Goal: Communication & Community: Answer question/provide support

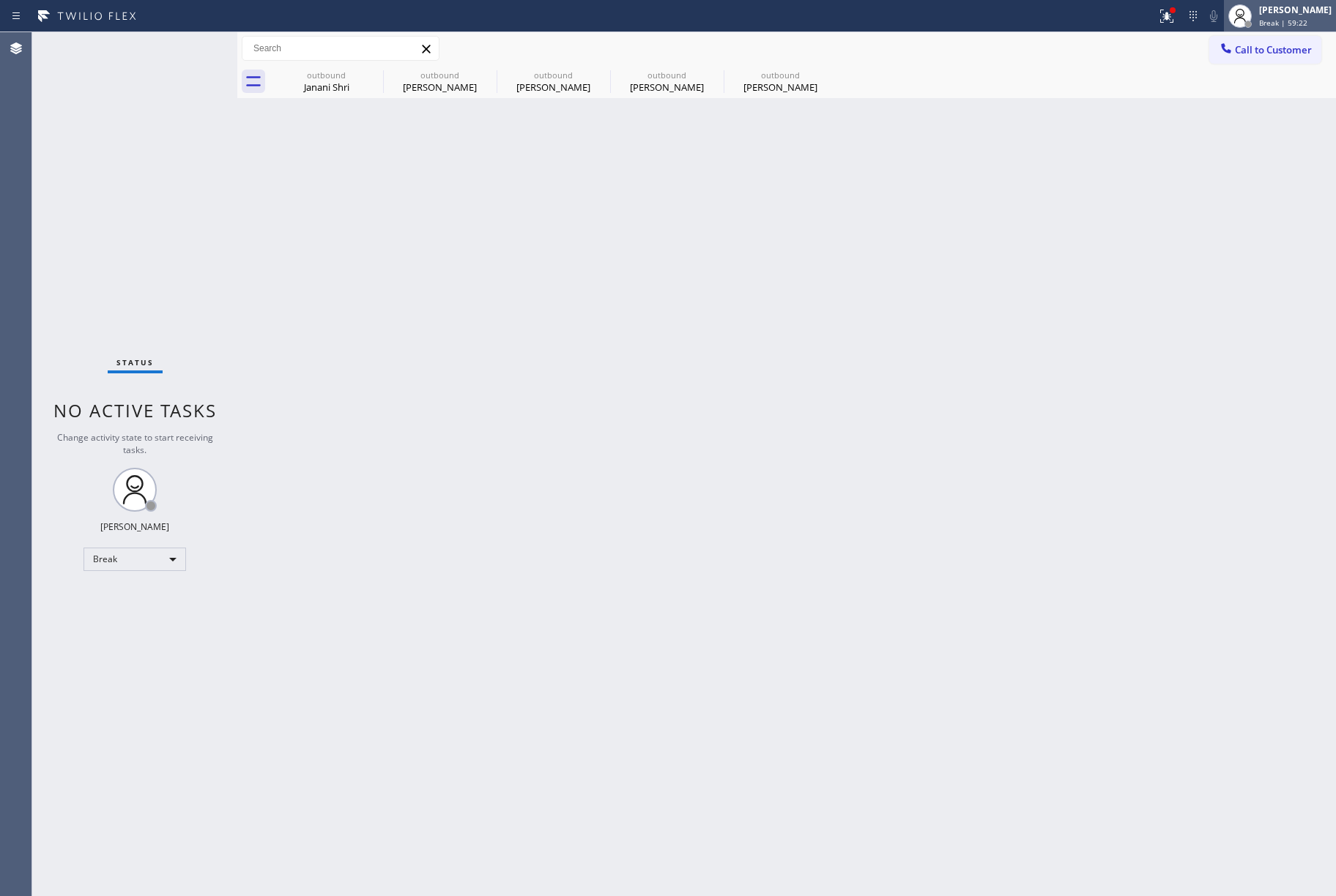
click at [1296, 12] on div "[PERSON_NAME]" at bounding box center [1295, 10] width 72 height 12
click at [1256, 103] on button "Unavailable" at bounding box center [1263, 96] width 146 height 19
click at [176, 267] on div "Status No active tasks Change activity state to start receiving tasks. [PERSON_…" at bounding box center [135, 465] width 205 height 864
click at [698, 839] on div "Back to Dashboard Change Sender ID Customers Technicians Select a contact Outbo…" at bounding box center [787, 465] width 1099 height 864
click at [69, 173] on div "Status No active tasks Change activity state to start receiving tasks. [PERSON_…" at bounding box center [135, 465] width 205 height 864
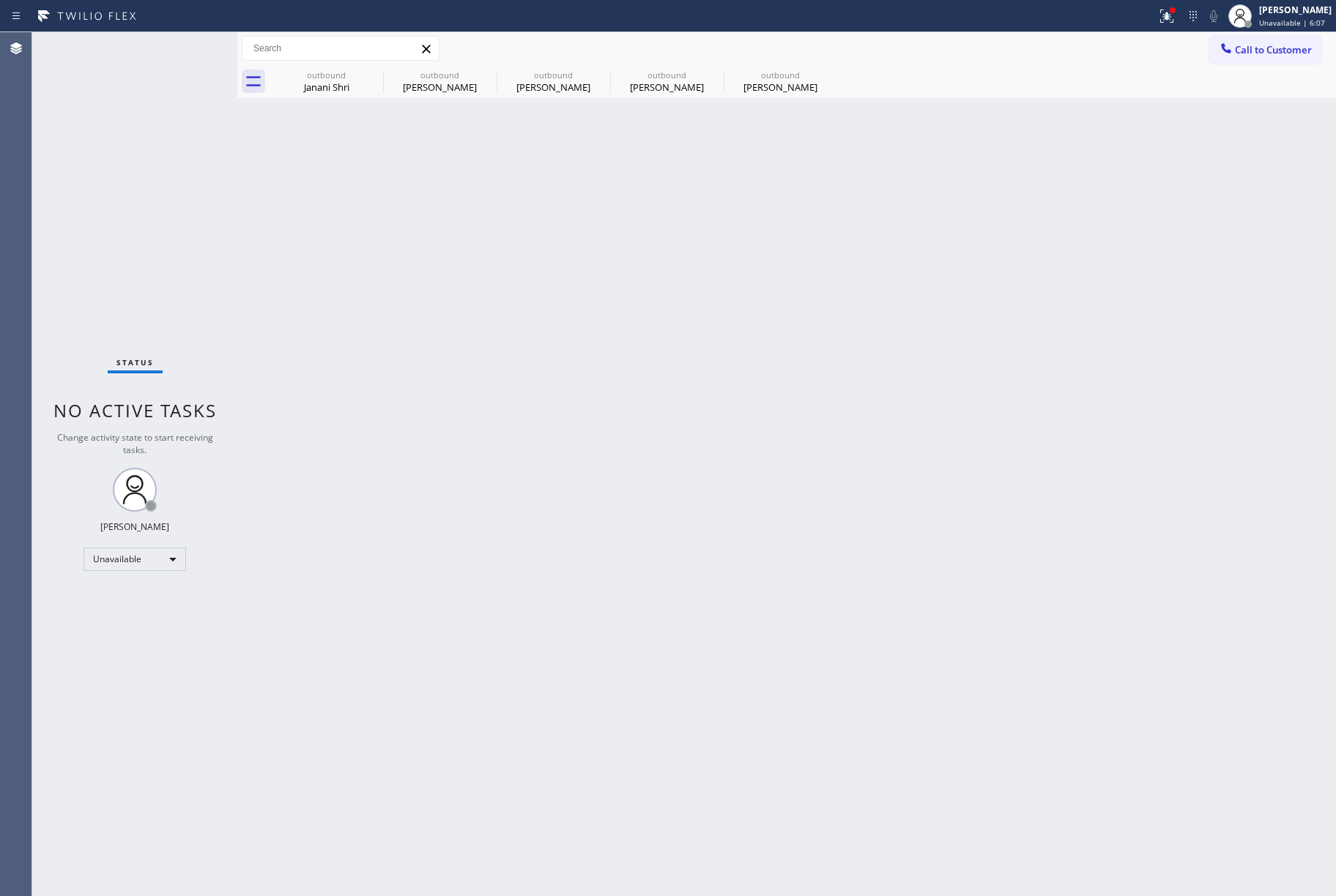
drag, startPoint x: 909, startPoint y: 306, endPoint x: 974, endPoint y: 6, distance: 307.0
click at [909, 306] on div "Back to Dashboard Change Sender ID Customers Technicians Select a contact Outbo…" at bounding box center [787, 465] width 1099 height 864
click at [188, 218] on div "Status No active tasks Change activity state to start receiving tasks. [PERSON_…" at bounding box center [135, 465] width 205 height 864
drag, startPoint x: 1061, startPoint y: 383, endPoint x: 753, endPoint y: 101, distance: 417.6
click at [1061, 382] on div "Back to Dashboard Change Sender ID Customers Technicians Select a contact Outbo…" at bounding box center [787, 465] width 1099 height 864
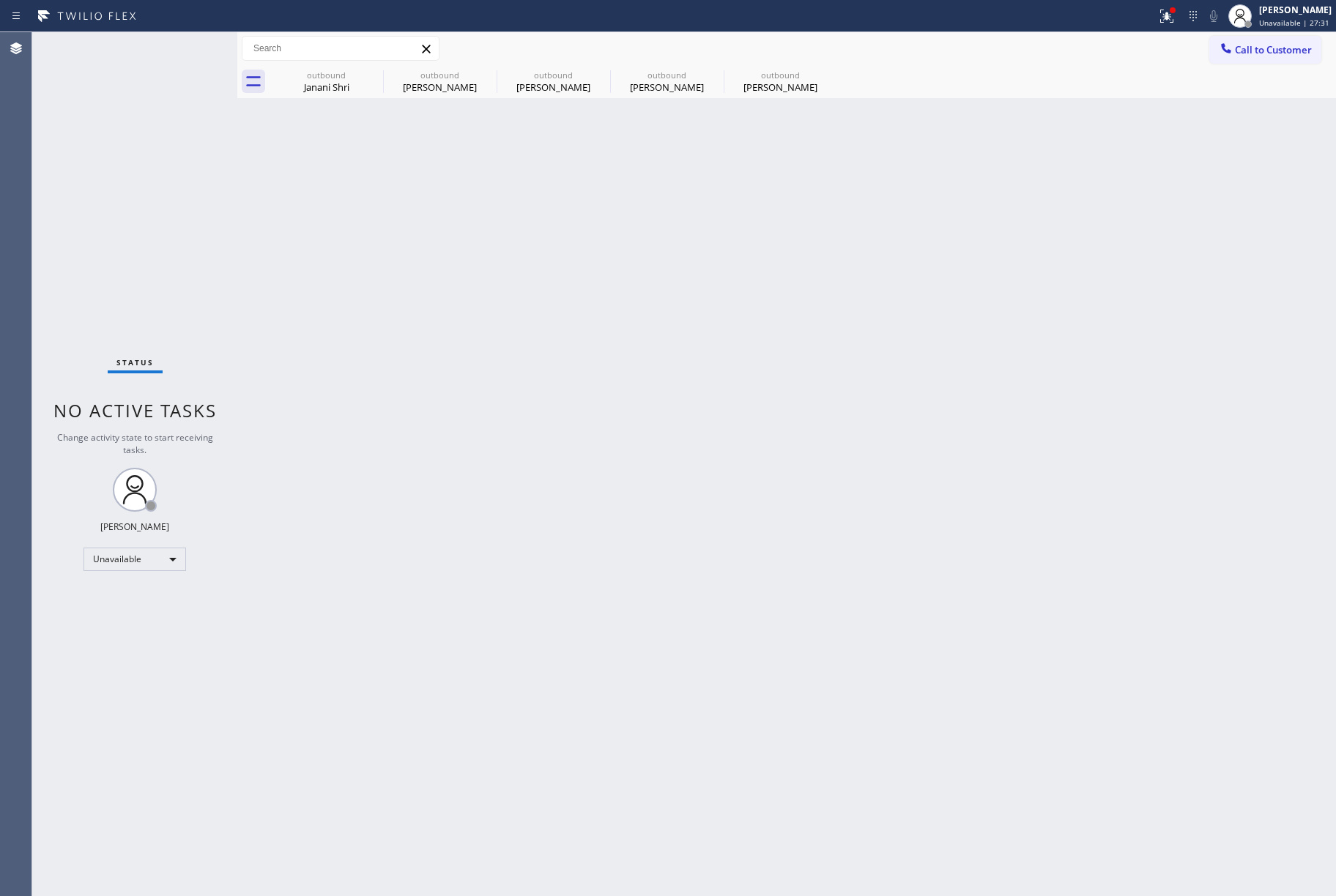
click at [728, 414] on div "Back to Dashboard Change Sender ID Customers Technicians Select a contact Outbo…" at bounding box center [787, 465] width 1099 height 864
click at [176, 200] on div "Status No active tasks Change activity state to start receiving tasks. [PERSON_…" at bounding box center [135, 465] width 205 height 864
click at [974, 393] on div "Back to Dashboard Change Sender ID Customers Technicians Select a contact Outbo…" at bounding box center [787, 465] width 1099 height 864
click at [792, 487] on div "Back to Dashboard Change Sender ID Customers Technicians Select a contact Outbo…" at bounding box center [787, 465] width 1099 height 864
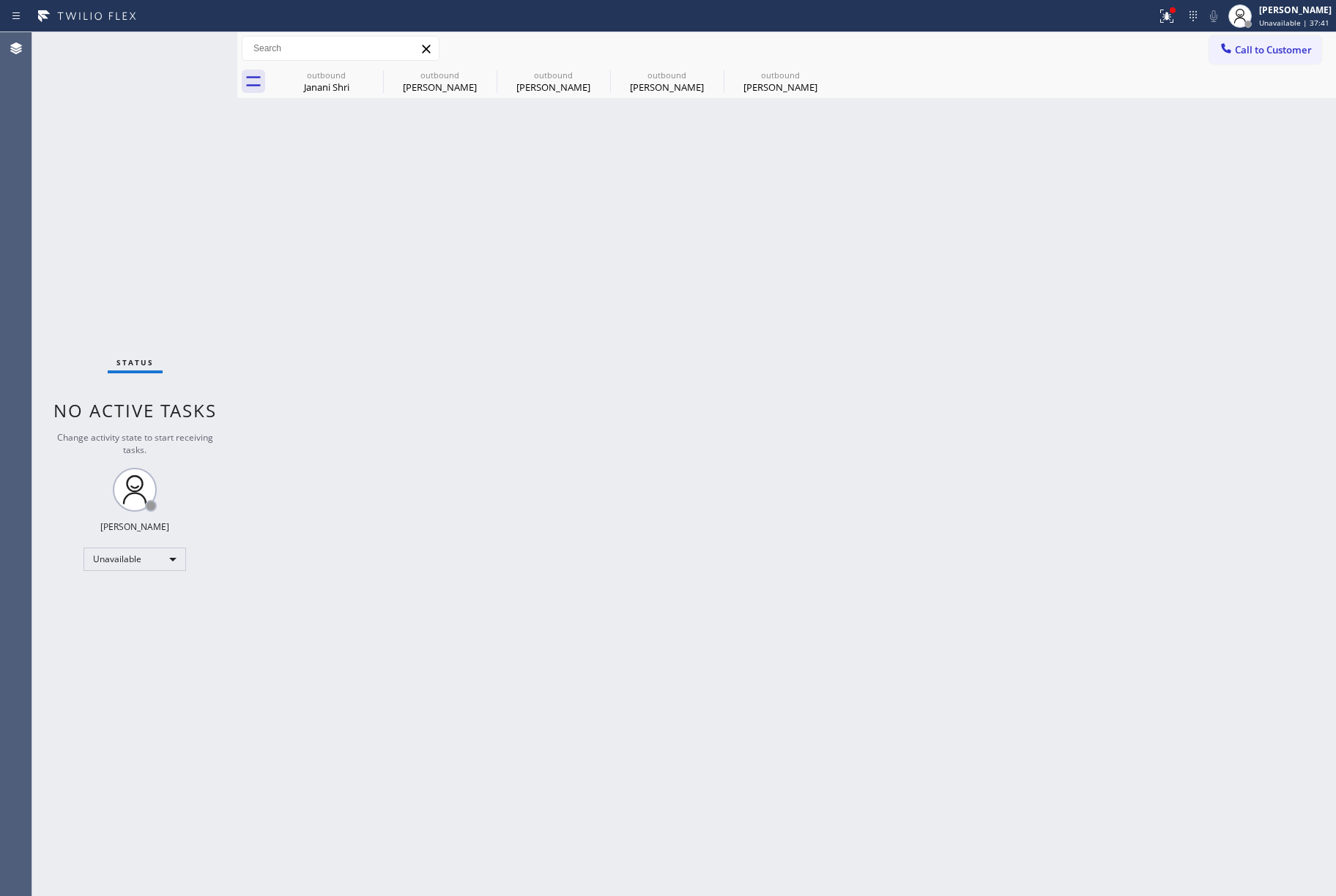
click at [792, 487] on div "Back to Dashboard Change Sender ID Customers Technicians Select a contact Outbo…" at bounding box center [787, 465] width 1099 height 864
click at [596, 288] on div "Back to Dashboard Change Sender ID Customers Technicians Select a contact Outbo…" at bounding box center [787, 465] width 1099 height 864
click at [756, 489] on div "Back to Dashboard Change Sender ID Customers Technicians Select a contact Outbo…" at bounding box center [787, 465] width 1099 height 864
click at [1290, 53] on span "Call to Customer" at bounding box center [1273, 50] width 77 height 13
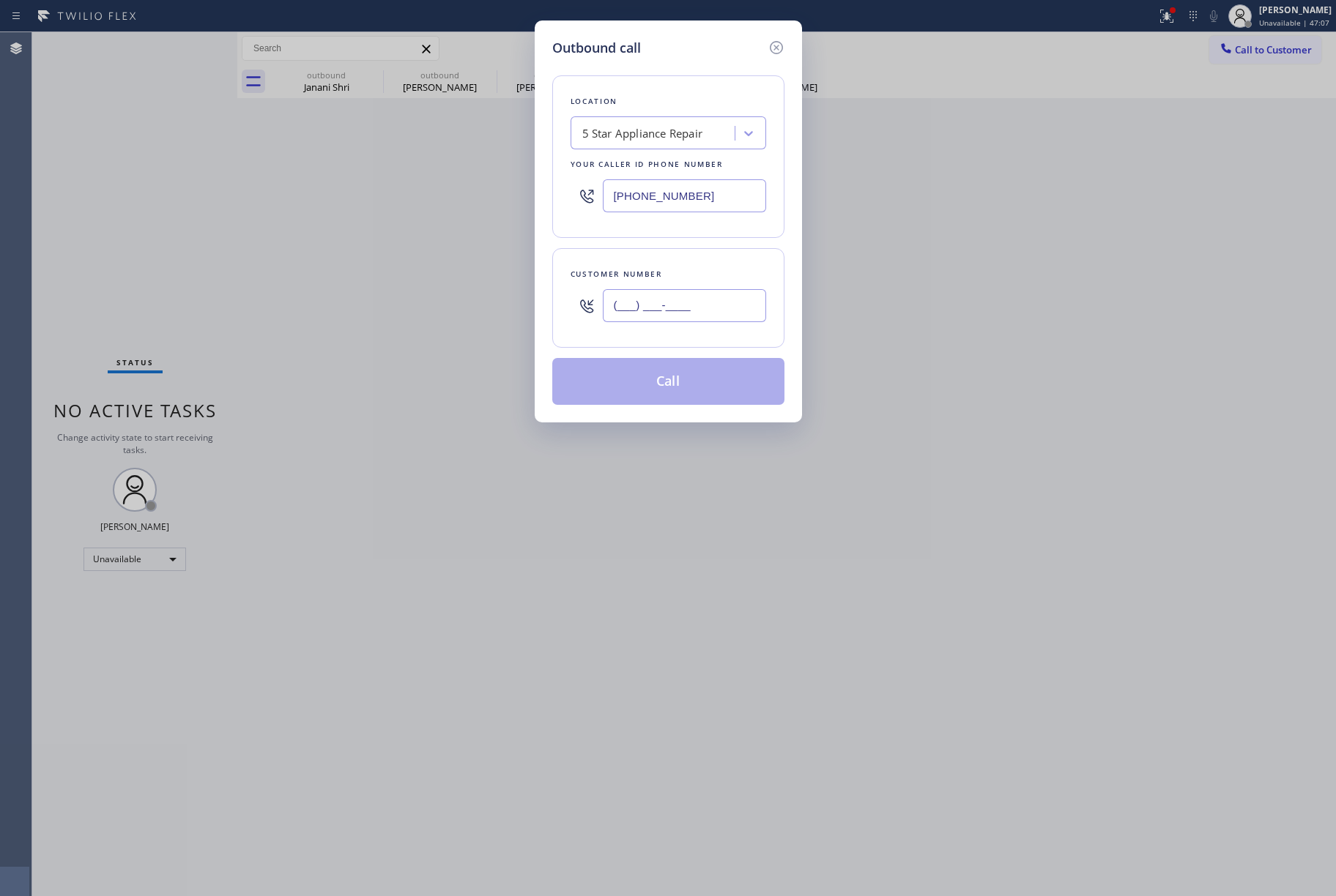
click at [671, 317] on input "(___) ___-____" at bounding box center [684, 305] width 163 height 33
paste input "281) 799-8322"
type input "[PHONE_NUMBER]"
click at [671, 273] on div "Customer number" at bounding box center [668, 274] width 196 height 15
click at [719, 388] on button "Call" at bounding box center [669, 382] width 232 height 47
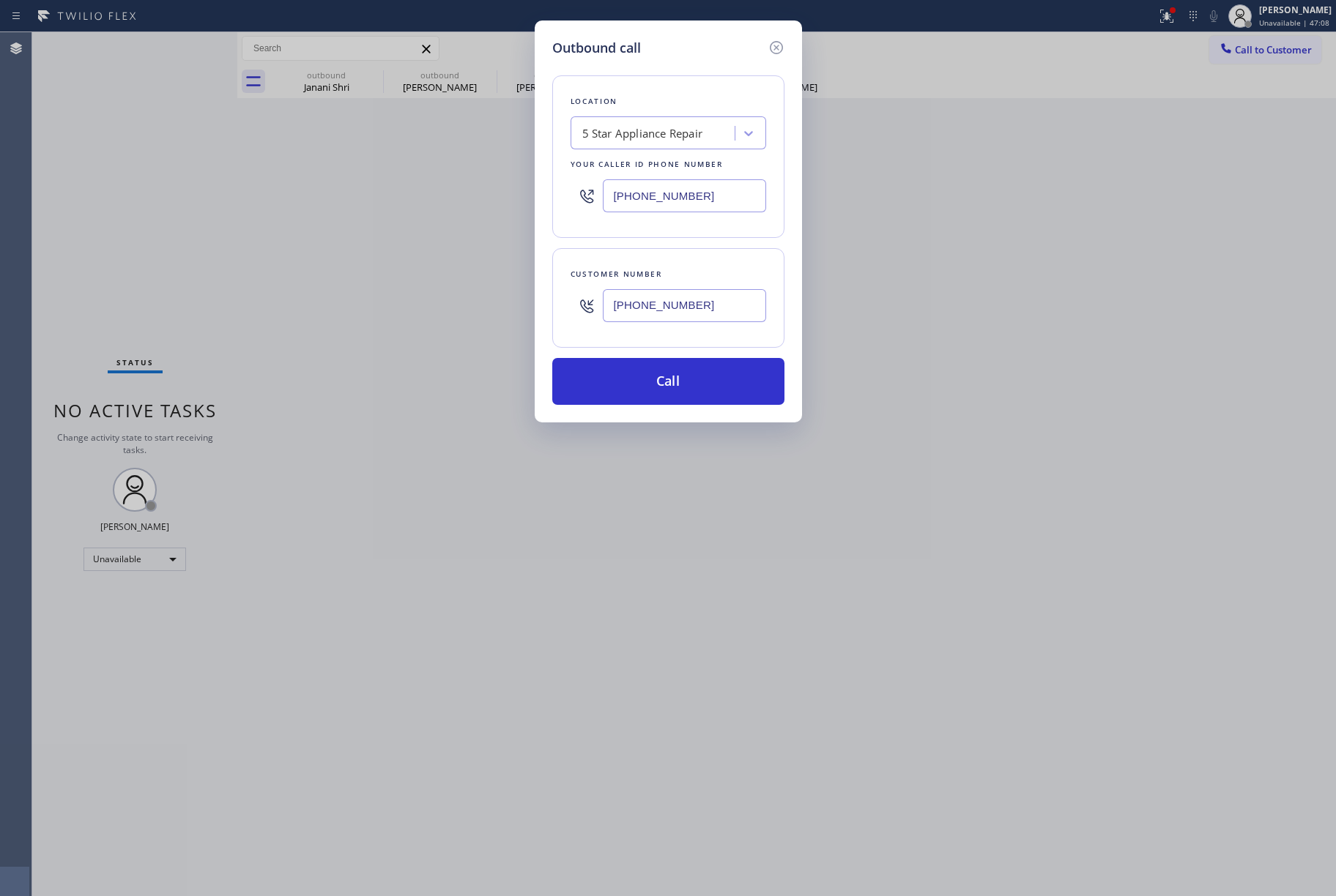
click at [900, 373] on div "Outbound call Location 5 Star Appliance Repair Your caller id phone number [PHO…" at bounding box center [668, 448] width 1336 height 896
click at [695, 383] on button "Call" at bounding box center [669, 382] width 232 height 47
click at [985, 367] on div "Outbound call Location 5 Star Appliance Repair Your caller id phone number [PHO…" at bounding box center [668, 448] width 1336 height 896
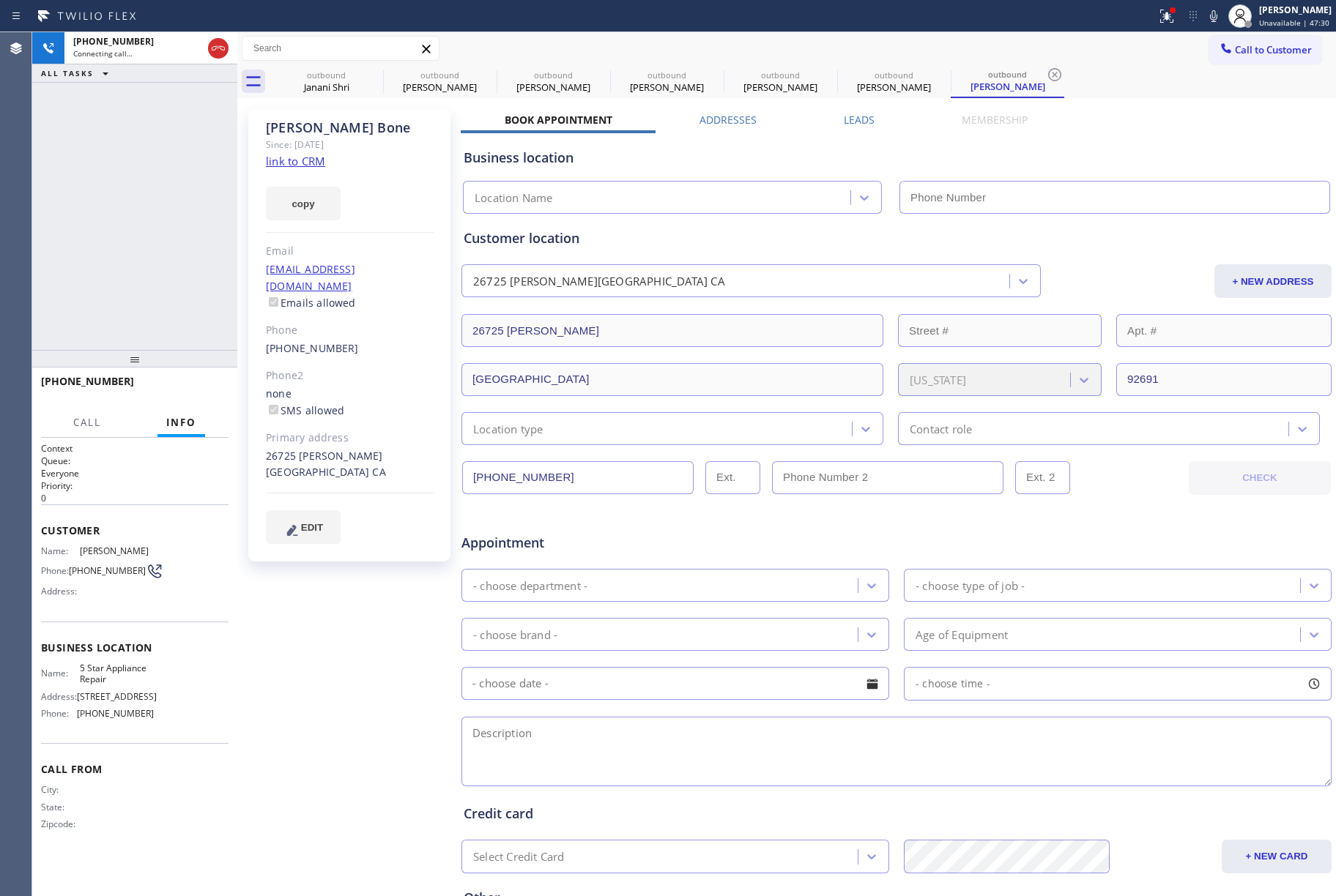
type input "[PHONE_NUMBER]"
click at [1222, 18] on icon at bounding box center [1214, 16] width 18 height 18
click at [195, 384] on span "HANG UP" at bounding box center [194, 387] width 45 height 11
drag, startPoint x: 144, startPoint y: 302, endPoint x: 173, endPoint y: 376, distance: 79.5
click at [150, 306] on div "[PHONE_NUMBER] Live | 00:04 ALL TASKS ALL TASKS ACTIVE TASKS TASKS IN WRAP UP" at bounding box center [135, 191] width 205 height 318
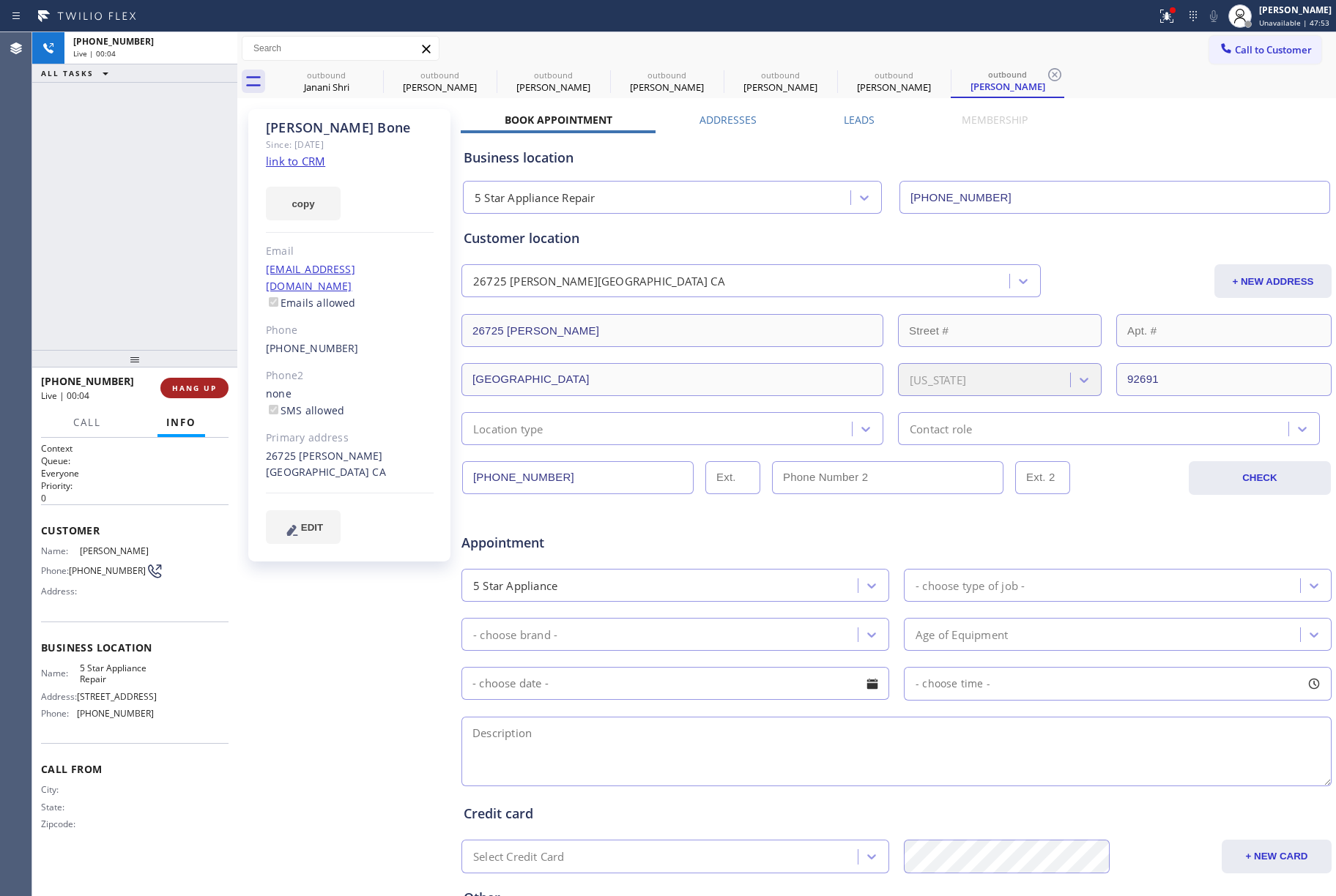
click at [182, 392] on span "HANG UP" at bounding box center [194, 387] width 45 height 11
click at [151, 305] on div "ALL TASKS ALL TASKS ACTIVE TASKS TASKS IN WRAP UP [PHONE_NUMBER] Wrap up | 00:00" at bounding box center [135, 191] width 205 height 318
click at [151, 305] on div "ALL TASKS ALL TASKS ACTIVE TASKS TASKS IN WRAP UP [PHONE_NUMBER] Wrap up | 00:01" at bounding box center [135, 191] width 205 height 318
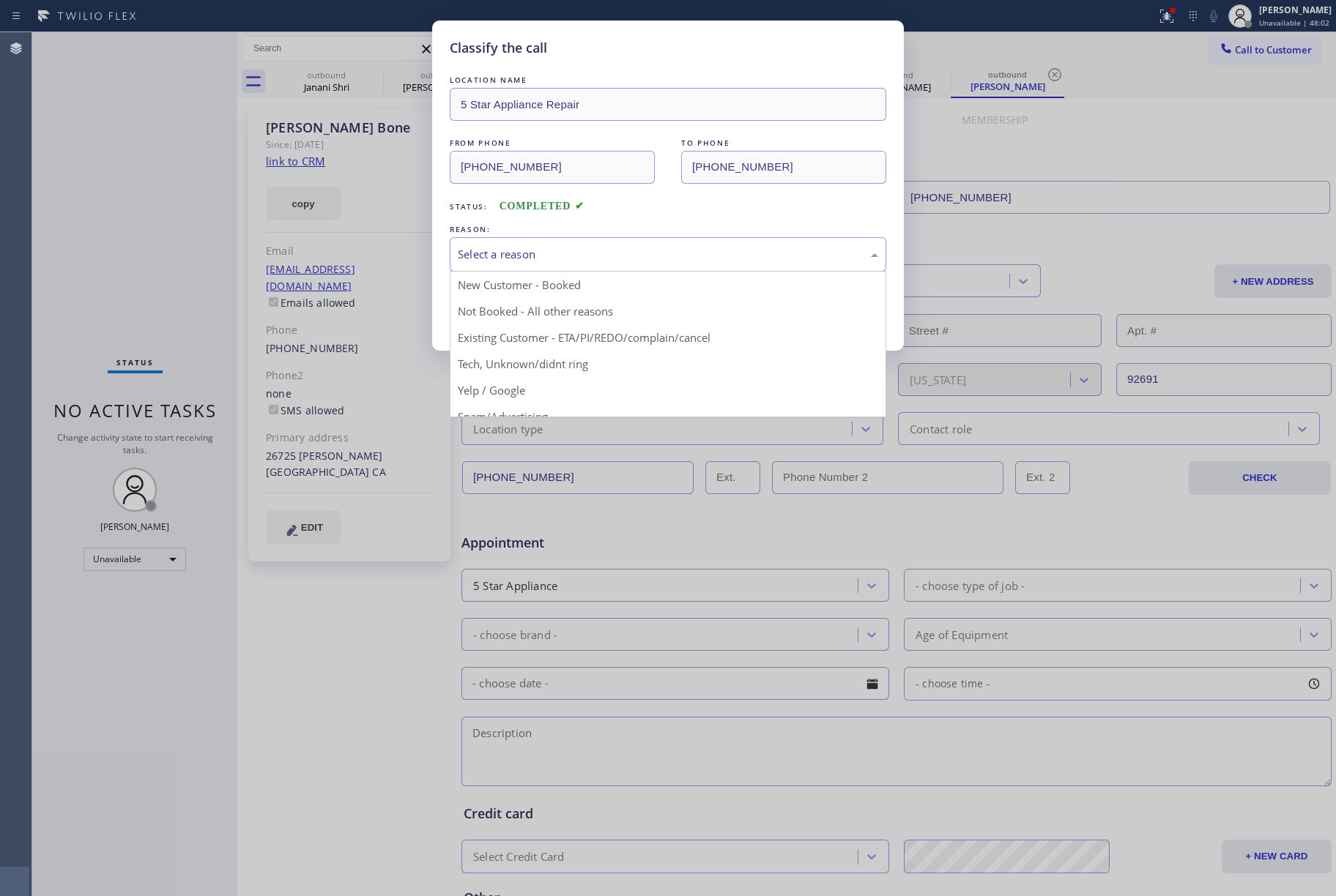
click at [523, 258] on div "Select a reason" at bounding box center [667, 254] width 420 height 17
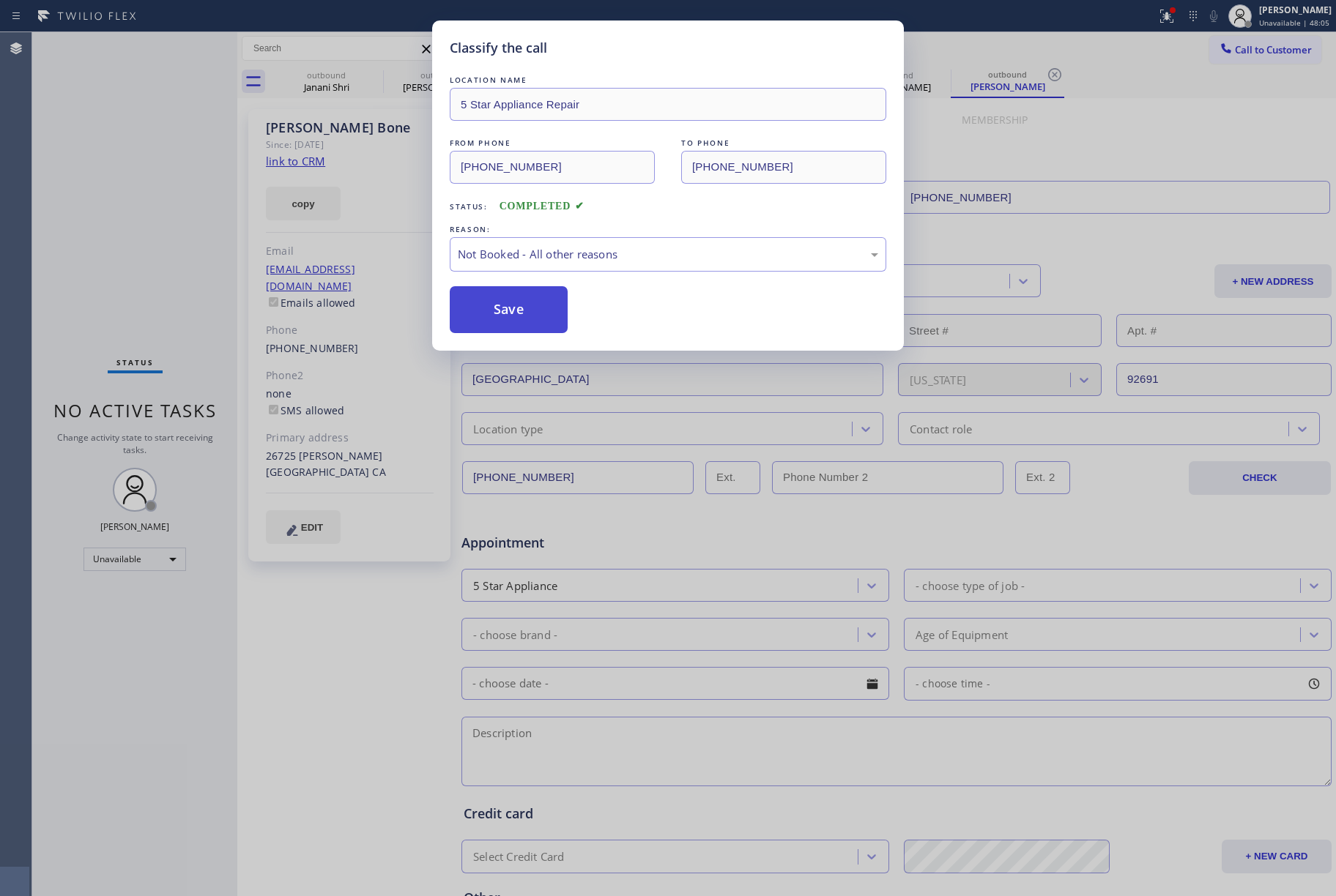
drag, startPoint x: 511, startPoint y: 300, endPoint x: 516, endPoint y: 291, distance: 10.3
click at [511, 299] on button "Save" at bounding box center [508, 309] width 118 height 47
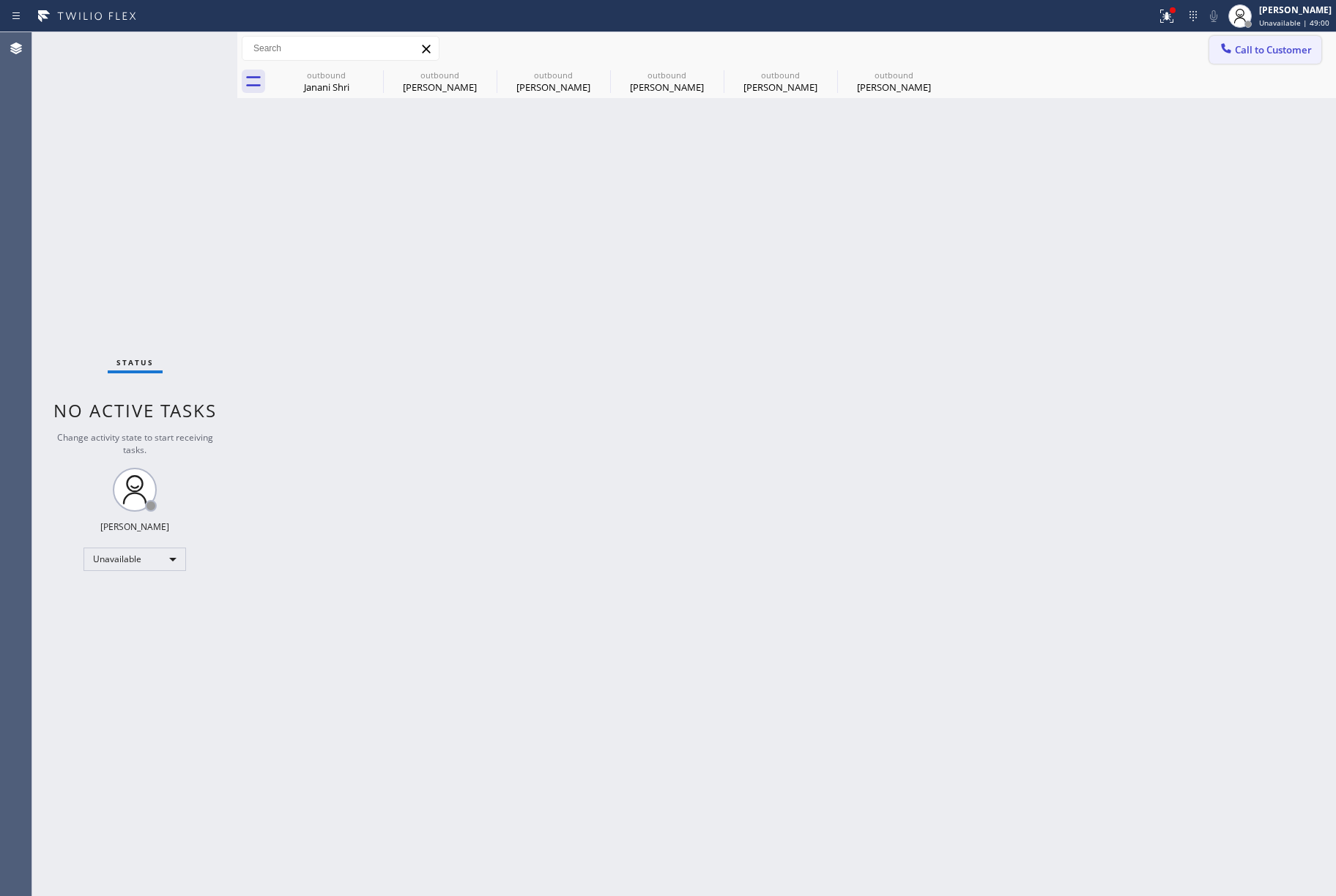
click at [1264, 45] on span "Call to Customer" at bounding box center [1273, 50] width 77 height 13
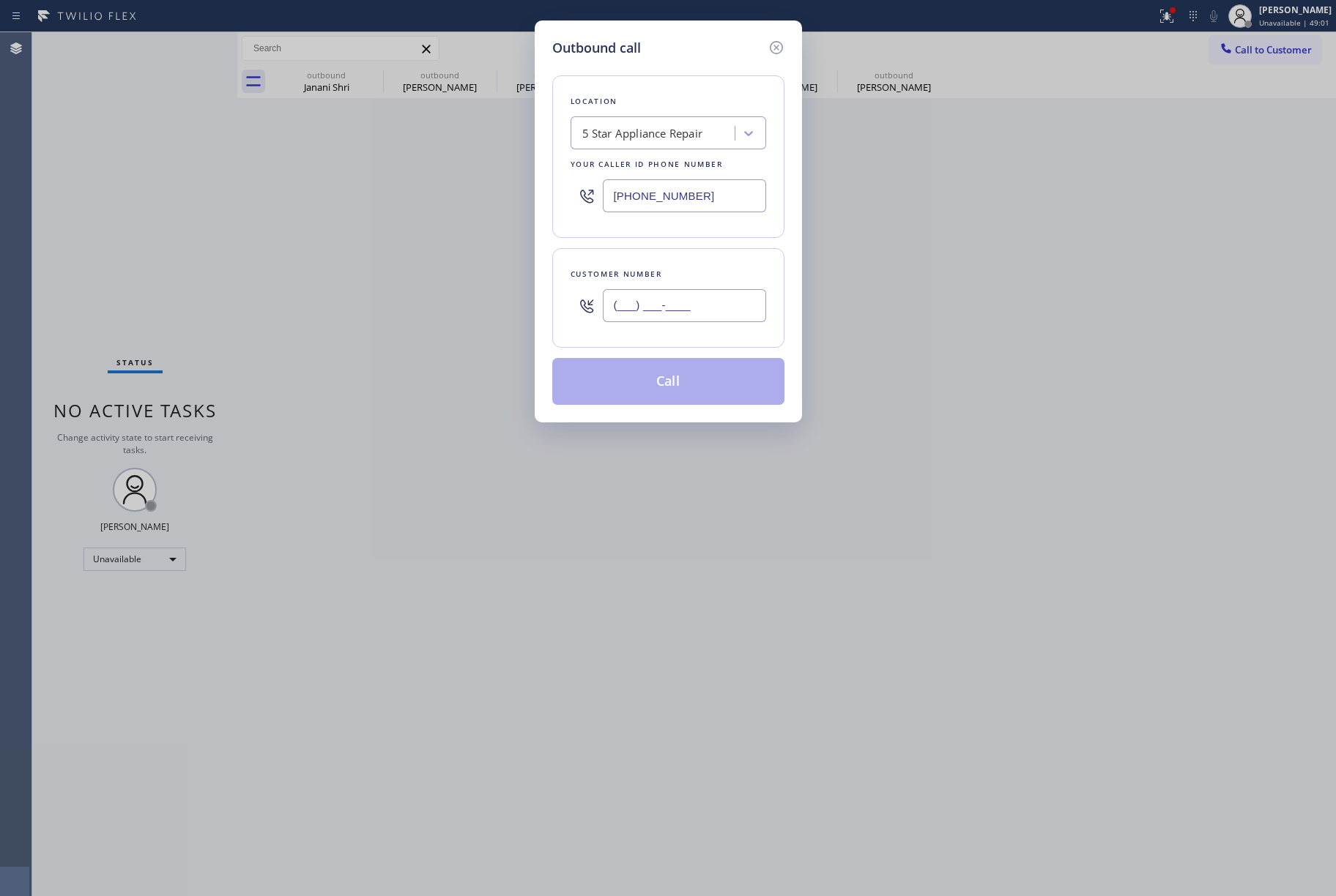
click at [654, 292] on input "(___) ___-____" at bounding box center [684, 305] width 163 height 33
paste input "408) 426-1317"
type input "[PHONE_NUMBER]"
click at [654, 259] on div "Customer number [PHONE_NUMBER]" at bounding box center [669, 298] width 232 height 100
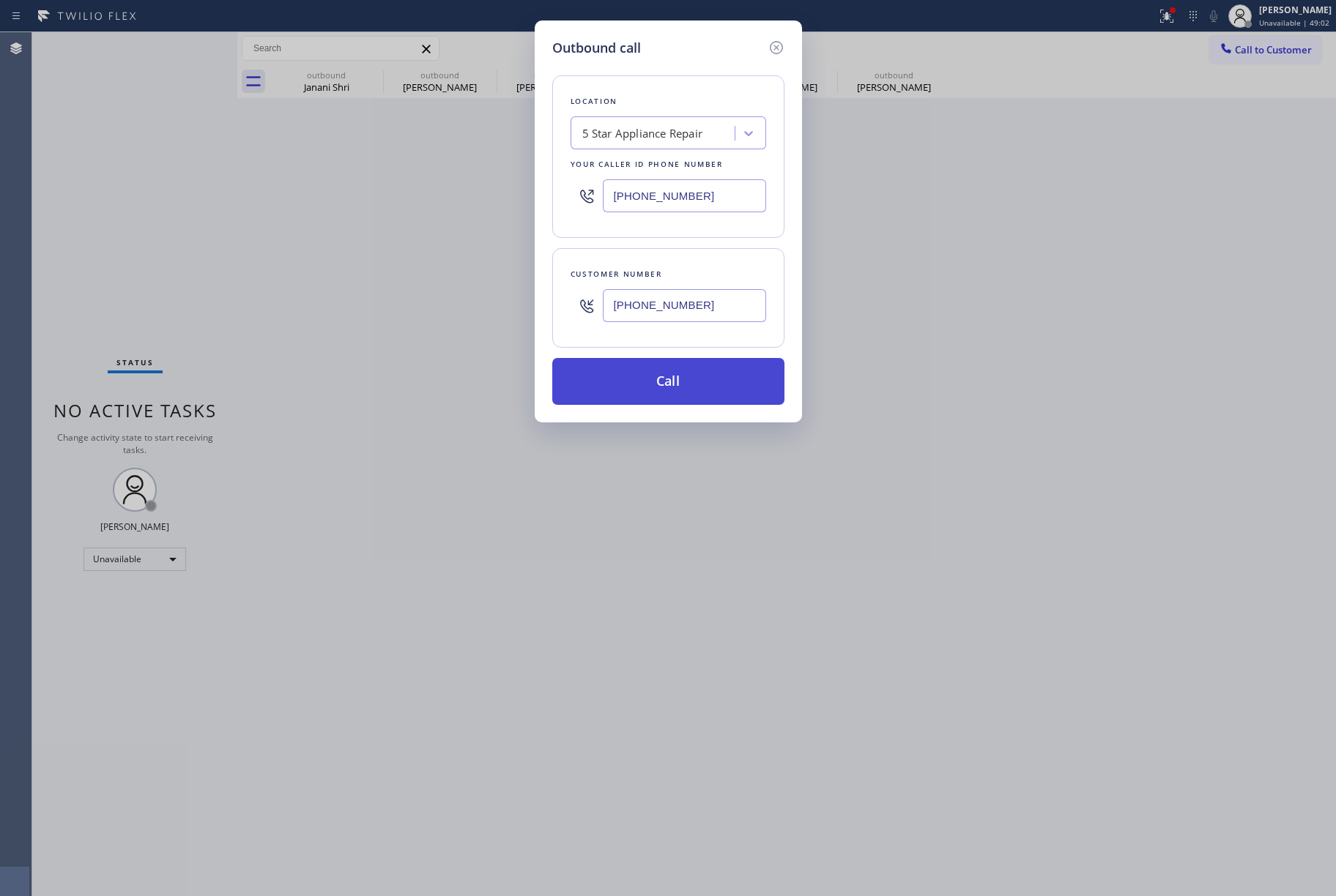
click at [648, 385] on button "Call" at bounding box center [669, 382] width 232 height 47
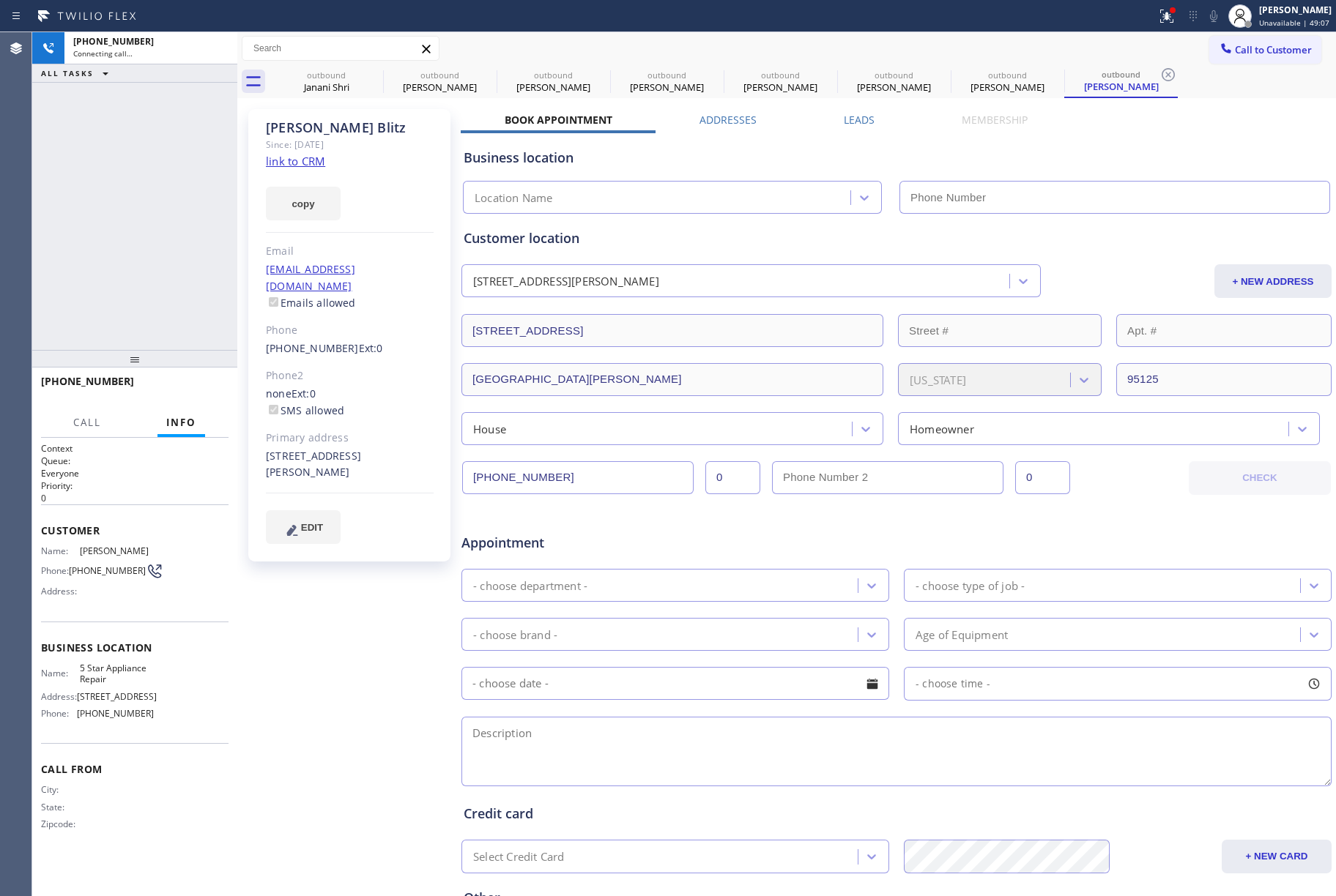
type input "[PHONE_NUMBER]"
click at [1214, 11] on icon at bounding box center [1214, 16] width 18 height 18
click at [1165, 10] on icon at bounding box center [1167, 16] width 18 height 18
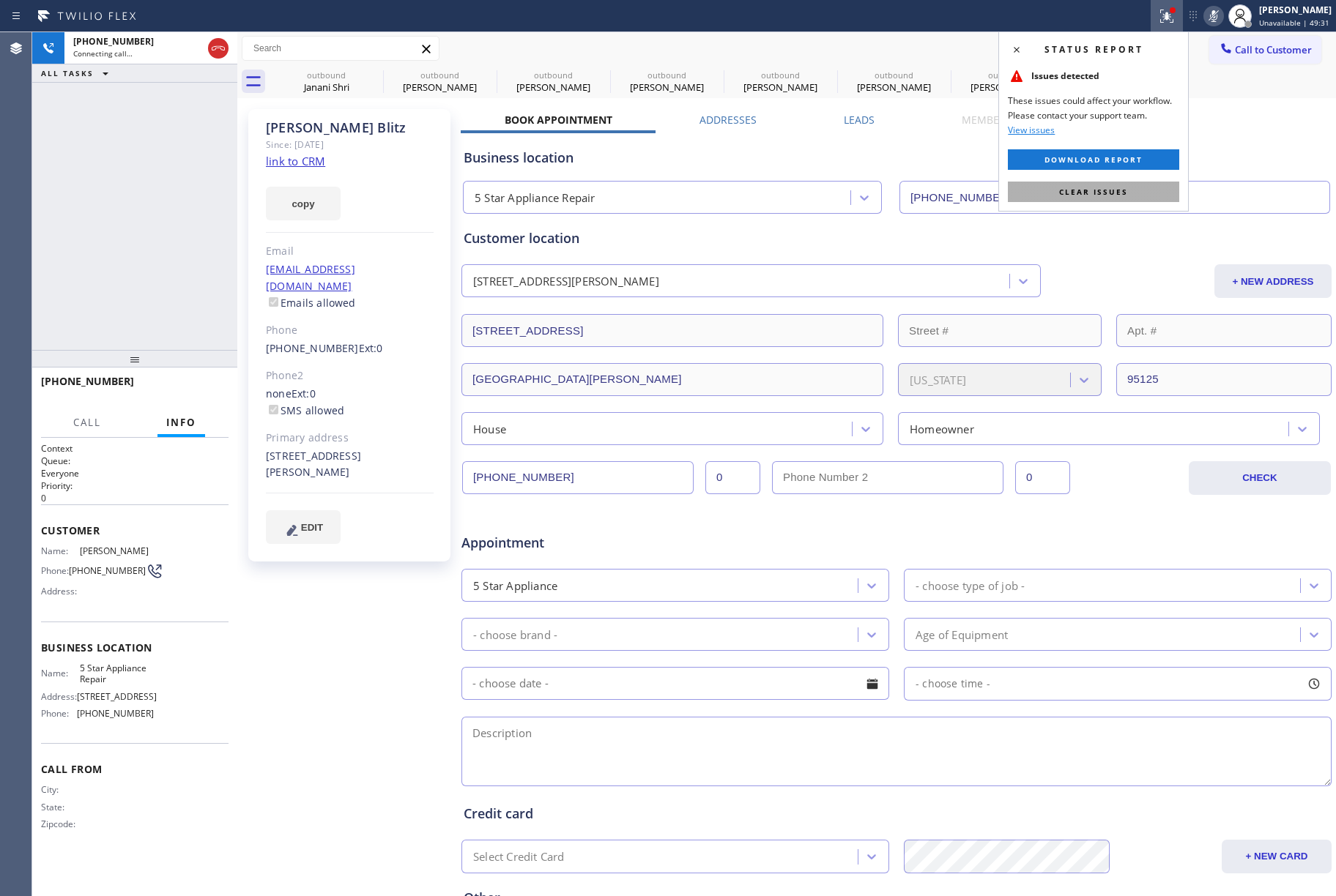
click at [1161, 185] on button "Clear issues" at bounding box center [1093, 192] width 171 height 20
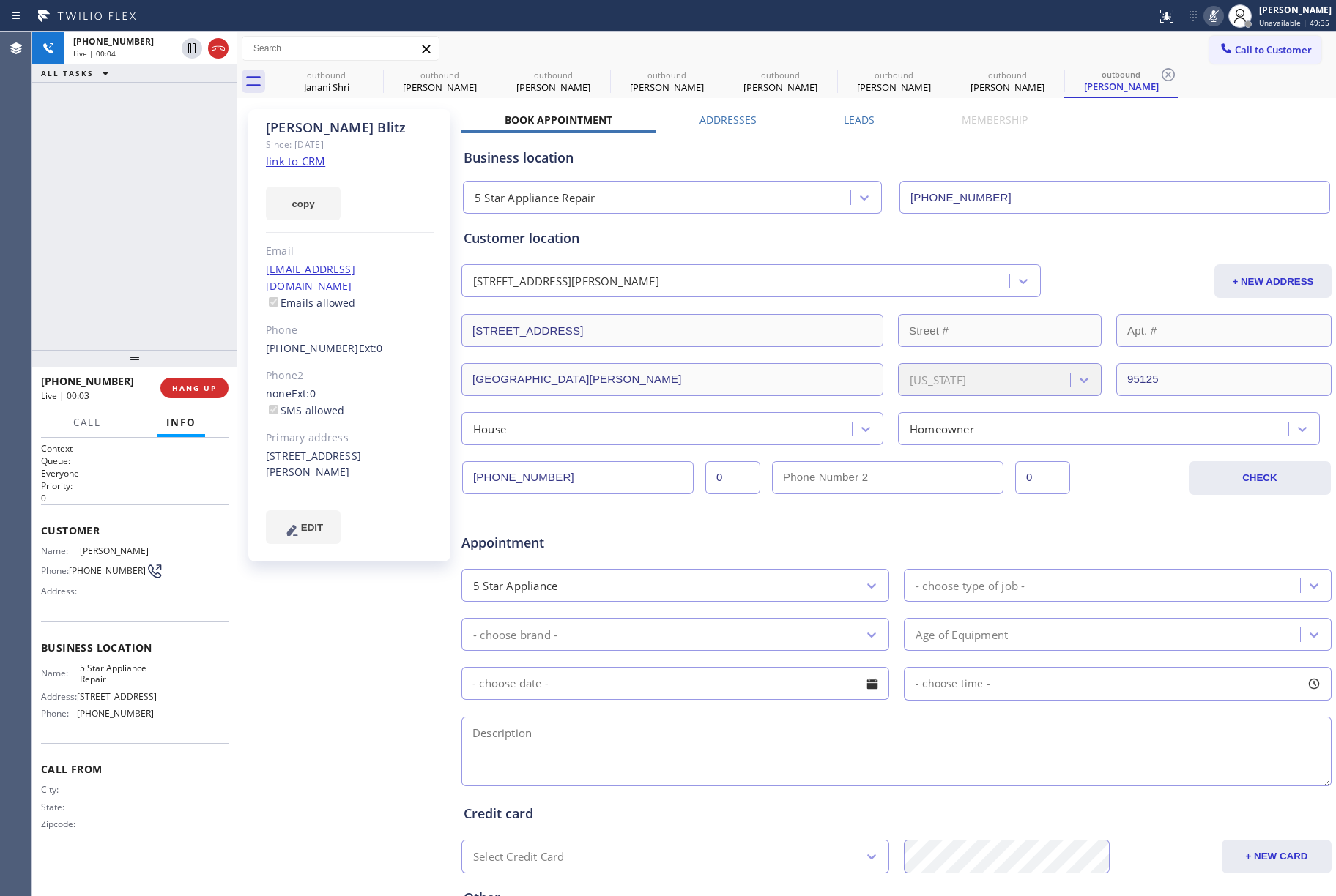
click at [1222, 15] on icon at bounding box center [1214, 16] width 18 height 18
click at [135, 188] on div "[PHONE_NUMBER] Live | 01:14 ALL TASKS ALL TASKS ACTIVE TASKS TASKS IN WRAP UP" at bounding box center [135, 191] width 205 height 318
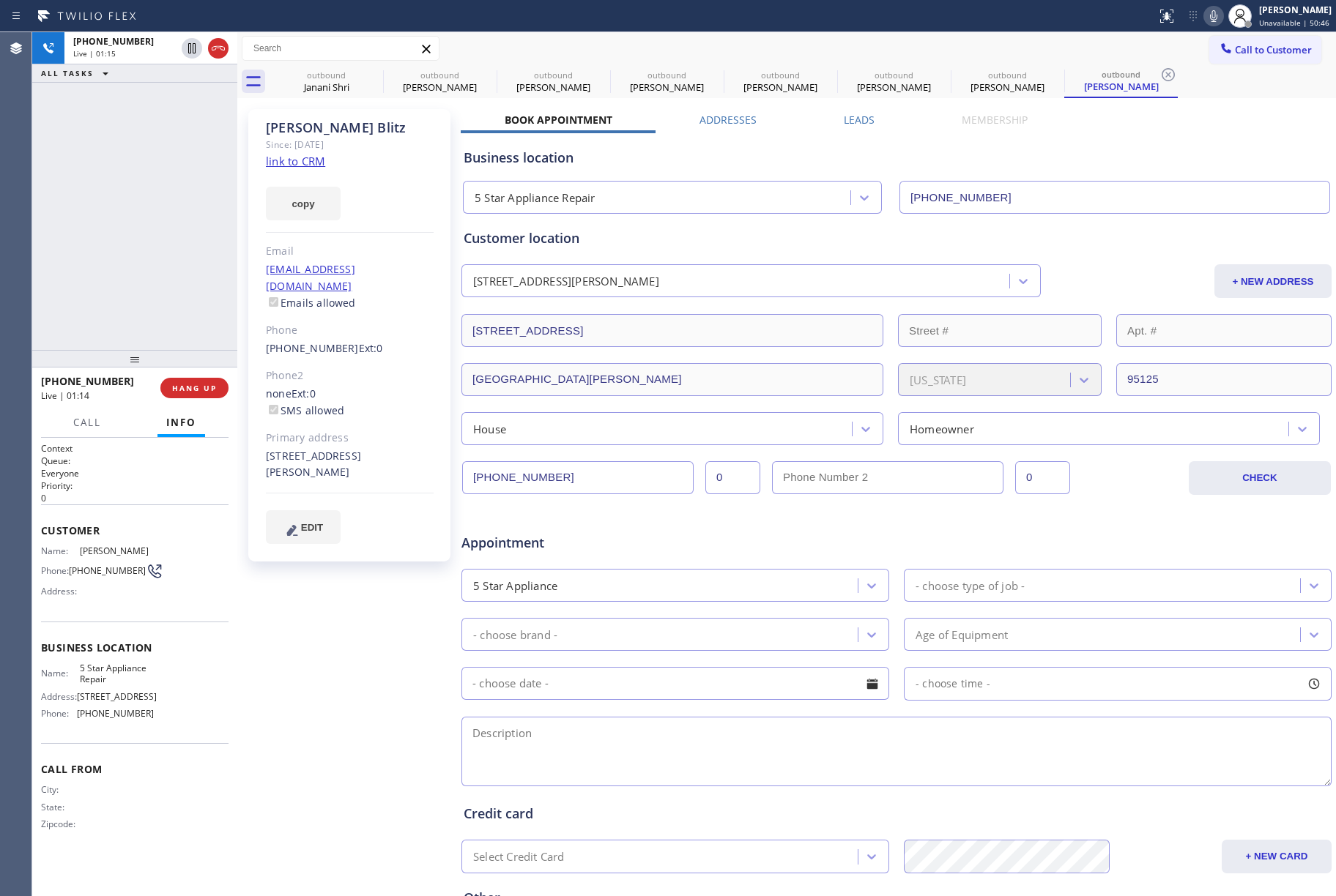
click at [142, 214] on div "[PHONE_NUMBER] Live | 01:15 ALL TASKS ALL TASKS ACTIVE TASKS TASKS IN WRAP UP" at bounding box center [135, 191] width 205 height 318
click at [197, 379] on button "HANG UP" at bounding box center [194, 387] width 68 height 20
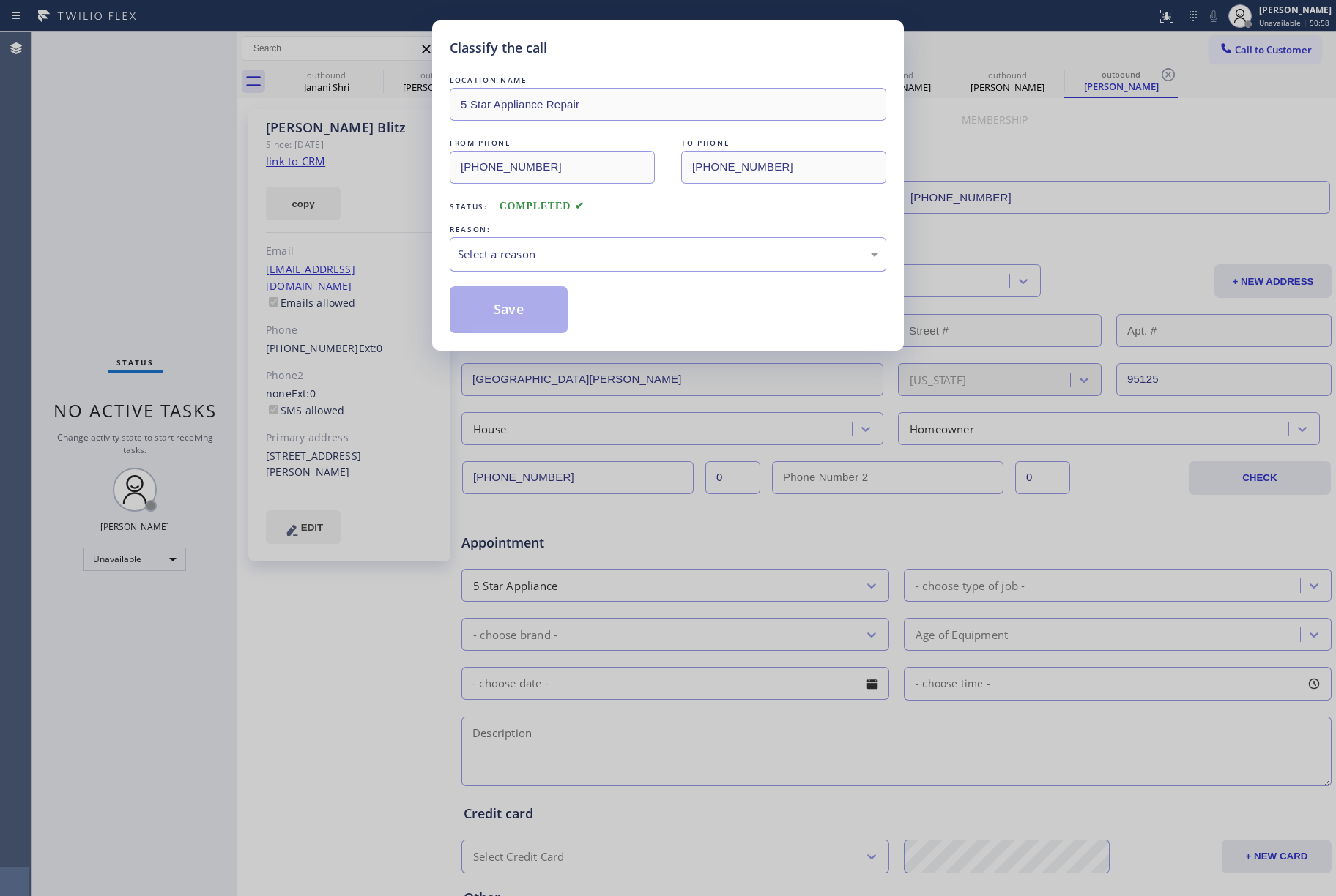
click at [526, 253] on div "Select a reason" at bounding box center [667, 254] width 420 height 17
click at [508, 335] on div "Classify the call LOCATION NAME 5 Star Appliance Repair FROM PHONE [PHONE_NUMBE…" at bounding box center [668, 185] width 471 height 331
click at [509, 314] on button "Save" at bounding box center [508, 309] width 118 height 47
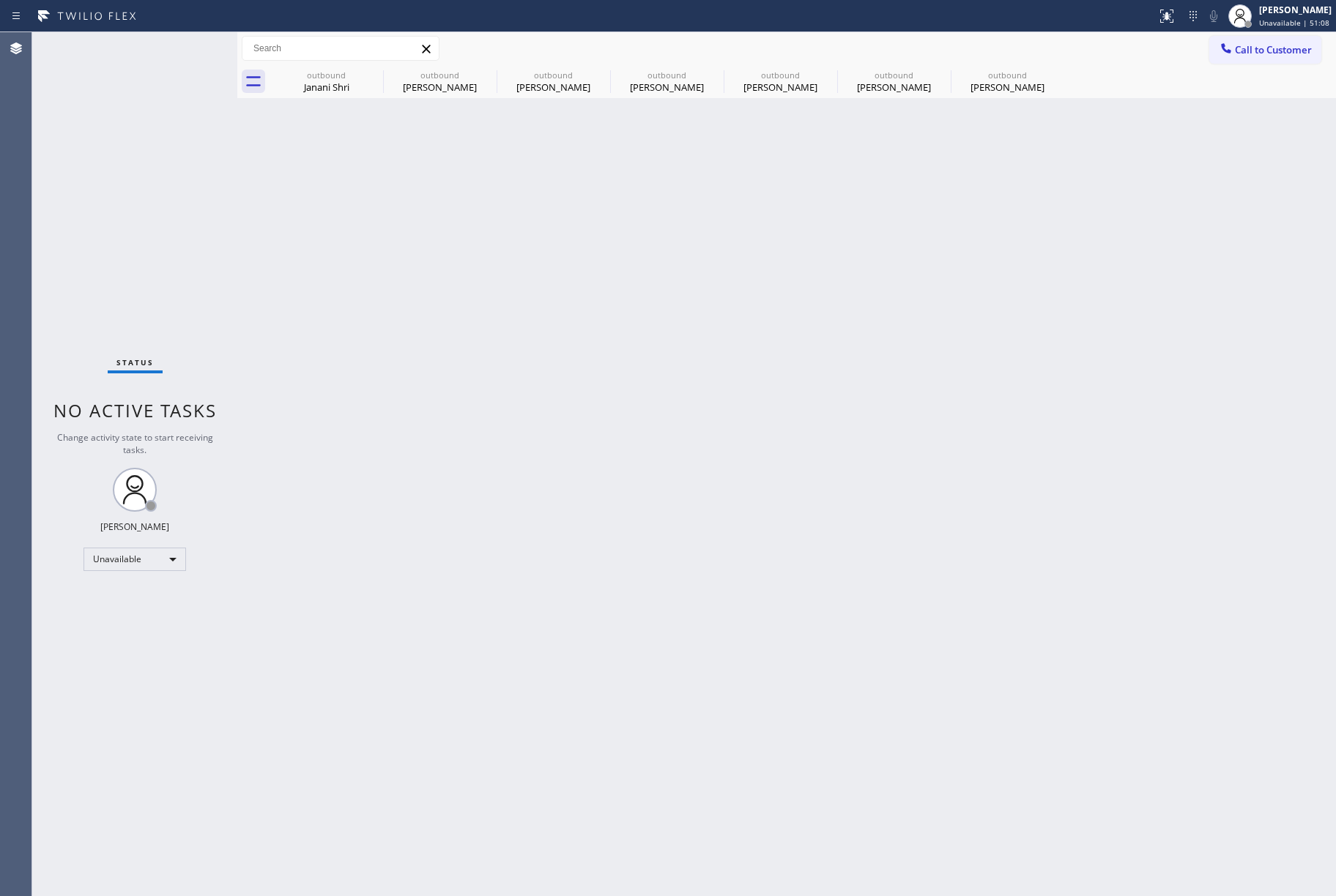
drag, startPoint x: 509, startPoint y: 309, endPoint x: 742, endPoint y: 835, distance: 575.3
click at [520, 329] on div "Back to Dashboard Change Sender ID Customers Technicians Select a contact Outbo…" at bounding box center [787, 465] width 1099 height 864
click at [1286, 33] on div "Call to Customer Outbound call Location 5 Star Appliance Repair Your caller id …" at bounding box center [787, 49] width 1099 height 33
click at [1260, 45] on span "Call to Customer" at bounding box center [1273, 50] width 77 height 13
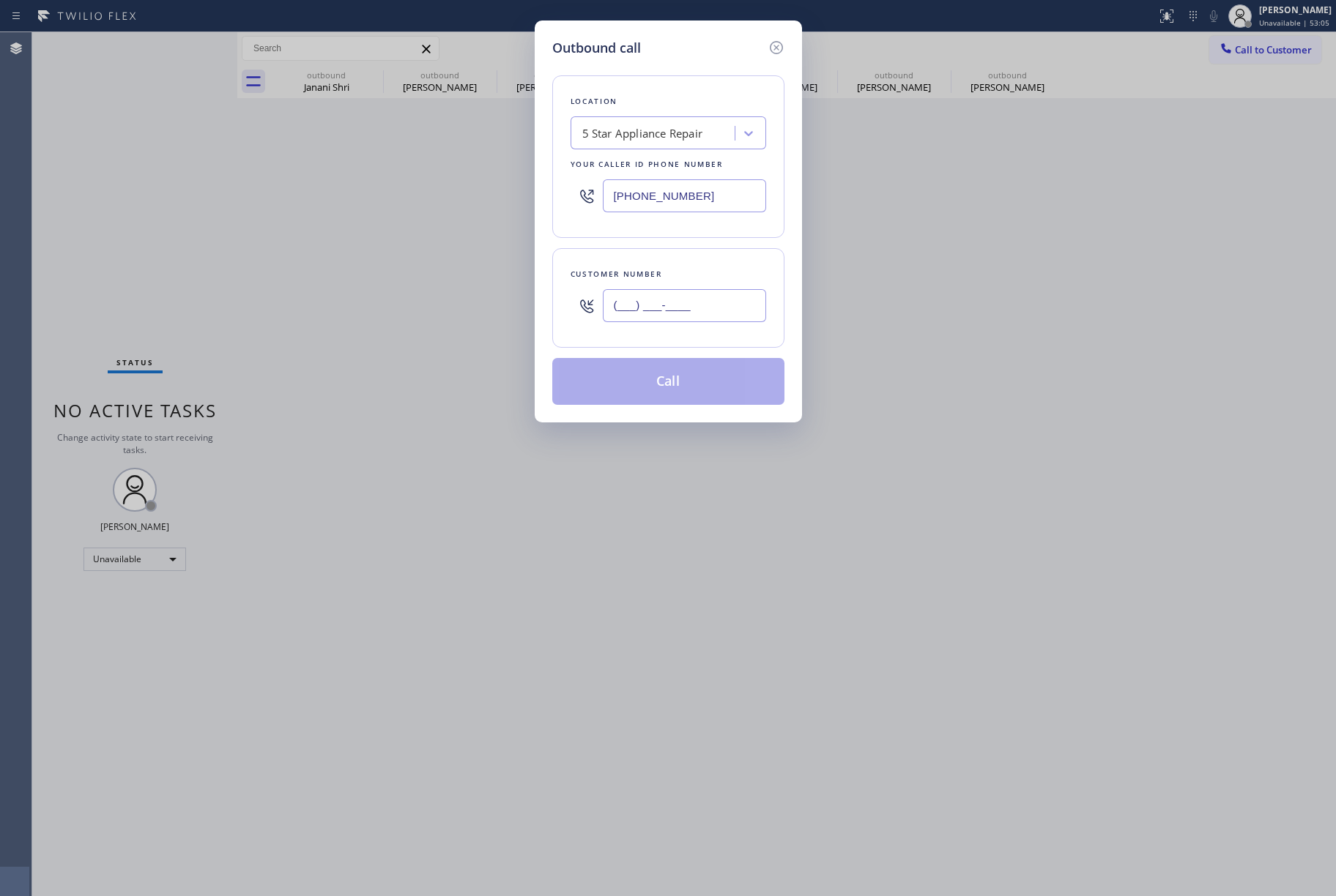
click at [699, 310] on input "(___) ___-____" at bounding box center [684, 305] width 163 height 33
paste input "646) 342-8540"
type input "[PHONE_NUMBER]"
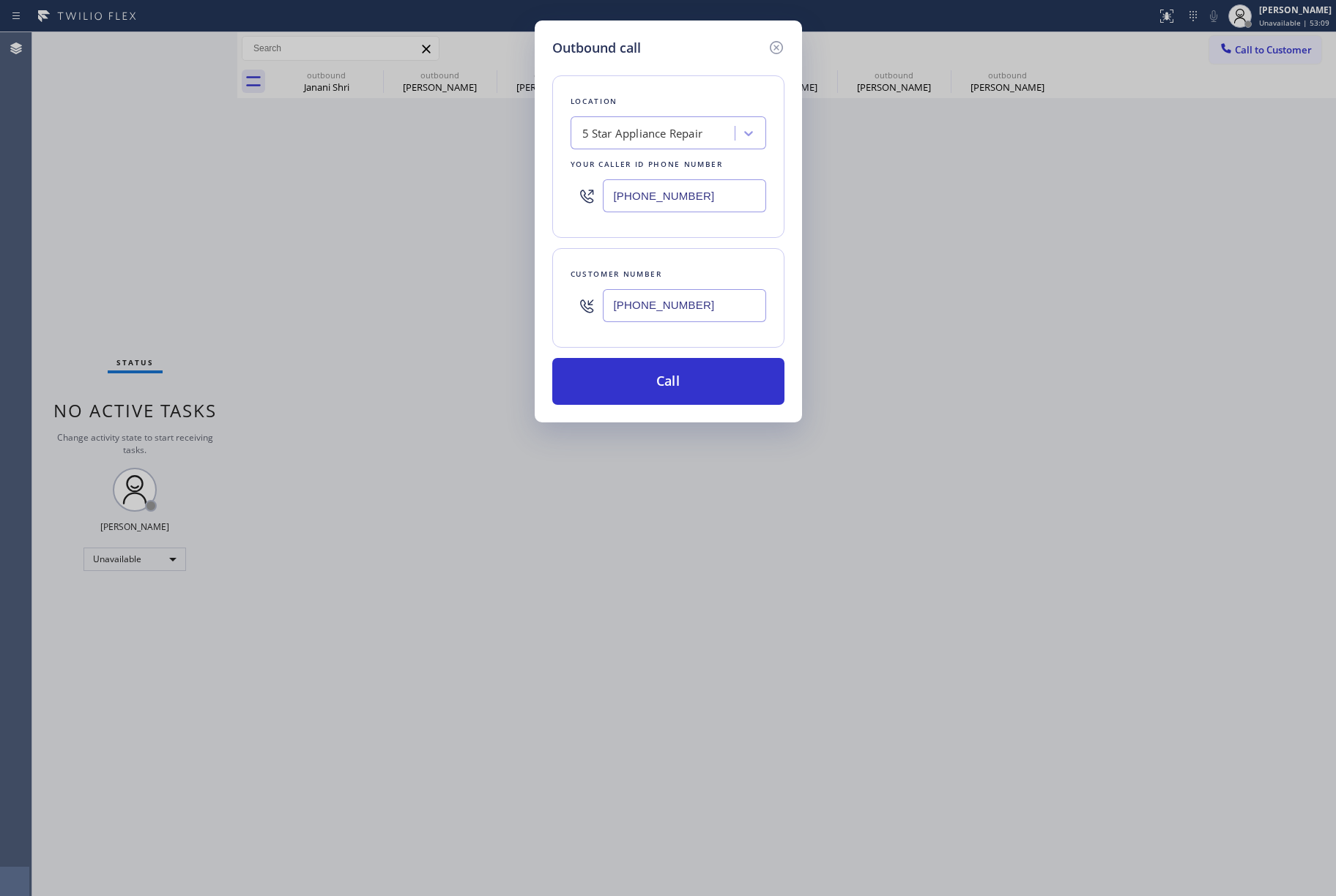
click at [639, 133] on div "5 Star Appliance Repair" at bounding box center [643, 133] width 121 height 17
paste input "Electrical Land [GEOGRAPHIC_DATA][PERSON_NAME](ABB Electric)"
type input "Electrical Land [GEOGRAPHIC_DATA][PERSON_NAME](ABB Electric)"
click at [631, 164] on div "Electrical Land [GEOGRAPHIC_DATA][PERSON_NAME](ABB Electric)" at bounding box center [668, 179] width 196 height 56
type input "[PHONE_NUMBER]"
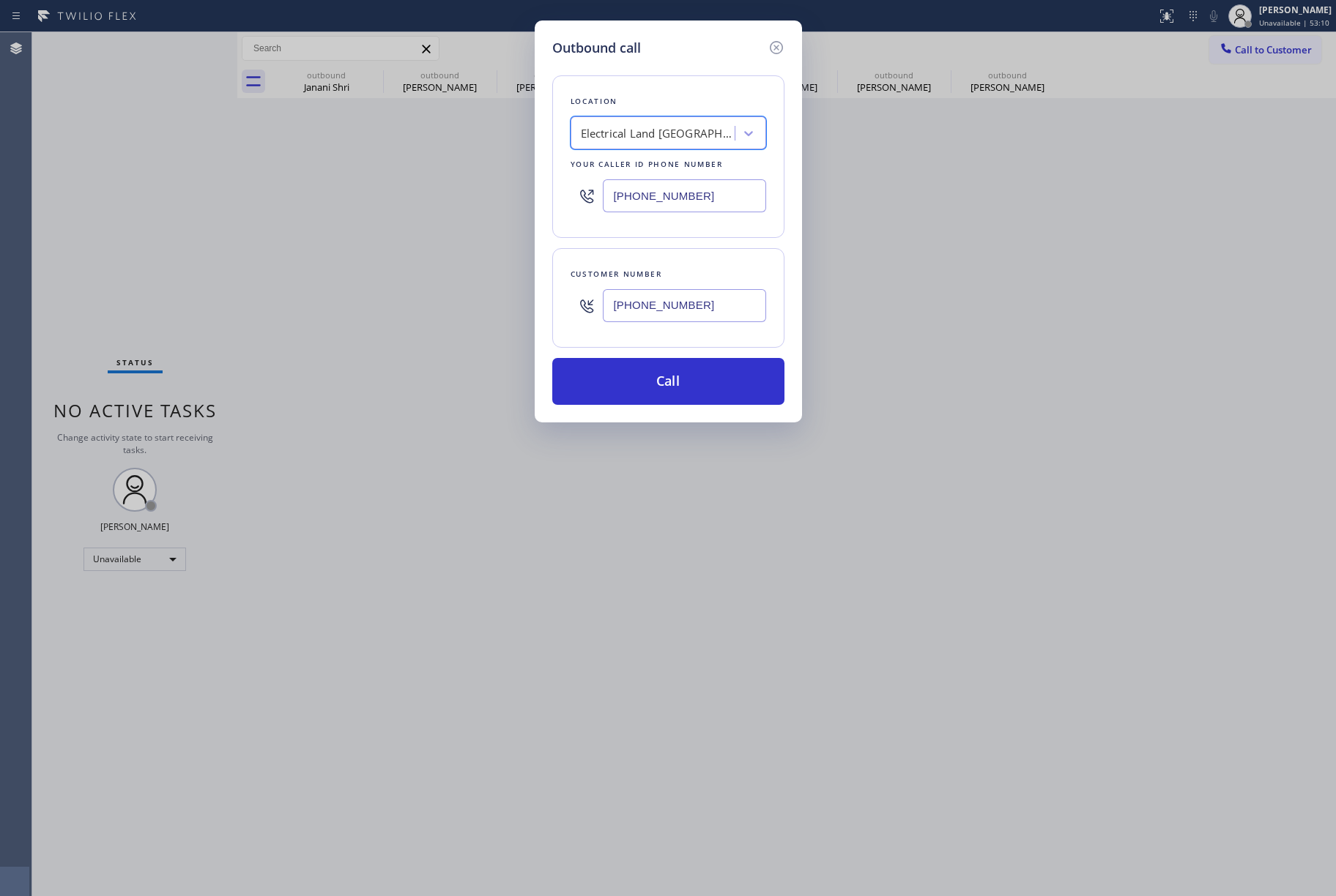
scroll to position [0, 1]
click at [692, 381] on button "Call" at bounding box center [669, 382] width 232 height 47
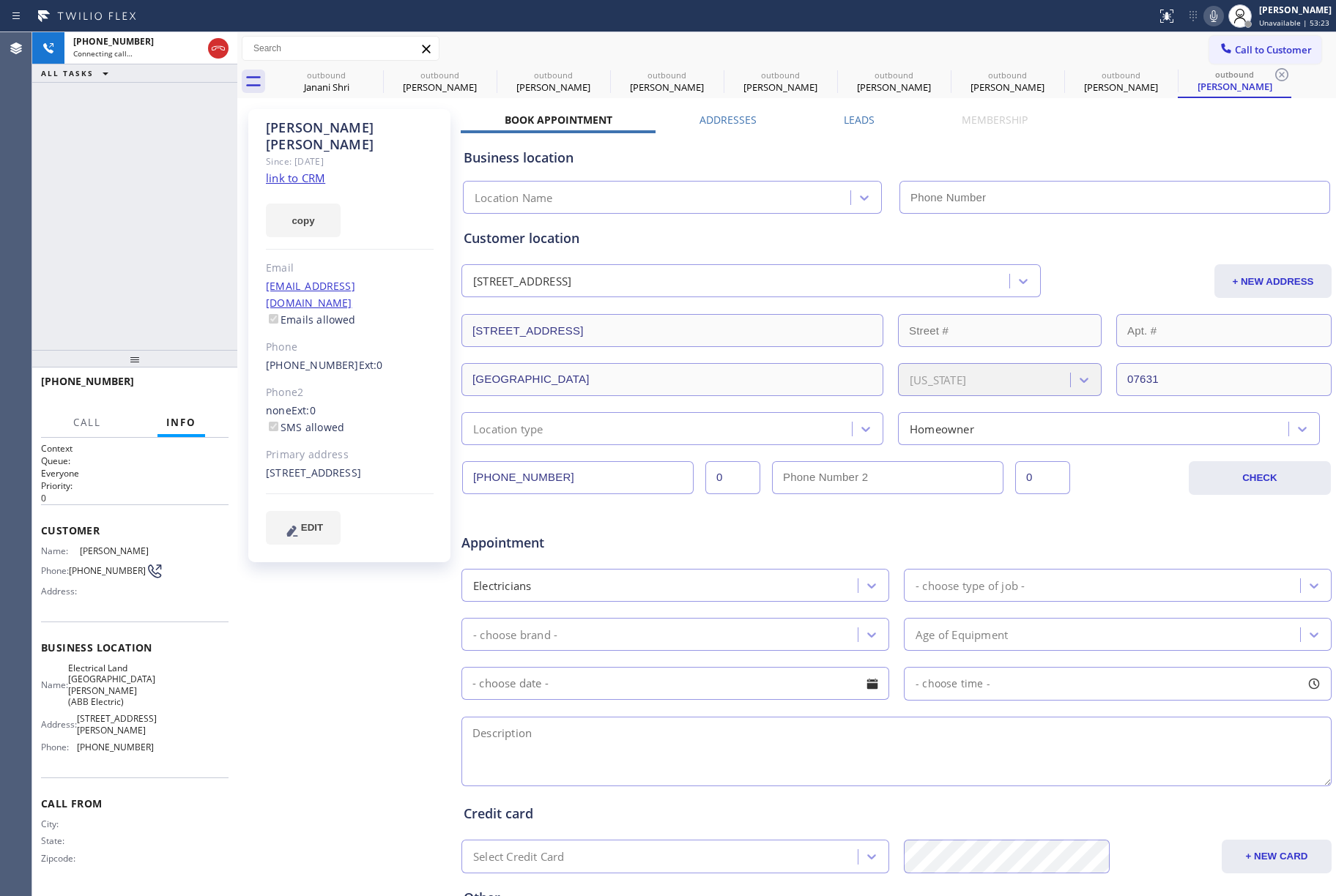
type input "[PHONE_NUMBER]"
click at [189, 383] on span "HANG UP" at bounding box center [194, 387] width 45 height 11
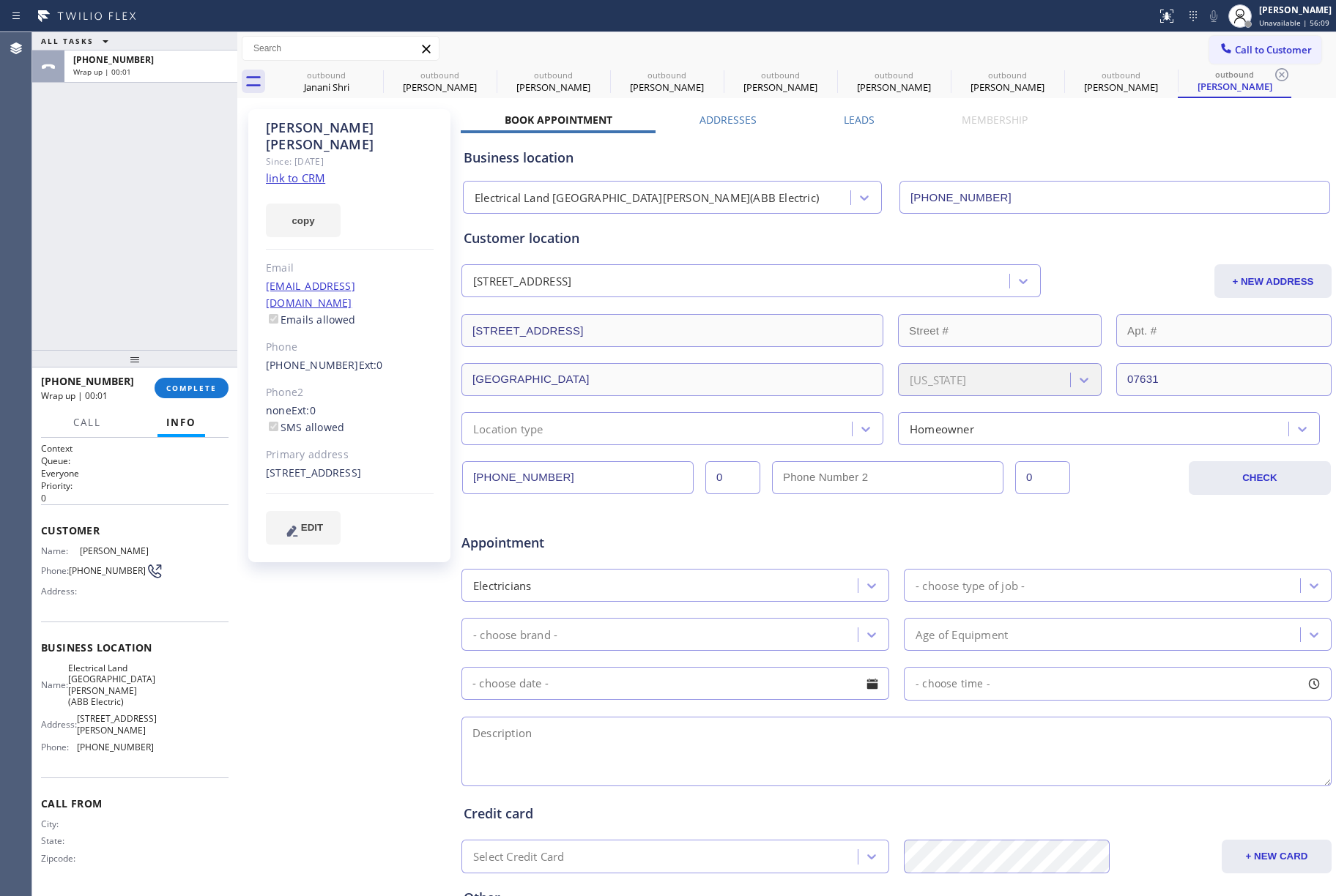
drag, startPoint x: 287, startPoint y: 514, endPoint x: 1217, endPoint y: 524, distance: 930.1
click at [288, 522] on icon at bounding box center [293, 531] width 18 height 19
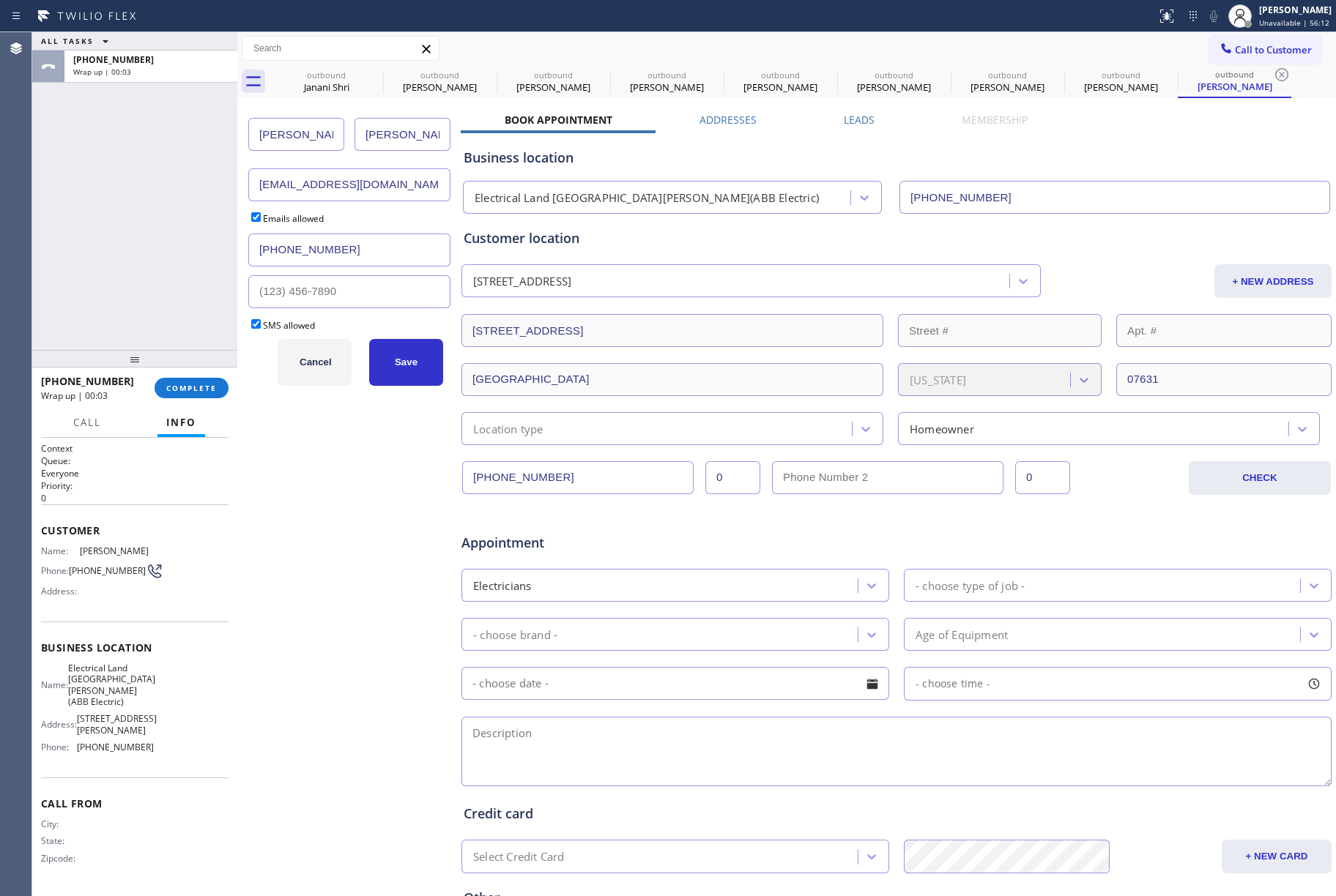
drag, startPoint x: 367, startPoint y: 182, endPoint x: 230, endPoint y: 183, distance: 137.0
click at [230, 183] on div "ALL TASKS ALL TASKS ACTIVE TASKS TASKS IN WRAP UP [PHONE_NUMBER] Wrap up | 00:0…" at bounding box center [684, 465] width 1303 height 864
paste input "davkaplan@yhaoo"
type input "[EMAIL_ADDRESS][DOMAIN_NAME]"
click at [393, 382] on button "Save" at bounding box center [406, 362] width 74 height 47
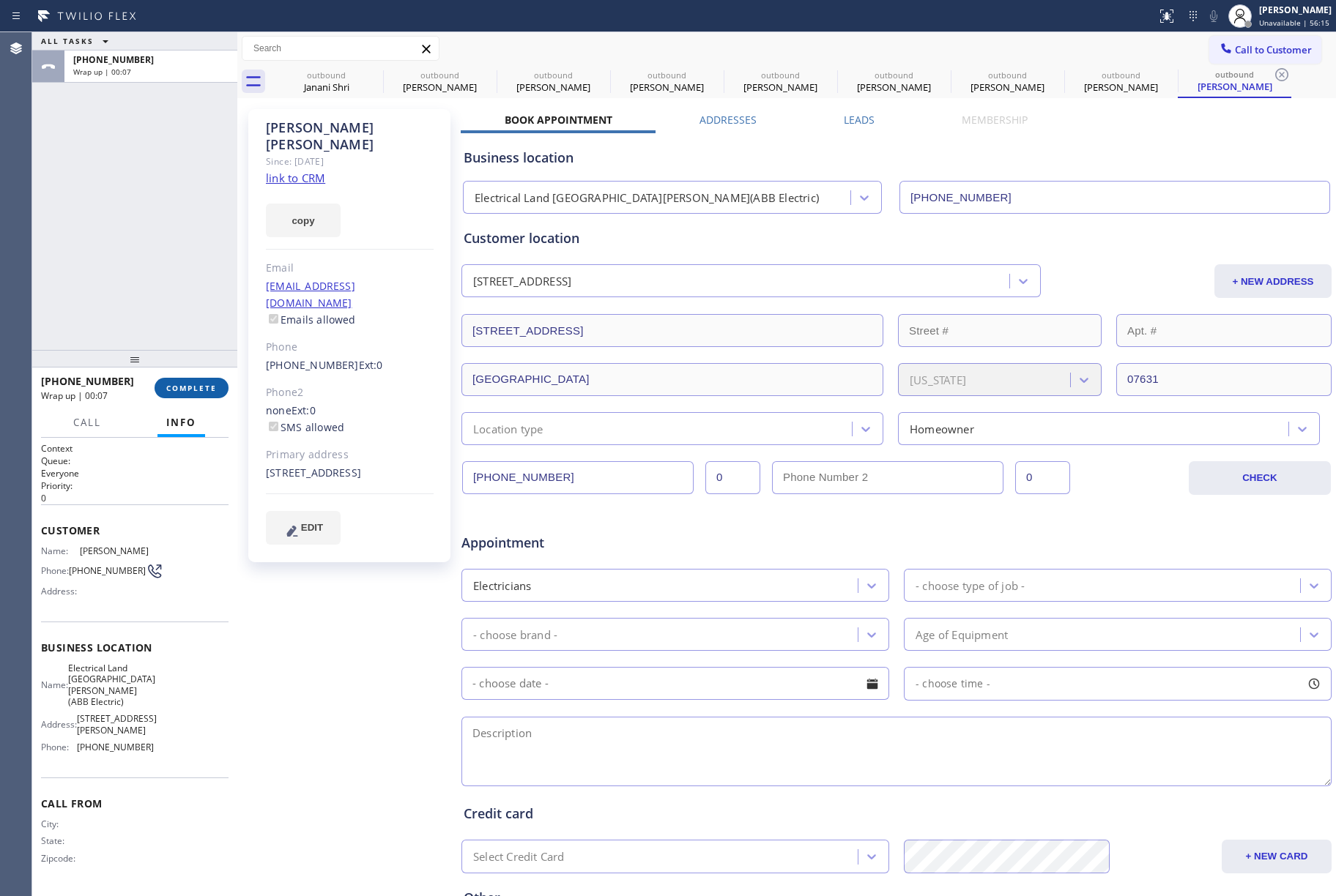
click at [197, 385] on span "COMPLETE" at bounding box center [192, 387] width 50 height 11
click at [148, 305] on div "ALL TASKS ALL TASKS ACTIVE TASKS TASKS IN WRAP UP [PHONE_NUMBER] Wrap up | 00:07" at bounding box center [135, 191] width 205 height 318
click at [148, 302] on div "ALL TASKS ALL TASKS ACTIVE TASKS TASKS IN WRAP UP [PHONE_NUMBER] Wrap up | 00:07" at bounding box center [135, 191] width 205 height 318
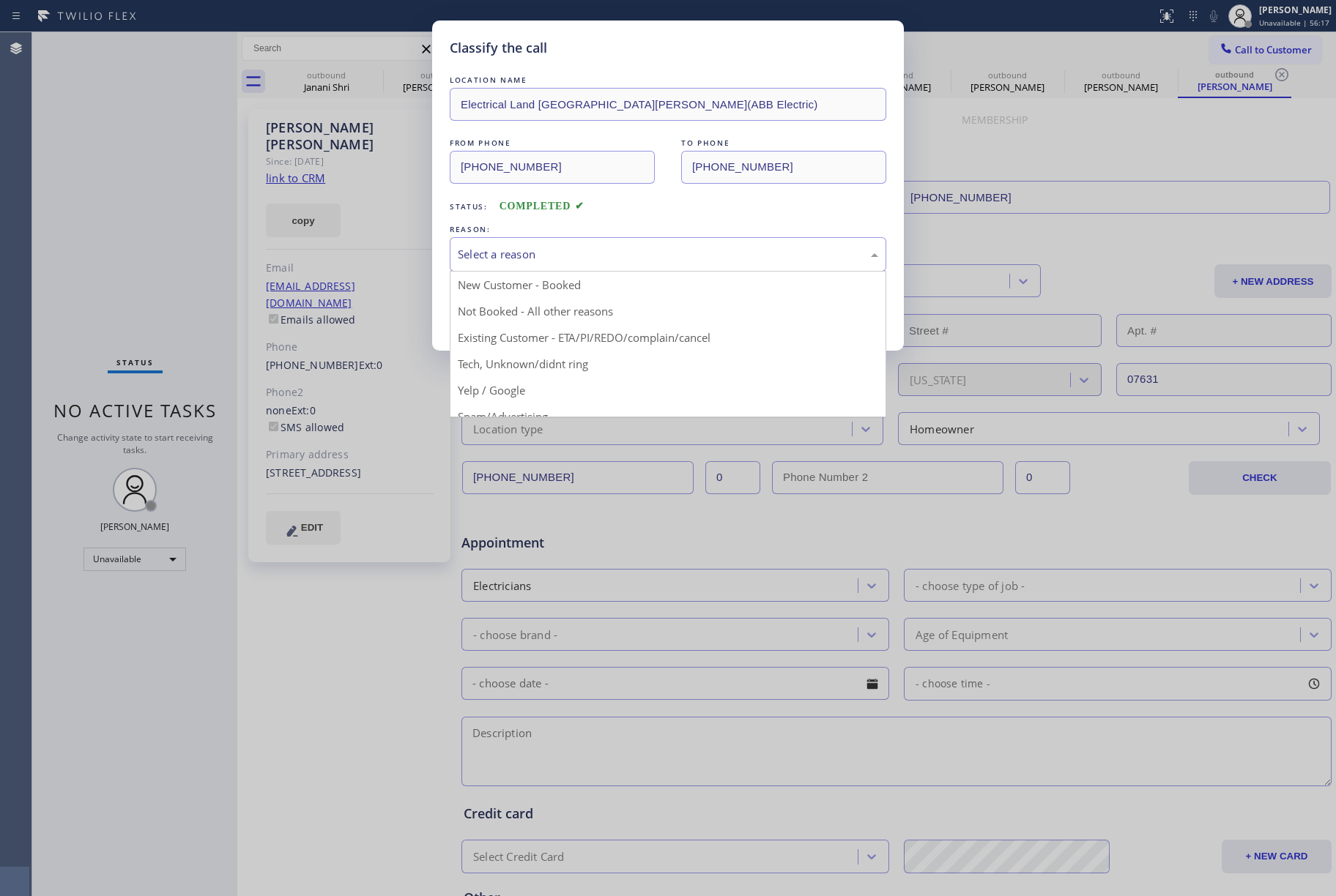
click at [561, 256] on div "Select a reason" at bounding box center [667, 254] width 420 height 17
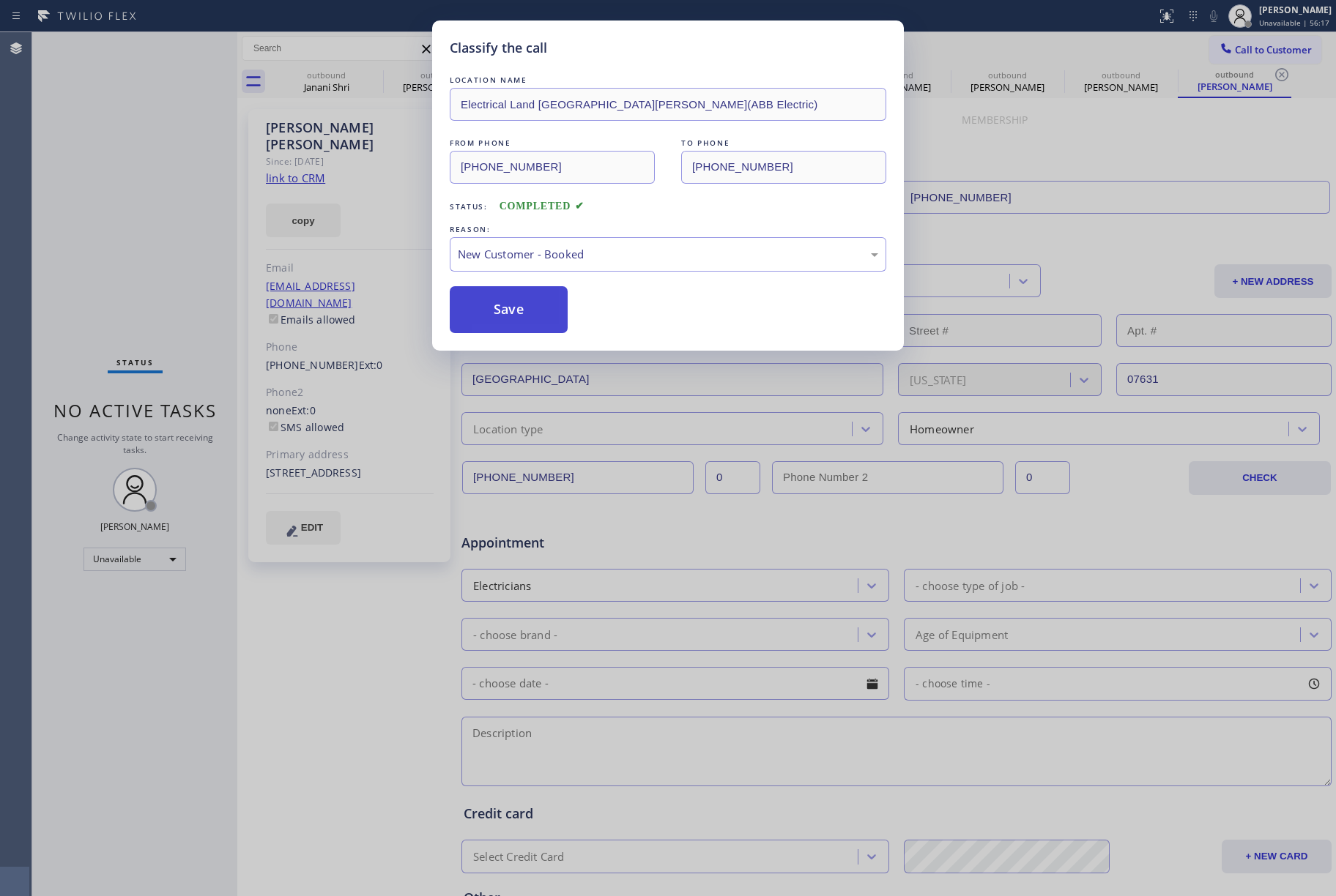
click at [519, 303] on button "Save" at bounding box center [508, 309] width 118 height 47
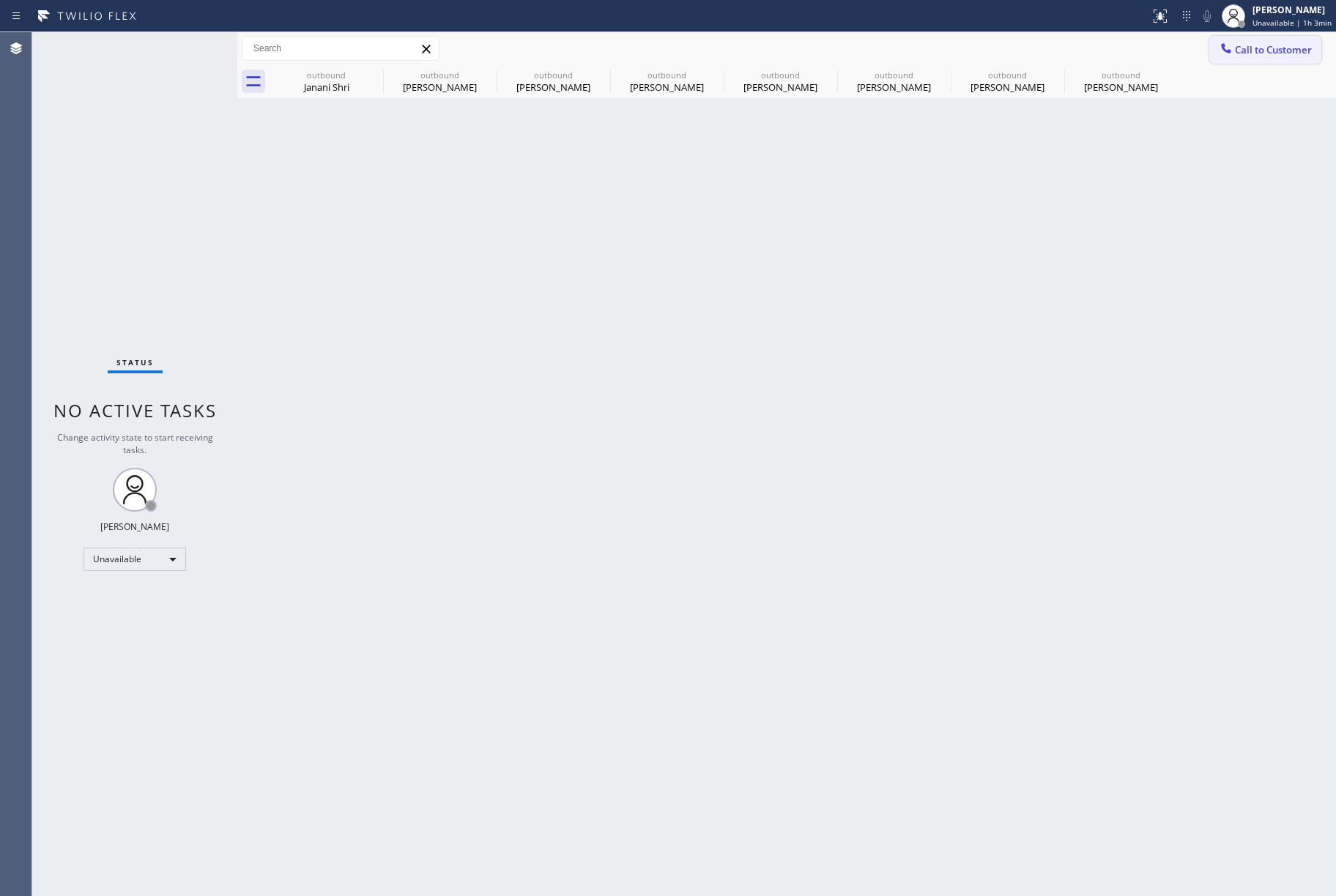
click at [1269, 58] on button "Call to Customer" at bounding box center [1265, 50] width 112 height 28
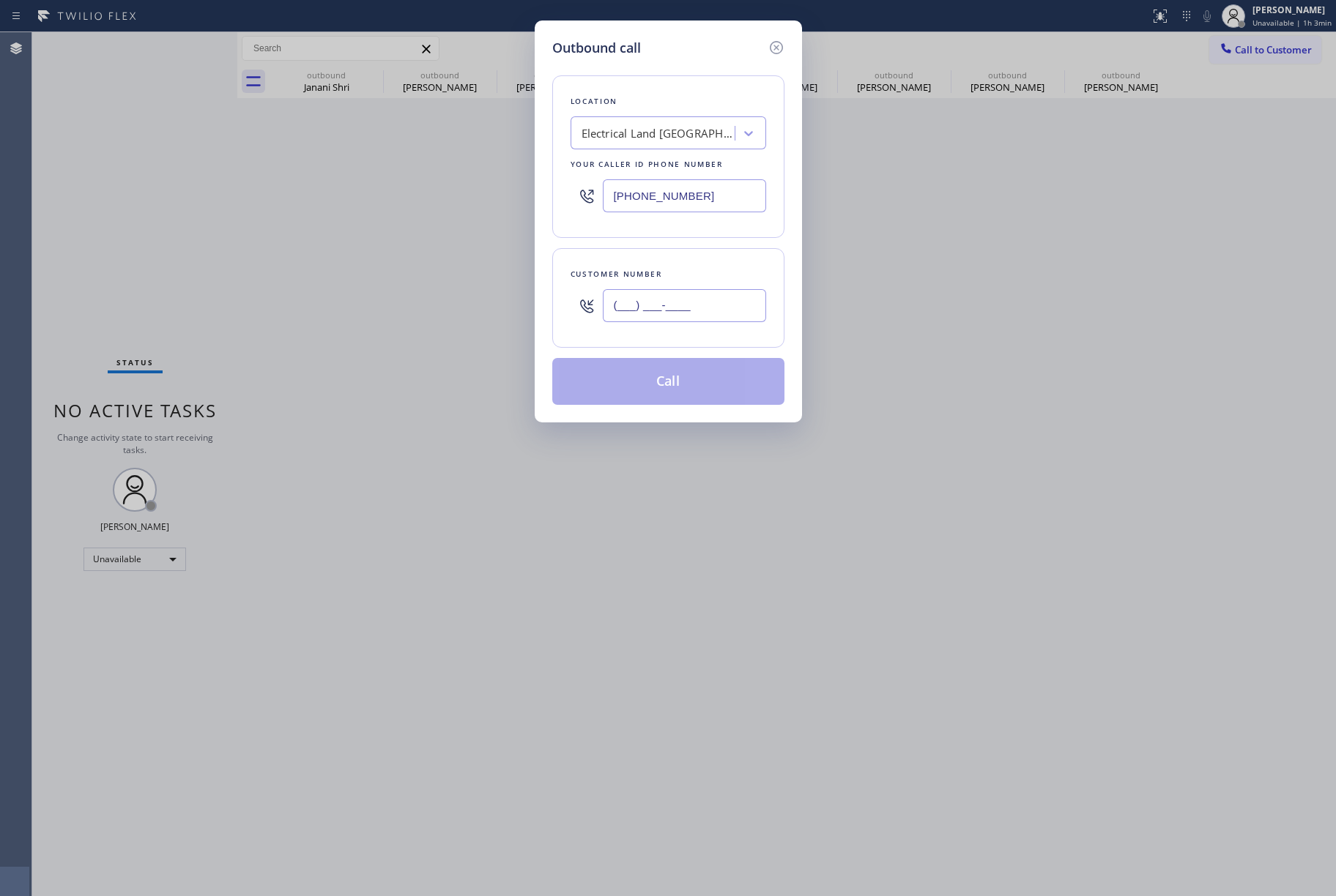
click at [688, 301] on input "(___) ___-____" at bounding box center [684, 305] width 163 height 33
paste input "650) 888-5455"
type input "[PHONE_NUMBER]"
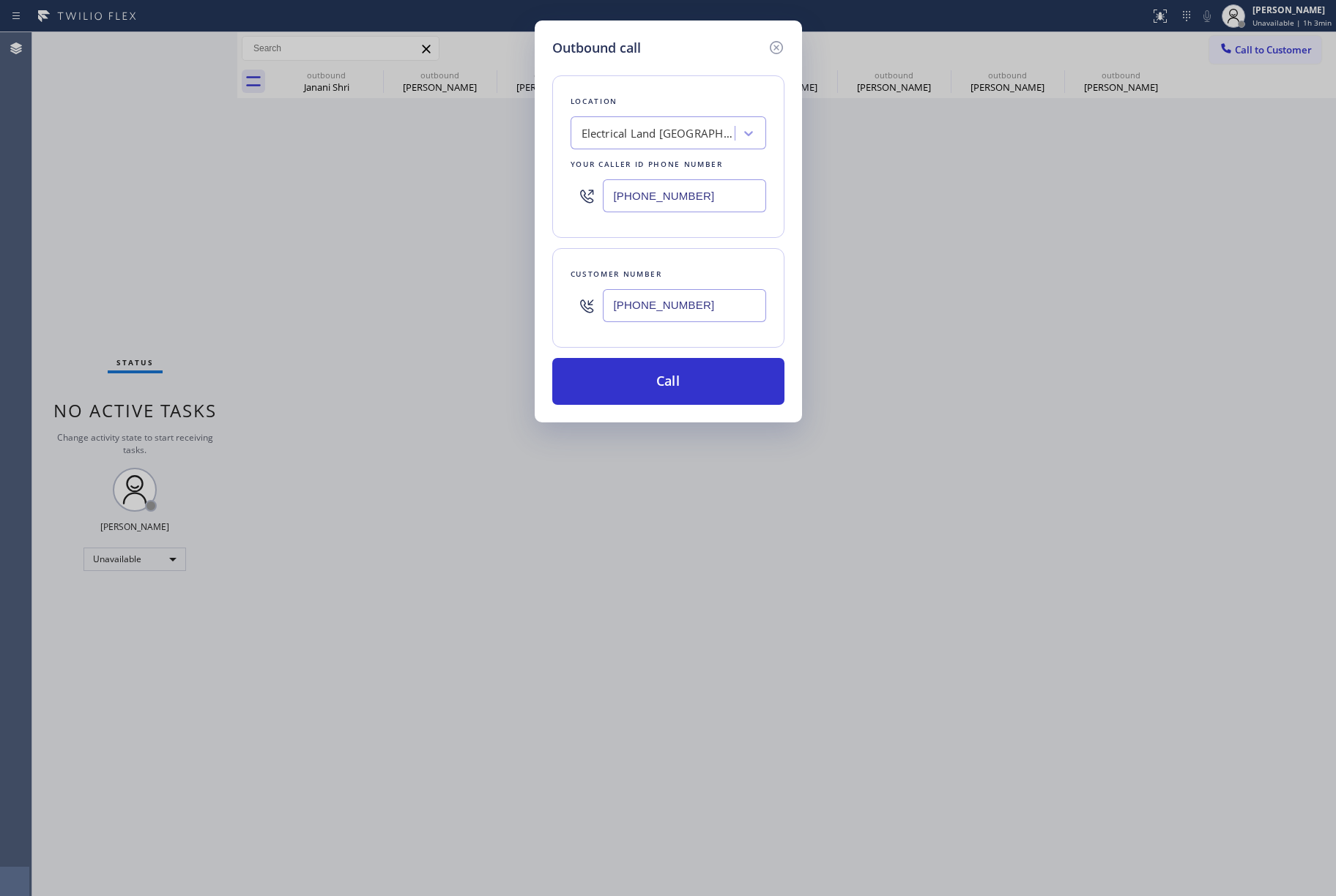
drag, startPoint x: 688, startPoint y: 188, endPoint x: 494, endPoint y: 192, distance: 194.0
click at [494, 192] on div "Outbound call Location Electrical Land [GEOGRAPHIC_DATA][PERSON_NAME](ABB Elect…" at bounding box center [668, 448] width 1336 height 896
paste input "855) 731-4952"
type input "[PHONE_NUMBER]"
drag, startPoint x: 867, startPoint y: 288, endPoint x: 848, endPoint y: 326, distance: 42.5
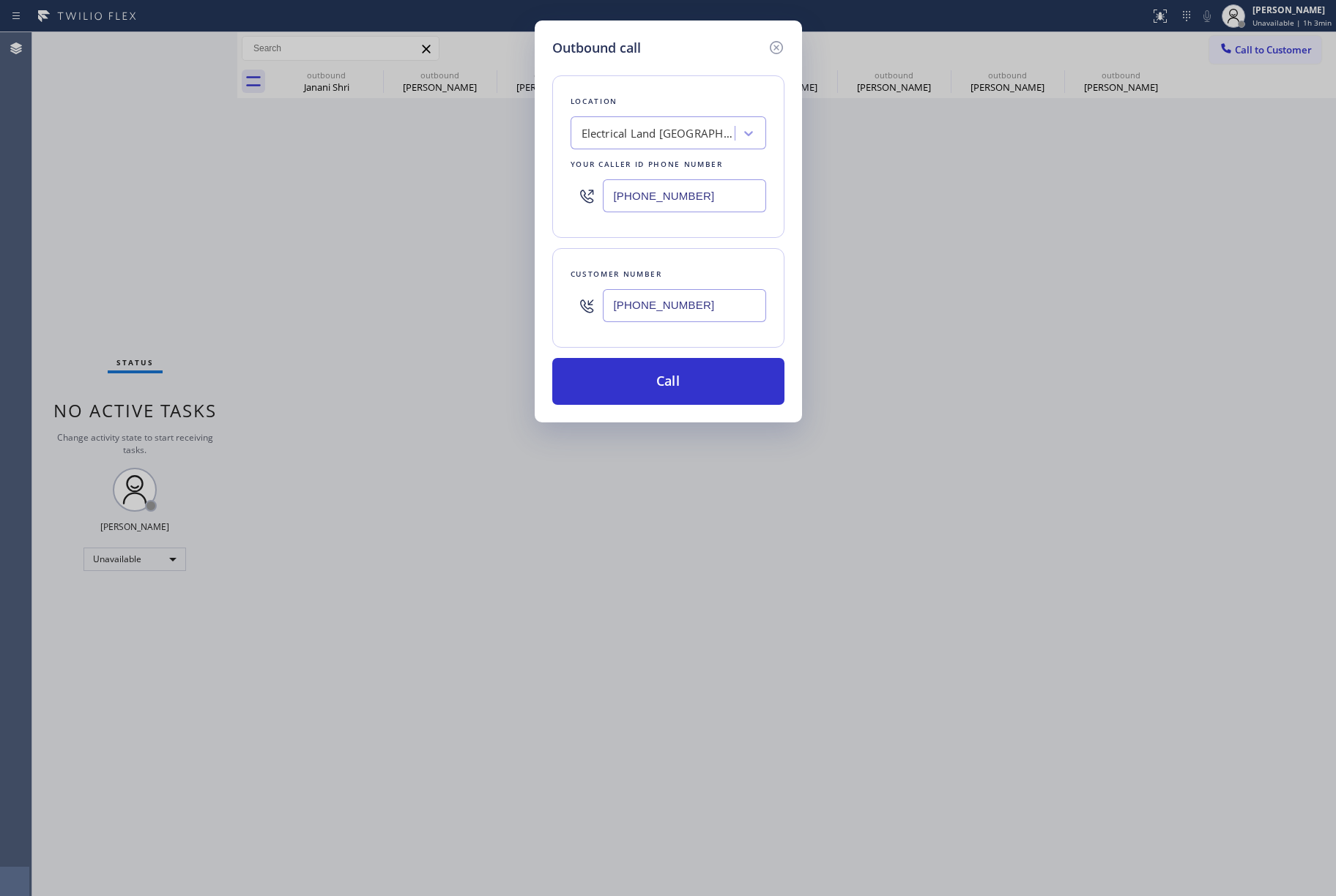
click at [865, 301] on div "Outbound call Location Electrical Land [GEOGRAPHIC_DATA][PERSON_NAME](ABB Elect…" at bounding box center [668, 448] width 1336 height 896
click at [669, 374] on button "Call" at bounding box center [669, 382] width 232 height 47
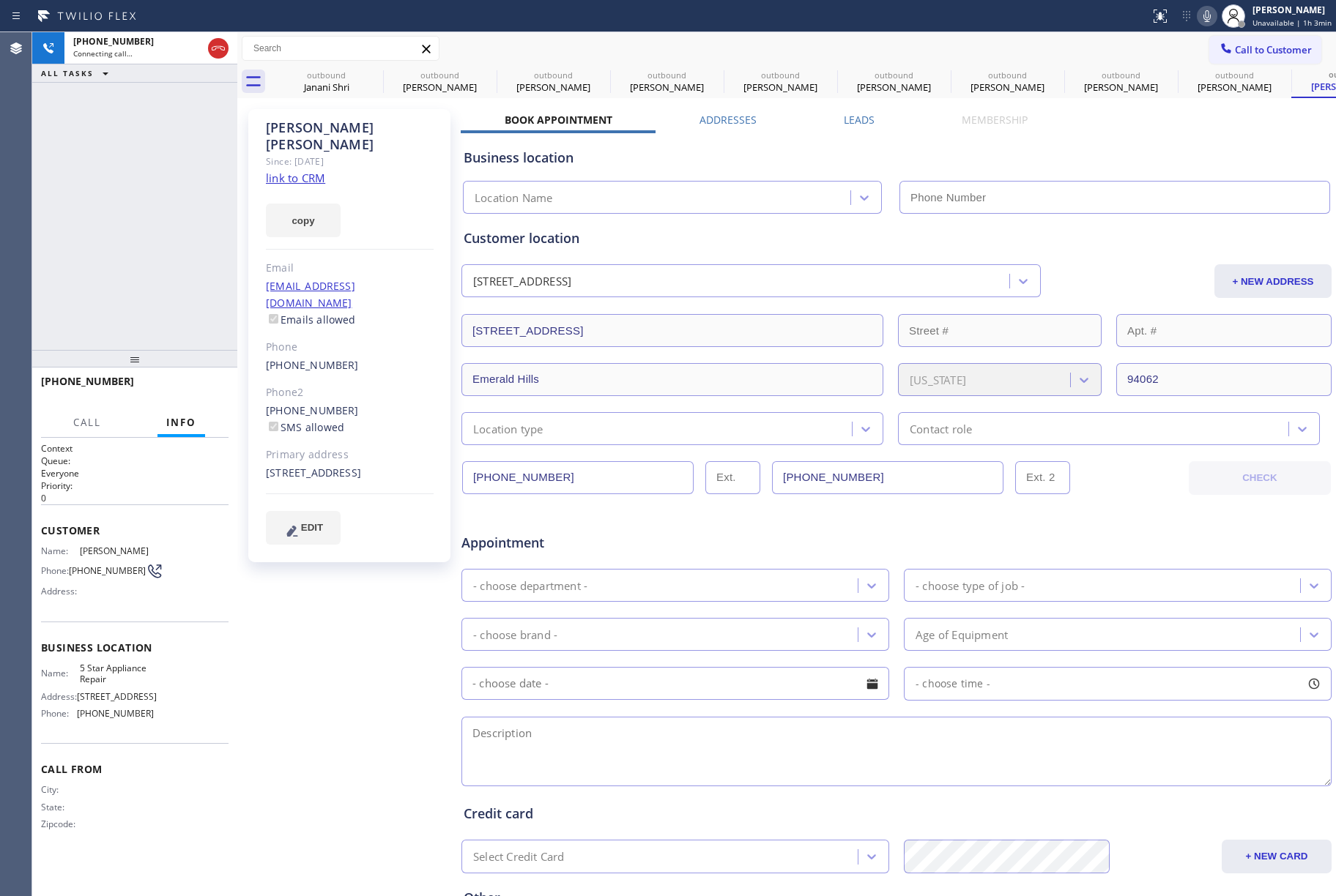
type input "[PHONE_NUMBER]"
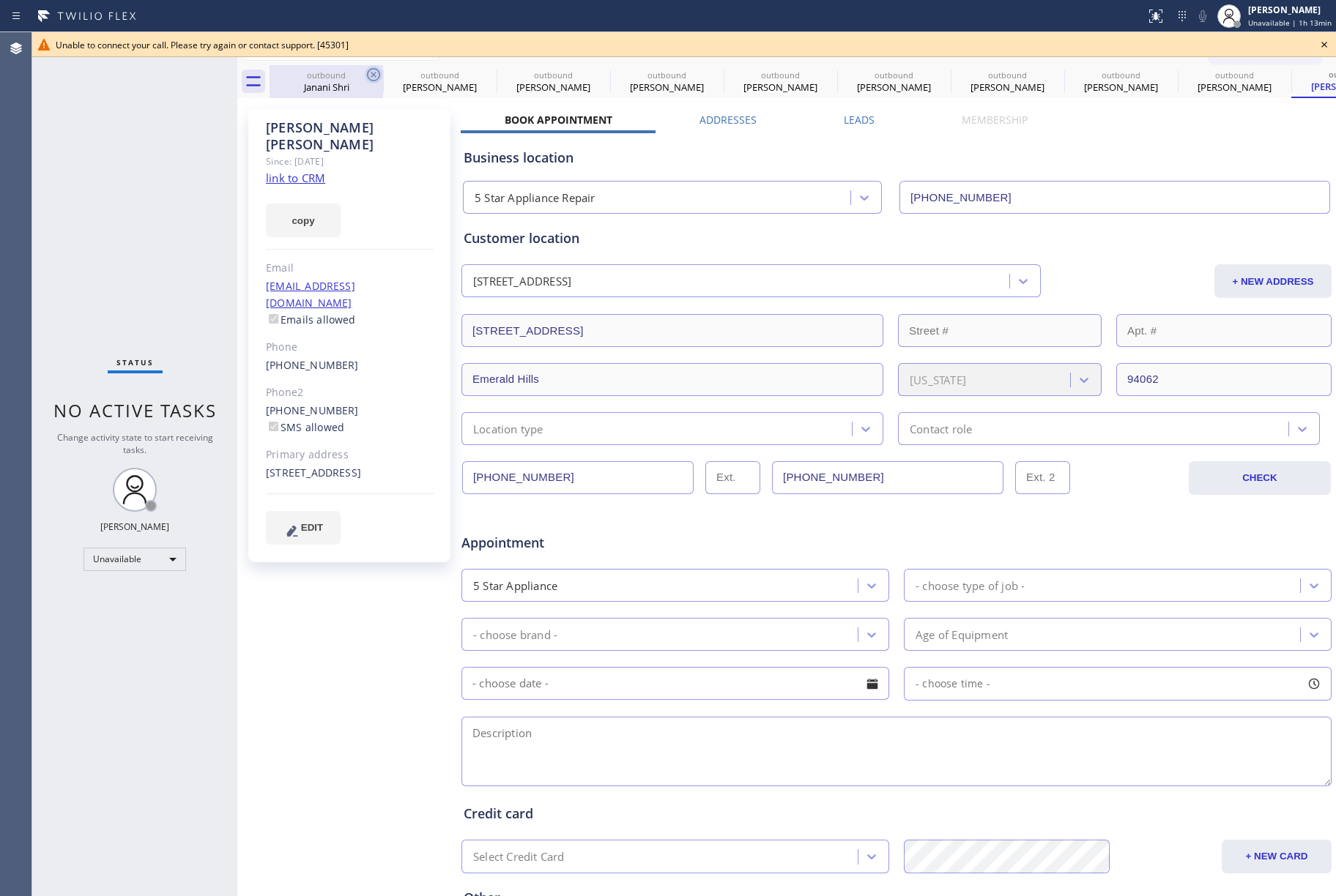
click at [375, 74] on icon at bounding box center [374, 75] width 18 height 18
click at [0, 0] on icon at bounding box center [0, 0] width 0 height 0
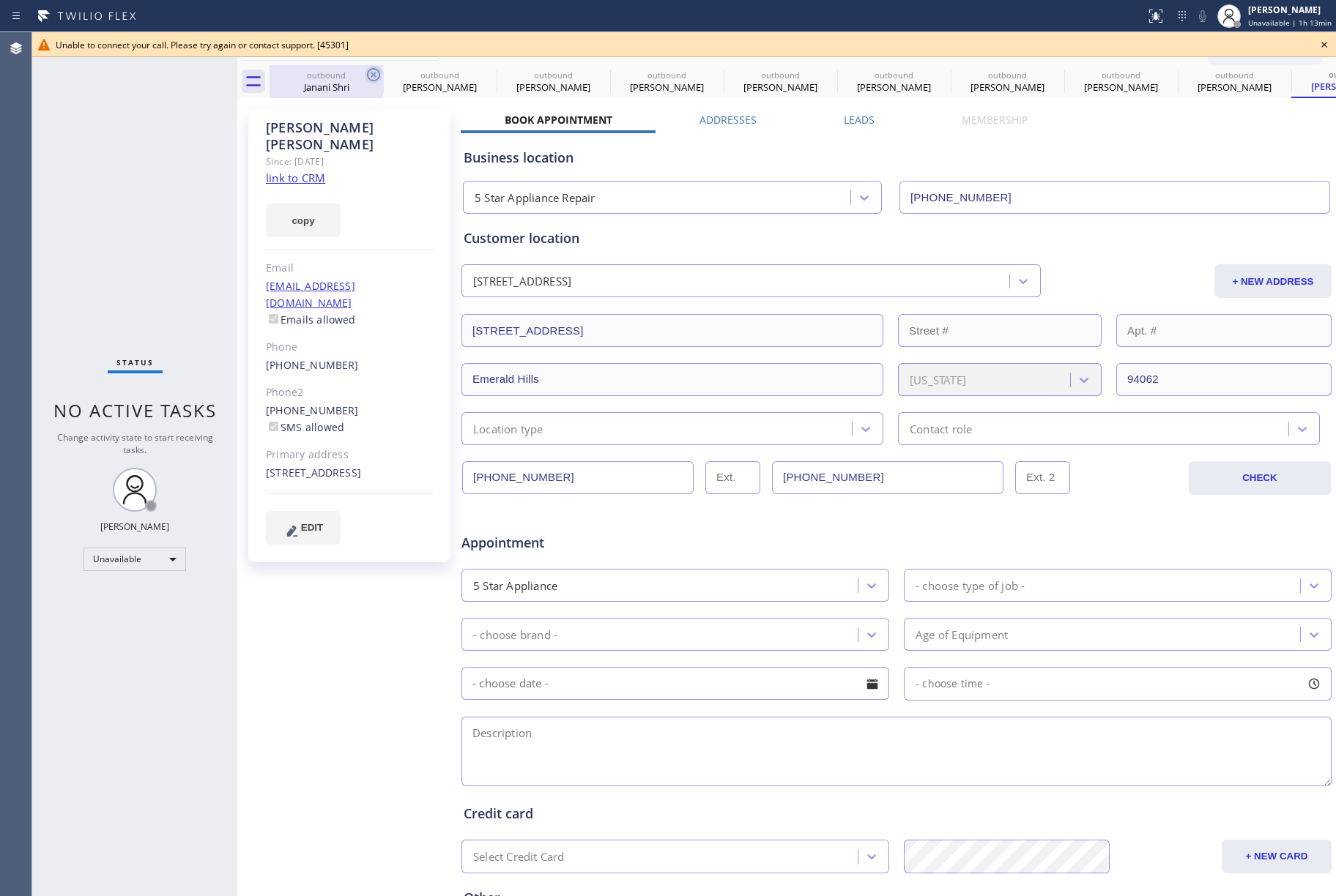
click at [0, 0] on icon at bounding box center [0, 0] width 0 height 0
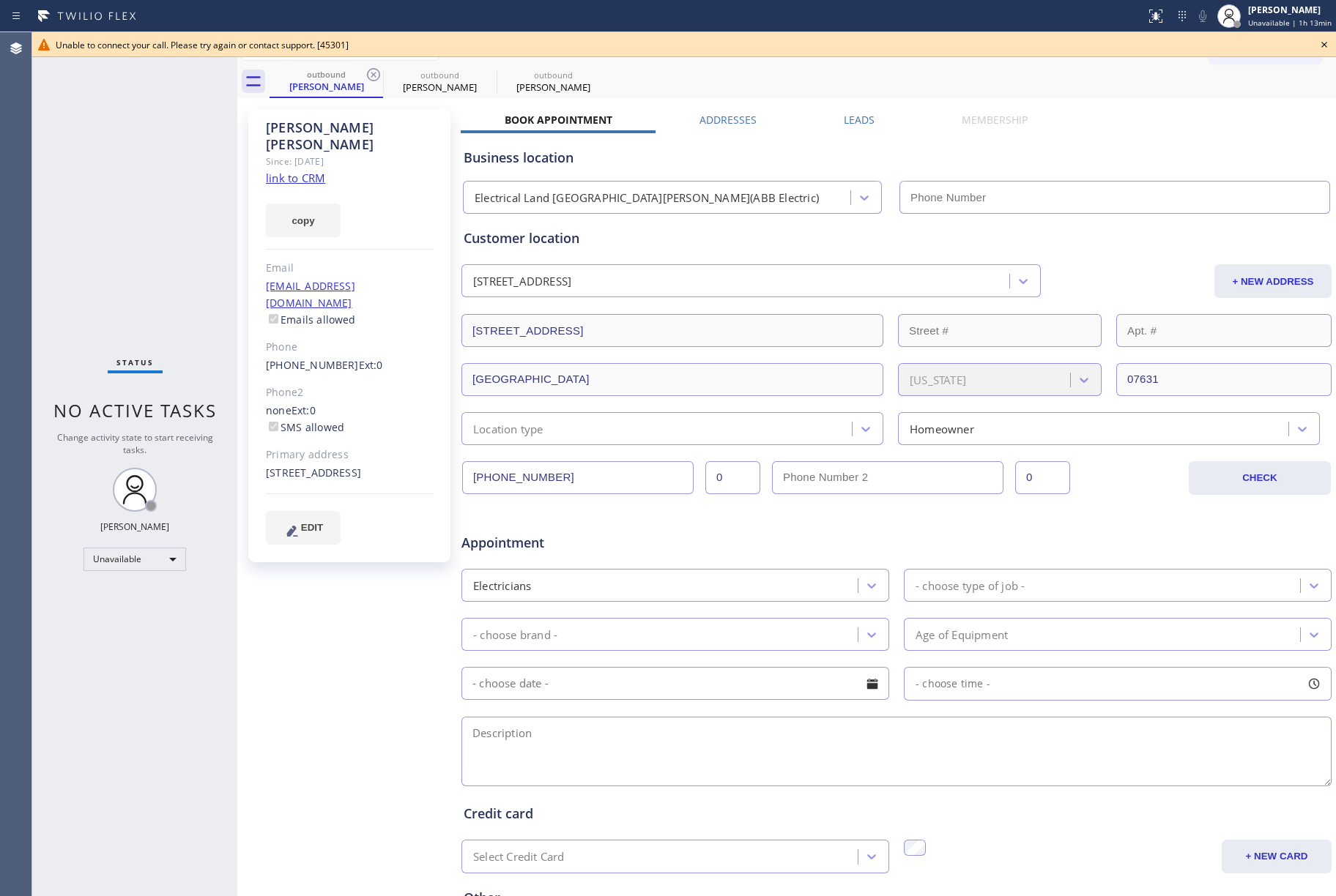
type input "[PHONE_NUMBER]"
click at [375, 74] on icon at bounding box center [374, 75] width 18 height 18
type input "[PHONE_NUMBER]"
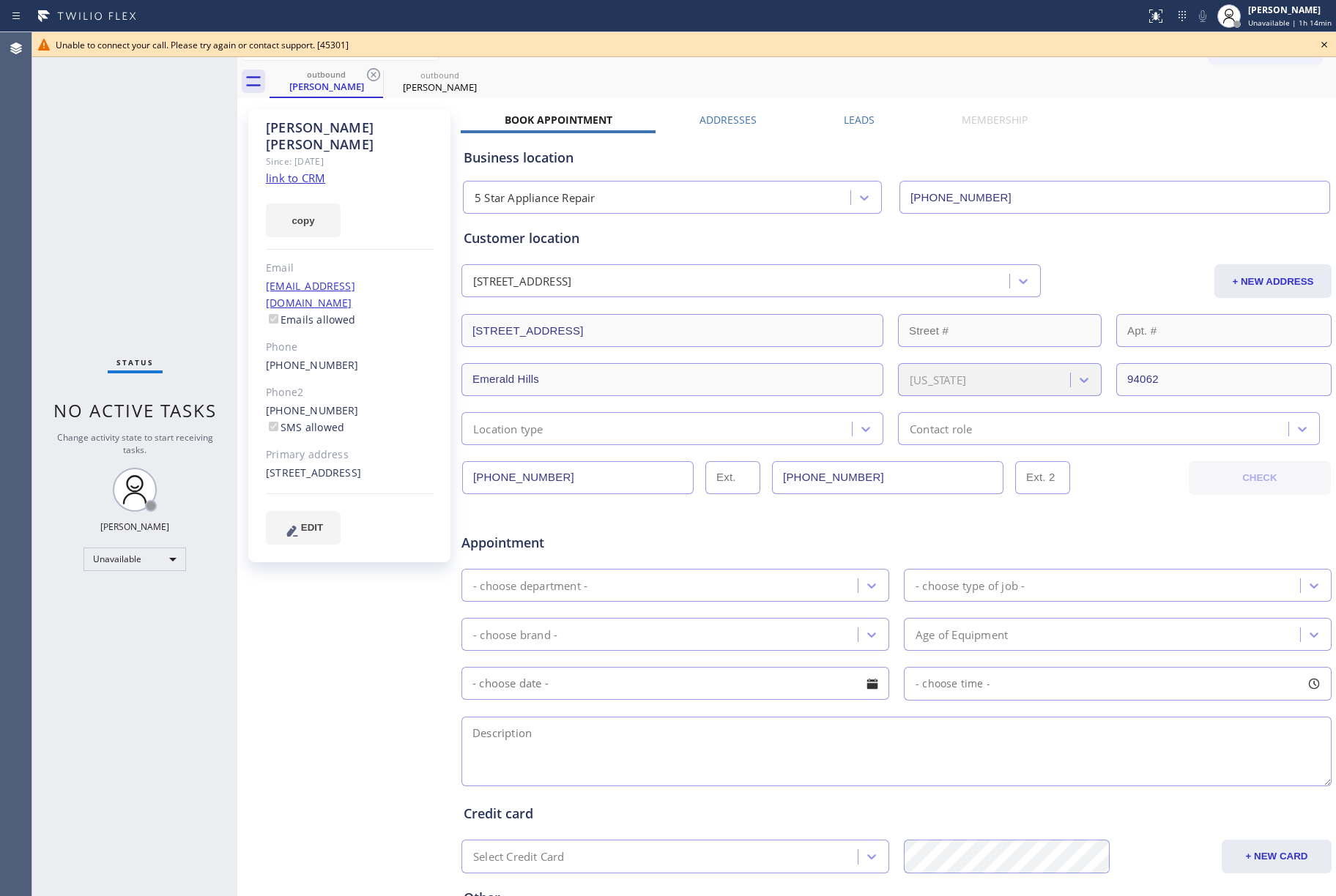
click at [1329, 44] on icon at bounding box center [1325, 45] width 18 height 18
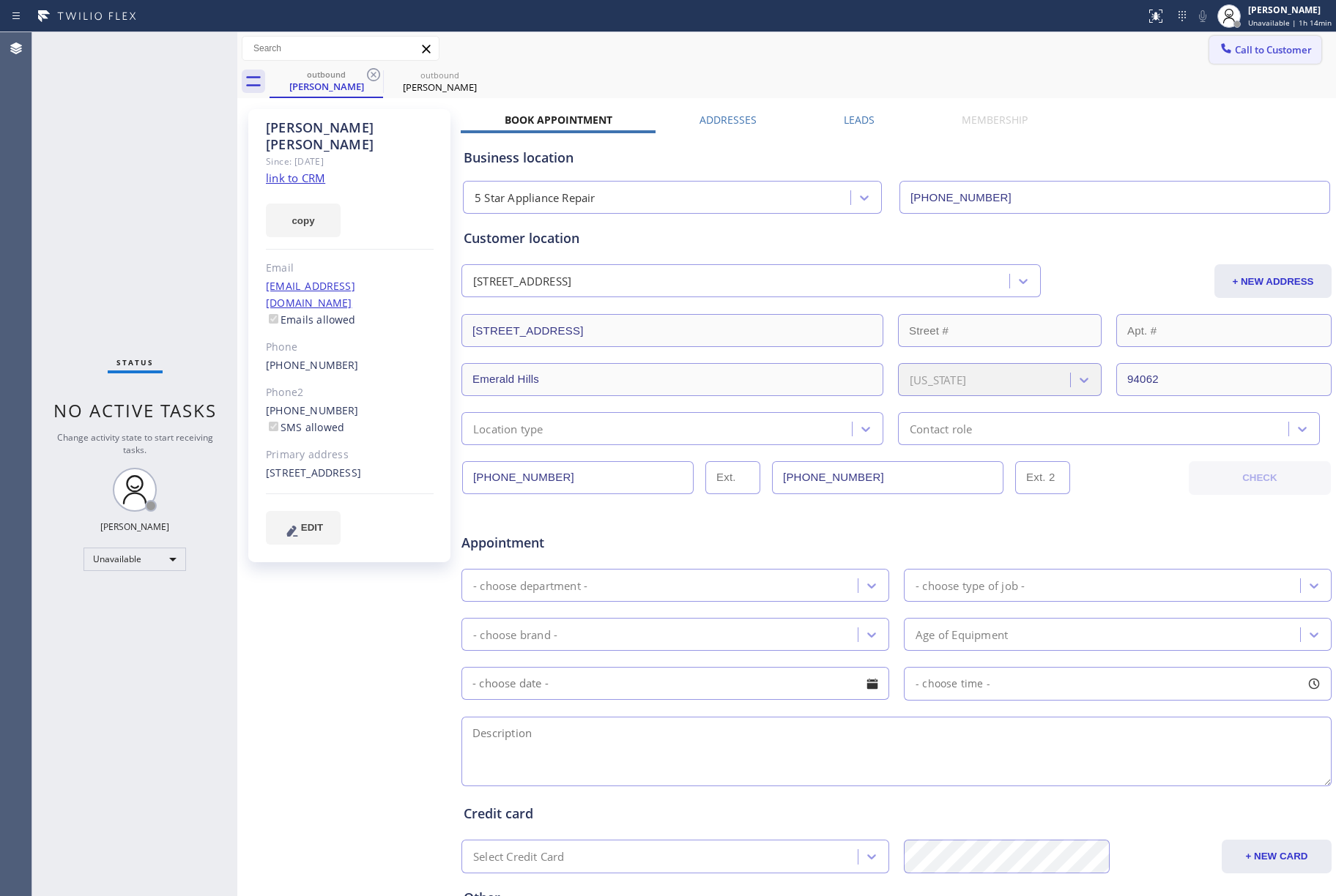
click at [1272, 50] on span "Call to Customer" at bounding box center [1273, 50] width 77 height 13
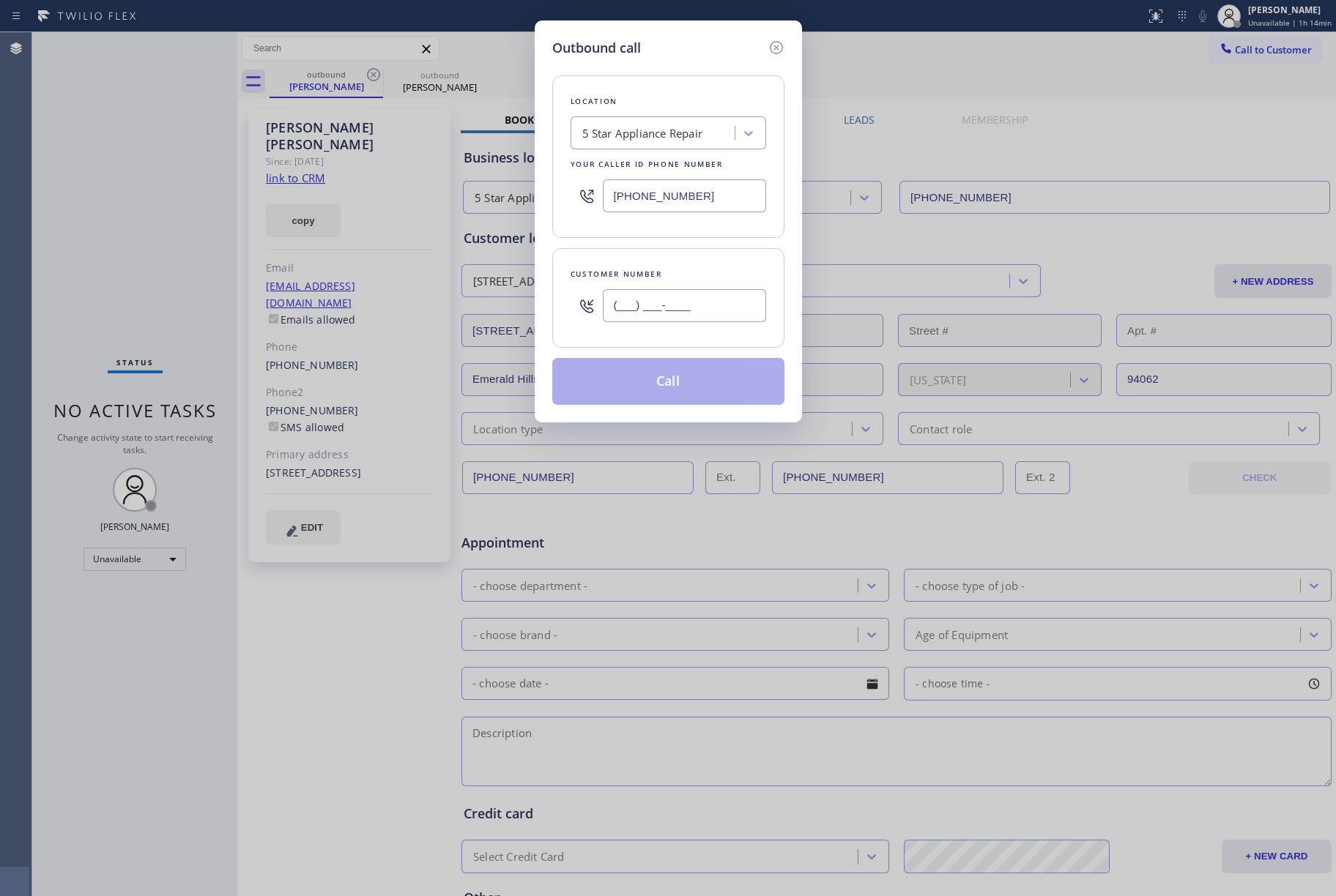
click at [730, 306] on input "(___) ___-____" at bounding box center [684, 305] width 163 height 33
paste input "210) 913-2124"
type input "[PHONE_NUMBER]"
click at [701, 263] on div "Customer number [PHONE_NUMBER]" at bounding box center [669, 298] width 232 height 100
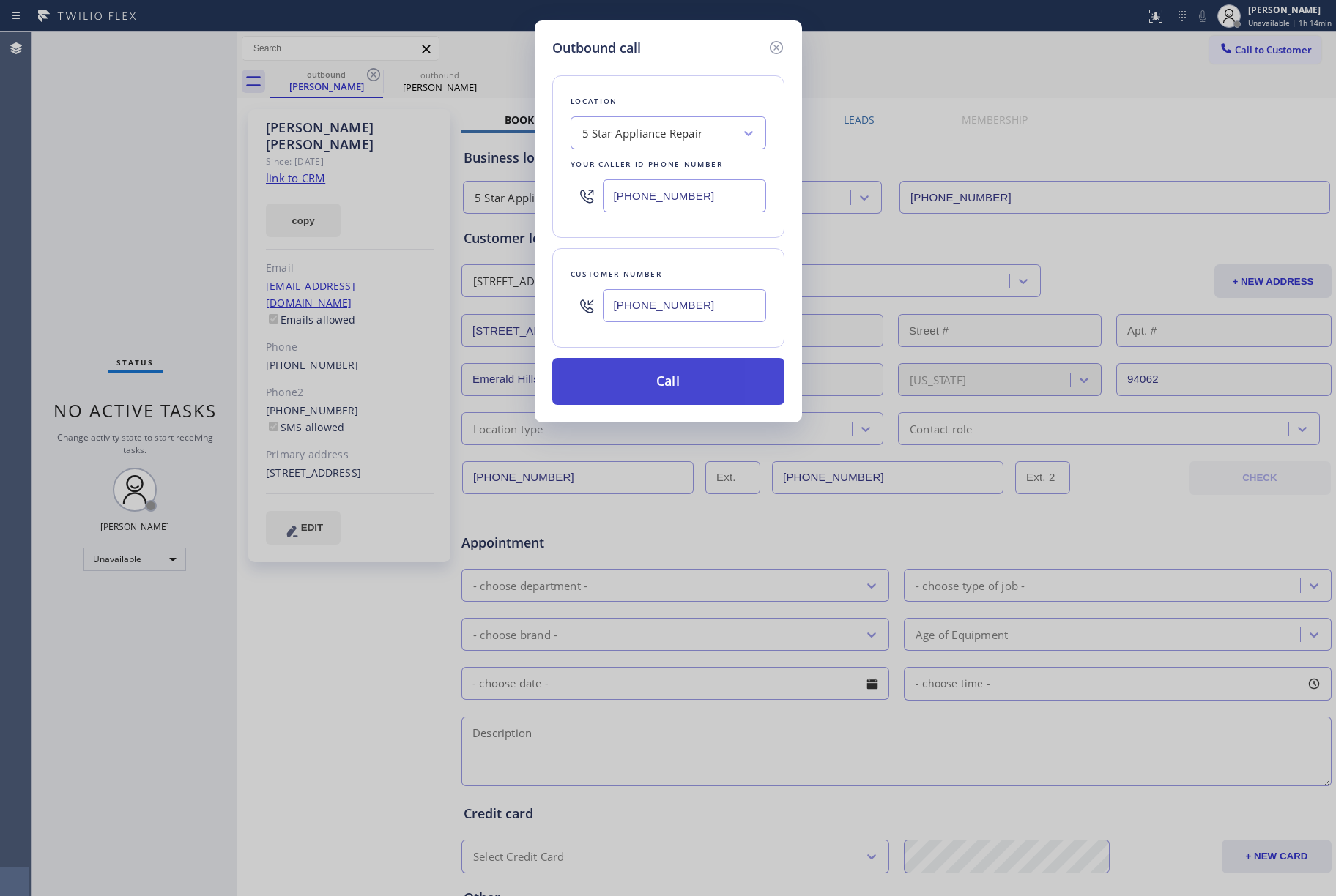
click at [680, 379] on button "Call" at bounding box center [669, 382] width 232 height 47
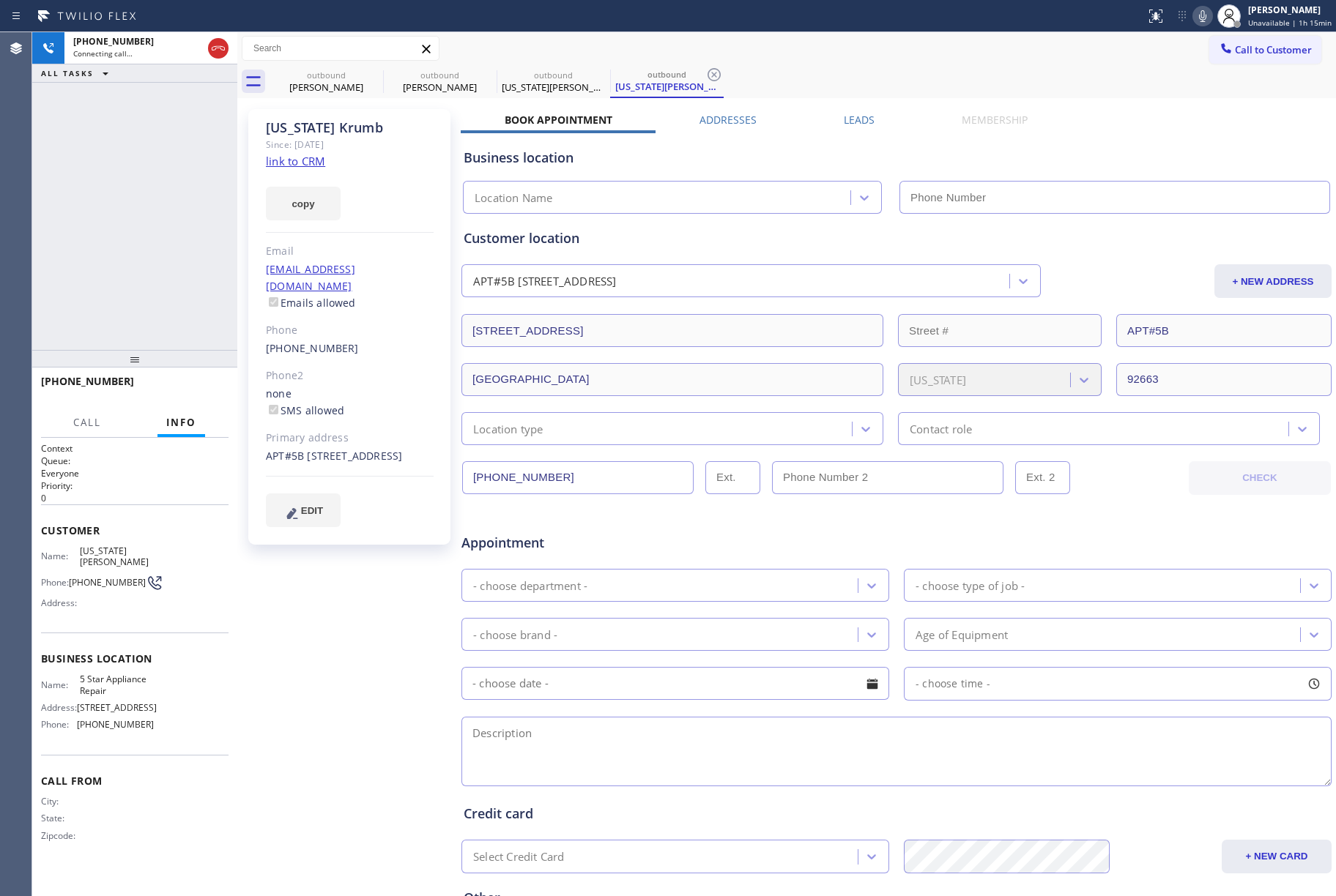
type input "[PHONE_NUMBER]"
drag, startPoint x: 67, startPoint y: 174, endPoint x: 437, endPoint y: 335, distance: 403.5
click at [72, 174] on div "[PHONE_NUMBER] Connecting call… ALL TASKS ALL TASKS ACTIVE TASKS TASKS IN WRAP …" at bounding box center [135, 191] width 205 height 318
click at [182, 390] on span "HANG UP" at bounding box center [194, 387] width 45 height 11
drag, startPoint x: 188, startPoint y: 365, endPoint x: 195, endPoint y: 385, distance: 21.2
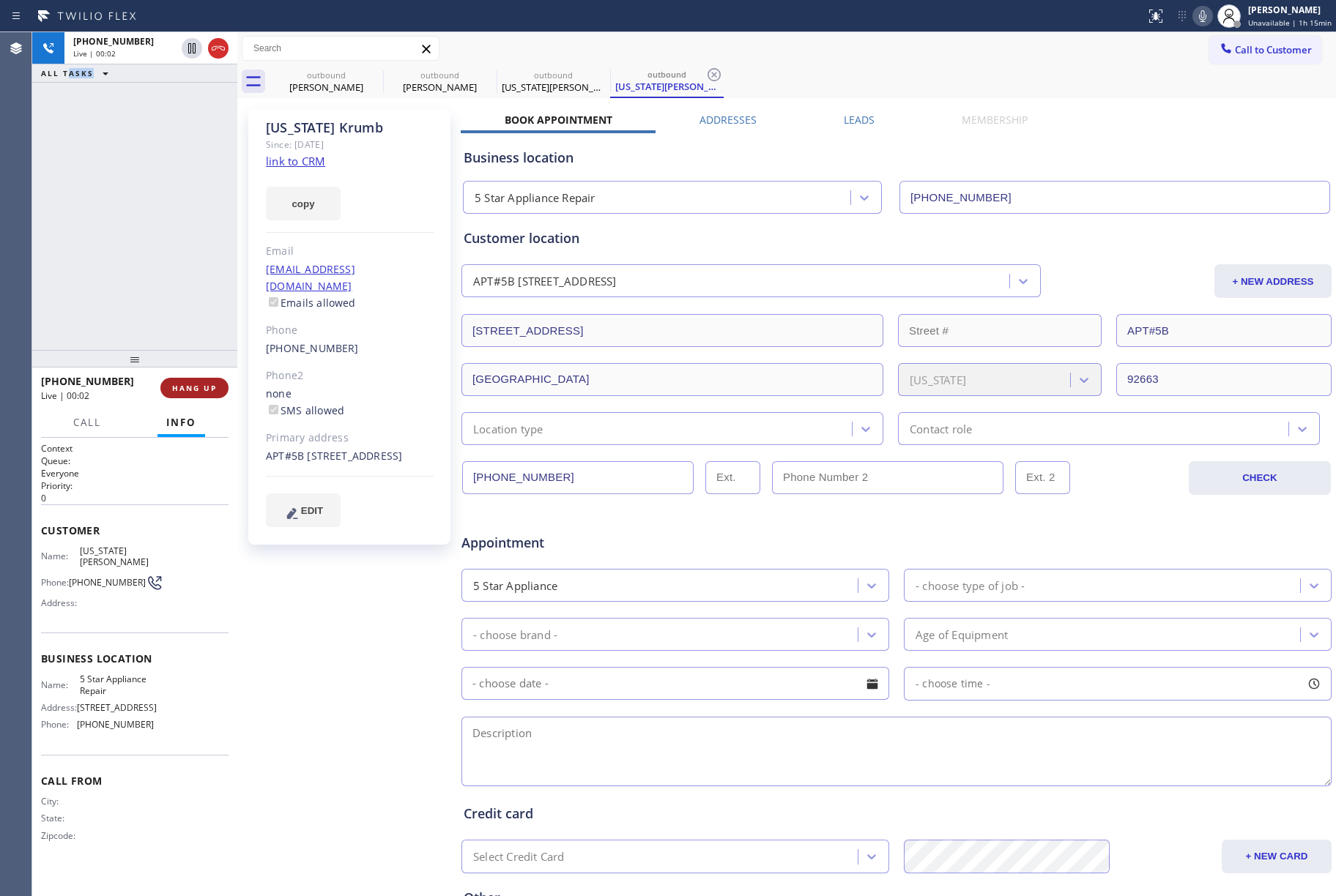
click at [189, 366] on div at bounding box center [135, 359] width 205 height 18
click at [195, 385] on span "HANG UP" at bounding box center [194, 389] width 45 height 11
click at [145, 233] on div "ALL TASKS ALL TASKS ACTIVE TASKS TASKS IN WRAP UP [PHONE_NUMBER] Wrap up | 00:01" at bounding box center [135, 192] width 205 height 319
click at [217, 387] on button "COMPLETE" at bounding box center [191, 389] width 74 height 20
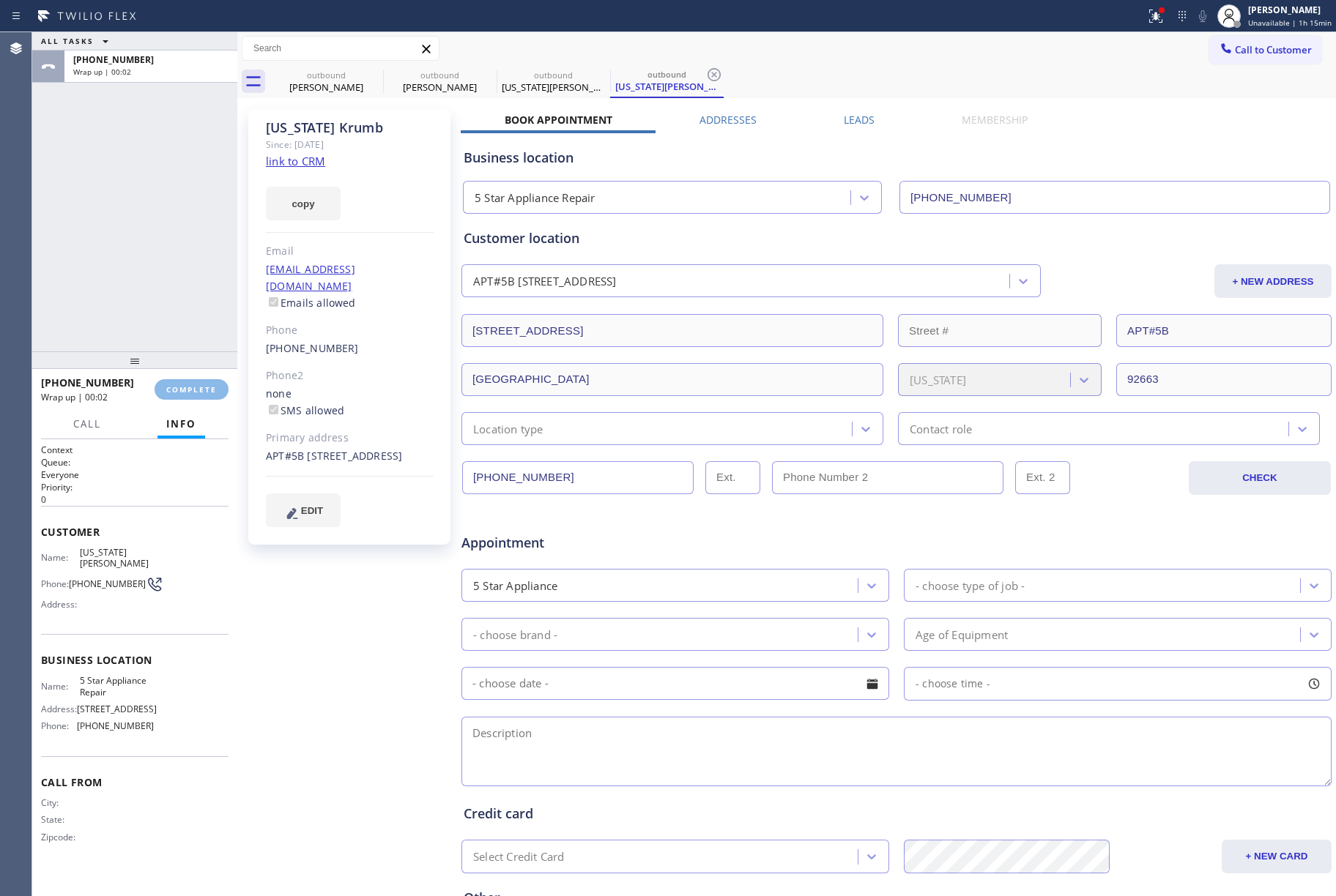
drag, startPoint x: 173, startPoint y: 309, endPoint x: 176, endPoint y: 293, distance: 16.3
click at [173, 308] on div "ALL TASKS ALL TASKS ACTIVE TASKS TASKS IN WRAP UP [PHONE_NUMBER] Wrap up | 00:02" at bounding box center [135, 192] width 205 height 319
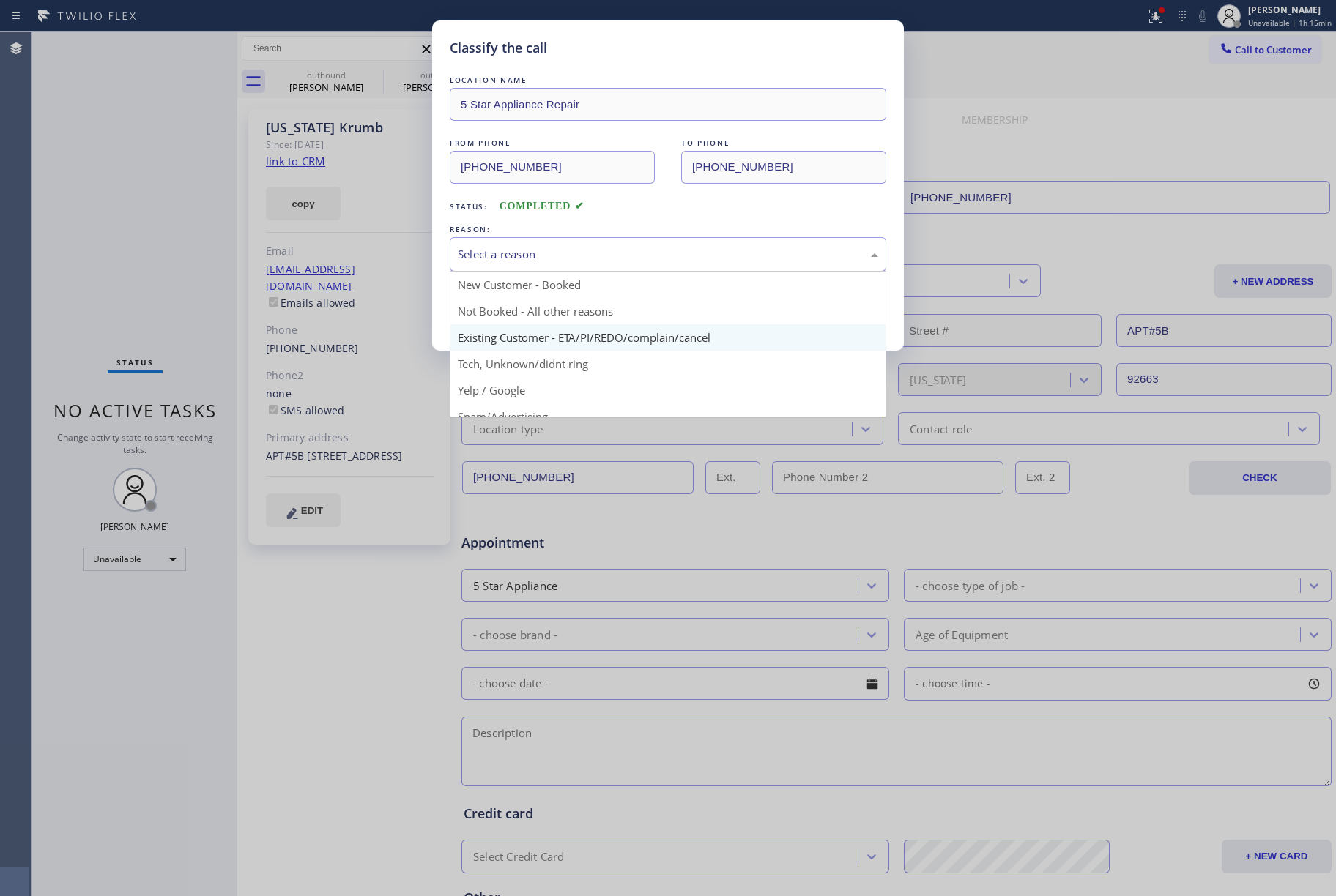
drag, startPoint x: 564, startPoint y: 258, endPoint x: 548, endPoint y: 331, distance: 74.7
click at [564, 262] on div "Select a reason" at bounding box center [667, 254] width 420 height 17
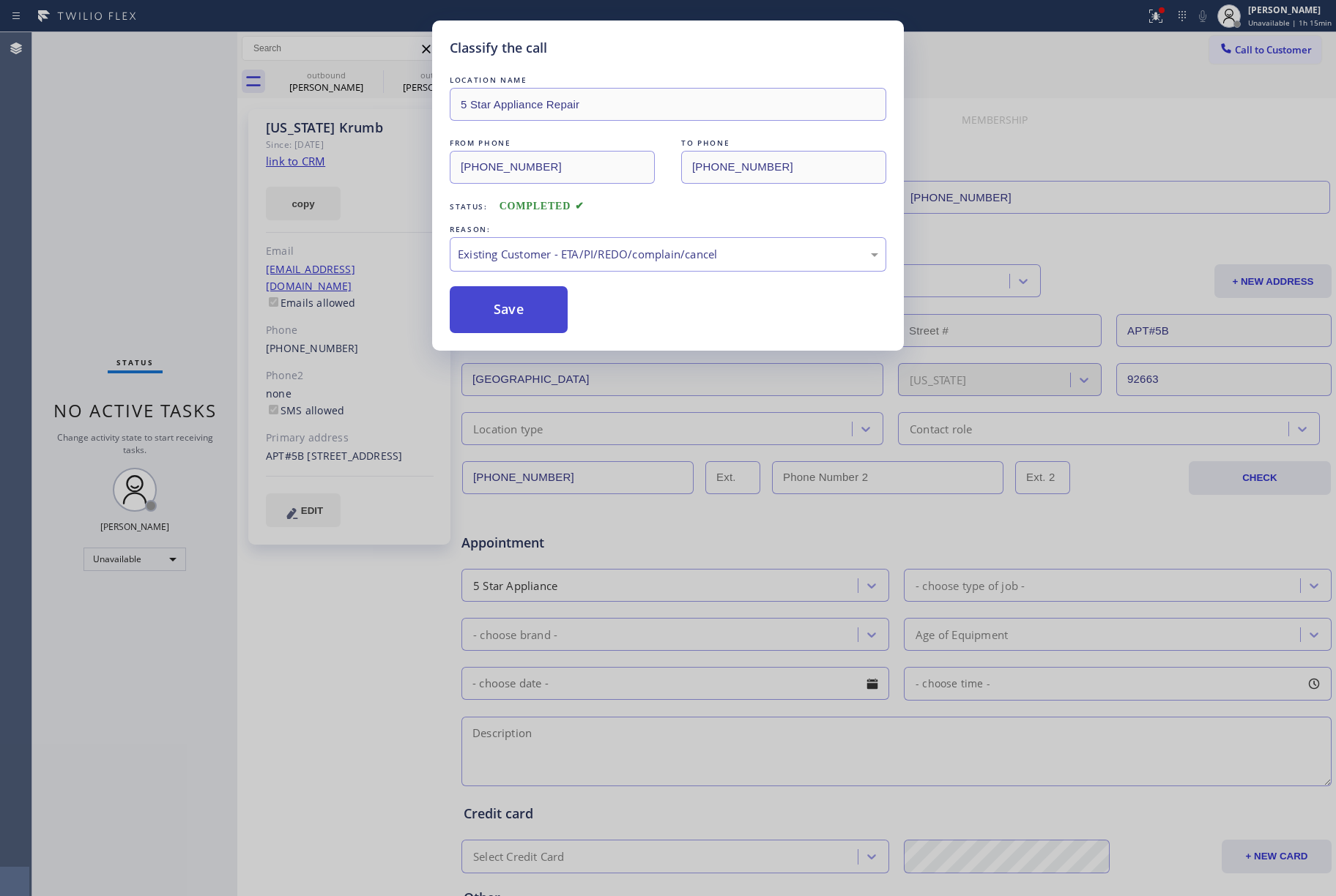
click at [487, 300] on button "Save" at bounding box center [508, 309] width 118 height 47
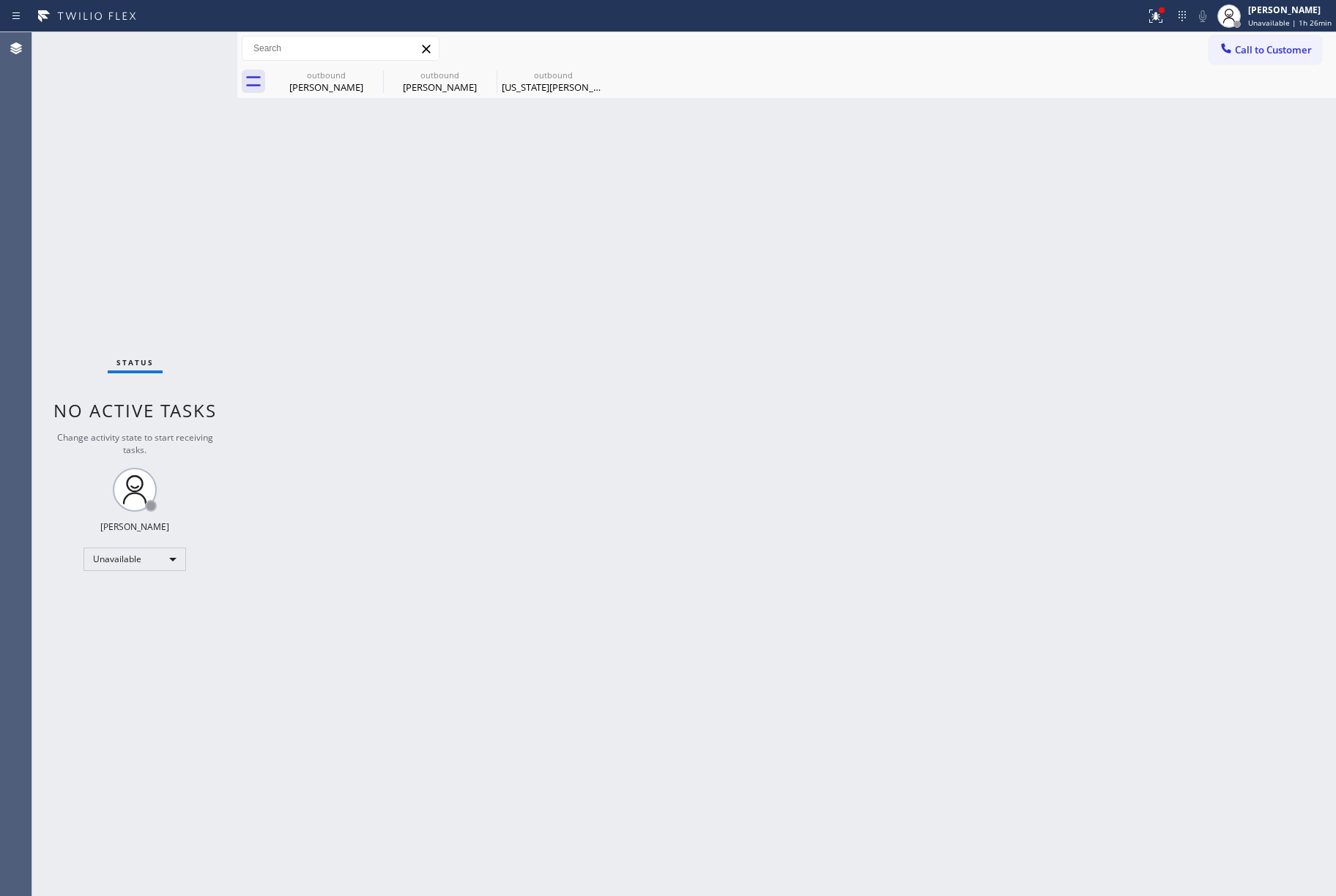
click at [704, 372] on div "Back to Dashboard Change Sender ID Customers Technicians Select a contact Outbo…" at bounding box center [787, 465] width 1099 height 864
click at [1255, 56] on button "Call to Customer" at bounding box center [1265, 50] width 112 height 28
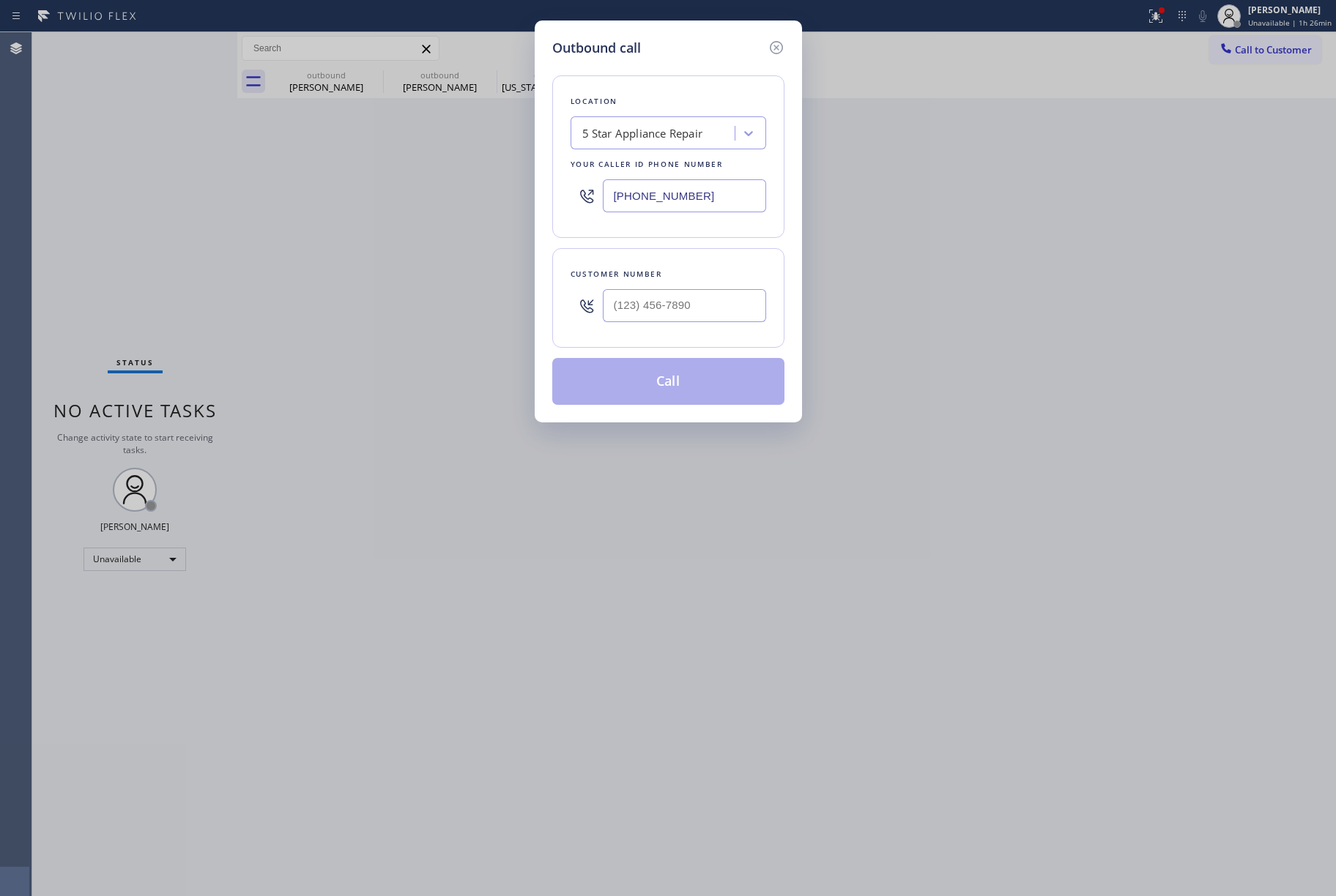
type input "(___) ___-____"
click at [692, 310] on input "(___) ___-____" at bounding box center [684, 305] width 163 height 33
click at [692, 275] on div "Customer number" at bounding box center [668, 274] width 196 height 15
click at [689, 301] on input "(___) ___-____" at bounding box center [684, 305] width 163 height 33
paste input "210) 913-2124"
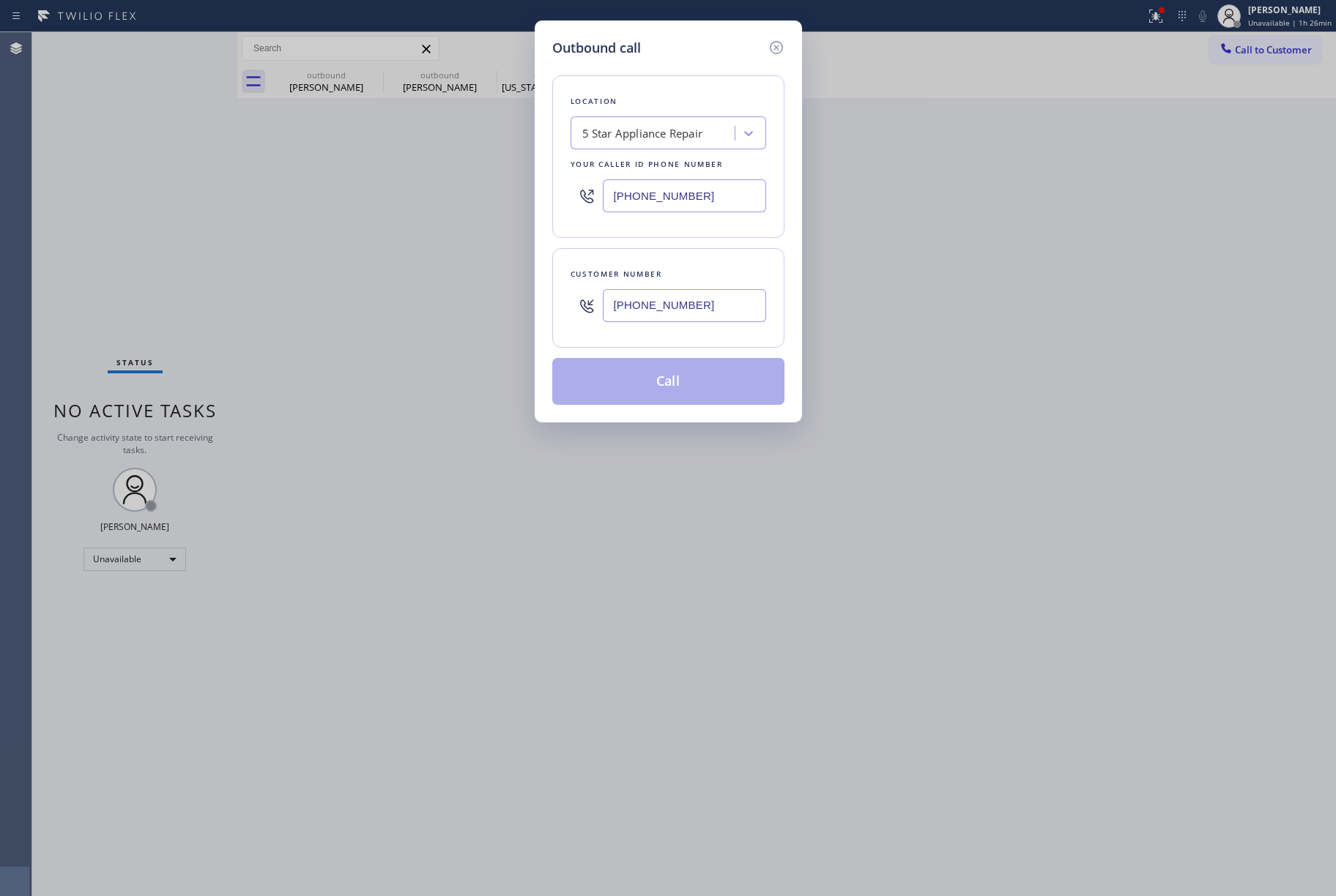
type input "[PHONE_NUMBER]"
click at [690, 268] on div "Customer number" at bounding box center [668, 274] width 196 height 15
click at [672, 379] on button "Call" at bounding box center [669, 382] width 232 height 47
click at [951, 335] on div "Outbound call Location 5 Star Appliance Repair Your caller id phone number [PHO…" at bounding box center [668, 448] width 1336 height 896
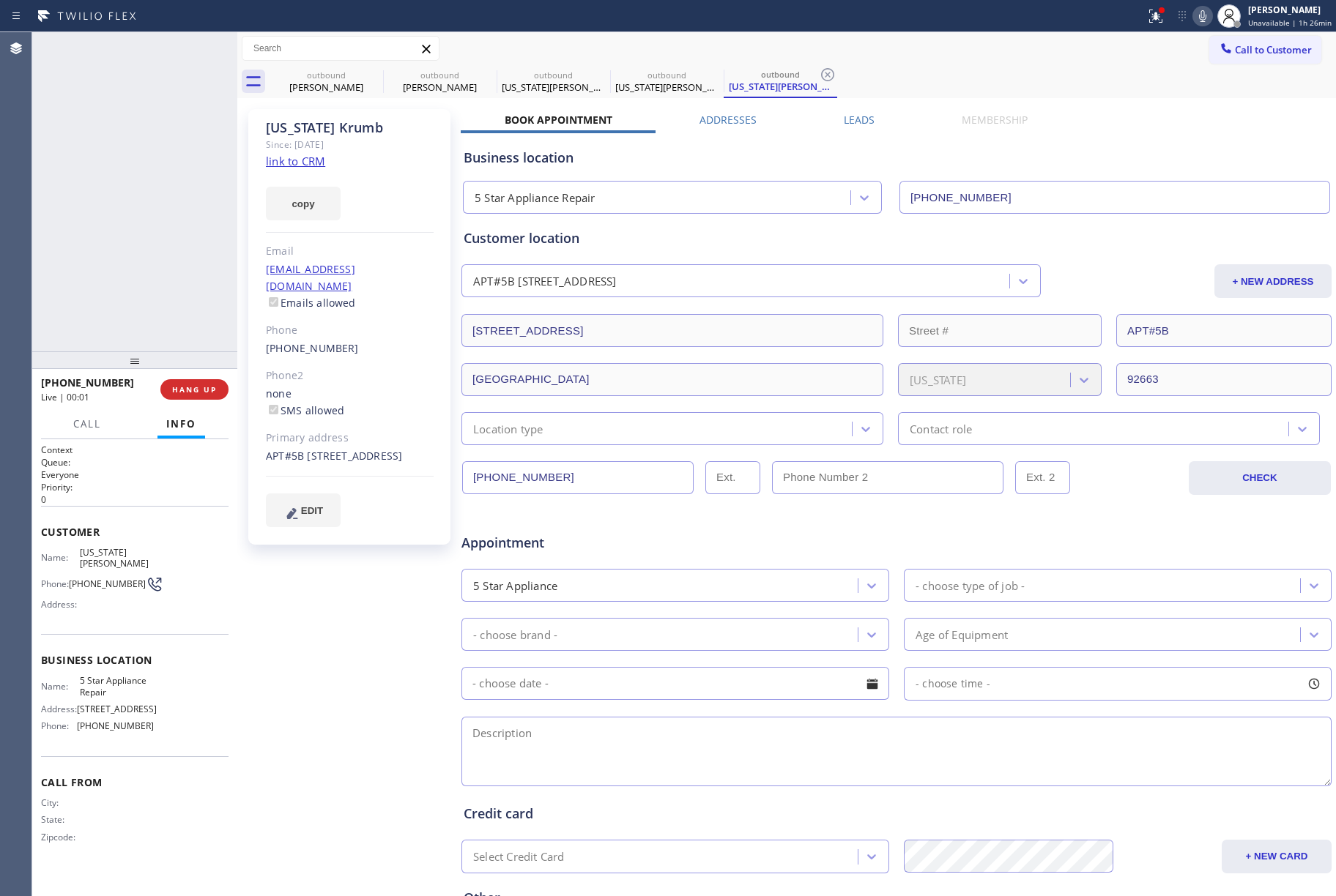
type input "[PHONE_NUMBER]"
click at [215, 385] on span "HANG UP" at bounding box center [194, 389] width 45 height 11
drag, startPoint x: 212, startPoint y: 337, endPoint x: 214, endPoint y: 375, distance: 38.1
click at [212, 338] on div "[PHONE_NUMBER] Live | 00:03 ALL TASKS ALL TASKS ACTIVE TASKS TASKS IN WRAP UP" at bounding box center [135, 192] width 205 height 319
click at [214, 375] on div "[PHONE_NUMBER] Live | 00:03 HANG UP" at bounding box center [134, 389] width 188 height 38
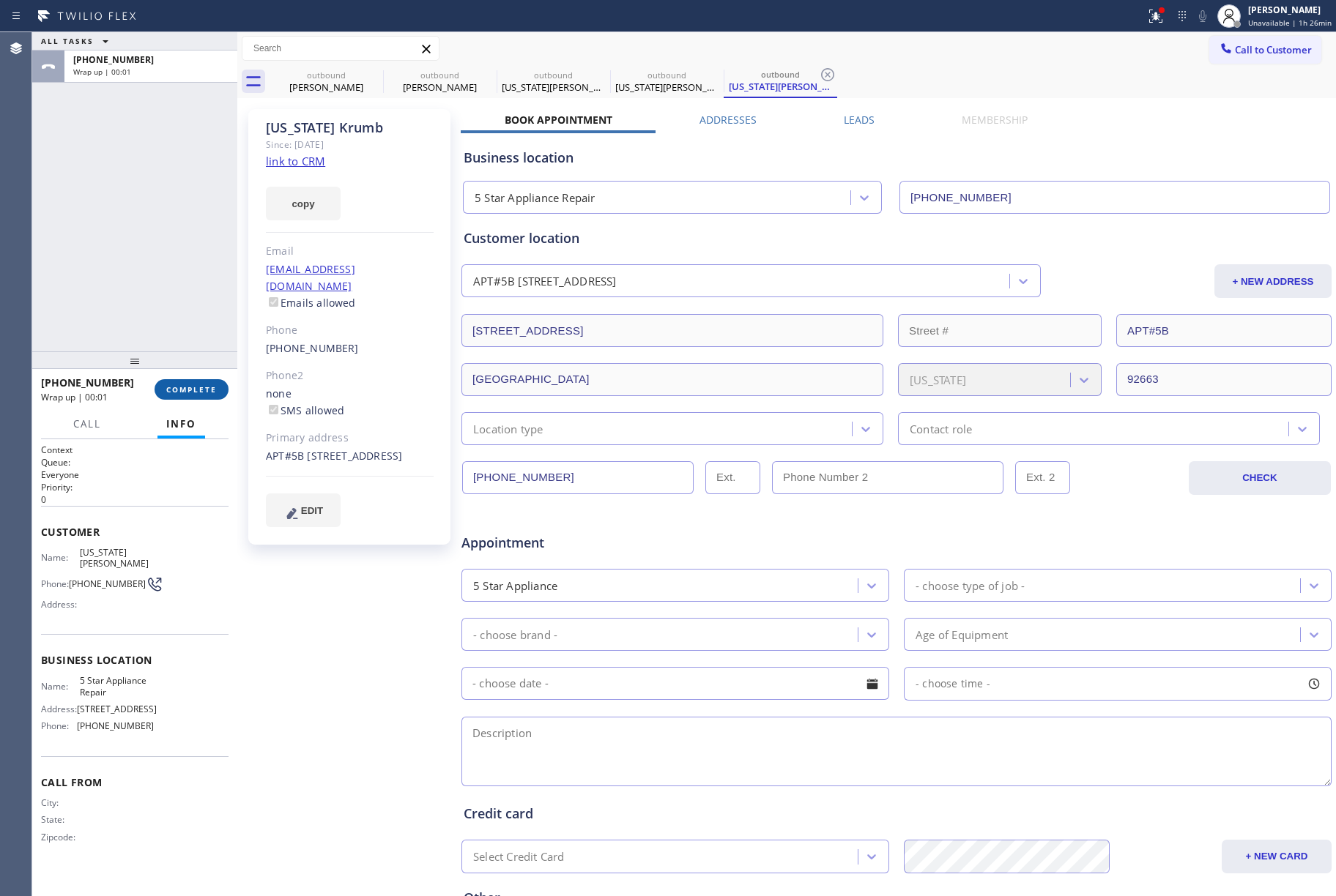
click at [214, 383] on button "COMPLETE" at bounding box center [191, 389] width 74 height 20
click at [175, 297] on div "ALL TASKS ALL TASKS ACTIVE TASKS TASKS IN WRAP UP [PHONE_NUMBER] Wrap up | 00:01" at bounding box center [135, 192] width 205 height 319
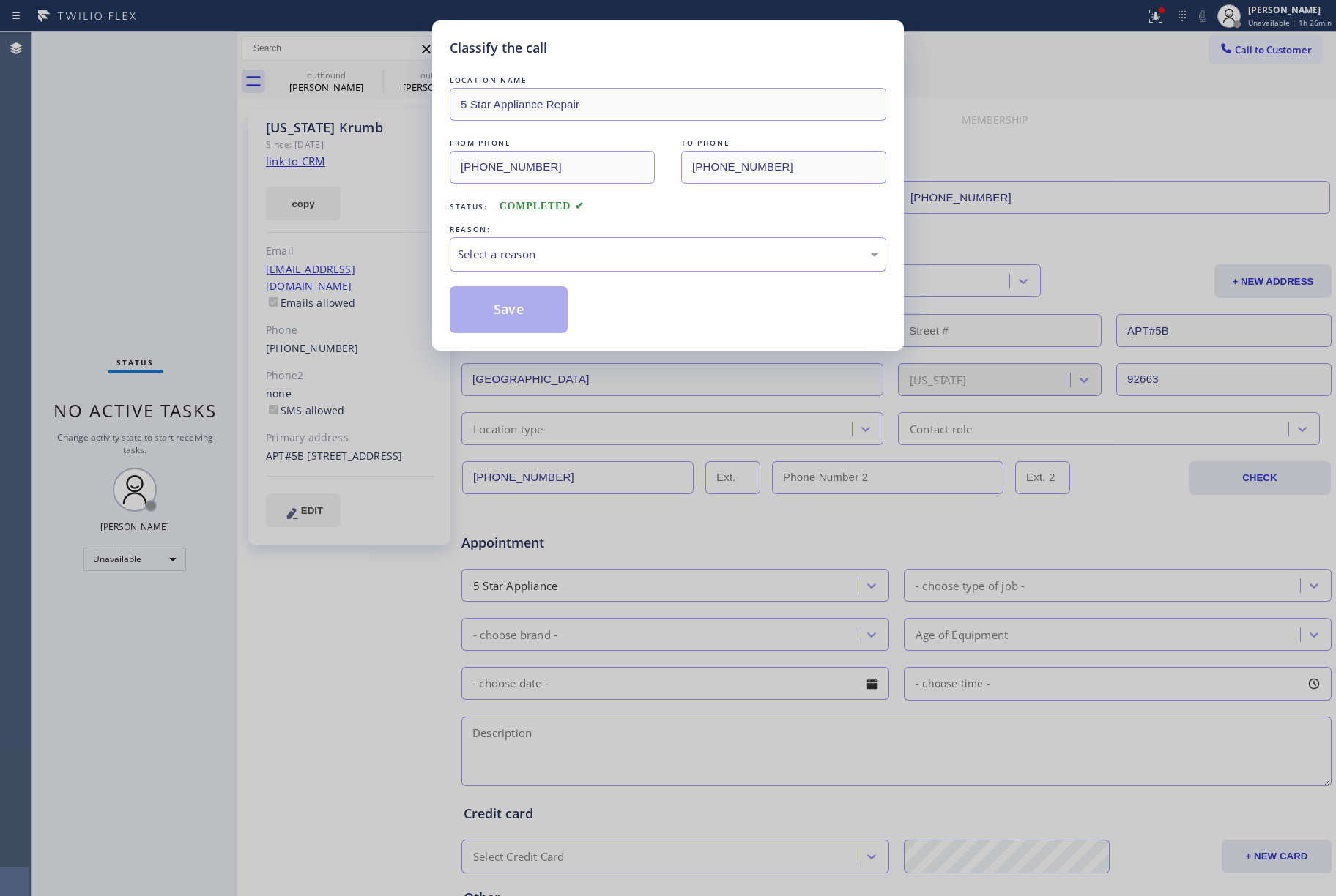
click at [175, 297] on div "Classify the call LOCATION NAME 5 Star Appliance Repair FROM PHONE [PHONE_NUMBE…" at bounding box center [668, 448] width 1336 height 896
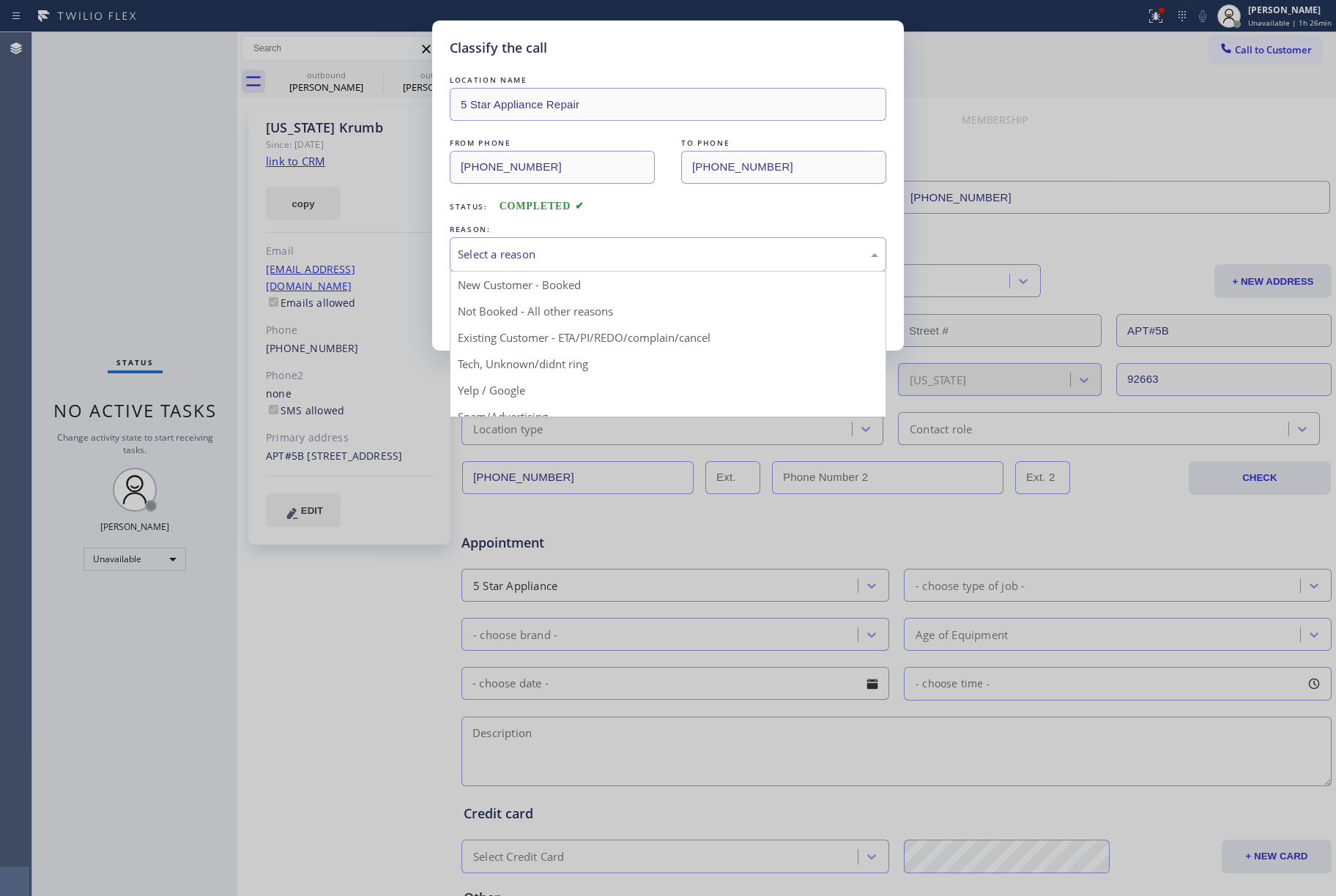
click at [557, 256] on div "Select a reason" at bounding box center [667, 254] width 420 height 17
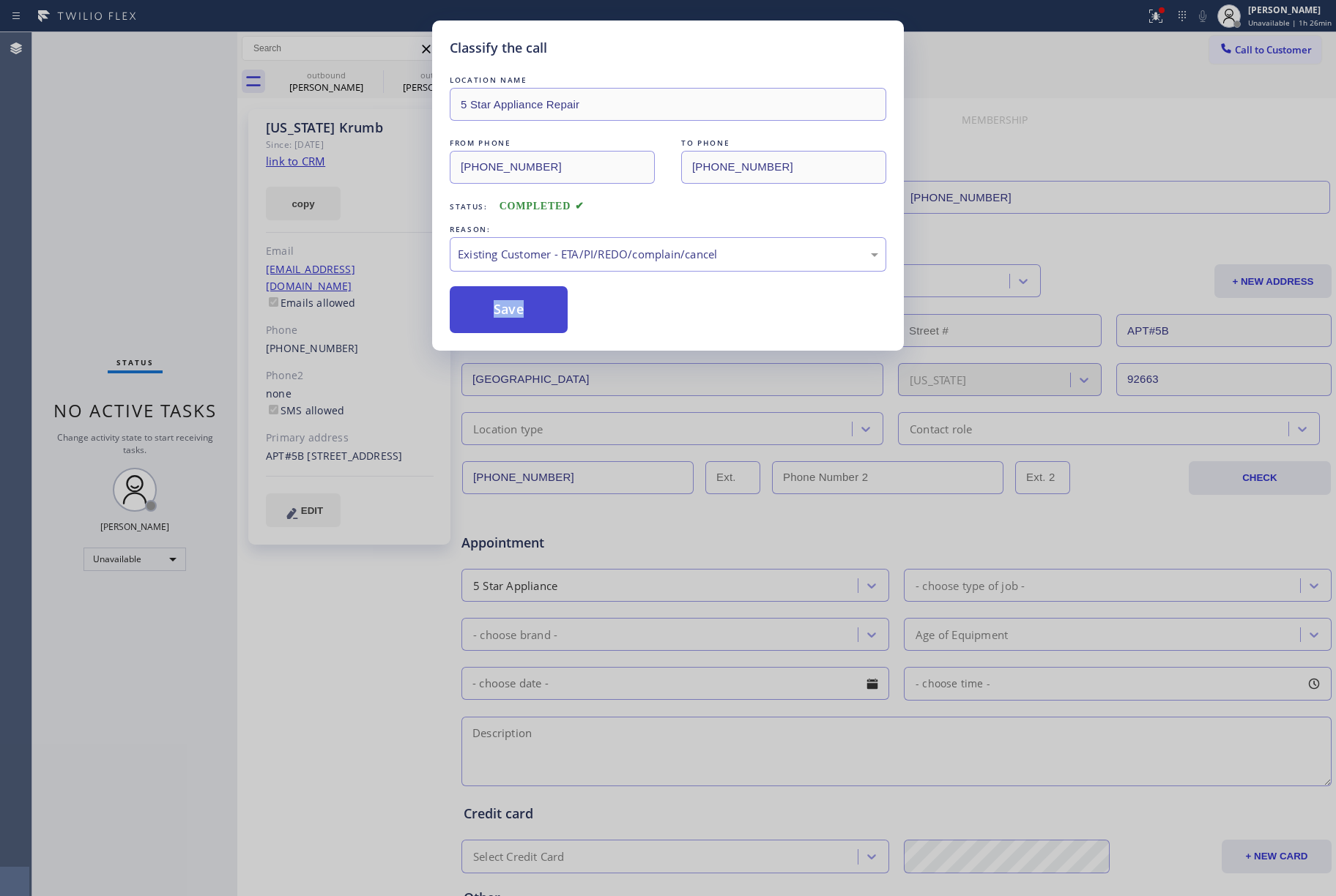
click at [479, 302] on button "Save" at bounding box center [508, 309] width 118 height 47
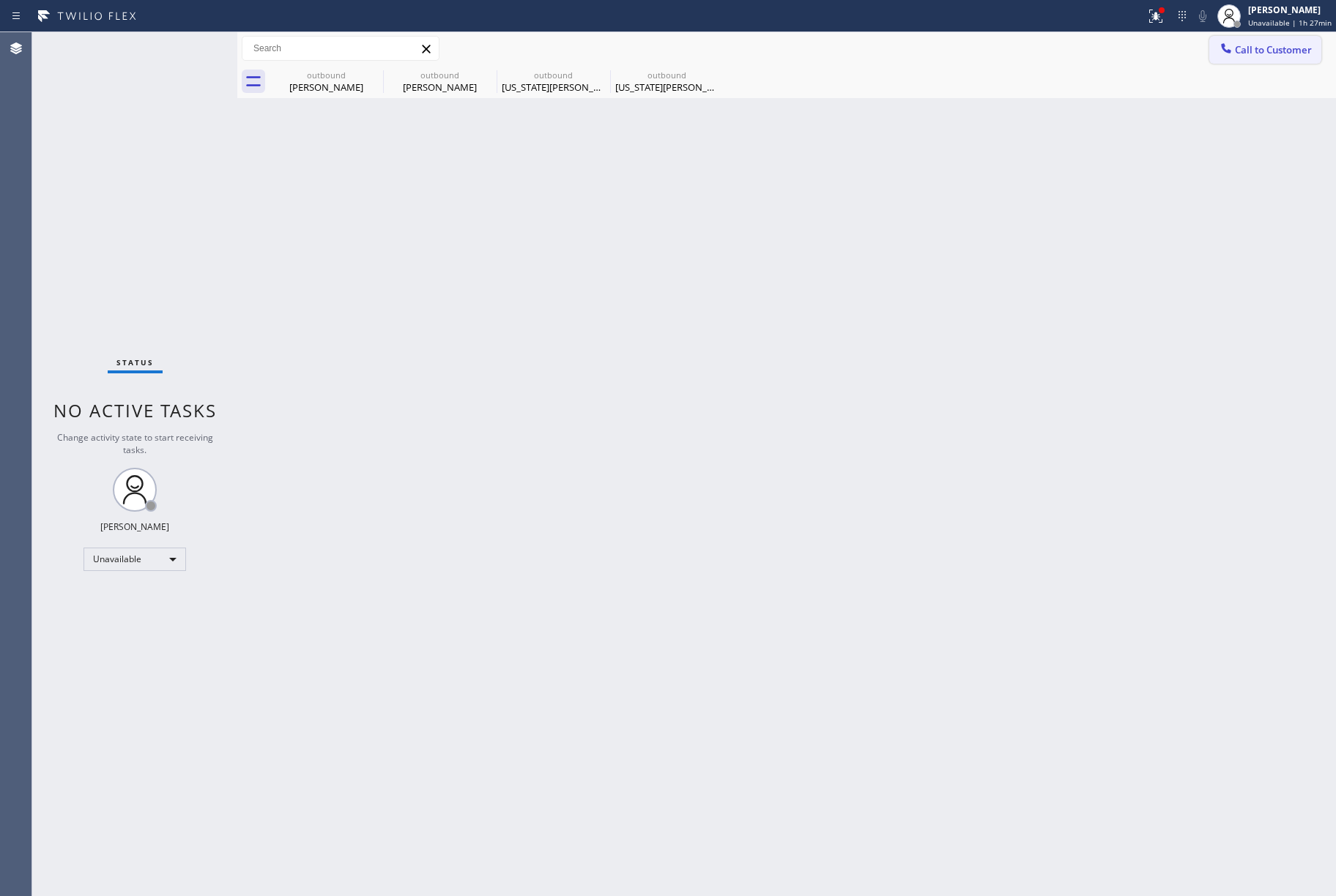
click at [1305, 48] on span "Call to Customer" at bounding box center [1273, 50] width 77 height 13
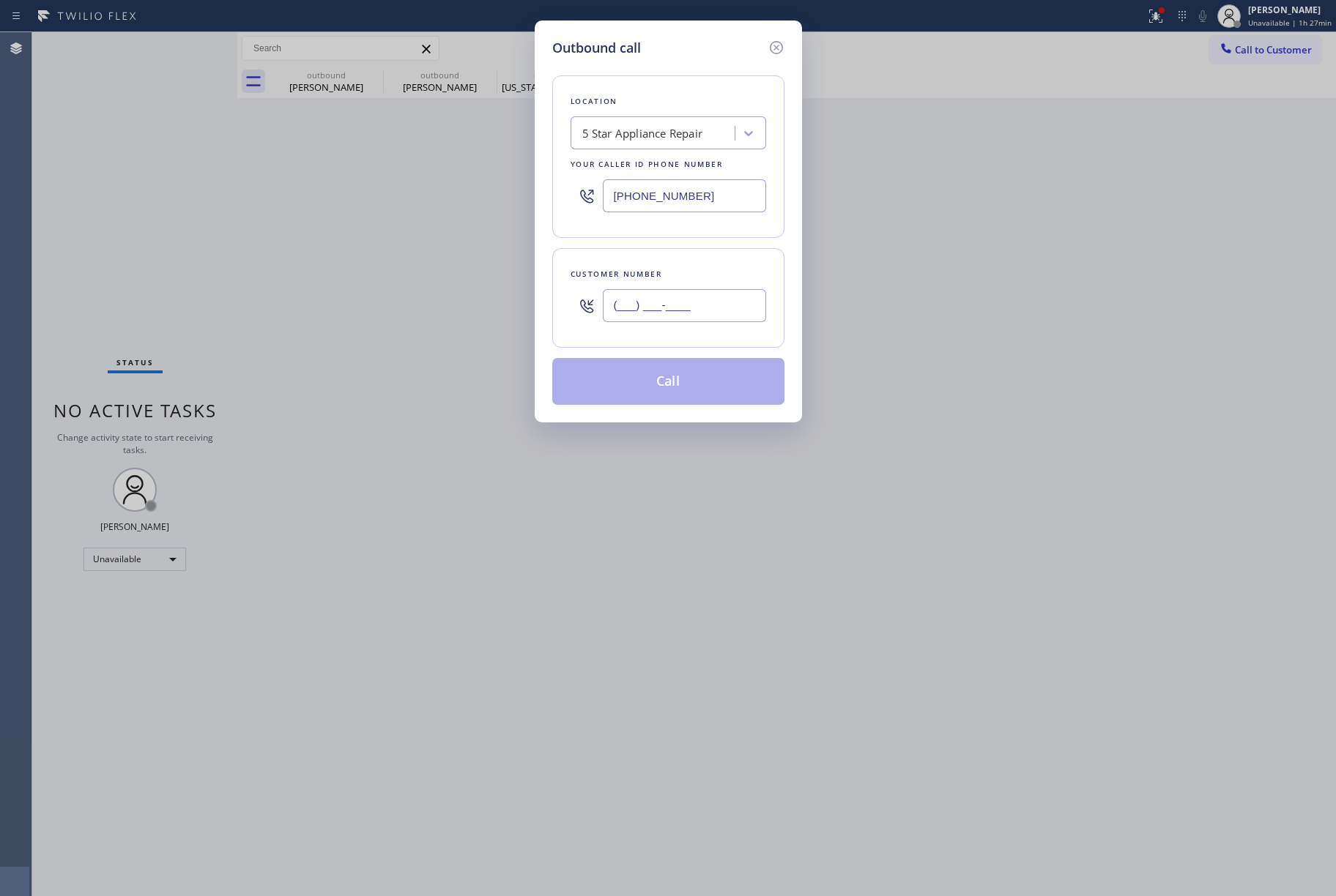
click at [672, 319] on input "(___) ___-____" at bounding box center [684, 305] width 163 height 33
paste input "210) 913-2124"
type input "[PHONE_NUMBER]"
click at [680, 271] on div "Customer number" at bounding box center [668, 274] width 196 height 15
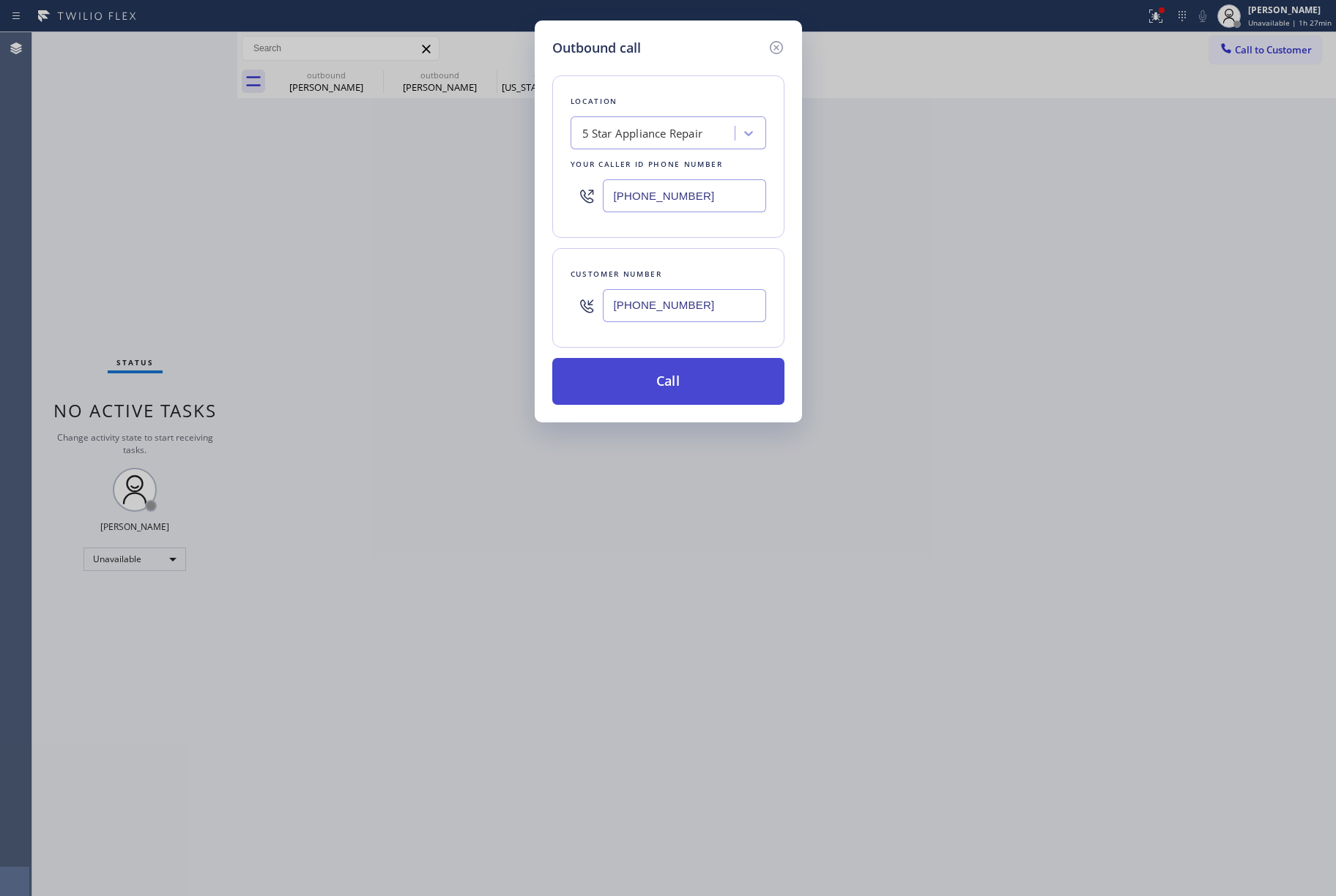
click at [670, 382] on button "Call" at bounding box center [669, 382] width 232 height 47
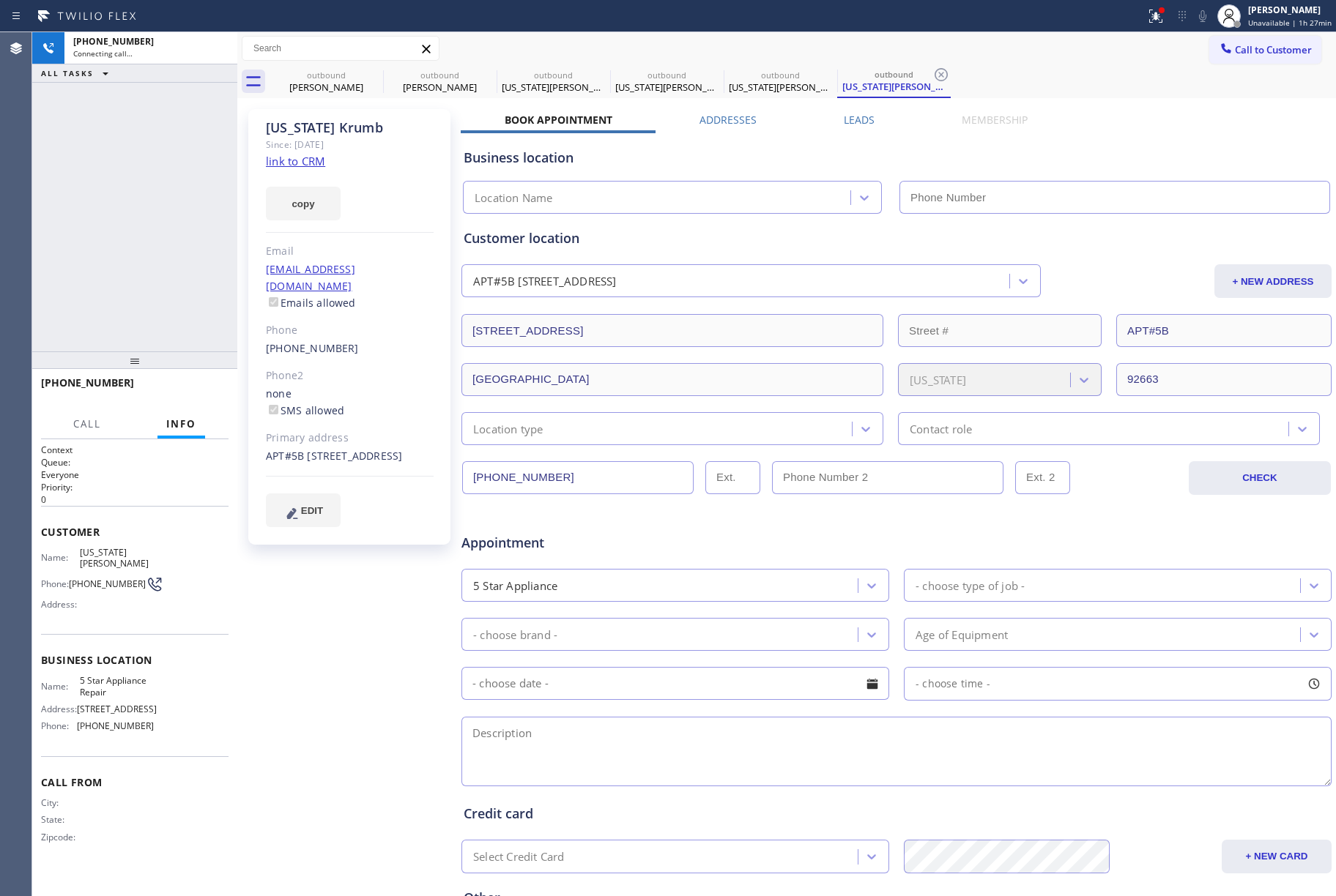
type input "[PHONE_NUMBER]"
click at [122, 297] on div "[PHONE_NUMBER] Live | 00:04 ALL TASKS ALL TASKS ACTIVE TASKS TASKS IN WRAP UP" at bounding box center [135, 192] width 205 height 319
click at [215, 391] on span "HANG UP" at bounding box center [194, 389] width 45 height 11
drag, startPoint x: 177, startPoint y: 317, endPoint x: 189, endPoint y: 343, distance: 28.6
click at [180, 327] on div "[PHONE_NUMBER] Live | 00:05 ALL TASKS ALL TASKS ACTIVE TASKS TASKS IN WRAP UP" at bounding box center [135, 192] width 205 height 319
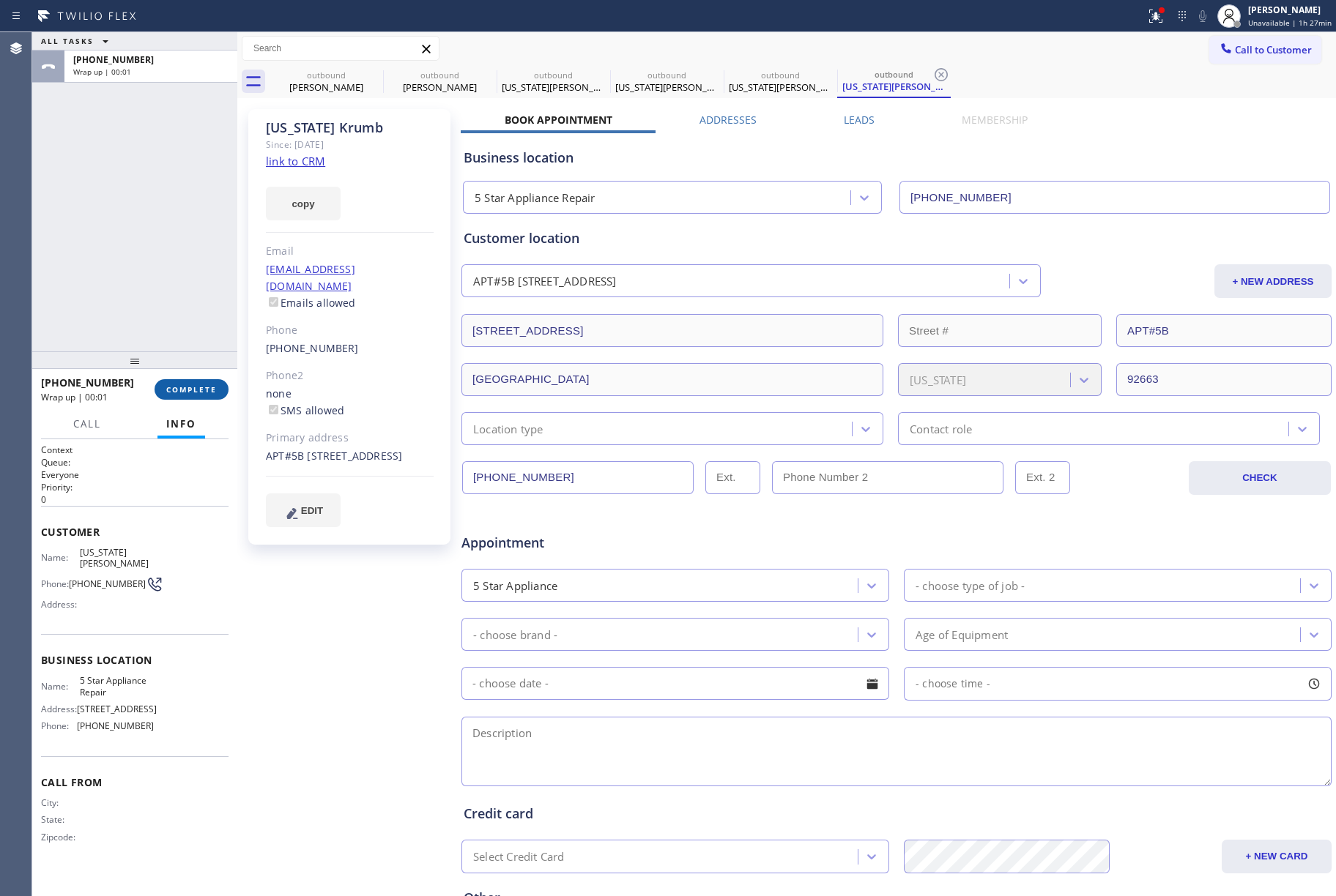
click at [203, 392] on span "COMPLETE" at bounding box center [192, 389] width 50 height 11
click at [168, 273] on div "ALL TASKS ALL TASKS ACTIVE TASKS TASKS IN WRAP UP [PHONE_NUMBER] Wrap up | 00:01" at bounding box center [135, 192] width 205 height 319
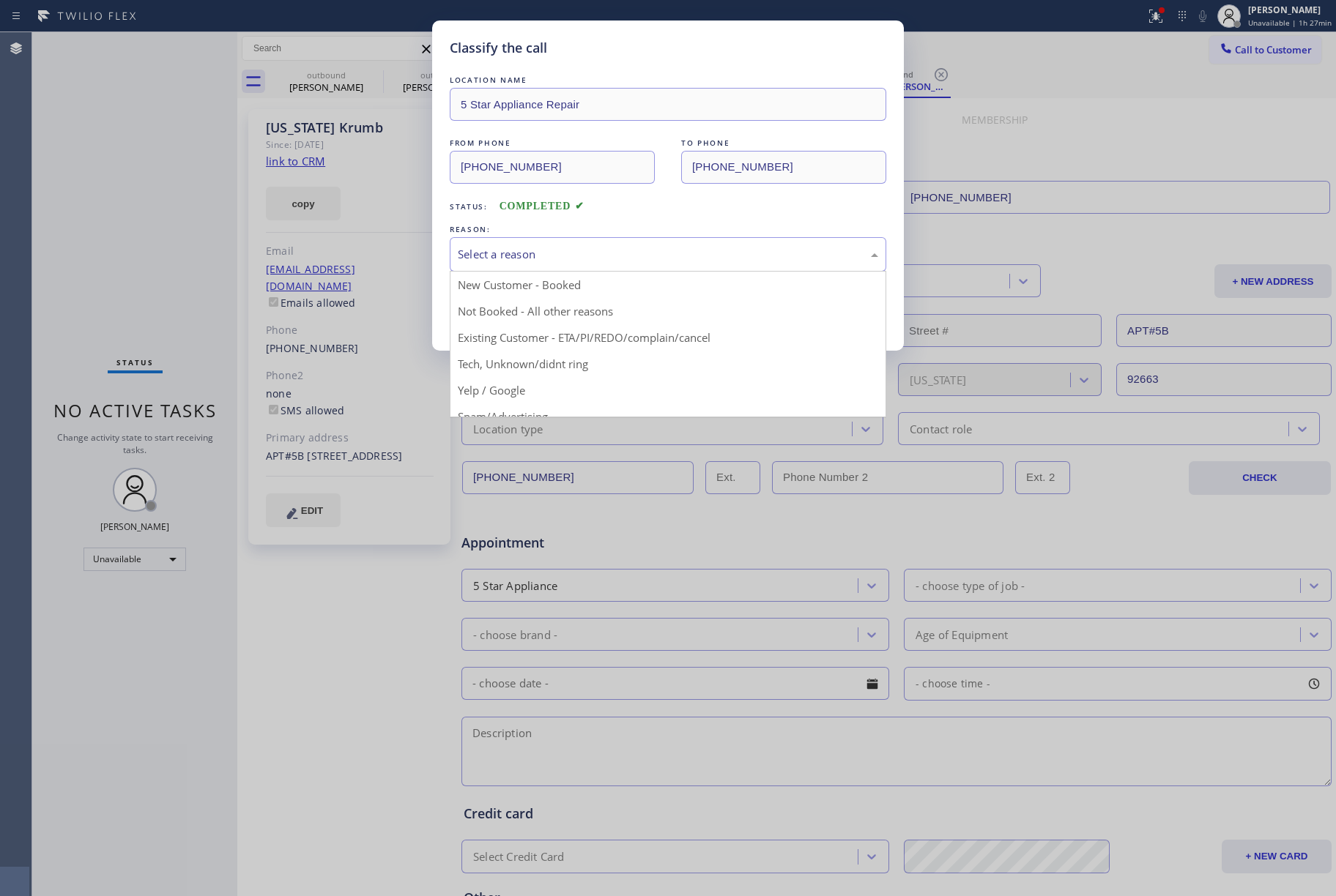
click at [525, 247] on div "Select a reason" at bounding box center [667, 254] width 420 height 17
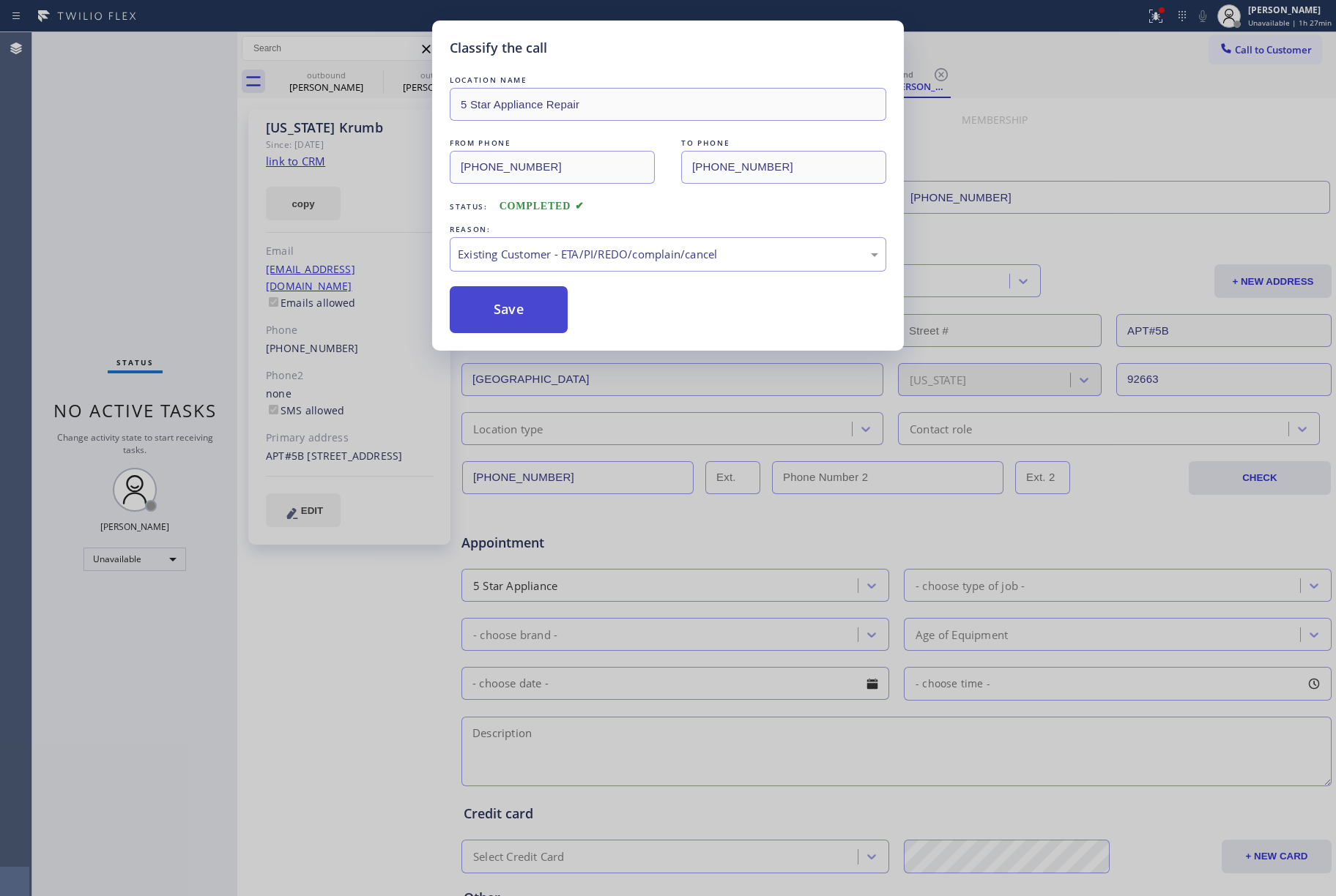
click at [496, 312] on button "Save" at bounding box center [508, 309] width 118 height 47
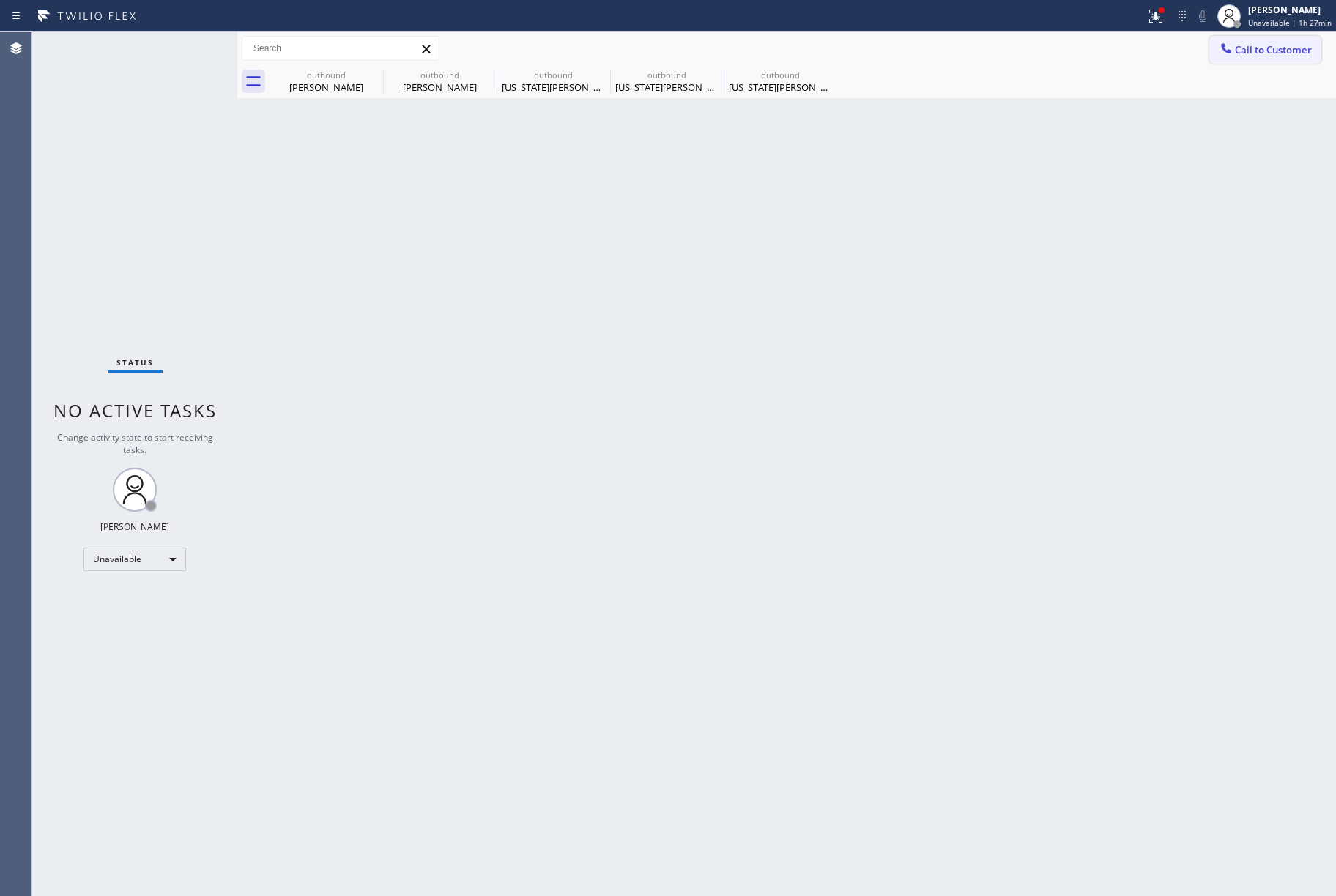
click at [1281, 48] on span "Call to Customer" at bounding box center [1273, 50] width 77 height 13
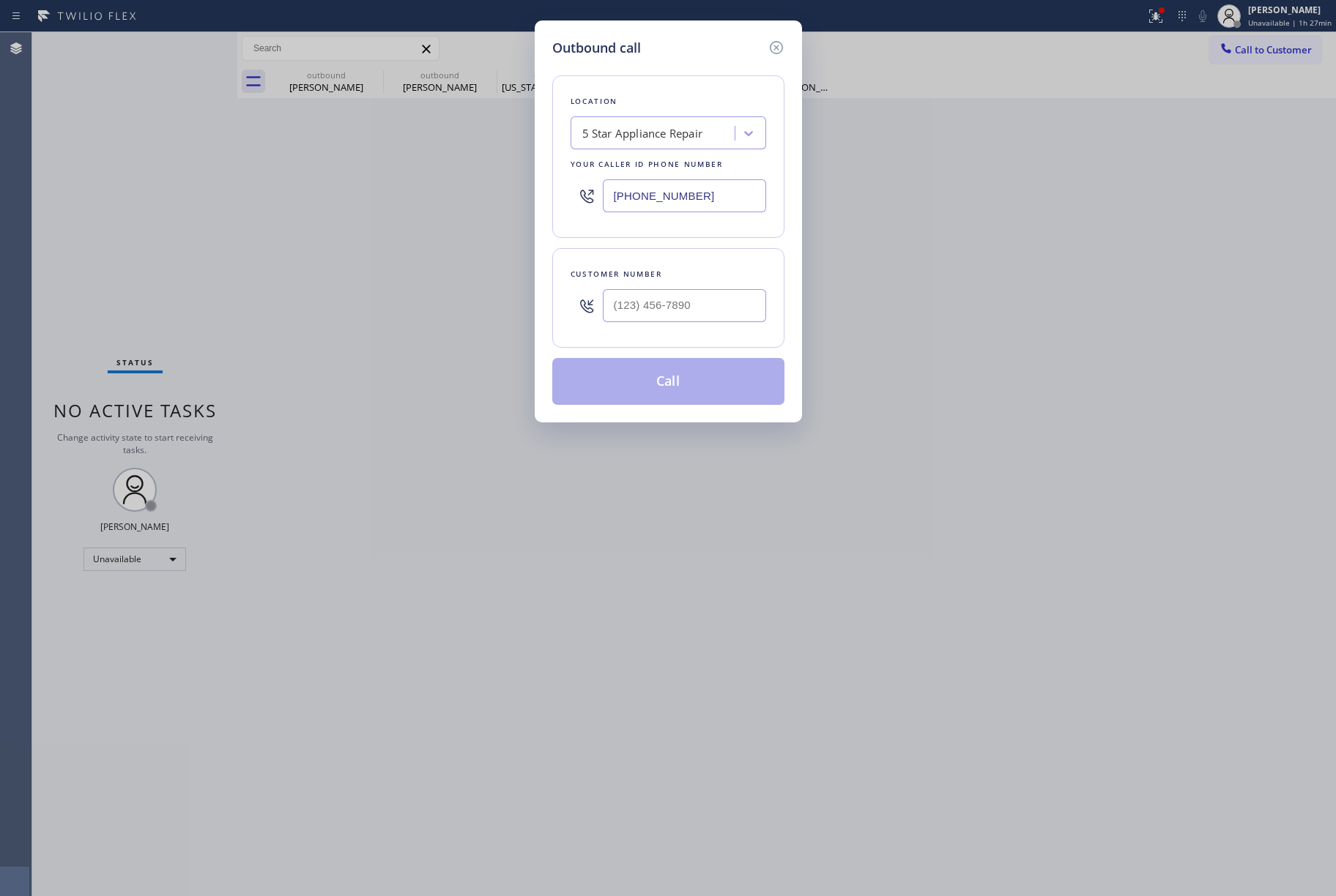
click at [708, 328] on div at bounding box center [684, 305] width 163 height 48
click at [709, 293] on input "(___) ___-____" at bounding box center [684, 305] width 163 height 33
paste input "323) 602-7639"
type input "[PHONE_NUMBER]"
click at [706, 273] on div "Customer number" at bounding box center [668, 274] width 196 height 15
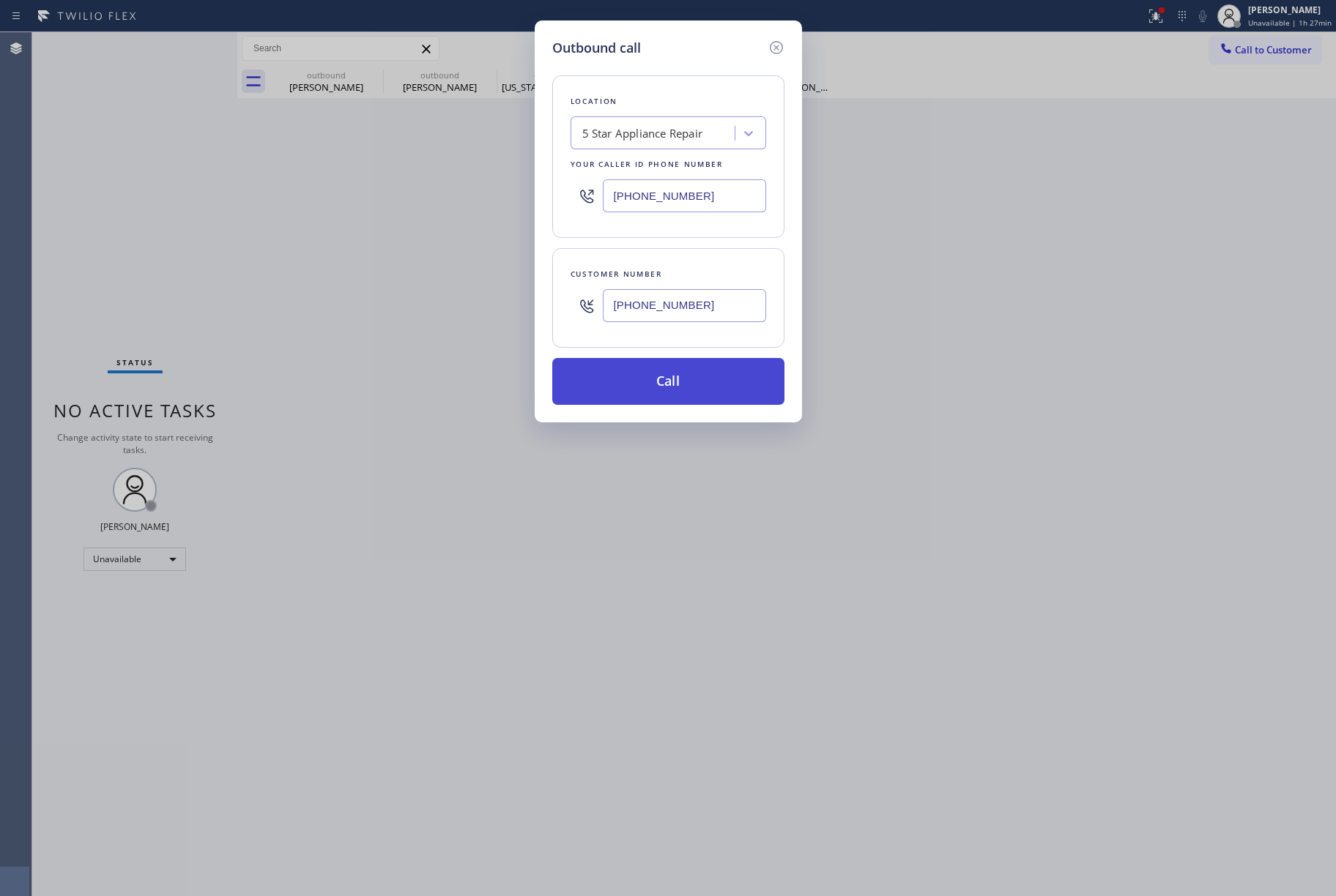
click at [713, 396] on button "Call" at bounding box center [669, 382] width 232 height 47
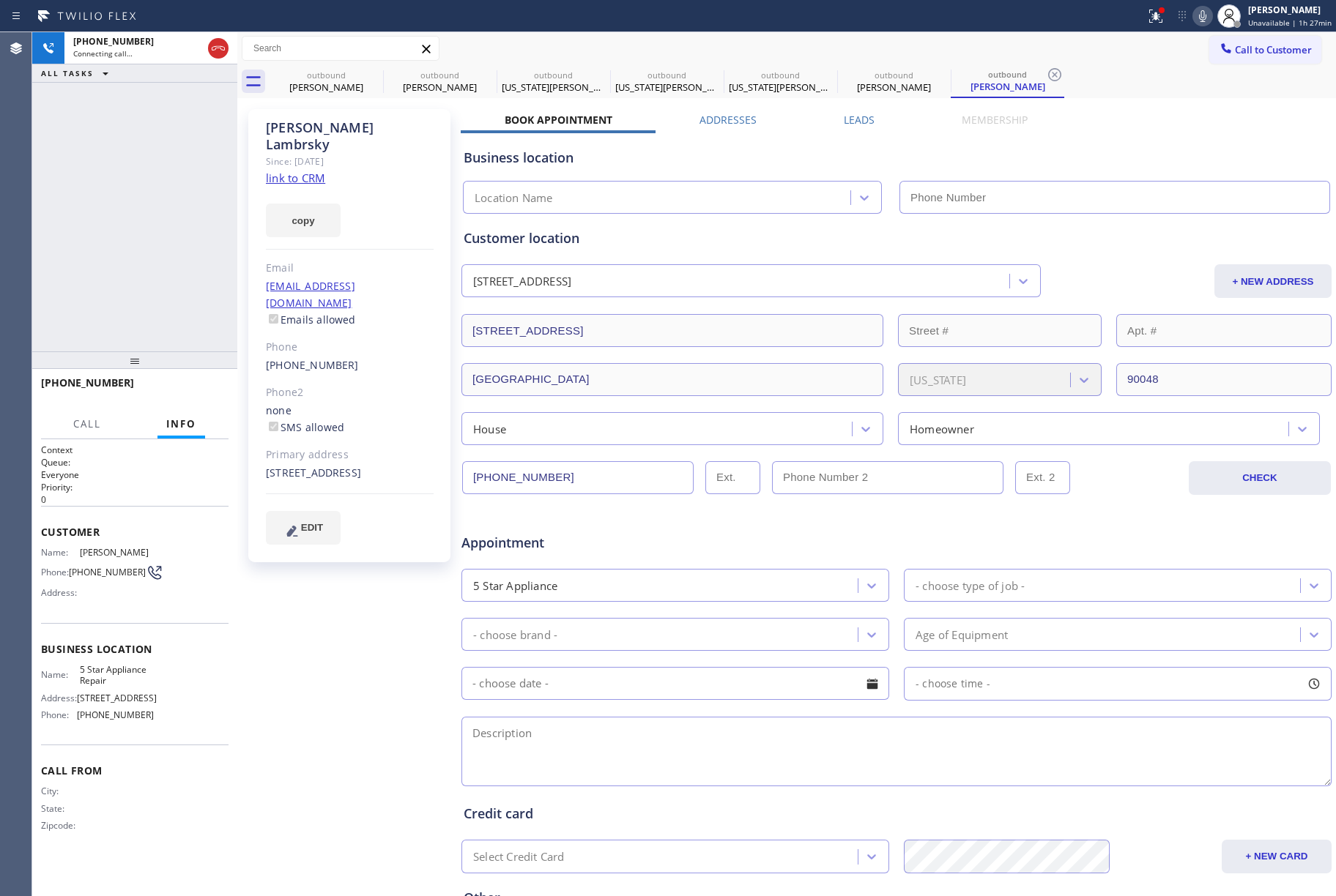
type input "[PHONE_NUMBER]"
drag, startPoint x: 215, startPoint y: 390, endPoint x: 197, endPoint y: 331, distance: 61.7
click at [214, 390] on span "HANG UP" at bounding box center [194, 389] width 45 height 11
click at [195, 326] on div "[PHONE_NUMBER] Live | 00:03 ALL TASKS ALL TASKS ACTIVE TASKS TASKS IN WRAP UP" at bounding box center [135, 192] width 205 height 319
click at [214, 390] on span "HANG UP" at bounding box center [194, 389] width 45 height 11
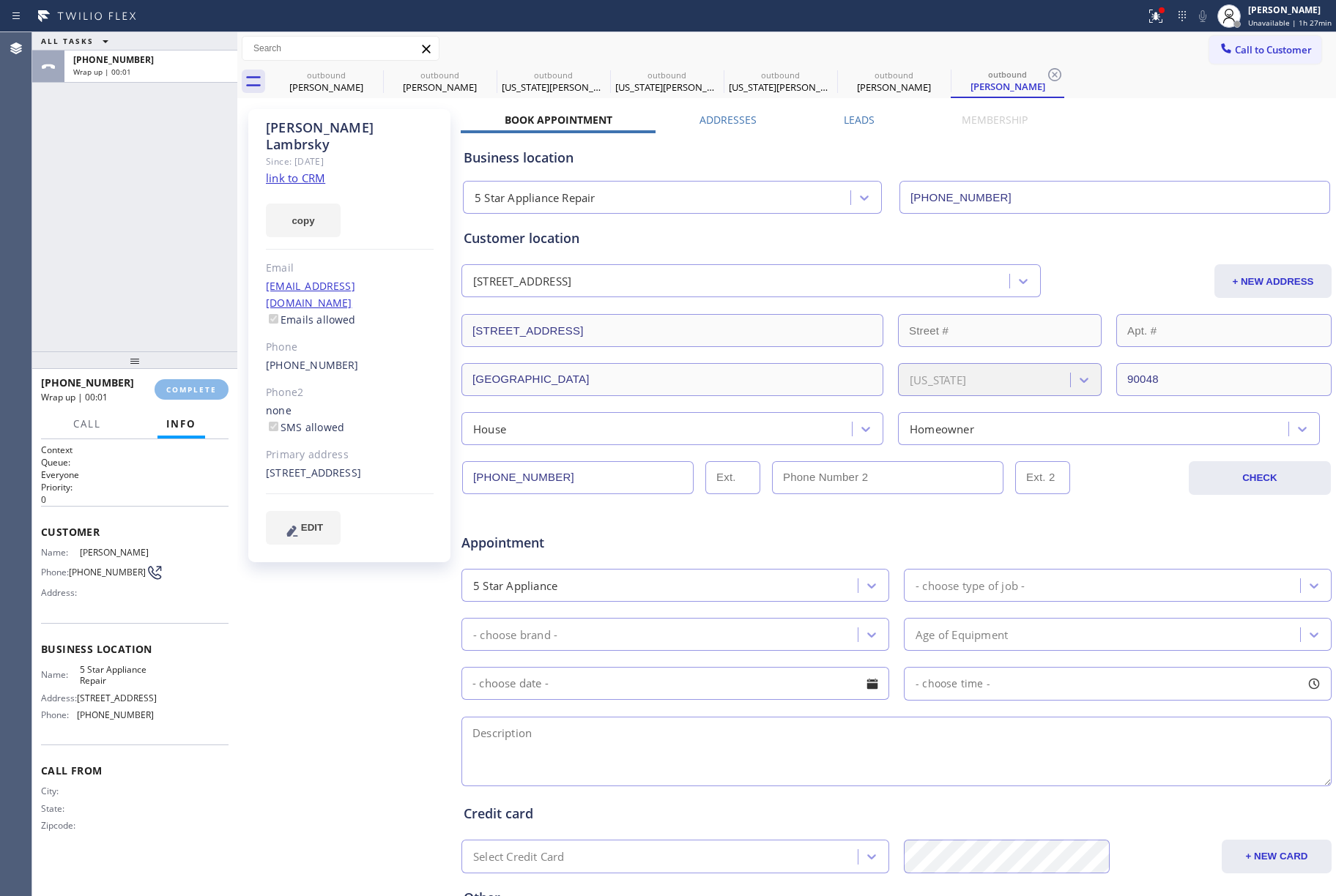
click at [197, 283] on div "ALL TASKS ALL TASKS ACTIVE TASKS TASKS IN WRAP UP [PHONE_NUMBER] Wrap up | 00:01" at bounding box center [135, 192] width 205 height 319
drag, startPoint x: 199, startPoint y: 387, endPoint x: 145, endPoint y: 270, distance: 128.9
click at [197, 387] on span "COMPLETE" at bounding box center [192, 389] width 50 height 11
drag, startPoint x: 145, startPoint y: 270, endPoint x: 174, endPoint y: 265, distance: 29.4
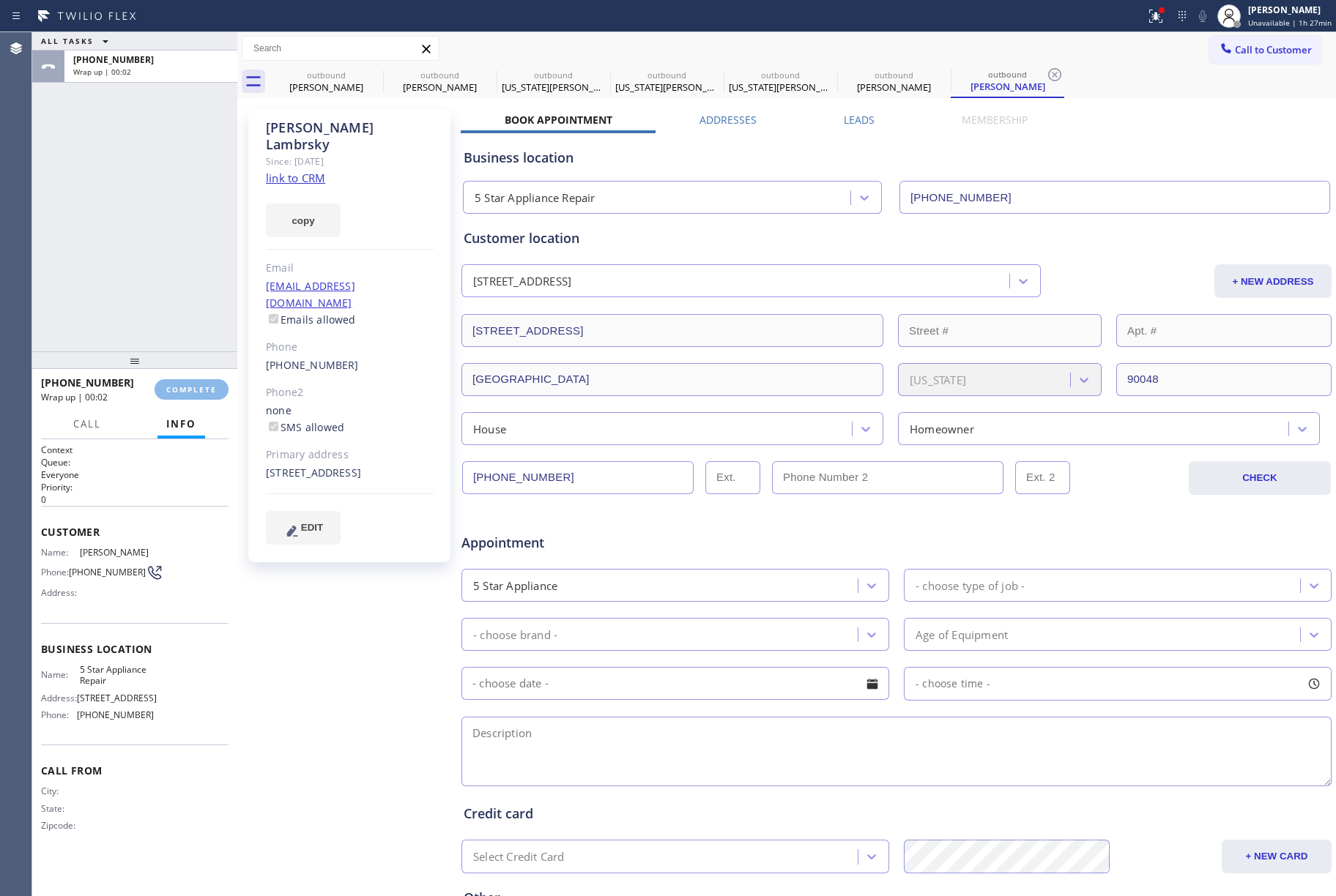
click at [147, 271] on div "ALL TASKS ALL TASKS ACTIVE TASKS TASKS IN WRAP UP [PHONE_NUMBER] Wrap up | 00:02" at bounding box center [135, 192] width 205 height 319
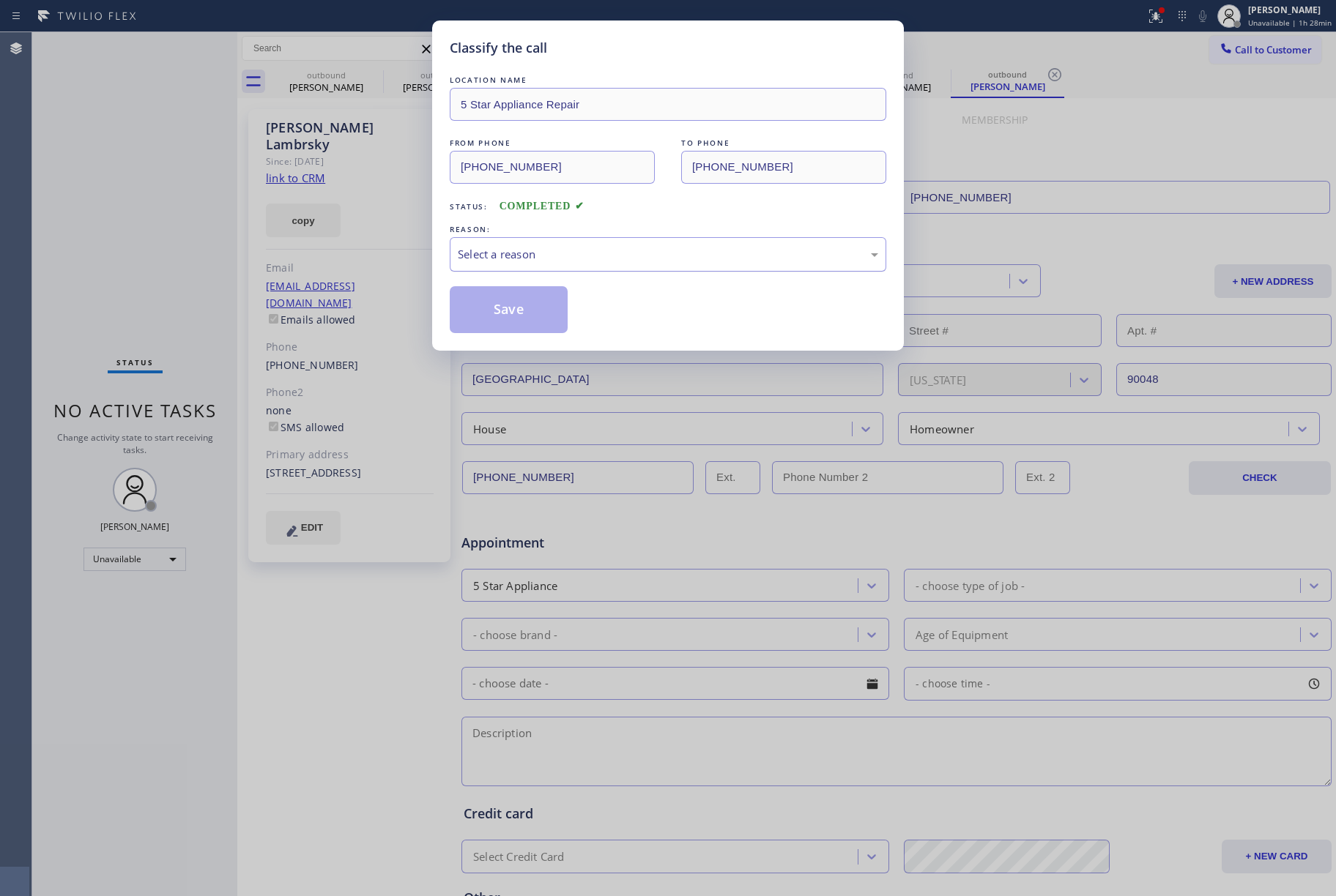
click at [549, 250] on div "Select a reason" at bounding box center [667, 254] width 420 height 17
click at [531, 308] on button "Save" at bounding box center [508, 309] width 118 height 47
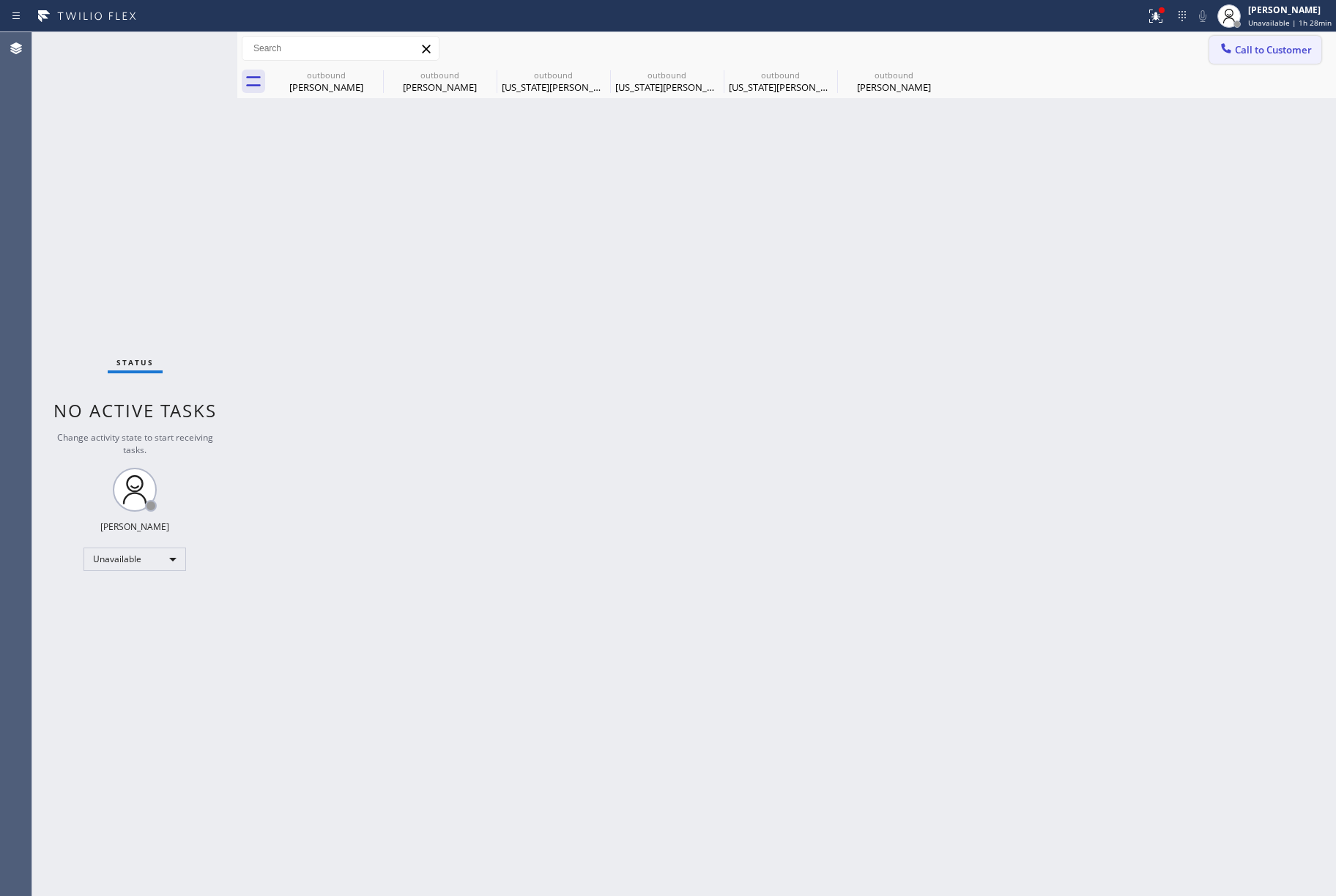
click at [1269, 43] on span "Call to Customer" at bounding box center [1273, 50] width 77 height 13
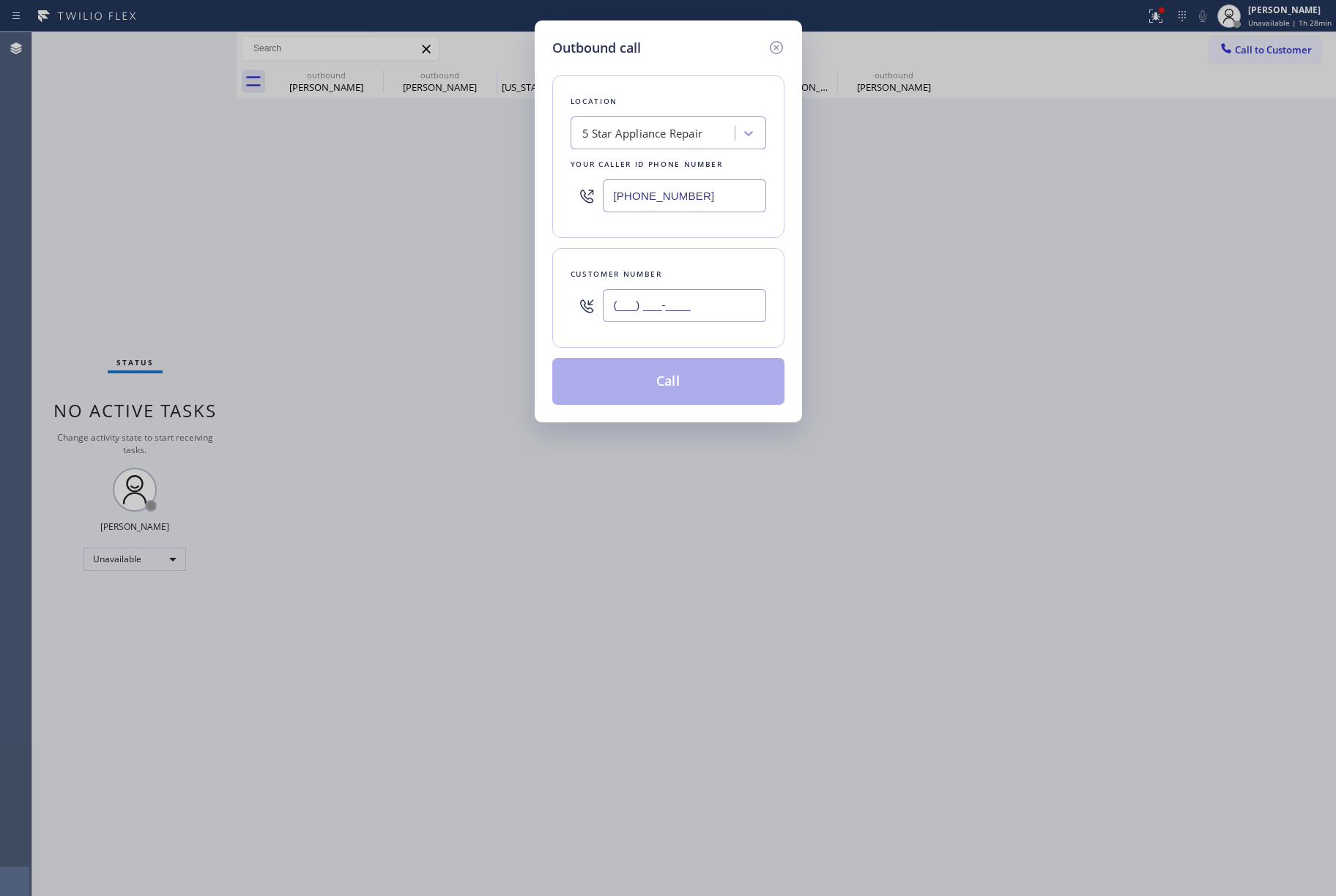
click at [701, 299] on input "(___) ___-____" at bounding box center [684, 305] width 163 height 33
paste input "714) 394-1349"
type input "[PHONE_NUMBER]"
click at [693, 273] on div "Customer number" at bounding box center [668, 274] width 196 height 15
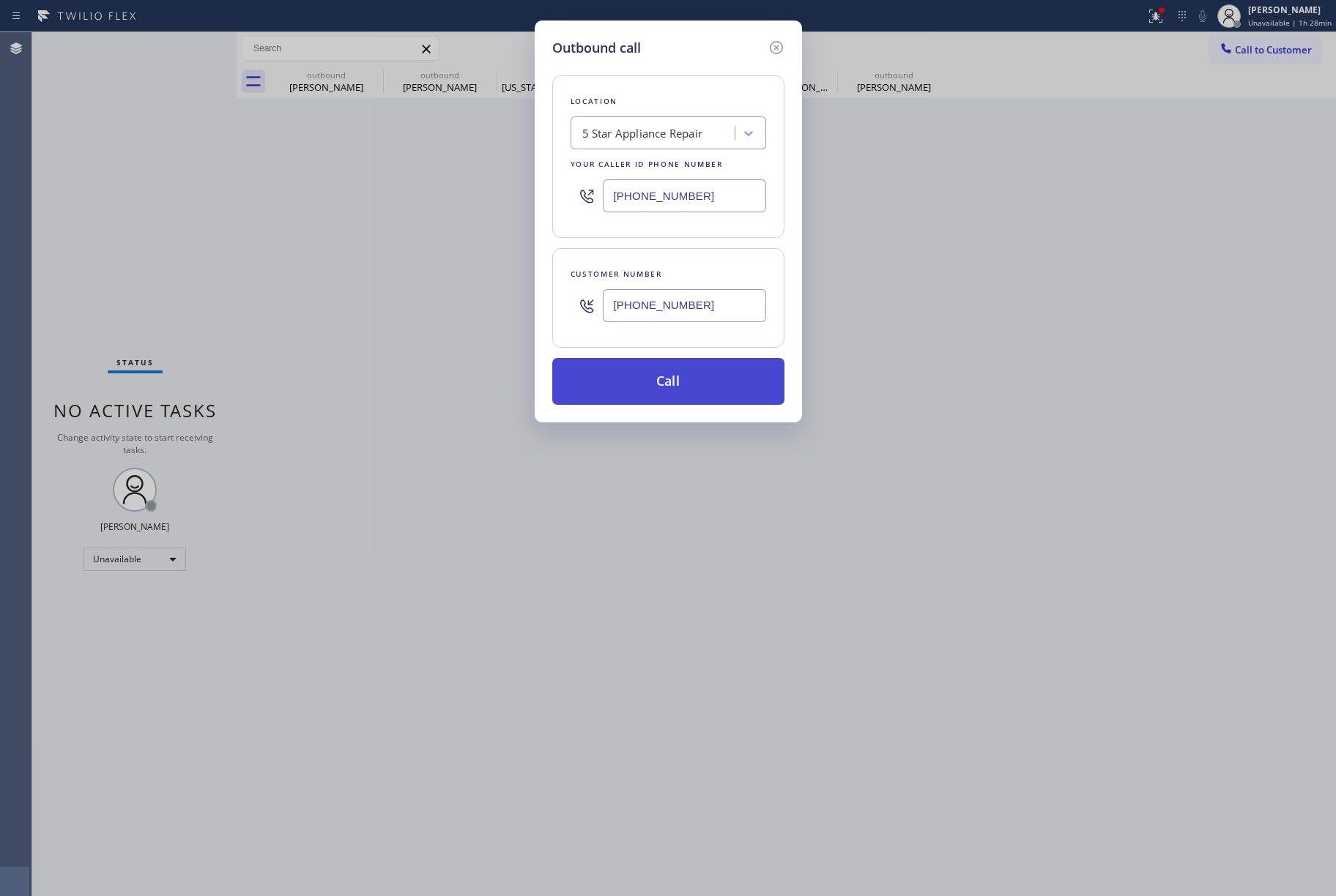
click at [684, 388] on button "Call" at bounding box center [669, 382] width 232 height 47
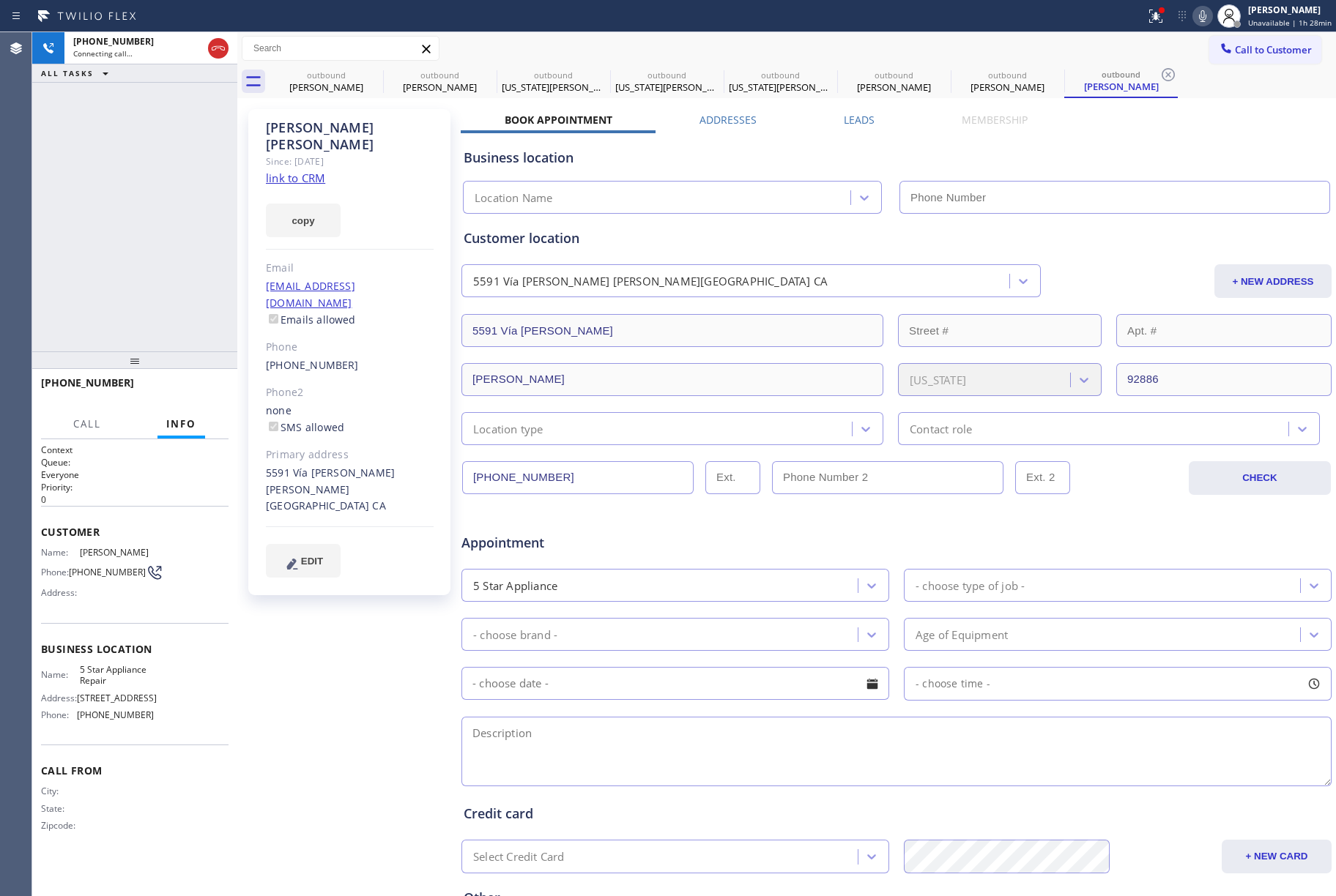
type input "[PHONE_NUMBER]"
click at [146, 279] on div "[PHONE_NUMBER] Connecting call… ALL TASKS ALL TASKS ACTIVE TASKS TASKS IN WRAP …" at bounding box center [135, 192] width 205 height 319
click at [168, 392] on button "HANG UP" at bounding box center [194, 389] width 68 height 20
click at [201, 332] on div "[PHONE_NUMBER] Live | 00:03 ALL TASKS ALL TASKS ACTIVE TASKS TASKS IN WRAP UP" at bounding box center [135, 192] width 205 height 319
click at [208, 387] on span "HANG UP" at bounding box center [194, 389] width 45 height 11
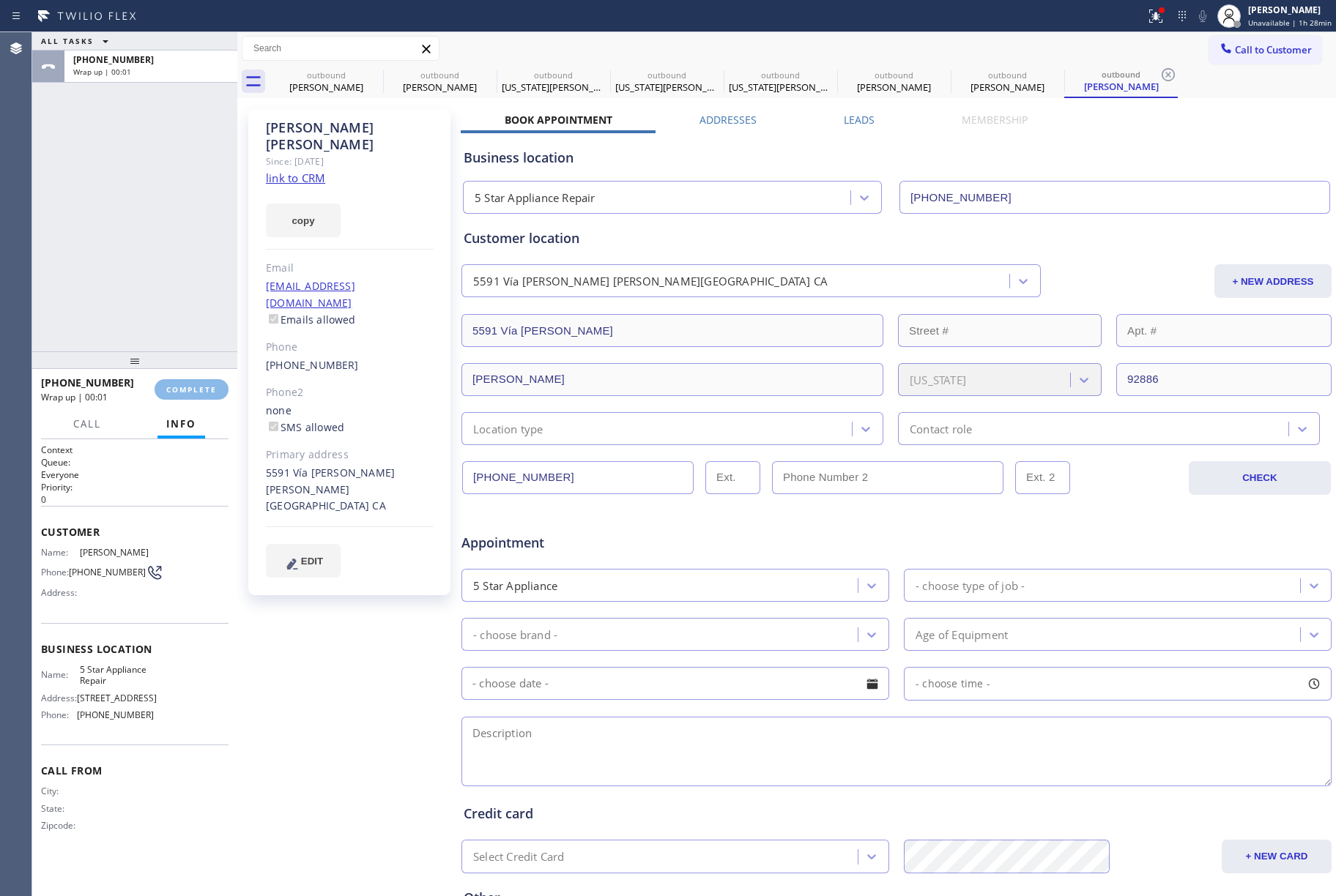
click at [206, 282] on div "ALL TASKS ALL TASKS ACTIVE TASKS TASKS IN WRAP UP [PHONE_NUMBER] Wrap up | 00:01" at bounding box center [135, 192] width 205 height 319
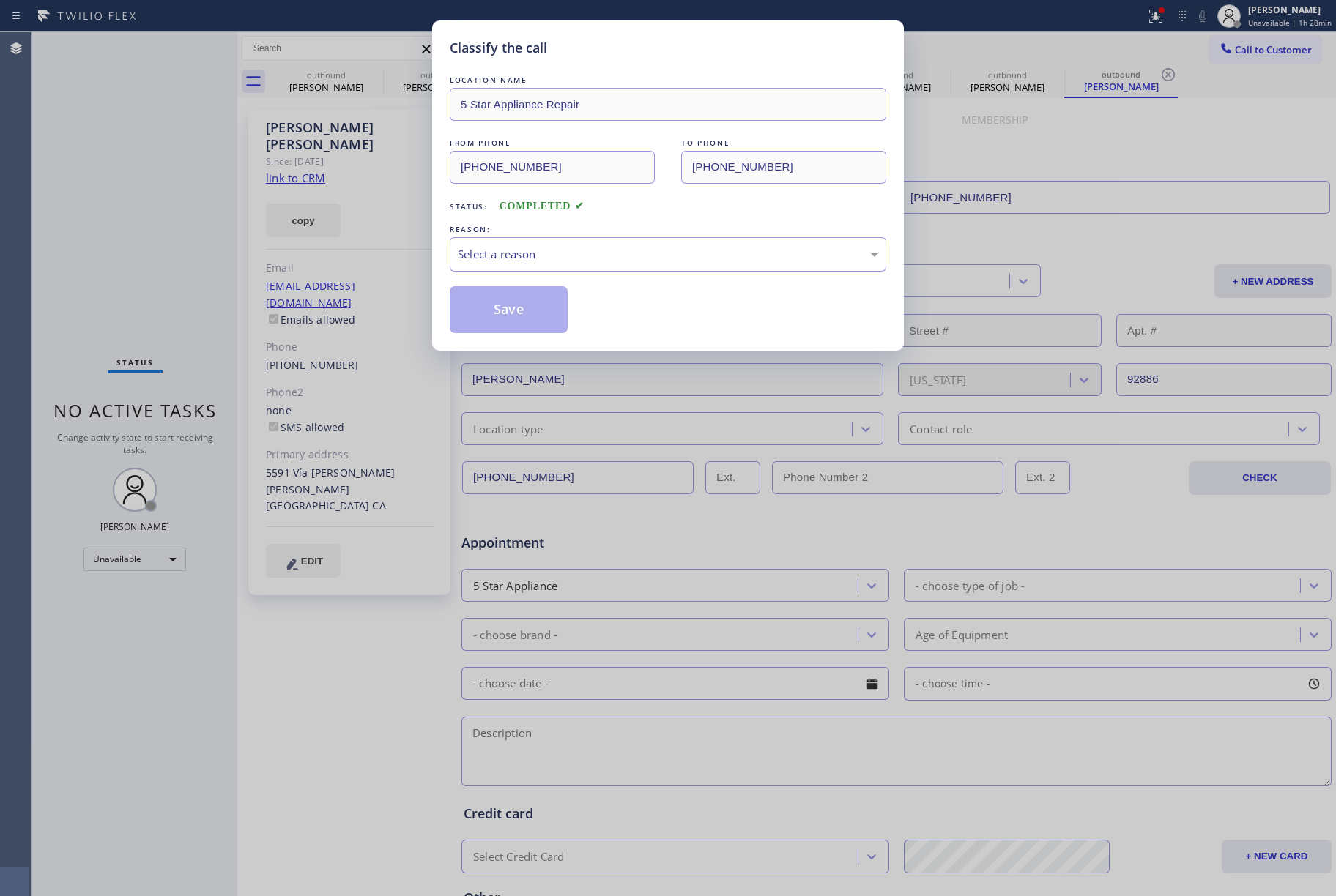
click at [197, 393] on div "Classify the call LOCATION NAME 5 Star Appliance Repair FROM PHONE [PHONE_NUMBE…" at bounding box center [668, 448] width 1336 height 896
drag, startPoint x: 542, startPoint y: 256, endPoint x: 557, endPoint y: 268, distance: 19.2
click at [543, 256] on div "Select a reason" at bounding box center [667, 254] width 420 height 17
click at [484, 310] on button "Save" at bounding box center [508, 309] width 118 height 47
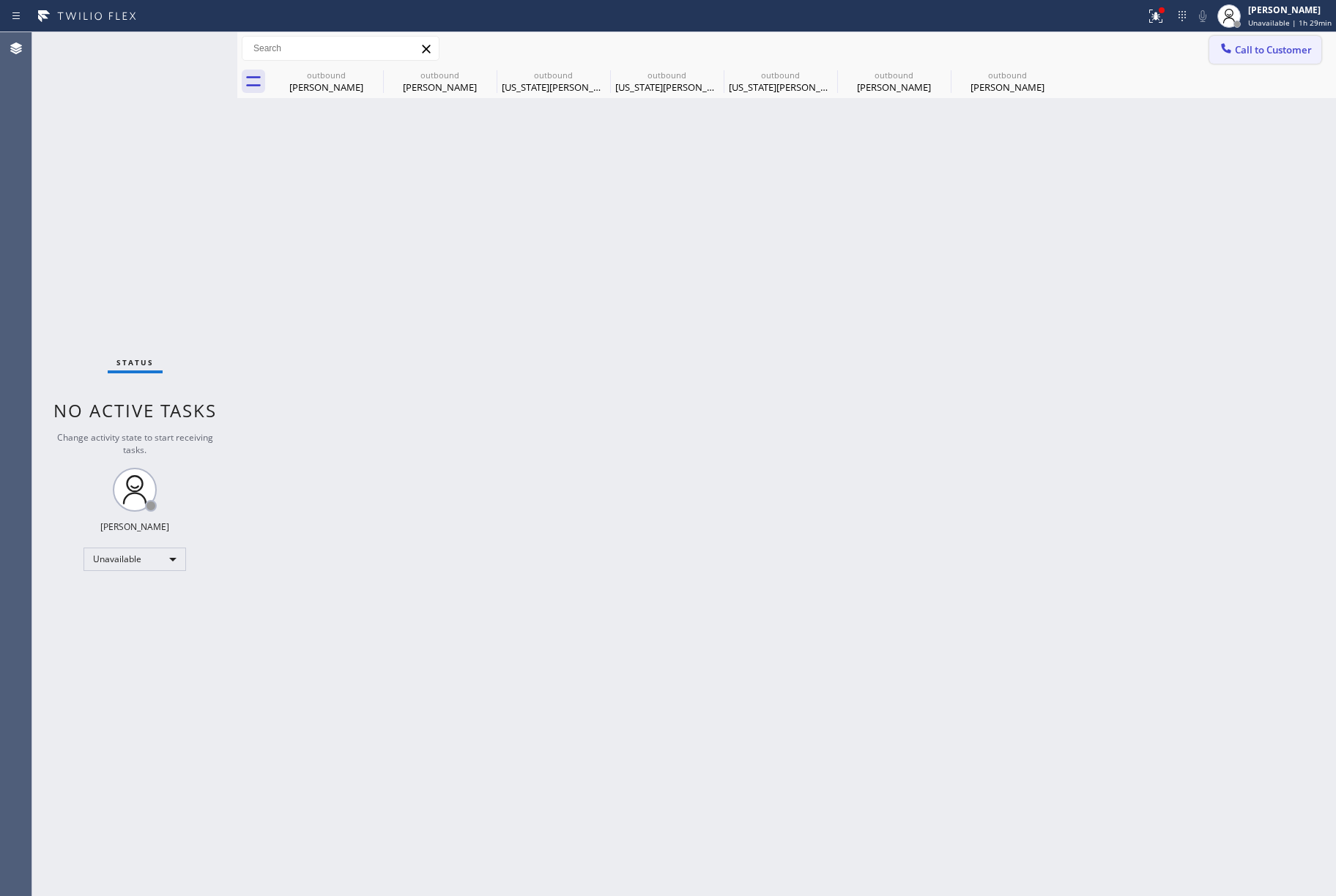
click at [1266, 47] on span "Call to Customer" at bounding box center [1273, 50] width 77 height 13
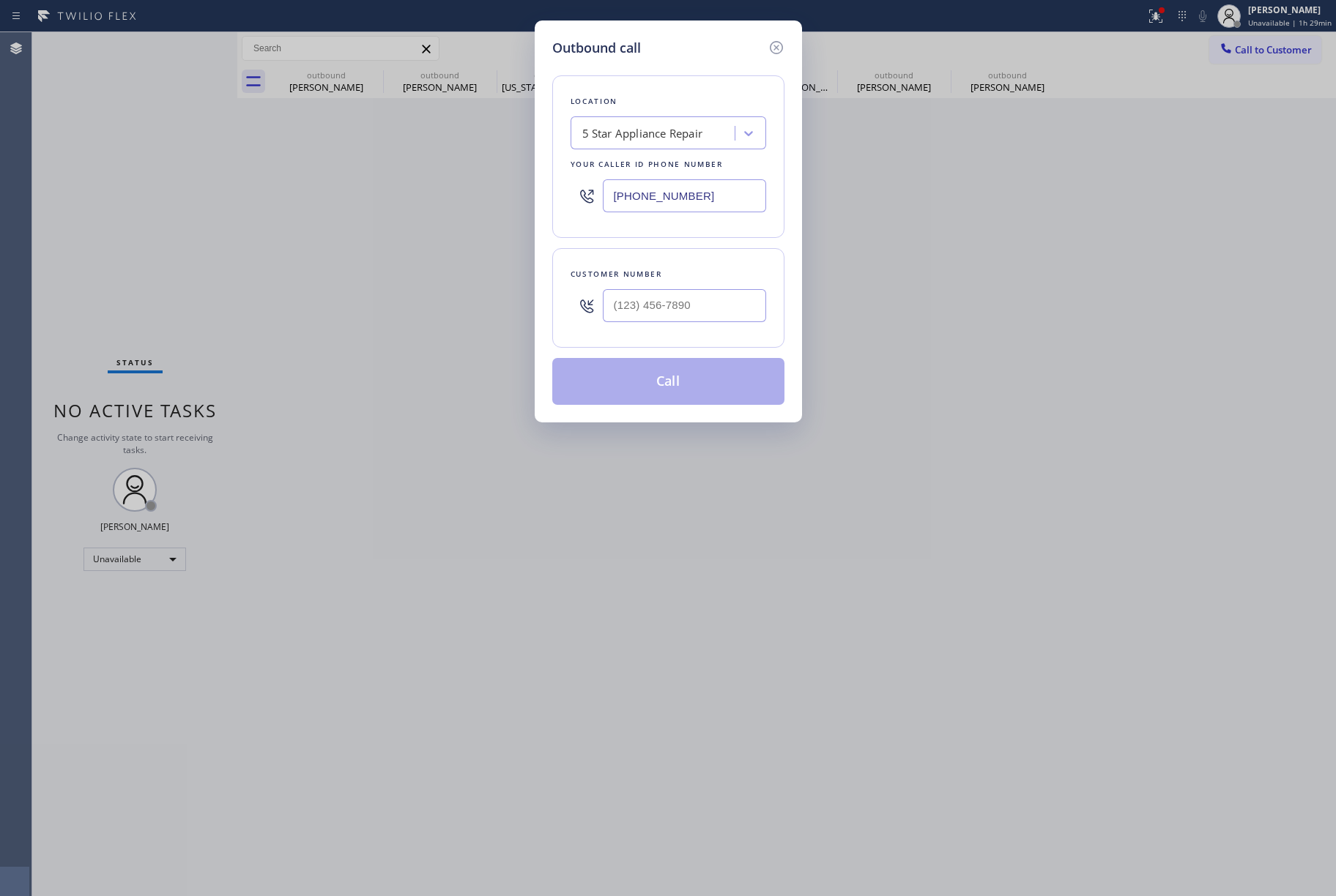
click at [725, 320] on input "text" at bounding box center [684, 305] width 163 height 33
paste input "949) 413-3237"
type input "[PHONE_NUMBER]"
click at [713, 279] on div "Customer number" at bounding box center [668, 274] width 196 height 15
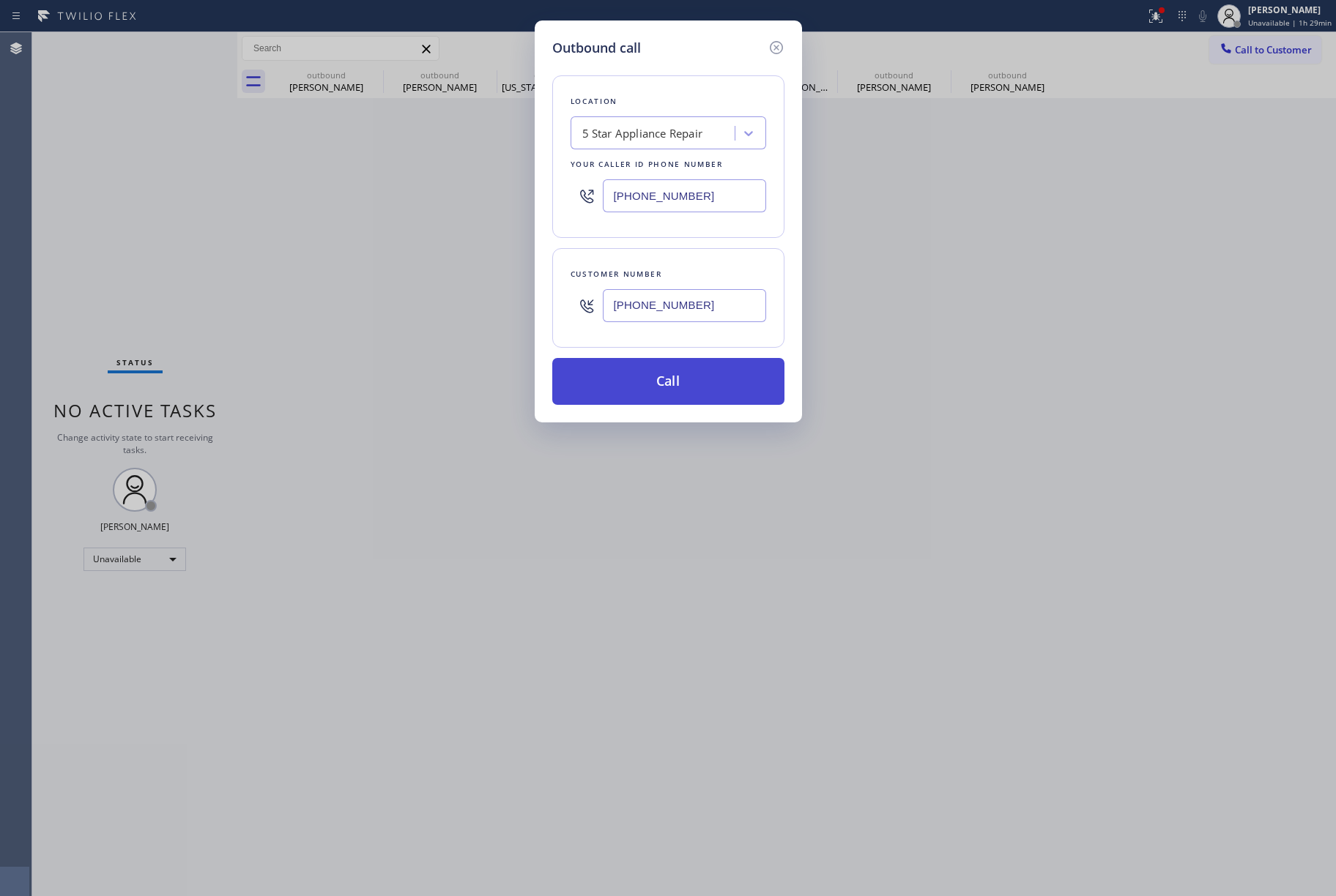
click at [688, 376] on button "Call" at bounding box center [669, 382] width 232 height 47
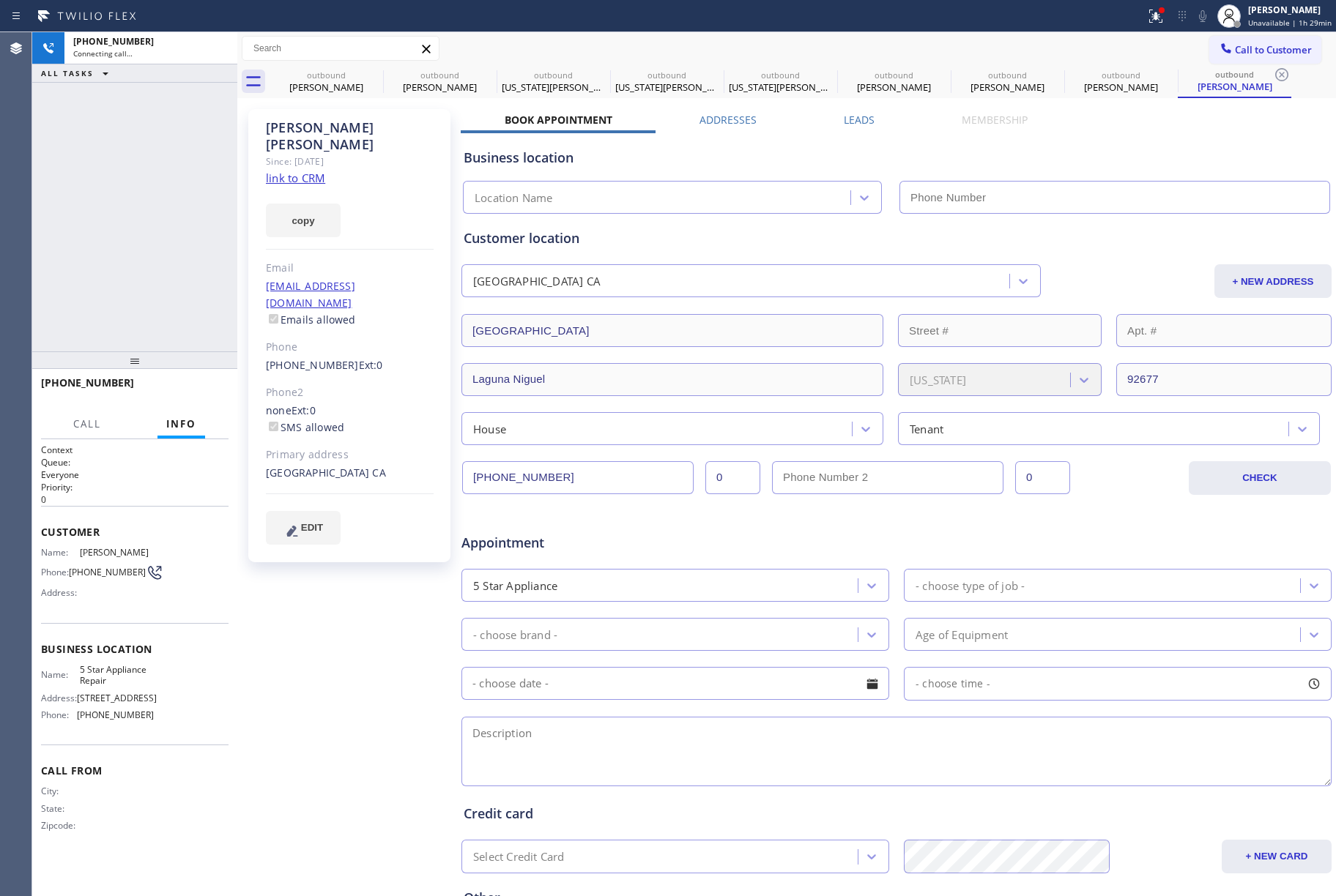
type input "[PHONE_NUMBER]"
click at [112, 227] on div "[PHONE_NUMBER] Live | 00:02 ALL TASKS ALL TASKS ACTIVE TASKS TASKS IN WRAP UP" at bounding box center [135, 192] width 205 height 319
click at [201, 398] on button "HANG UP" at bounding box center [194, 389] width 68 height 20
click at [205, 390] on span "HANG UP" at bounding box center [194, 389] width 45 height 11
click at [153, 268] on div "ALL TASKS ALL TASKS ACTIVE TASKS TASKS IN WRAP UP [PHONE_NUMBER] Wrap up | 00:00" at bounding box center [135, 192] width 205 height 319
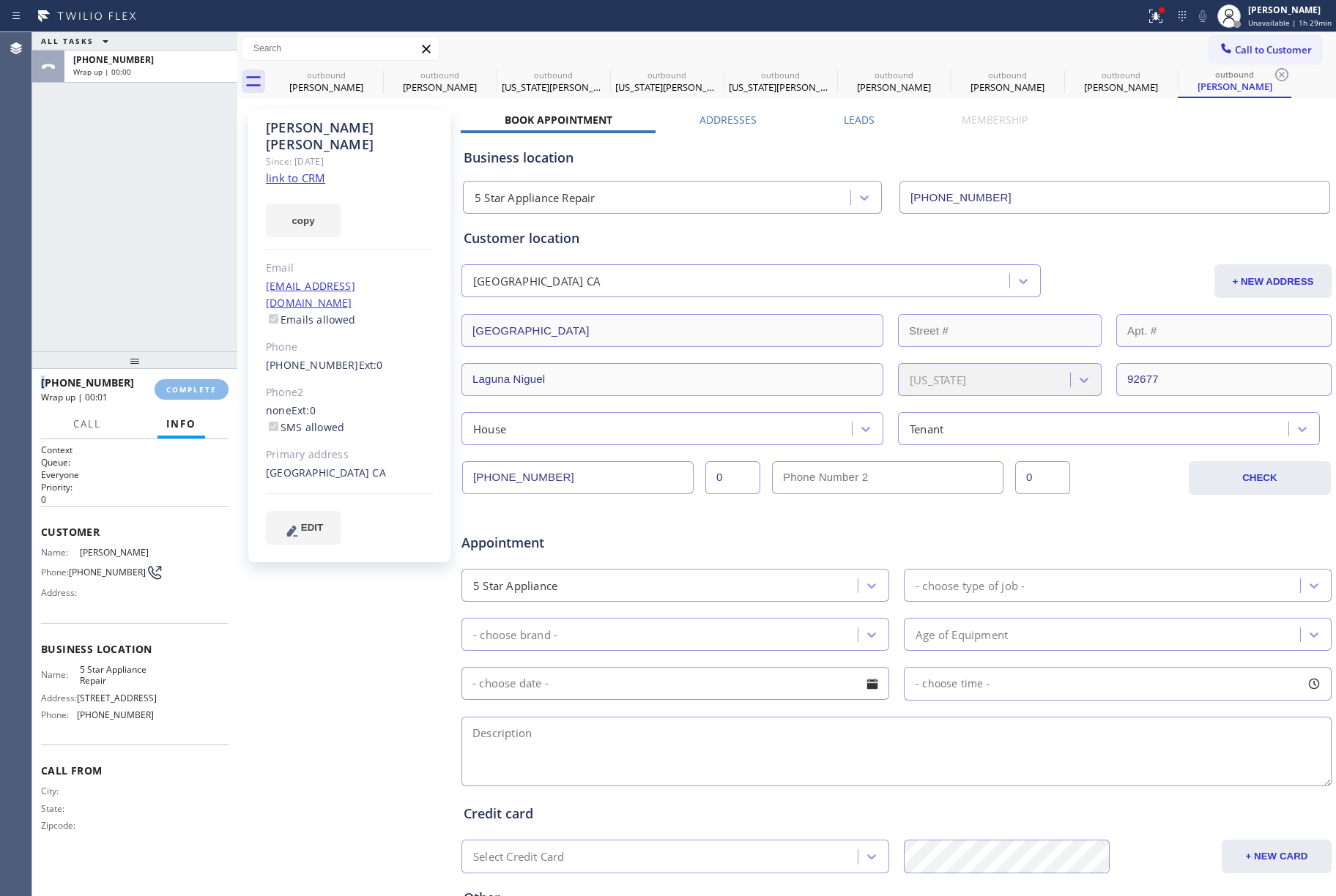
click at [153, 268] on div "ALL TASKS ALL TASKS ACTIVE TASKS TASKS IN WRAP UP [PHONE_NUMBER] Wrap up | 00:00" at bounding box center [135, 192] width 205 height 319
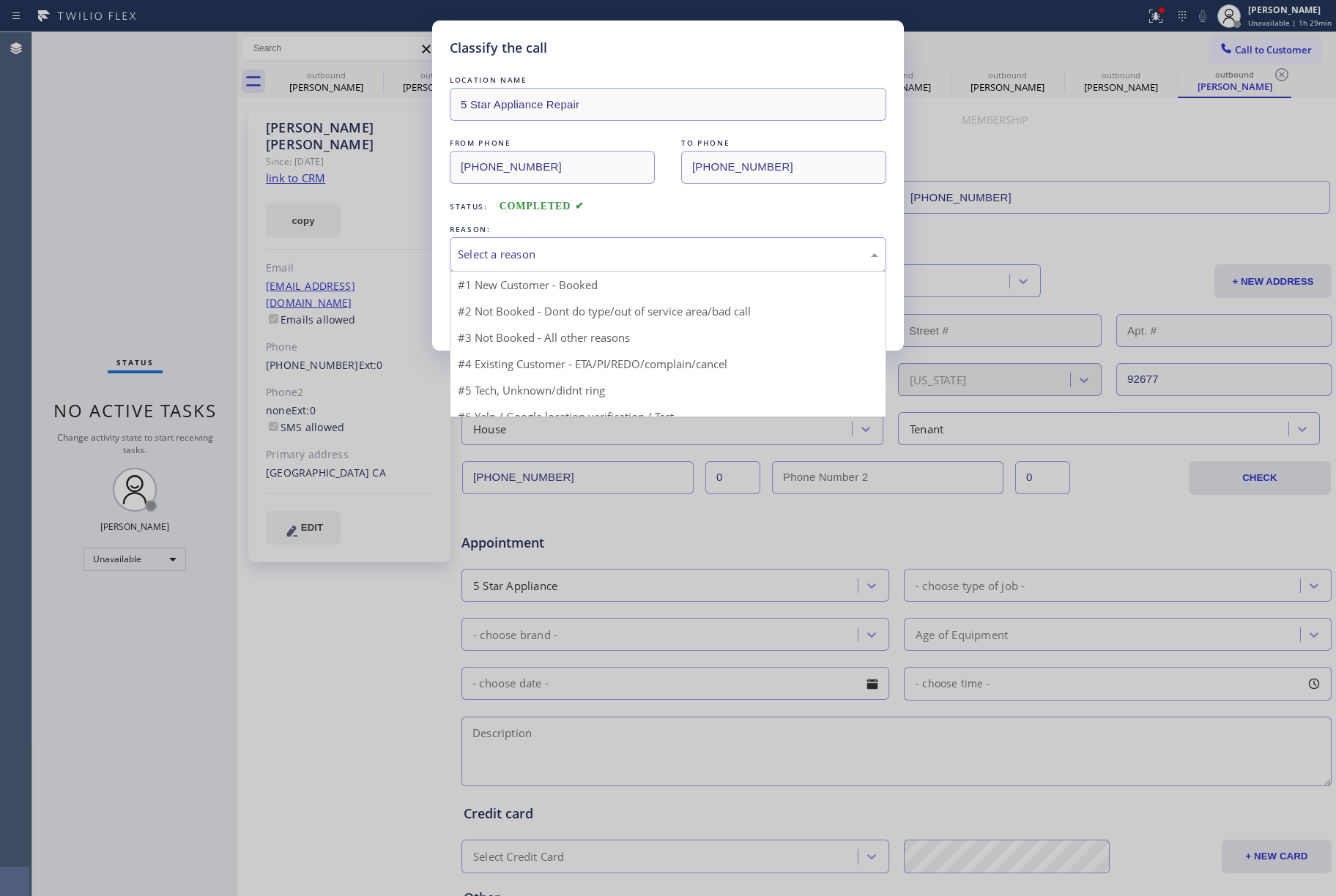
click at [548, 243] on div "Select a reason" at bounding box center [667, 254] width 436 height 34
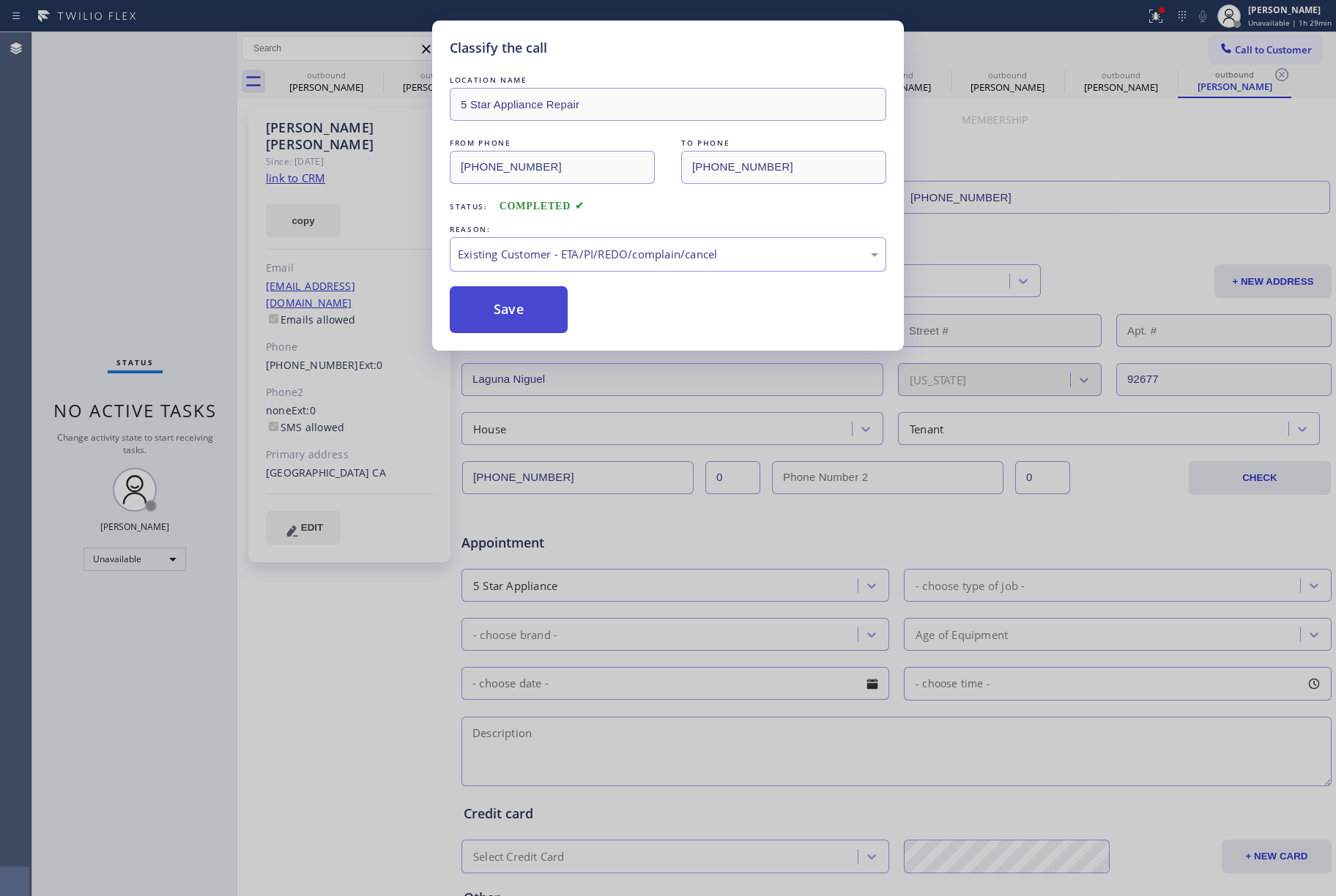
drag, startPoint x: 519, startPoint y: 308, endPoint x: 438, endPoint y: 6, distance: 312.7
click at [519, 308] on button "Save" at bounding box center [508, 309] width 118 height 47
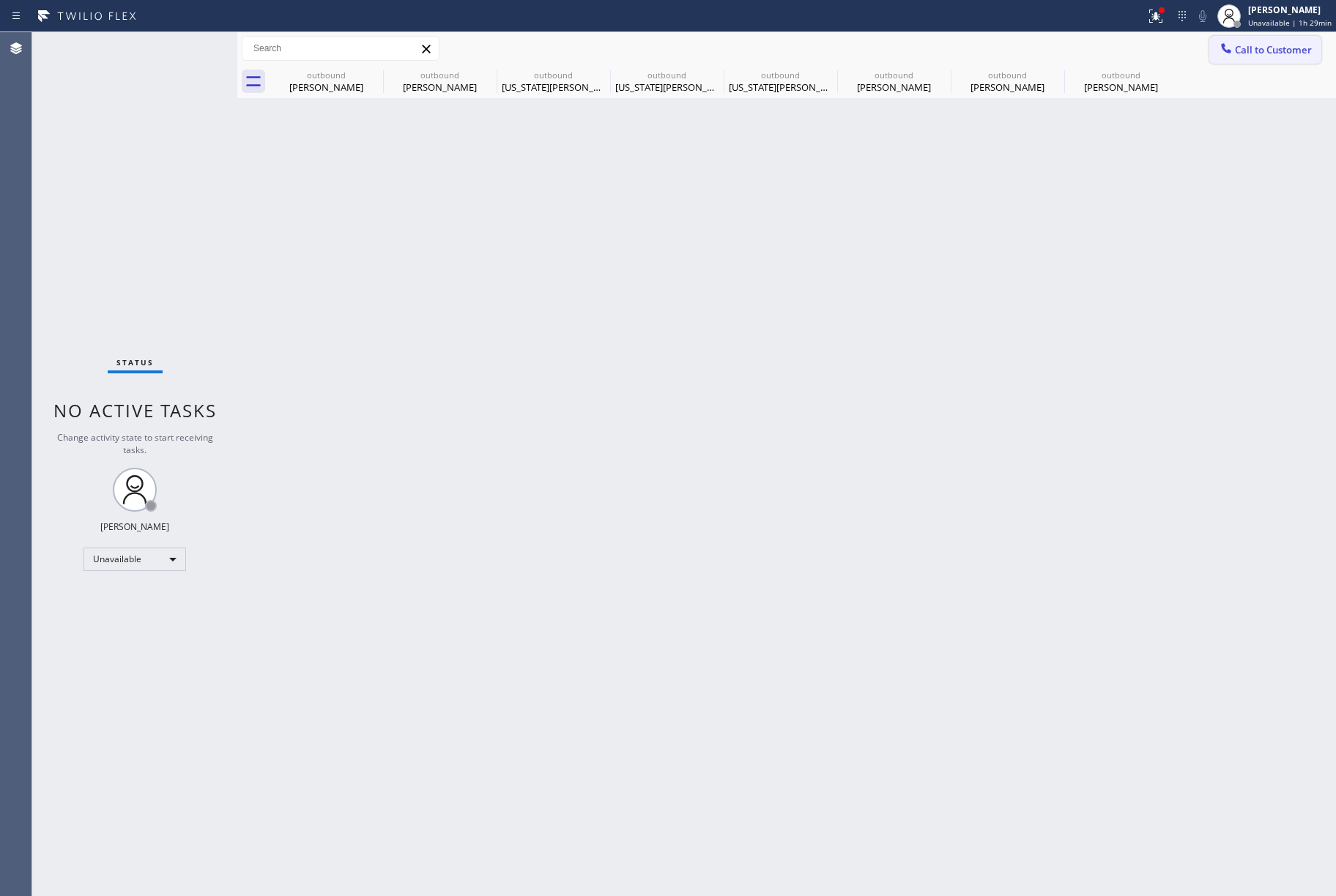
click at [1225, 56] on div at bounding box center [1226, 50] width 18 height 18
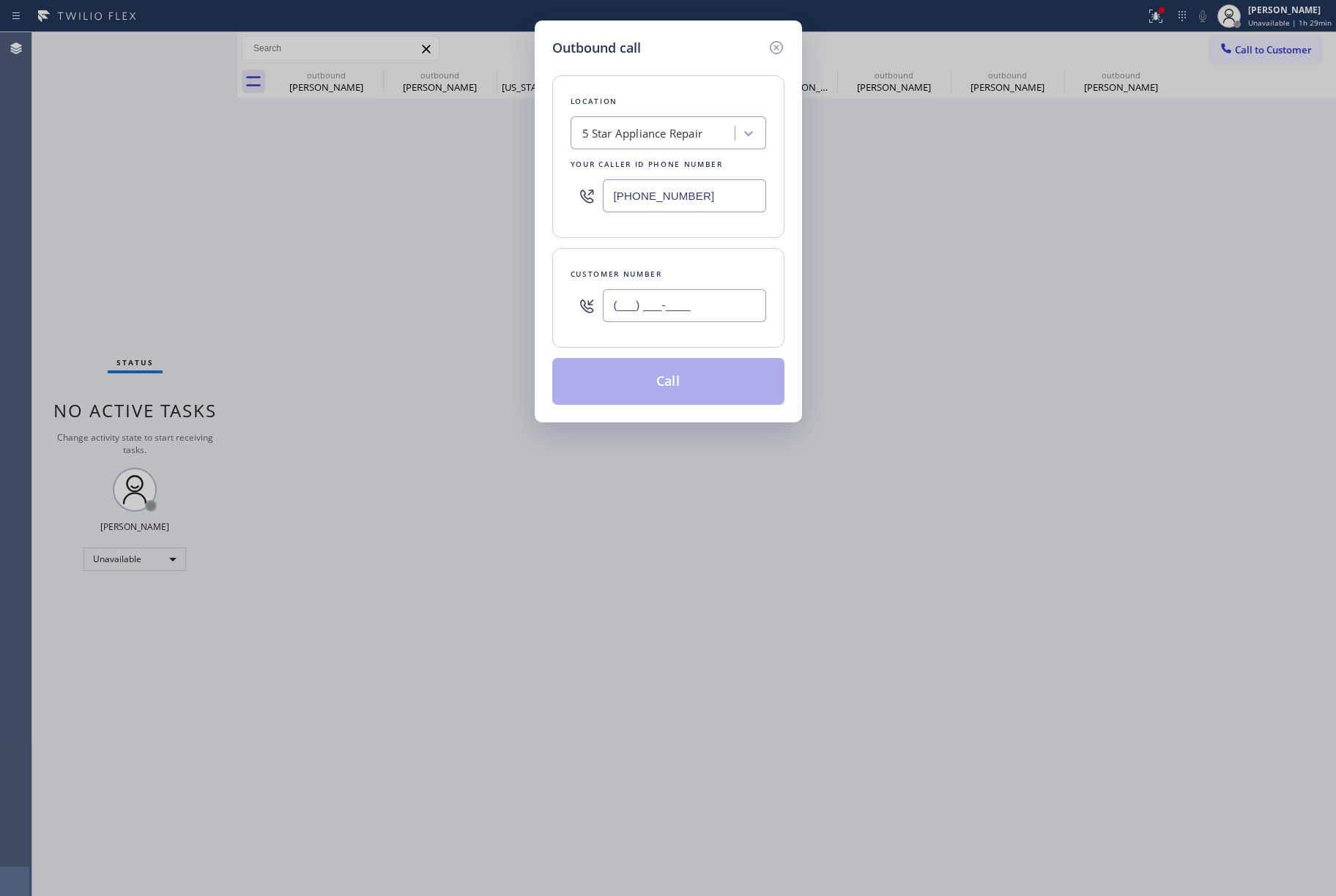
click at [715, 308] on input "(___) ___-____" at bounding box center [684, 305] width 163 height 33
paste input "970) 402-1577"
type input "[PHONE_NUMBER]"
click at [703, 281] on div "Customer number" at bounding box center [668, 274] width 196 height 15
click at [688, 382] on button "Call" at bounding box center [669, 382] width 232 height 47
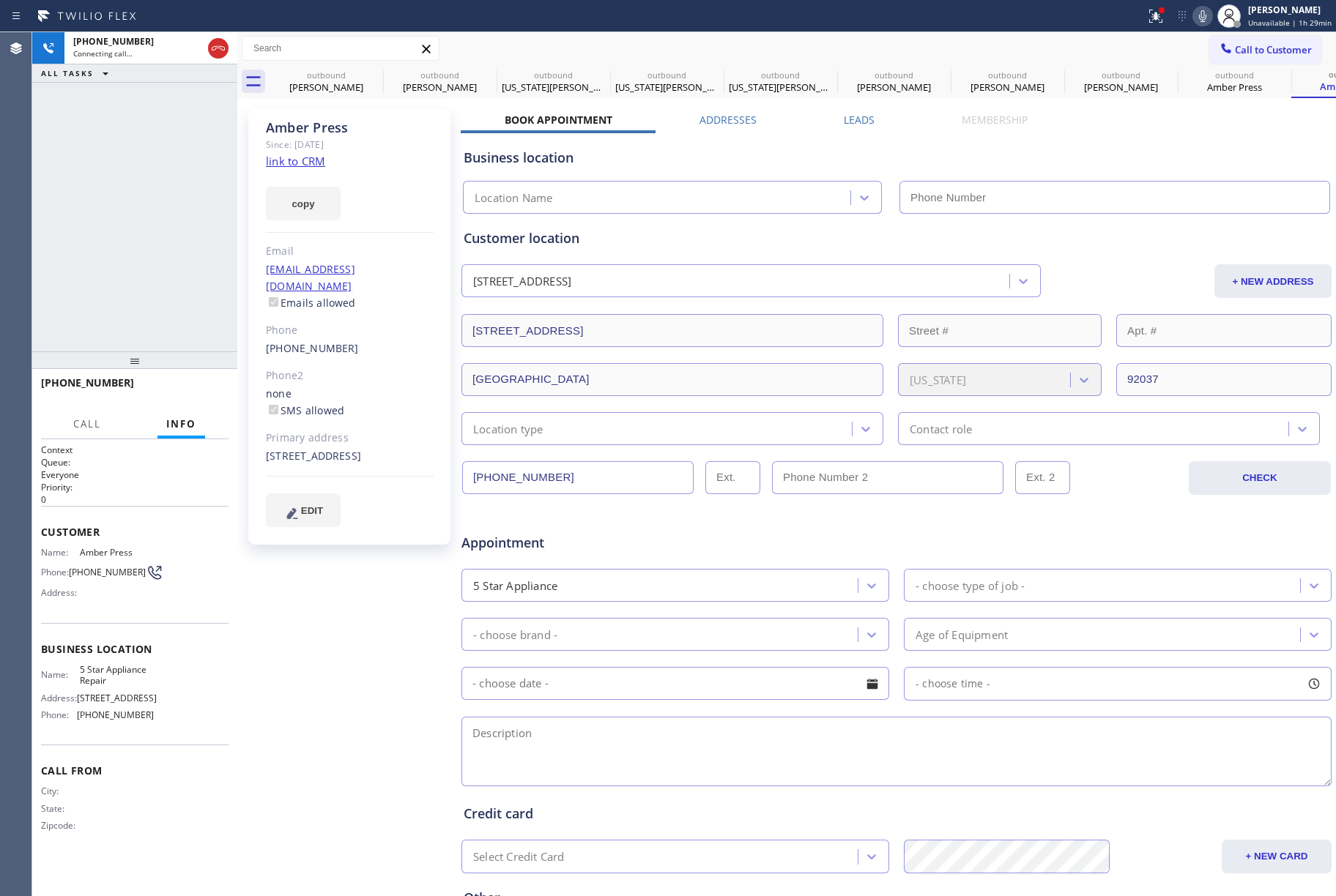
type input "[PHONE_NUMBER]"
click at [80, 247] on div "[PHONE_NUMBER] Live | 00:02 ALL TASKS ALL TASKS ACTIVE TASKS TASKS IN WRAP UP" at bounding box center [135, 192] width 205 height 319
click at [201, 385] on span "HANG UP" at bounding box center [194, 389] width 45 height 11
click at [195, 391] on span "HANG UP" at bounding box center [194, 389] width 45 height 11
click at [180, 310] on div "ALL TASKS ALL TASKS ACTIVE TASKS TASKS IN WRAP UP [PHONE_NUMBER] Wrap up | 00:00" at bounding box center [135, 192] width 205 height 319
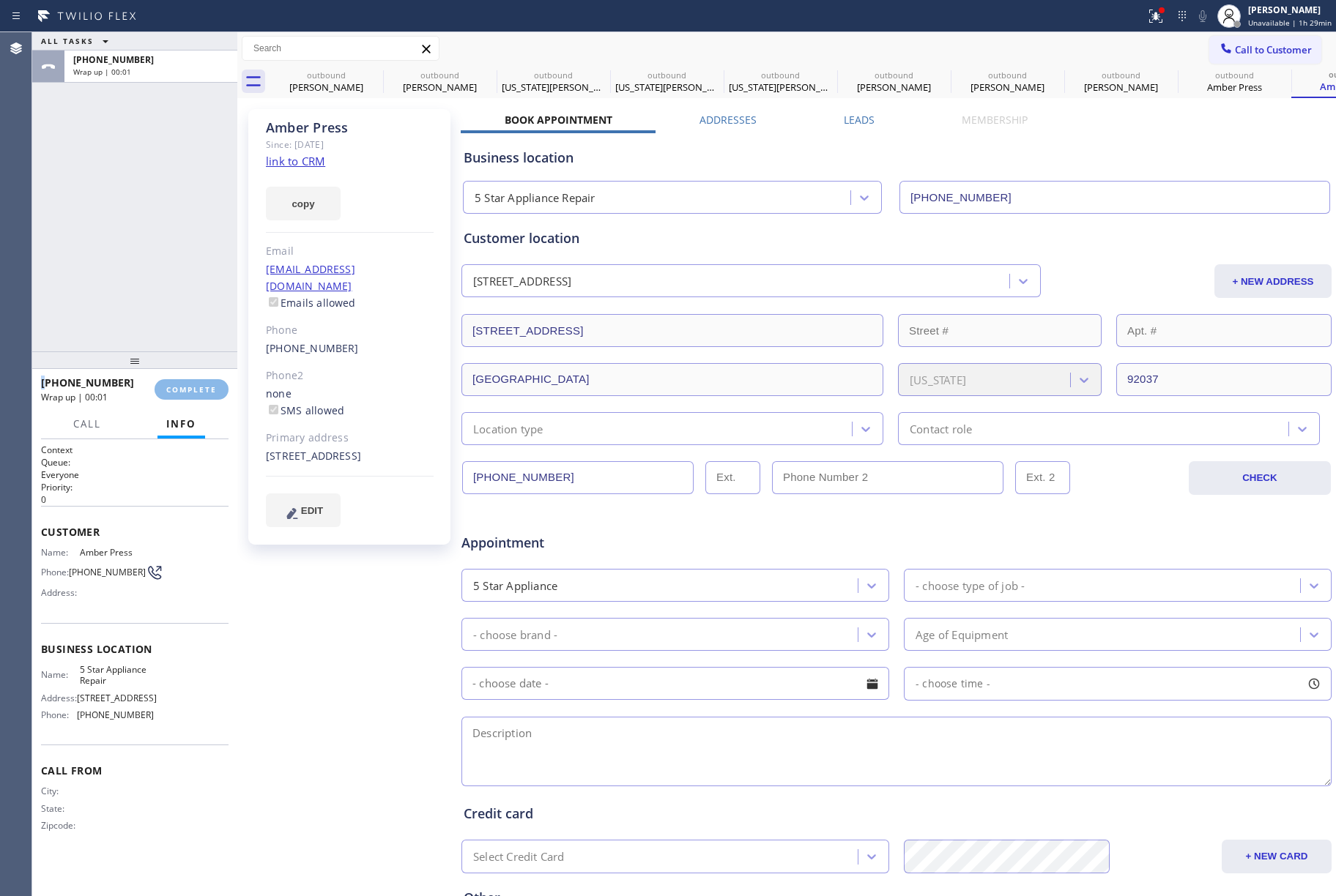
click at [180, 310] on div "ALL TASKS ALL TASKS ACTIVE TASKS TASKS IN WRAP UP [PHONE_NUMBER] Wrap up | 00:01" at bounding box center [135, 192] width 205 height 319
click at [184, 387] on span "COMPLETE" at bounding box center [192, 389] width 50 height 11
click at [126, 281] on div "ALL TASKS ALL TASKS ACTIVE TASKS TASKS IN WRAP UP [PHONE_NUMBER] Wrap up | 00:02" at bounding box center [135, 192] width 205 height 319
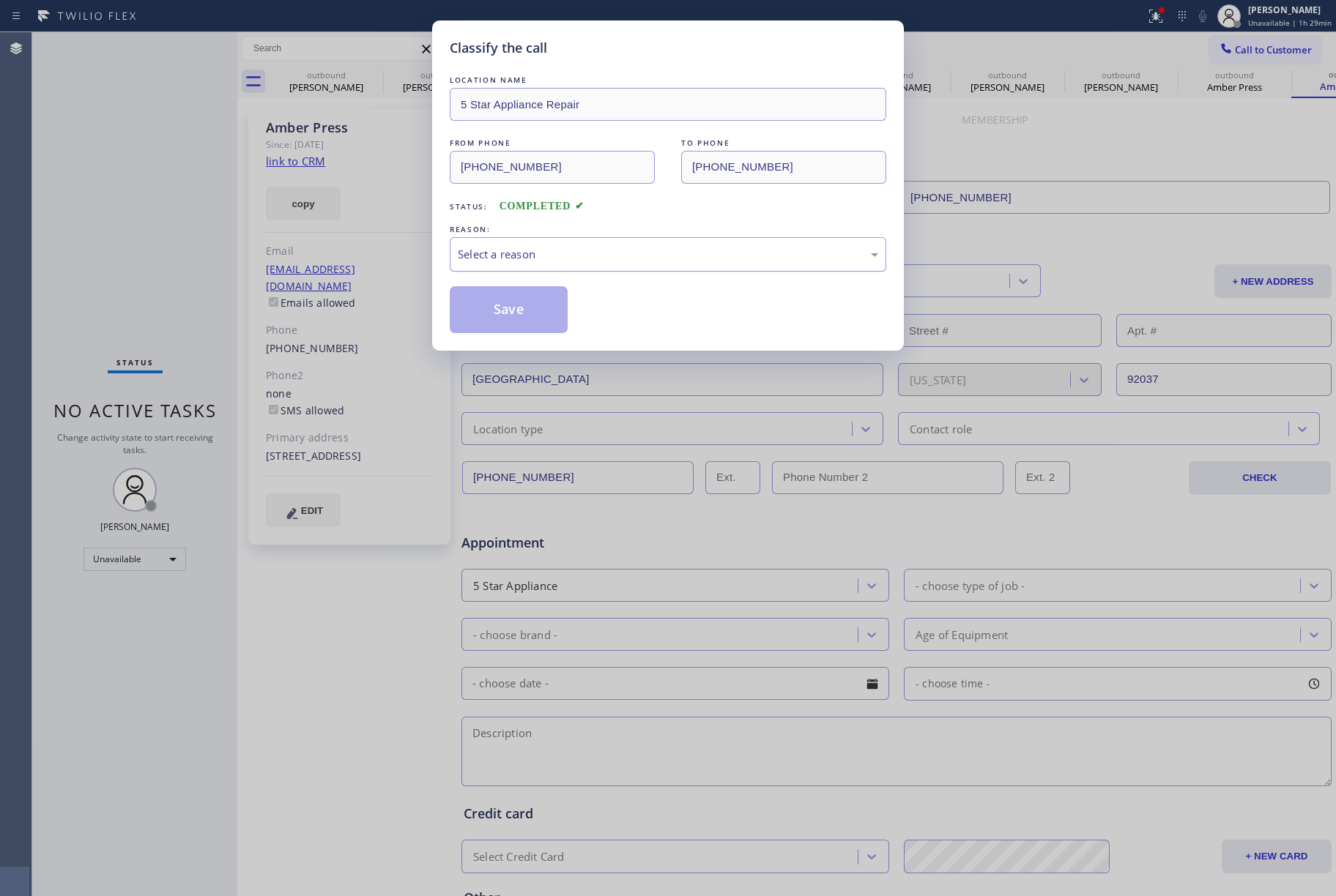
click at [528, 258] on div "Select a reason" at bounding box center [667, 254] width 420 height 17
click at [507, 315] on button "Save" at bounding box center [508, 309] width 118 height 47
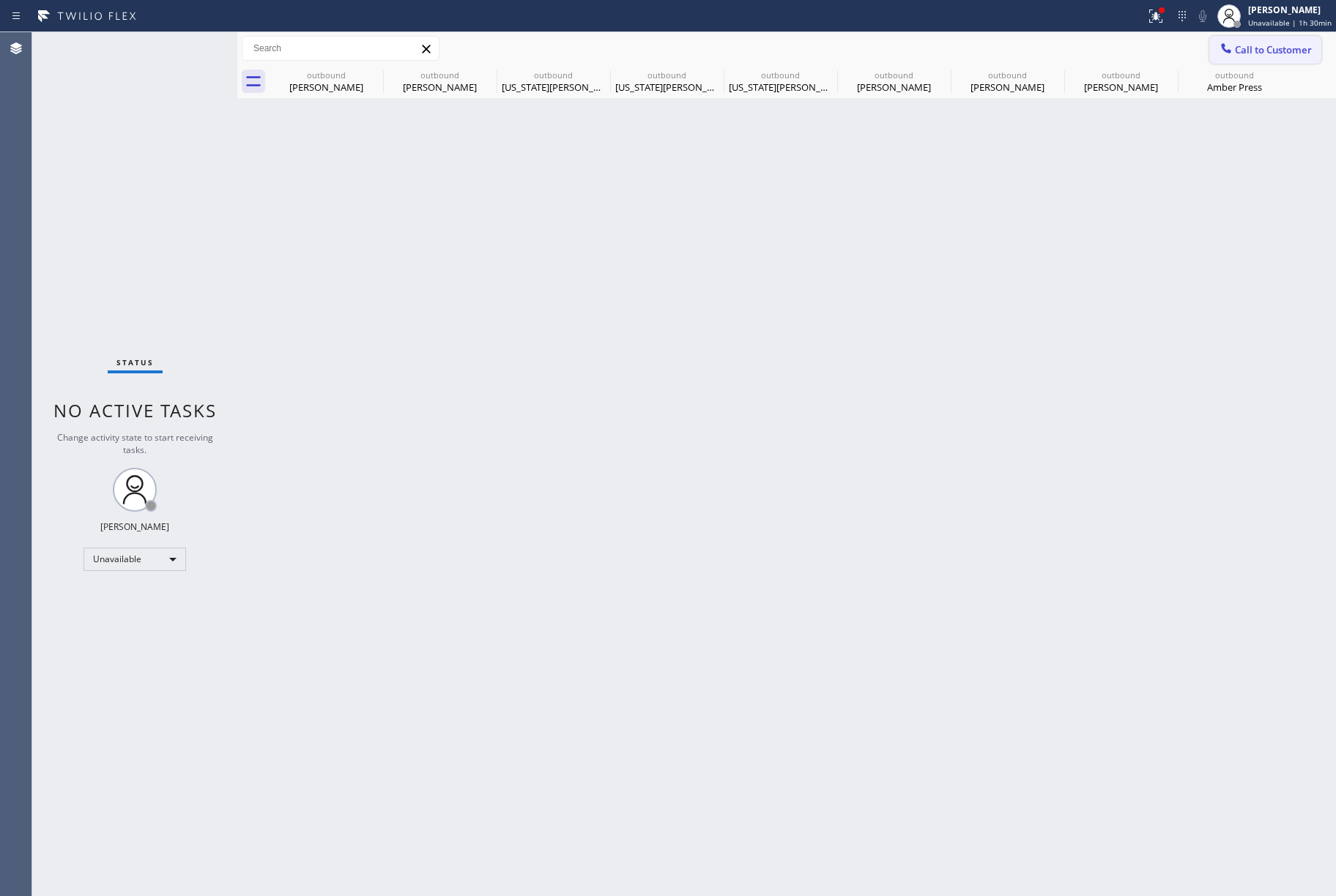
click at [1279, 50] on span "Call to Customer" at bounding box center [1273, 50] width 77 height 13
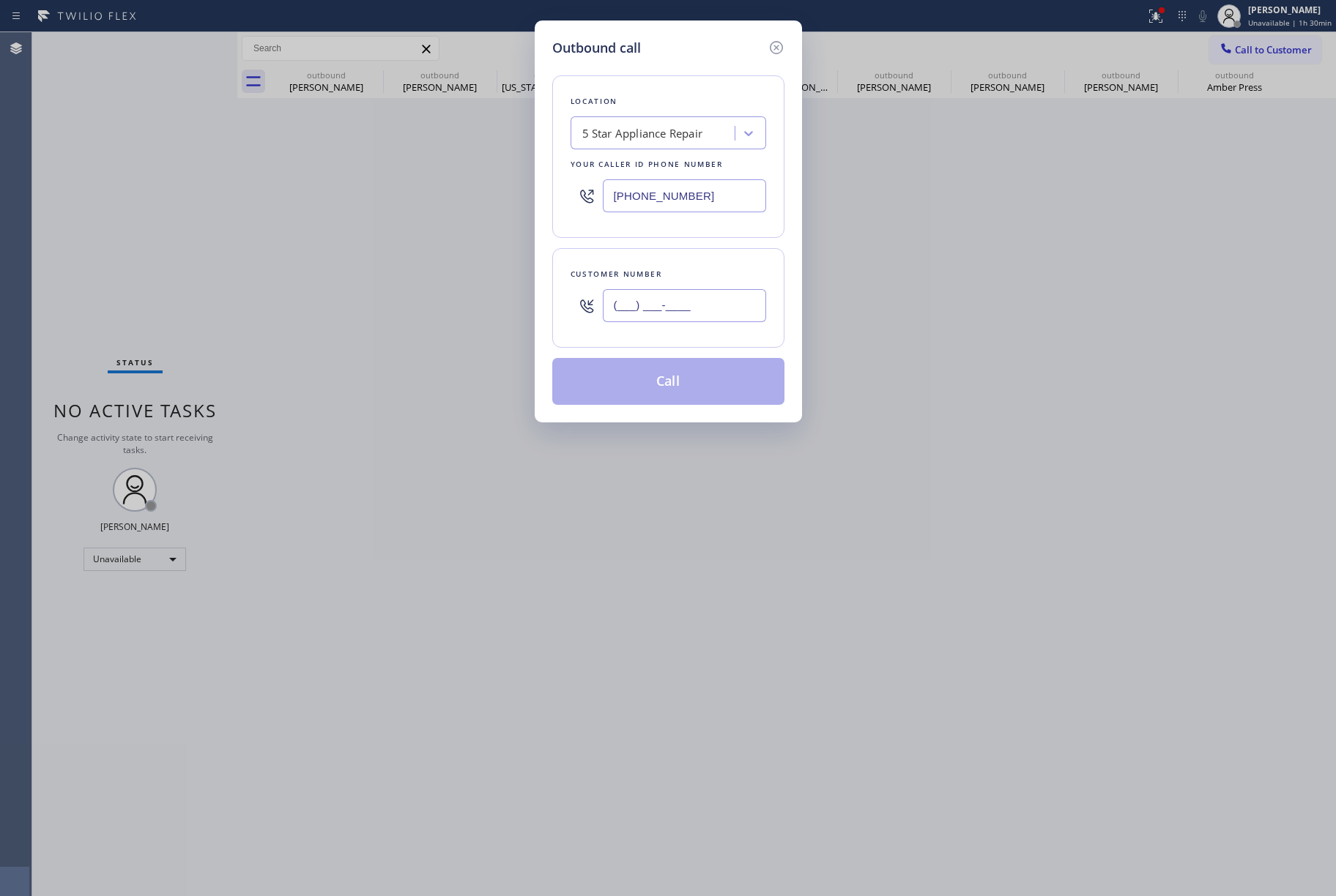
click at [724, 297] on input "(___) ___-____" at bounding box center [684, 305] width 163 height 33
paste input "763) 415-0399"
type input "[PHONE_NUMBER]"
click at [709, 261] on div "Customer number [PHONE_NUMBER]" at bounding box center [669, 298] width 232 height 100
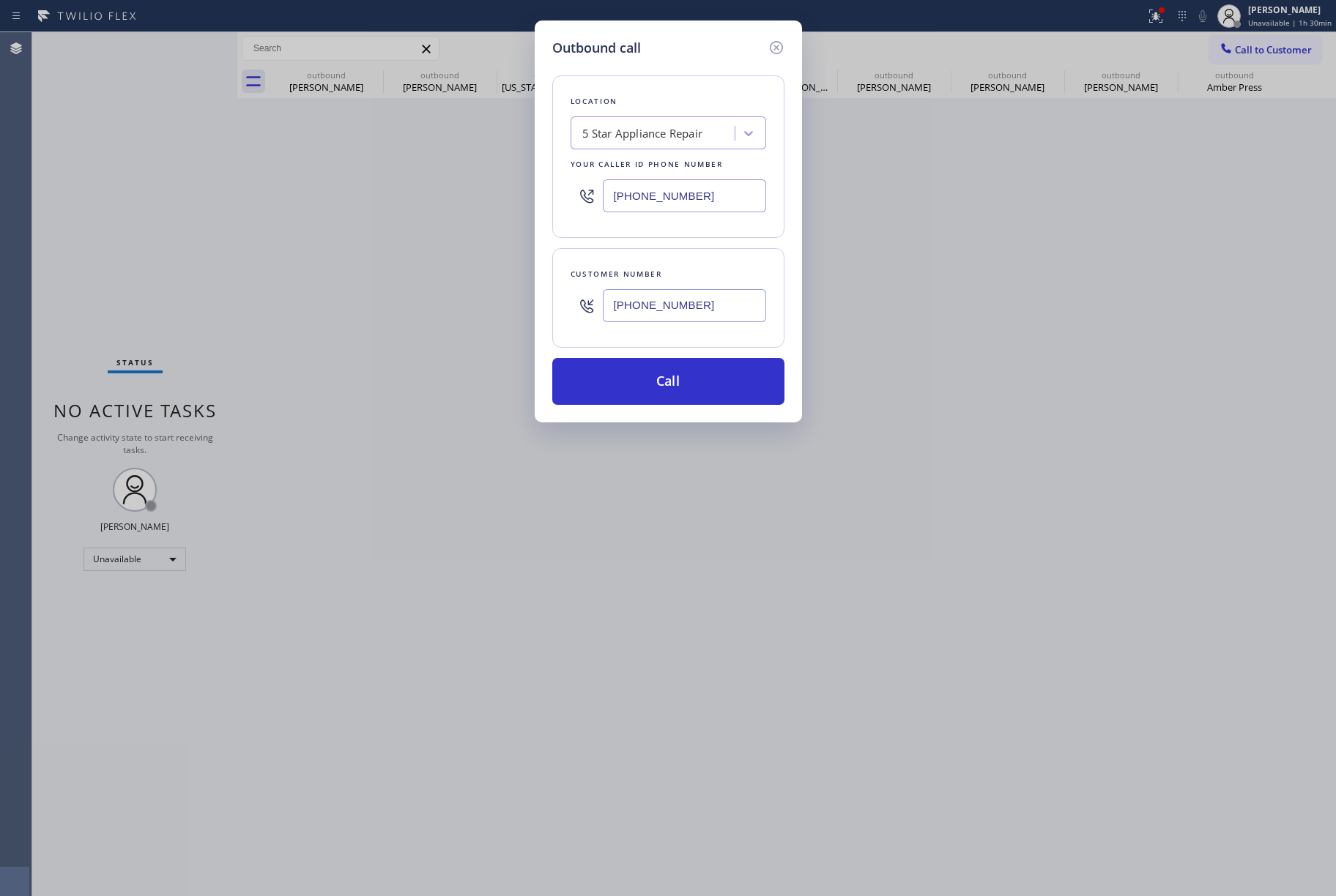
click at [679, 376] on button "Call" at bounding box center [669, 382] width 232 height 47
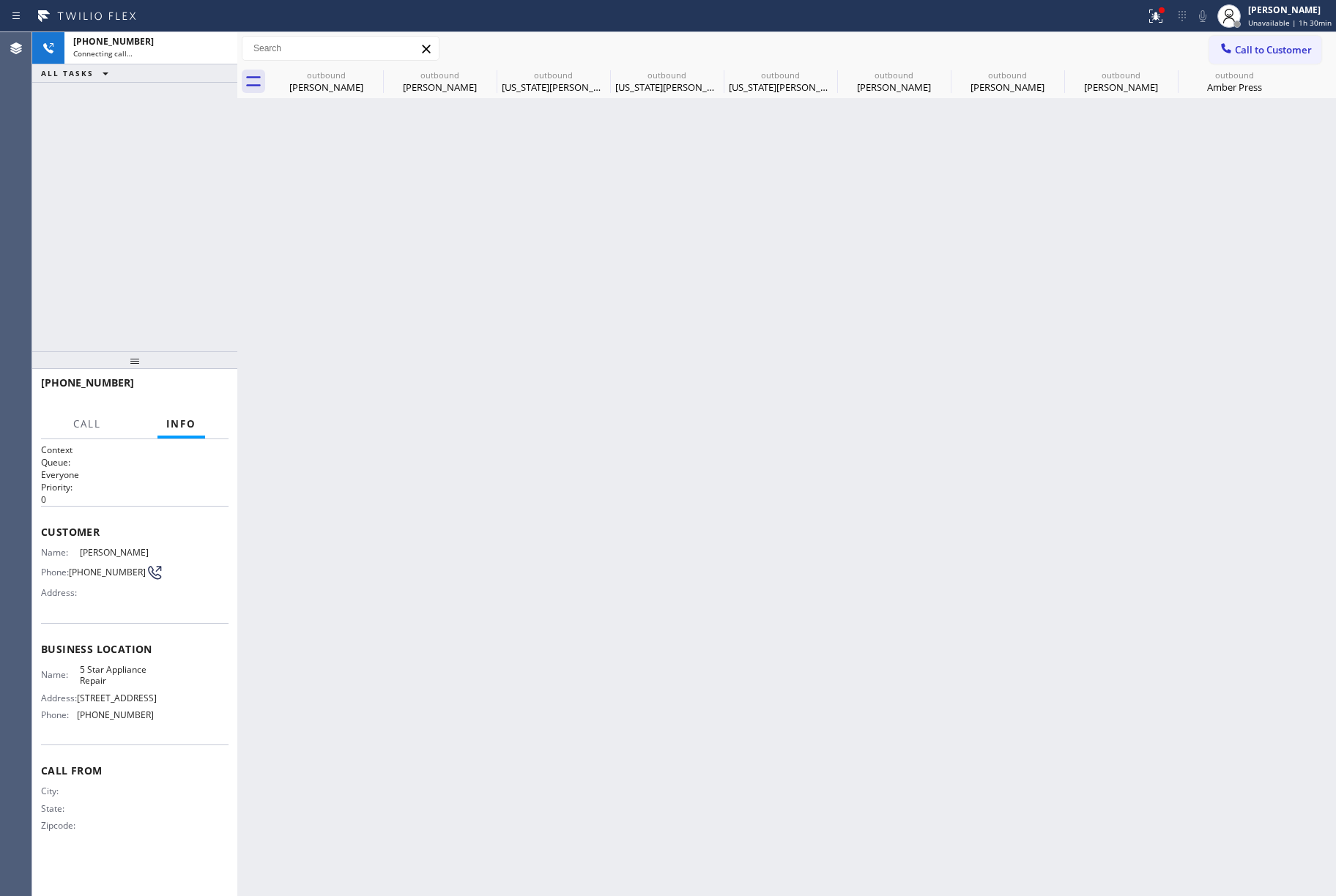
click at [115, 223] on div "[PHONE_NUMBER] Connecting call… ALL TASKS ALL TASKS ACTIVE TASKS TASKS IN WRAP …" at bounding box center [135, 192] width 205 height 319
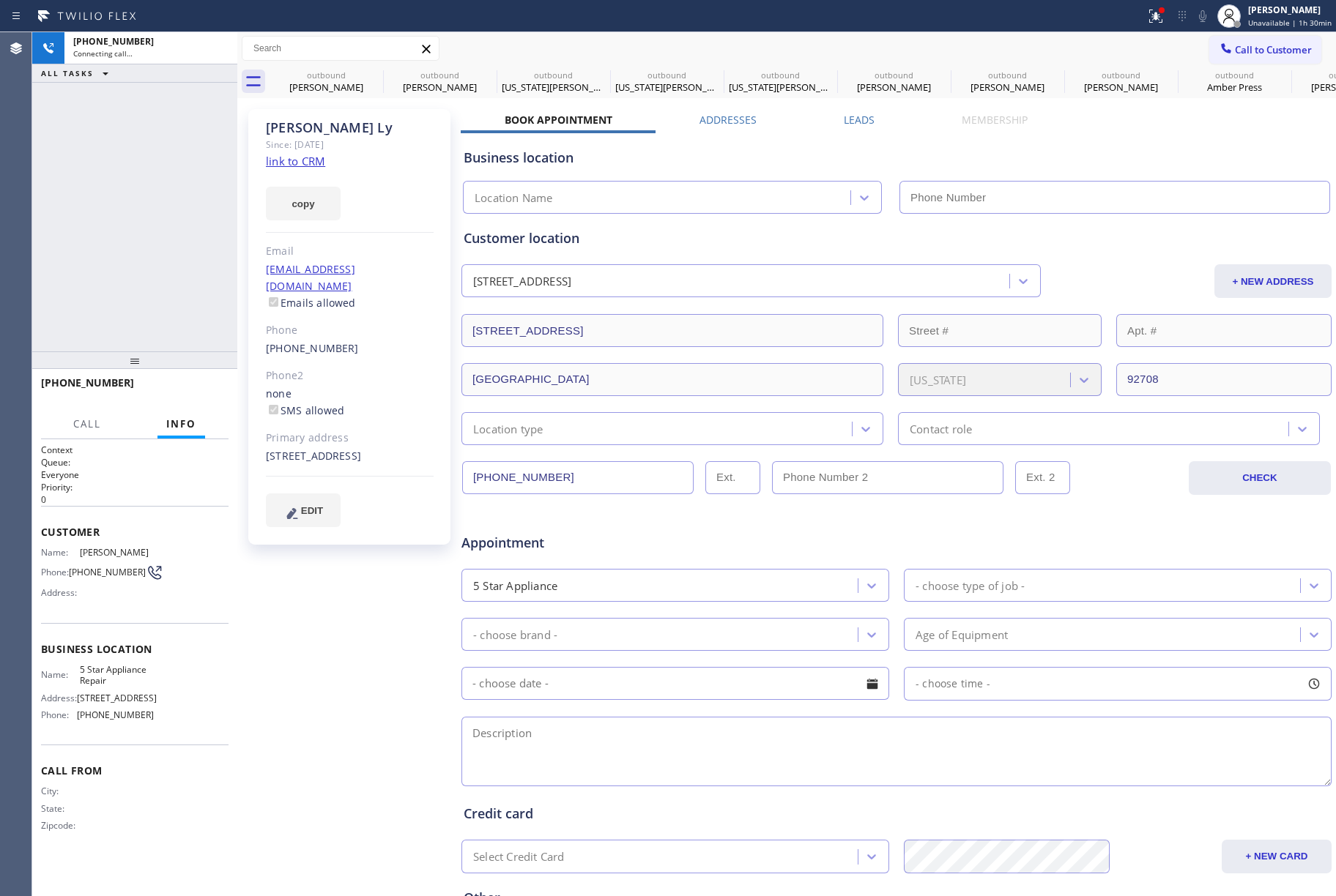
type input "[PHONE_NUMBER]"
click at [176, 383] on button "HANG UP" at bounding box center [194, 389] width 68 height 20
click at [159, 337] on div "[PHONE_NUMBER] Live | 00:38 ALL TASKS ALL TASKS ACTIVE TASKS TASKS IN WRAP UP" at bounding box center [135, 192] width 205 height 319
click at [180, 391] on span "HANG UP" at bounding box center [194, 389] width 45 height 11
click at [133, 284] on div "ALL TASKS ALL TASKS ACTIVE TASKS TASKS IN WRAP UP [PHONE_NUMBER] Wrap up | 00:00" at bounding box center [135, 192] width 205 height 319
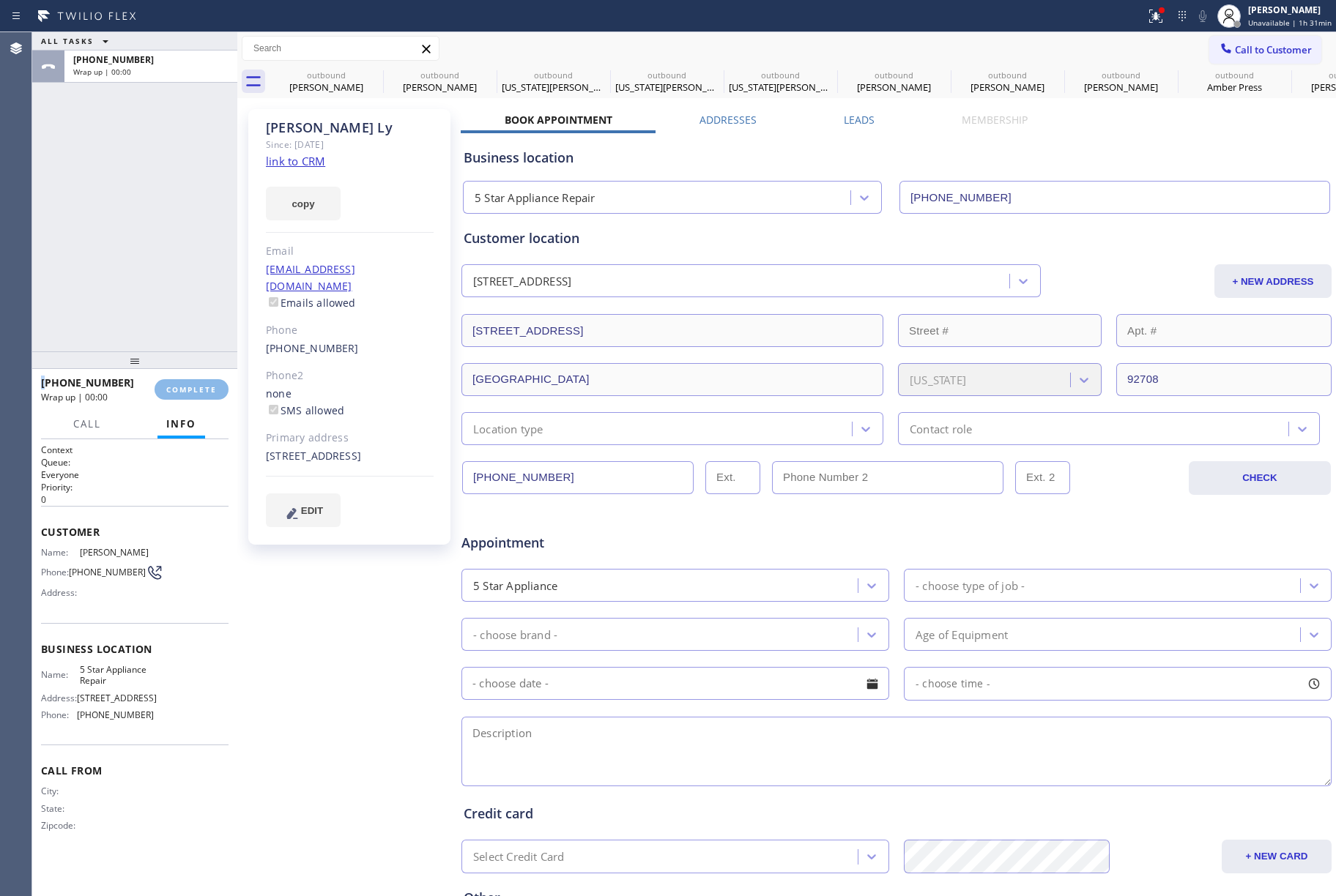
click at [136, 285] on div "ALL TASKS ALL TASKS ACTIVE TASKS TASKS IN WRAP UP [PHONE_NUMBER] Wrap up | 00:00" at bounding box center [135, 192] width 205 height 319
click at [136, 285] on div "ALL TASKS ALL TASKS ACTIVE TASKS TASKS IN WRAP UP [PHONE_NUMBER] Wrap up | 00:01" at bounding box center [135, 192] width 205 height 319
drag, startPoint x: 203, startPoint y: 387, endPoint x: 202, endPoint y: 363, distance: 24.0
click at [202, 385] on span "COMPLETE" at bounding box center [192, 389] width 50 height 11
click at [168, 297] on div "ALL TASKS ALL TASKS ACTIVE TASKS TASKS IN WRAP UP [PHONE_NUMBER] Wrap up | 00:02" at bounding box center [135, 192] width 205 height 319
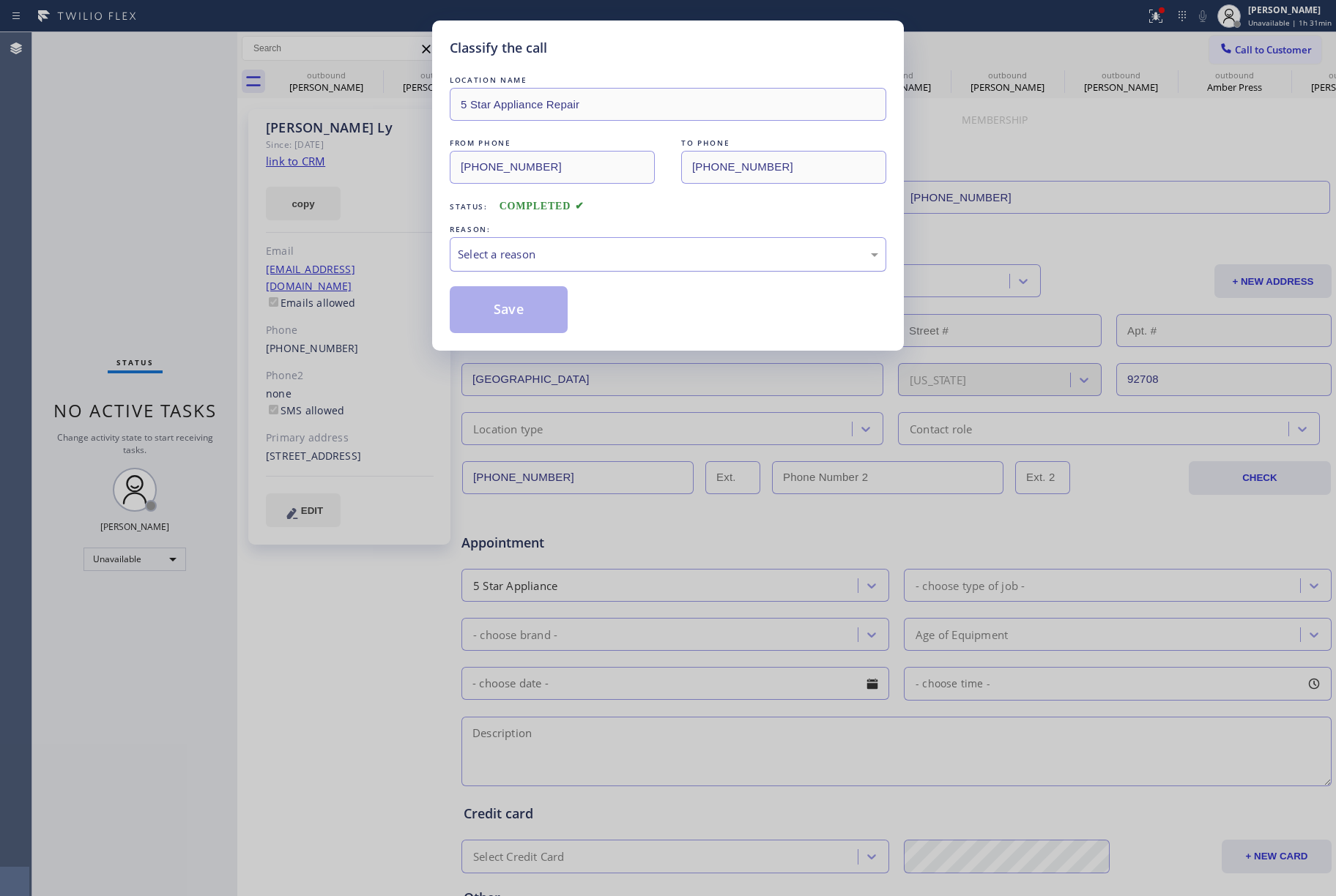
click at [549, 266] on div "Select a reason" at bounding box center [667, 254] width 436 height 34
click at [481, 322] on button "Save" at bounding box center [508, 309] width 118 height 47
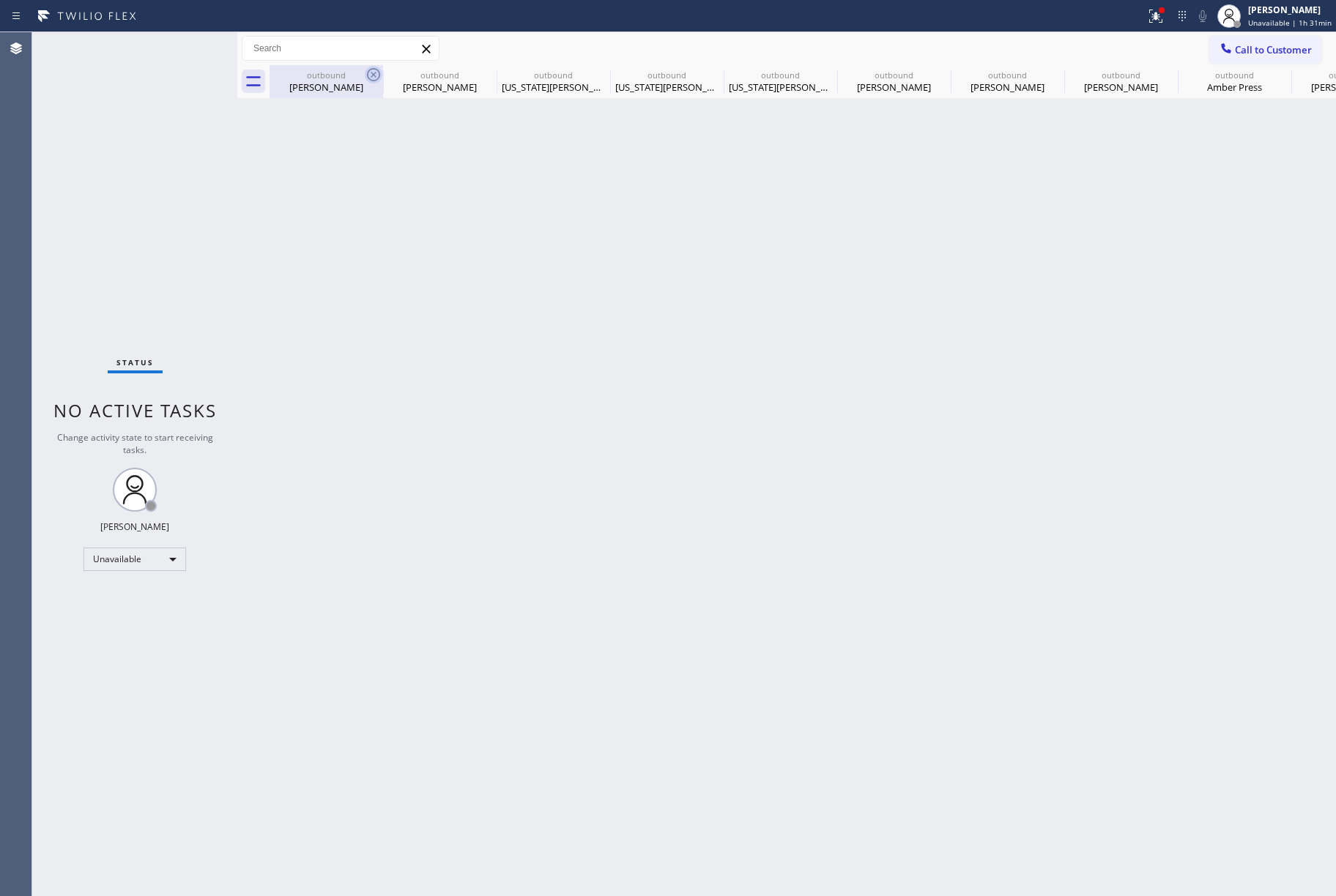
click at [369, 71] on icon at bounding box center [374, 75] width 13 height 13
click at [0, 0] on icon at bounding box center [0, 0] width 0 height 0
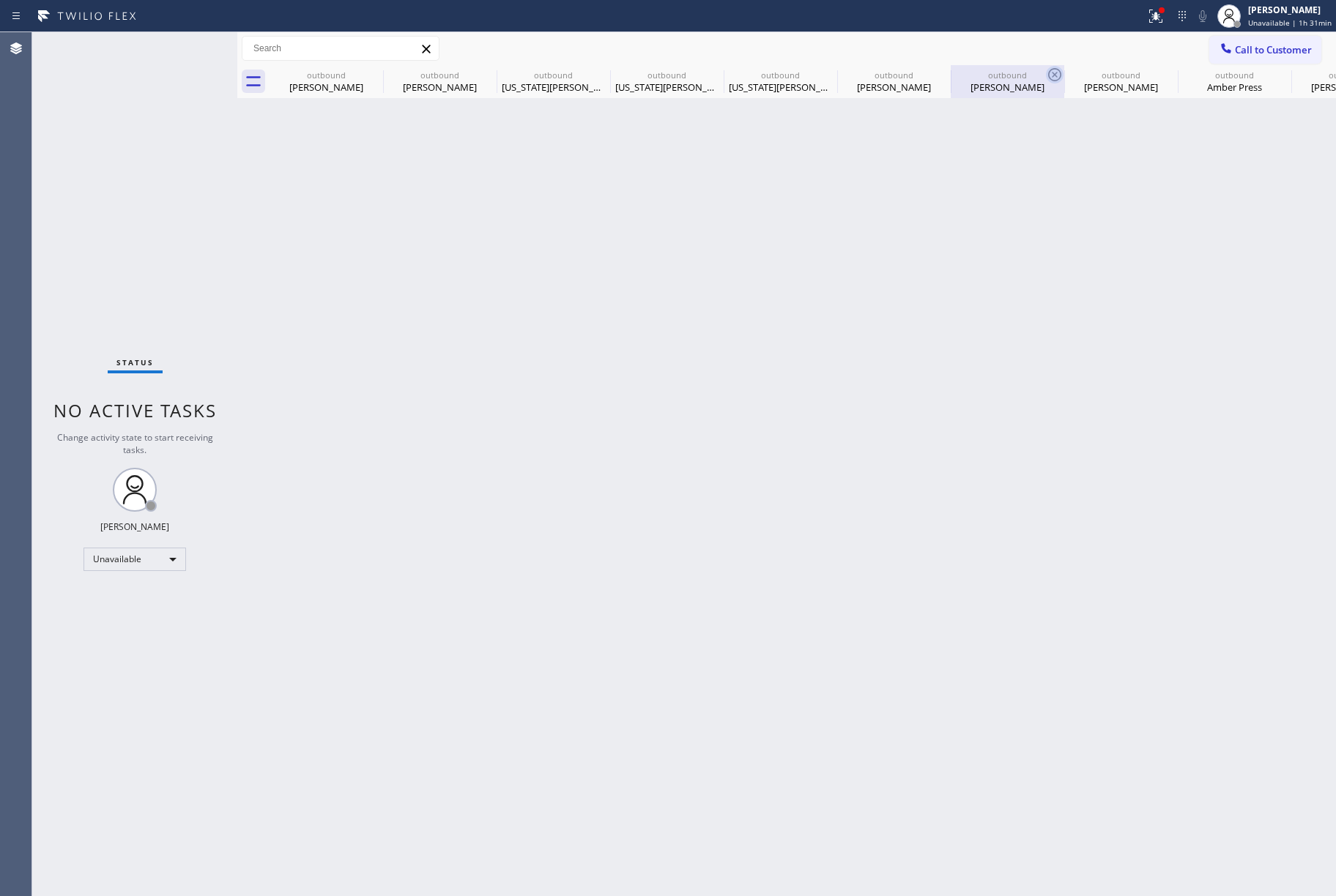
click at [0, 0] on icon at bounding box center [0, 0] width 0 height 0
click at [1046, 73] on icon at bounding box center [1055, 75] width 18 height 18
click at [0, 0] on icon at bounding box center [0, 0] width 0 height 0
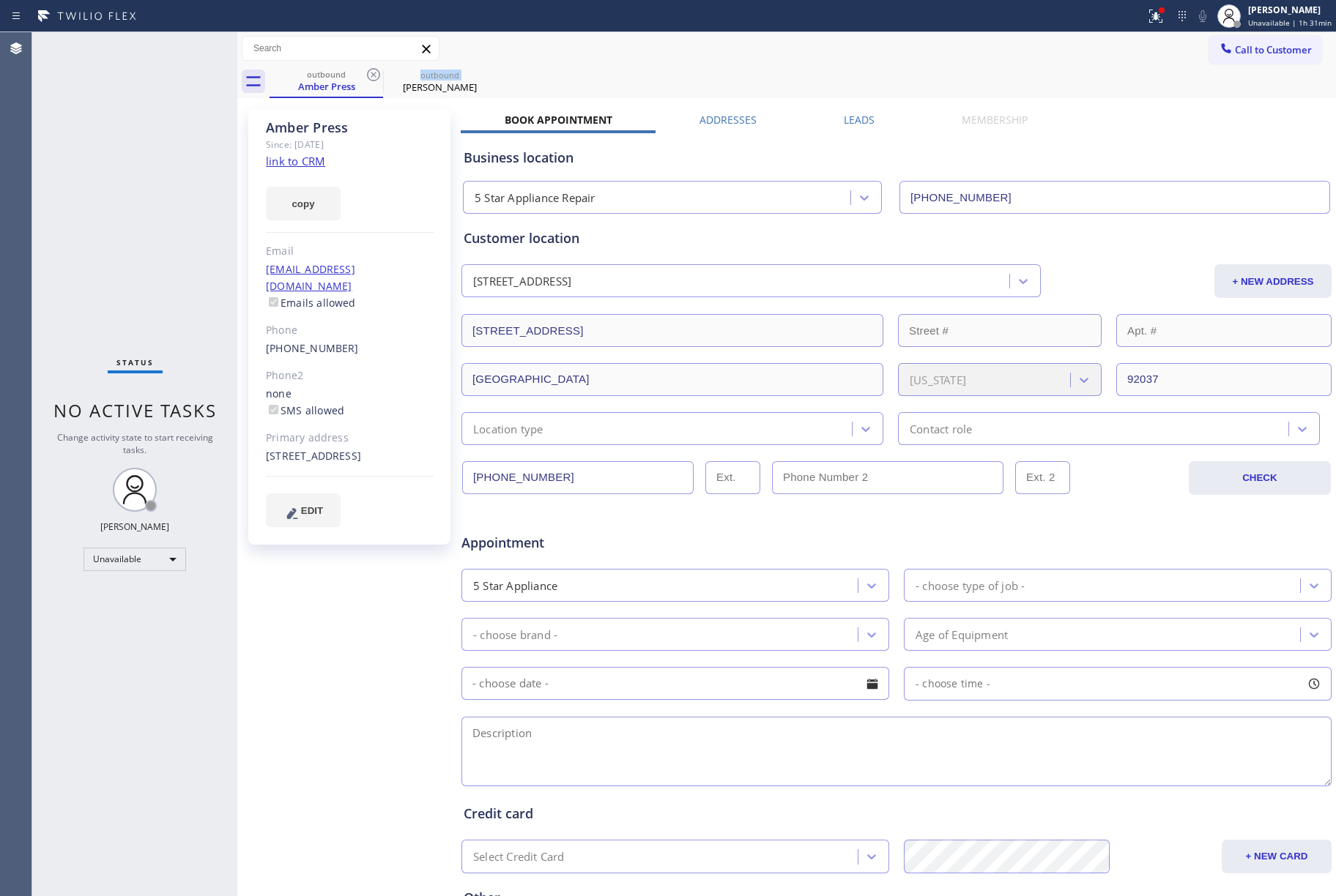
click at [369, 73] on icon at bounding box center [374, 75] width 18 height 18
click at [0, 0] on icon at bounding box center [0, 0] width 0 height 0
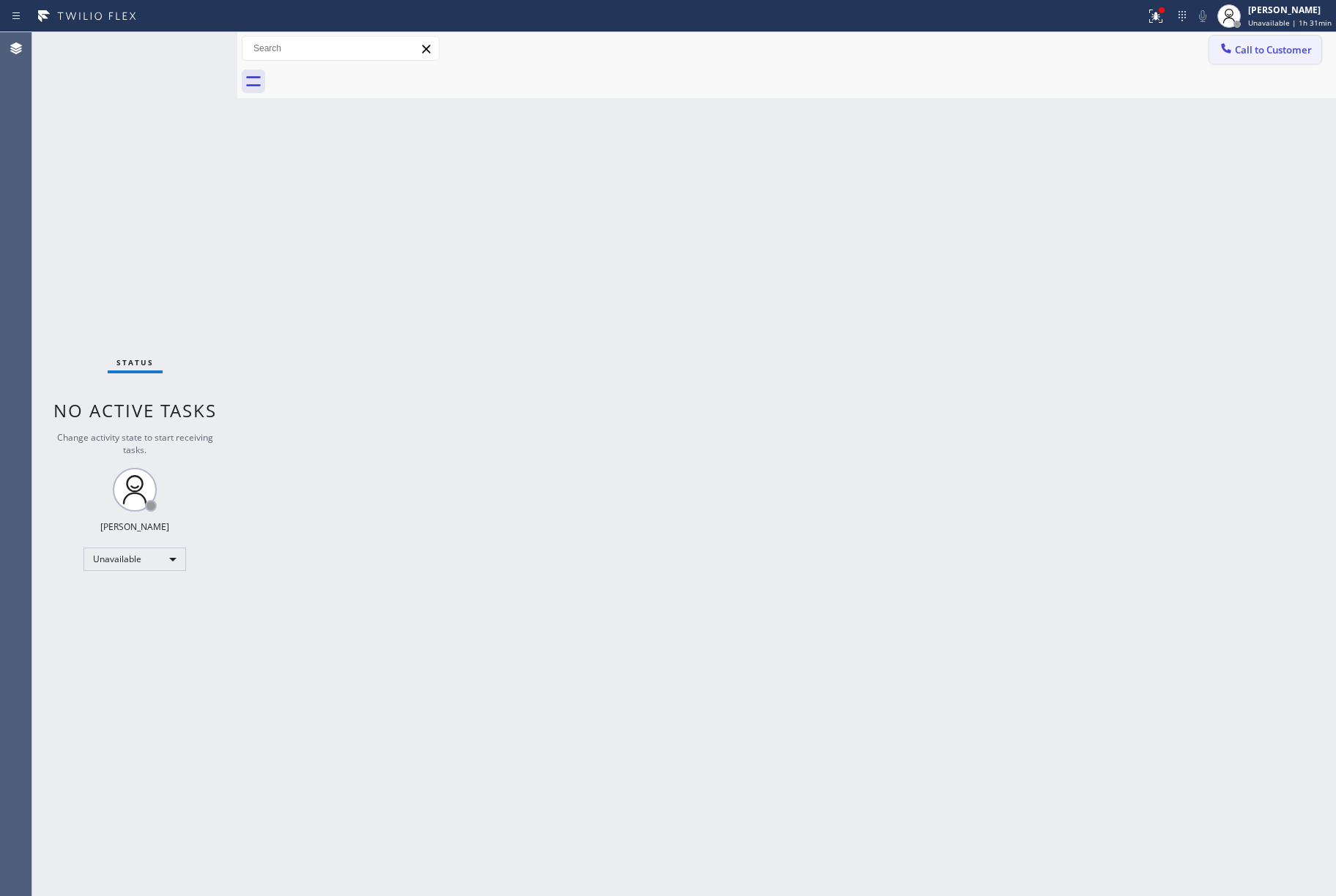
click at [1258, 50] on span "Call to Customer" at bounding box center [1273, 50] width 77 height 13
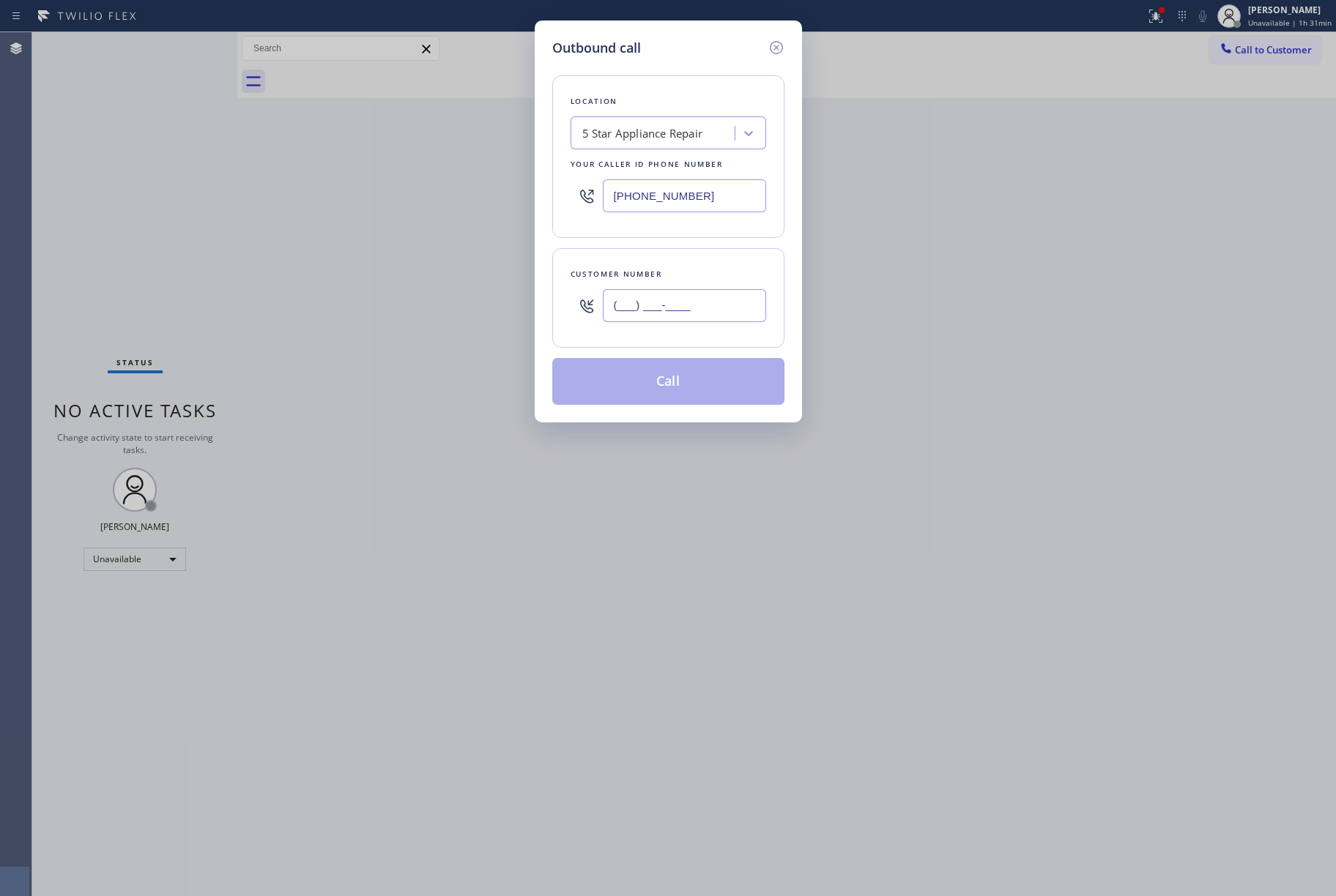
click at [662, 293] on input "(___) ___-____" at bounding box center [684, 305] width 163 height 33
paste input "714) 337-4010"
type input "[PHONE_NUMBER]"
click at [669, 279] on div "Customer number" at bounding box center [668, 274] width 196 height 15
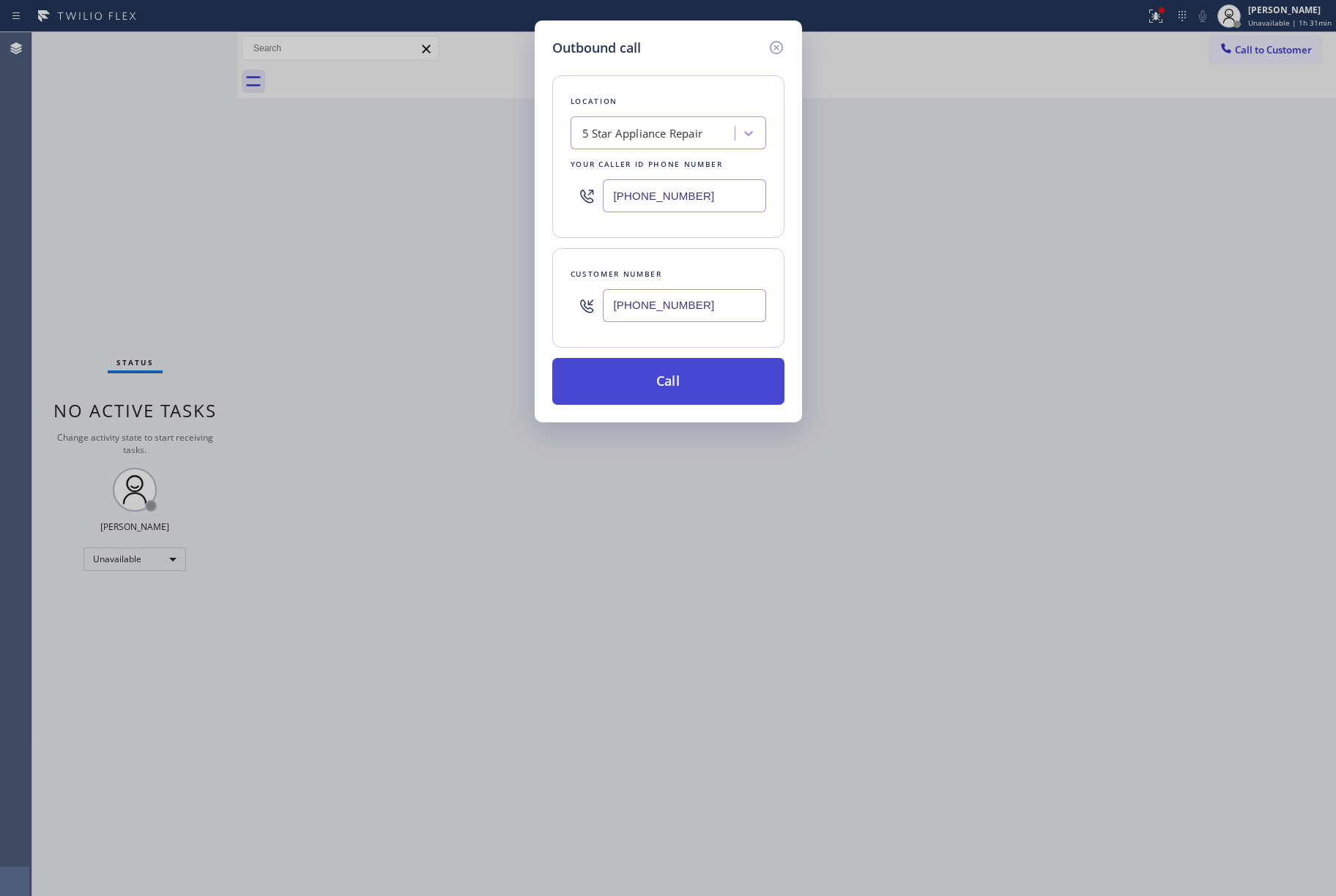
click at [679, 394] on button "Call" at bounding box center [669, 382] width 232 height 47
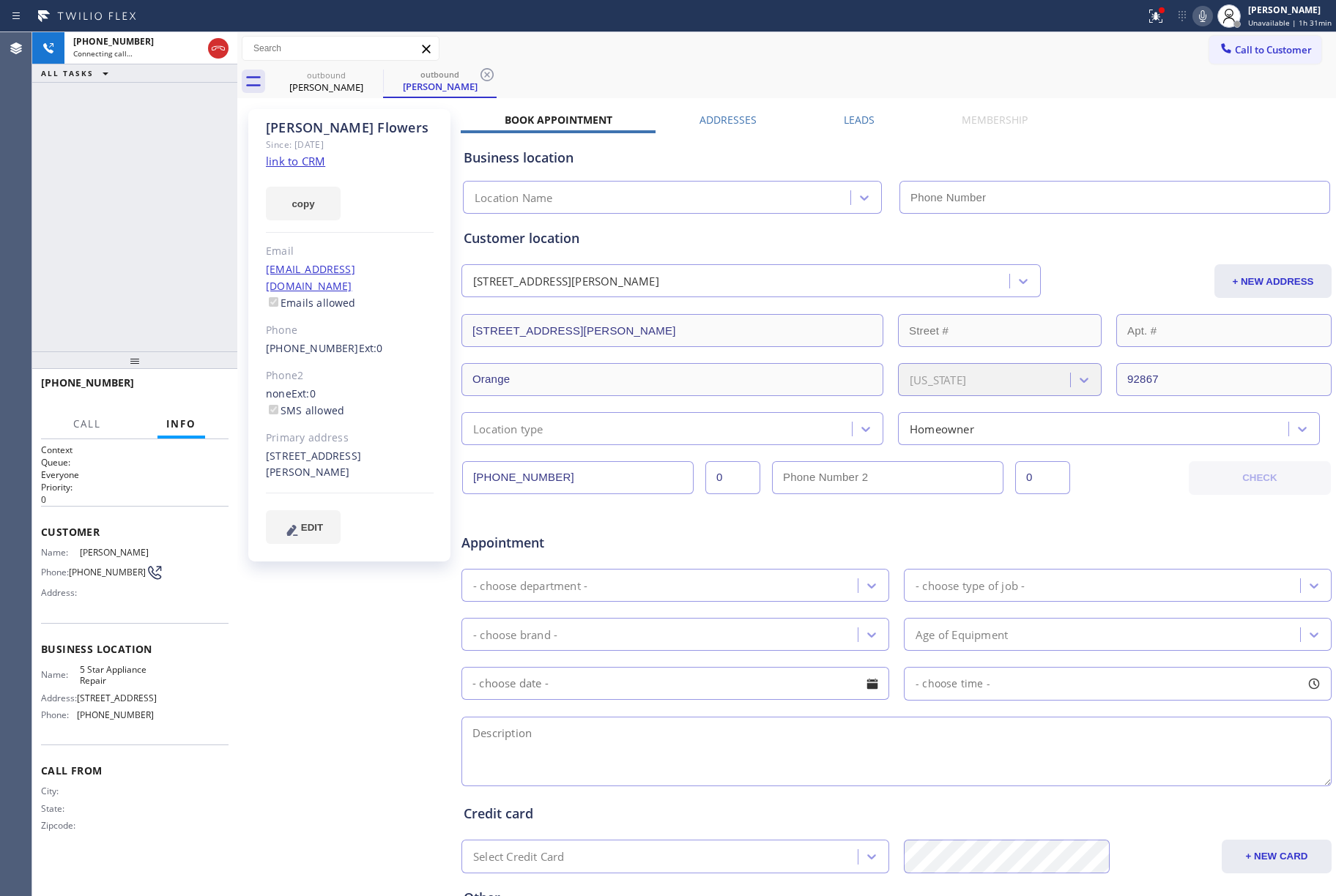
type input "[PHONE_NUMBER]"
drag, startPoint x: 211, startPoint y: 51, endPoint x: 1317, endPoint y: 293, distance: 1132.2
click at [211, 51] on icon at bounding box center [219, 49] width 18 height 18
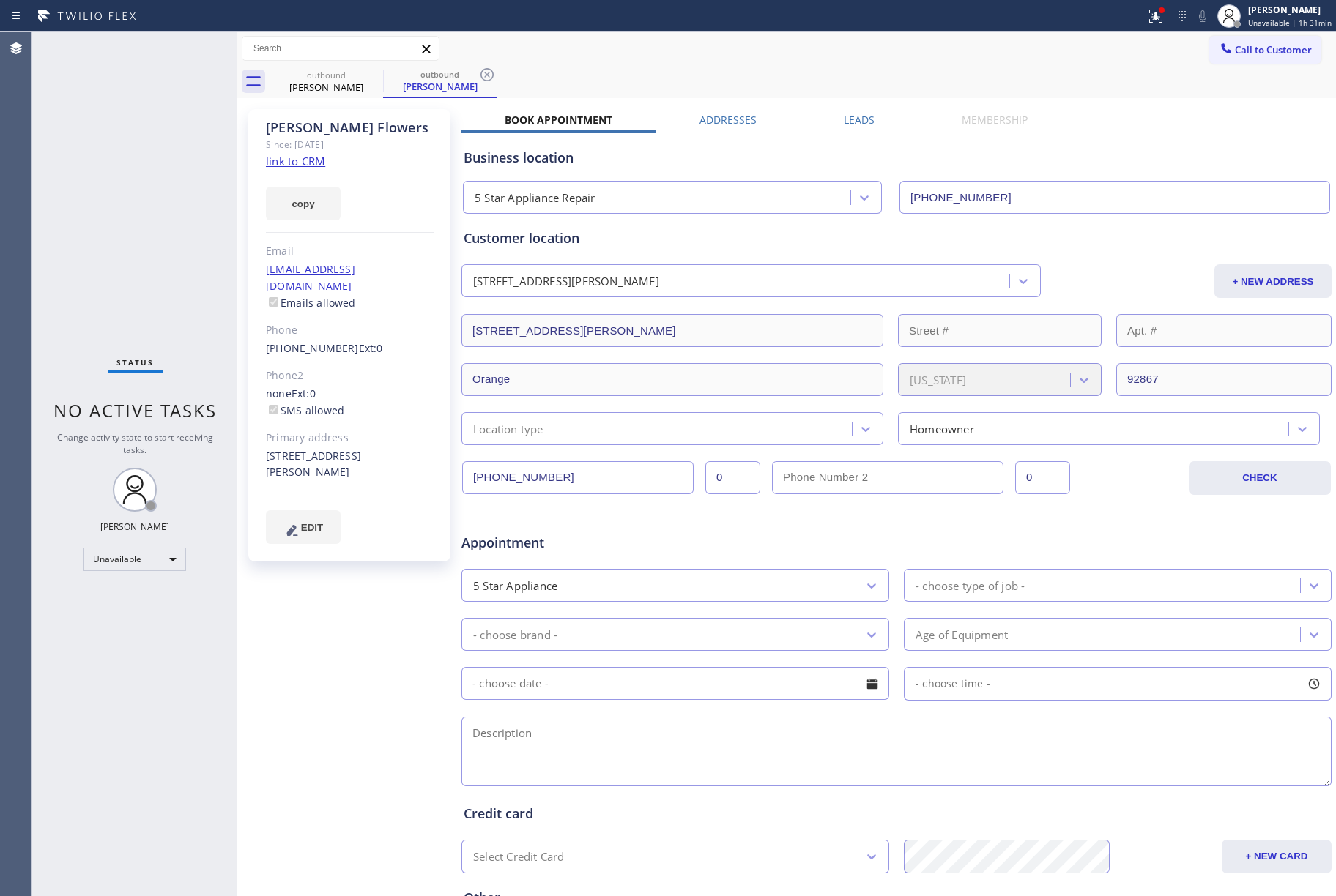
click at [1229, 56] on button "Call to Customer" at bounding box center [1265, 50] width 112 height 28
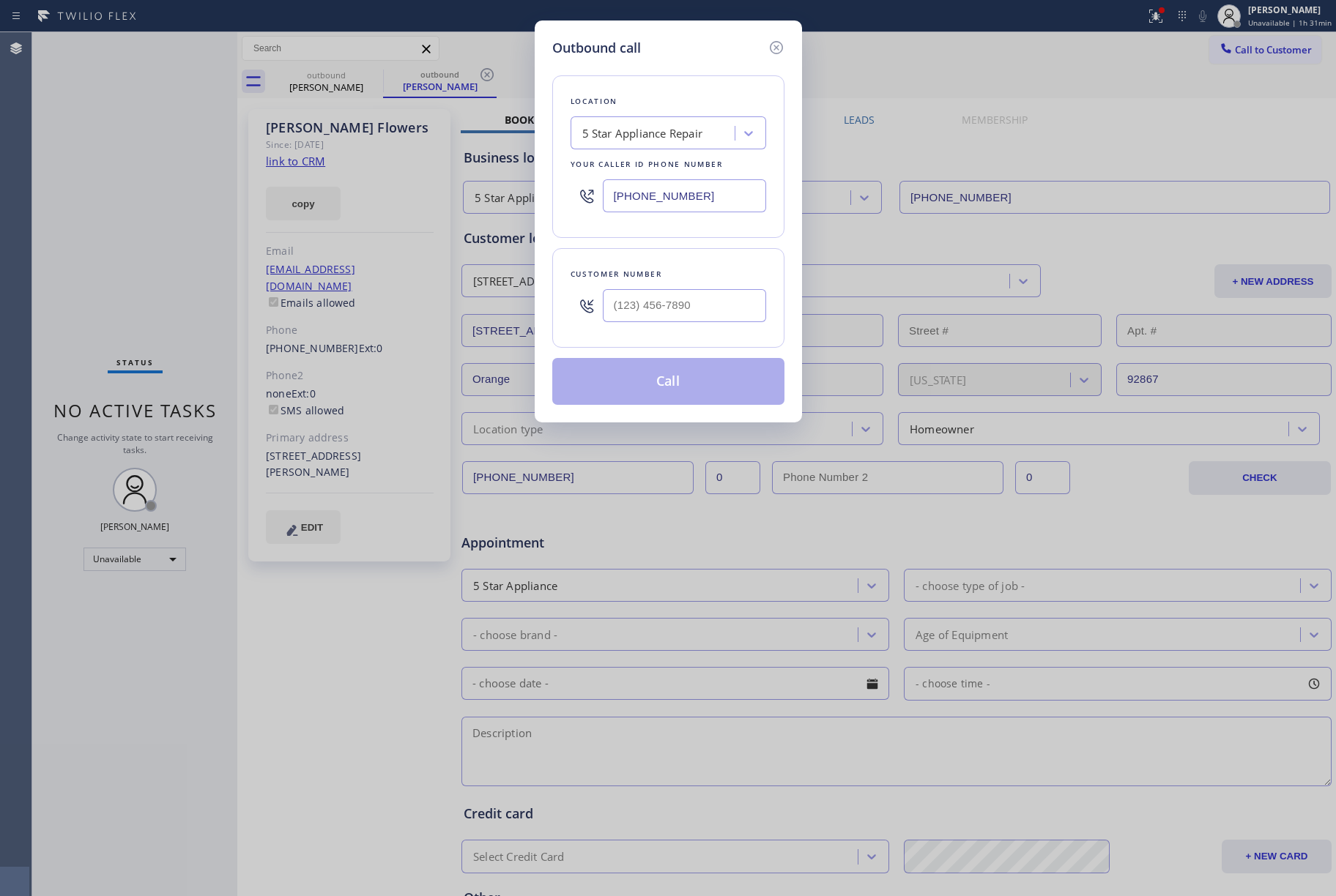
drag, startPoint x: 698, startPoint y: 197, endPoint x: 575, endPoint y: 197, distance: 123.0
click at [575, 197] on div "[PHONE_NUMBER]" at bounding box center [668, 196] width 196 height 48
paste input "408) 539-2847"
type input "[PHONE_NUMBER]"
click at [639, 305] on input "text" at bounding box center [684, 305] width 163 height 33
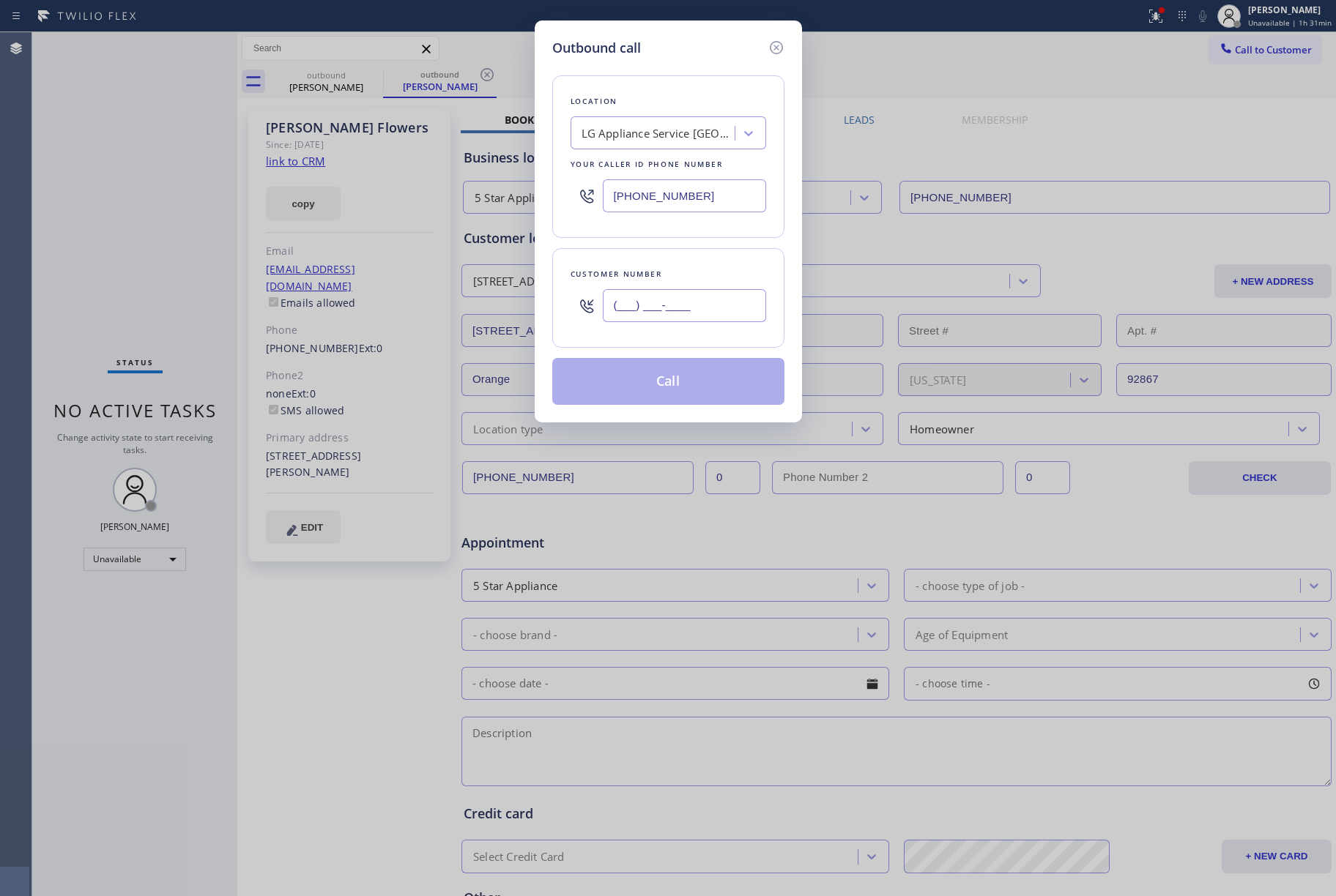
paste input "650) 702-0656"
type input "[PHONE_NUMBER]"
click at [640, 271] on div "Customer number" at bounding box center [668, 274] width 196 height 15
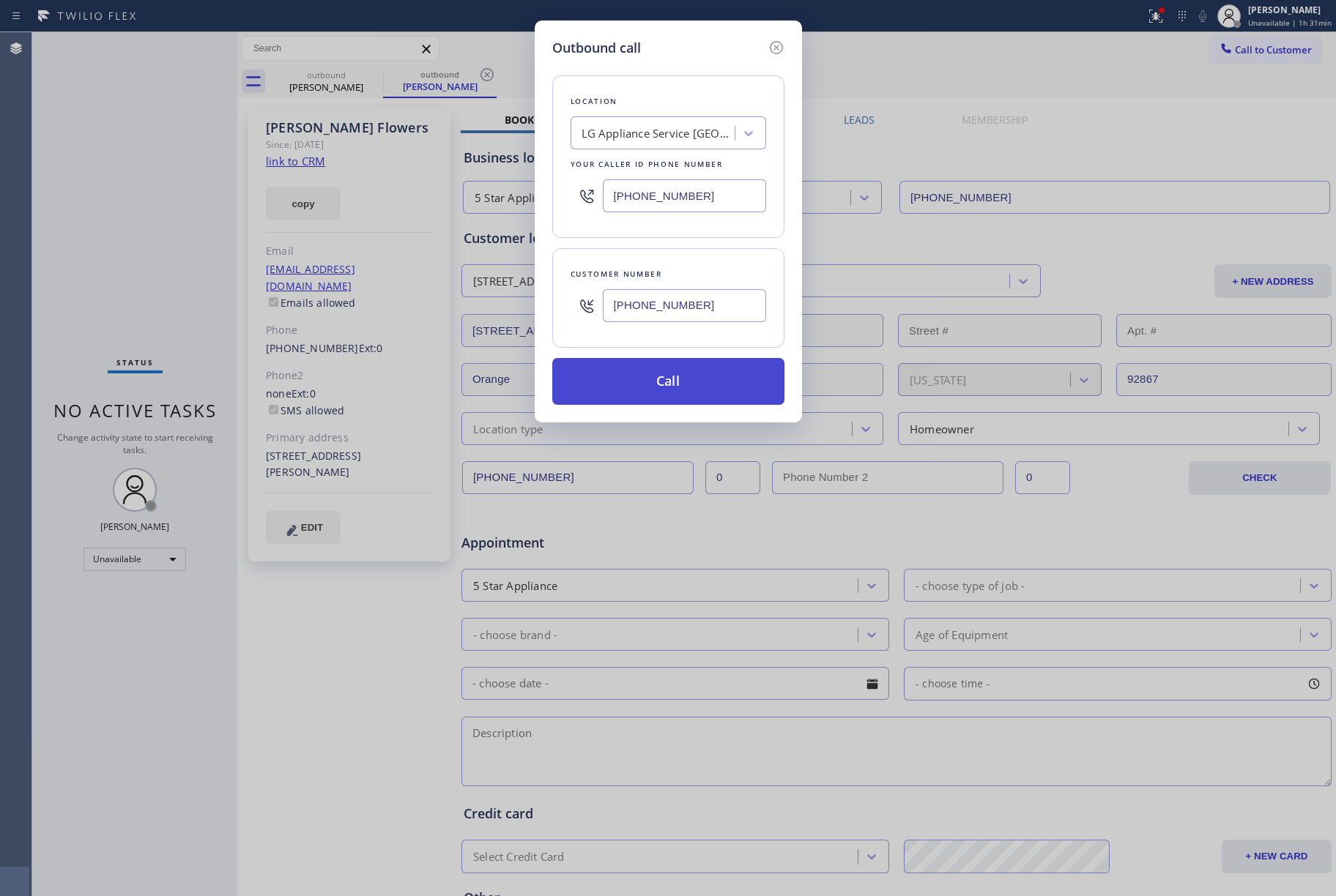
click at [643, 383] on button "Call" at bounding box center [669, 382] width 232 height 47
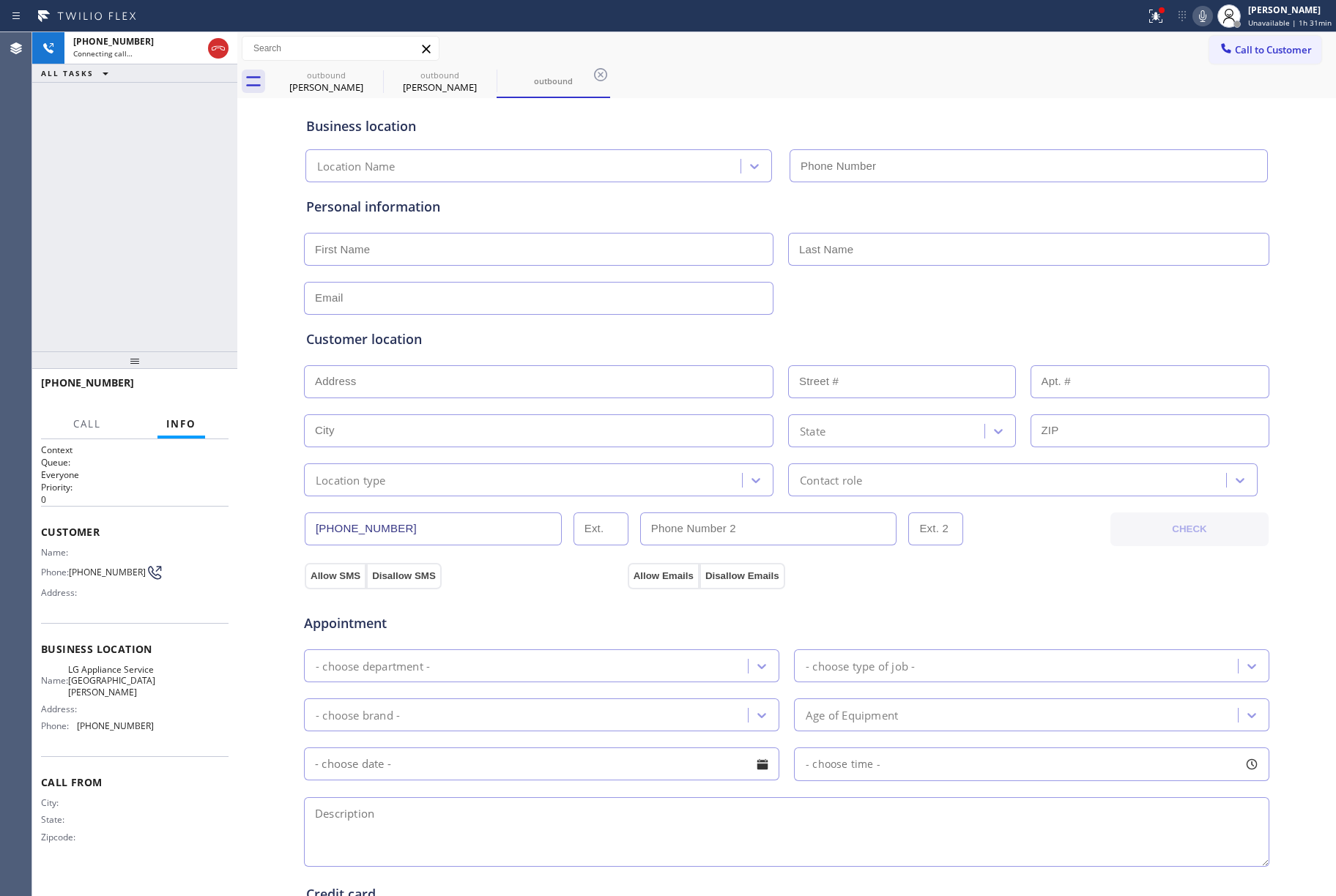
type input "[PHONE_NUMBER]"
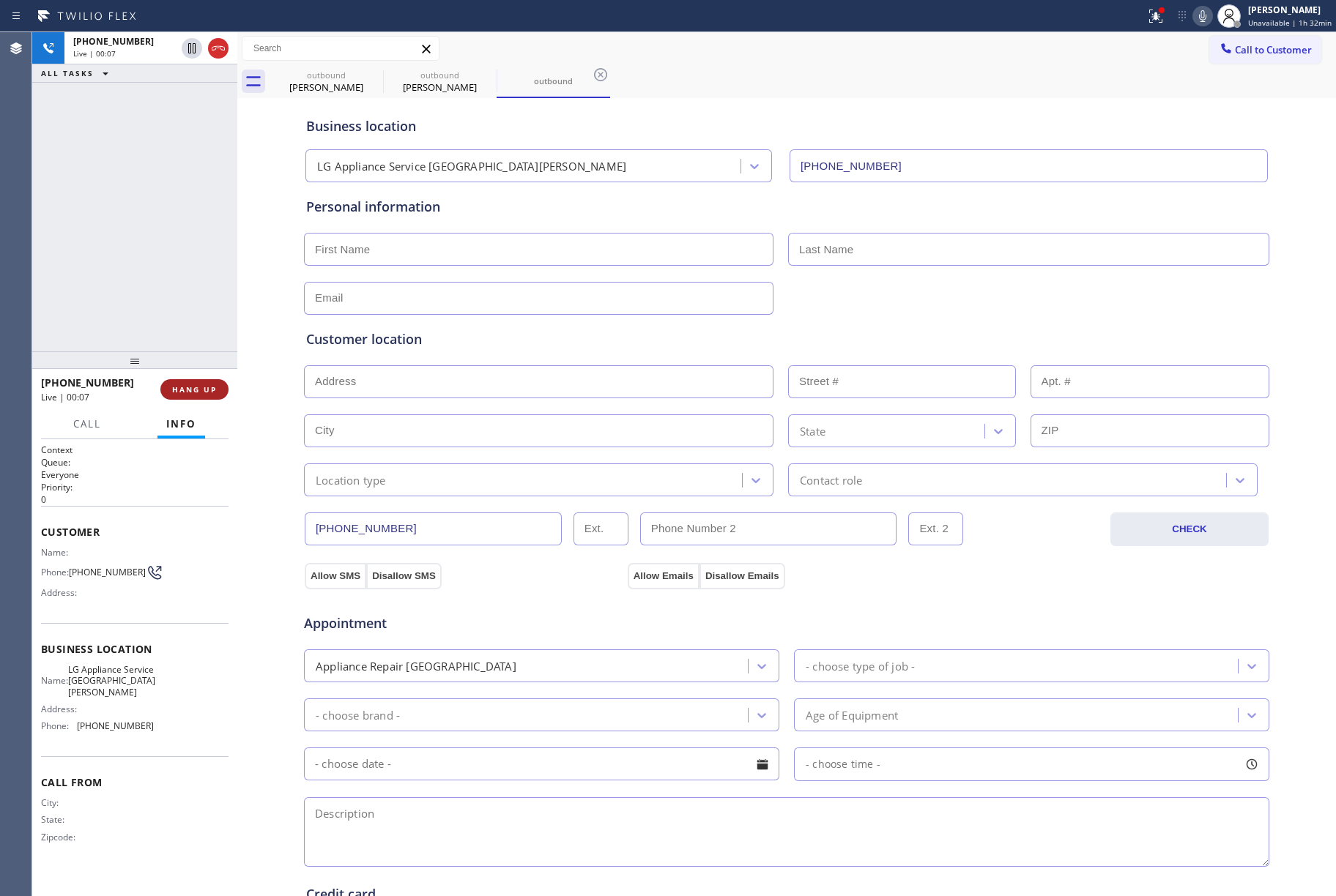
click at [212, 387] on span "HANG UP" at bounding box center [194, 389] width 45 height 11
drag, startPoint x: 197, startPoint y: 329, endPoint x: 197, endPoint y: 363, distance: 34.0
click at [197, 332] on div "[PHONE_NUMBER] Live | 00:08 ALL TASKS ALL TASKS ACTIVE TASKS TASKS IN WRAP UP" at bounding box center [135, 192] width 205 height 319
click at [195, 379] on button "HANG UP" at bounding box center [194, 389] width 68 height 20
click at [161, 277] on div "ALL TASKS ALL TASKS ACTIVE TASKS TASKS IN WRAP UP [PHONE_NUMBER] Wrap up | 00:00" at bounding box center [135, 192] width 205 height 319
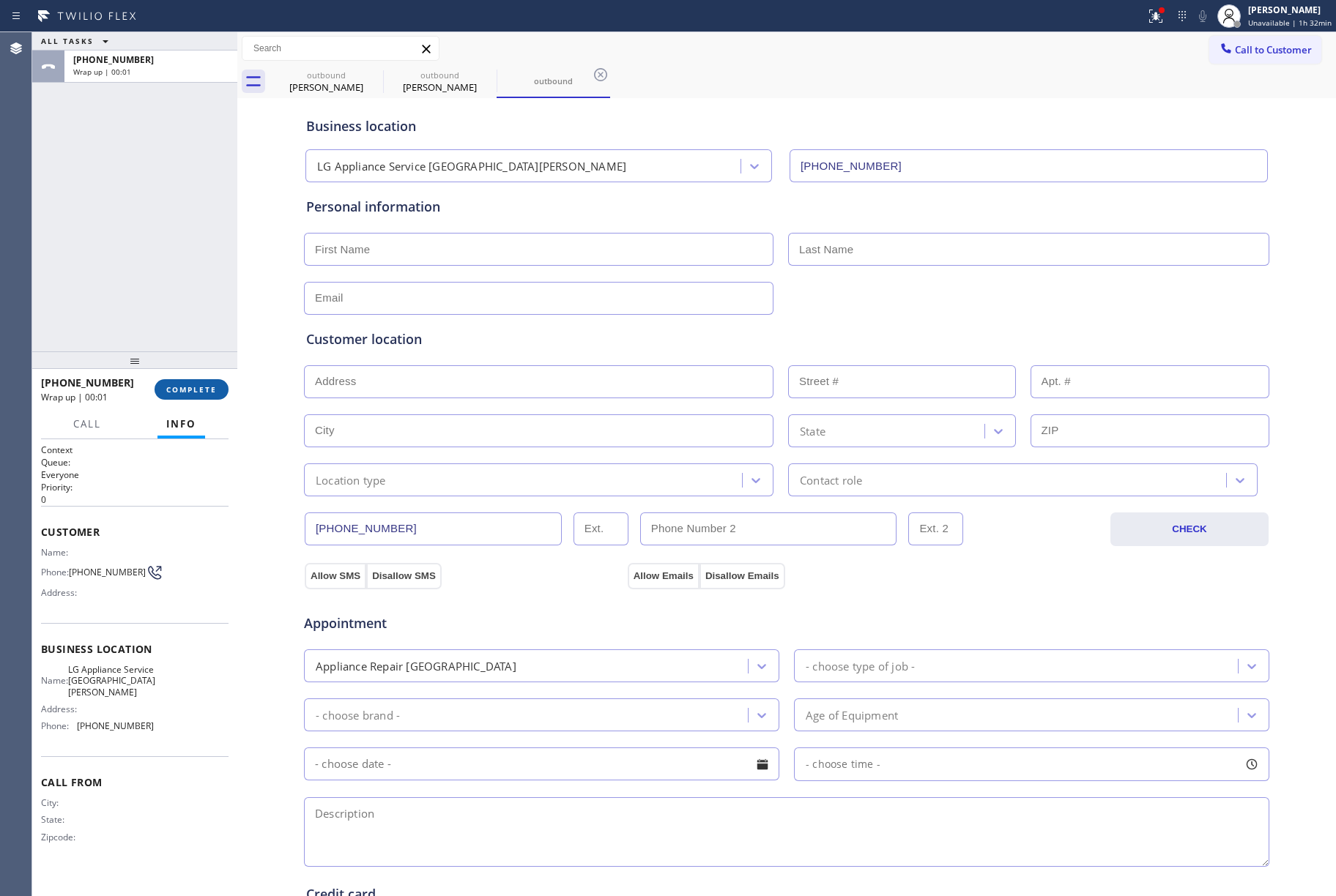
click at [204, 384] on span "COMPLETE" at bounding box center [192, 389] width 50 height 11
click at [148, 248] on div "ALL TASKS ALL TASKS ACTIVE TASKS TASKS IN WRAP UP [PHONE_NUMBER] Wrap up | 00:02" at bounding box center [135, 192] width 205 height 319
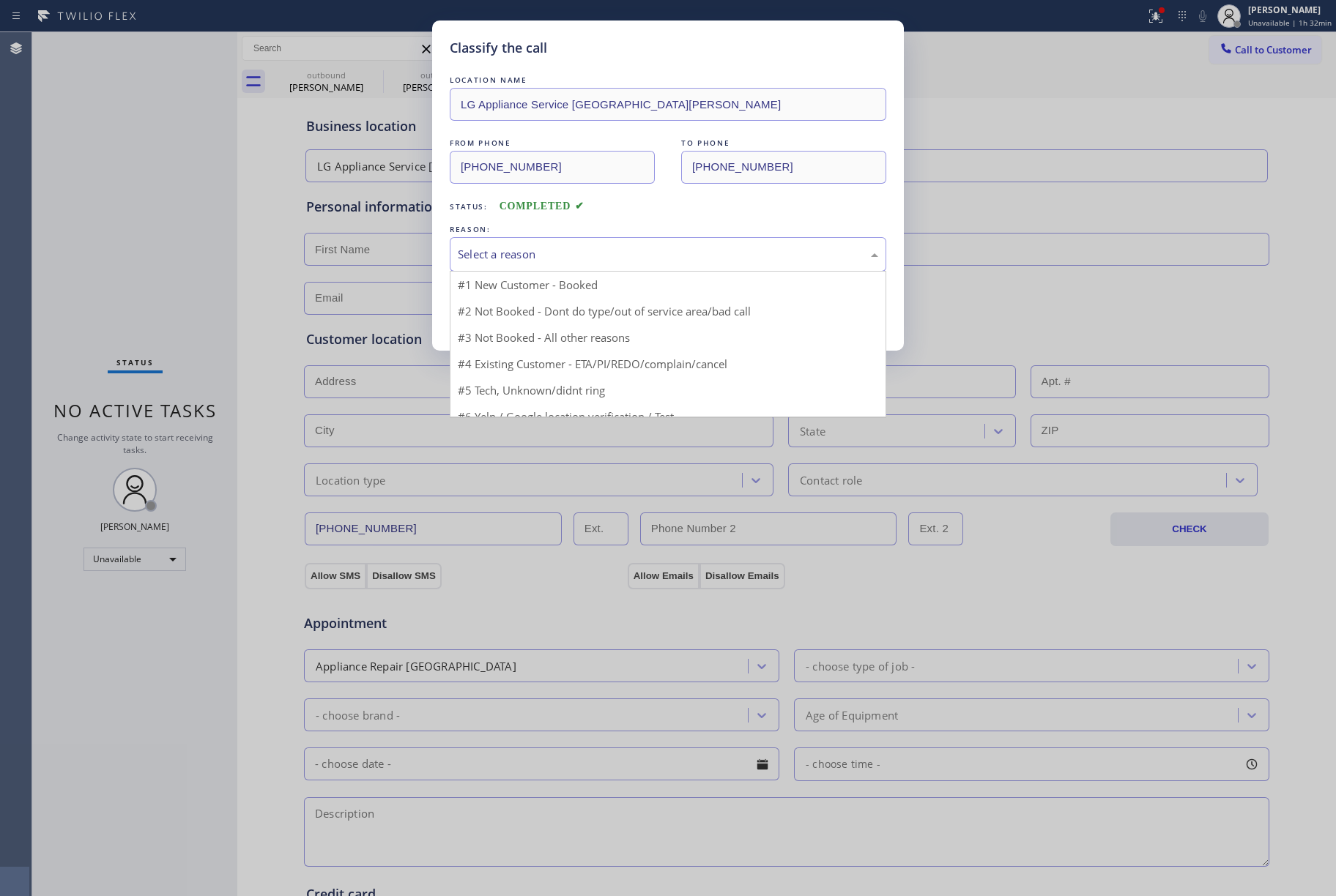
click at [573, 268] on div "Select a reason" at bounding box center [667, 254] width 436 height 34
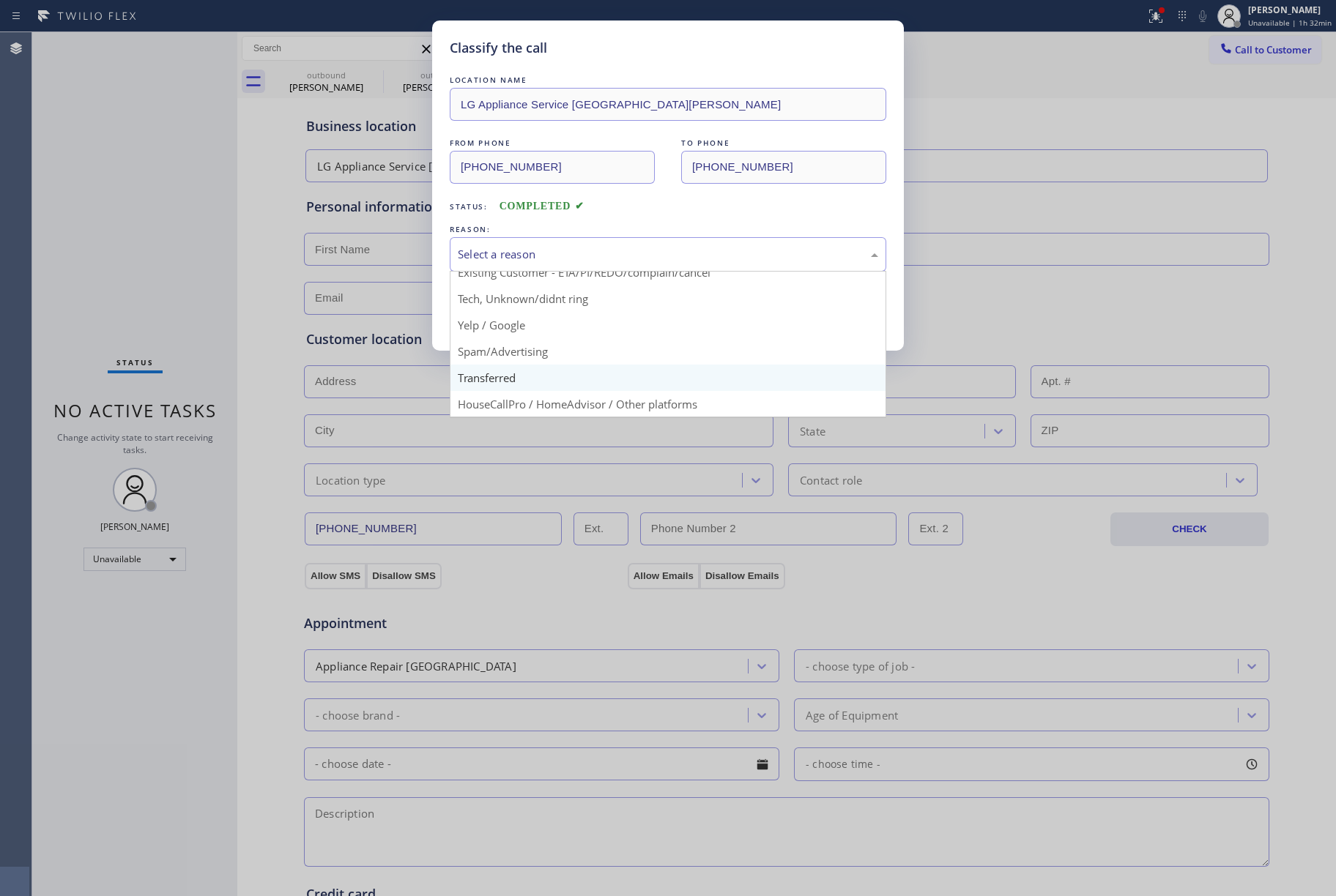
scroll to position [93, 0]
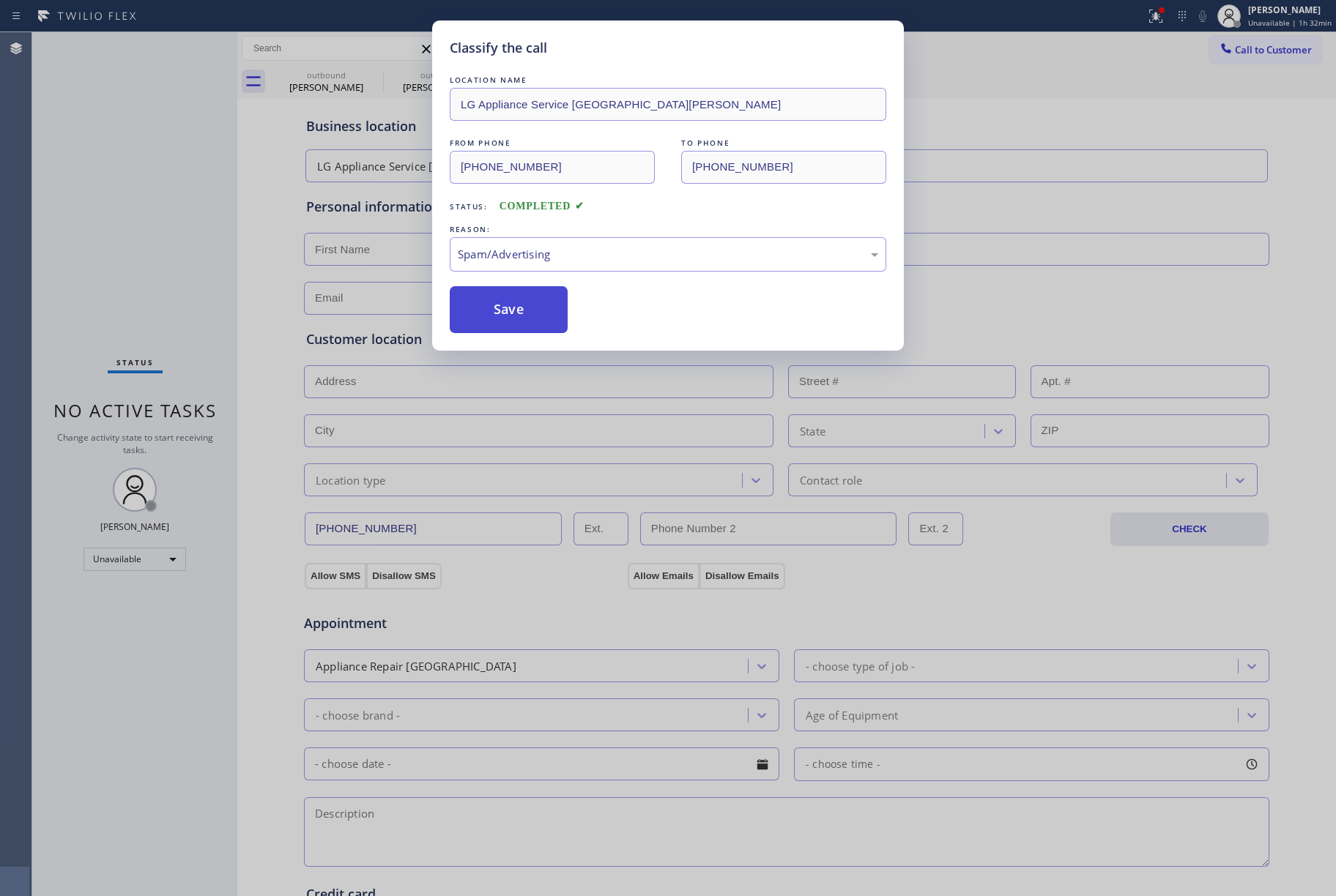
click at [509, 303] on button "Save" at bounding box center [508, 309] width 118 height 47
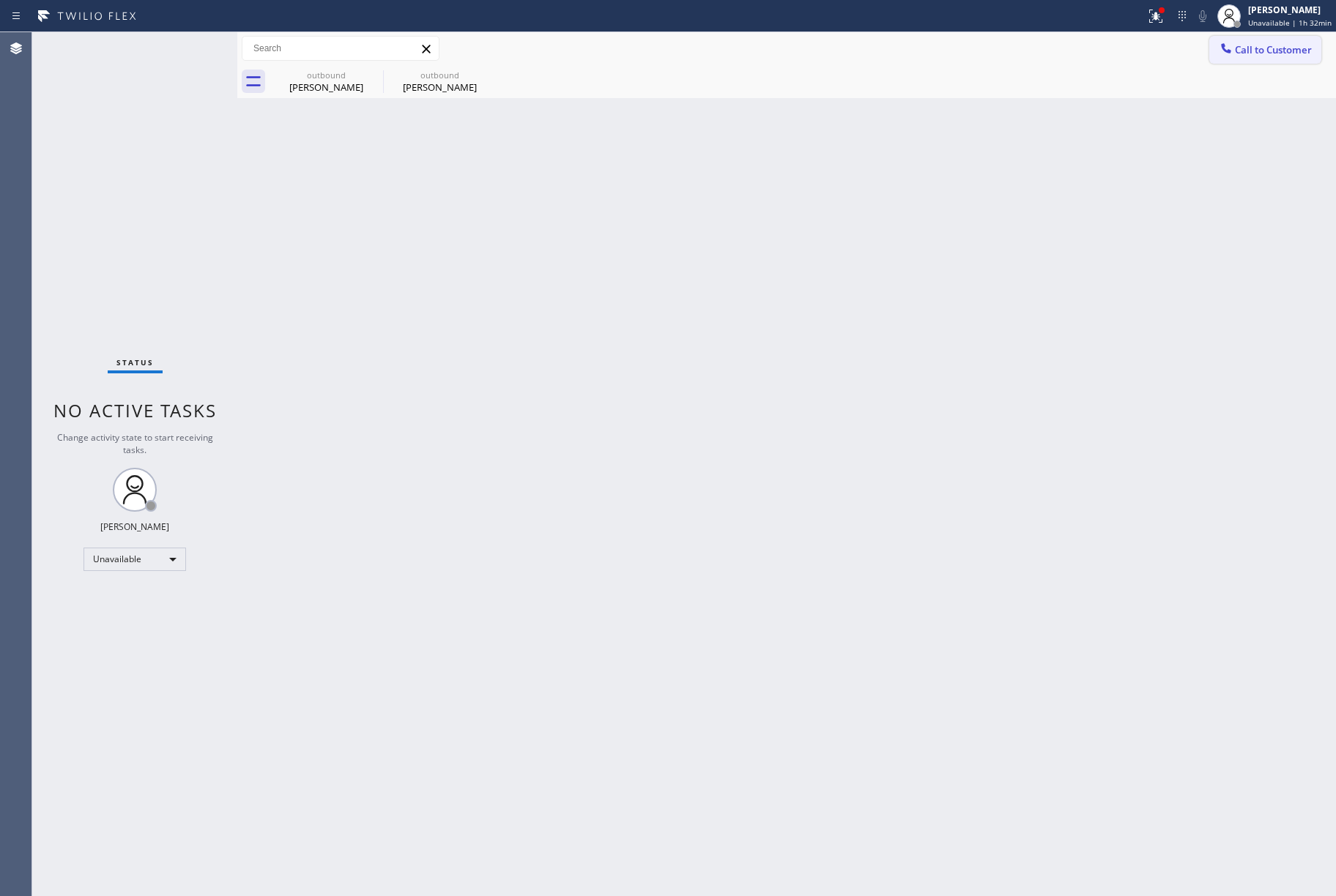
click at [1241, 48] on span "Call to Customer" at bounding box center [1273, 50] width 77 height 13
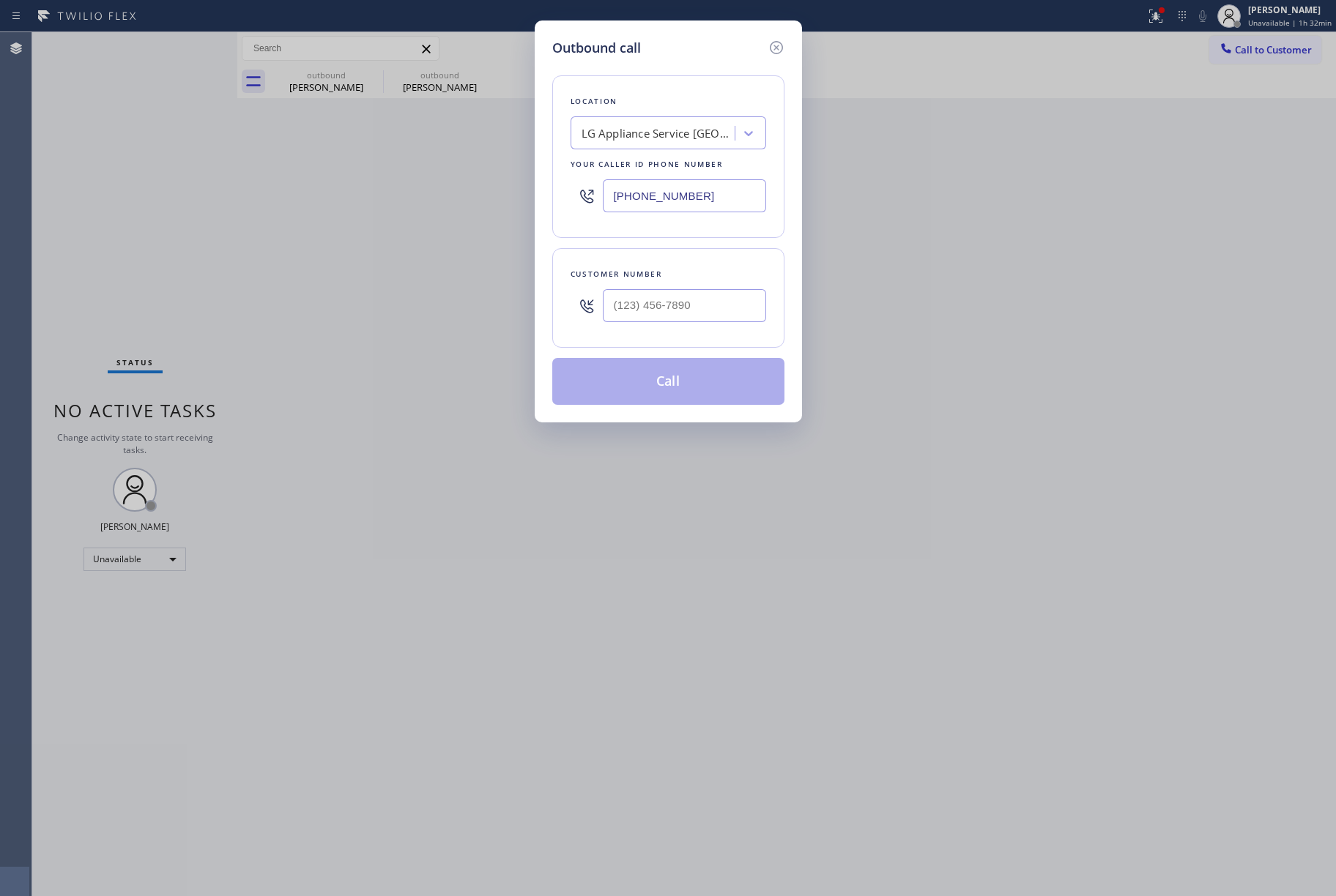
drag, startPoint x: 722, startPoint y: 201, endPoint x: 891, endPoint y: 255, distance: 177.4
click at [570, 208] on div "[PHONE_NUMBER]" at bounding box center [668, 196] width 196 height 48
paste input "855) 731-4952"
type input "[PHONE_NUMBER]"
drag, startPoint x: 683, startPoint y: 312, endPoint x: 689, endPoint y: 288, distance: 24.7
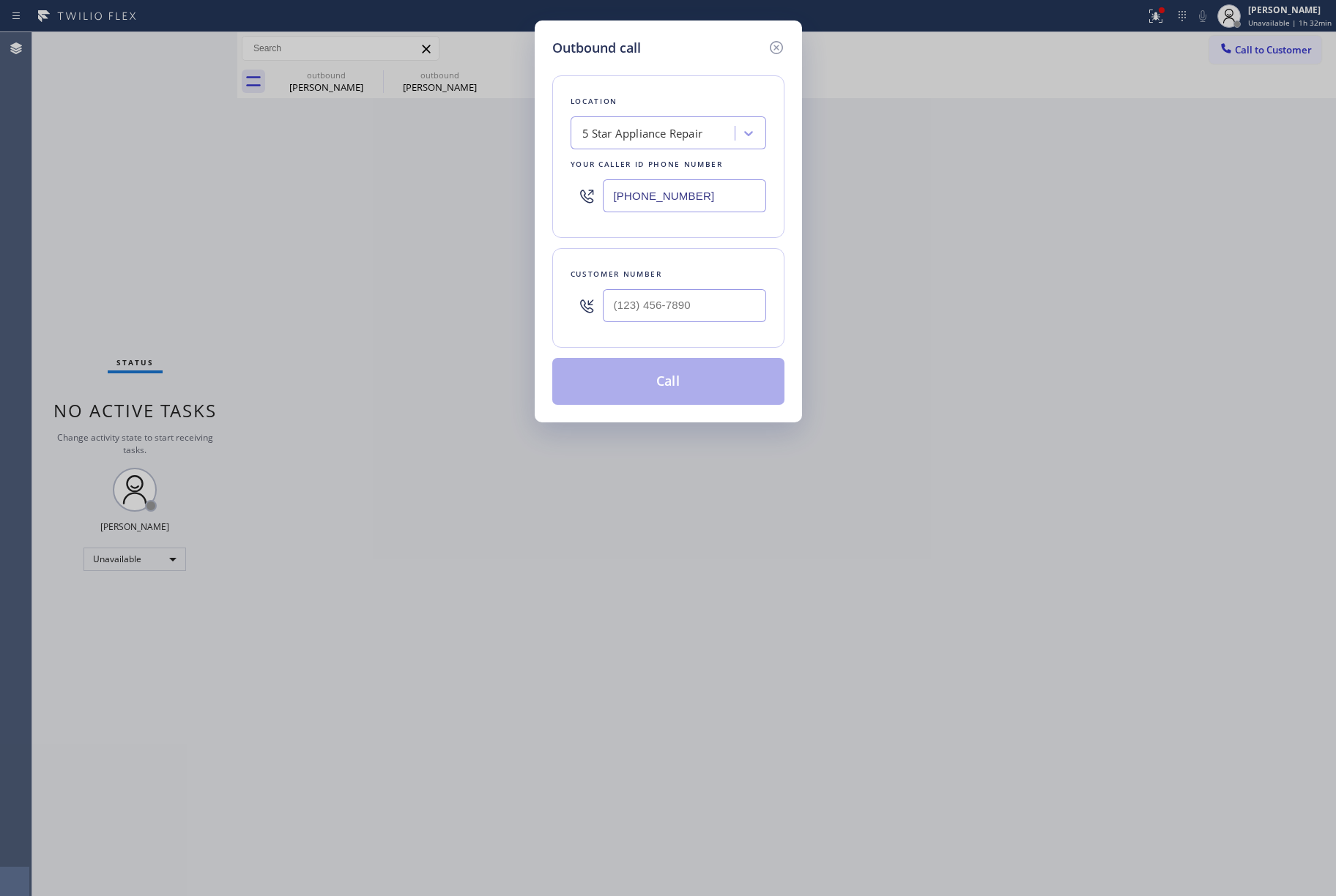
click at [683, 312] on input "text" at bounding box center [684, 305] width 163 height 33
paste input "972) 978-3111"
type input "[PHONE_NUMBER]"
click at [689, 272] on div "Customer number" at bounding box center [668, 274] width 196 height 15
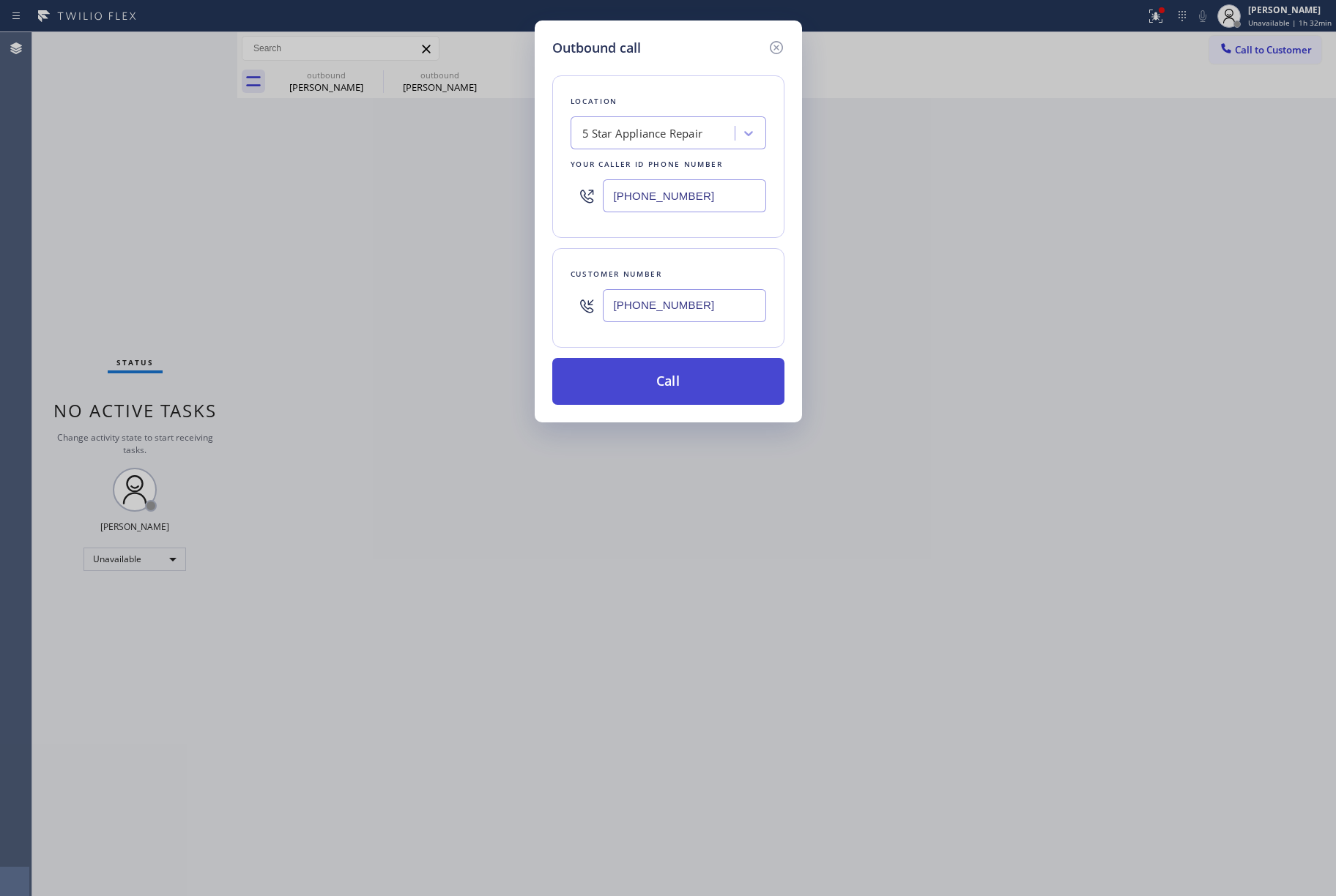
click at [705, 383] on button "Call" at bounding box center [669, 382] width 232 height 47
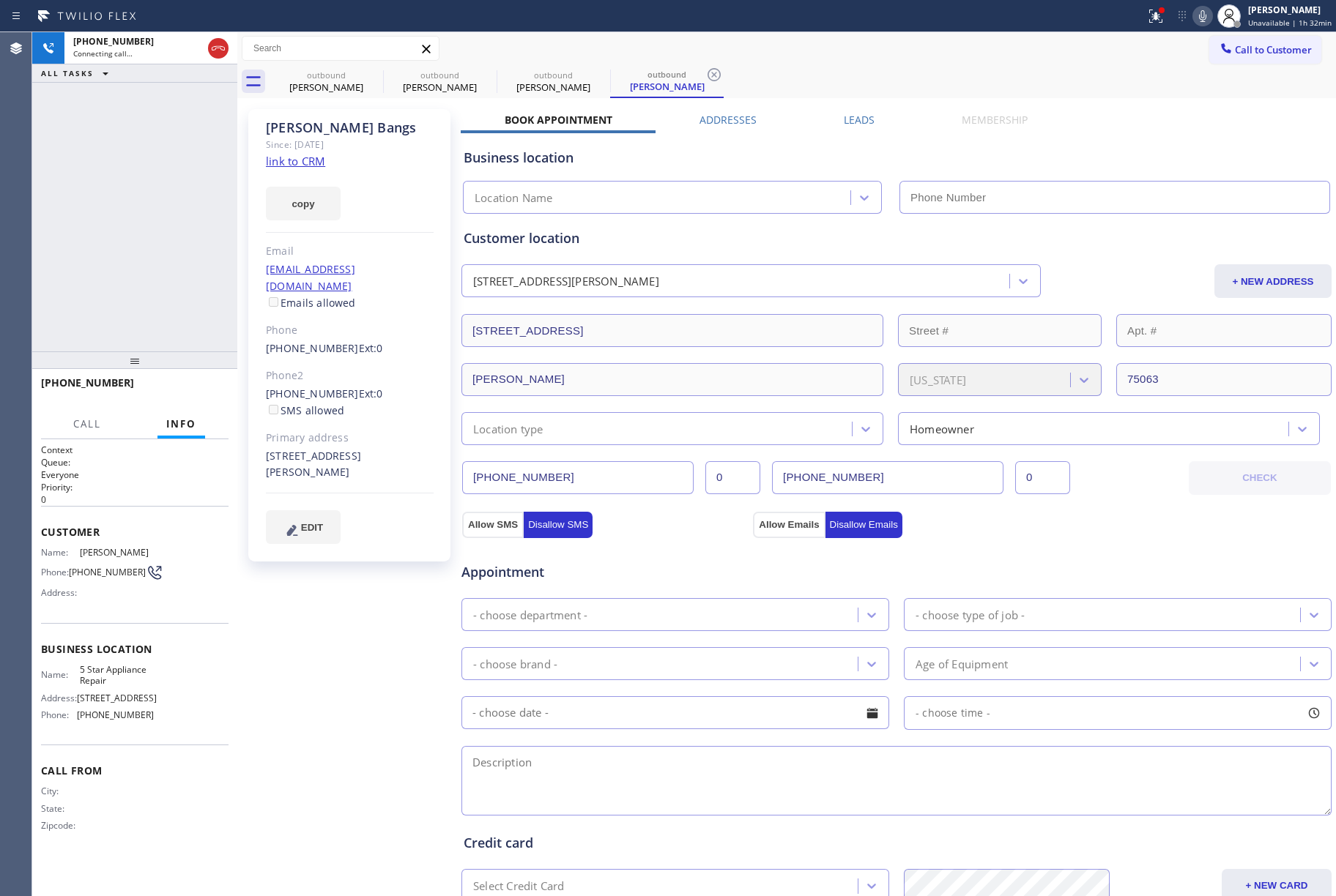
click at [317, 167] on link "link to CRM" at bounding box center [295, 161] width 59 height 15
type input "[PHONE_NUMBER]"
drag, startPoint x: 1204, startPoint y: 11, endPoint x: 1169, endPoint y: 107, distance: 102.2
click at [1204, 11] on icon at bounding box center [1203, 16] width 18 height 18
drag, startPoint x: 150, startPoint y: 230, endPoint x: 360, endPoint y: 119, distance: 237.5
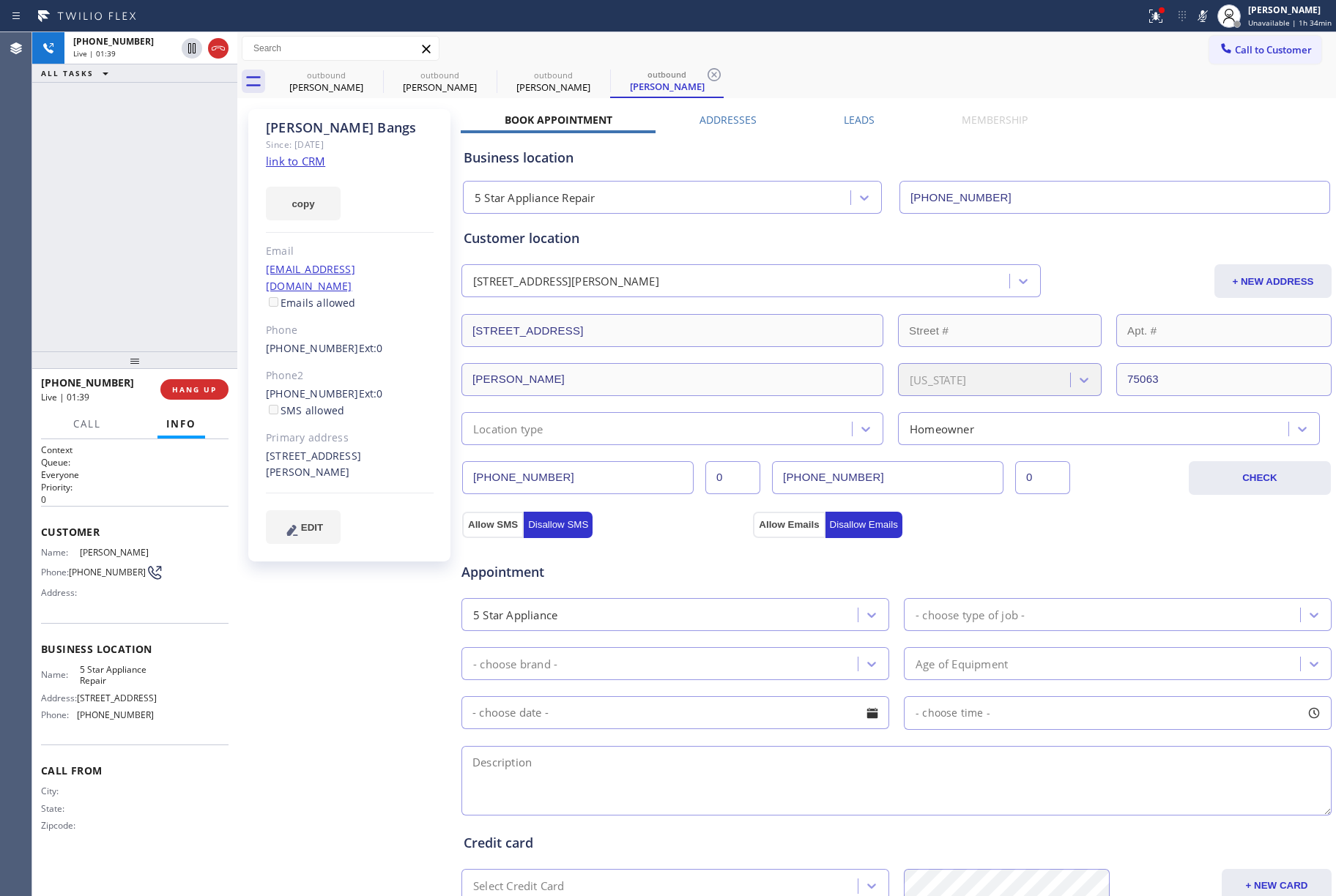
click at [150, 228] on div "[PHONE_NUMBER] Live | 01:39 ALL TASKS ALL TASKS ACTIVE TASKS TASKS IN WRAP UP" at bounding box center [135, 192] width 205 height 319
drag, startPoint x: 119, startPoint y: 211, endPoint x: 765, endPoint y: 97, distance: 656.0
click at [120, 211] on div "[PHONE_NUMBER] Live | 01:53 ALL TASKS ALL TASKS ACTIVE TASKS TASKS IN WRAP UP" at bounding box center [135, 192] width 205 height 319
click at [1206, 12] on icon at bounding box center [1203, 16] width 7 height 11
click at [124, 211] on div "[PHONE_NUMBER] Live | 02:10 ALL TASKS ALL TASKS ACTIVE TASKS TASKS IN WRAP UP" at bounding box center [135, 192] width 205 height 319
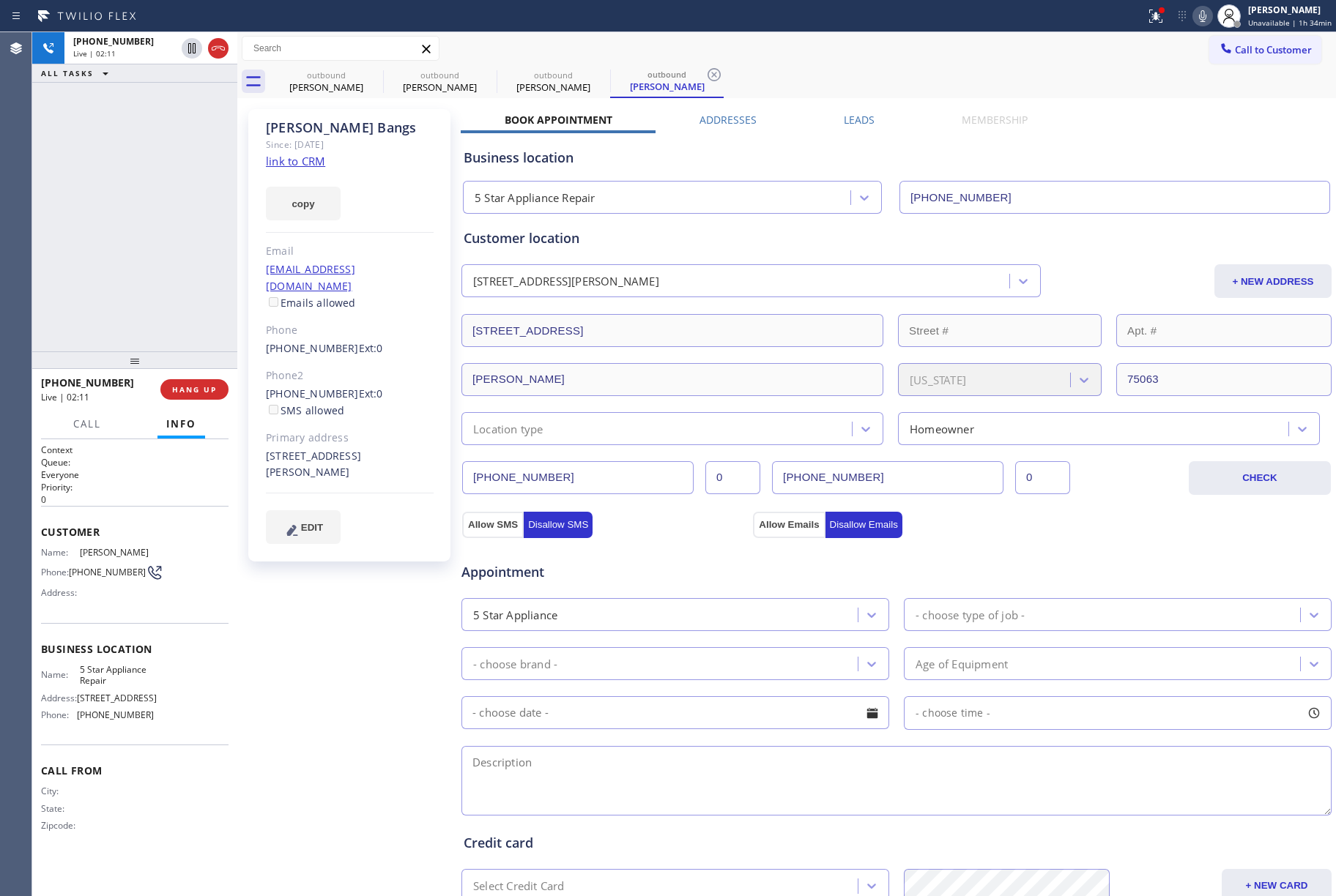
click at [137, 219] on div "[PHONE_NUMBER] Live | 02:11 ALL TASKS ALL TASKS ACTIVE TASKS TASKS IN WRAP UP" at bounding box center [135, 192] width 205 height 319
click at [200, 384] on span "HANG UP" at bounding box center [194, 389] width 45 height 11
drag, startPoint x: 184, startPoint y: 383, endPoint x: 174, endPoint y: 359, distance: 26.0
click at [184, 385] on button "HANG UP" at bounding box center [194, 389] width 68 height 20
click at [132, 279] on div "ALL TASKS ALL TASKS ACTIVE TASKS TASKS IN WRAP UP [PHONE_NUMBER] Wrap up | 00:00" at bounding box center [135, 192] width 205 height 319
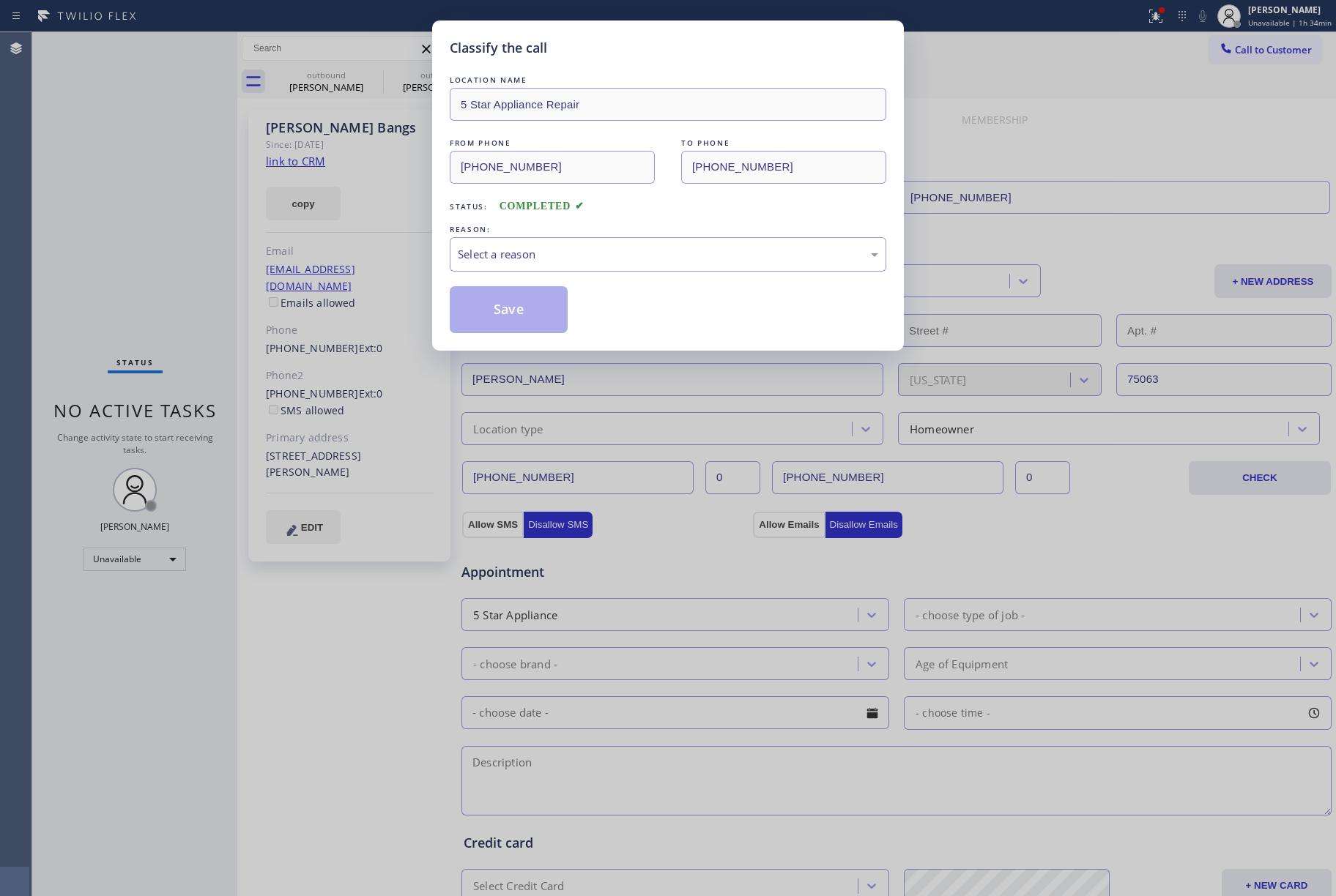
click at [194, 387] on div "Classify the call LOCATION NAME 5 Star Appliance Repair FROM PHONE [PHONE_NUMBE…" at bounding box center [668, 448] width 1336 height 896
click at [527, 241] on div "Select a reason" at bounding box center [667, 254] width 436 height 34
click at [495, 308] on button "Save" at bounding box center [508, 309] width 118 height 47
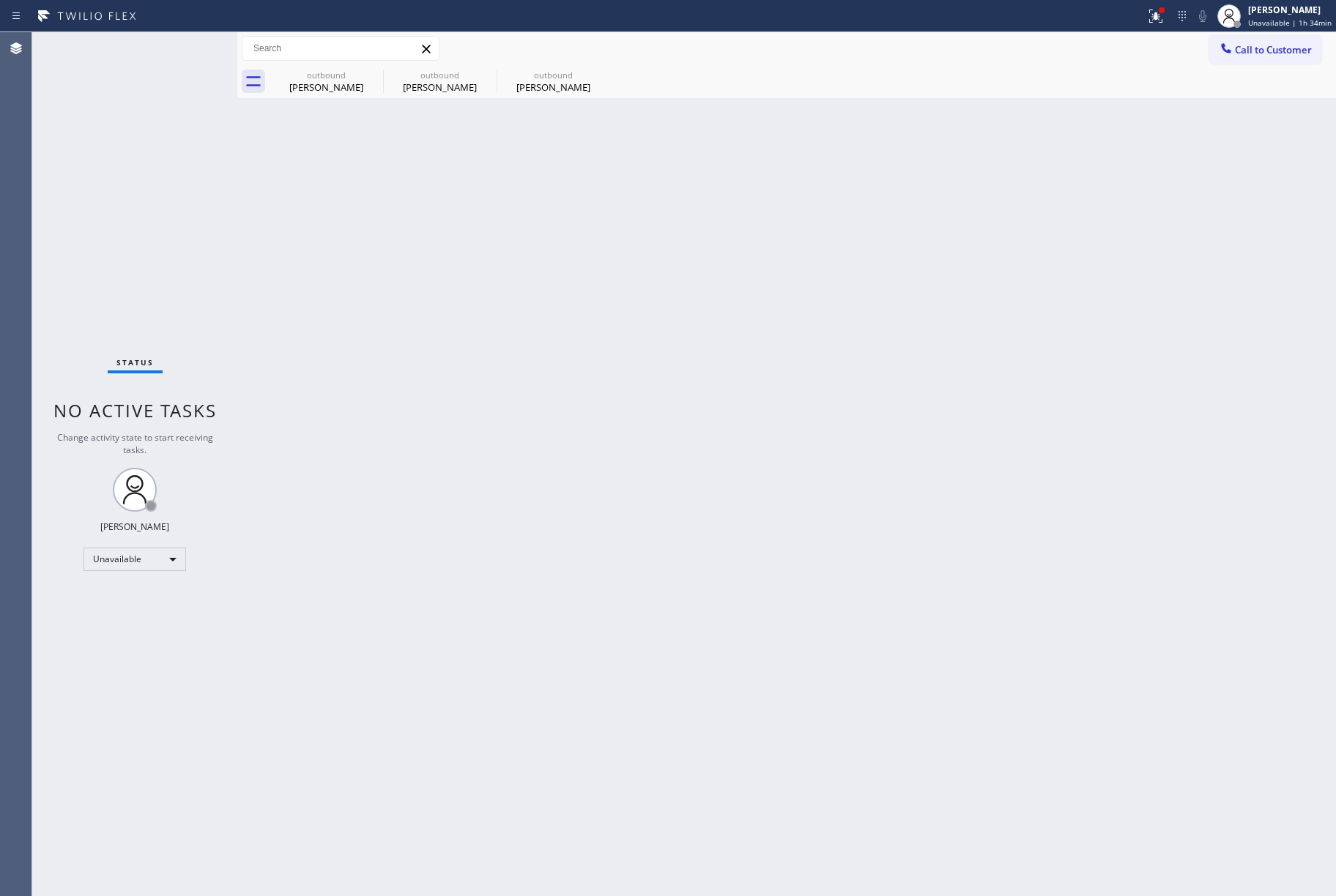
drag, startPoint x: 1251, startPoint y: 58, endPoint x: 895, endPoint y: 197, distance: 382.2
click at [1251, 58] on button "Call to Customer" at bounding box center [1265, 50] width 112 height 28
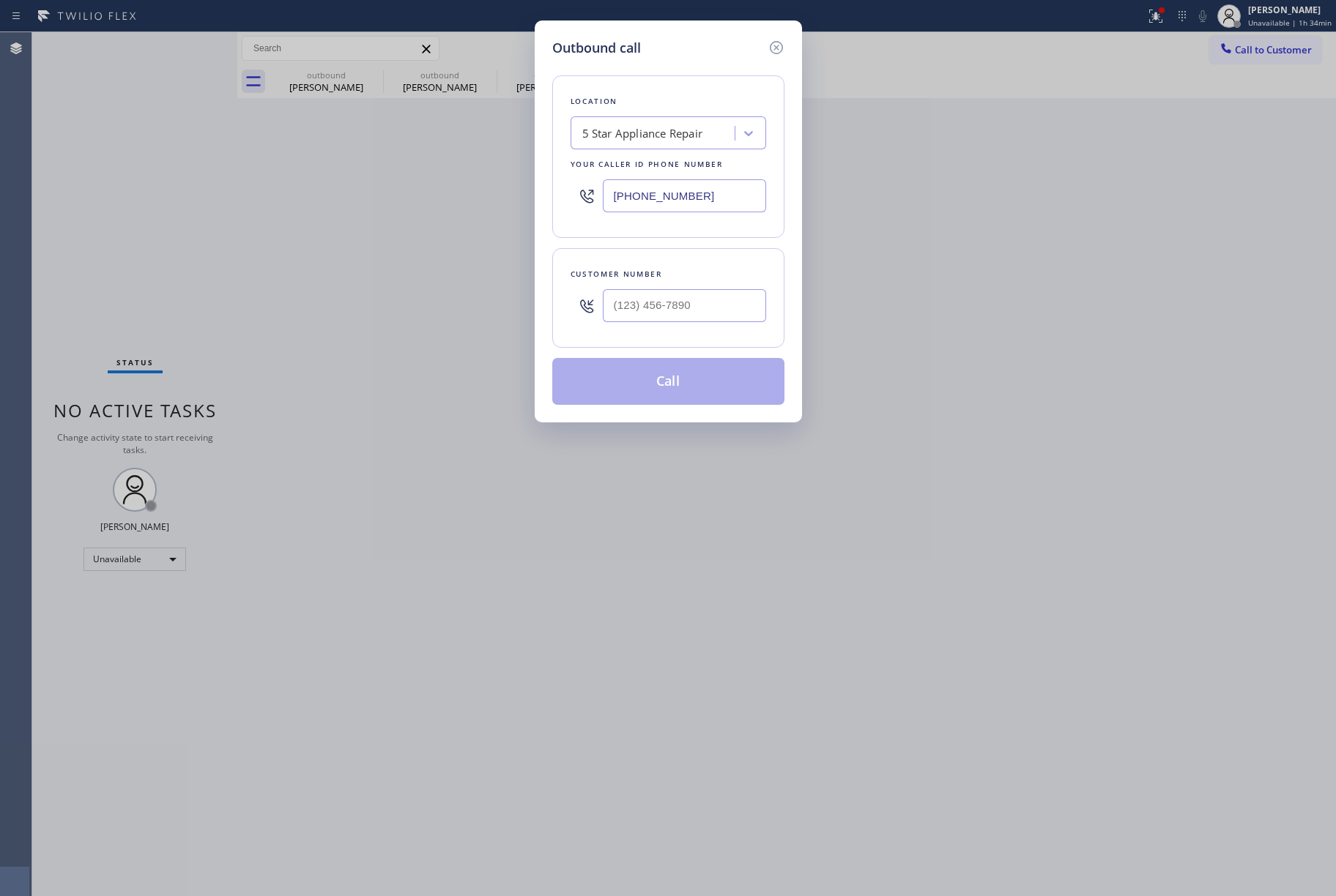
drag, startPoint x: 731, startPoint y: 211, endPoint x: 570, endPoint y: 194, distance: 161.9
click at [570, 194] on div "[PHONE_NUMBER]" at bounding box center [668, 196] width 196 height 48
paste input "949) 569-6029"
type input "[PHONE_NUMBER]"
click at [653, 305] on input "text" at bounding box center [684, 305] width 163 height 33
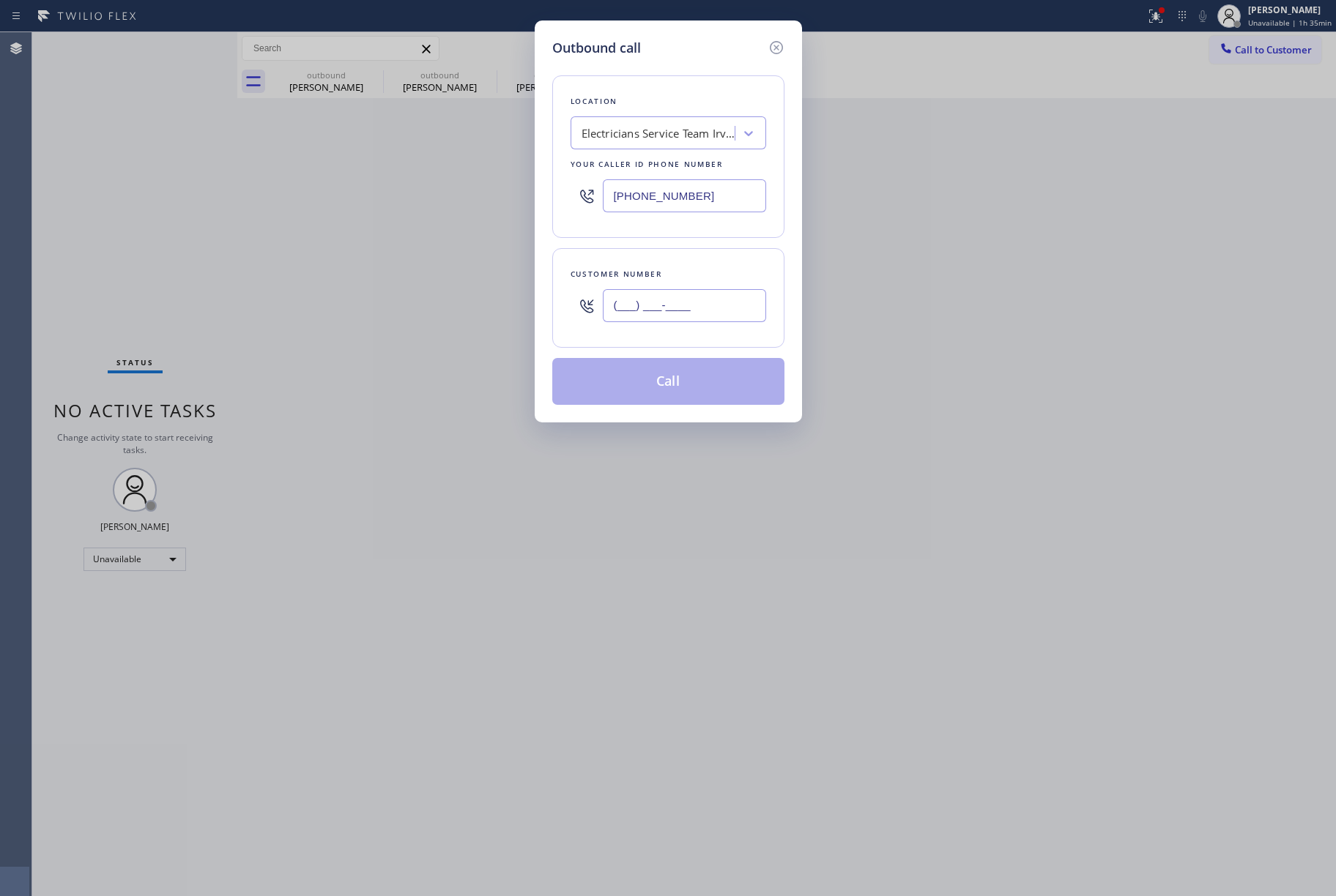
paste input "612) 978-9120"
type input "[PHONE_NUMBER]"
drag, startPoint x: 674, startPoint y: 262, endPoint x: 750, endPoint y: 322, distance: 96.8
click at [675, 262] on div "Customer number [PHONE_NUMBER]" at bounding box center [669, 298] width 232 height 100
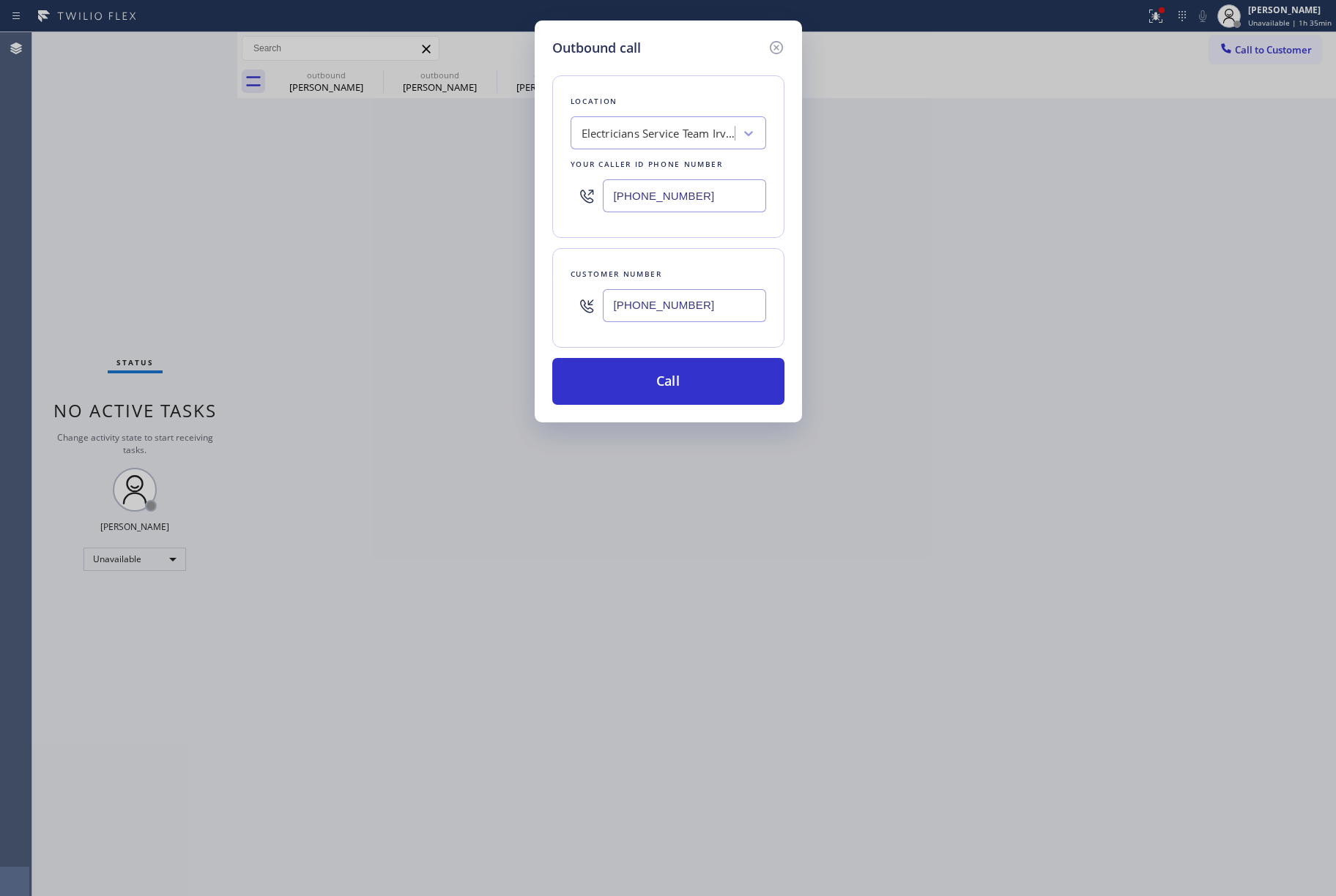
click at [702, 414] on div "Outbound call Location Electricians Service Team Irvine Your caller id phone nu…" at bounding box center [668, 221] width 267 height 402
click at [698, 388] on button "Call" at bounding box center [669, 382] width 232 height 47
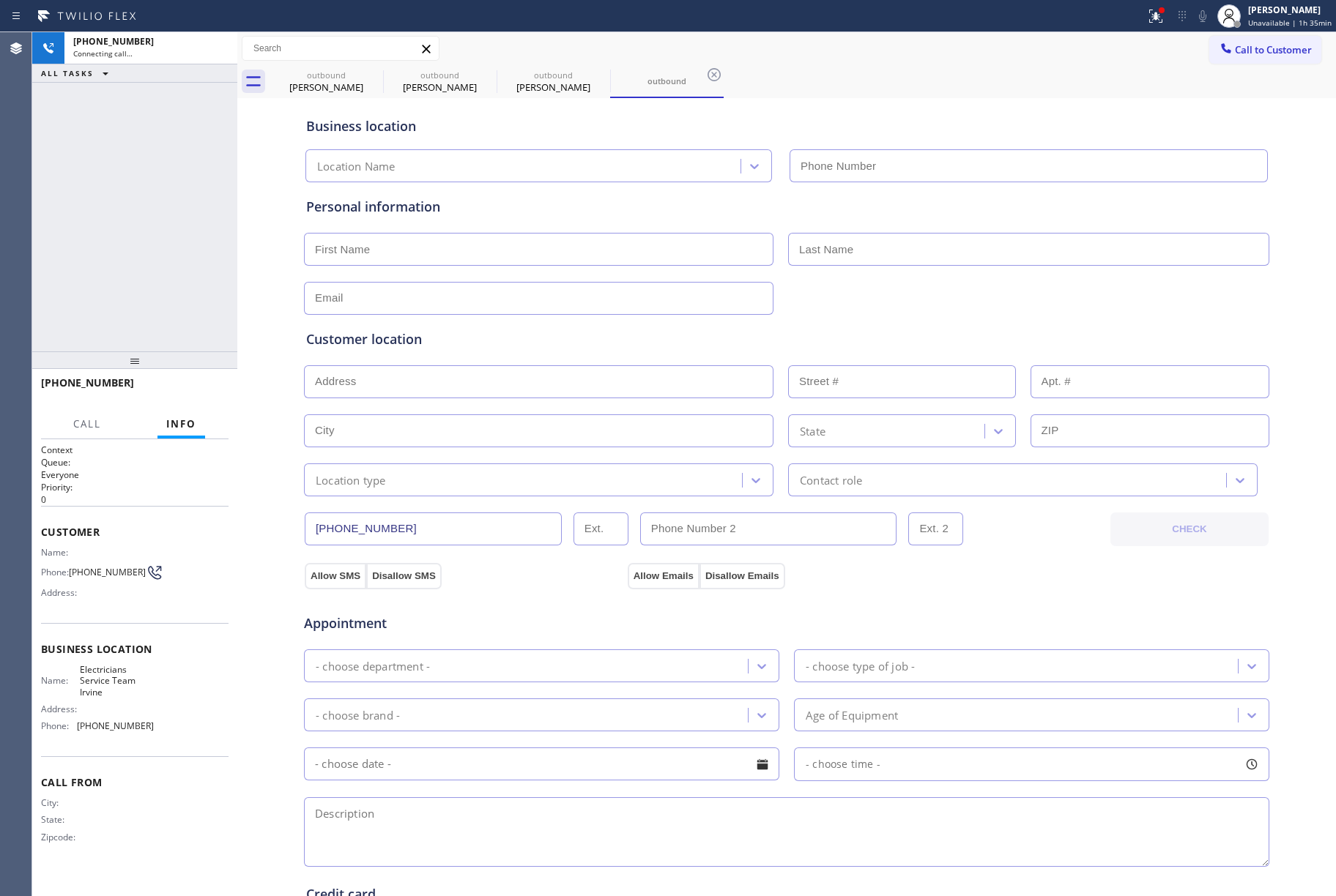
type input "[PHONE_NUMBER]"
click at [145, 208] on div "[PHONE_NUMBER] Connecting call… ALL TASKS ALL TASKS ACTIVE TASKS TASKS IN WRAP …" at bounding box center [135, 192] width 205 height 319
click at [158, 221] on div "[PHONE_NUMBER] Live | 00:01 ALL TASKS ALL TASKS ACTIVE TASKS TASKS IN WRAP UP" at bounding box center [135, 192] width 205 height 319
click at [191, 384] on span "HANG UP" at bounding box center [194, 389] width 45 height 11
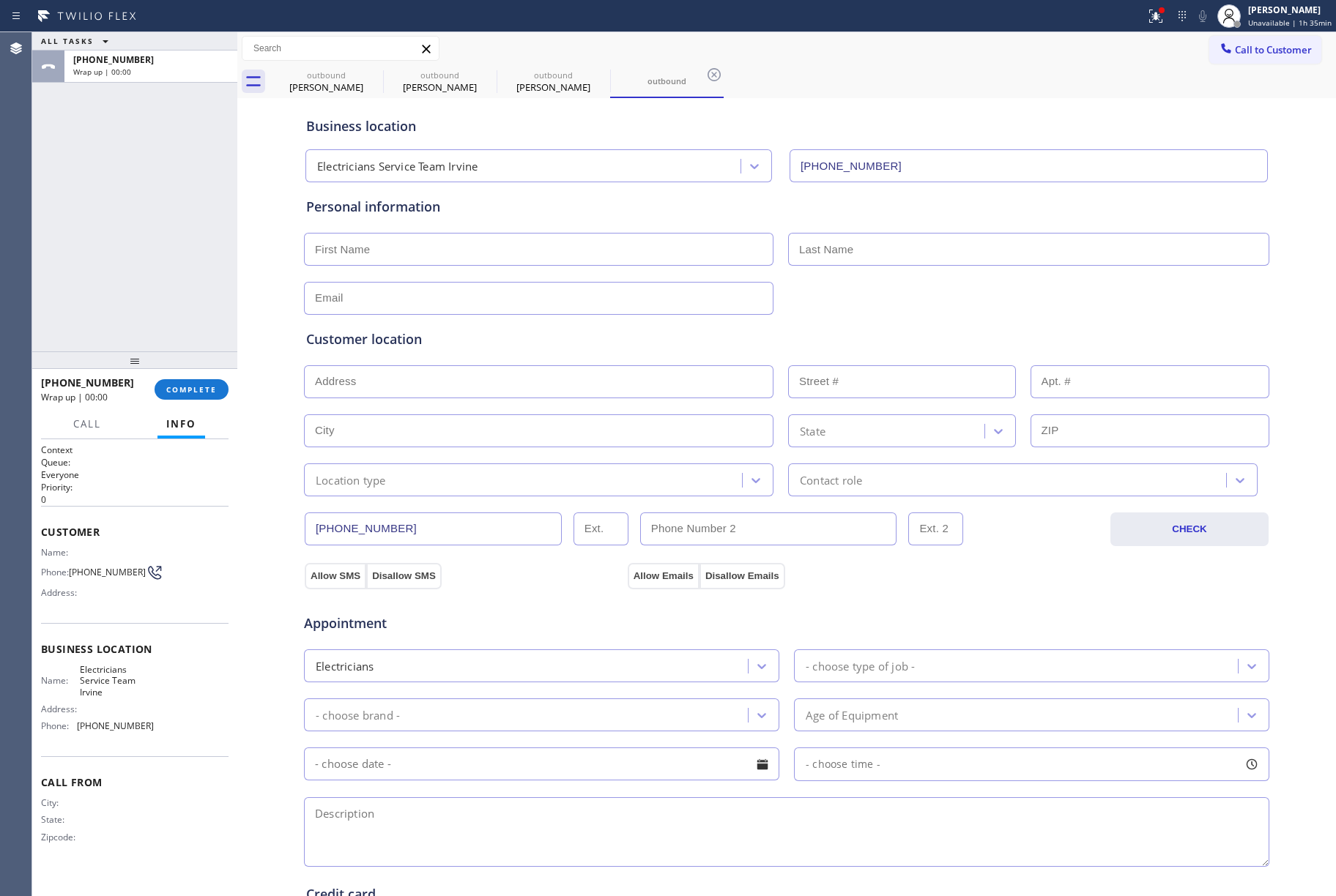
click at [197, 378] on div "[PHONE_NUMBER] Wrap up | 00:00 COMPLETE" at bounding box center [134, 389] width 188 height 38
click at [166, 279] on div "ALL TASKS ALL TASKS ACTIVE TASKS TASKS IN WRAP UP [PHONE_NUMBER] Wrap up | 00:00" at bounding box center [135, 192] width 205 height 319
drag, startPoint x: 166, startPoint y: 279, endPoint x: 215, endPoint y: 405, distance: 135.2
click at [166, 279] on div "ALL TASKS ALL TASKS ACTIVE TASKS TASKS IN WRAP UP [PHONE_NUMBER] Wrap up | 00:01" at bounding box center [135, 192] width 205 height 319
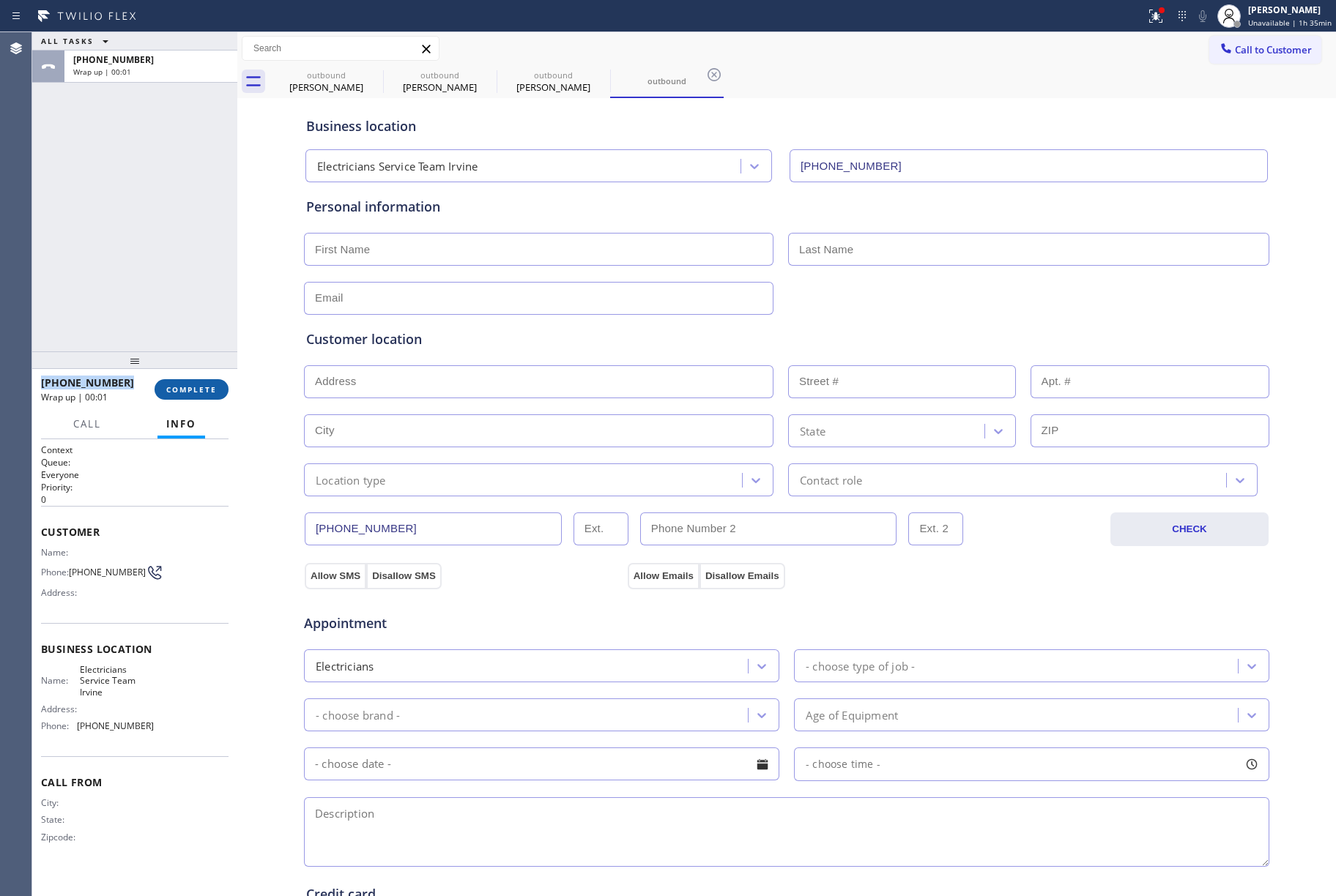
click at [200, 390] on span "COMPLETE" at bounding box center [192, 389] width 50 height 11
drag, startPoint x: 162, startPoint y: 288, endPoint x: 182, endPoint y: 284, distance: 20.4
click at [165, 287] on div "ALL TASKS ALL TASKS ACTIVE TASKS TASKS IN WRAP UP [PHONE_NUMBER] Wrap up | 00:01" at bounding box center [135, 192] width 205 height 319
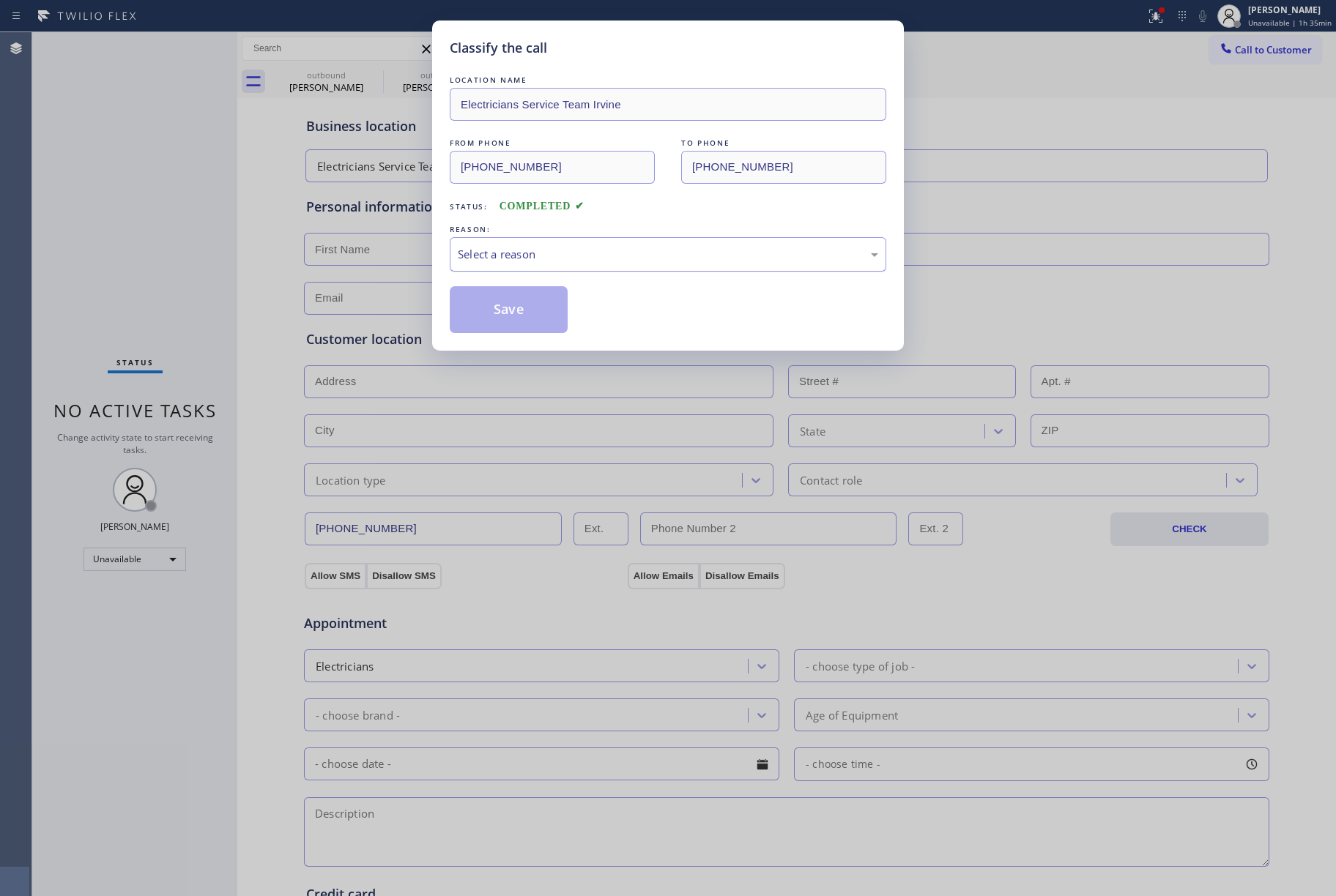
click at [540, 241] on div "Select a reason" at bounding box center [667, 254] width 436 height 34
click at [531, 320] on button "Save" at bounding box center [508, 309] width 118 height 47
type input "[PHONE_NUMBER]"
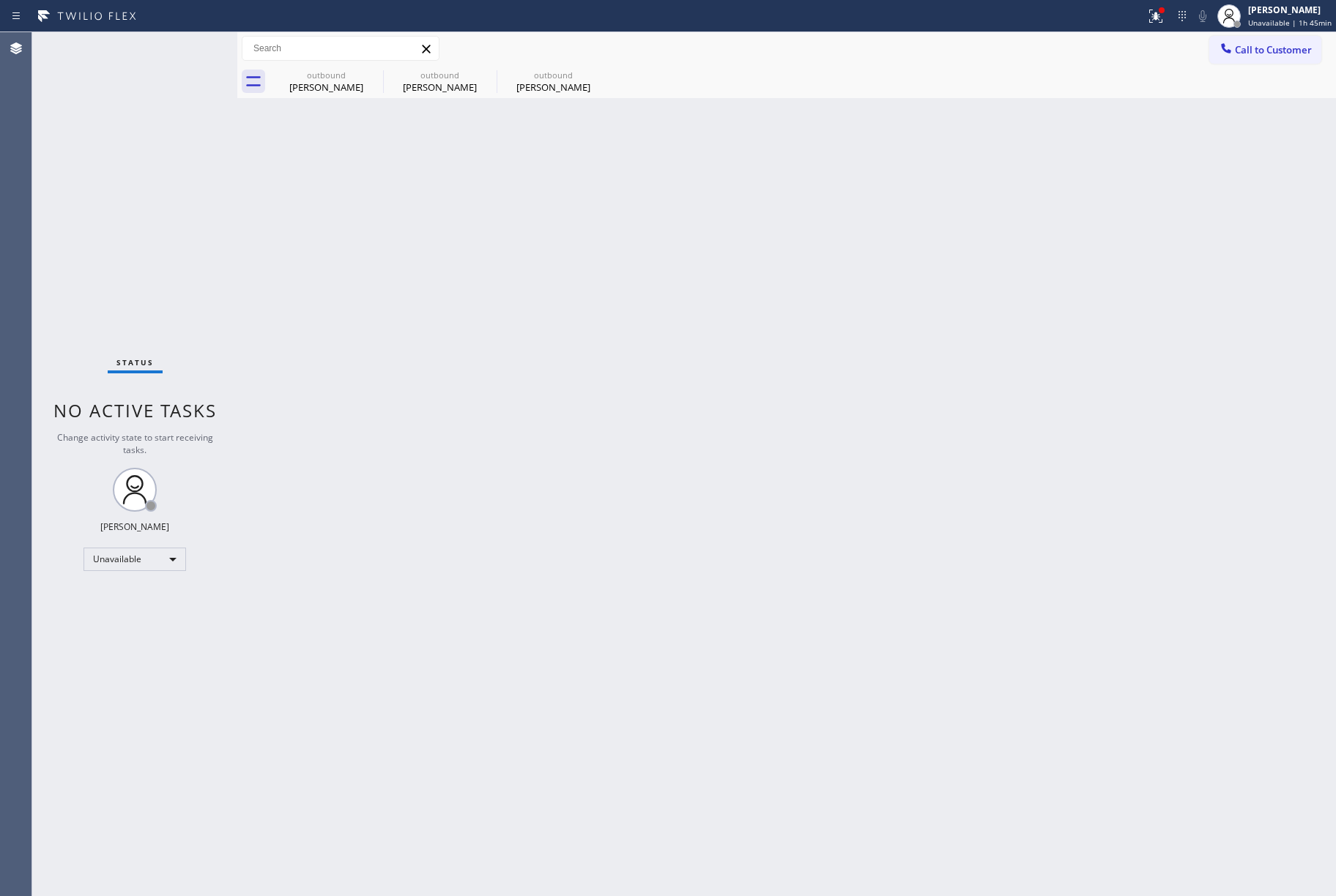
drag, startPoint x: 419, startPoint y: 310, endPoint x: 420, endPoint y: 277, distance: 33.0
click at [419, 309] on div "Back to Dashboard Change Sender ID Customers Technicians Select a contact Outbo…" at bounding box center [787, 465] width 1099 height 864
drag, startPoint x: 420, startPoint y: 277, endPoint x: 420, endPoint y: 245, distance: 32.0
click at [420, 245] on div "Back to Dashboard Change Sender ID Customers Technicians Select a contact Outbo…" at bounding box center [787, 465] width 1099 height 864
click at [1247, 51] on span "Call to Customer" at bounding box center [1273, 50] width 77 height 13
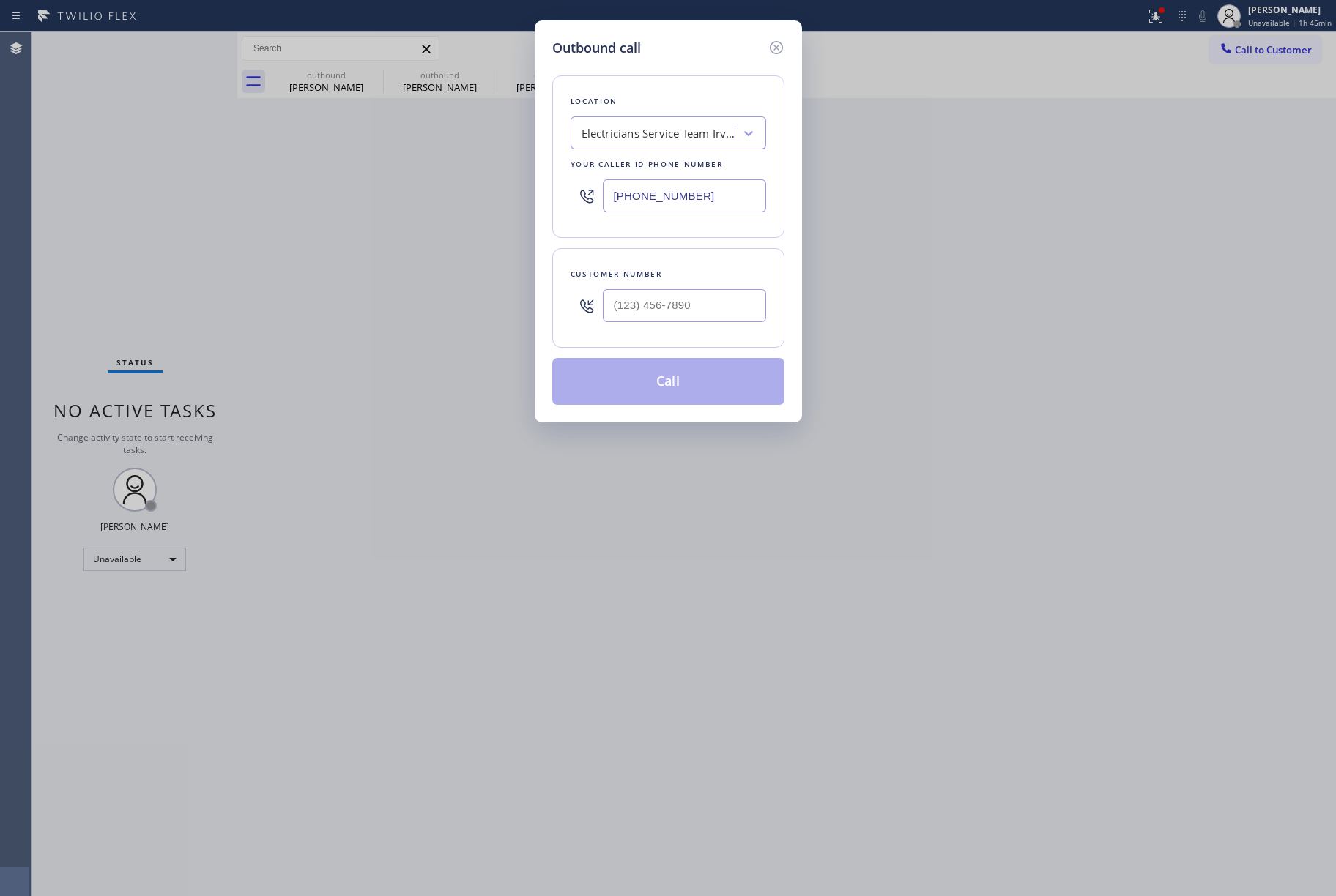
click at [693, 330] on div at bounding box center [684, 305] width 163 height 48
click at [704, 308] on input "(___) ___-____" at bounding box center [684, 305] width 163 height 33
paste input "617) 823-5705"
type input "[PHONE_NUMBER]"
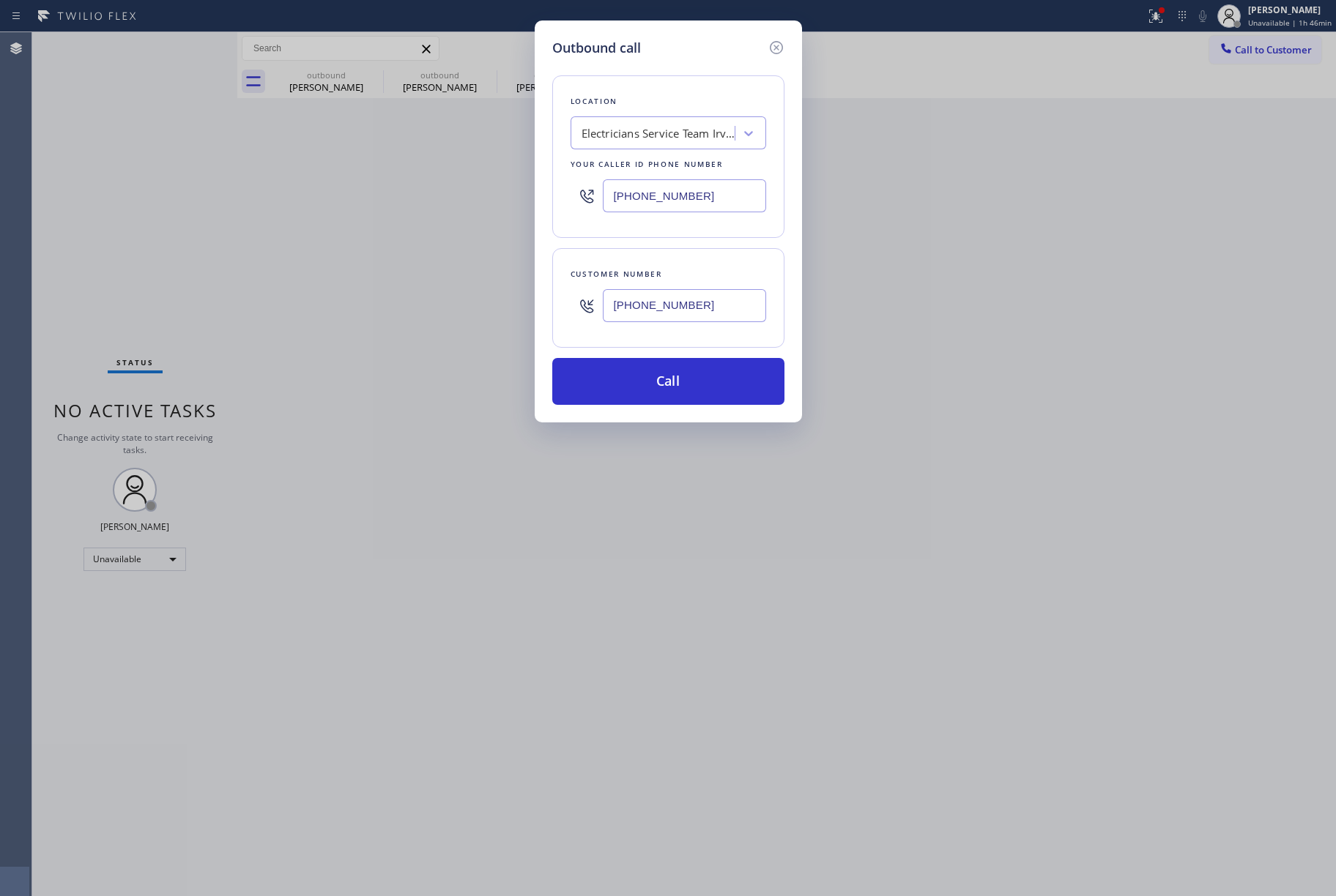
drag, startPoint x: 722, startPoint y: 197, endPoint x: 570, endPoint y: 197, distance: 152.0
click at [568, 199] on div "Location Electricians Service Team Irvine Your caller id phone number [PHONE_NU…" at bounding box center [669, 157] width 232 height 162
paste input "855) 731-4952"
type input "[PHONE_NUMBER]"
click at [671, 91] on div "Location Electricians Service Team Irvine Your caller id phone number [PHONE_NU…" at bounding box center [669, 157] width 232 height 162
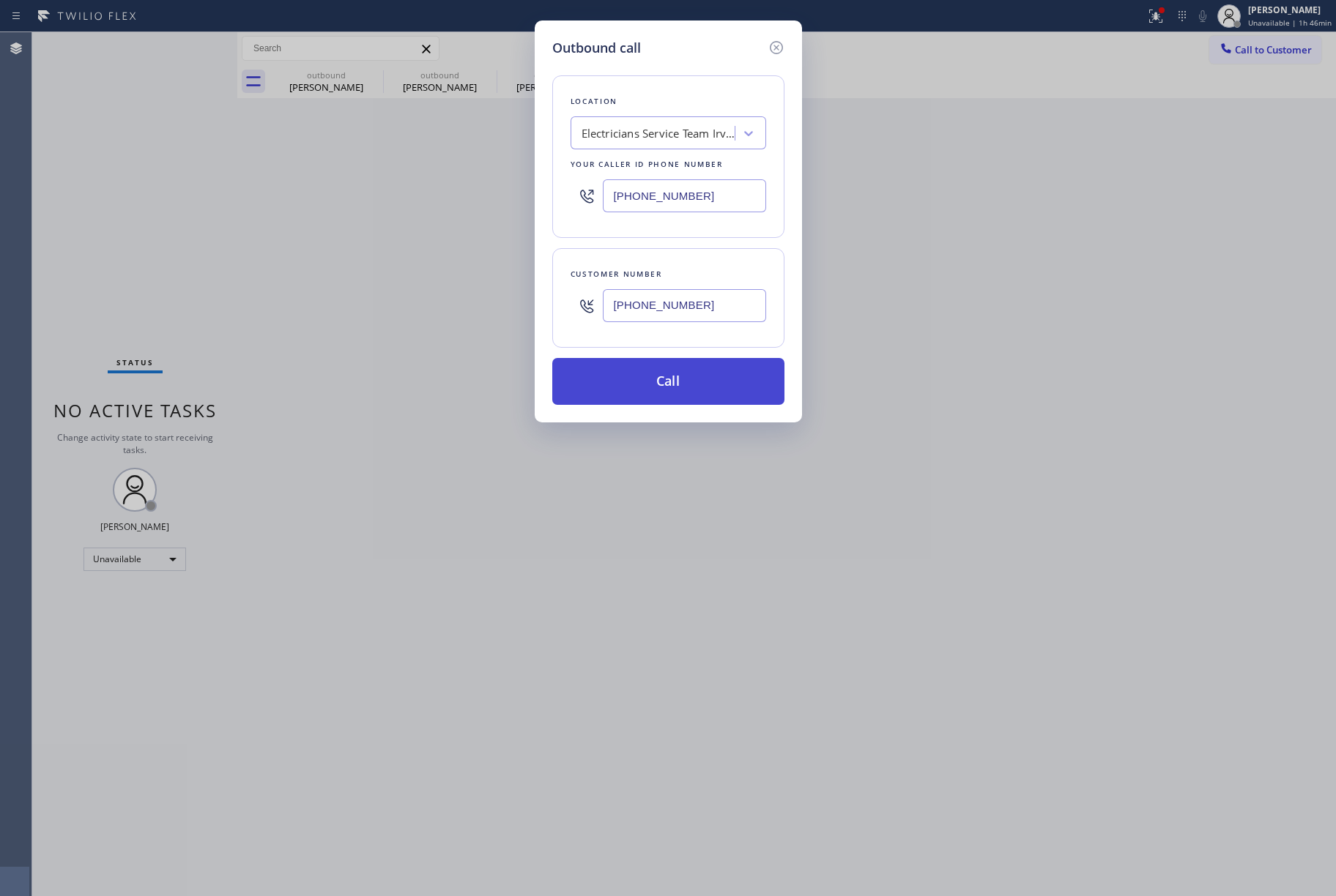
click at [643, 392] on button "Call" at bounding box center [669, 382] width 232 height 47
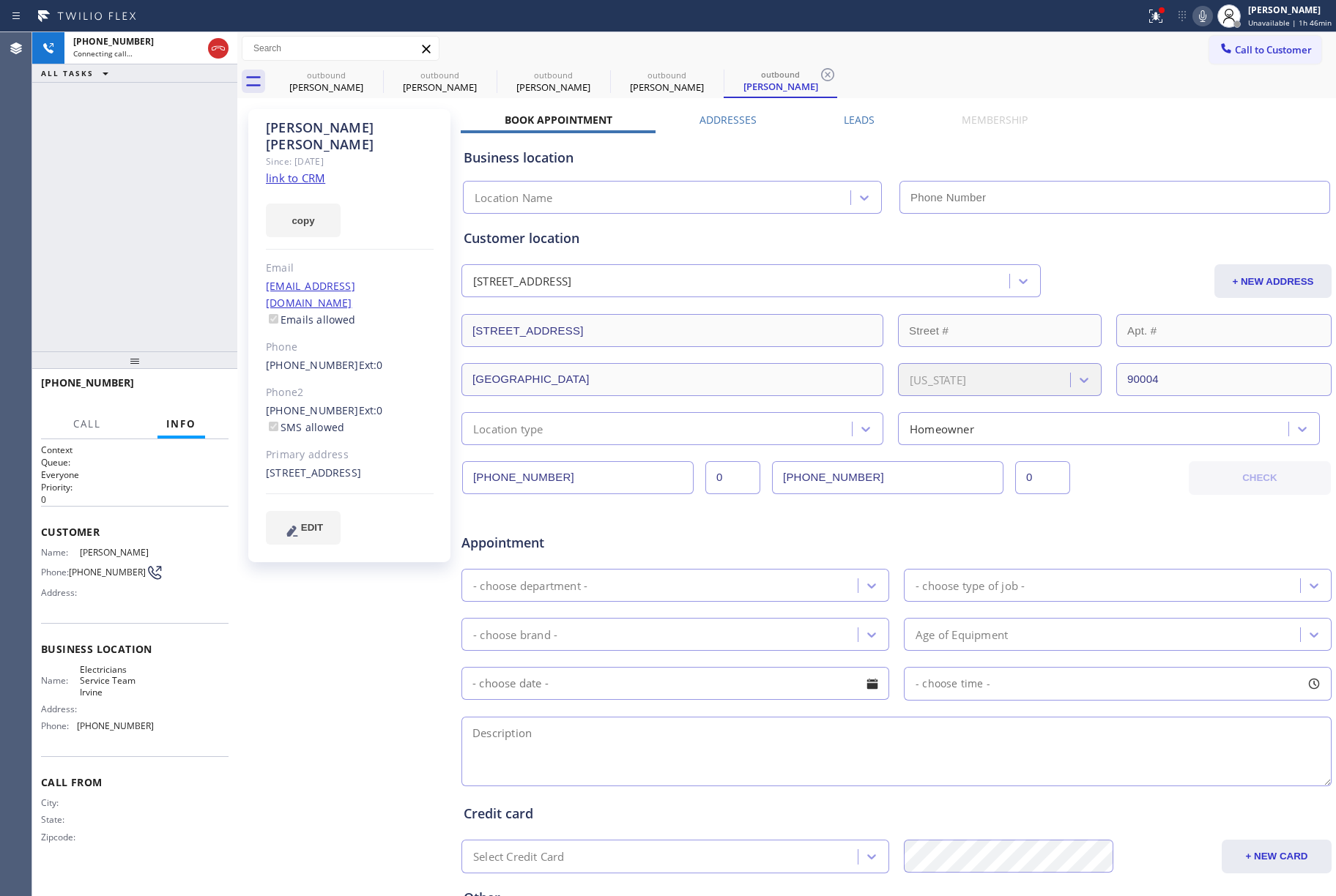
type input "[PHONE_NUMBER]"
drag, startPoint x: 199, startPoint y: 384, endPoint x: 190, endPoint y: 316, distance: 68.6
click at [199, 383] on button "HANG UP" at bounding box center [194, 389] width 68 height 20
click at [190, 316] on div "[PHONE_NUMBER] Live | 00:07 ALL TASKS ALL TASKS ACTIVE TASKS TASKS IN WRAP UP" at bounding box center [135, 192] width 205 height 319
click at [199, 383] on button "HANG UP" at bounding box center [194, 389] width 68 height 20
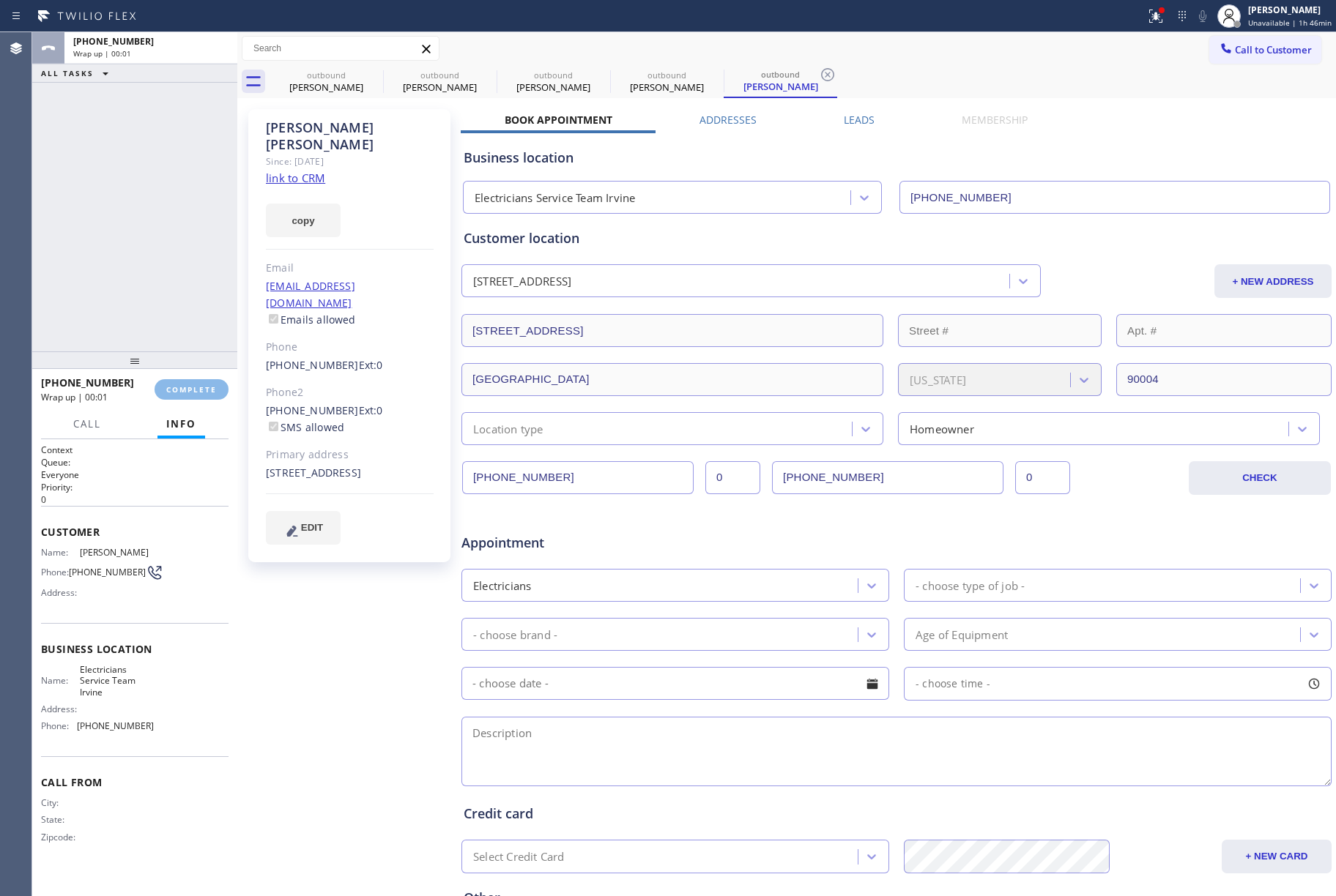
click at [163, 291] on div "ALL TASKS ALL TASKS ACTIVE TASKS TASKS IN WRAP UP [PHONE_NUMBER] Wrap up | 00:01" at bounding box center [135, 192] width 205 height 319
click at [215, 387] on span "COMPLETE" at bounding box center [192, 389] width 50 height 11
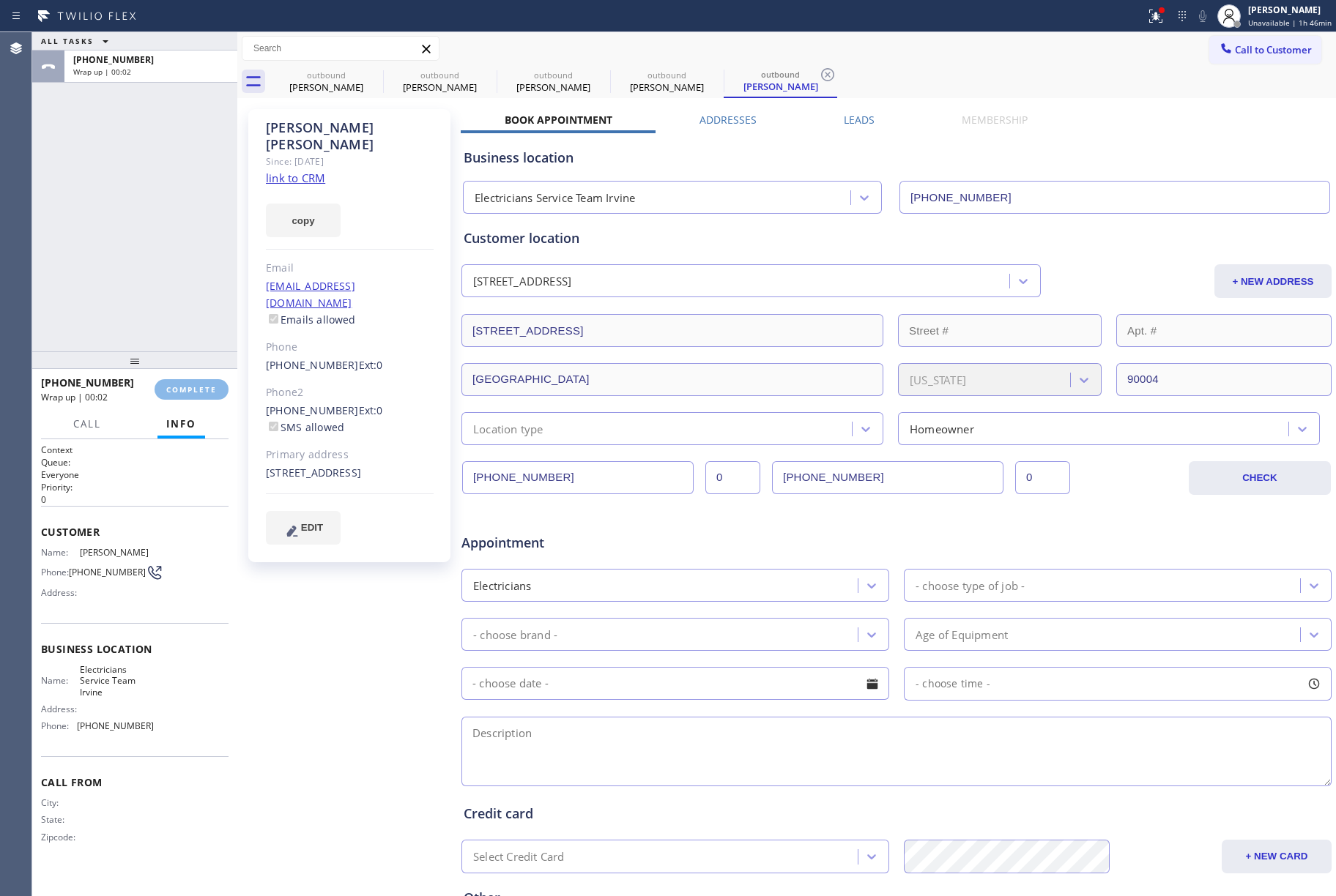
click at [175, 292] on div "ALL TASKS ALL TASKS ACTIVE TASKS TASKS IN WRAP UP [PHONE_NUMBER] Wrap up | 00:02" at bounding box center [135, 192] width 205 height 319
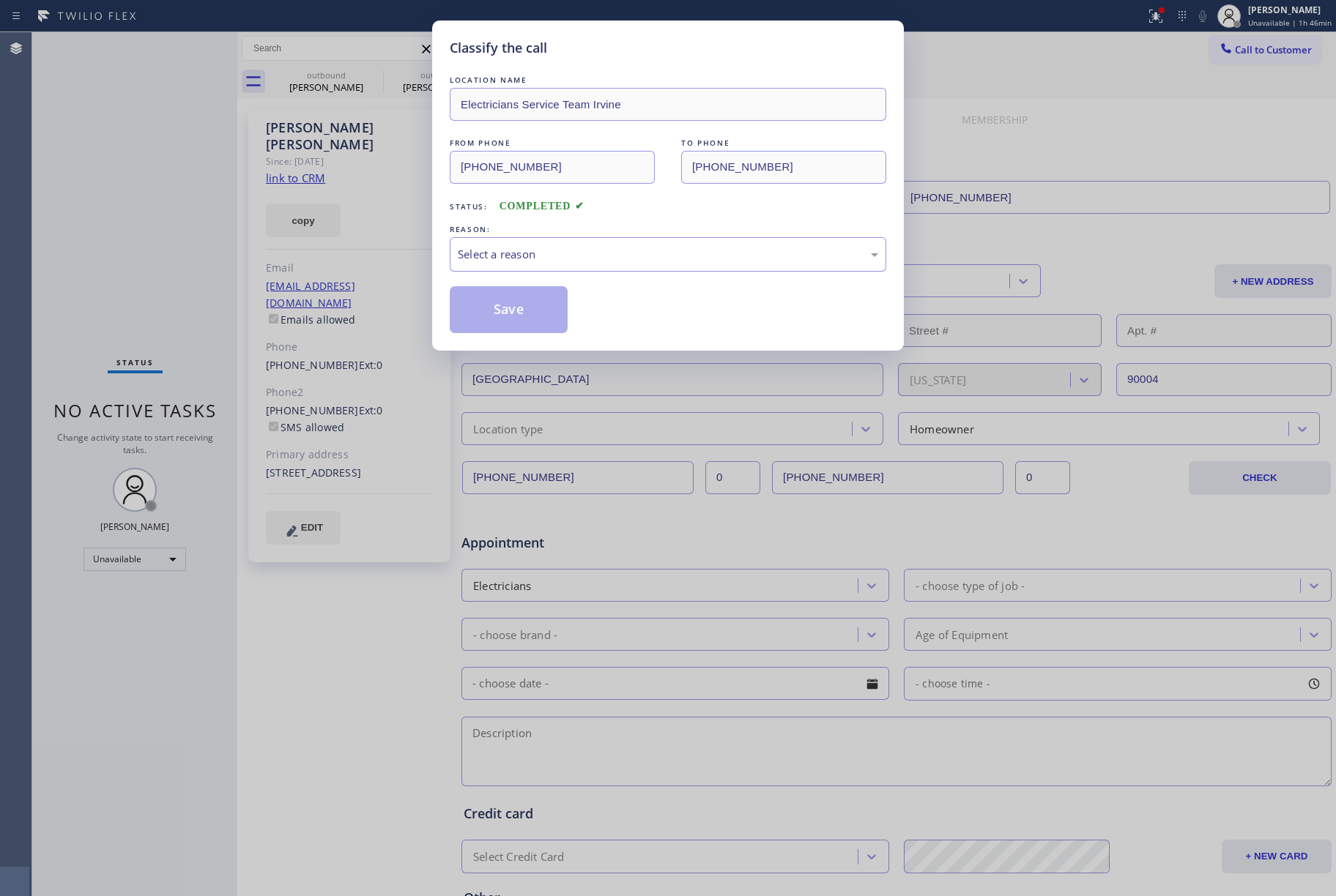
click at [589, 256] on div "Select a reason" at bounding box center [667, 254] width 420 height 17
click at [497, 308] on button "Save" at bounding box center [508, 309] width 118 height 47
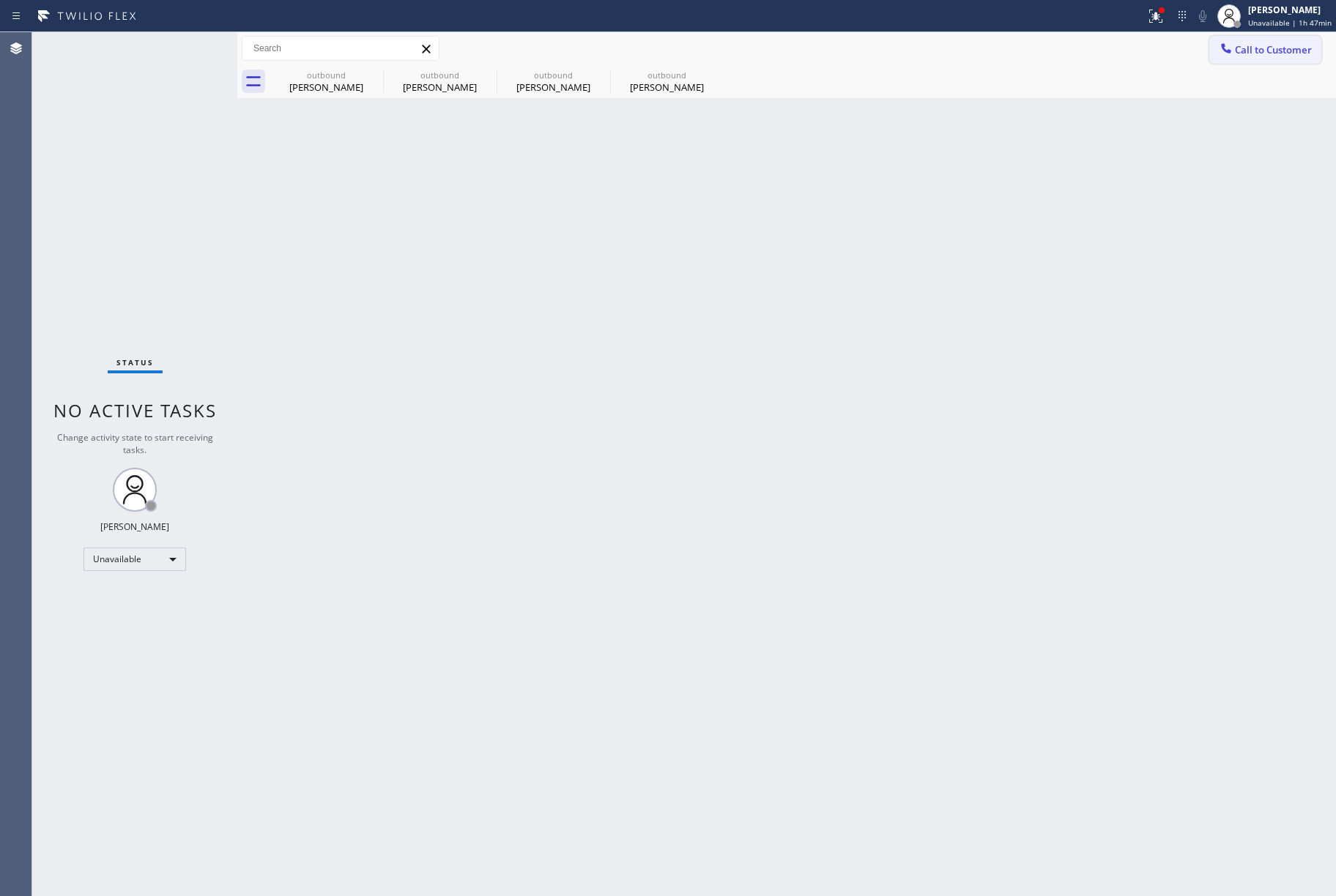
click at [1255, 58] on button "Call to Customer" at bounding box center [1265, 50] width 112 height 28
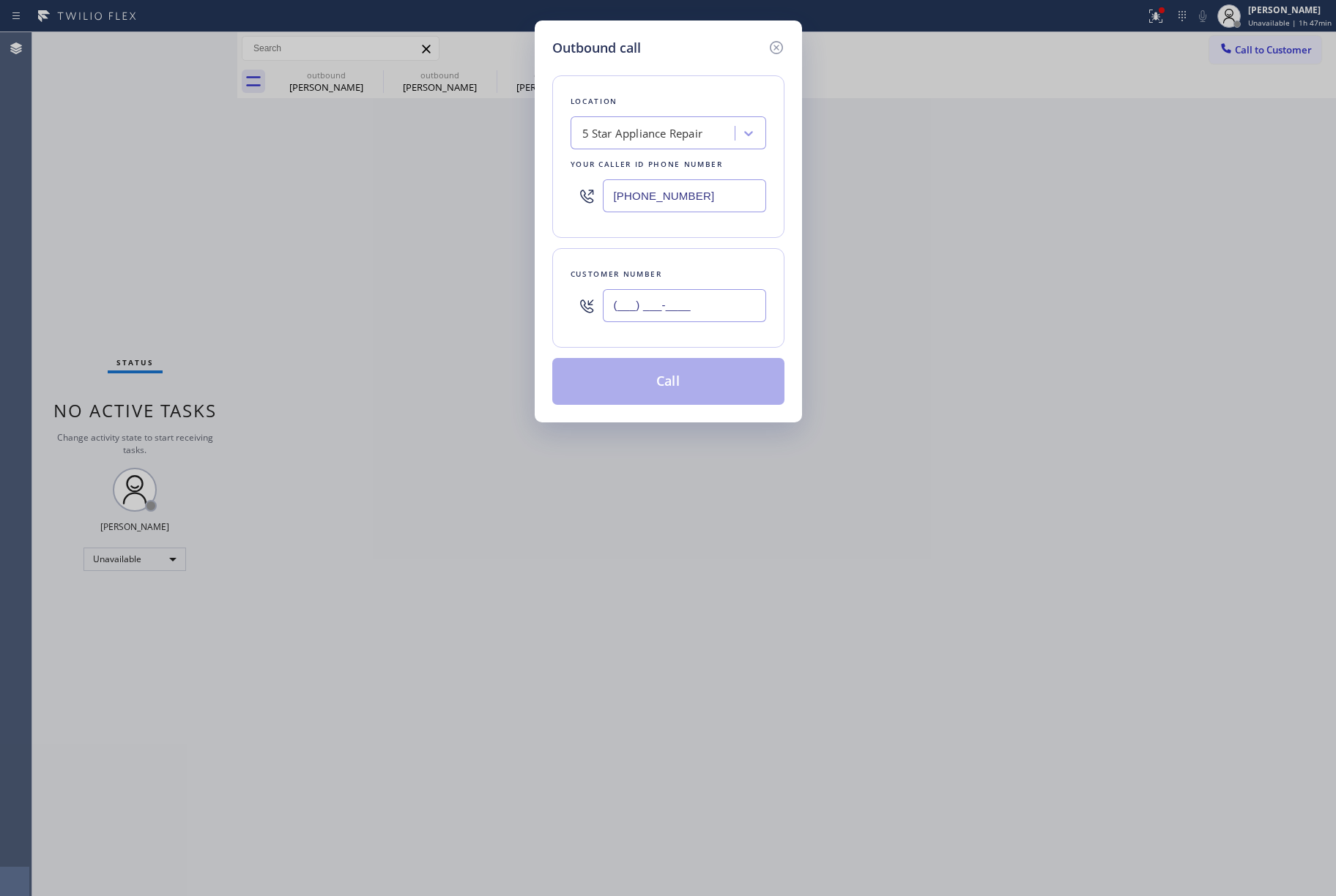
click at [687, 311] on input "(___) ___-____" at bounding box center [684, 305] width 163 height 33
paste input "516) 603-8972"
type input "[PHONE_NUMBER]"
click at [683, 275] on div "Customer number" at bounding box center [668, 274] width 196 height 15
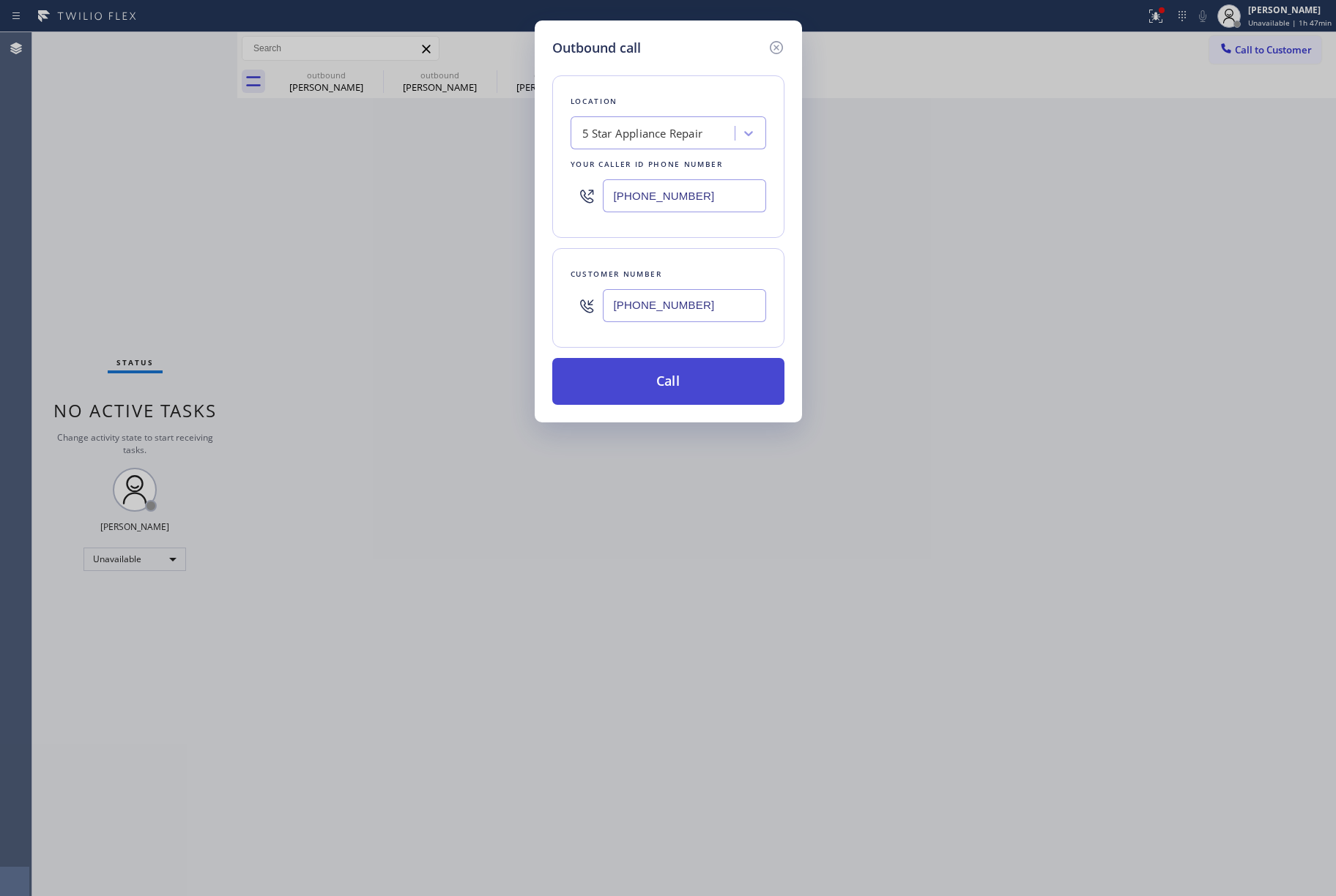
click at [688, 372] on button "Call" at bounding box center [669, 382] width 232 height 47
click at [680, 809] on div "Outbound call Location 5 Star Appliance Repair Your caller id phone number [PHO…" at bounding box center [668, 448] width 1336 height 896
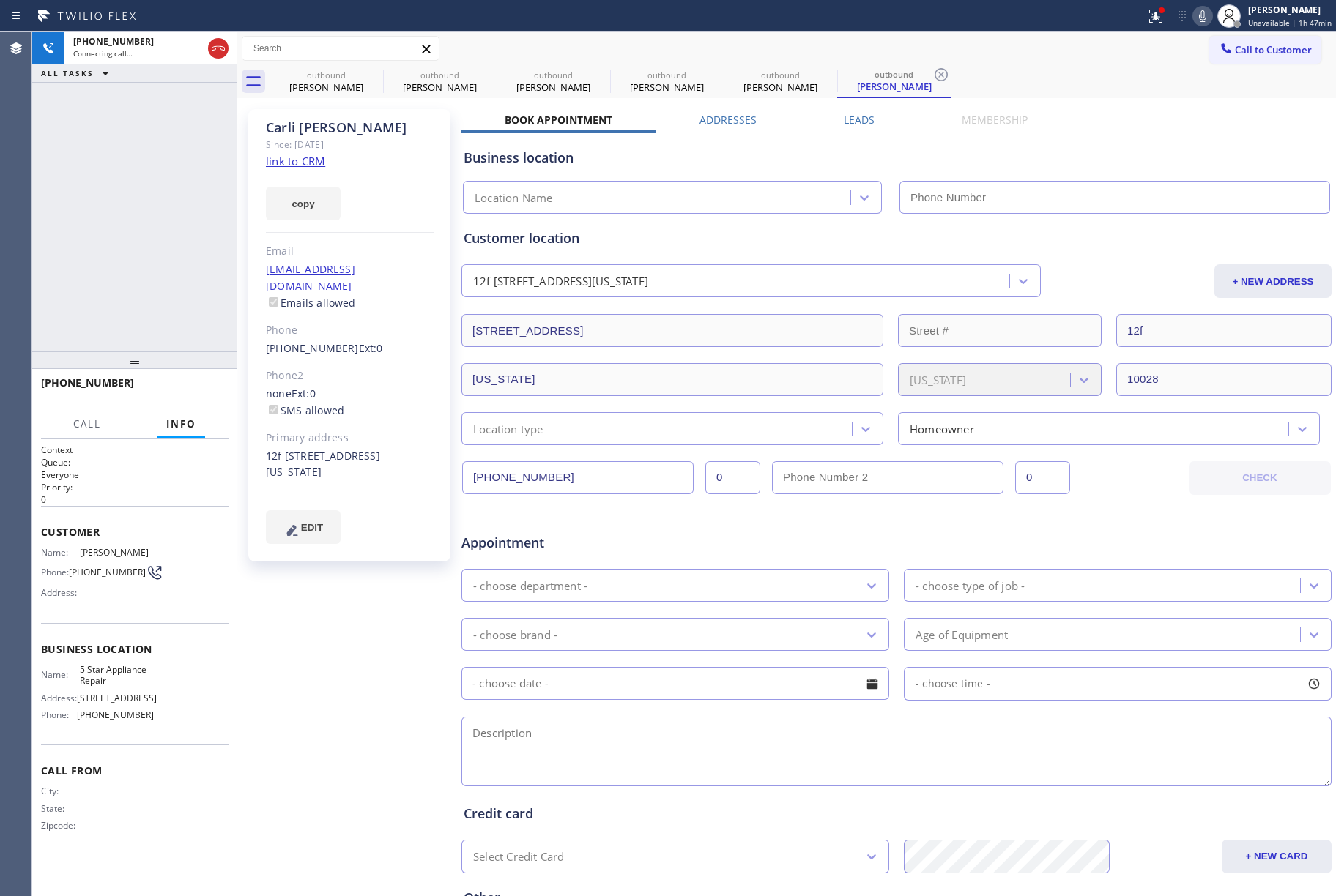
type input "[PHONE_NUMBER]"
drag, startPoint x: 215, startPoint y: 385, endPoint x: 277, endPoint y: 314, distance: 94.3
click at [215, 383] on button "HANG UP" at bounding box center [194, 389] width 68 height 20
click at [201, 308] on div "[PHONE_NUMBER] Live | 00:31 ALL TASKS ALL TASKS ACTIVE TASKS TASKS IN WRAP UP" at bounding box center [135, 192] width 205 height 319
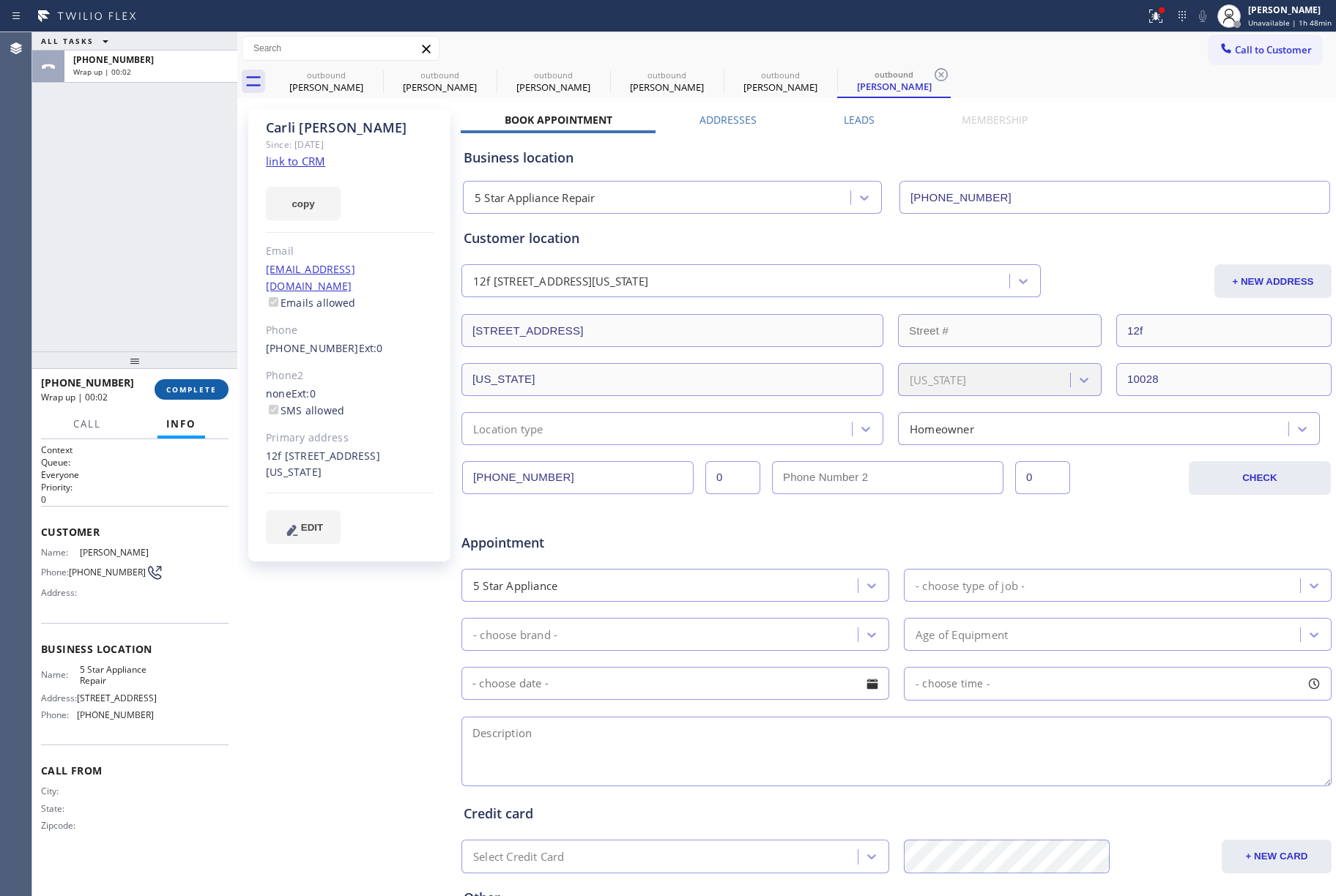
drag, startPoint x: 194, startPoint y: 383, endPoint x: 123, endPoint y: 227, distance: 171.4
click at [194, 382] on button "COMPLETE" at bounding box center [191, 389] width 74 height 20
click at [123, 227] on div "ALL TASKS ALL TASKS ACTIVE TASKS TASKS IN WRAP UP [PHONE_NUMBER] Wrap up | 00:02" at bounding box center [135, 192] width 205 height 319
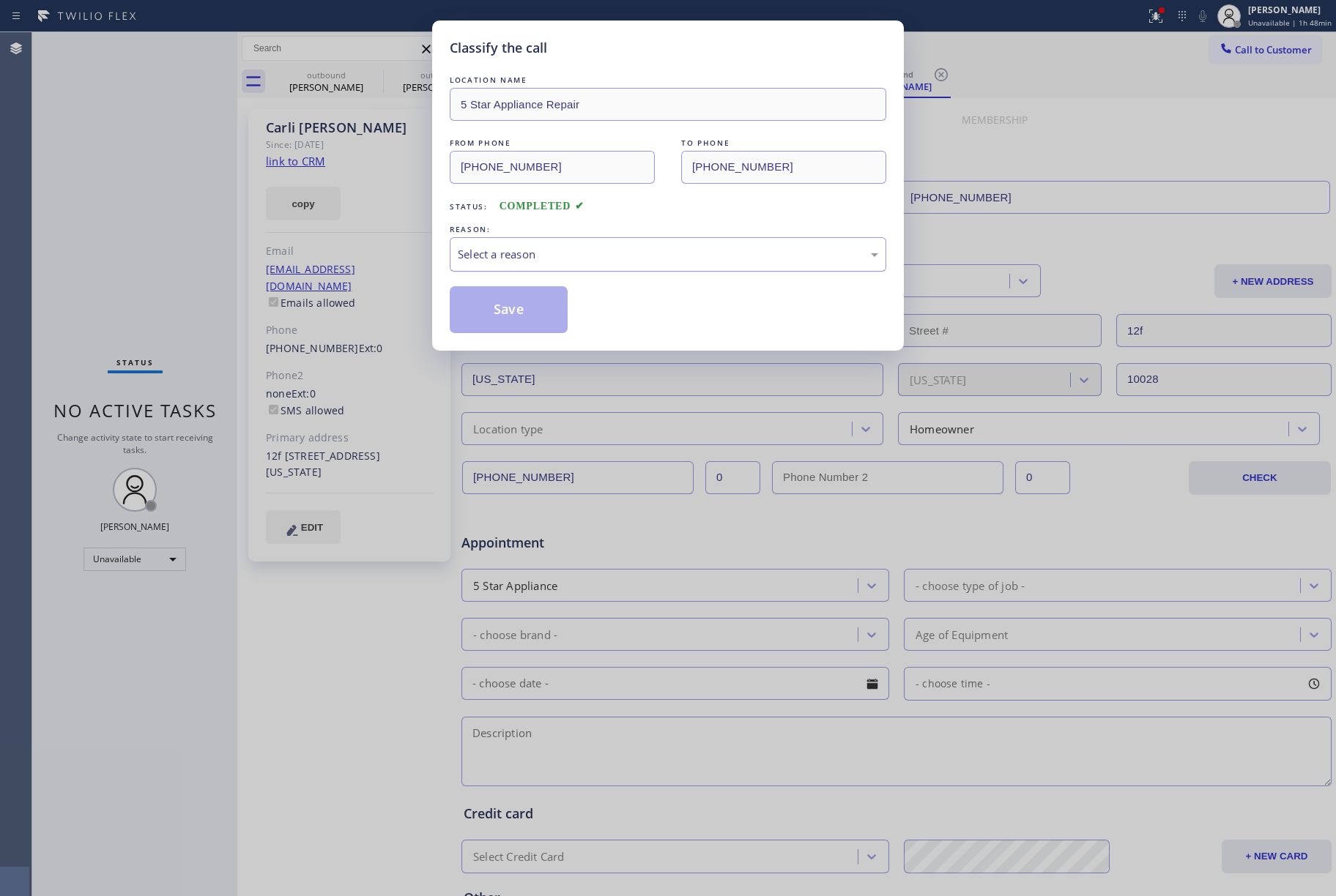
click at [513, 258] on div "Select a reason" at bounding box center [667, 254] width 420 height 17
click at [504, 310] on button "Save" at bounding box center [508, 309] width 118 height 47
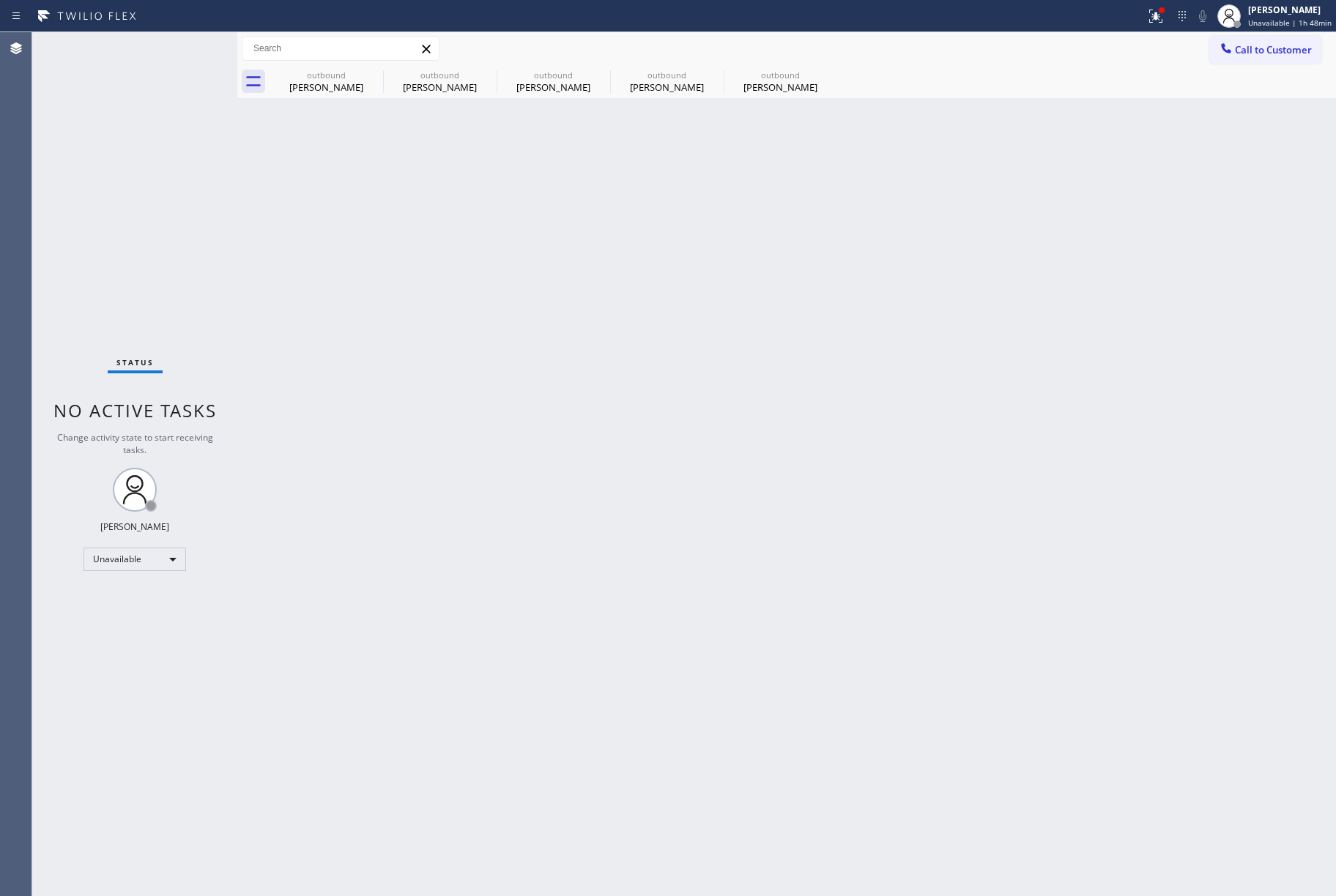
click at [1252, 54] on span "Call to Customer" at bounding box center [1273, 50] width 77 height 13
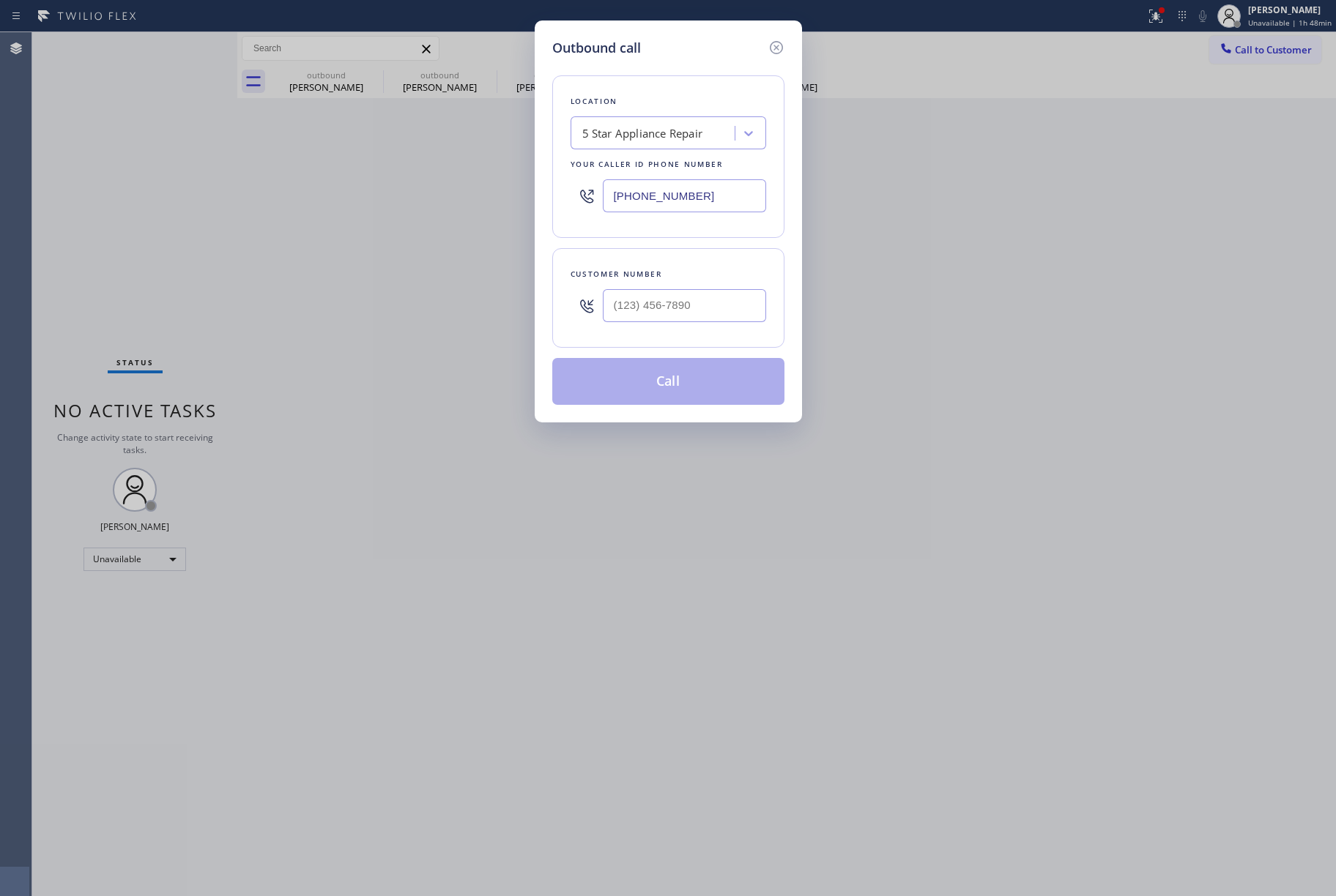
click at [727, 328] on div at bounding box center [684, 305] width 163 height 48
click at [725, 316] on input "(___) ___-____" at bounding box center [684, 305] width 163 height 33
paste input "253) 752-7000"
type input "[PHONE_NUMBER]"
click at [715, 286] on div "[PHONE_NUMBER]" at bounding box center [684, 305] width 163 height 48
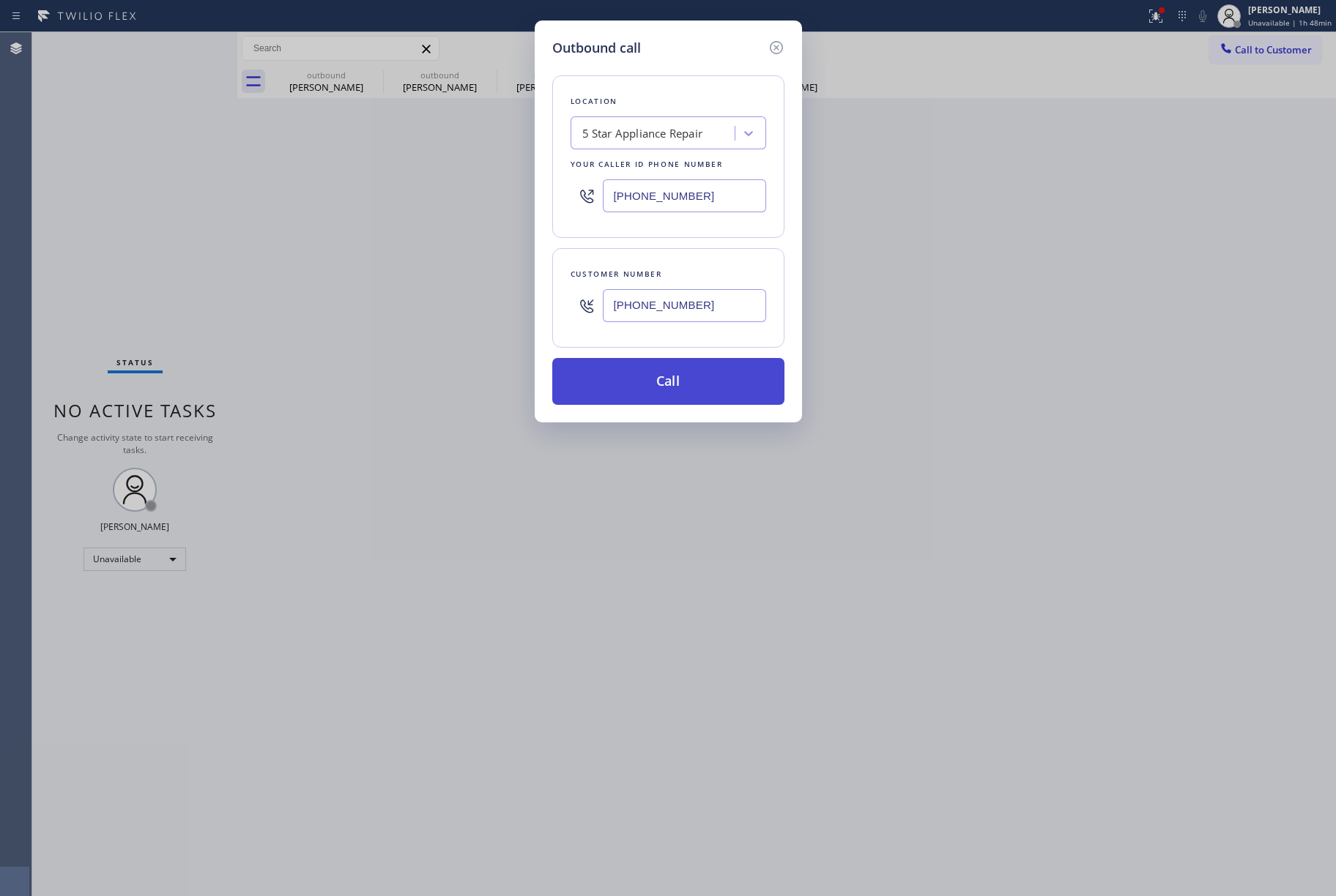
click at [697, 370] on button "Call" at bounding box center [669, 382] width 232 height 47
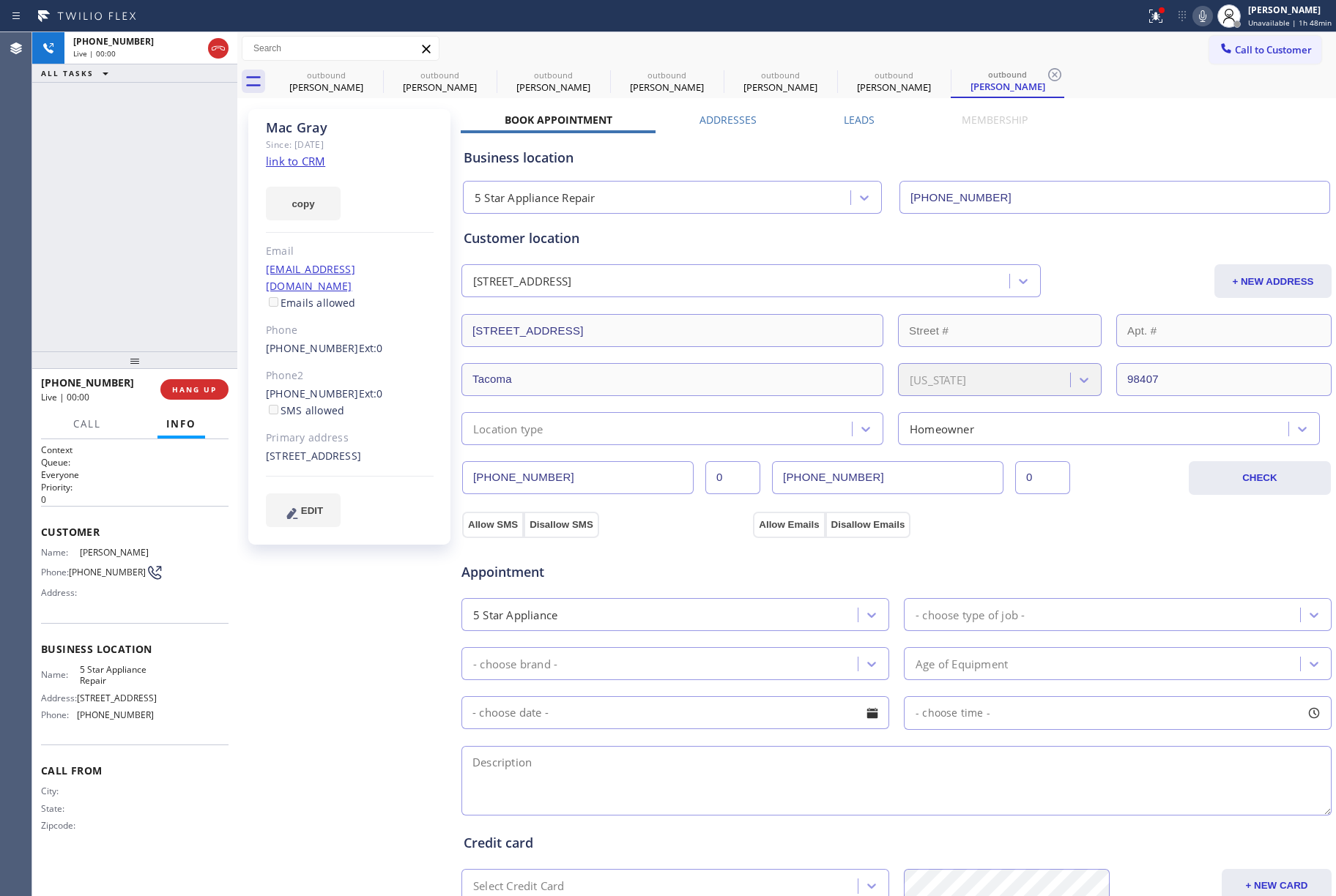
type input "[PHONE_NUMBER]"
click at [68, 241] on div "[PHONE_NUMBER] Live | 00:31 ALL TASKS ALL TASKS ACTIVE TASKS TASKS IN WRAP UP" at bounding box center [135, 192] width 205 height 319
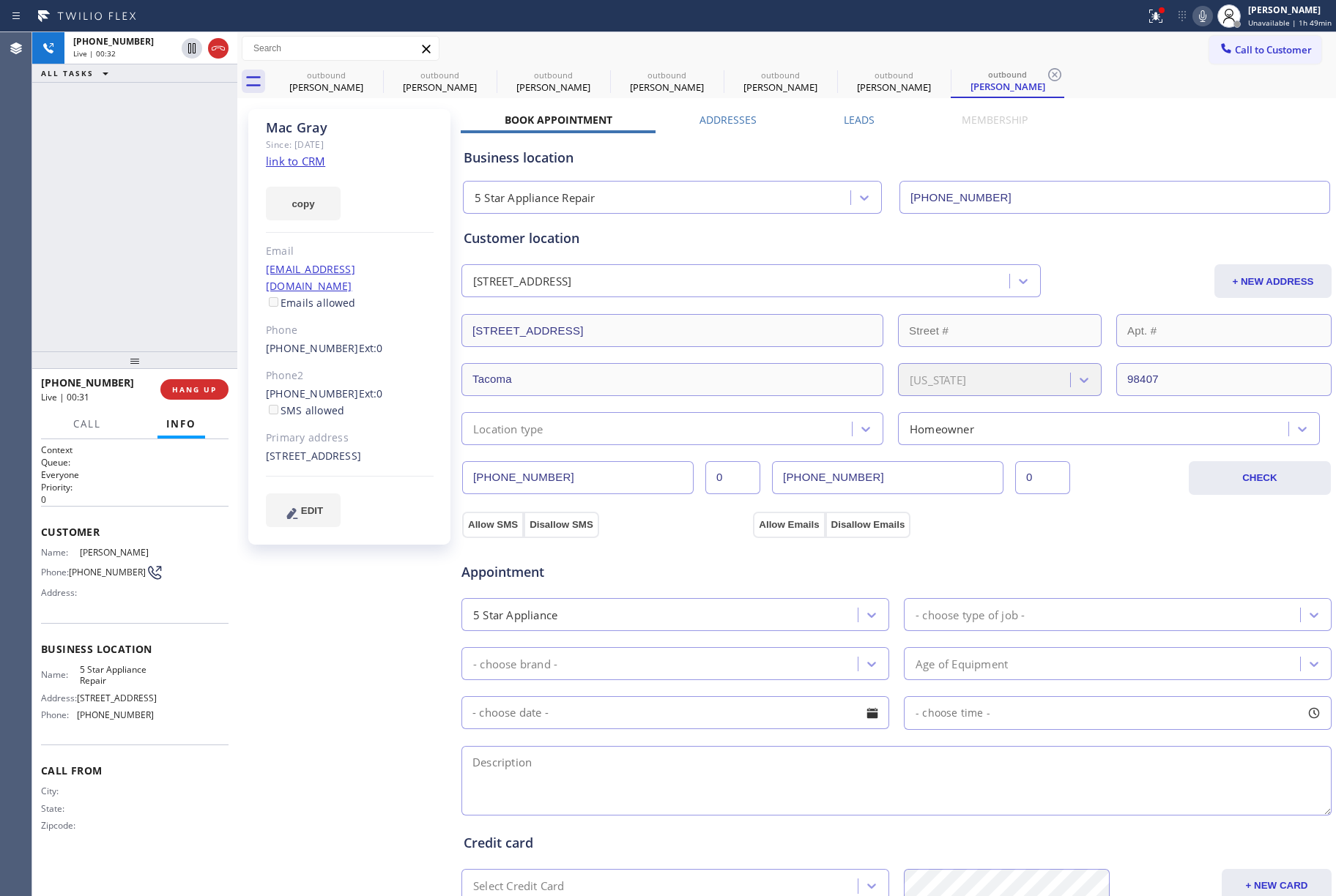
click at [76, 223] on div "[PHONE_NUMBER] Live | 00:32 ALL TASKS ALL TASKS ACTIVE TASKS TASKS IN WRAP UP" at bounding box center [135, 192] width 205 height 319
click at [193, 396] on button "HANG UP" at bounding box center [194, 389] width 68 height 20
click at [189, 382] on button "HANG UP" at bounding box center [194, 389] width 68 height 20
click at [166, 270] on div "[PHONE_NUMBER] Live | 00:38 ALL TASKS ALL TASKS ACTIVE TASKS TASKS IN WRAP UP" at bounding box center [135, 192] width 205 height 319
click at [166, 270] on div "ALL TASKS ALL TASKS ACTIVE TASKS TASKS IN WRAP UP [PHONE_NUMBER] Wrap up | 00:01" at bounding box center [135, 192] width 205 height 319
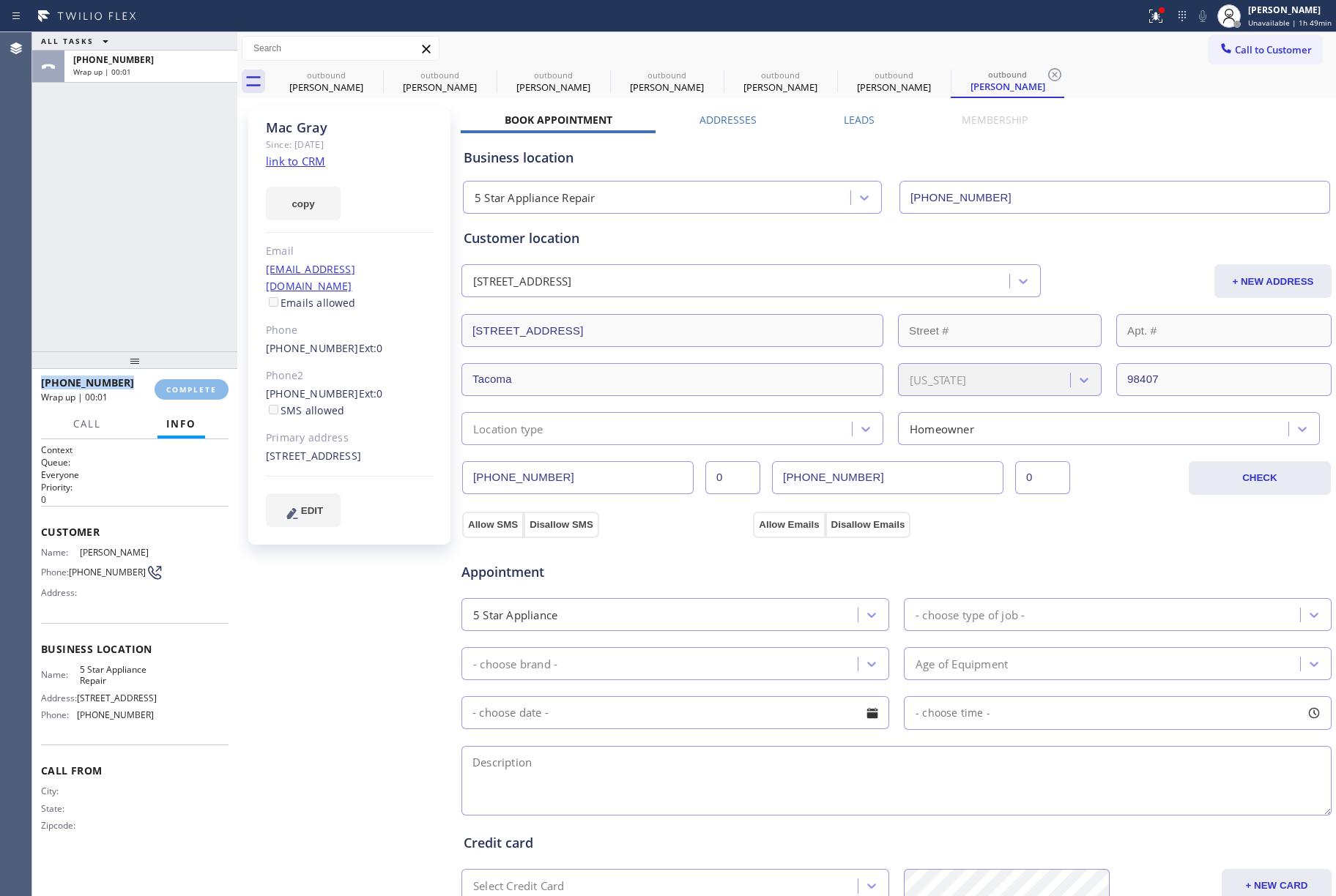
drag, startPoint x: 166, startPoint y: 270, endPoint x: 214, endPoint y: 284, distance: 50.0
click at [166, 270] on div "ALL TASKS ALL TASKS ACTIVE TASKS TASKS IN WRAP UP [PHONE_NUMBER] Wrap up | 00:01" at bounding box center [135, 192] width 205 height 319
click at [162, 300] on div "ALL TASKS ALL TASKS ACTIVE TASKS TASKS IN WRAP UP [PHONE_NUMBER] Wrap up | 00:02" at bounding box center [135, 192] width 205 height 319
click at [193, 388] on span "COMPLETE" at bounding box center [192, 389] width 50 height 11
click at [159, 288] on div "ALL TASKS ALL TASKS ACTIVE TASKS TASKS IN WRAP UP [PHONE_NUMBER] Wrap up | 00:02" at bounding box center [135, 192] width 205 height 319
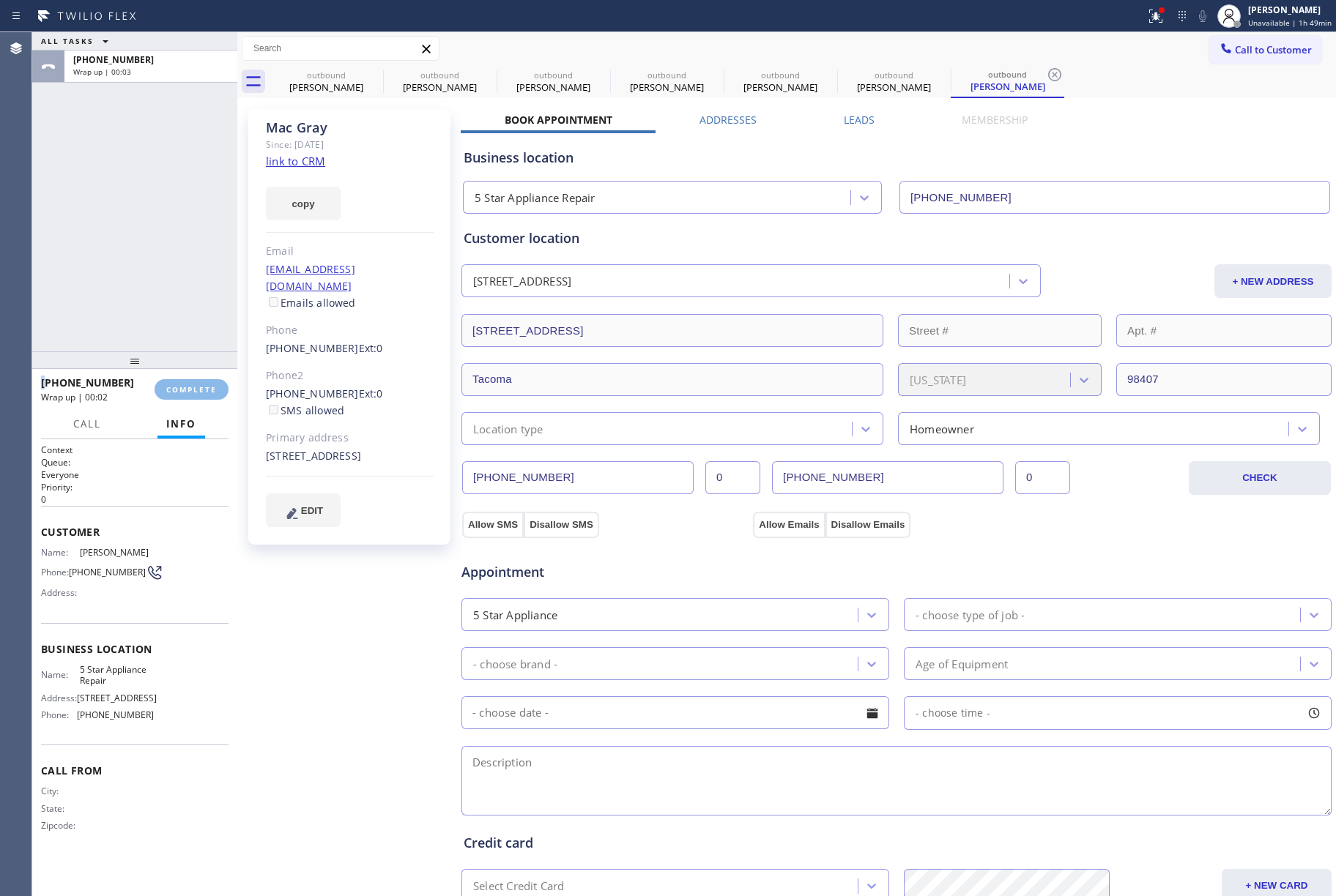
click at [159, 288] on div "ALL TASKS ALL TASKS ACTIVE TASKS TASKS IN WRAP UP [PHONE_NUMBER] Wrap up | 00:03" at bounding box center [135, 192] width 205 height 319
click at [88, 174] on div "ALL TASKS ALL TASKS ACTIVE TASKS TASKS IN WRAP UP [PHONE_NUMBER] Wrap up | 00:05" at bounding box center [135, 192] width 205 height 319
click at [202, 394] on button "COMPLETE" at bounding box center [191, 389] width 74 height 20
click at [168, 256] on div "ALL TASKS ALL TASKS ACTIVE TASKS TASKS IN WRAP UP [PHONE_NUMBER] Wrap up | 00:11" at bounding box center [135, 192] width 205 height 319
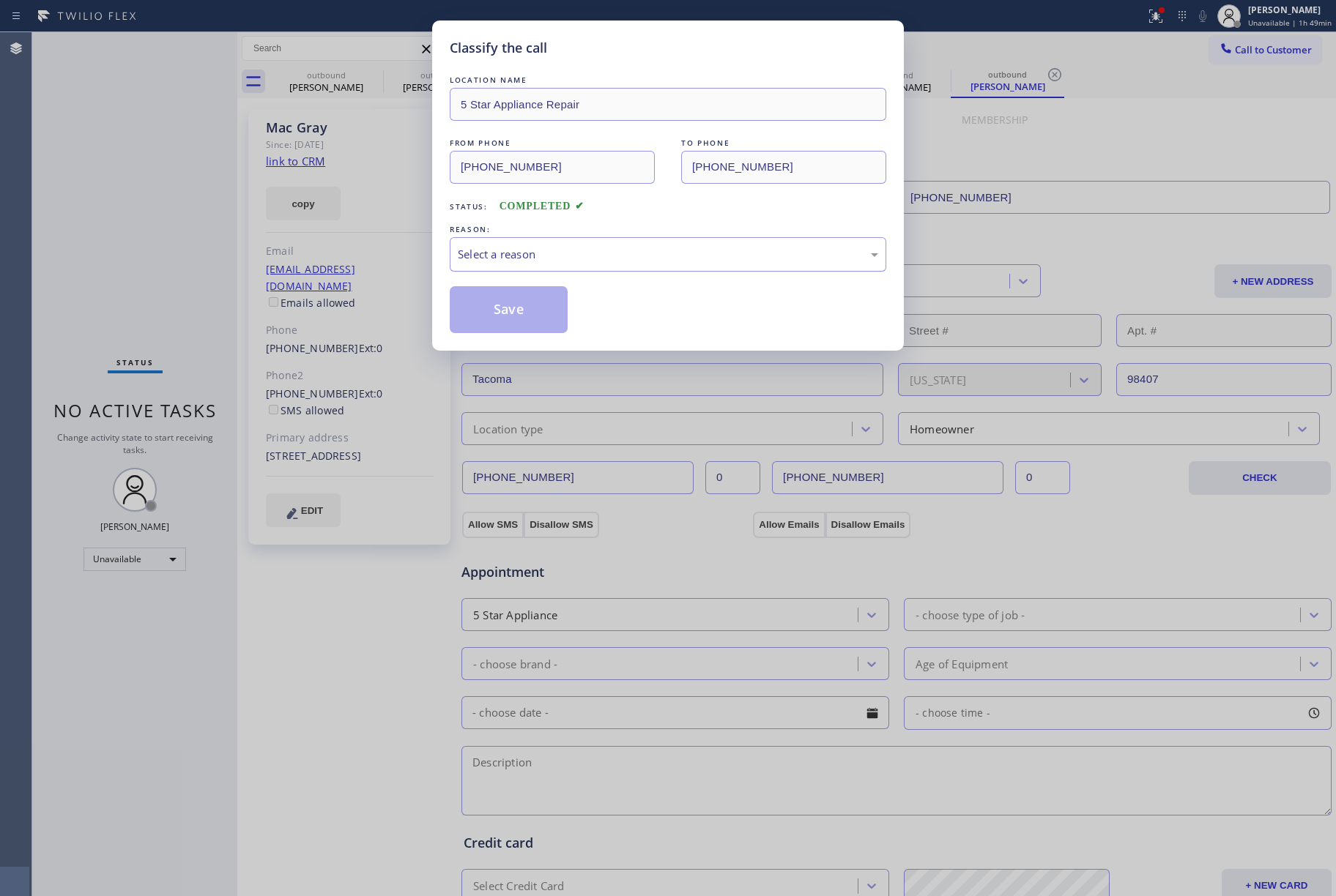
click at [538, 271] on div "Select a reason" at bounding box center [667, 254] width 436 height 34
click at [488, 308] on button "Save" at bounding box center [508, 309] width 118 height 47
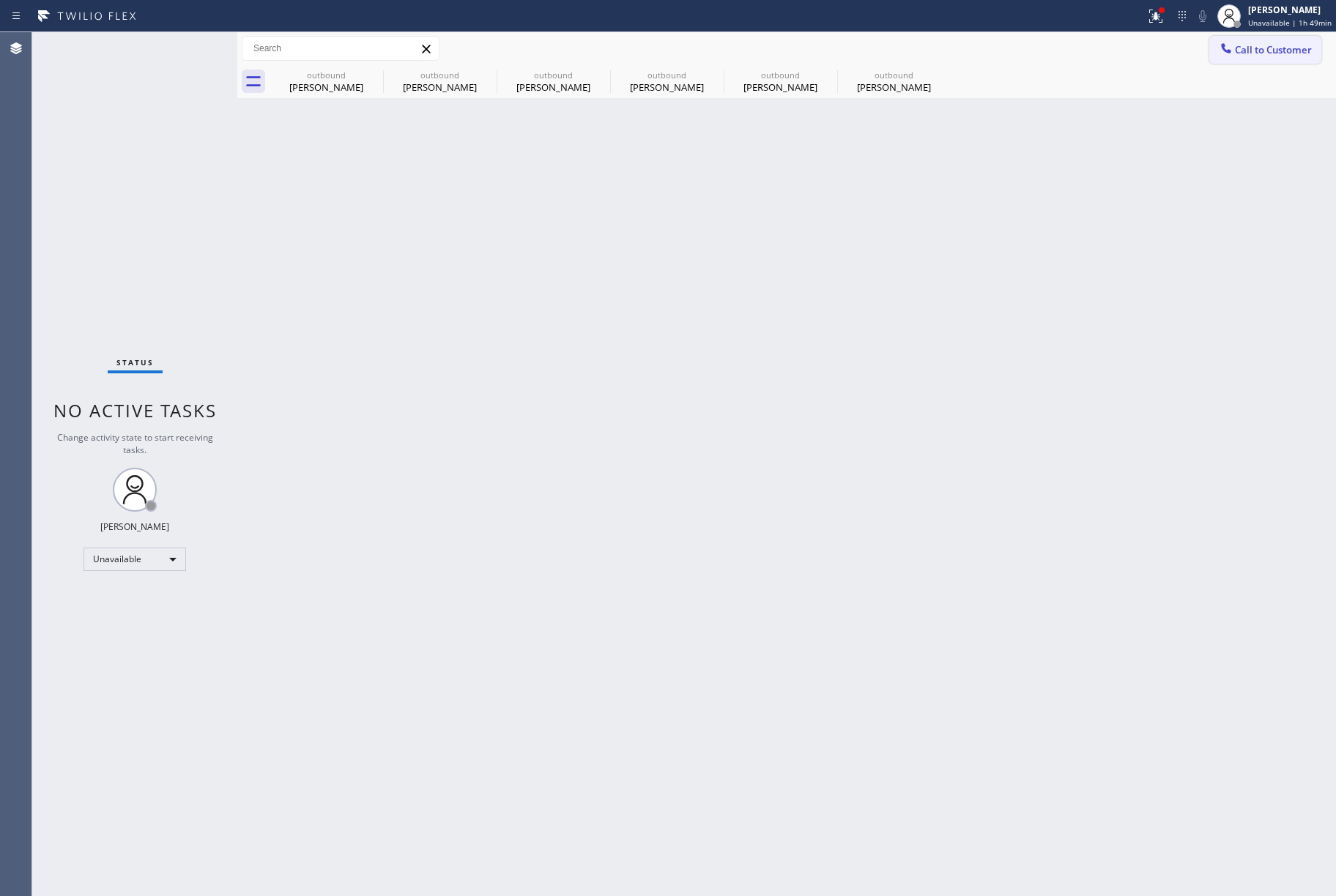
click at [1261, 47] on span "Call to Customer" at bounding box center [1273, 50] width 77 height 13
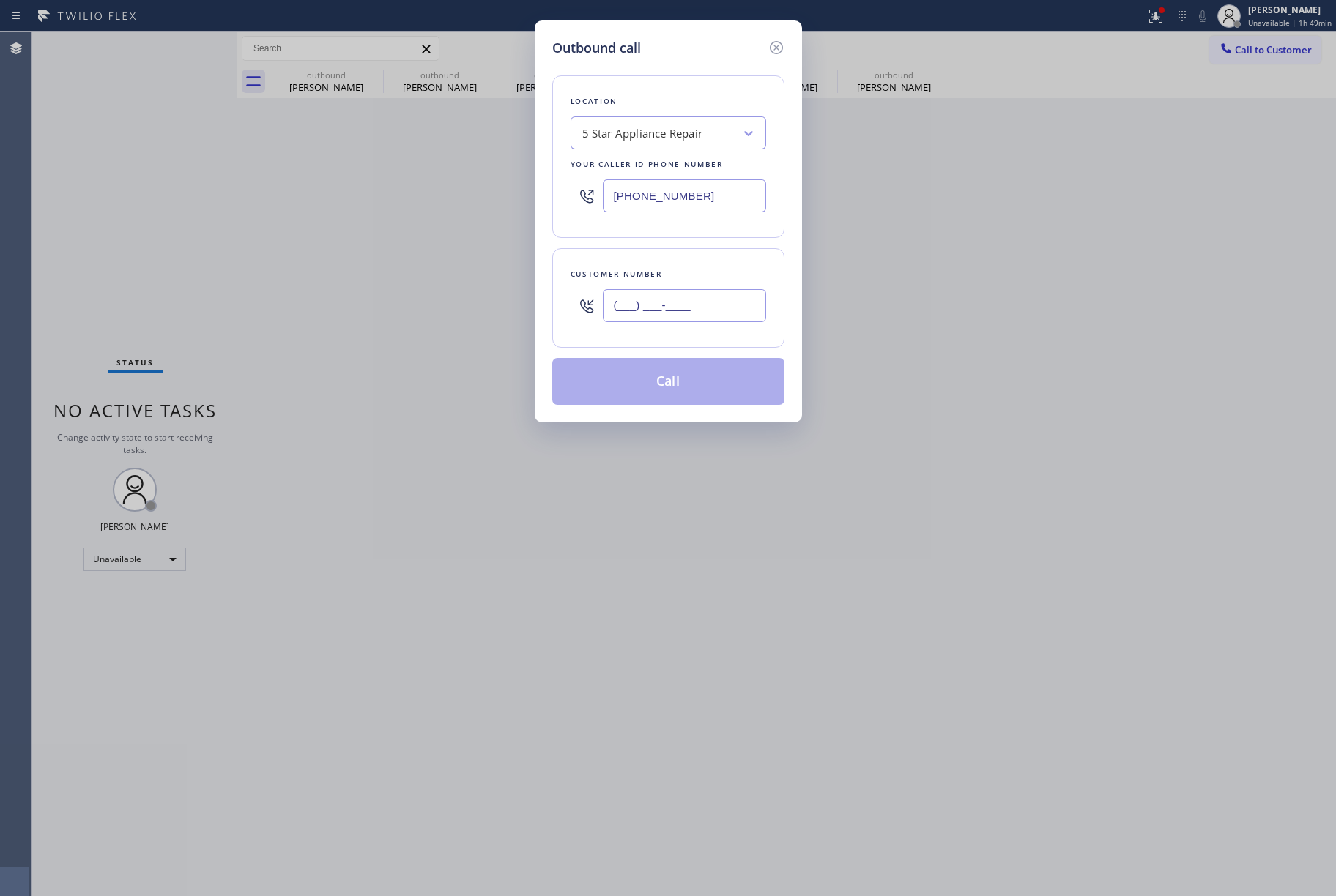
click at [662, 312] on input "(___) ___-____" at bounding box center [684, 305] width 163 height 33
paste input "415) 845-9824"
type input "[PHONE_NUMBER]"
click at [670, 281] on div "Customer number" at bounding box center [668, 274] width 196 height 15
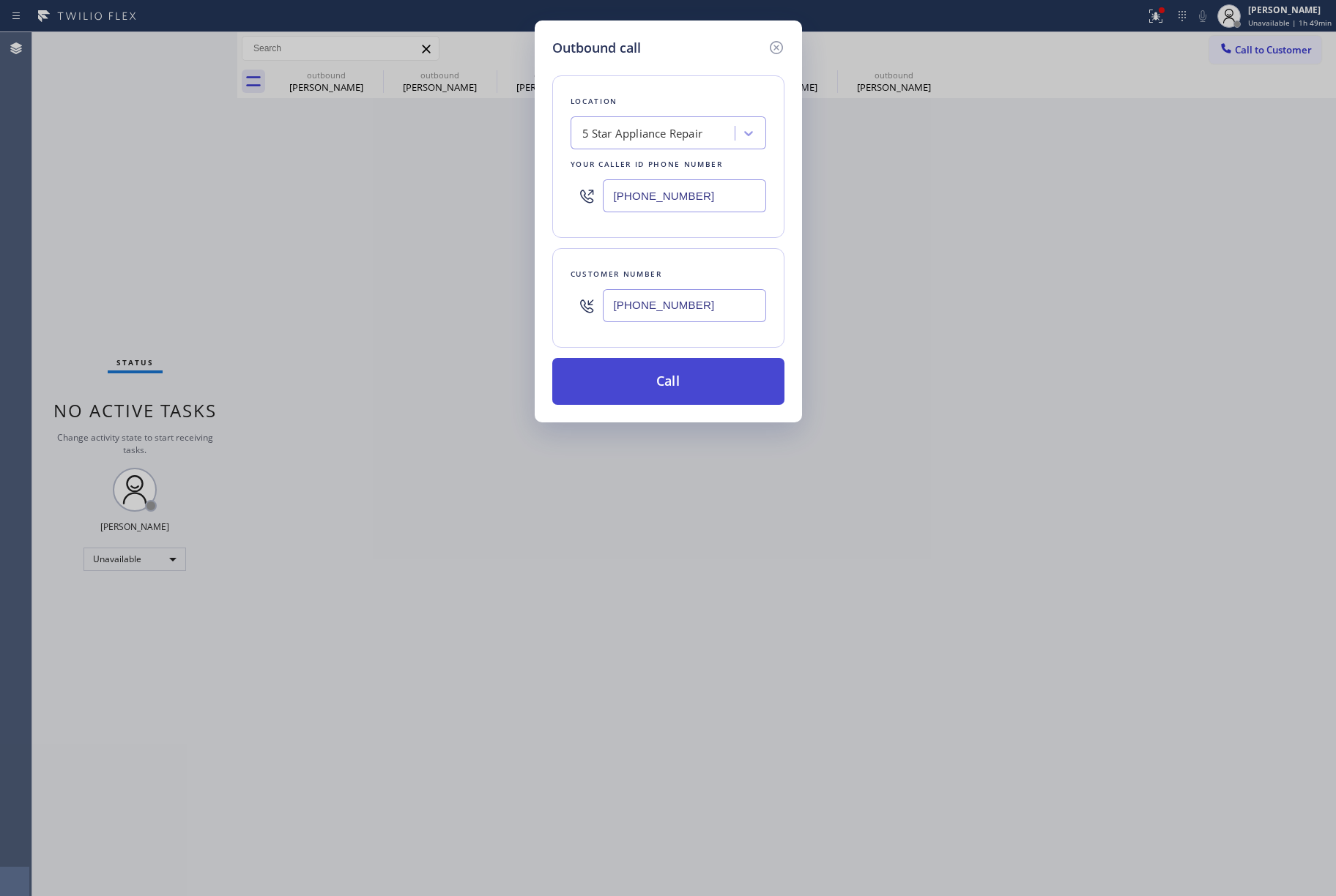
click at [657, 379] on button "Call" at bounding box center [669, 382] width 232 height 47
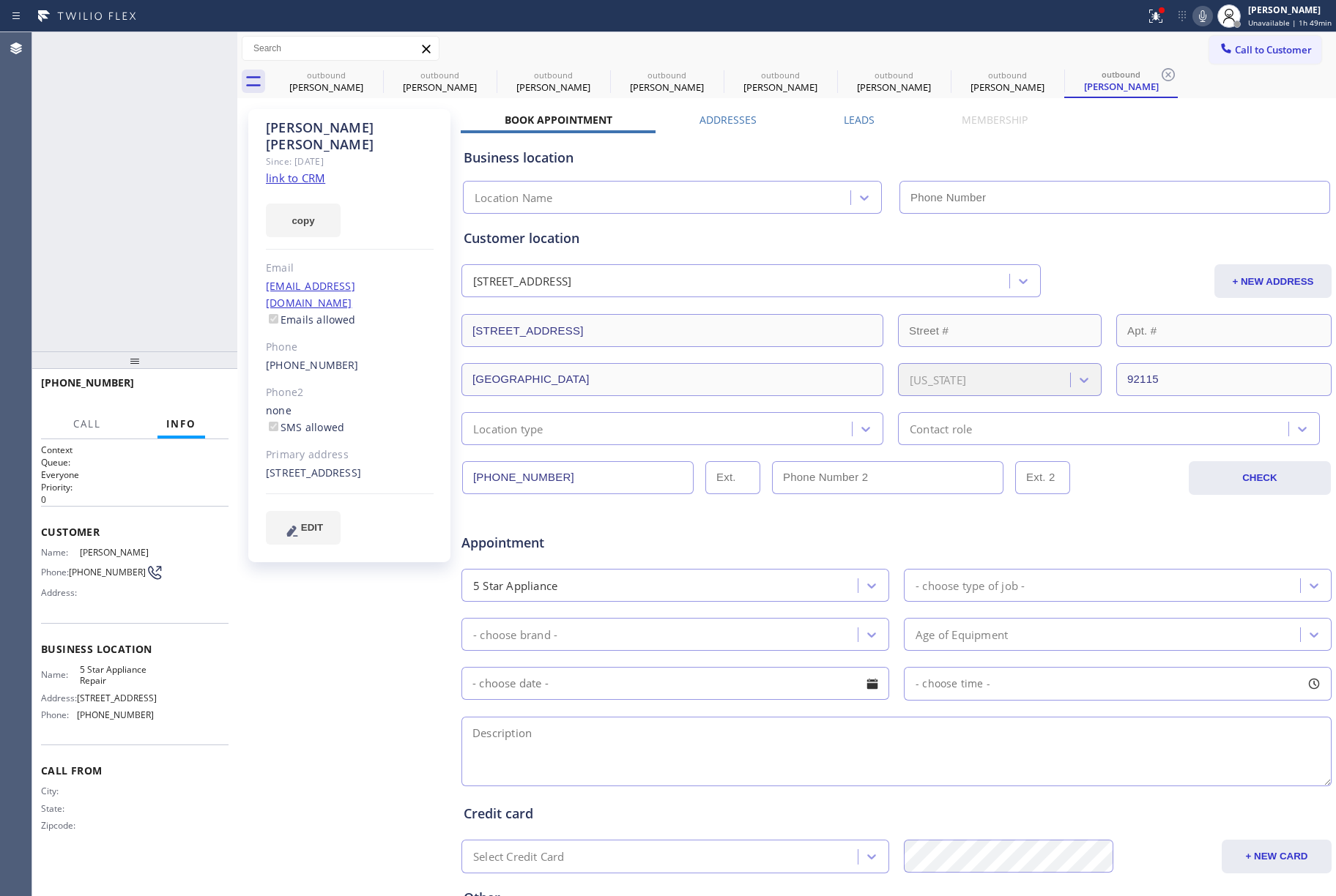
type input "[PHONE_NUMBER]"
click at [197, 383] on button "HANG UP" at bounding box center [194, 389] width 68 height 20
drag, startPoint x: 189, startPoint y: 323, endPoint x: 189, endPoint y: 398, distance: 75.0
click at [189, 348] on div "[PHONE_NUMBER] Live | 00:05 ALL TASKS ALL TASKS ACTIVE TASKS TASKS IN WRAP UP […" at bounding box center [135, 465] width 205 height 864
click at [189, 398] on button "HANG UP" at bounding box center [194, 389] width 68 height 20
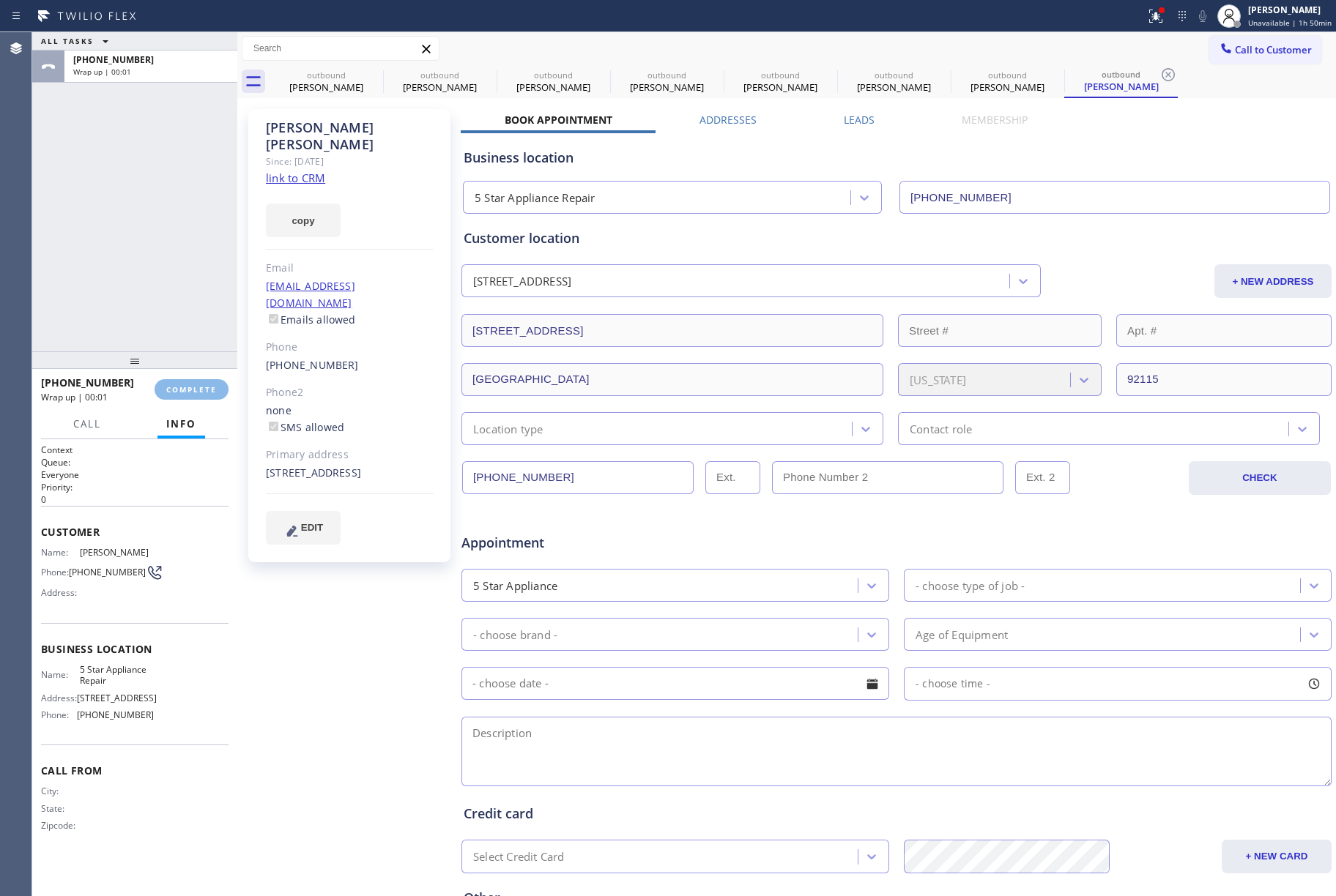
click at [155, 283] on div "ALL TASKS ALL TASKS ACTIVE TASKS TASKS IN WRAP UP [PHONE_NUMBER] Wrap up | 00:01" at bounding box center [135, 192] width 205 height 319
drag, startPoint x: 155, startPoint y: 283, endPoint x: 184, endPoint y: 283, distance: 29.0
click at [157, 283] on div "ALL TASKS ALL TASKS ACTIVE TASKS TASKS IN WRAP UP [PHONE_NUMBER] Wrap up | 00:01" at bounding box center [135, 192] width 205 height 319
click at [180, 394] on button "COMPLETE" at bounding box center [191, 389] width 74 height 20
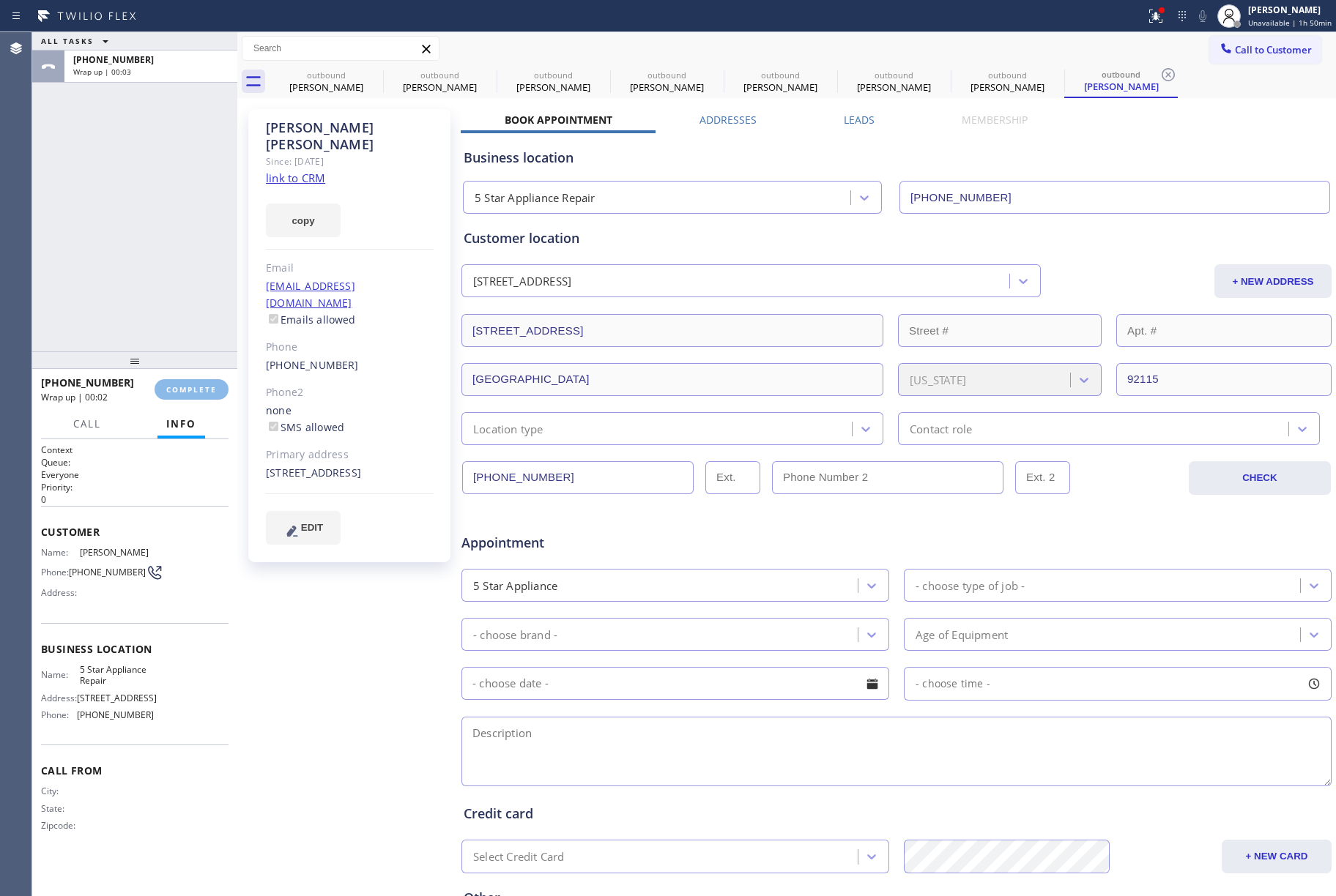
click at [159, 286] on div "ALL TASKS ALL TASKS ACTIVE TASKS TASKS IN WRAP UP [PHONE_NUMBER] Wrap up | 00:03" at bounding box center [135, 192] width 205 height 319
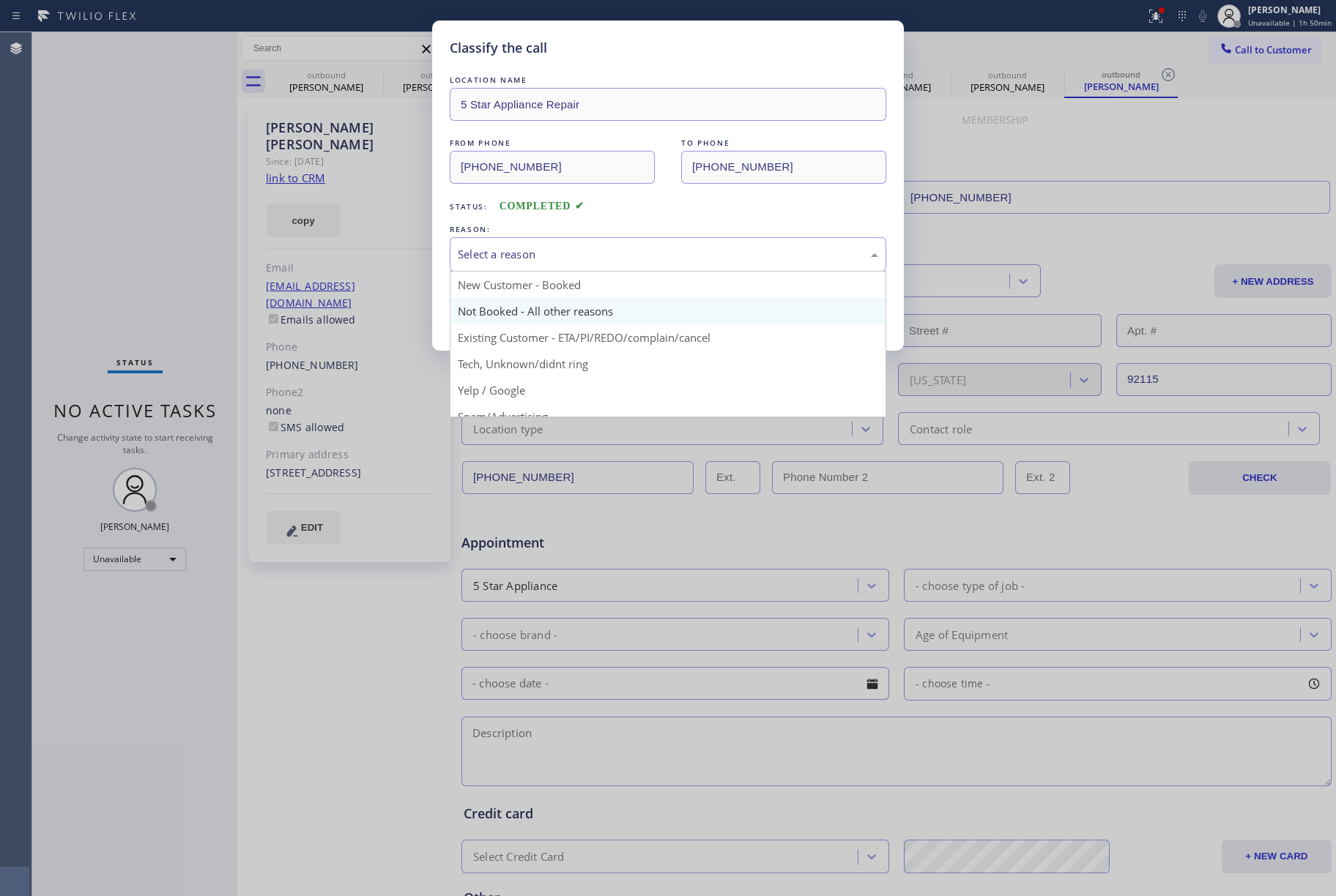
drag, startPoint x: 555, startPoint y: 259, endPoint x: 575, endPoint y: 309, distance: 53.9
click at [557, 258] on div "Select a reason" at bounding box center [667, 254] width 420 height 17
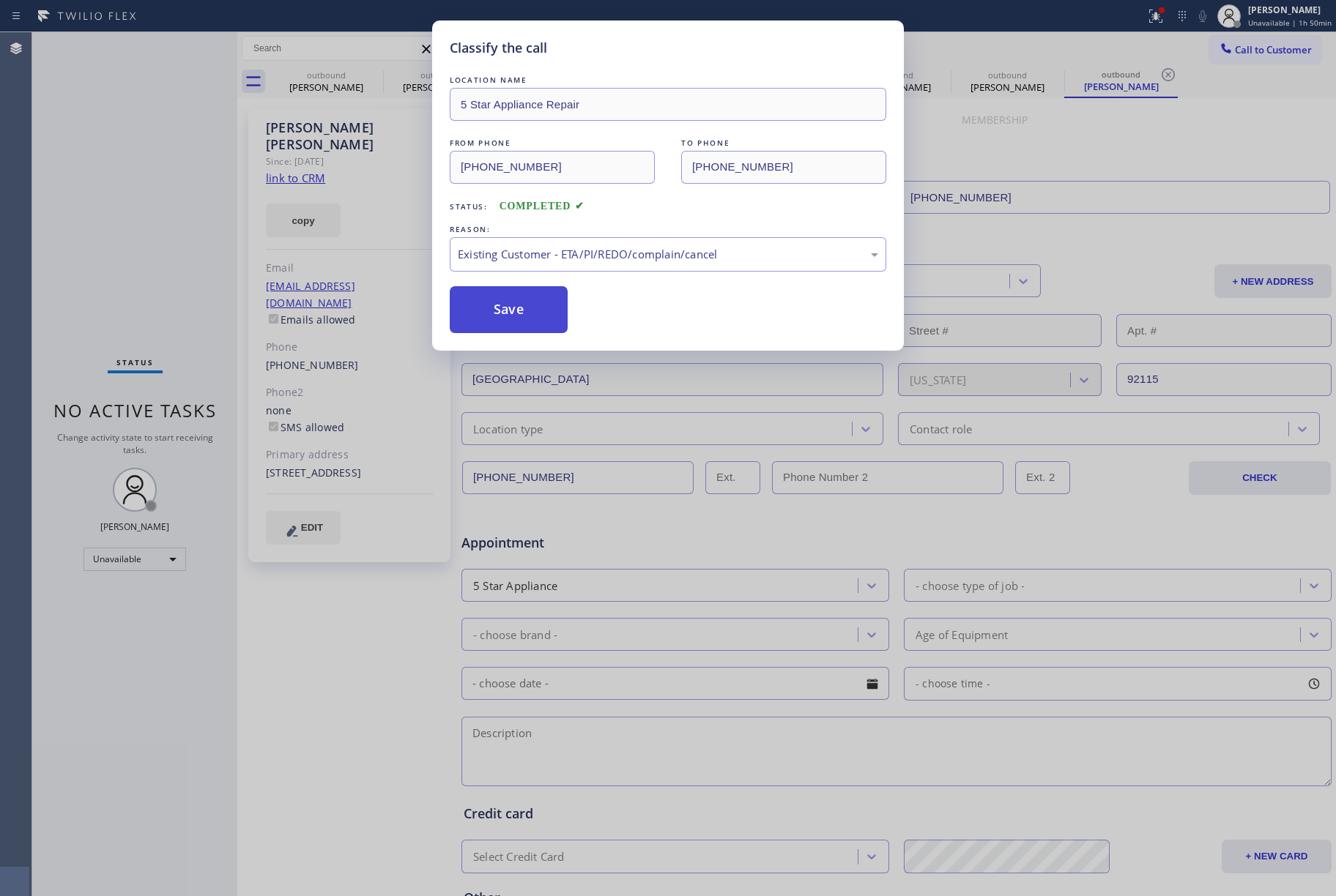
click at [504, 312] on button "Save" at bounding box center [508, 309] width 118 height 47
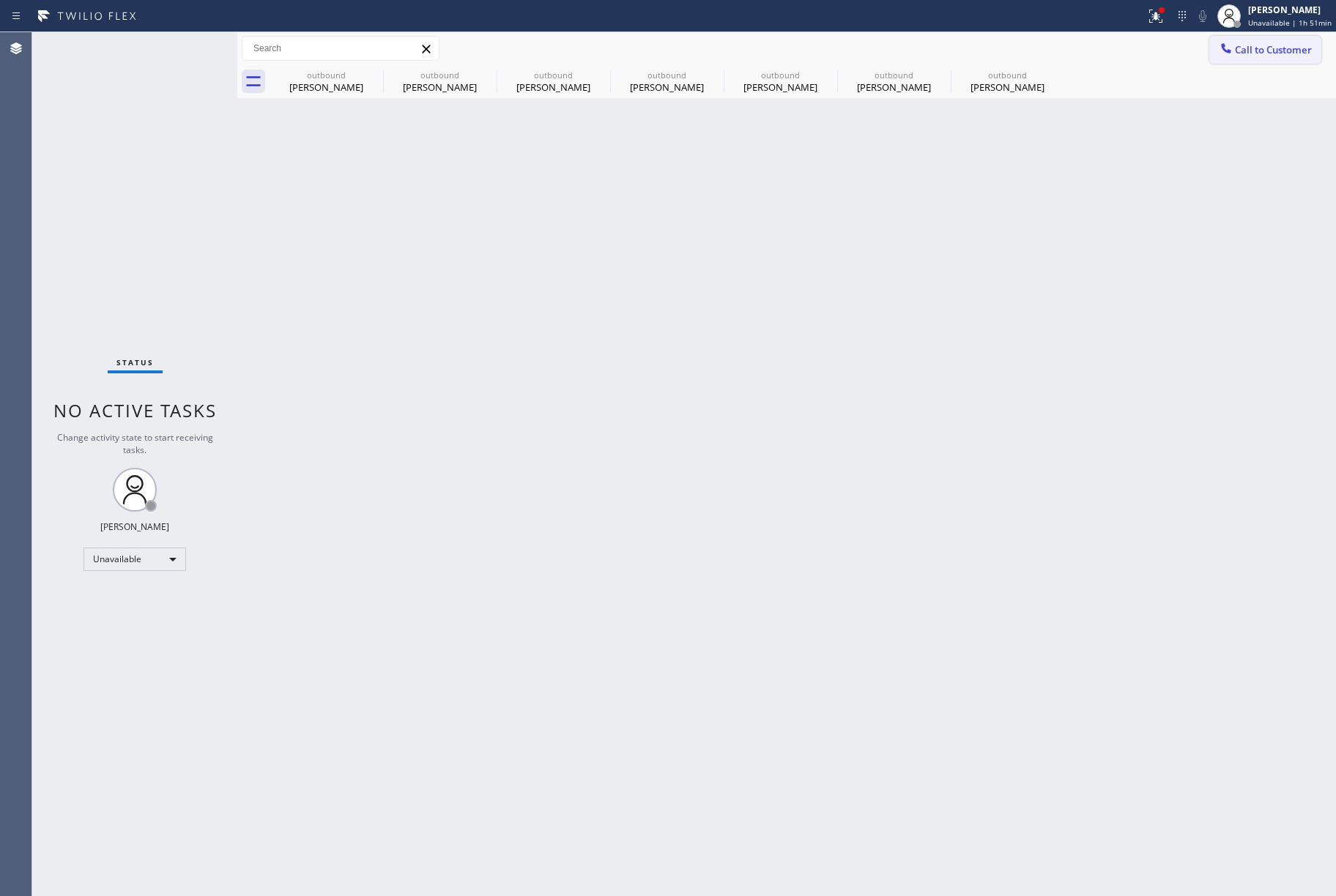
click at [1254, 48] on span "Call to Customer" at bounding box center [1273, 50] width 77 height 13
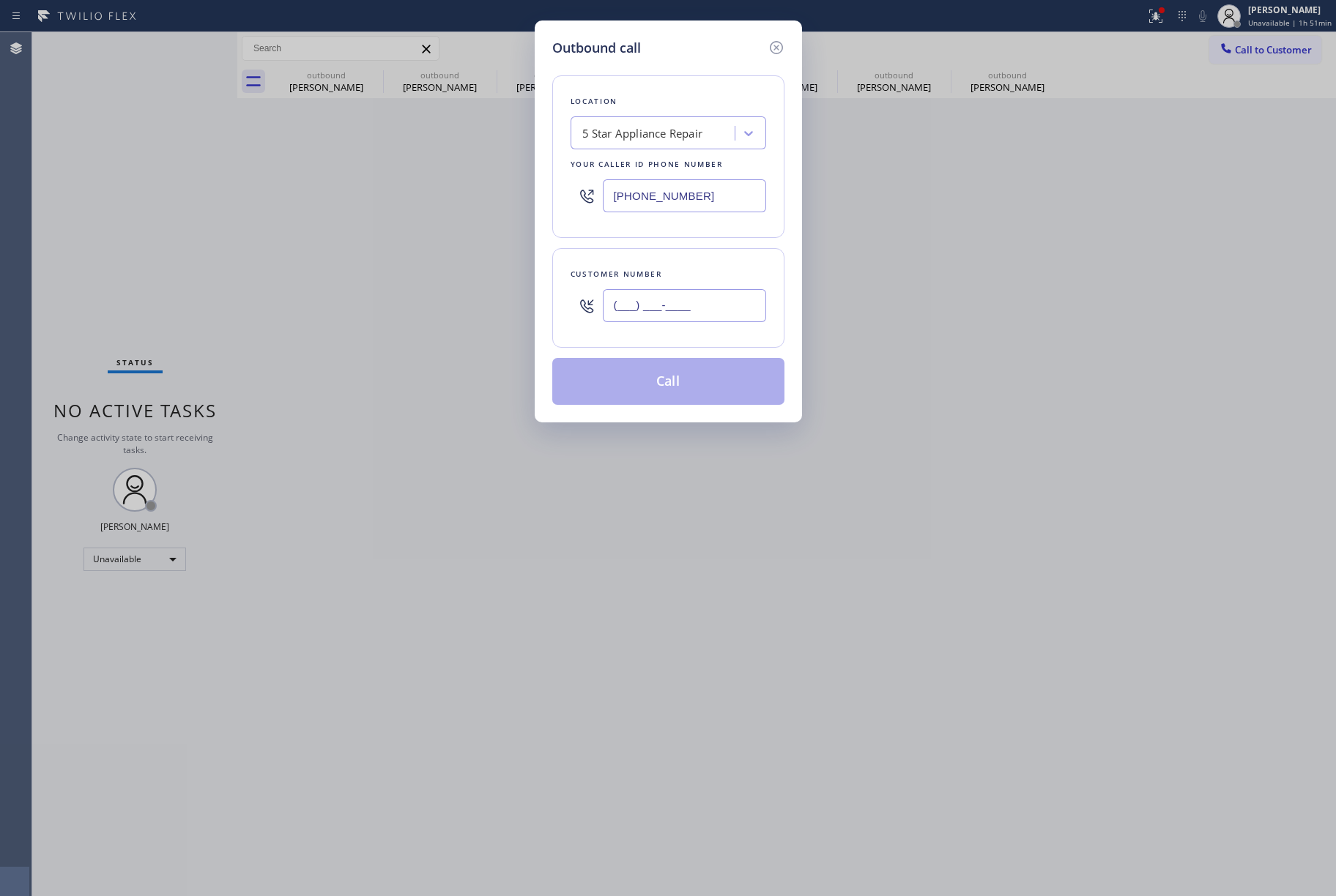
click at [708, 297] on input "(___) ___-____" at bounding box center [684, 305] width 163 height 33
paste input "661) 476-7416"
type input "[PHONE_NUMBER]"
click at [706, 275] on div "Customer number" at bounding box center [668, 274] width 196 height 15
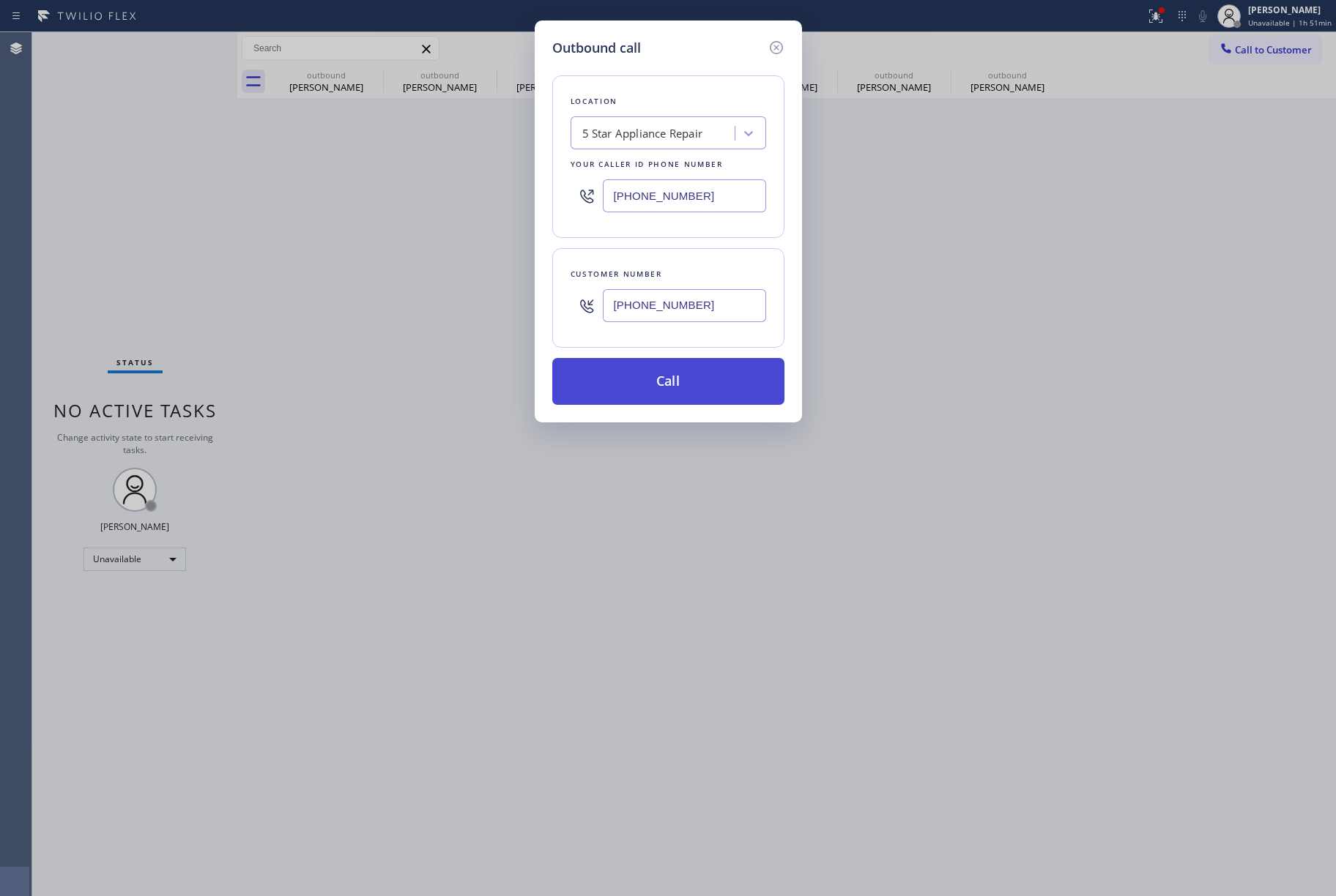
click at [645, 383] on button "Call" at bounding box center [669, 382] width 232 height 47
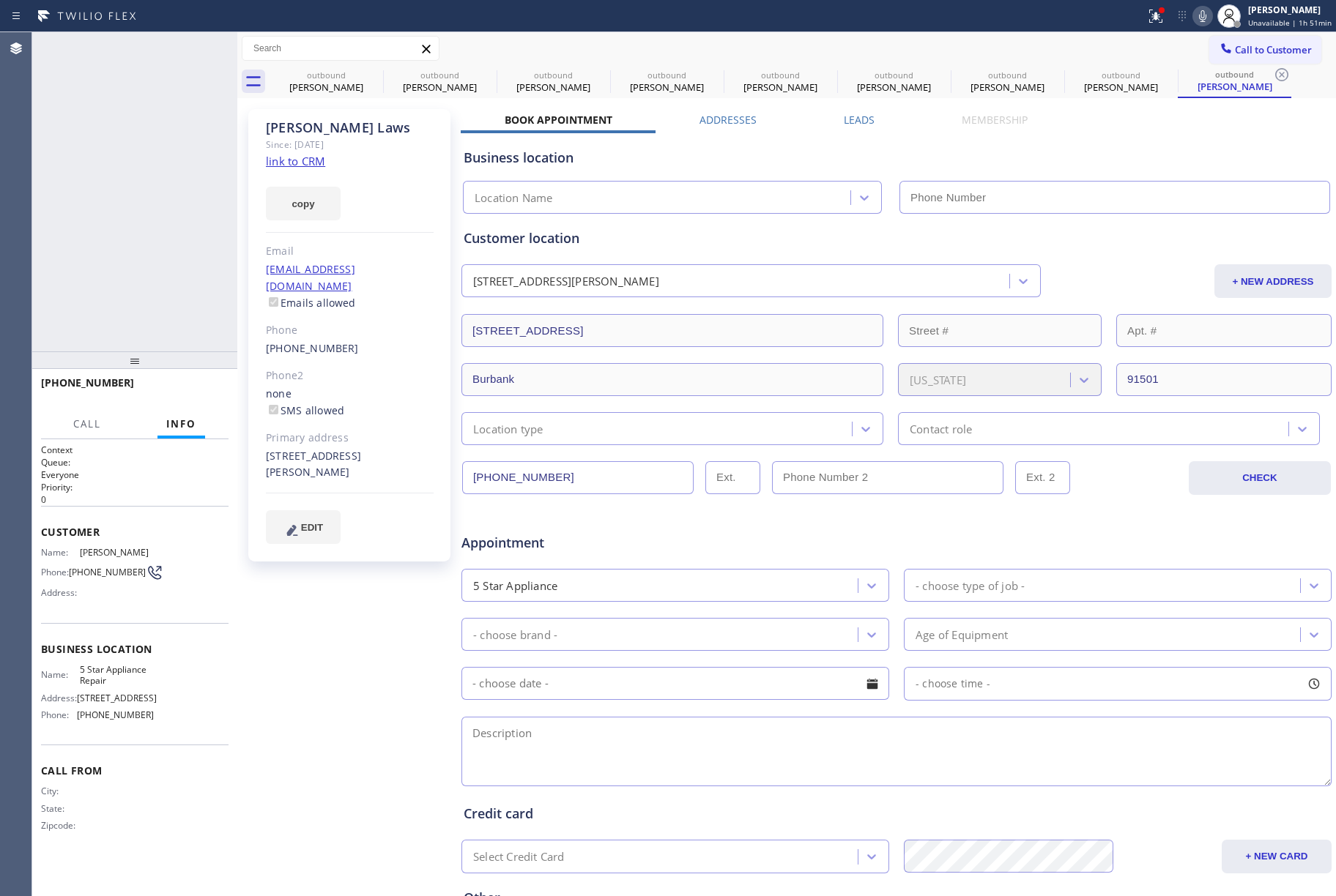
type input "[PHONE_NUMBER]"
click at [194, 383] on button "HANG UP" at bounding box center [194, 389] width 68 height 20
drag, startPoint x: 194, startPoint y: 334, endPoint x: 218, endPoint y: 405, distance: 74.9
click at [195, 334] on div "[PHONE_NUMBER] Live | 00:04 ALL TASKS ALL TASKS ACTIVE TASKS TASKS IN WRAP UP" at bounding box center [135, 192] width 205 height 319
click at [211, 387] on span "HANG UP" at bounding box center [194, 389] width 45 height 11
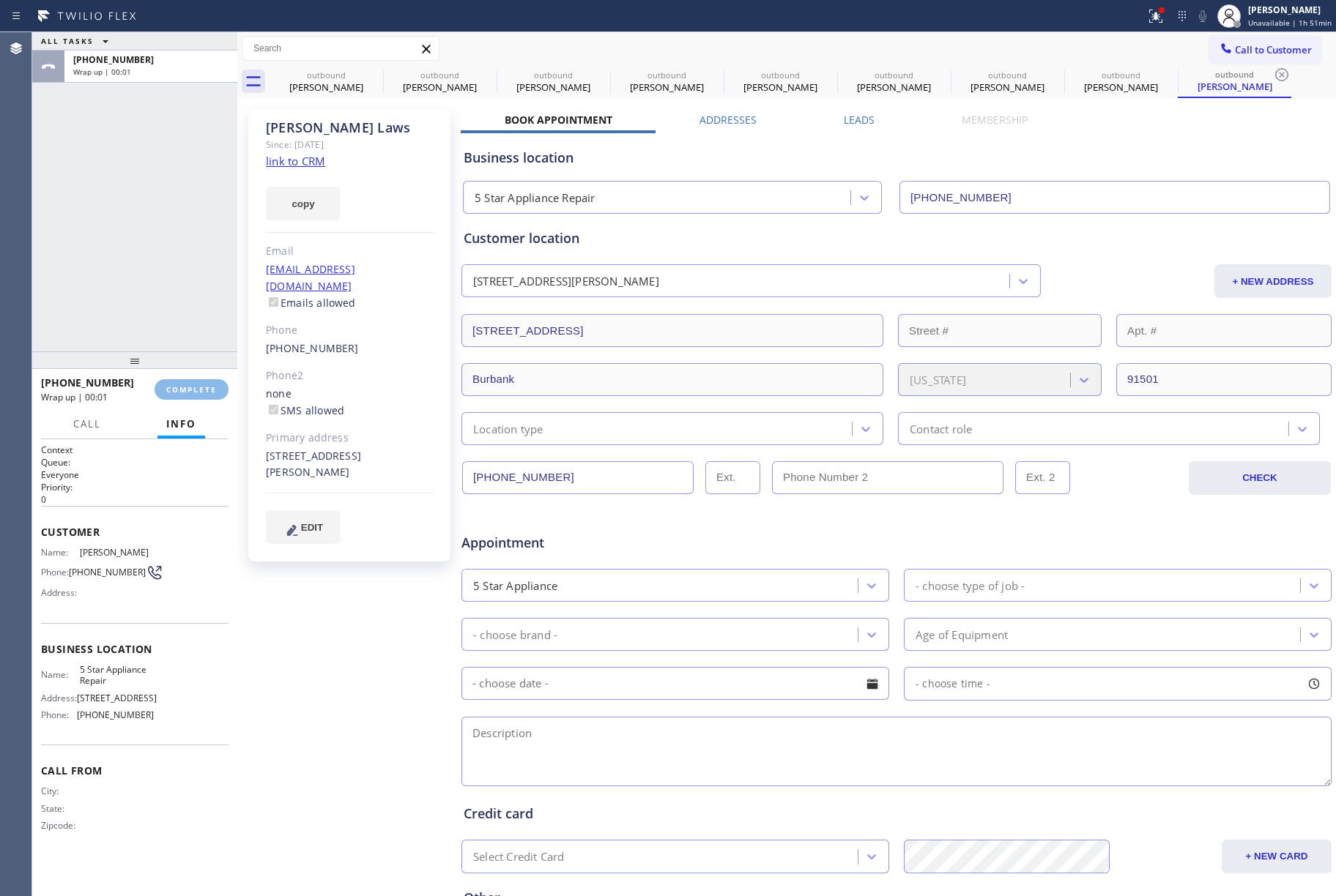
click at [182, 279] on div "ALL TASKS ALL TASKS ACTIVE TASKS TASKS IN WRAP UP [PHONE_NUMBER] Wrap up | 00:01" at bounding box center [135, 192] width 205 height 319
drag, startPoint x: 182, startPoint y: 279, endPoint x: 211, endPoint y: 277, distance: 29.1
click at [185, 277] on div "ALL TASKS ALL TASKS ACTIVE TASKS TASKS IN WRAP UP [PHONE_NUMBER] Wrap up | 00:01" at bounding box center [135, 192] width 205 height 319
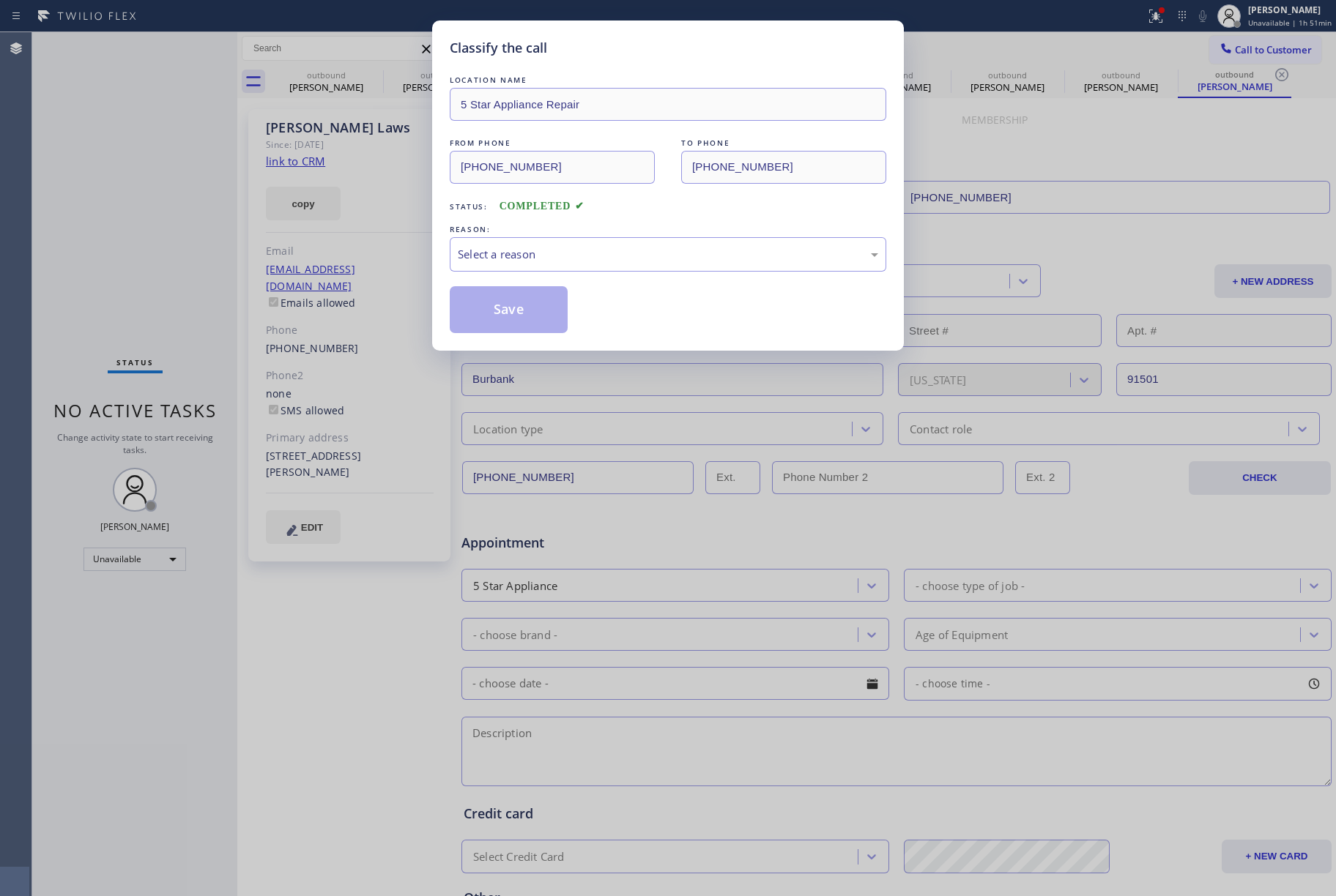
click at [580, 276] on div "LOCATION NAME 5 Star Appliance Repair FROM PHONE [PHONE_NUMBER] TO PHONE [PHONE…" at bounding box center [667, 202] width 436 height 261
click at [562, 250] on div "Select a reason" at bounding box center [667, 254] width 420 height 17
drag, startPoint x: 487, startPoint y: 309, endPoint x: 485, endPoint y: 118, distance: 191.0
click at [488, 308] on button "Save" at bounding box center [508, 309] width 118 height 47
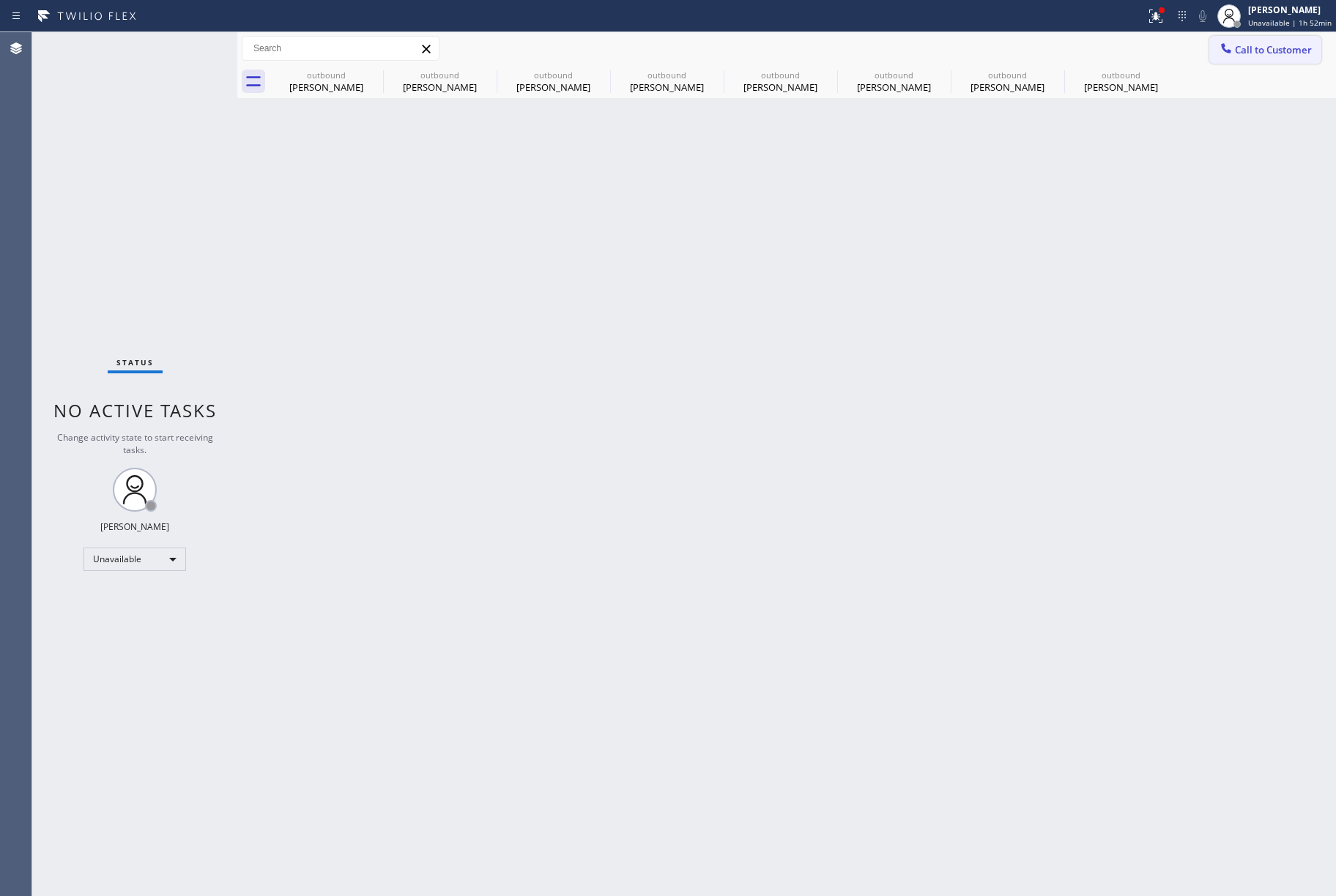
click at [1256, 56] on span "Call to Customer" at bounding box center [1273, 50] width 77 height 13
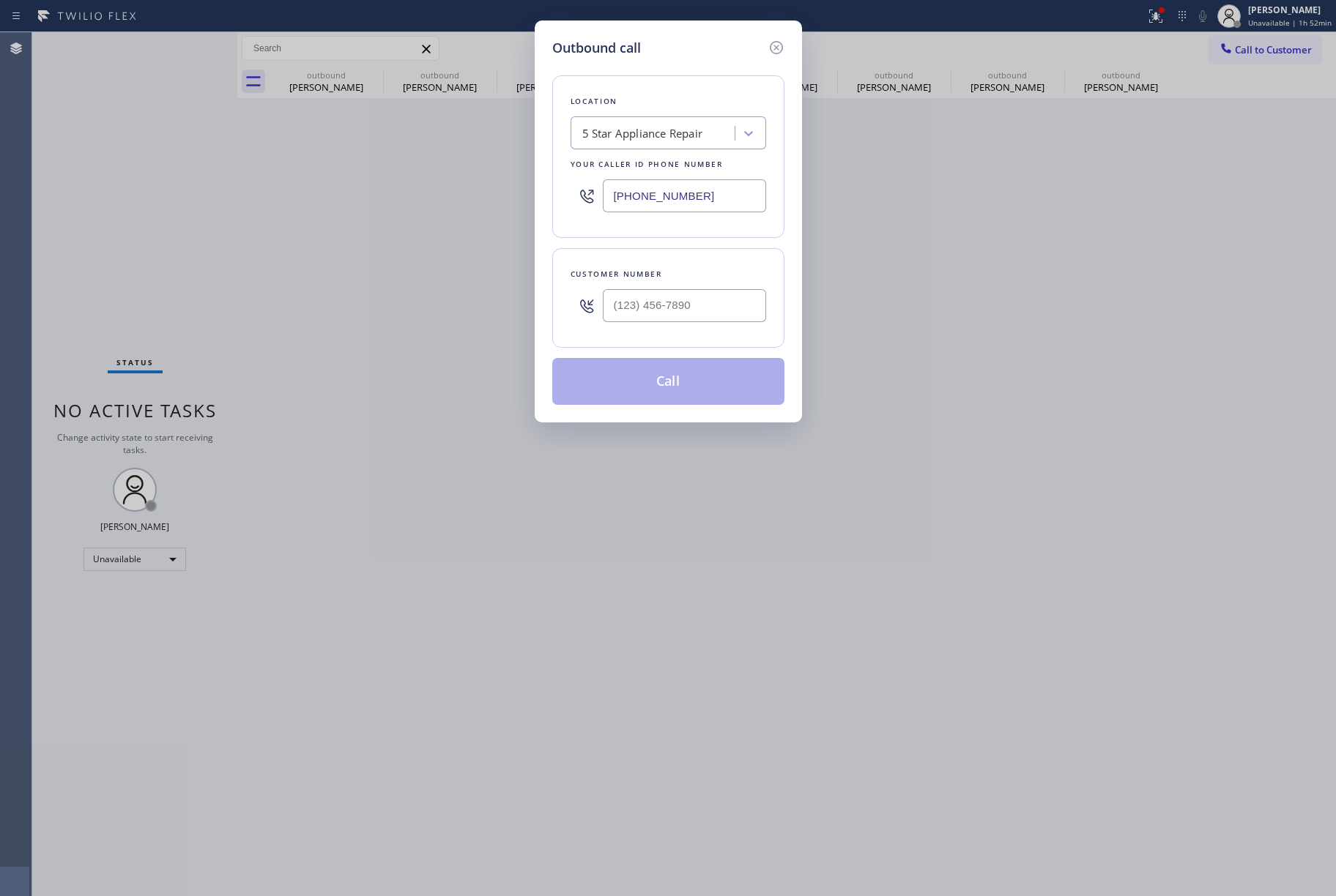
click at [651, 287] on div at bounding box center [684, 305] width 163 height 48
click at [662, 300] on input "(___) ___-____" at bounding box center [684, 305] width 163 height 33
paste input "760) 846-0275"
type input "[PHONE_NUMBER]"
drag, startPoint x: 679, startPoint y: 272, endPoint x: 699, endPoint y: 328, distance: 59.5
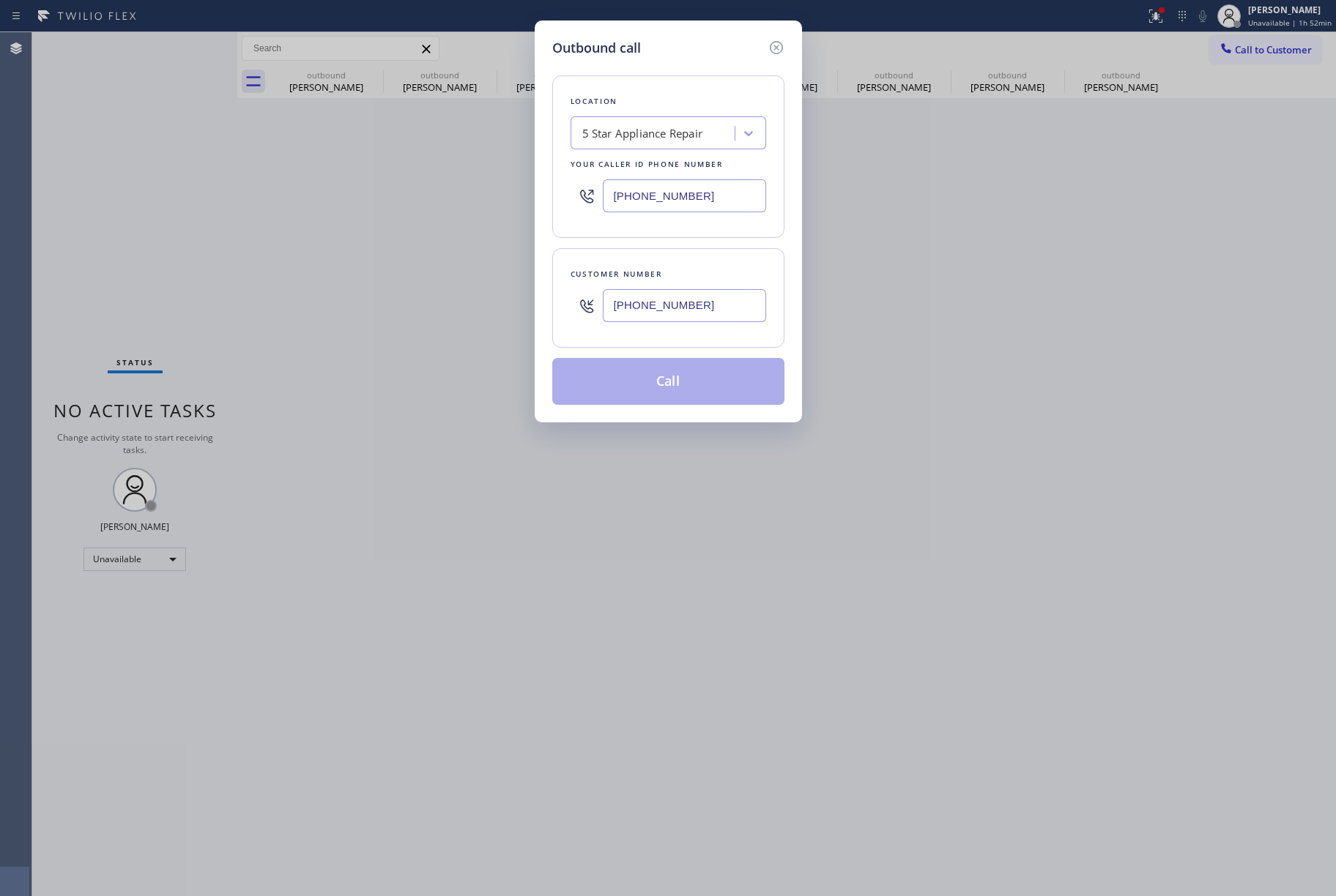
click at [686, 272] on div "Customer number" at bounding box center [668, 274] width 196 height 15
click at [677, 387] on button "Call" at bounding box center [669, 382] width 232 height 47
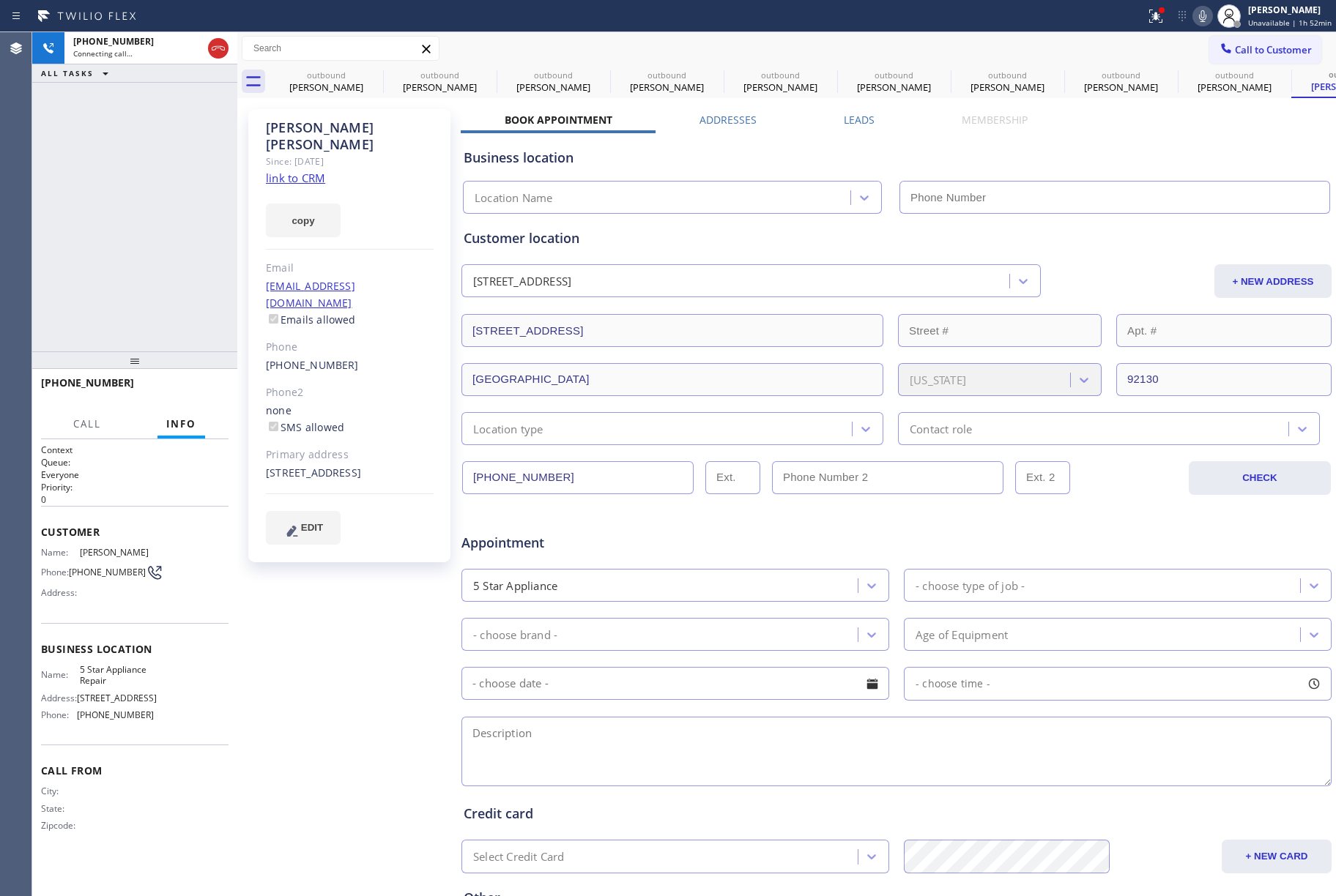
type input "[PHONE_NUMBER]"
click at [191, 384] on span "HANG UP" at bounding box center [194, 389] width 45 height 11
drag, startPoint x: 191, startPoint y: 340, endPoint x: 204, endPoint y: 378, distance: 40.2
click at [197, 346] on div "[PHONE_NUMBER] Live | 00:04 ALL TASKS ALL TASKS ACTIVE TASKS TASKS IN WRAP UP" at bounding box center [135, 192] width 205 height 319
click at [204, 378] on div "[PHONE_NUMBER] Live | 00:04 HANG UP" at bounding box center [134, 389] width 188 height 38
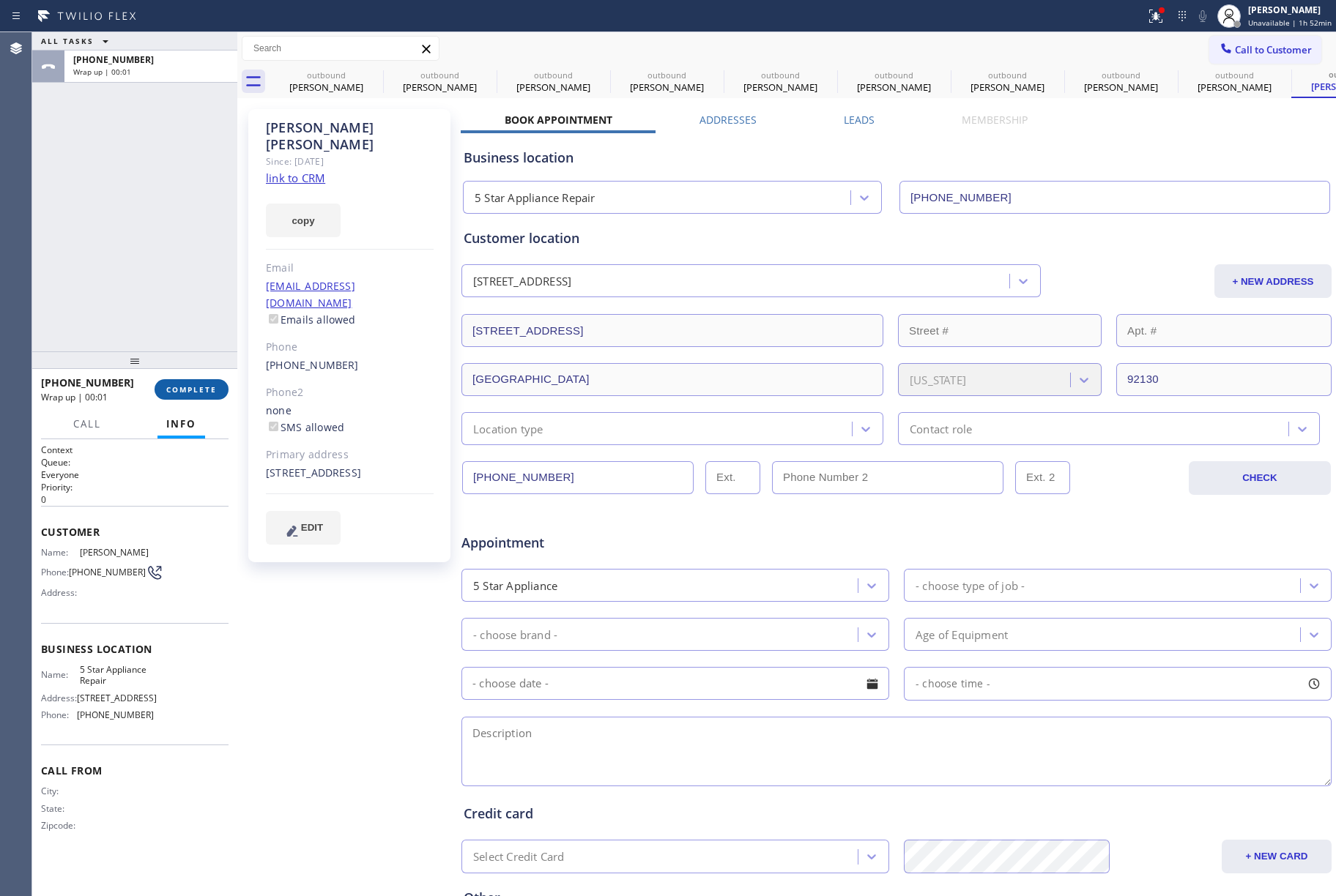
click at [204, 390] on span "COMPLETE" at bounding box center [192, 389] width 50 height 11
click at [166, 303] on div "ALL TASKS ALL TASKS ACTIVE TASKS TASKS IN WRAP UP [PHONE_NUMBER] Wrap up | 00:01" at bounding box center [135, 192] width 205 height 319
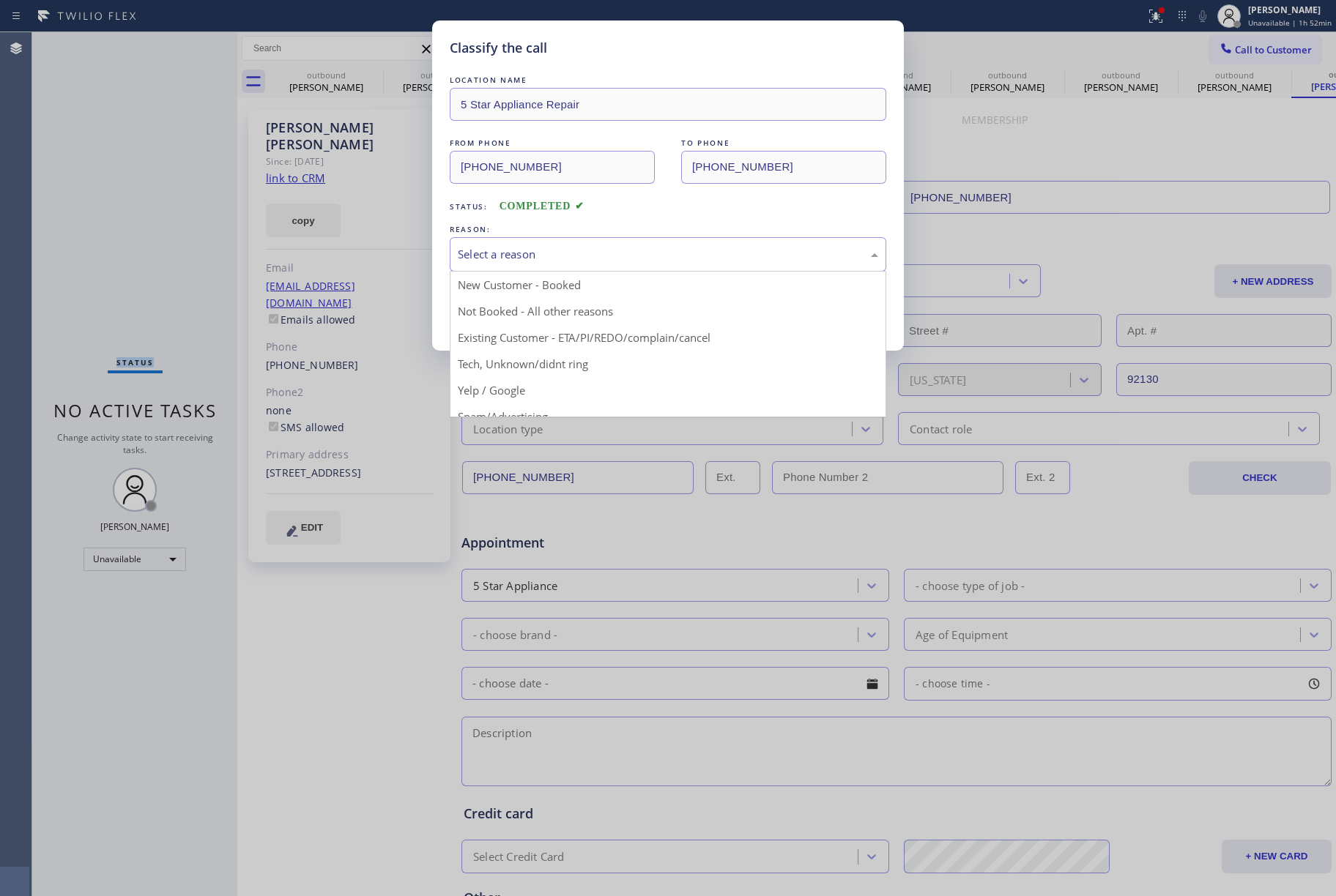
click at [523, 255] on div "Select a reason" at bounding box center [667, 254] width 420 height 17
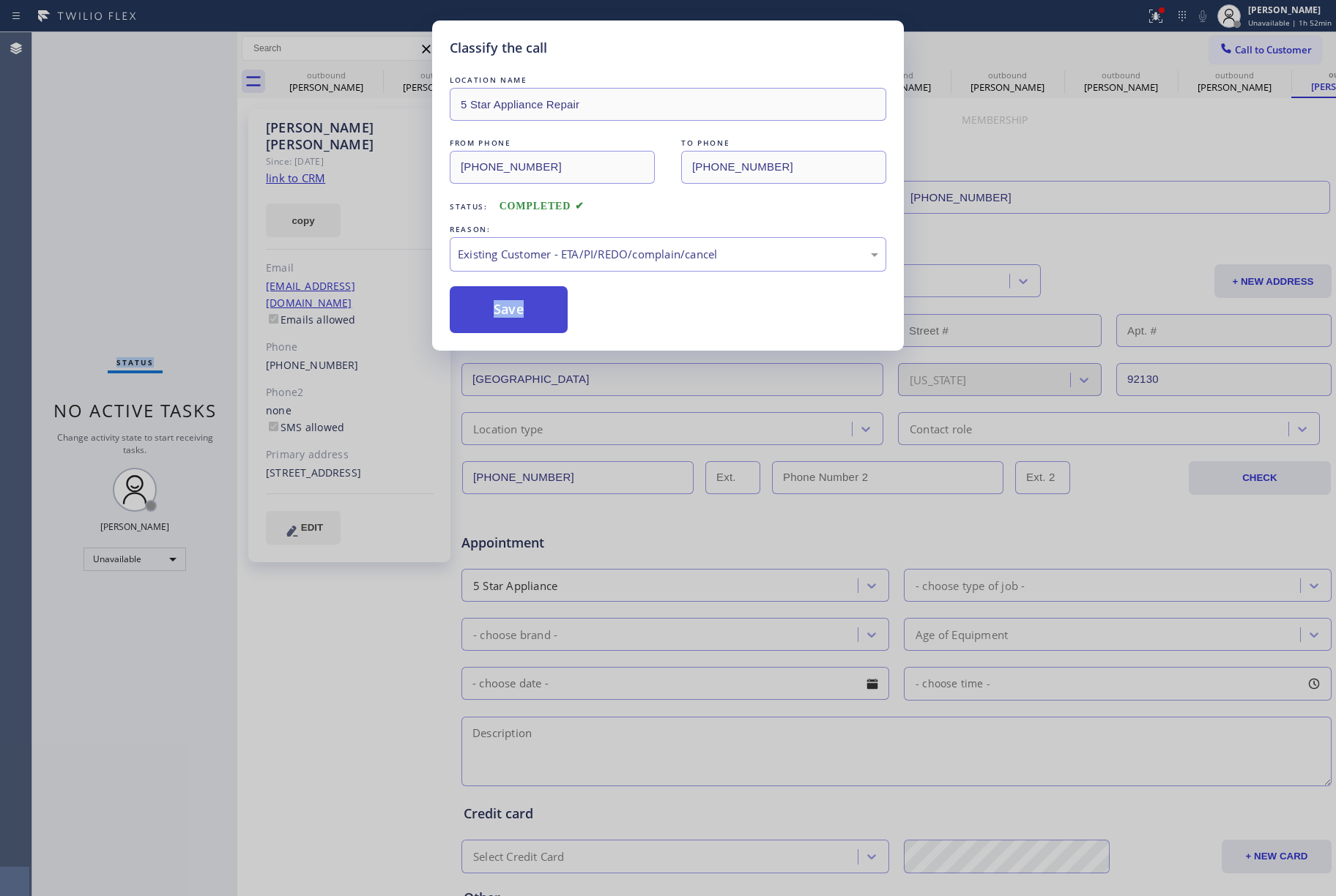
click at [480, 303] on button "Save" at bounding box center [508, 309] width 118 height 47
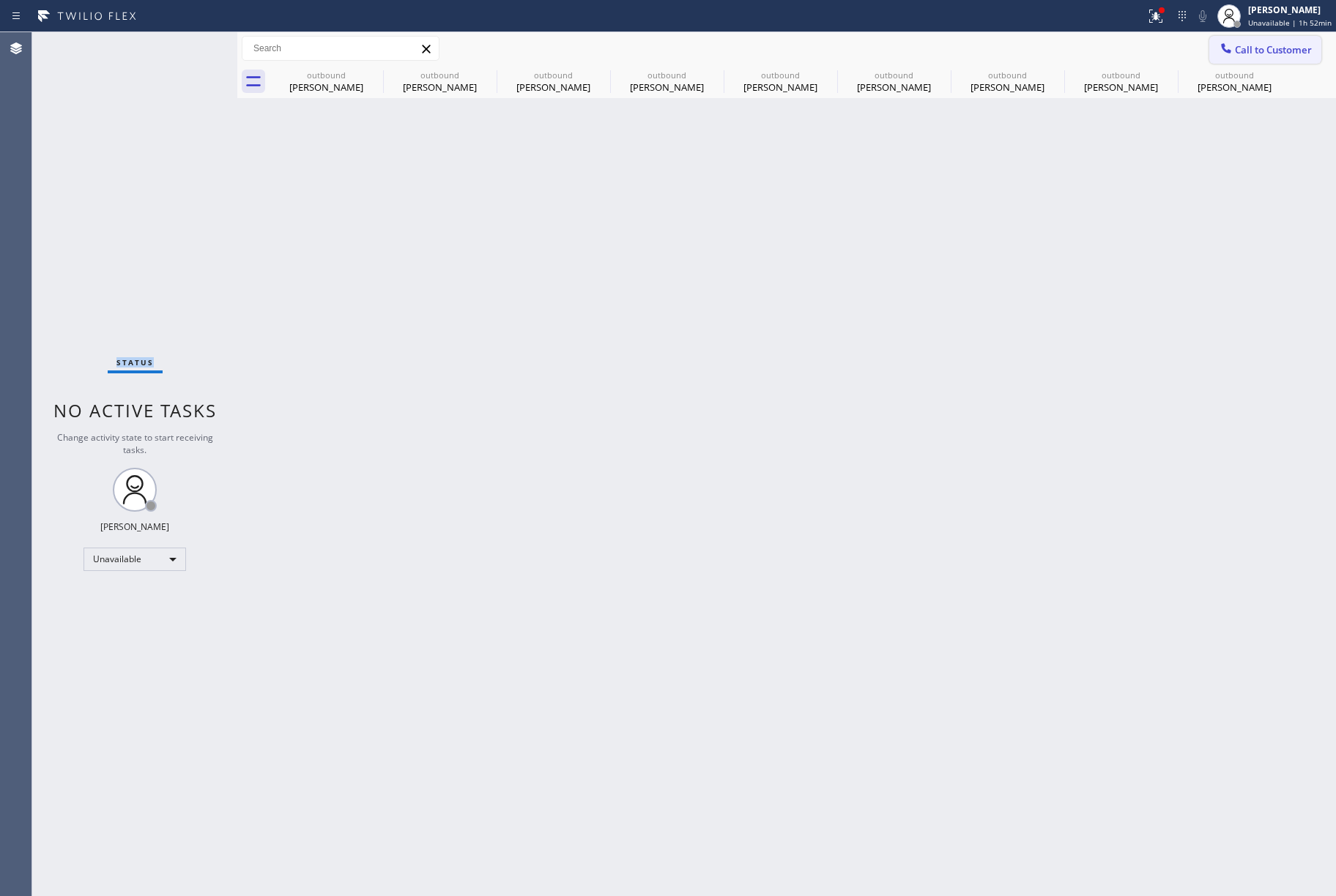
click at [1270, 56] on span "Call to Customer" at bounding box center [1273, 50] width 77 height 13
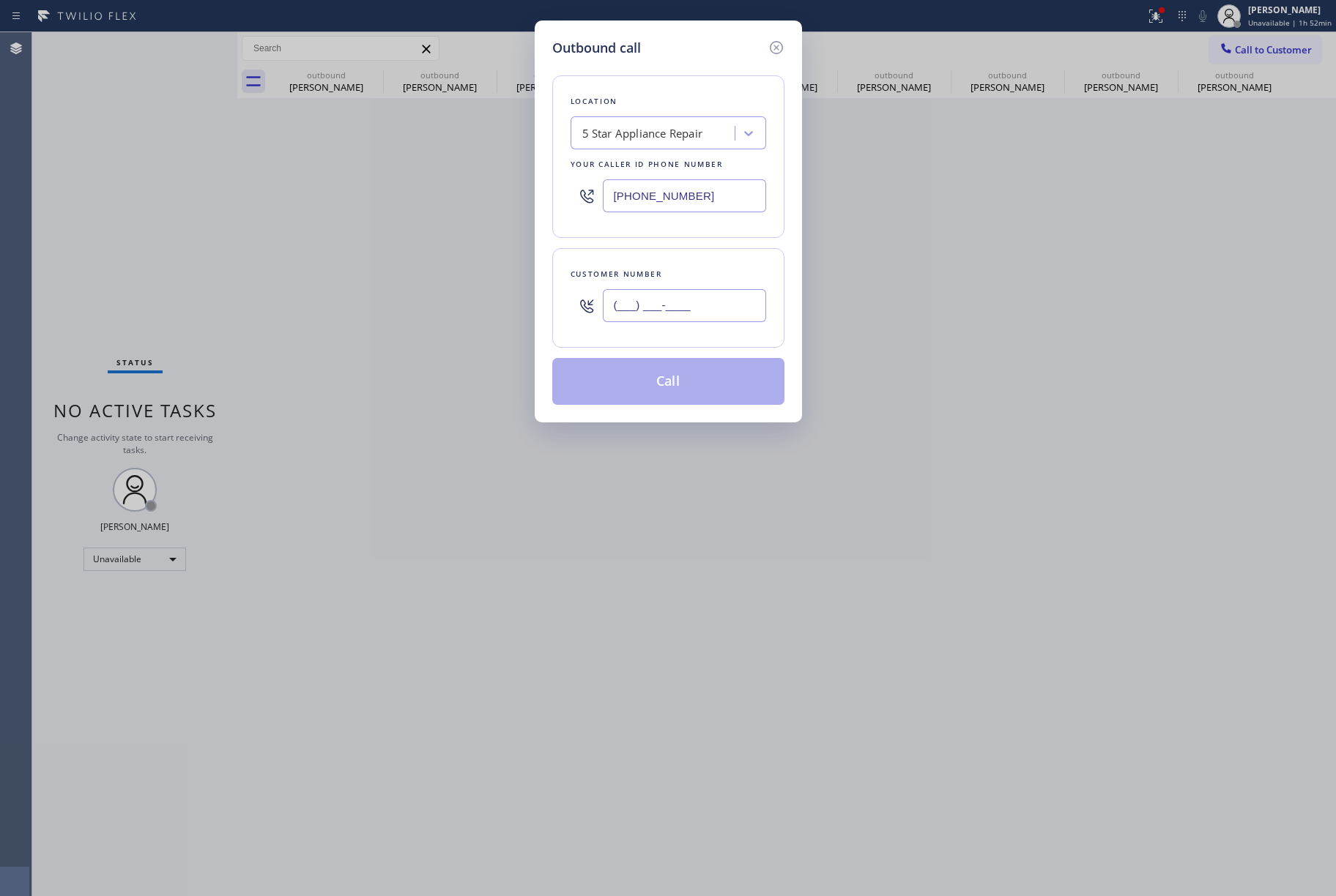
click at [664, 292] on input "(___) ___-____" at bounding box center [684, 305] width 163 height 33
paste input "408) 442-1830"
type input "[PHONE_NUMBER]"
click at [665, 279] on div "Customer number" at bounding box center [668, 274] width 196 height 15
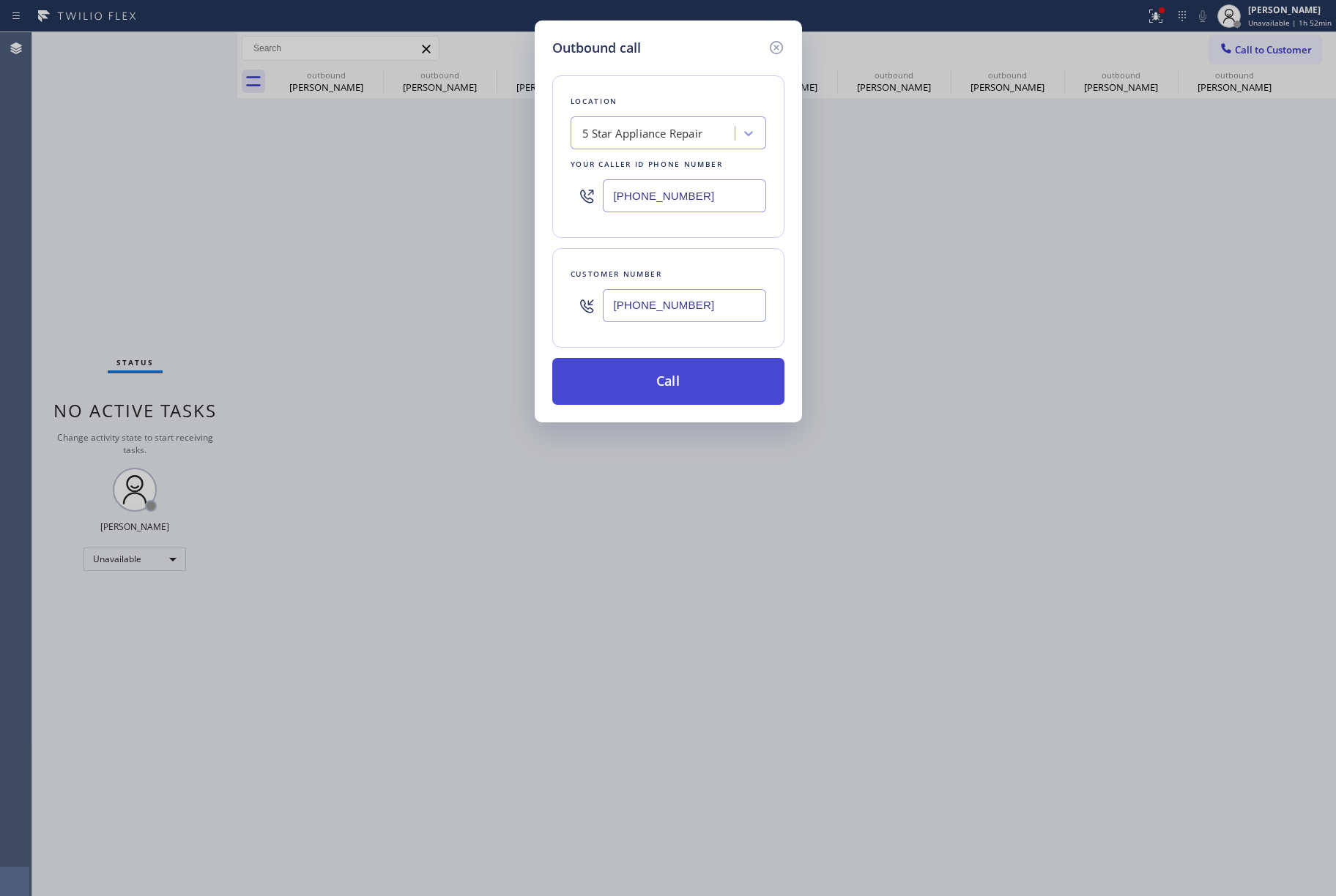
click at [671, 378] on button "Call" at bounding box center [669, 382] width 232 height 47
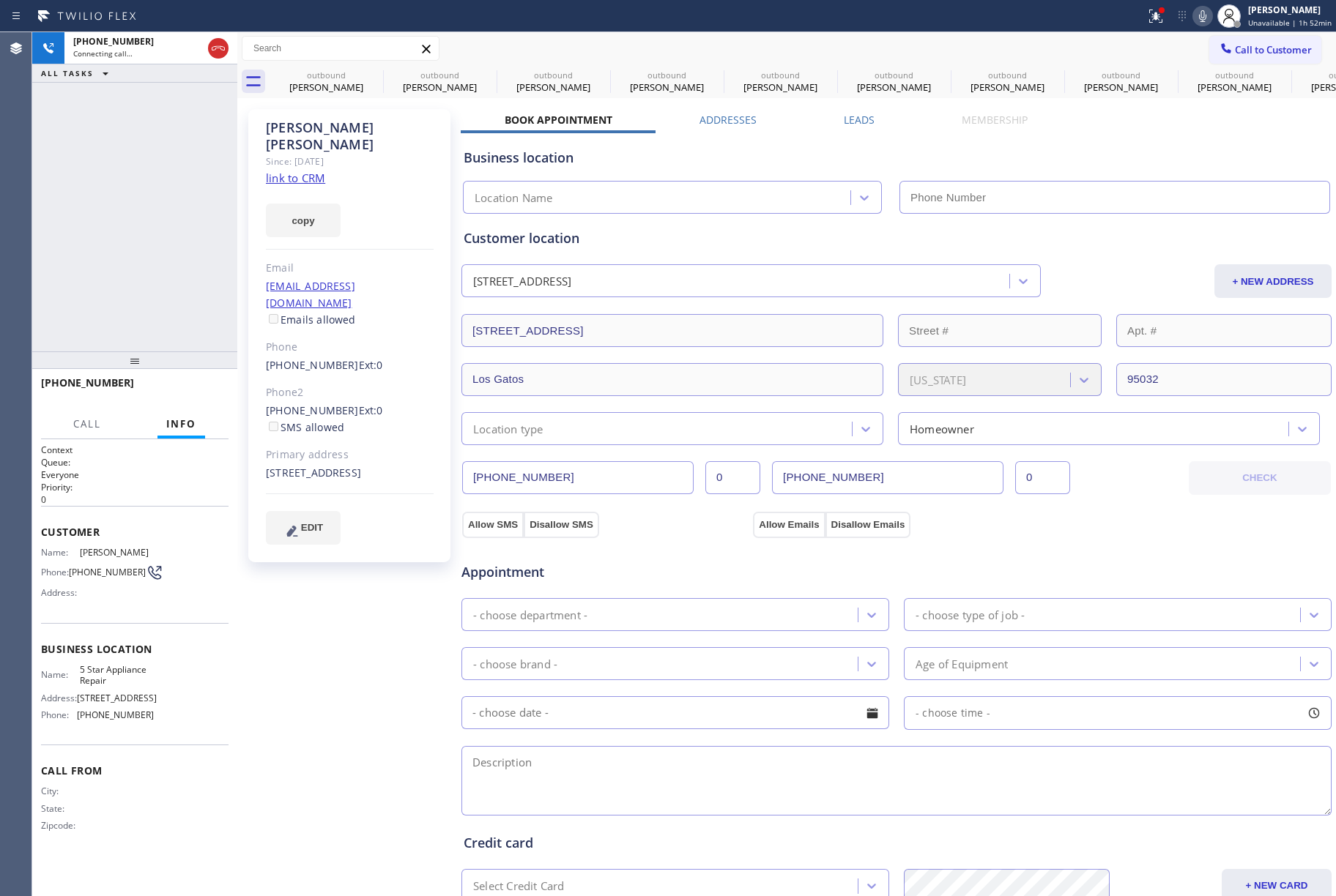
type input "[PHONE_NUMBER]"
drag, startPoint x: 177, startPoint y: 381, endPoint x: 191, endPoint y: 330, distance: 52.9
click at [180, 376] on div "[PHONE_NUMBER] Live | 00:06 HANG UP" at bounding box center [134, 389] width 188 height 38
drag, startPoint x: 191, startPoint y: 330, endPoint x: 193, endPoint y: 384, distance: 54.0
click at [193, 341] on div "[PHONE_NUMBER] Live | 00:06 ALL TASKS ALL TASKS ACTIVE TASKS TASKS IN WRAP UP" at bounding box center [135, 192] width 205 height 319
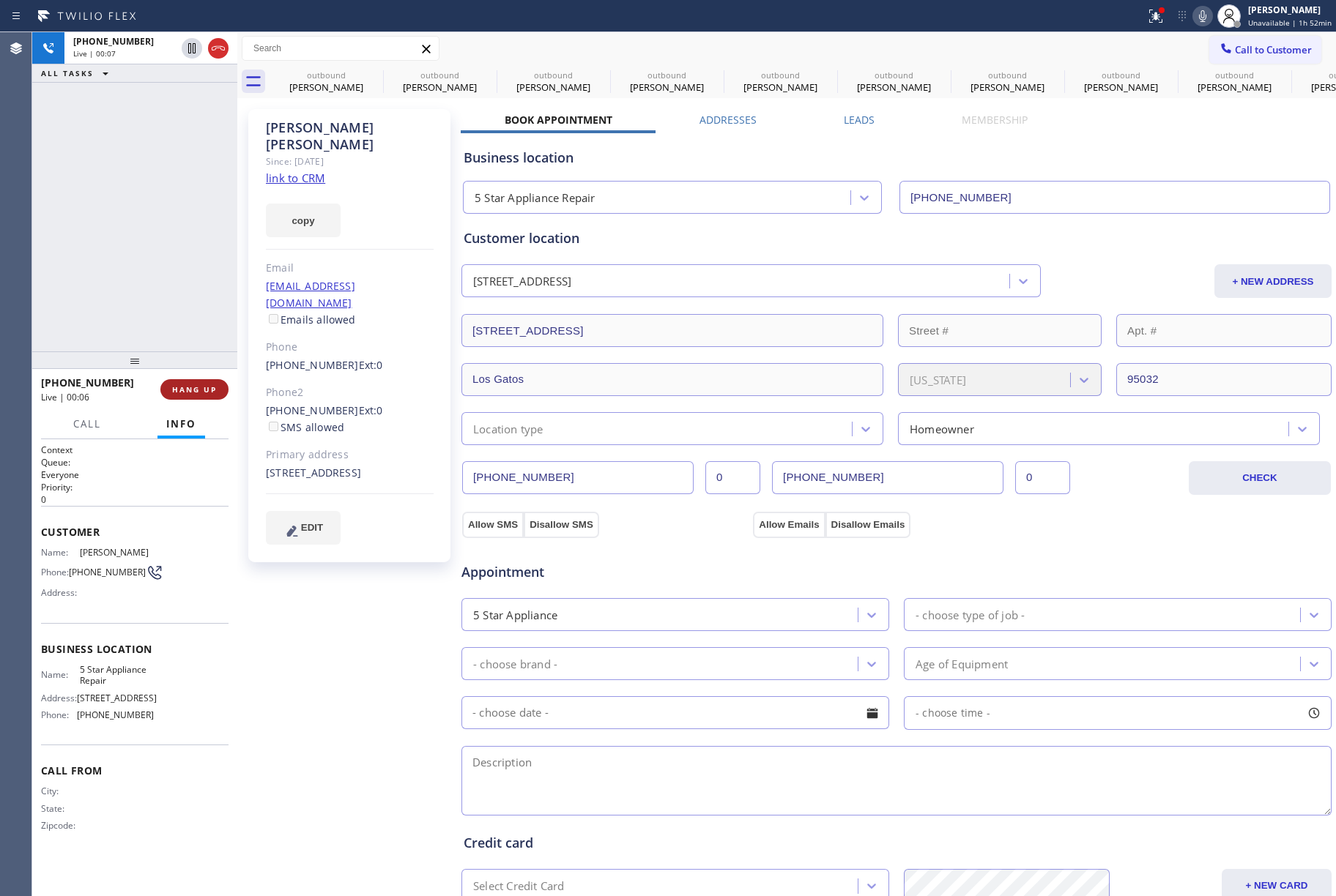
click at [194, 387] on span "HANG UP" at bounding box center [194, 389] width 45 height 11
drag, startPoint x: 168, startPoint y: 306, endPoint x: 199, endPoint y: 388, distance: 87.7
click at [173, 317] on div "[PHONE_NUMBER] Live | 00:08 ALL TASKS ALL TASKS ACTIVE TASKS TASKS IN WRAP UP" at bounding box center [135, 192] width 205 height 319
click at [200, 393] on span "HANG UP" at bounding box center [194, 389] width 45 height 11
click at [120, 241] on div "ALL TASKS ALL TASKS ACTIVE TASKS TASKS IN WRAP UP [PHONE_NUMBER] Wrap up | 00:01" at bounding box center [135, 192] width 205 height 319
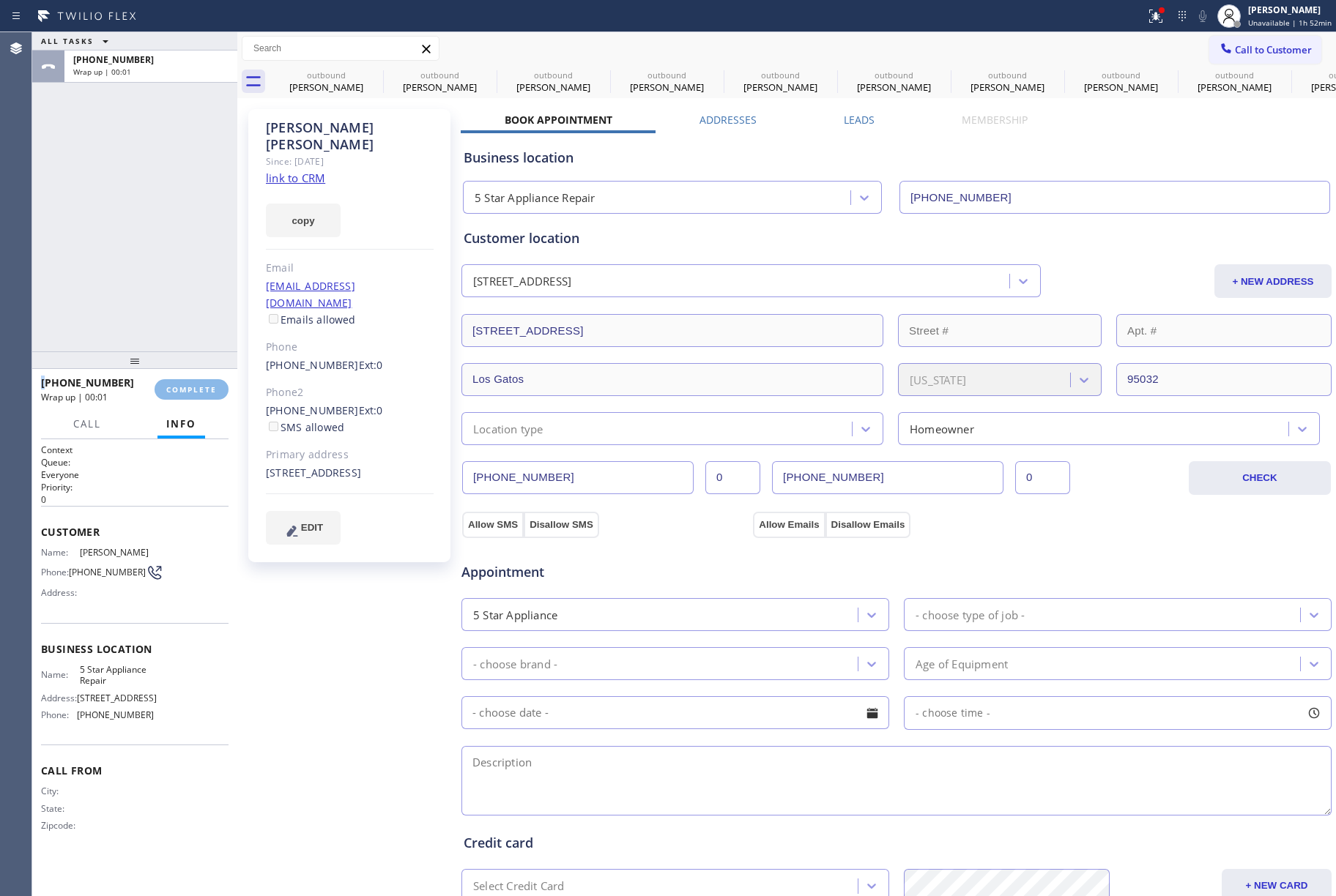
click at [120, 241] on div "ALL TASKS ALL TASKS ACTIVE TASKS TASKS IN WRAP UP [PHONE_NUMBER] Wrap up | 00:01" at bounding box center [135, 192] width 205 height 319
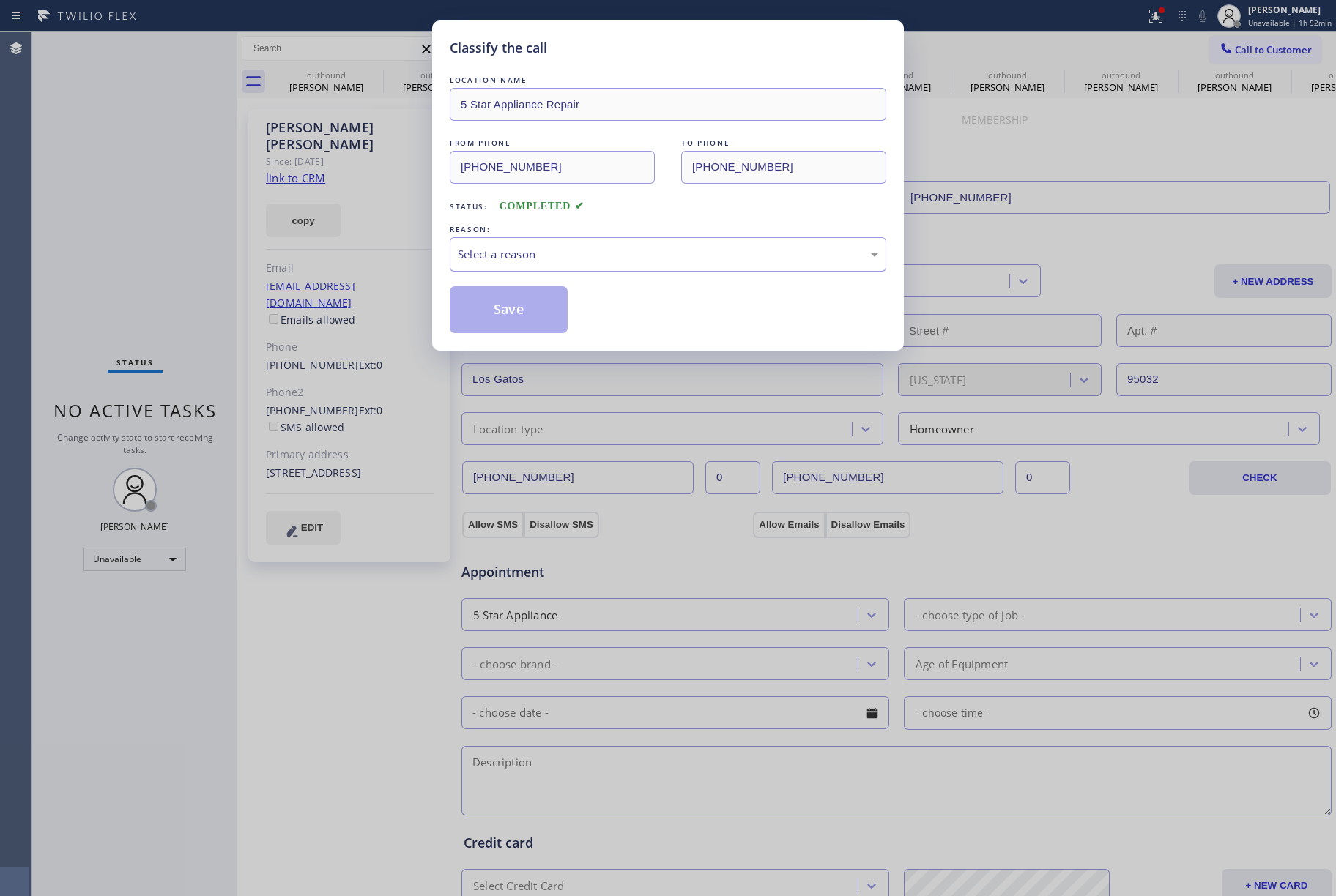
click at [549, 262] on div "Select a reason" at bounding box center [667, 254] width 420 height 17
click at [487, 308] on button "Save" at bounding box center [508, 309] width 118 height 47
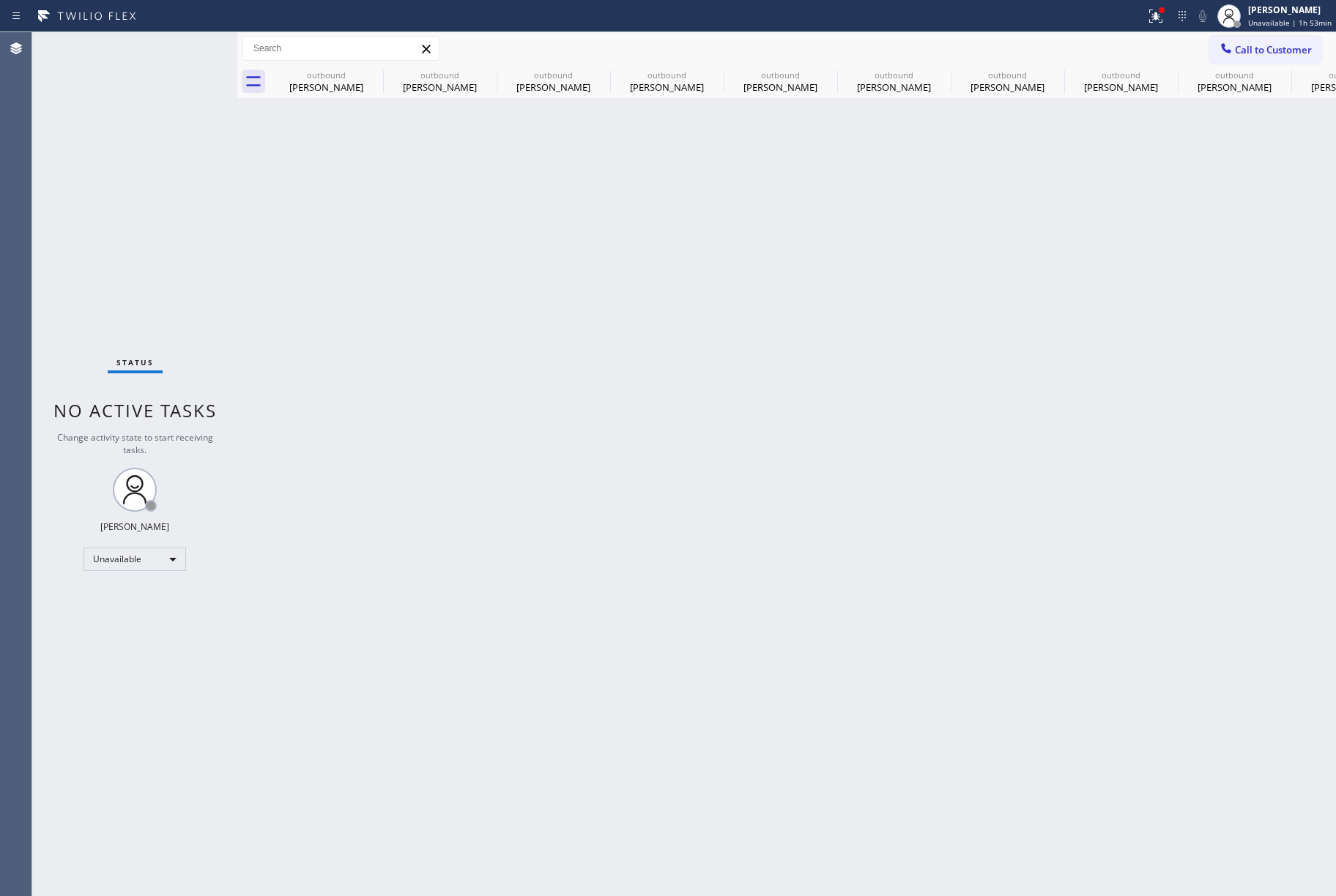
click at [1276, 47] on span "Call to Customer" at bounding box center [1273, 50] width 77 height 13
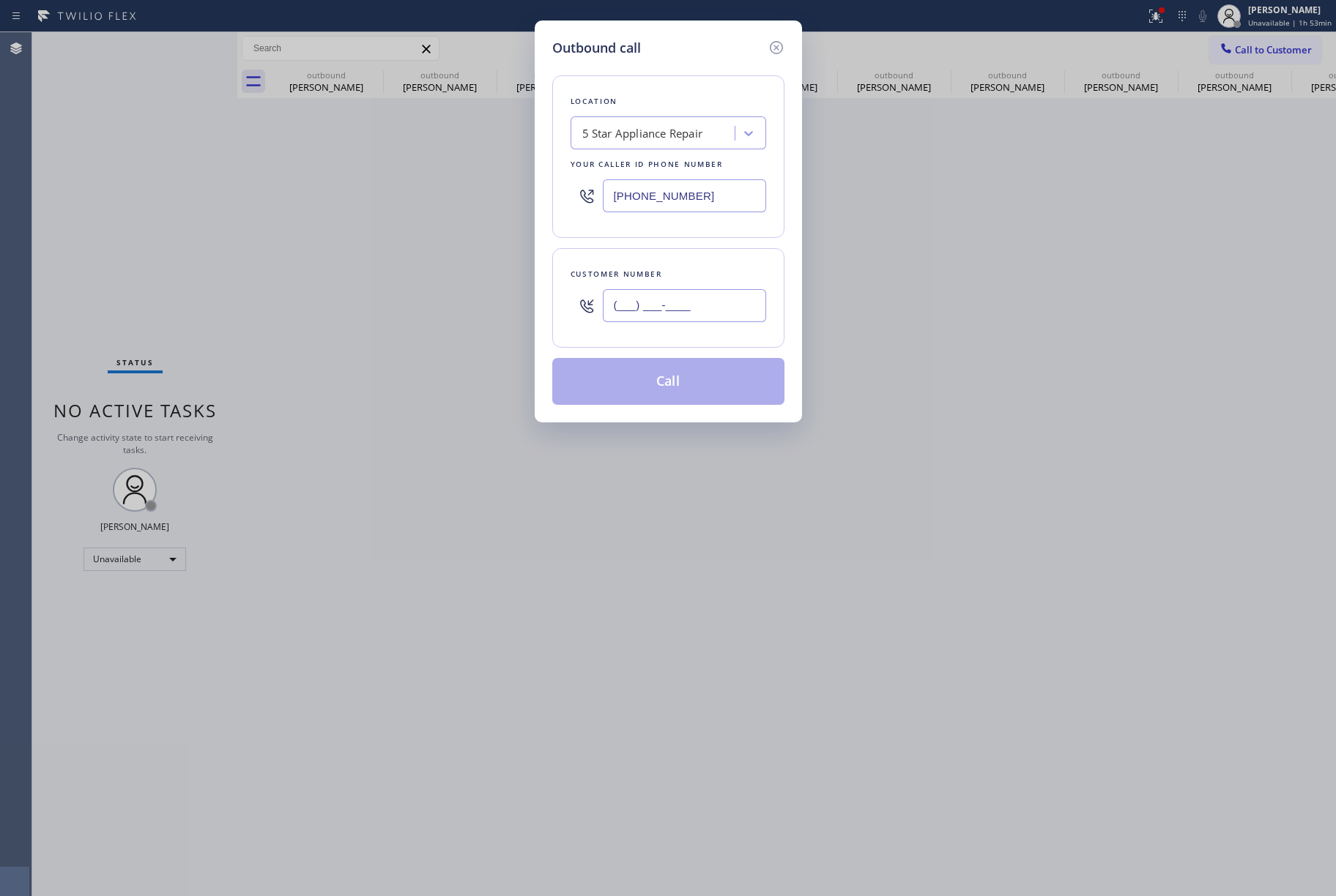
click at [684, 309] on input "(___) ___-____" at bounding box center [684, 305] width 163 height 33
paste input "480) 233-4074"
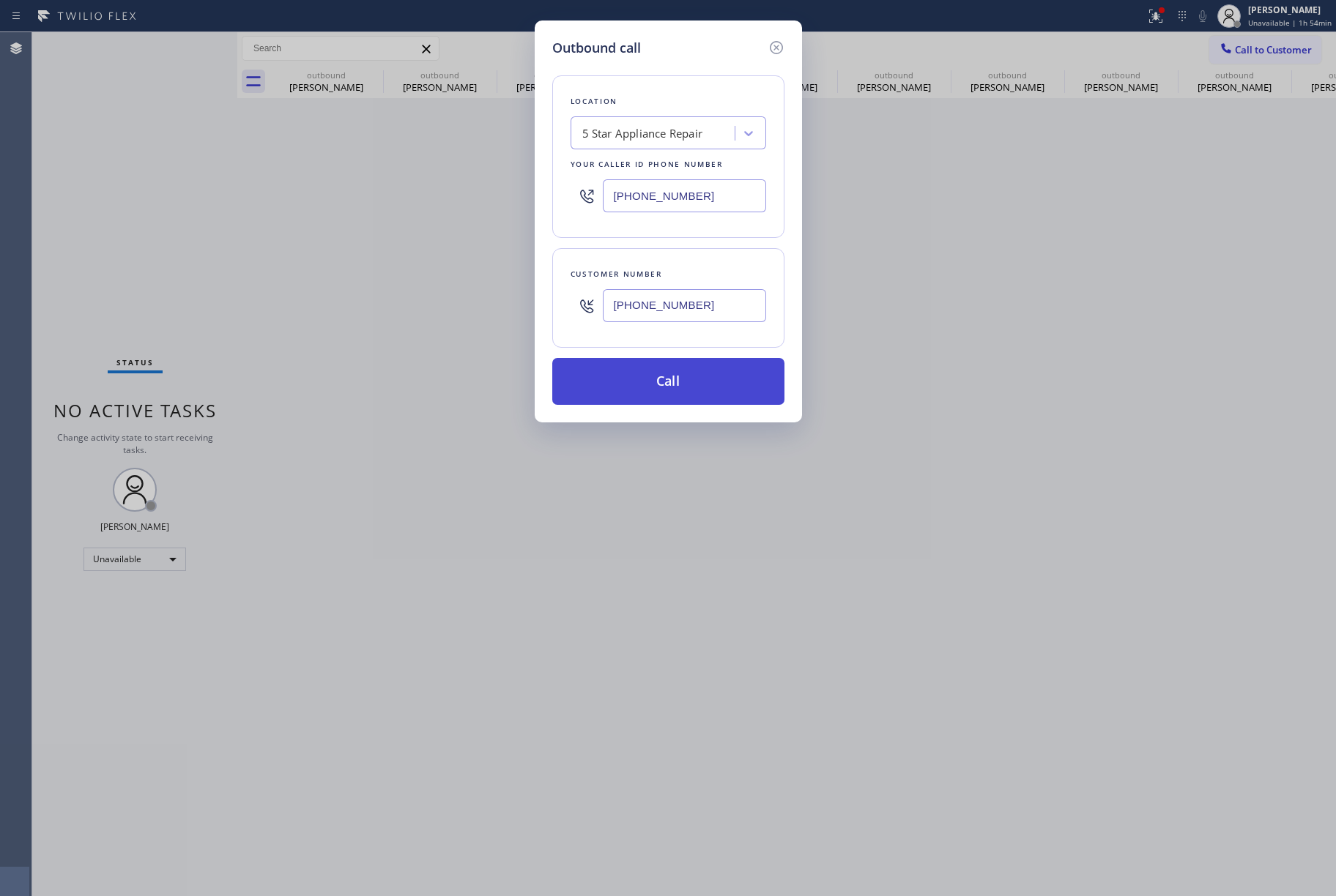
type input "[PHONE_NUMBER]"
click at [694, 379] on button "Call" at bounding box center [669, 382] width 232 height 47
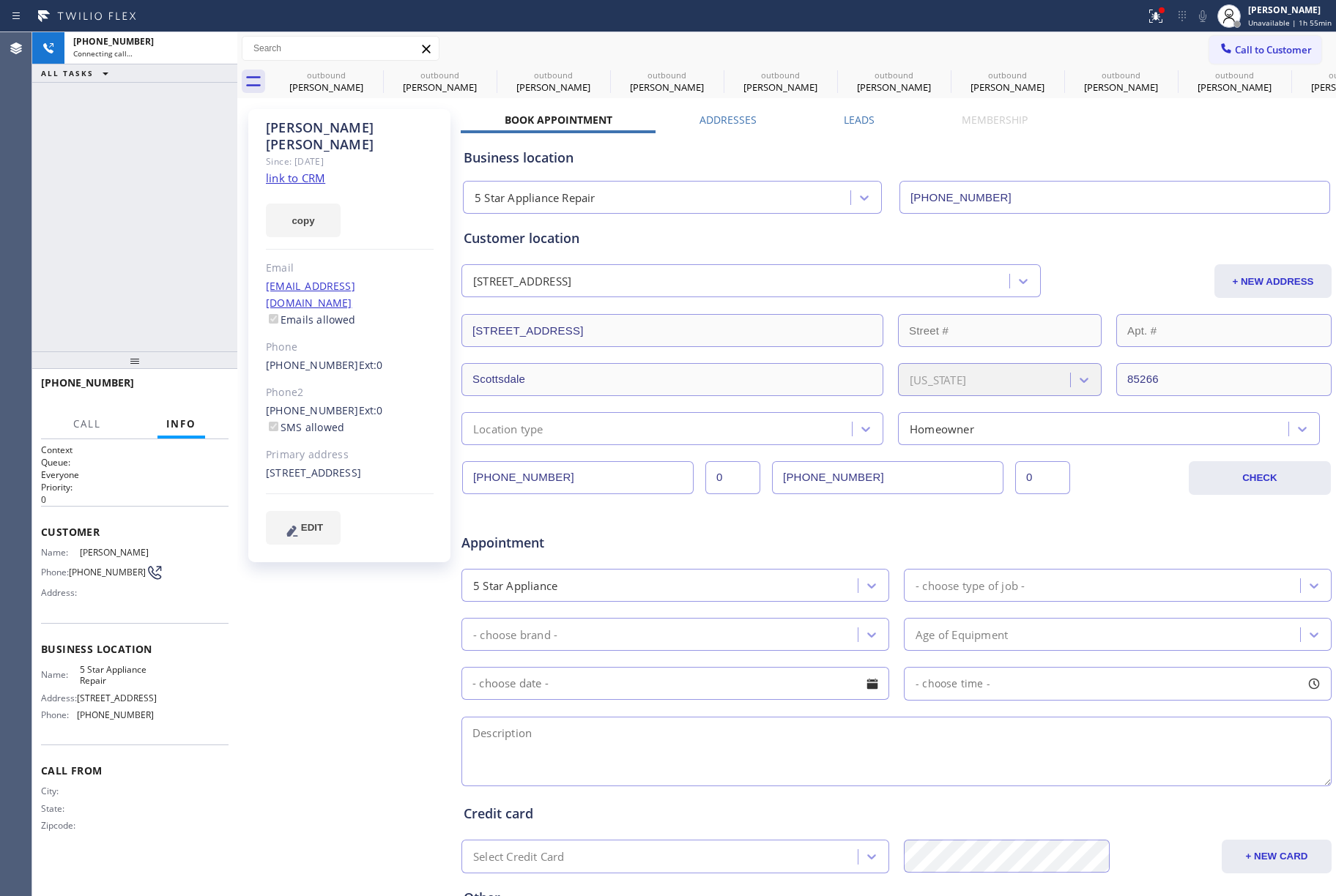
type input "[PHONE_NUMBER]"
click at [189, 274] on div "[PHONE_NUMBER] Live | 00:02 ALL TASKS ALL TASKS ACTIVE TASKS TASKS IN WRAP UP" at bounding box center [135, 192] width 205 height 319
drag, startPoint x: 199, startPoint y: 390, endPoint x: 177, endPoint y: 376, distance: 26.1
click at [199, 387] on span "HANG UP" at bounding box center [194, 389] width 45 height 11
click at [177, 340] on div "[PHONE_NUMBER] Live | 00:03 ALL TASKS ALL TASKS ACTIVE TASKS TASKS IN WRAP UP" at bounding box center [135, 192] width 205 height 319
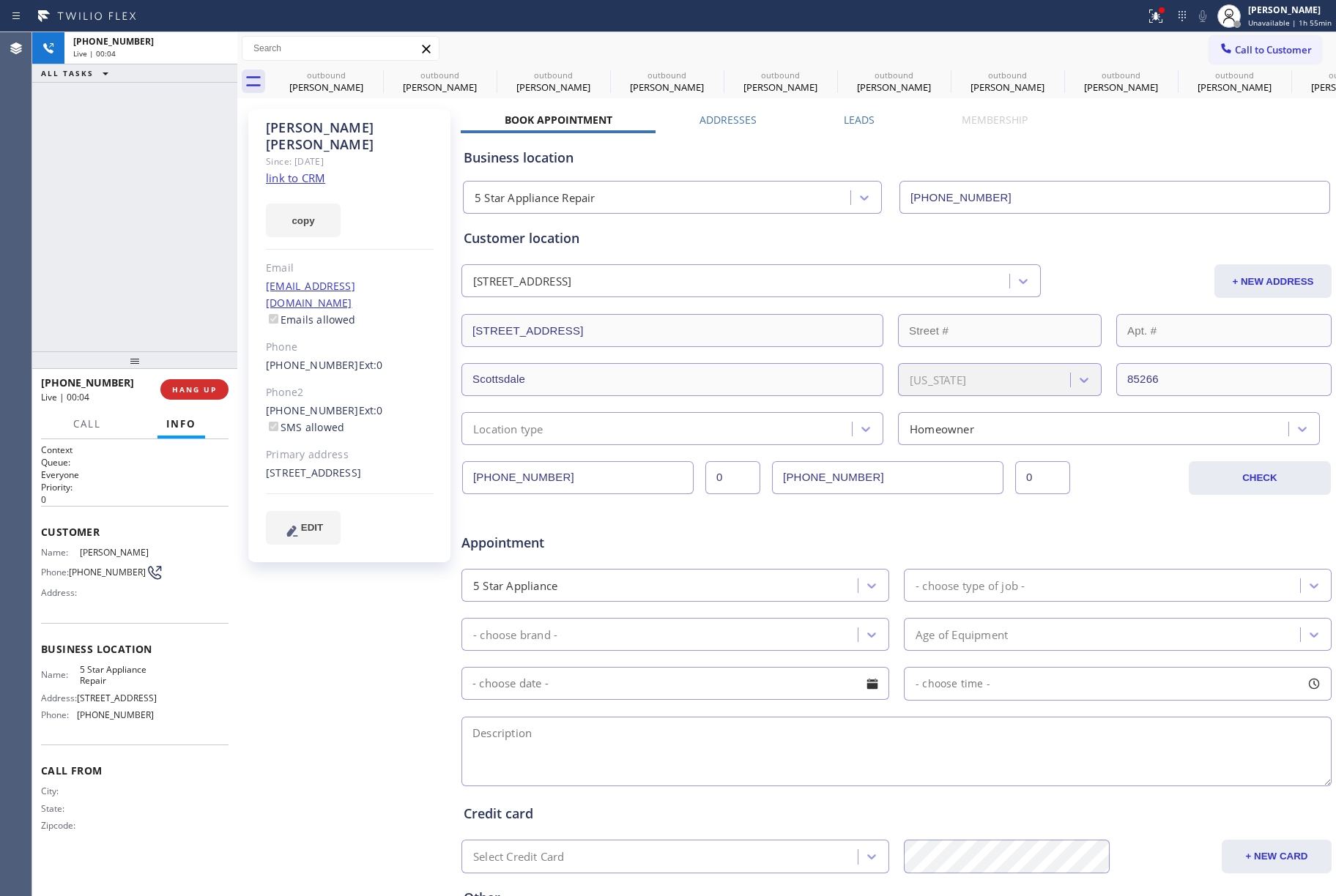
click at [177, 376] on div "[PHONE_NUMBER] Live | 00:04 HANG UP" at bounding box center [134, 389] width 188 height 38
click at [180, 383] on button "HANG UP" at bounding box center [194, 389] width 68 height 20
click at [180, 274] on div "ALL TASKS ALL TASKS ACTIVE TASKS TASKS IN WRAP UP [PHONE_NUMBER] Wrap up | 00:01" at bounding box center [135, 192] width 205 height 319
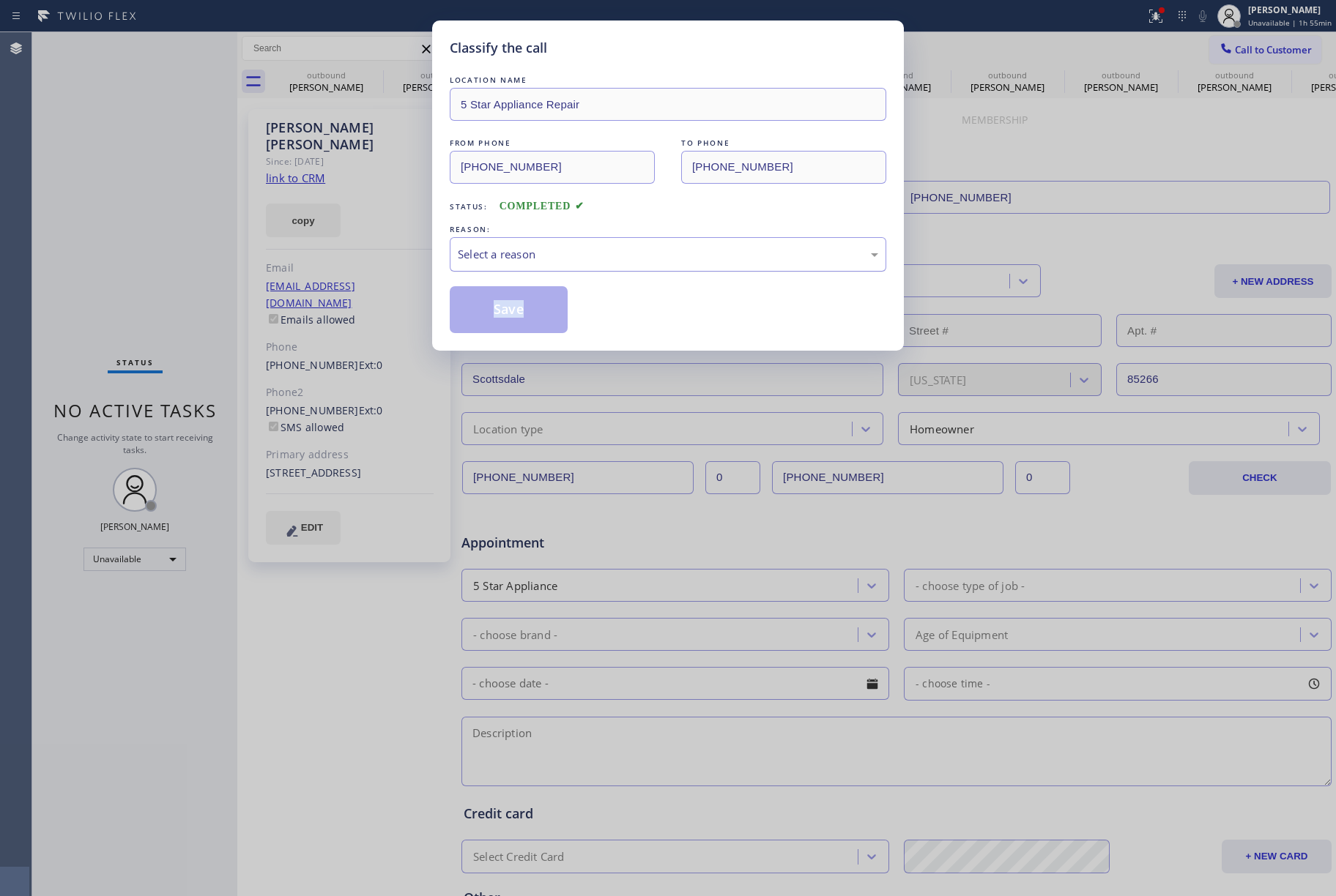
click at [536, 253] on div "Select a reason" at bounding box center [667, 254] width 420 height 17
click at [498, 262] on div "#2 Not Booked - Dont do type/out of service area/bad call" at bounding box center [667, 254] width 420 height 17
click at [489, 317] on button "Save" at bounding box center [508, 309] width 118 height 47
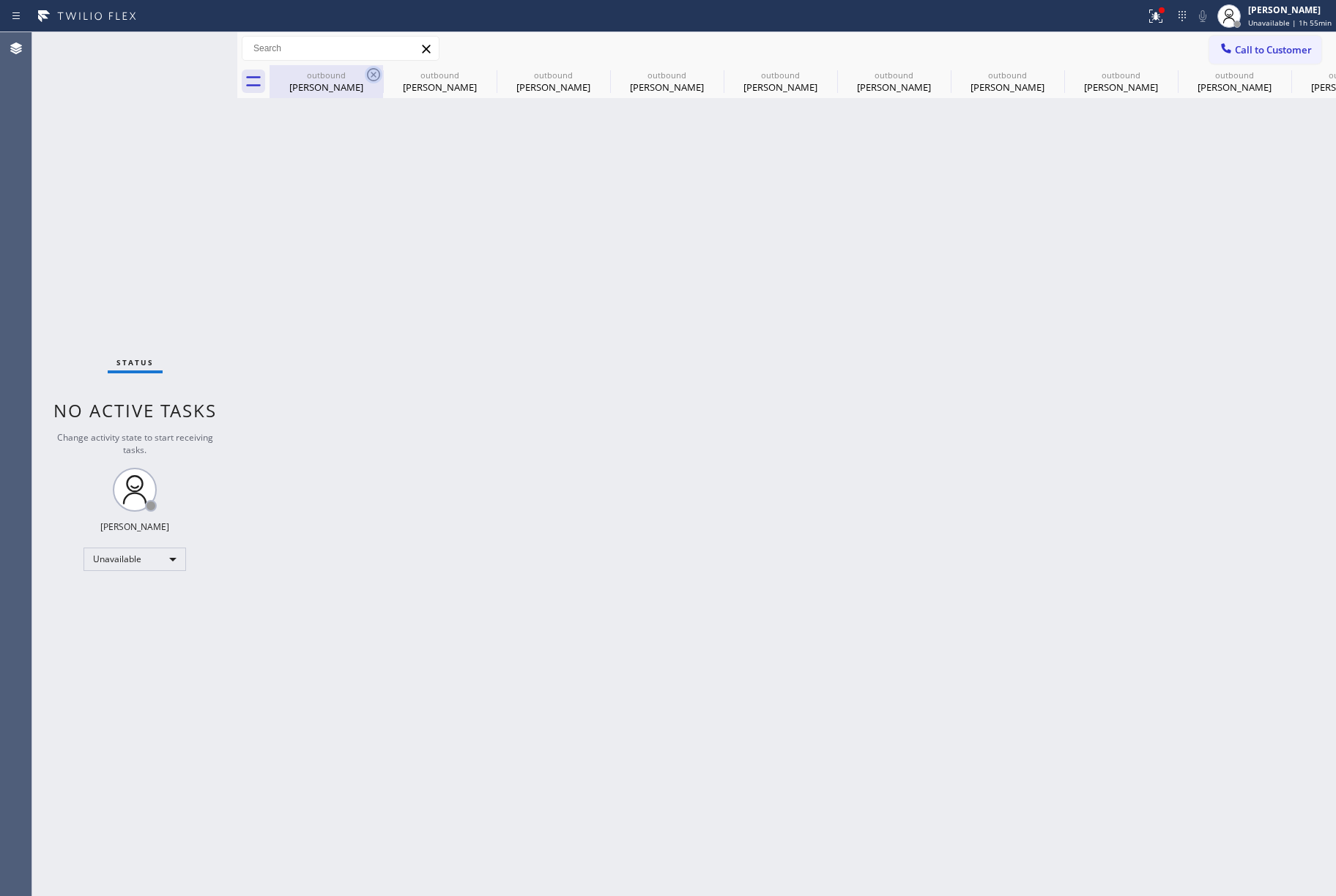
click at [372, 74] on icon at bounding box center [374, 75] width 18 height 18
click at [0, 0] on icon at bounding box center [0, 0] width 0 height 0
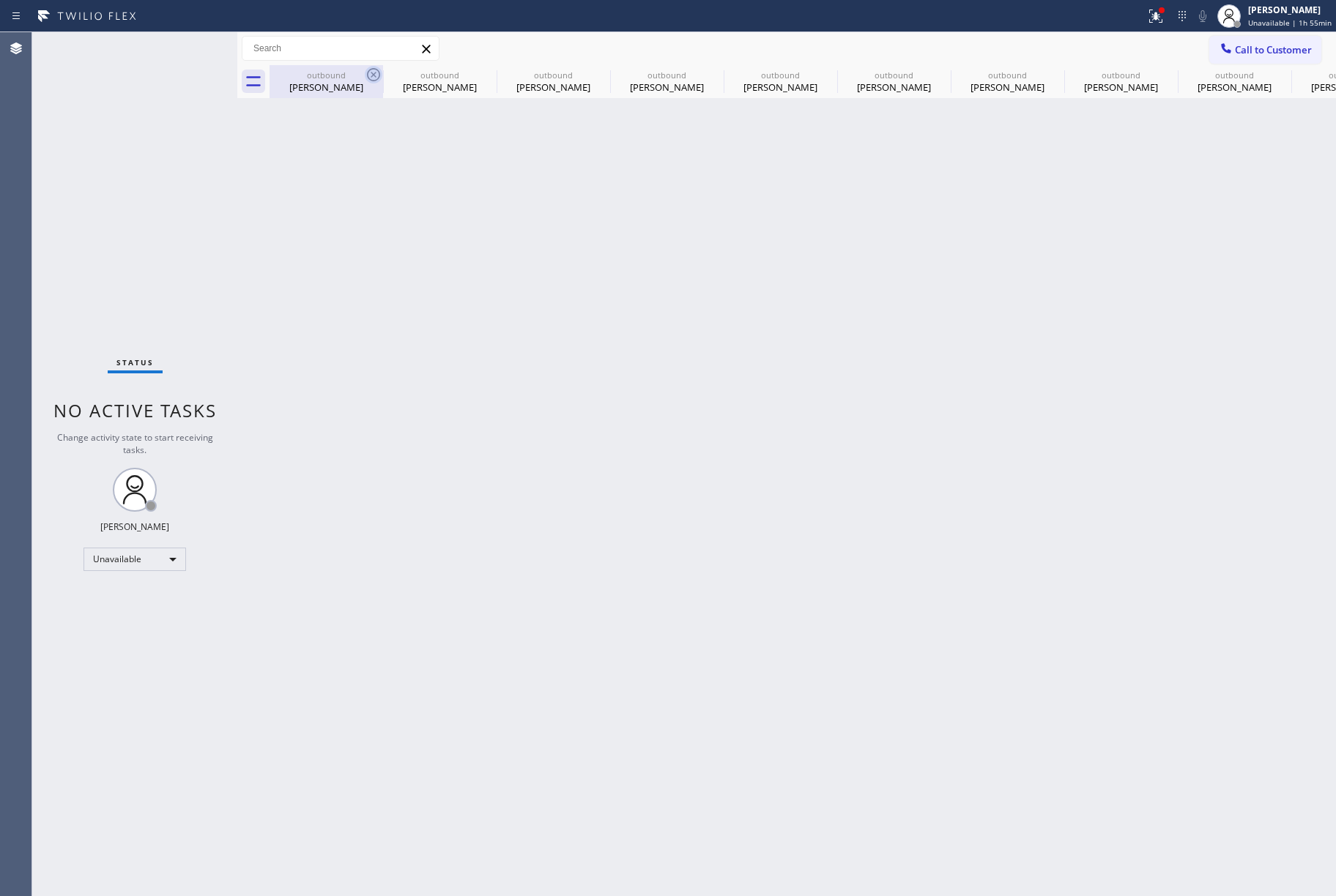
click at [0, 0] on icon at bounding box center [0, 0] width 0 height 0
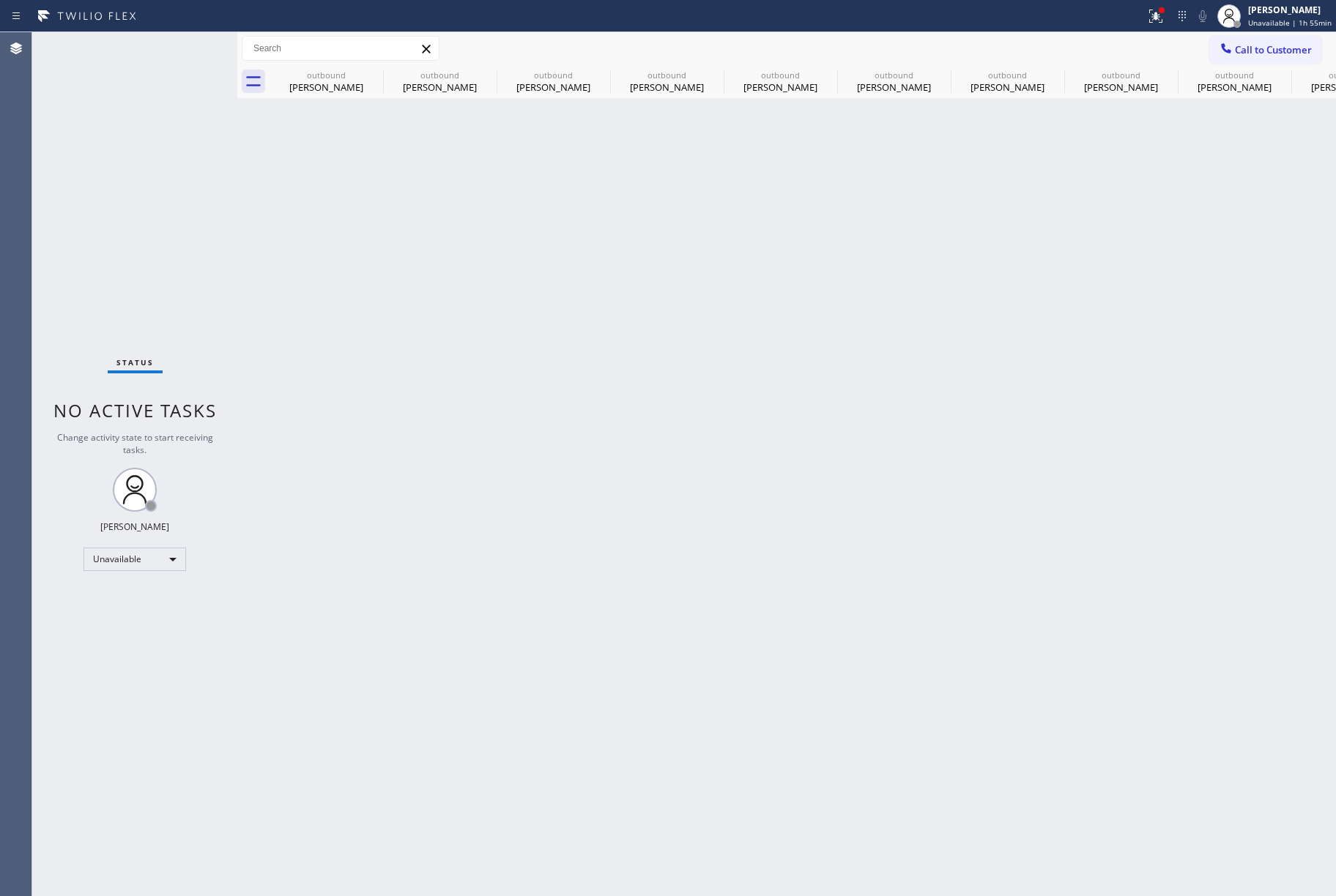
click at [373, 73] on div "outbound [PERSON_NAME] outbound [PERSON_NAME] outbound [PERSON_NAME] outbound […" at bounding box center [803, 81] width 1066 height 33
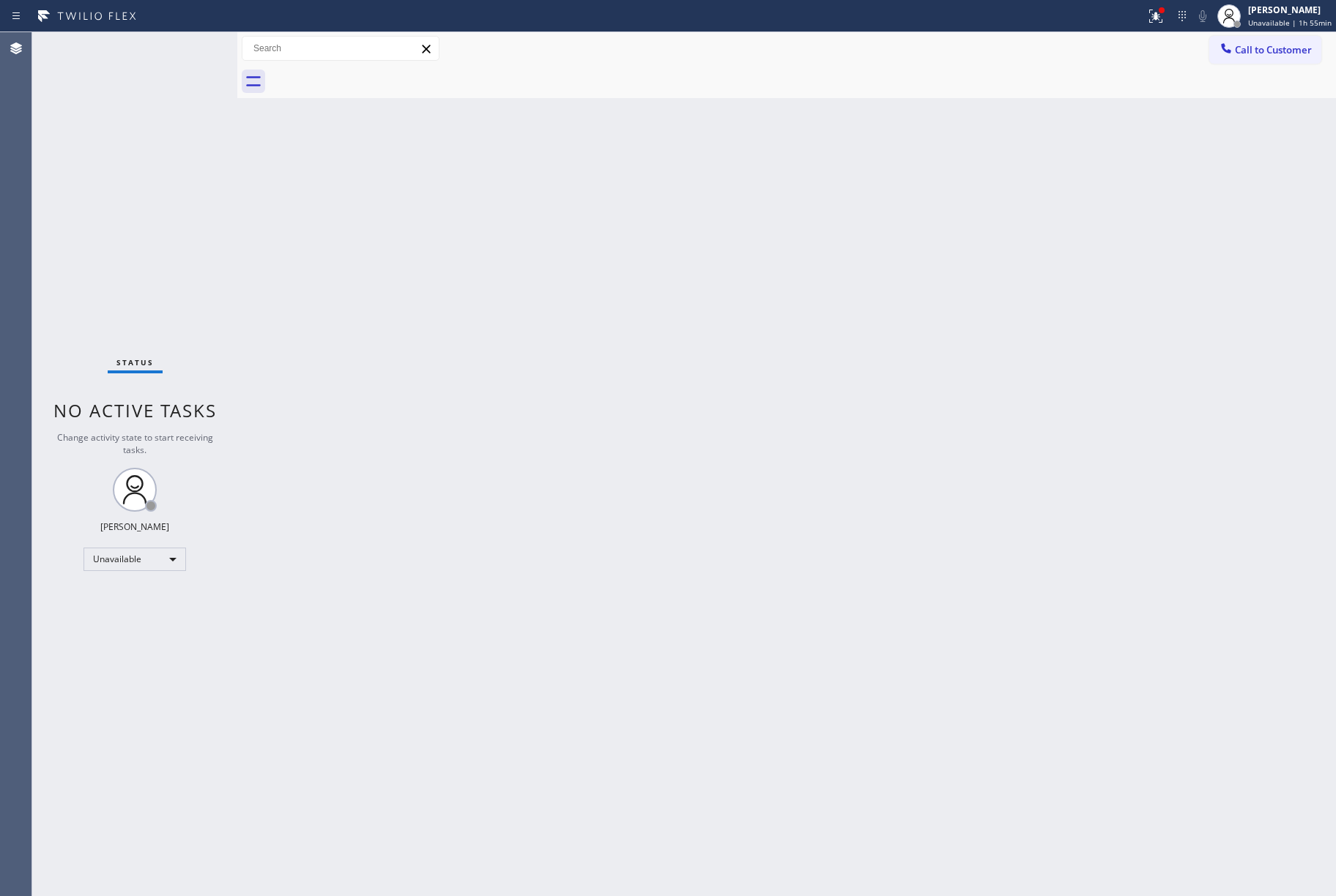
click at [373, 73] on div at bounding box center [803, 81] width 1066 height 33
click at [1236, 41] on button "Call to Customer" at bounding box center [1265, 50] width 112 height 28
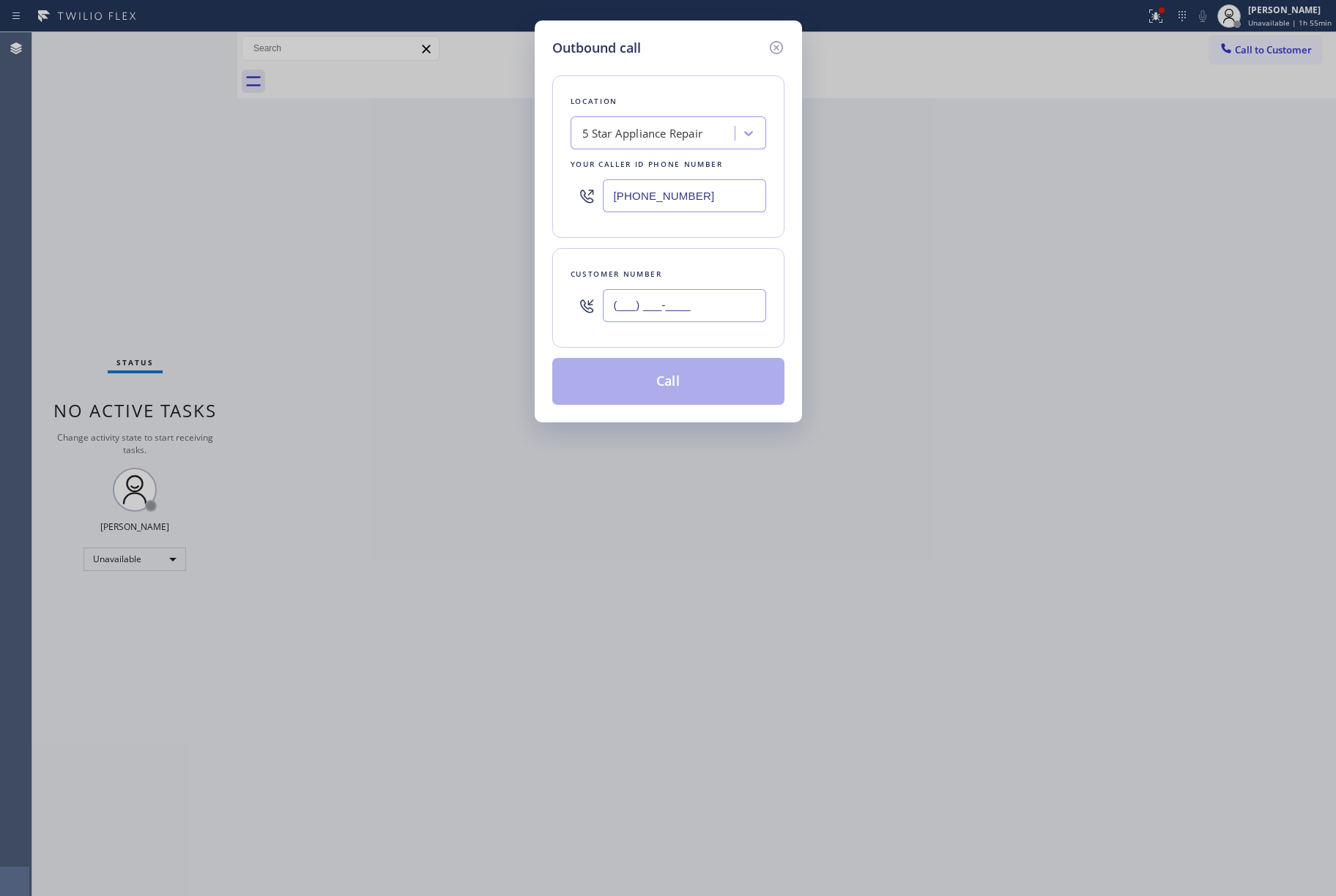
click at [657, 296] on input "(___) ___-____" at bounding box center [684, 305] width 163 height 33
paste input "786) 246-0575"
type input "[PHONE_NUMBER]"
click at [672, 255] on div "Customer number [PHONE_NUMBER]" at bounding box center [669, 298] width 232 height 100
click at [681, 383] on button "Call" at bounding box center [669, 382] width 232 height 47
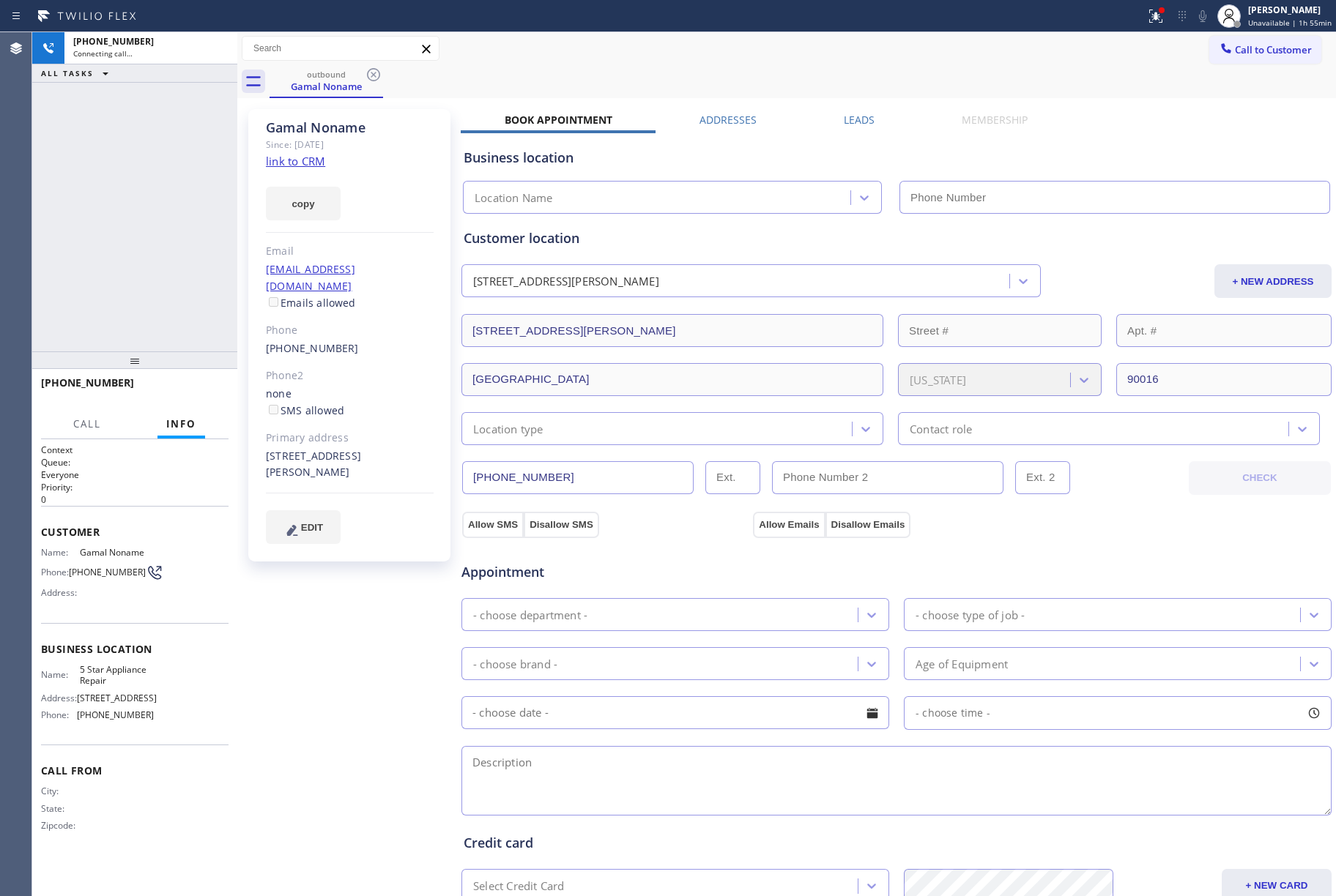
click at [72, 220] on div "[PHONE_NUMBER] Connecting call… ALL TASKS ALL TASKS ACTIVE TASKS TASKS IN WRAP …" at bounding box center [135, 192] width 205 height 319
type input "[PHONE_NUMBER]"
click at [296, 164] on link "link to CRM" at bounding box center [295, 161] width 59 height 15
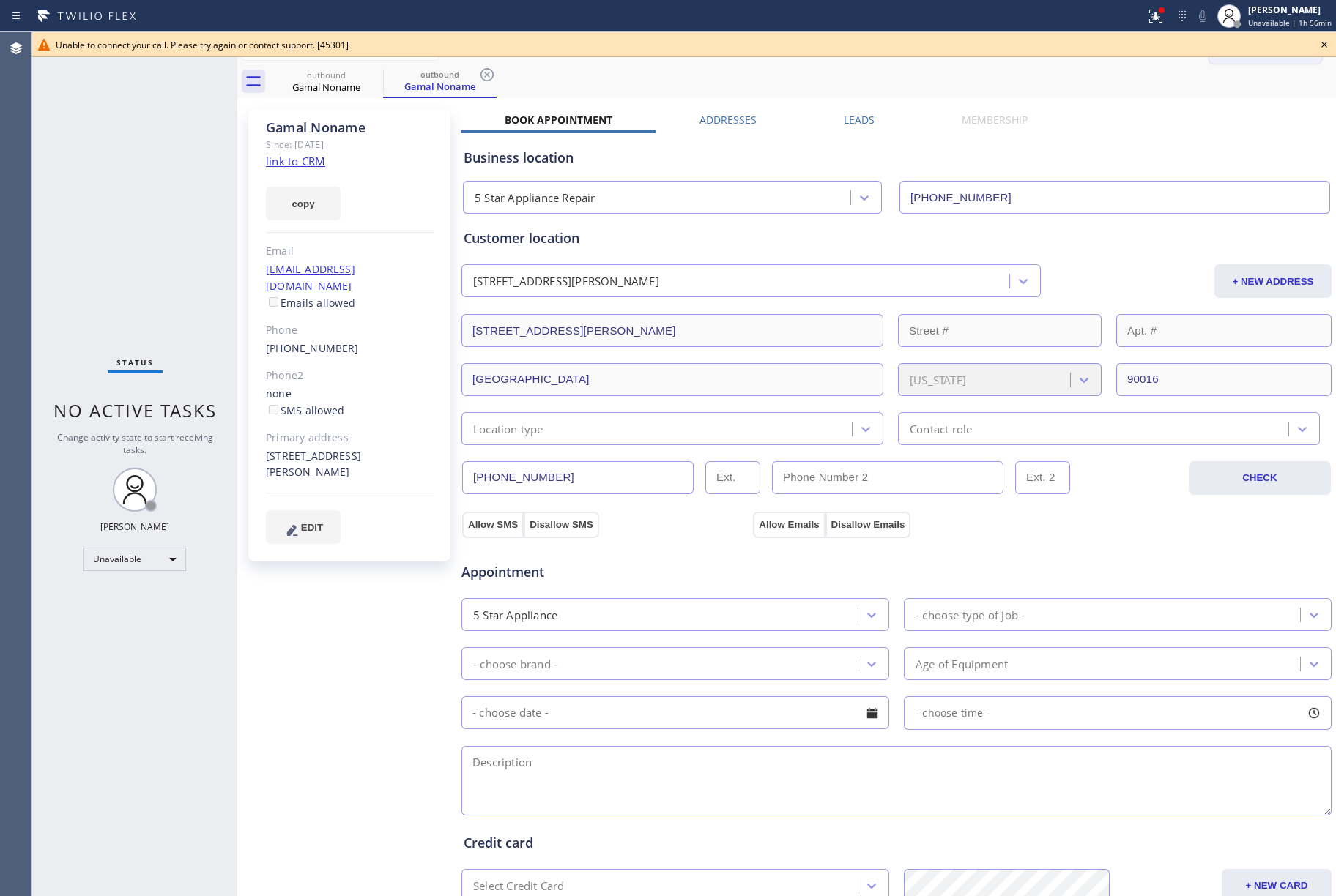
drag, startPoint x: 1322, startPoint y: 41, endPoint x: 1237, endPoint y: 53, distance: 85.8
click at [1320, 41] on icon at bounding box center [1325, 45] width 18 height 18
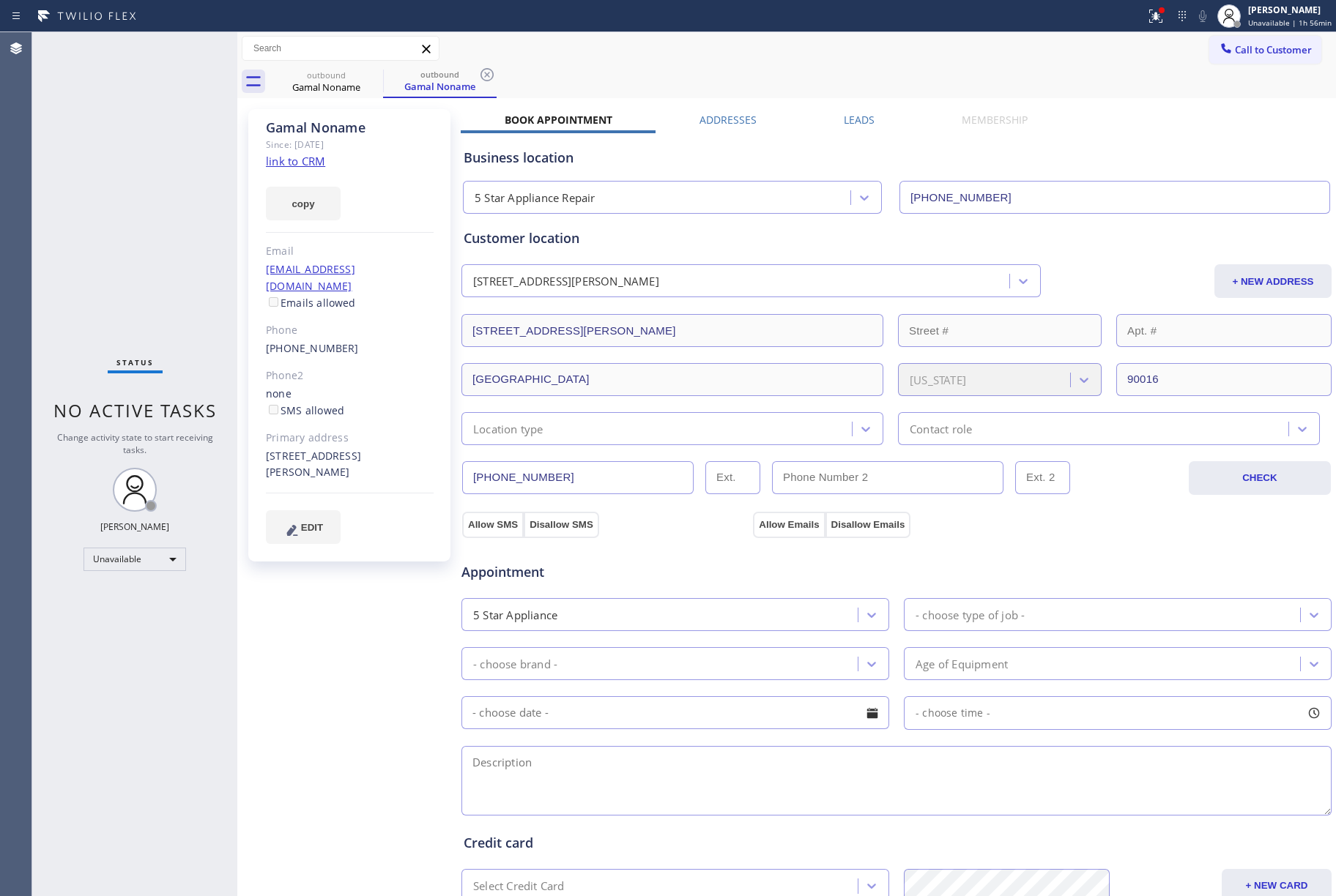
drag, startPoint x: 1237, startPoint y: 53, endPoint x: 865, endPoint y: 179, distance: 392.8
click at [1235, 54] on span "Call to Customer" at bounding box center [1273, 50] width 77 height 13
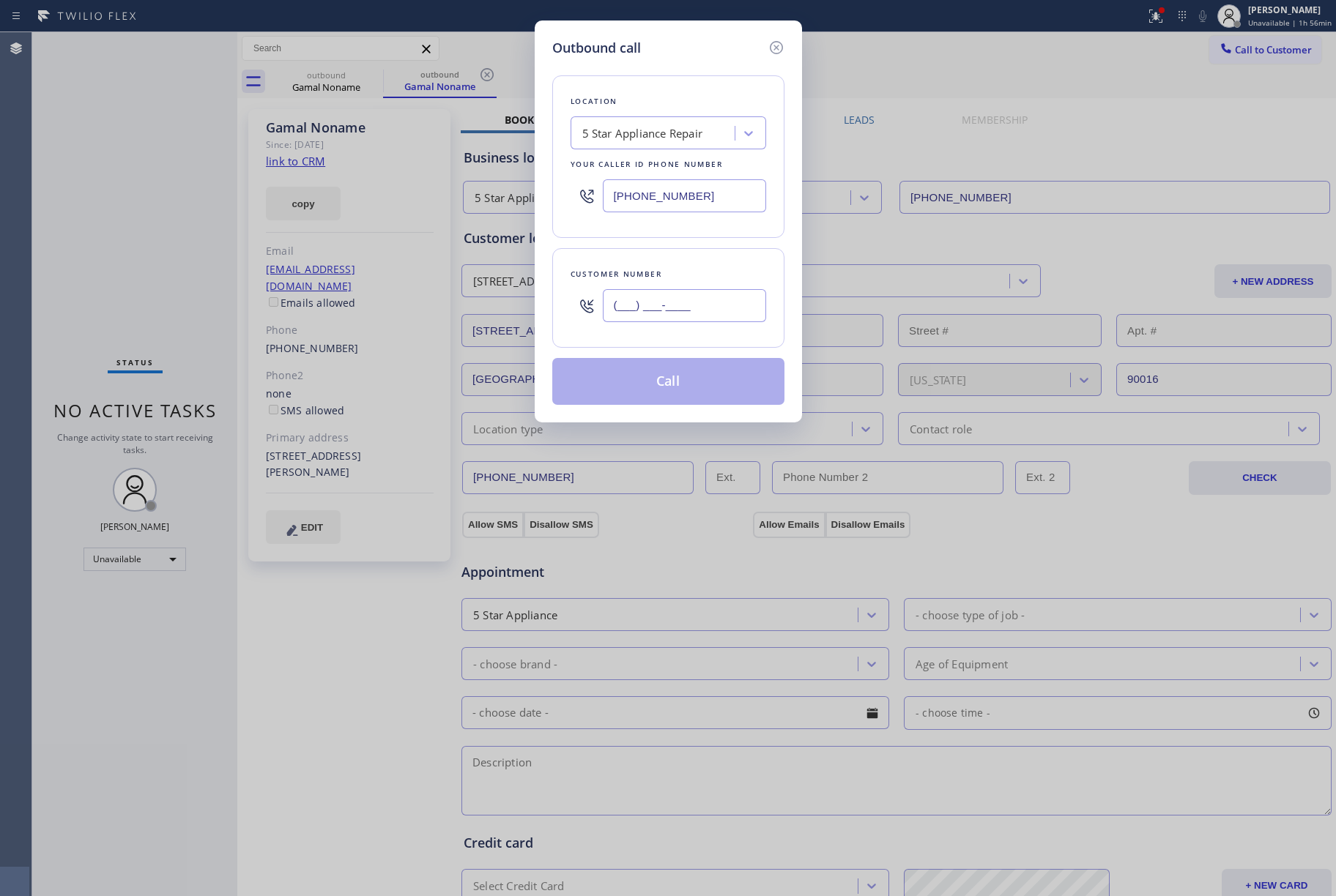
click at [666, 322] on input "(___) ___-____" at bounding box center [684, 305] width 163 height 33
paste input "415) 629-0029"
type input "[PHONE_NUMBER]"
click at [672, 253] on div "Customer number [PHONE_NUMBER]" at bounding box center [669, 298] width 232 height 100
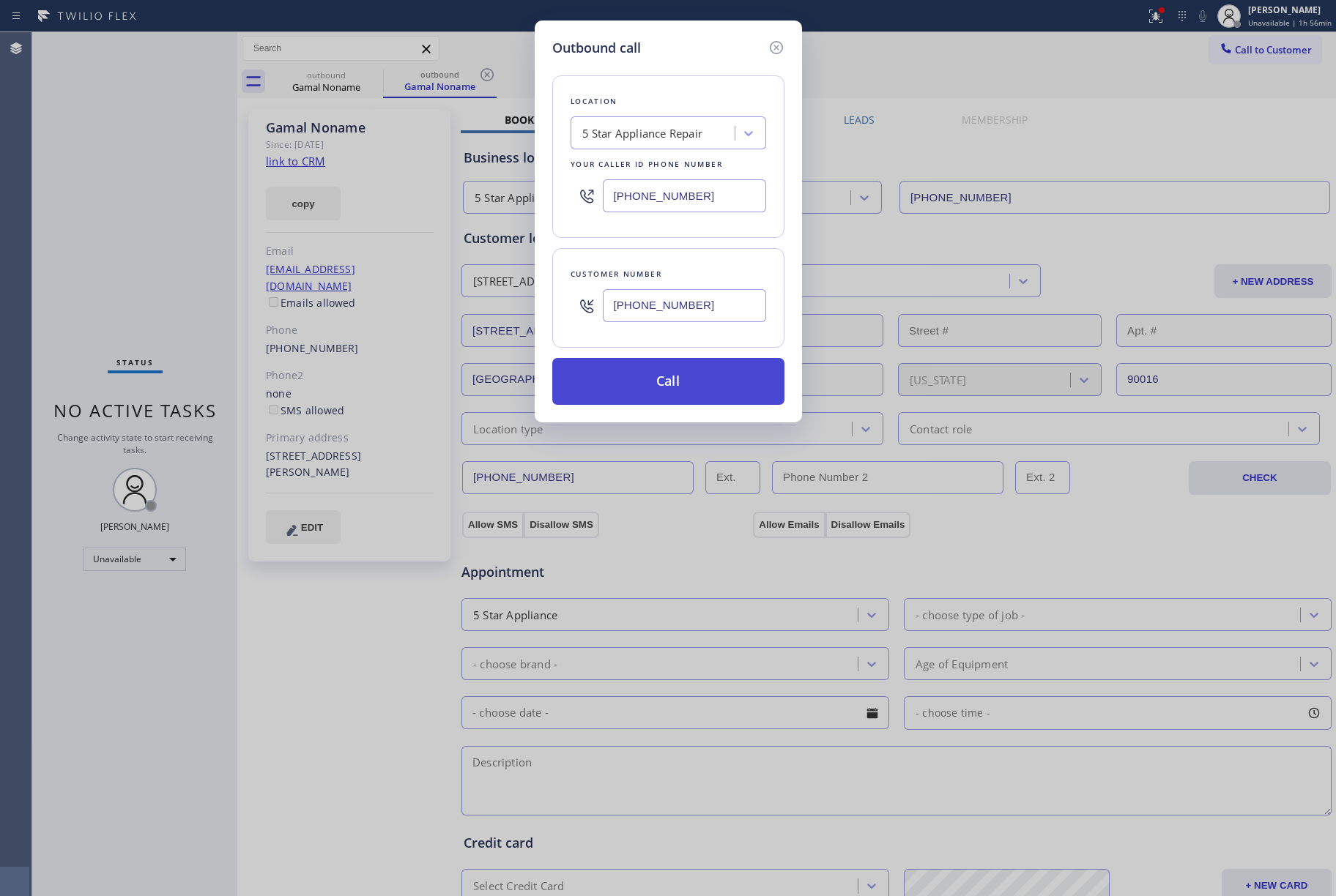
click at [680, 387] on button "Call" at bounding box center [669, 382] width 232 height 47
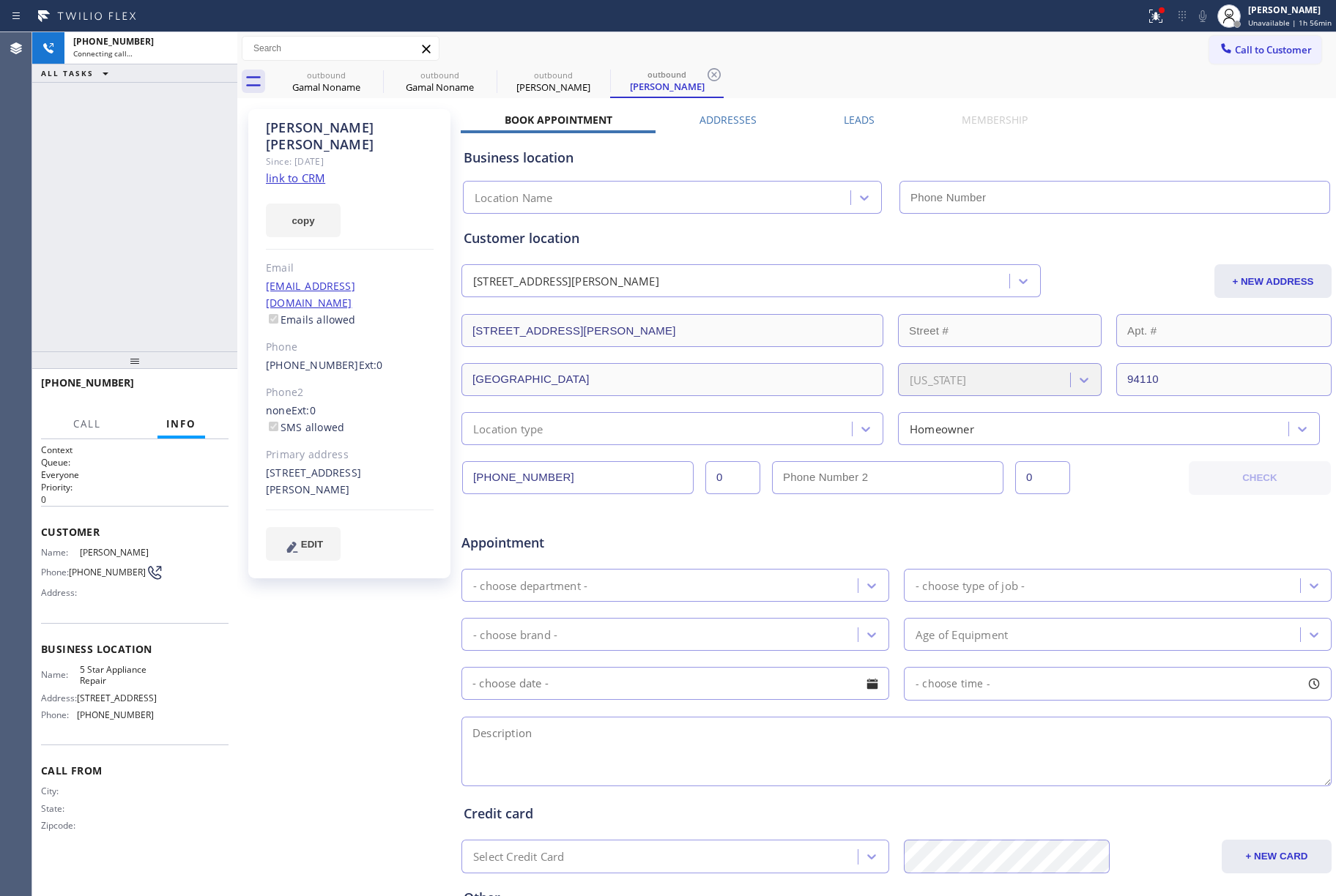
click at [121, 271] on div "[PHONE_NUMBER] Connecting call… ALL TASKS ALL TASKS ACTIVE TASKS TASKS IN WRAP …" at bounding box center [135, 192] width 205 height 319
type input "[PHONE_NUMBER]"
click at [197, 387] on span "HANG UP" at bounding box center [194, 389] width 45 height 11
drag, startPoint x: 180, startPoint y: 309, endPoint x: 182, endPoint y: 381, distance: 72.0
click at [180, 312] on div "[PHONE_NUMBER] Live | 00:03 ALL TASKS ALL TASKS ACTIVE TASKS TASKS IN WRAP UP" at bounding box center [135, 192] width 205 height 319
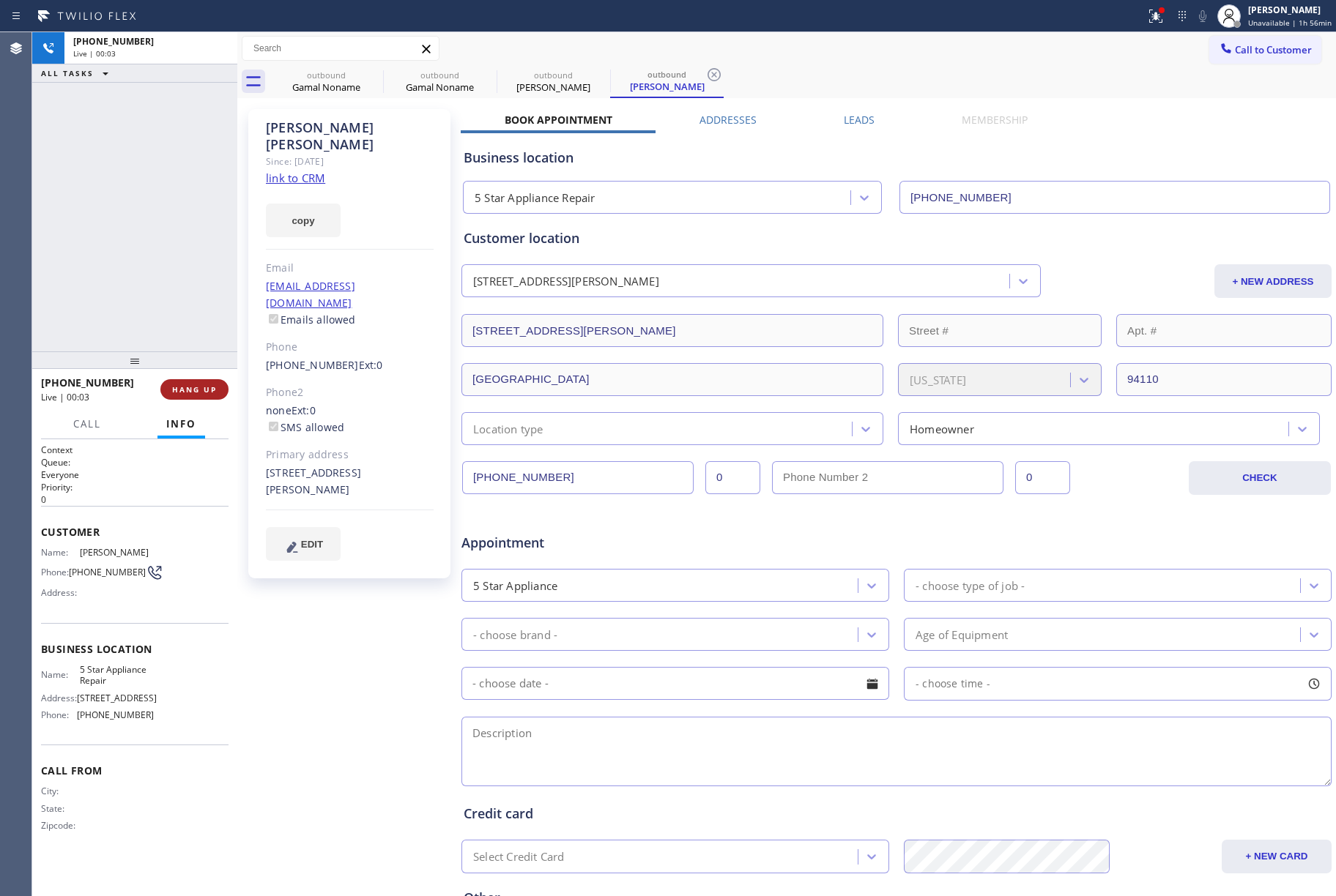
click at [184, 383] on button "HANG UP" at bounding box center [194, 389] width 68 height 20
click at [151, 224] on div "ALL TASKS ALL TASKS ACTIVE TASKS TASKS IN WRAP UP [PHONE_NUMBER] Wrap up | 00:01" at bounding box center [135, 192] width 205 height 319
click at [206, 381] on button "COMPLETE" at bounding box center [191, 389] width 74 height 20
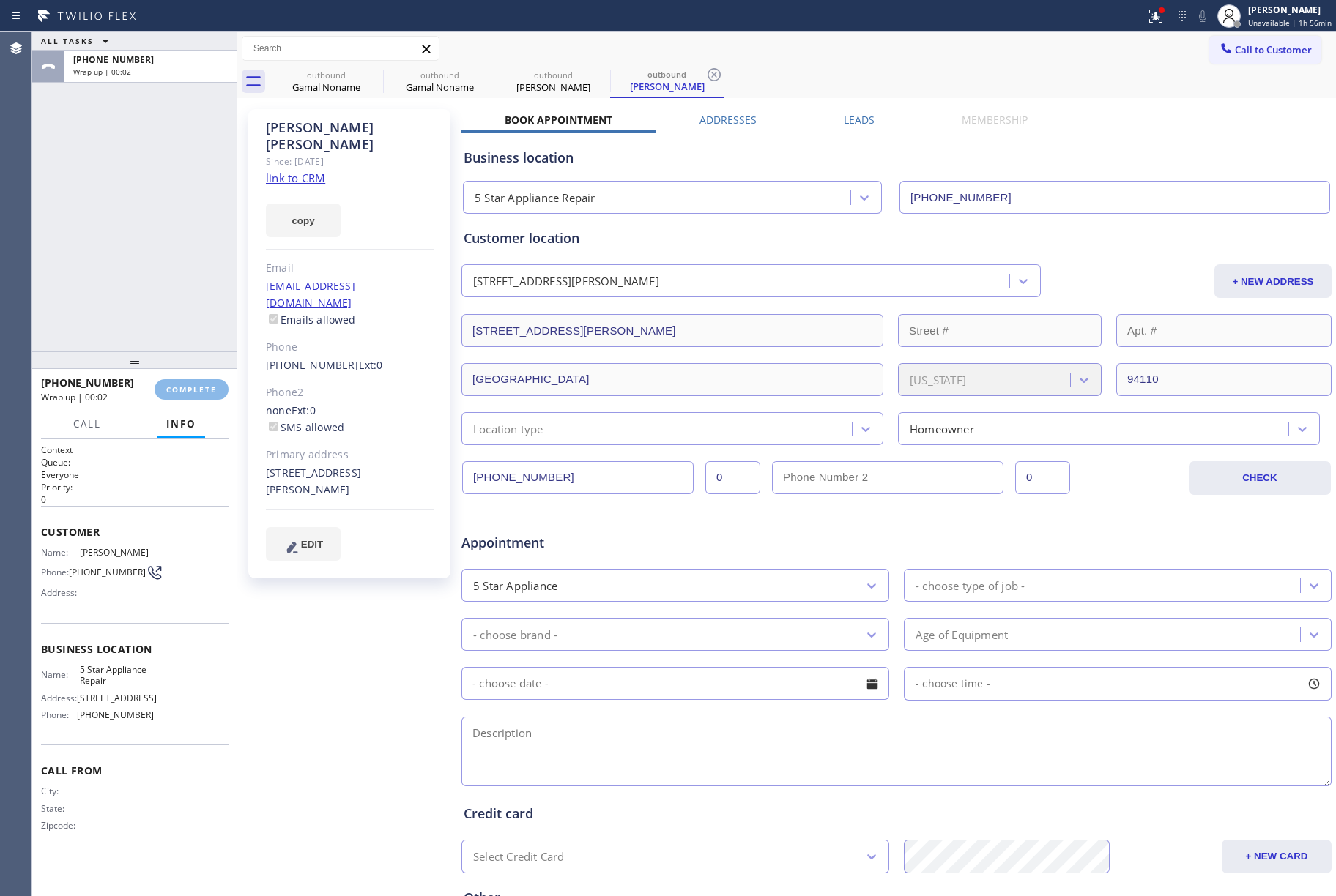
click at [184, 297] on div "ALL TASKS ALL TASKS ACTIVE TASKS TASKS IN WRAP UP [PHONE_NUMBER] Wrap up | 00:02" at bounding box center [135, 192] width 205 height 319
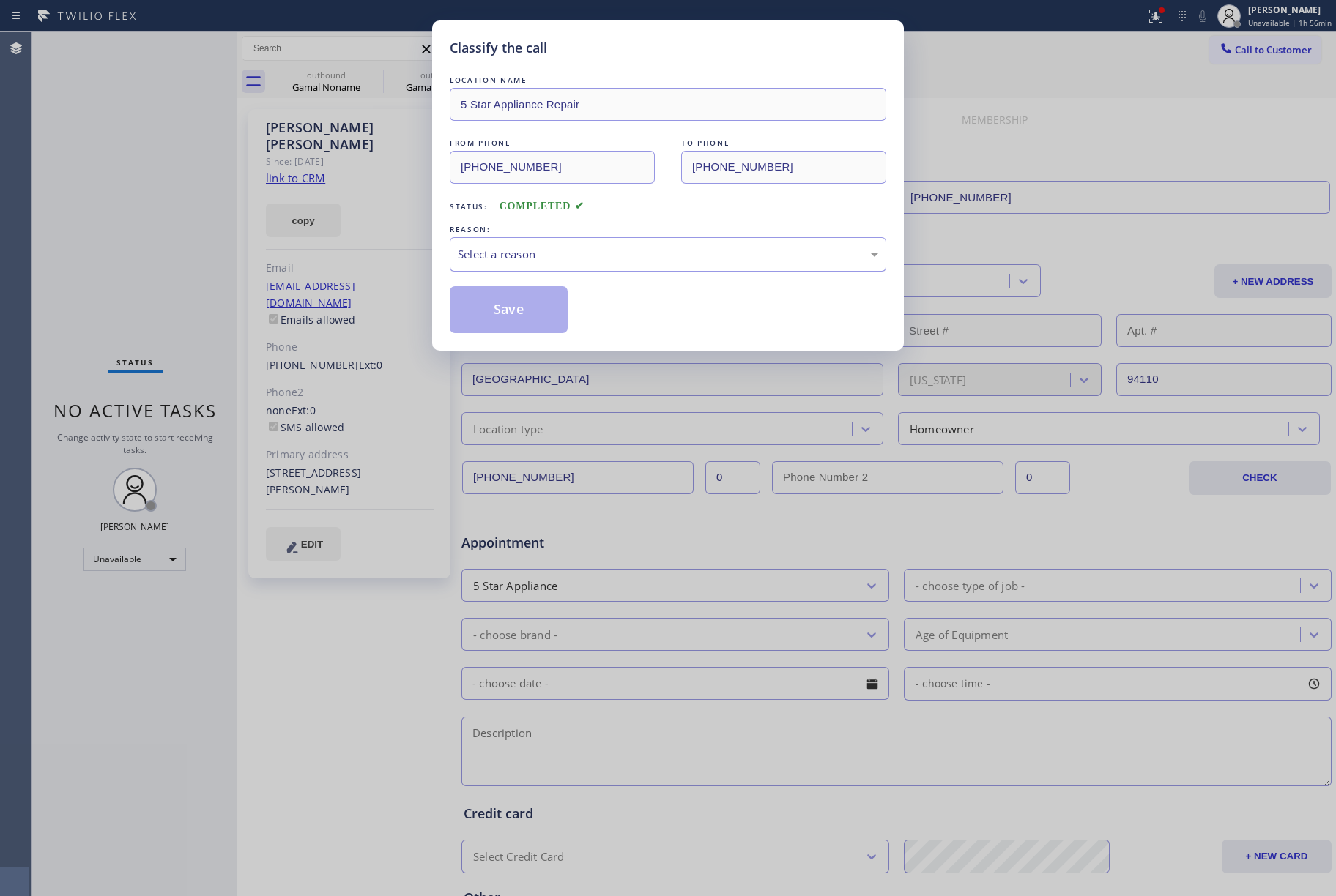
click at [522, 252] on div "Select a reason" at bounding box center [667, 254] width 420 height 17
click at [502, 306] on button "Save" at bounding box center [508, 309] width 118 height 47
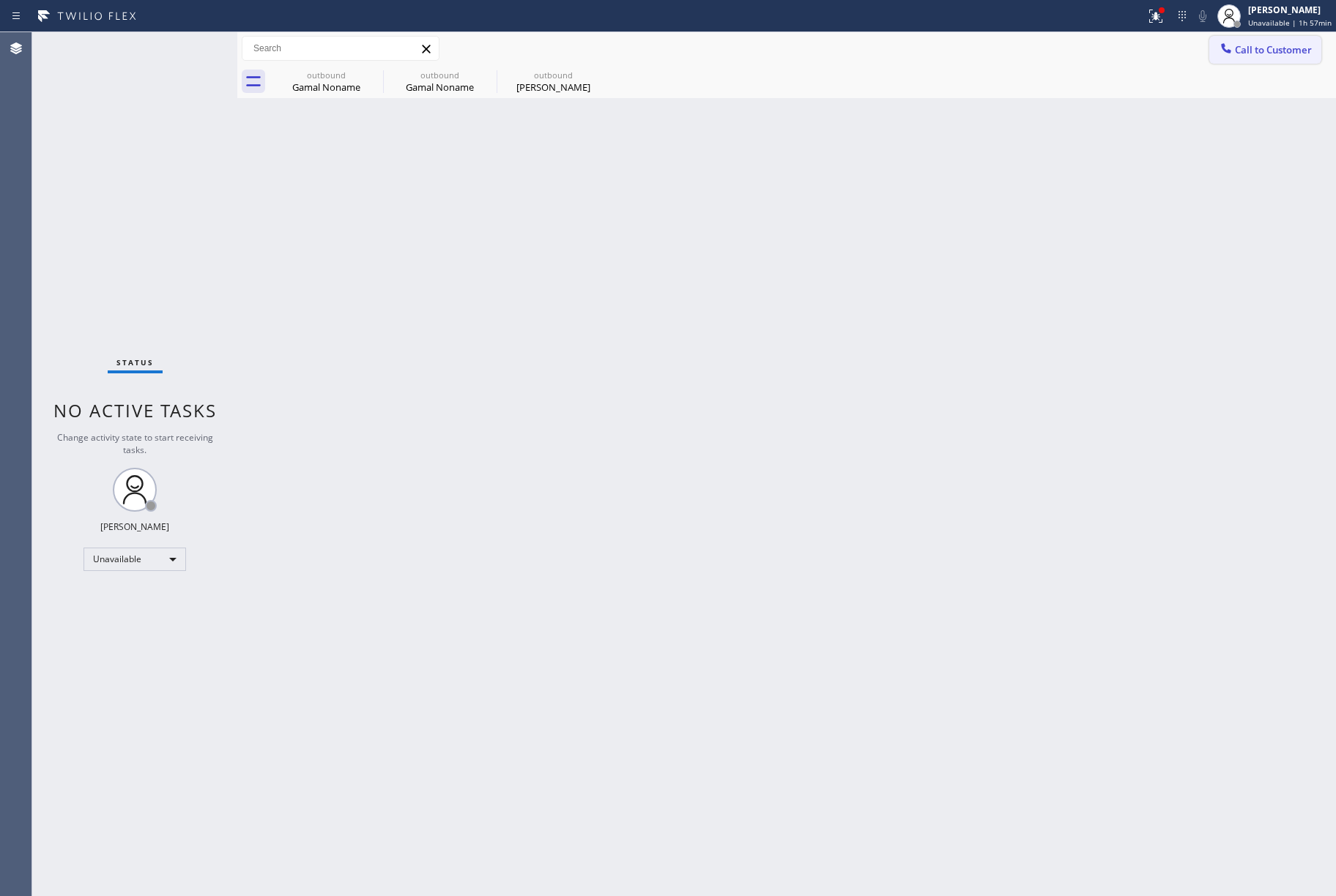
click at [1234, 56] on div at bounding box center [1226, 50] width 18 height 18
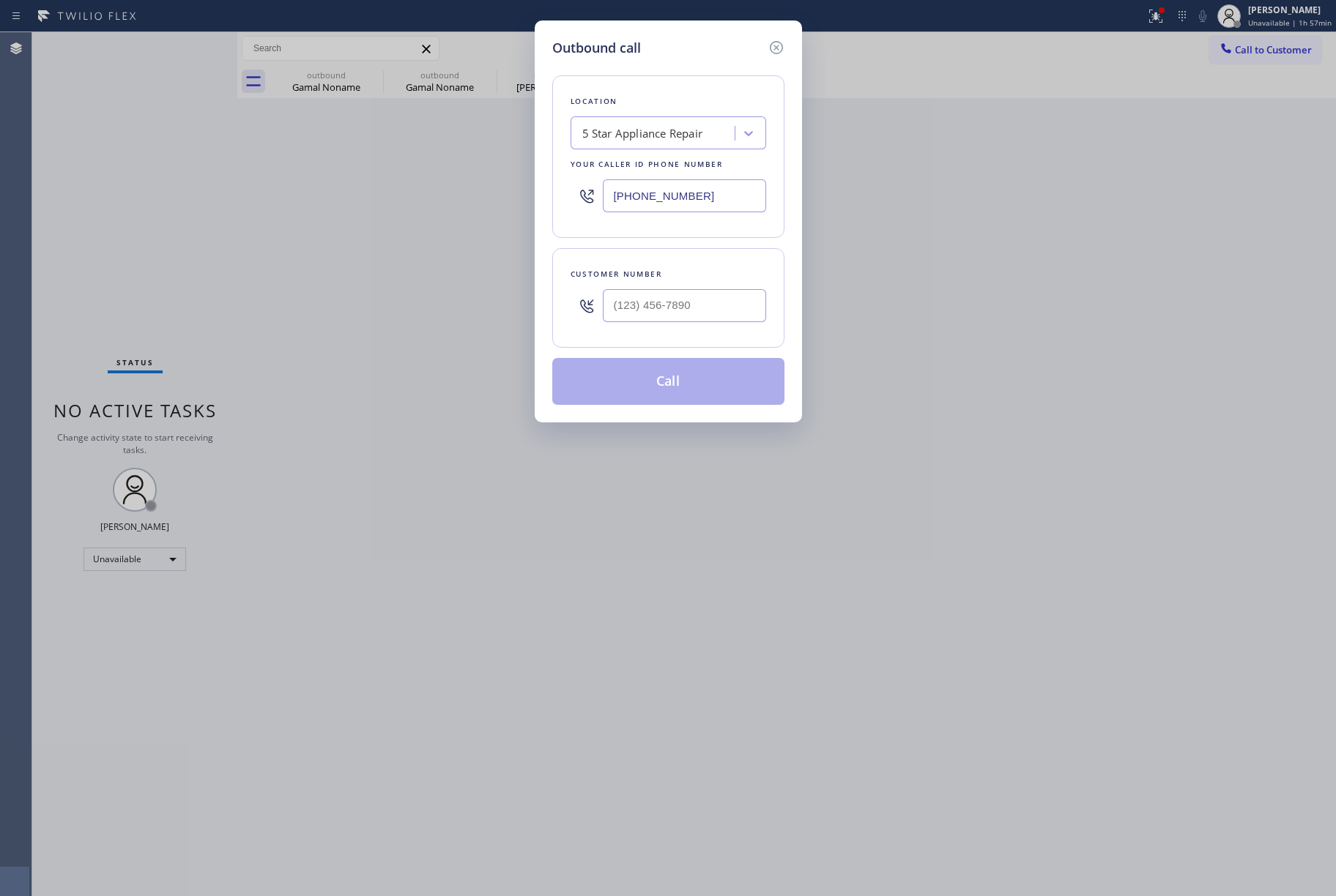
click at [631, 330] on div at bounding box center [684, 305] width 163 height 48
click at [644, 317] on input "(___) ___-____" at bounding box center [684, 305] width 163 height 33
paste input "786) 412-4314"
type input "[PHONE_NUMBER]"
click at [662, 279] on div "Customer number" at bounding box center [668, 274] width 196 height 15
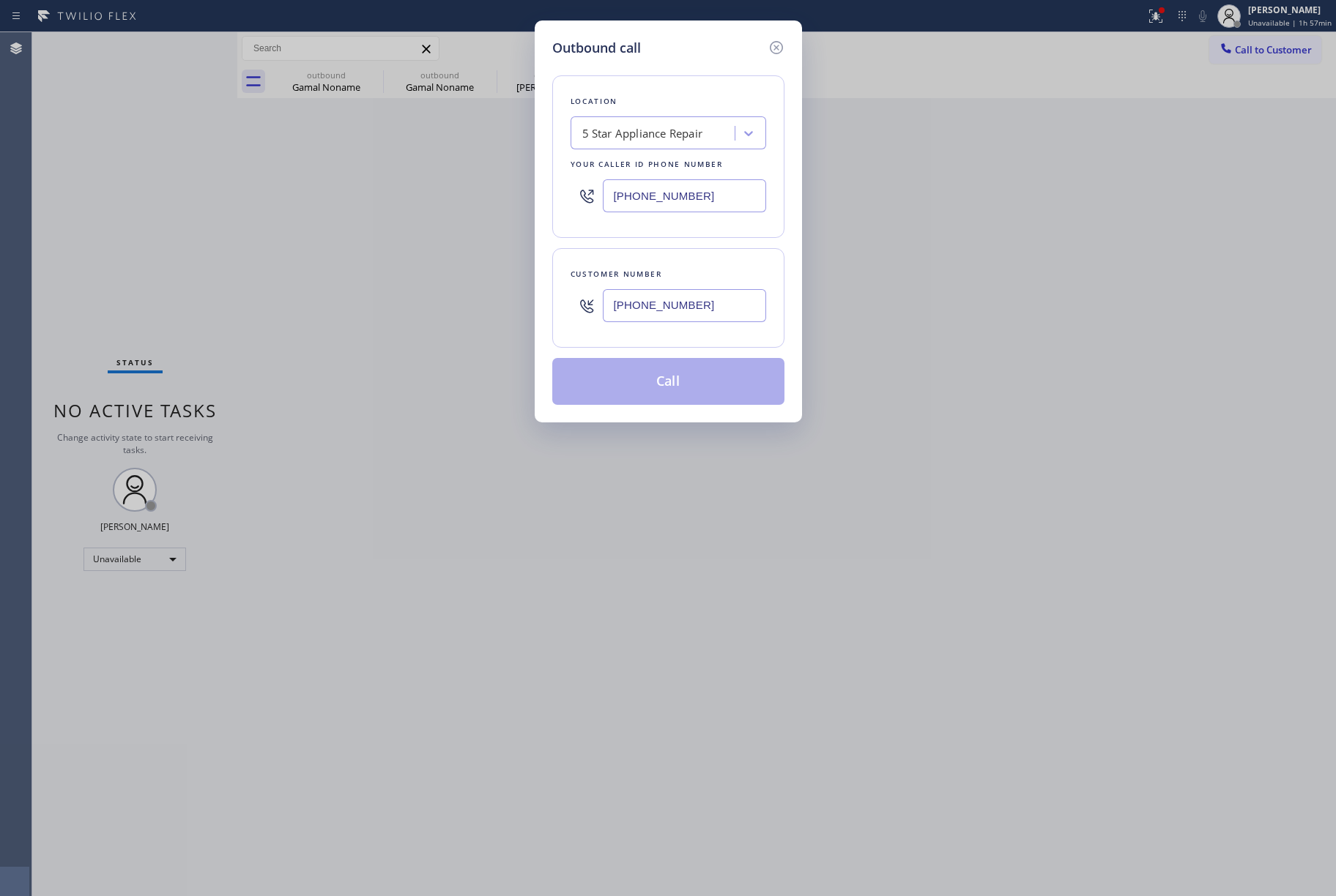
click at [655, 370] on button "Call" at bounding box center [669, 382] width 232 height 47
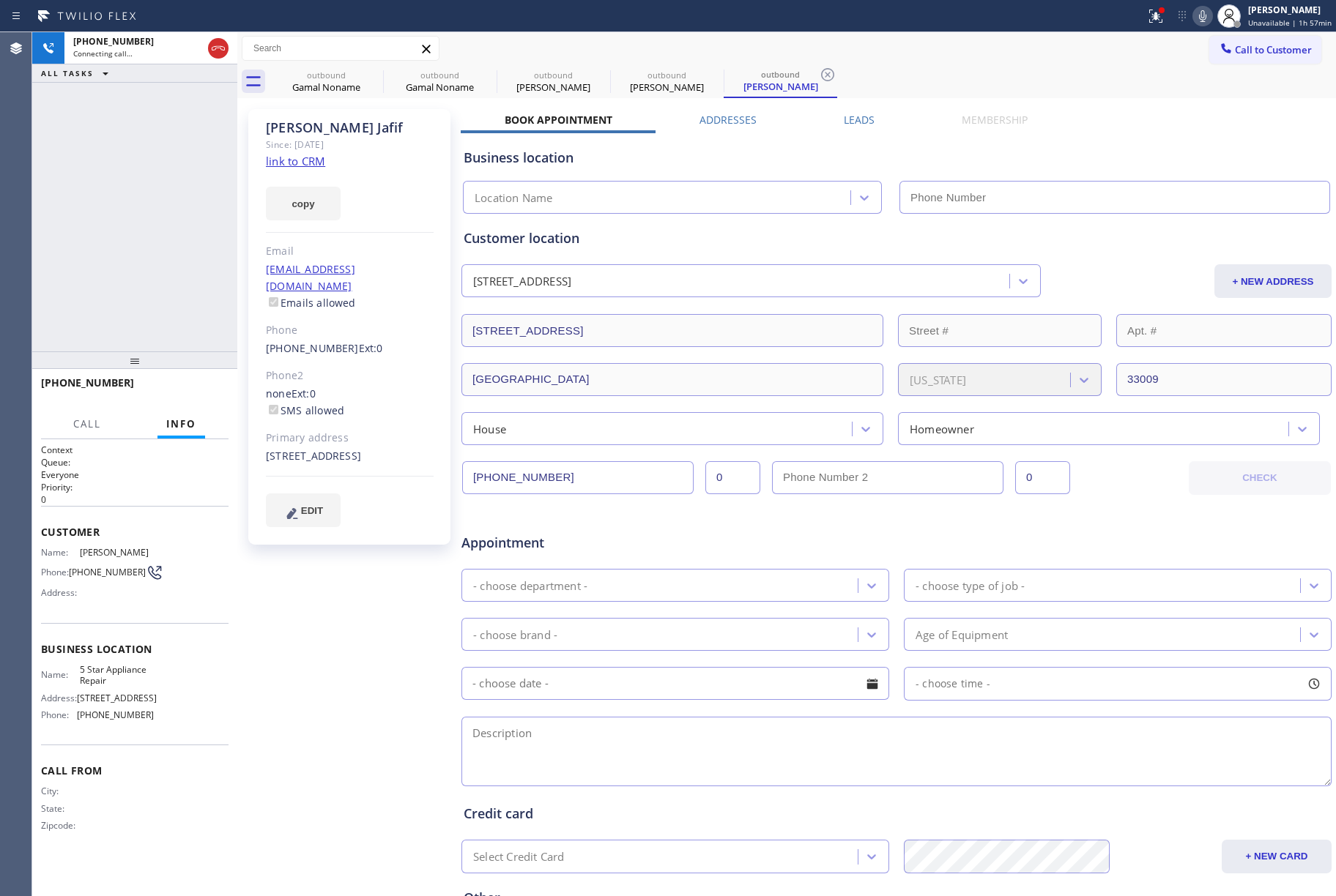
type input "[PHONE_NUMBER]"
drag, startPoint x: 176, startPoint y: 245, endPoint x: 201, endPoint y: 332, distance: 90.5
click at [176, 246] on div "[PHONE_NUMBER] Live | 01:59 ALL TASKS ALL TASKS ACTIVE TASKS TASKS IN WRAP UP" at bounding box center [135, 192] width 205 height 319
click at [195, 393] on span "HANG UP" at bounding box center [194, 389] width 45 height 11
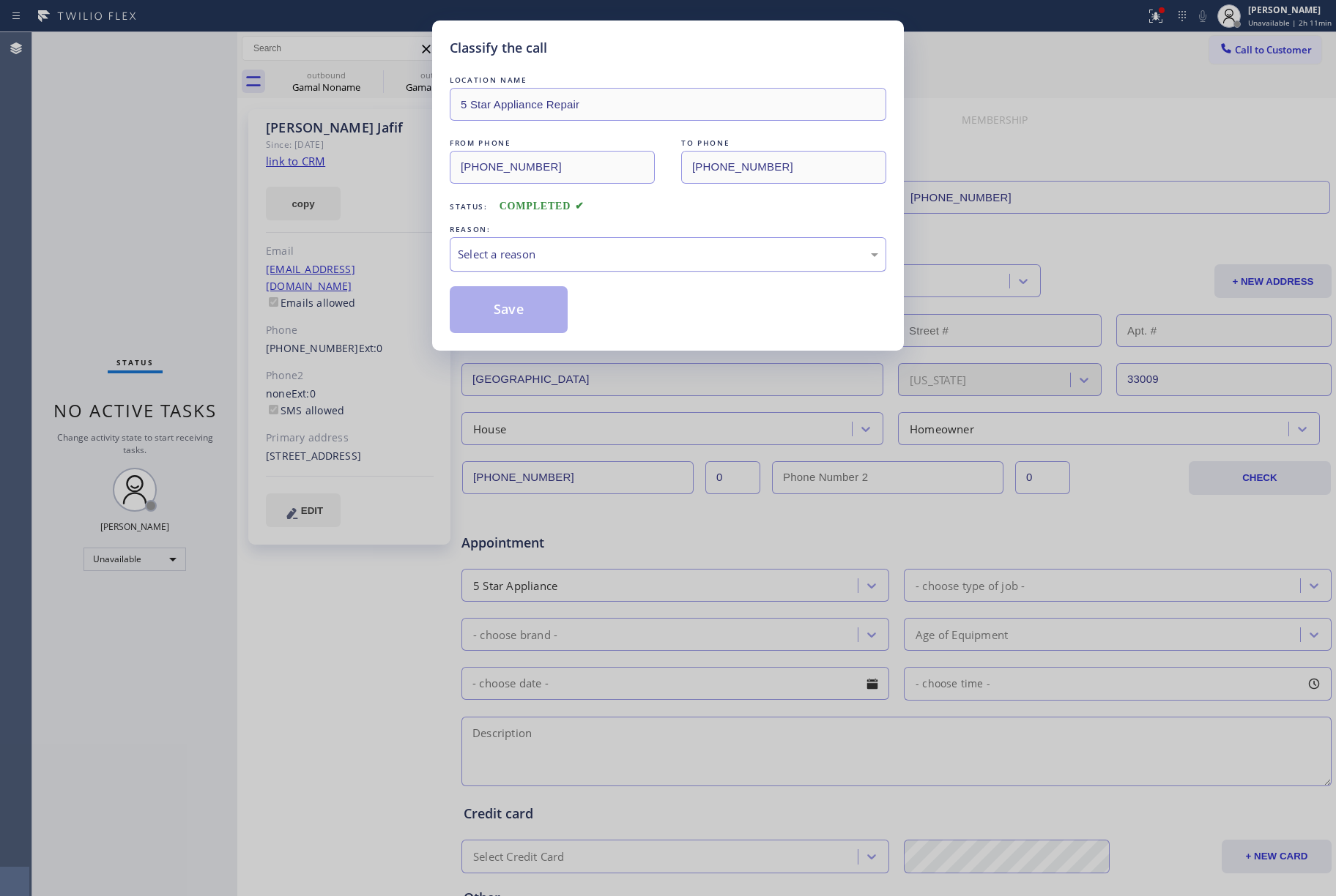
click at [516, 248] on div "Select a reason" at bounding box center [667, 254] width 420 height 17
drag, startPoint x: 499, startPoint y: 305, endPoint x: 408, endPoint y: 2, distance: 316.4
click at [499, 305] on button "Save" at bounding box center [508, 309] width 118 height 47
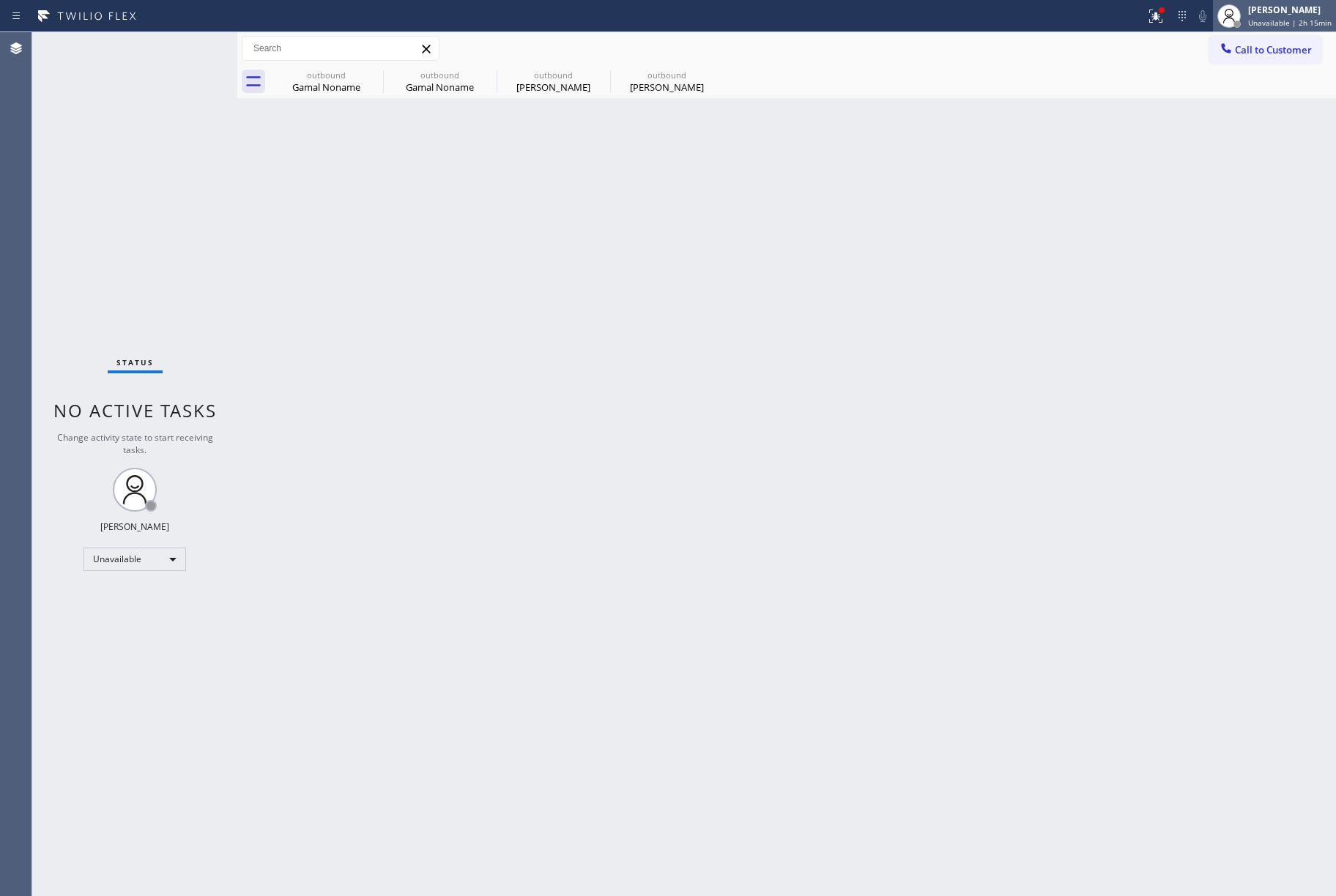
click at [1318, 6] on div "[PERSON_NAME]" at bounding box center [1290, 10] width 84 height 12
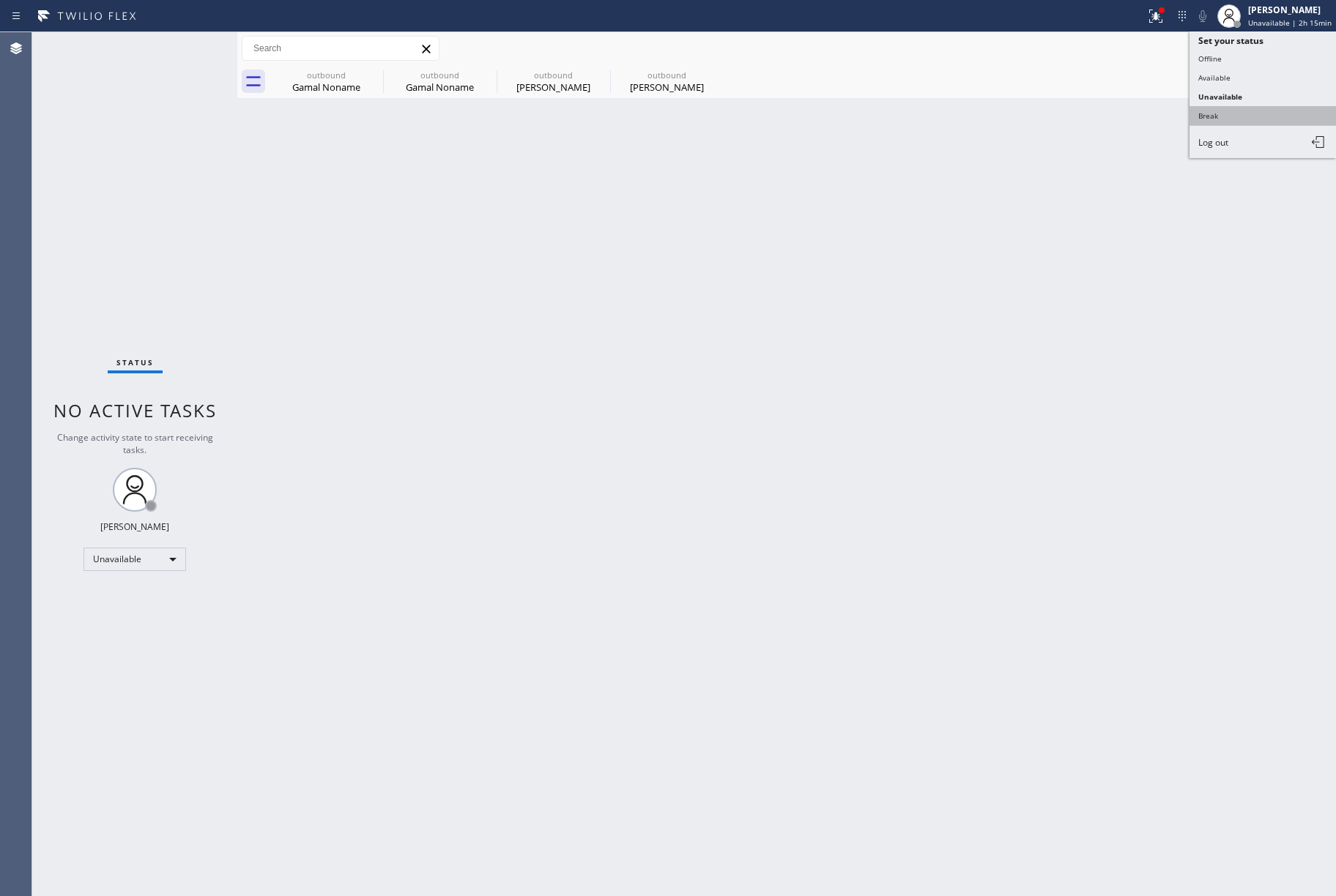
click at [1211, 115] on button "Break" at bounding box center [1263, 115] width 146 height 19
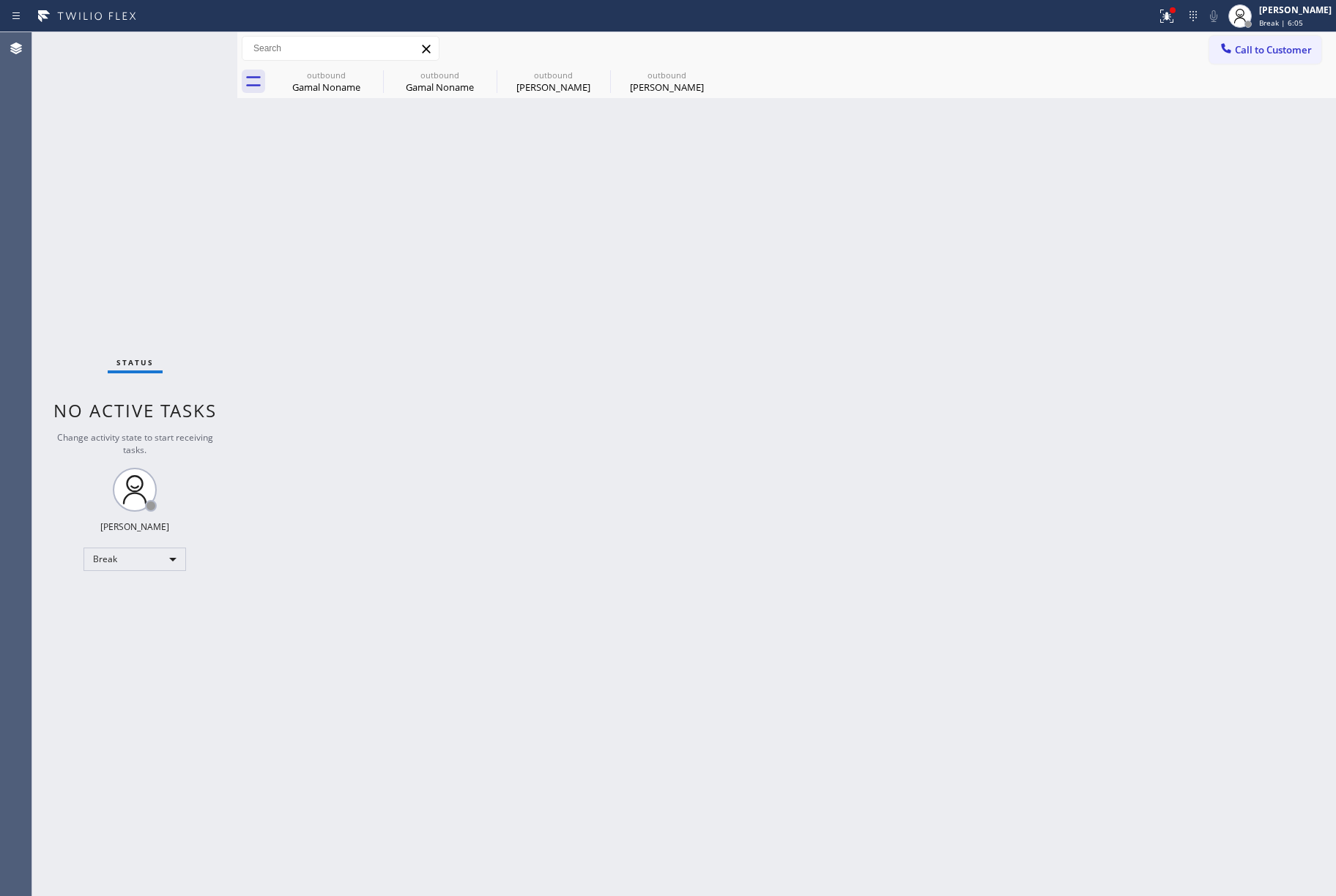
drag, startPoint x: 107, startPoint y: 241, endPoint x: 777, endPoint y: 352, distance: 679.1
click at [107, 241] on div "Status No active tasks Change activity state to start receiving tasks. [PERSON_…" at bounding box center [135, 465] width 205 height 864
click at [1290, 9] on div "[PERSON_NAME]" at bounding box center [1295, 10] width 72 height 12
click at [1232, 91] on button "Unavailable" at bounding box center [1263, 96] width 146 height 19
click at [783, 299] on div "Back to Dashboard Change Sender ID Customers Technicians Select a contact Outbo…" at bounding box center [787, 465] width 1099 height 864
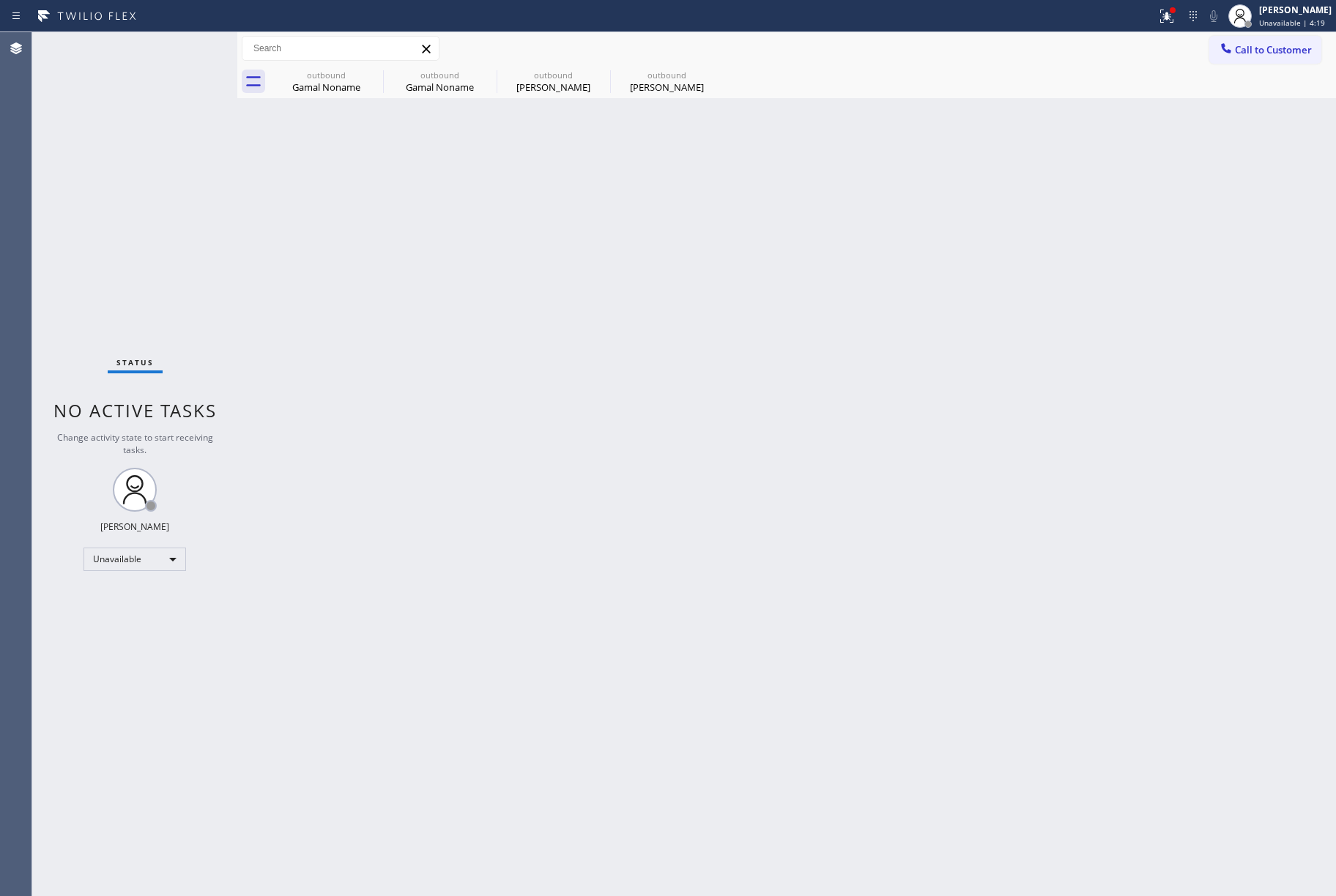
click at [692, 354] on div "Back to Dashboard Change Sender ID Customers Technicians Select a contact Outbo…" at bounding box center [787, 465] width 1099 height 864
click at [651, 302] on div "Back to Dashboard Change Sender ID Customers Technicians Select a contact Outbo…" at bounding box center [787, 465] width 1099 height 864
drag, startPoint x: 652, startPoint y: 299, endPoint x: 480, endPoint y: 0, distance: 344.9
click at [621, 238] on div "Back to Dashboard Change Sender ID Customers Technicians Select a contact Outbo…" at bounding box center [787, 465] width 1099 height 864
click at [1212, 50] on button "Call to Customer" at bounding box center [1265, 50] width 112 height 28
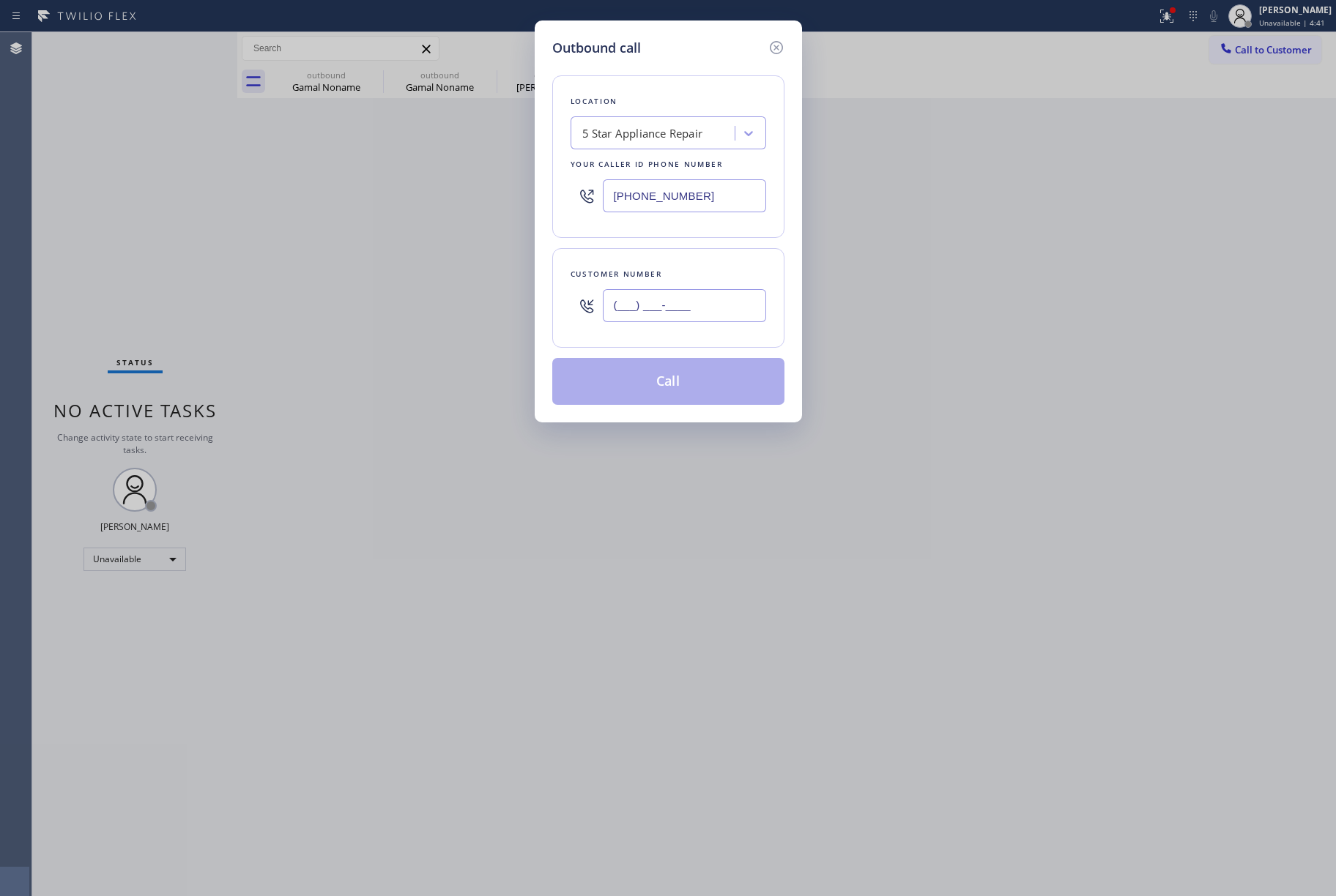
click at [660, 301] on input "(___) ___-____" at bounding box center [684, 305] width 163 height 33
paste input "408) 781-1164"
type input "[PHONE_NUMBER]"
drag, startPoint x: 672, startPoint y: 271, endPoint x: 697, endPoint y: 375, distance: 107.0
click at [679, 271] on div "Customer number" at bounding box center [668, 274] width 196 height 15
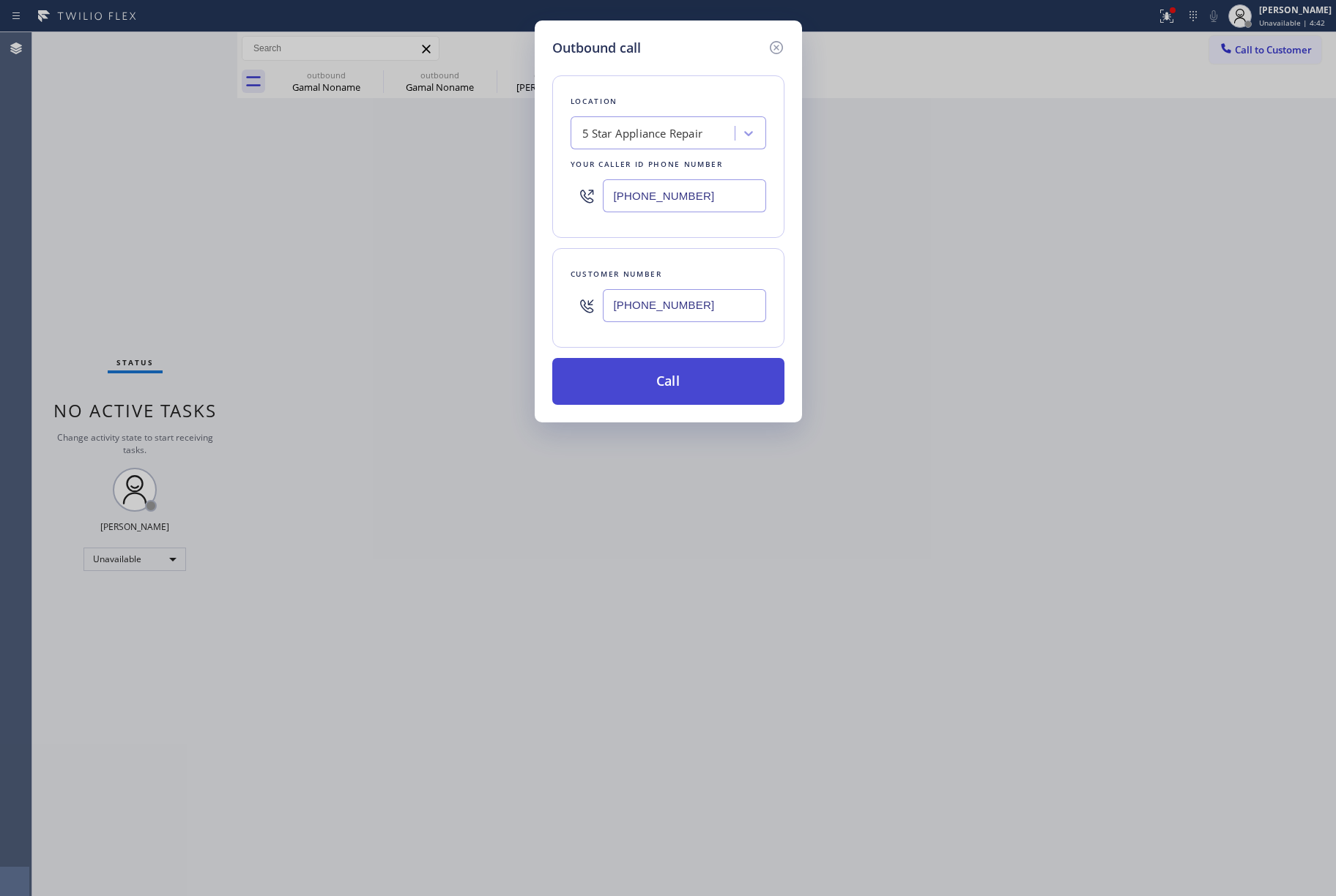
click at [683, 391] on button "Call" at bounding box center [669, 382] width 232 height 47
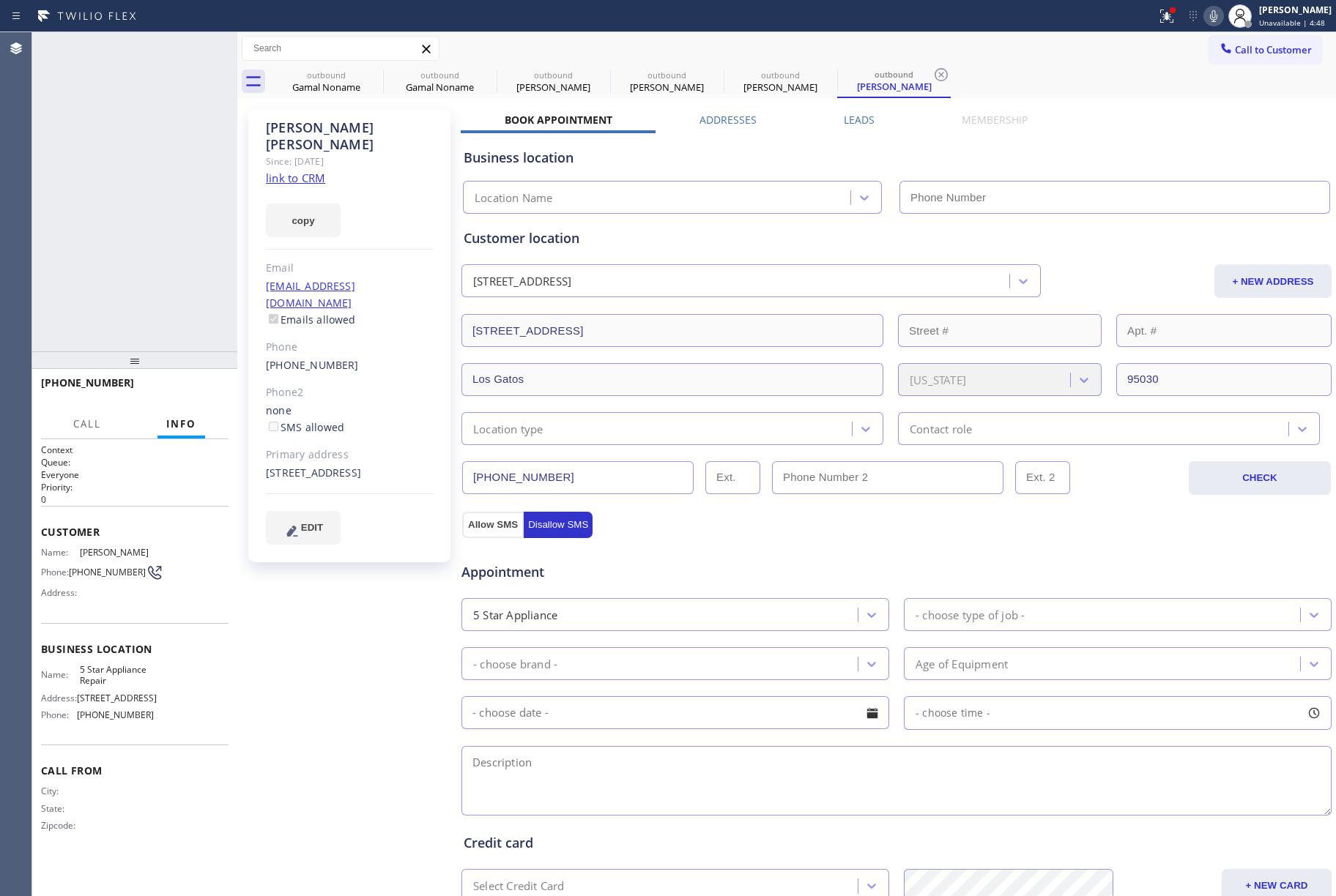
type input "[PHONE_NUMBER]"
click at [205, 384] on span "HANG UP" at bounding box center [194, 389] width 45 height 11
click at [189, 332] on div "[PHONE_NUMBER] Live | 00:03 ALL TASKS ALL TASKS ACTIVE TASKS TASKS IN WRAP UP" at bounding box center [135, 192] width 205 height 319
click at [202, 394] on button "HANG UP" at bounding box center [194, 389] width 68 height 20
click at [171, 320] on div "[PHONE_NUMBER] Live | 00:03 ALL TASKS ALL TASKS ACTIVE TASKS TASKS IN WRAP UP" at bounding box center [135, 192] width 205 height 319
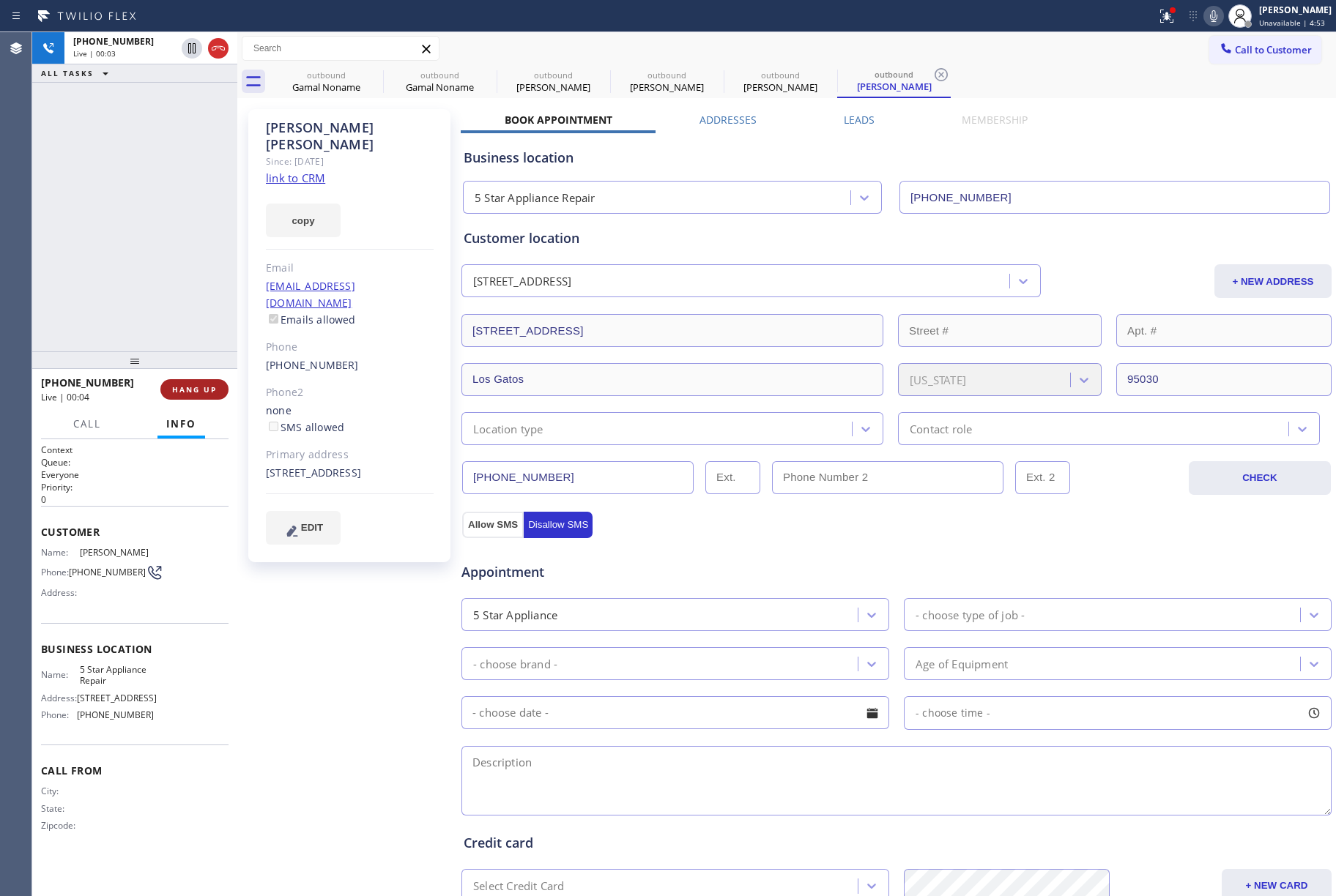
click at [171, 320] on div "[PHONE_NUMBER] Live | 00:03 ALL TASKS ALL TASKS ACTIVE TASKS TASKS IN WRAP UP" at bounding box center [135, 192] width 205 height 319
click at [197, 387] on span "HANG UP" at bounding box center [194, 389] width 45 height 11
click at [145, 271] on div "ALL TASKS ALL TASKS ACTIVE TASKS TASKS IN WRAP UP [PHONE_NUMBER] Wrap up | 00:02" at bounding box center [135, 192] width 205 height 319
click at [197, 384] on span "COMPLETE" at bounding box center [192, 389] width 50 height 11
click at [170, 265] on div "ALL TASKS ALL TASKS ACTIVE TASKS TASKS IN WRAP UP [PHONE_NUMBER] Wrap up | 00:03" at bounding box center [135, 192] width 205 height 319
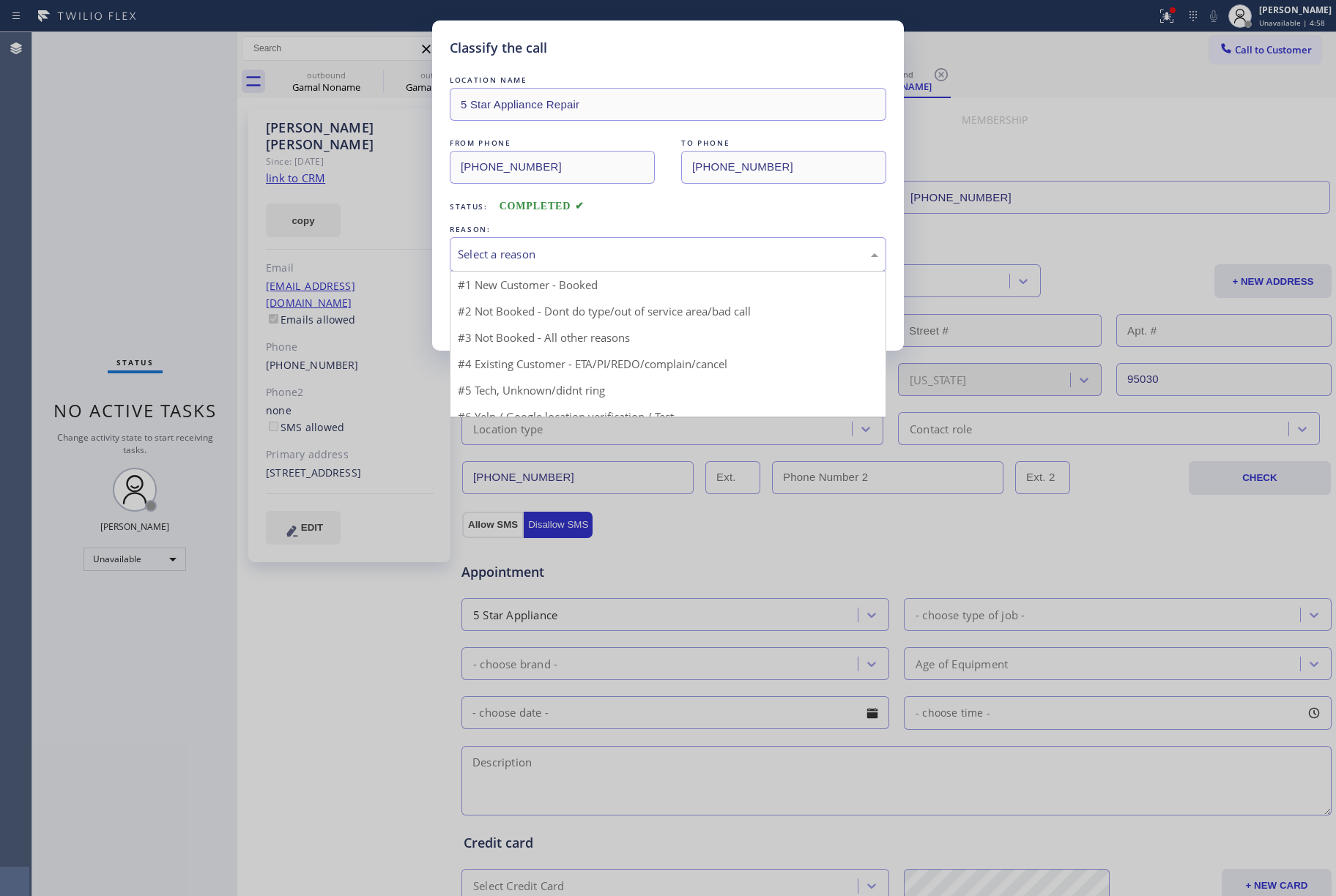
click at [573, 248] on div "Select a reason" at bounding box center [667, 254] width 420 height 17
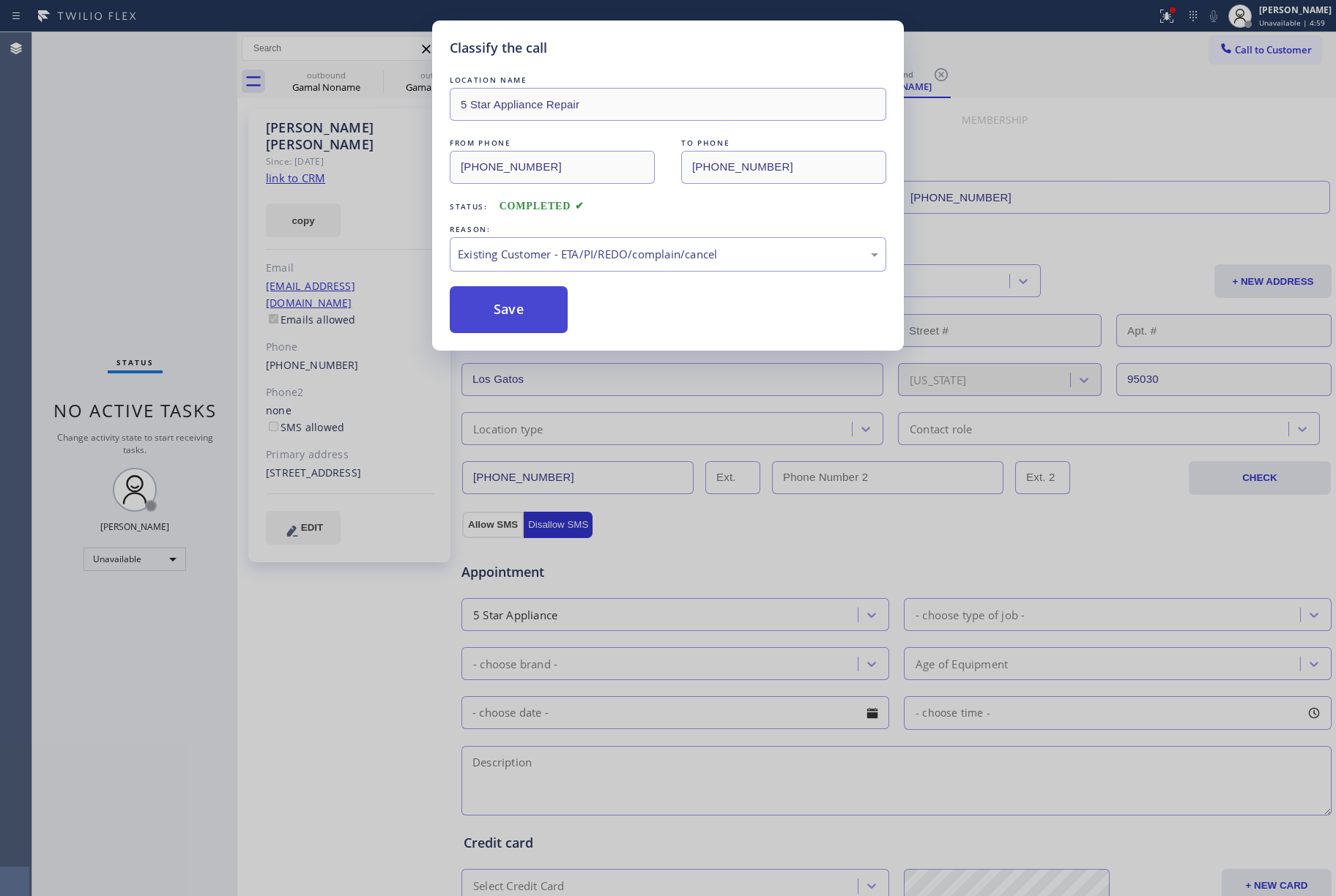
click at [489, 312] on button "Save" at bounding box center [508, 309] width 118 height 47
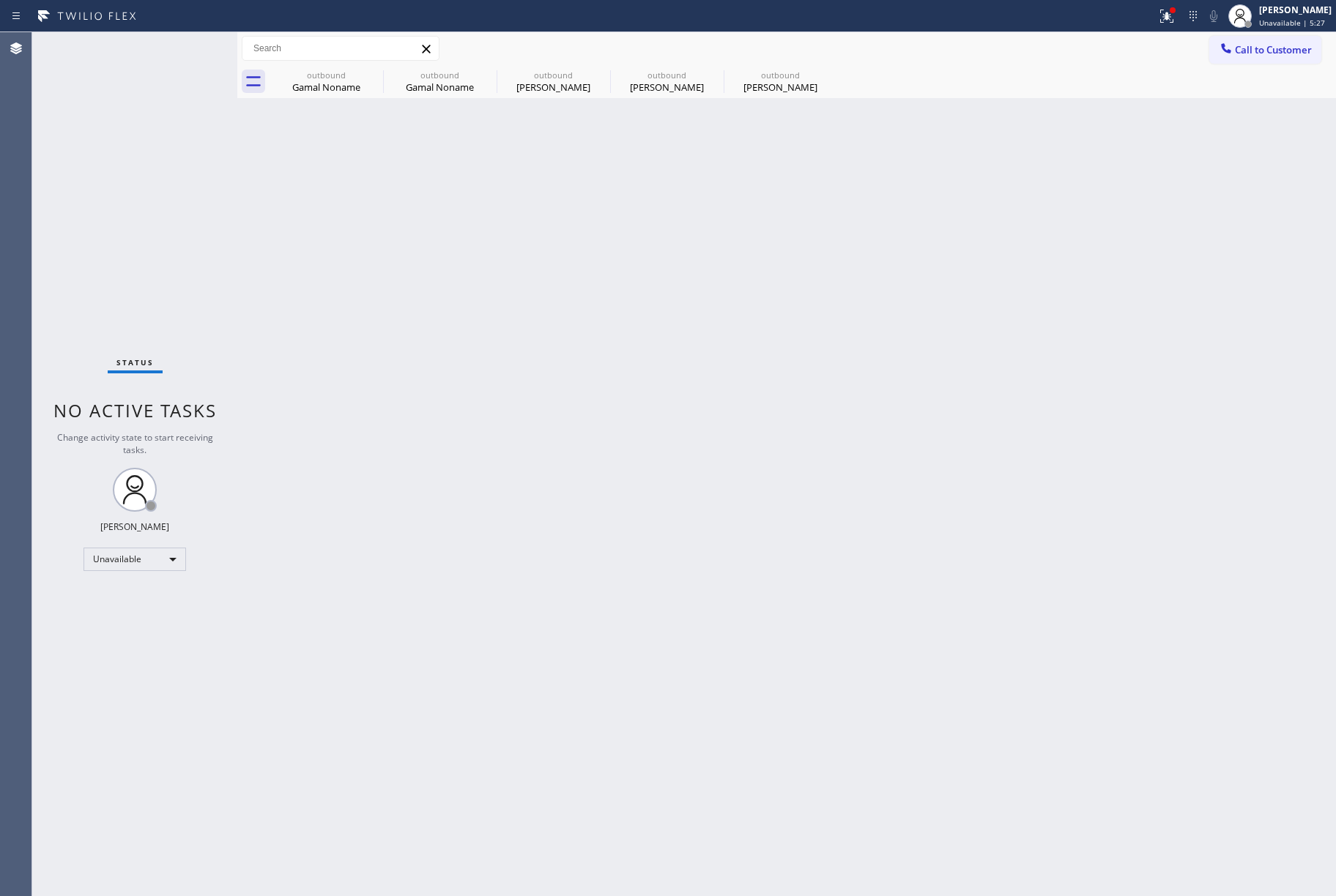
click at [1278, 69] on div "outbound Gamal Noname outbound Gamal Noname outbound [PERSON_NAME] outbound [PE…" at bounding box center [803, 81] width 1066 height 33
click at [1273, 48] on span "Call to Customer" at bounding box center [1273, 50] width 77 height 13
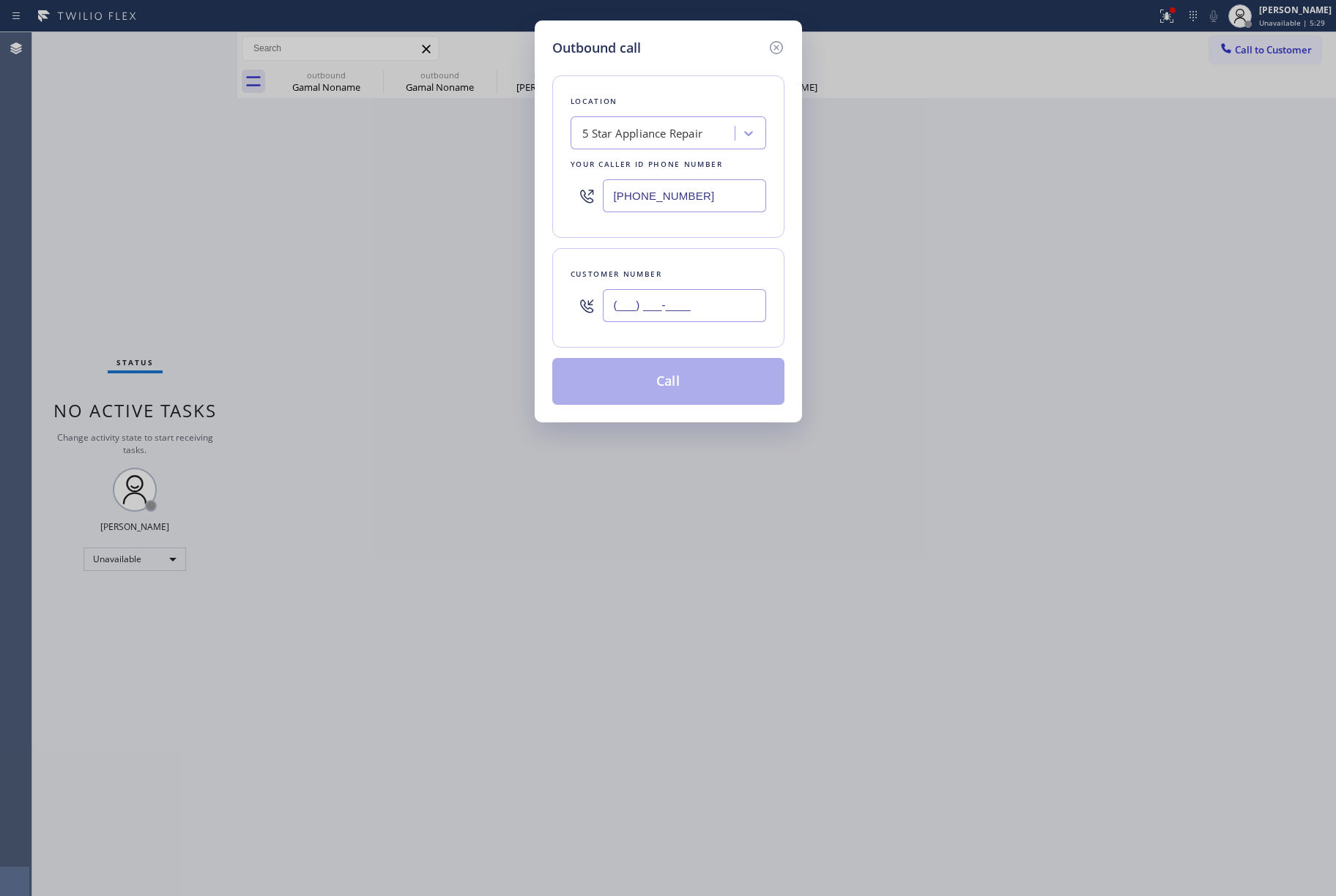
click at [675, 305] on input "(___) ___-____" at bounding box center [684, 305] width 163 height 33
paste input "516) 817-3137"
type input "[PHONE_NUMBER]"
click at [675, 272] on div "Customer number" at bounding box center [668, 274] width 196 height 15
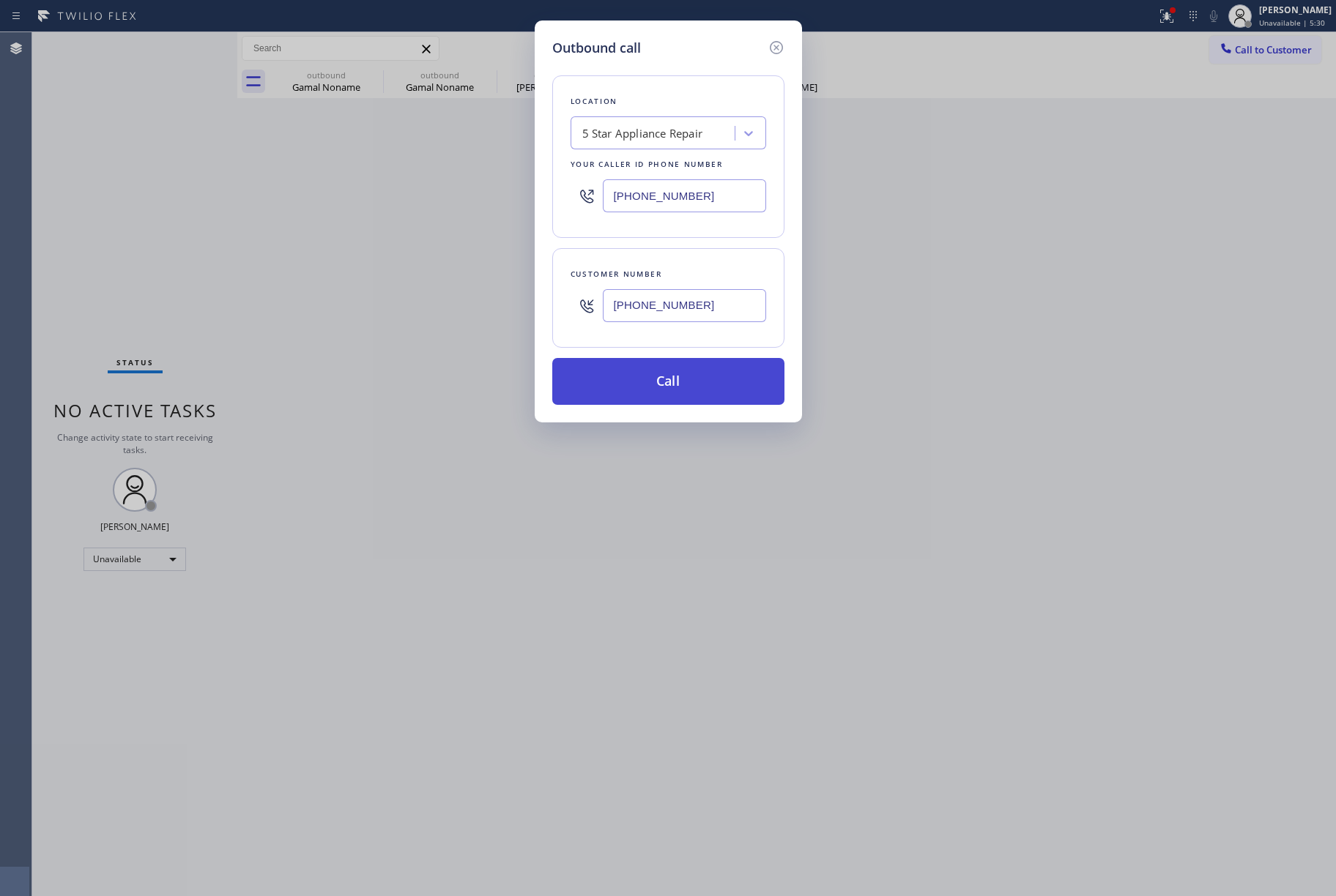
click at [695, 383] on button "Call" at bounding box center [669, 382] width 232 height 47
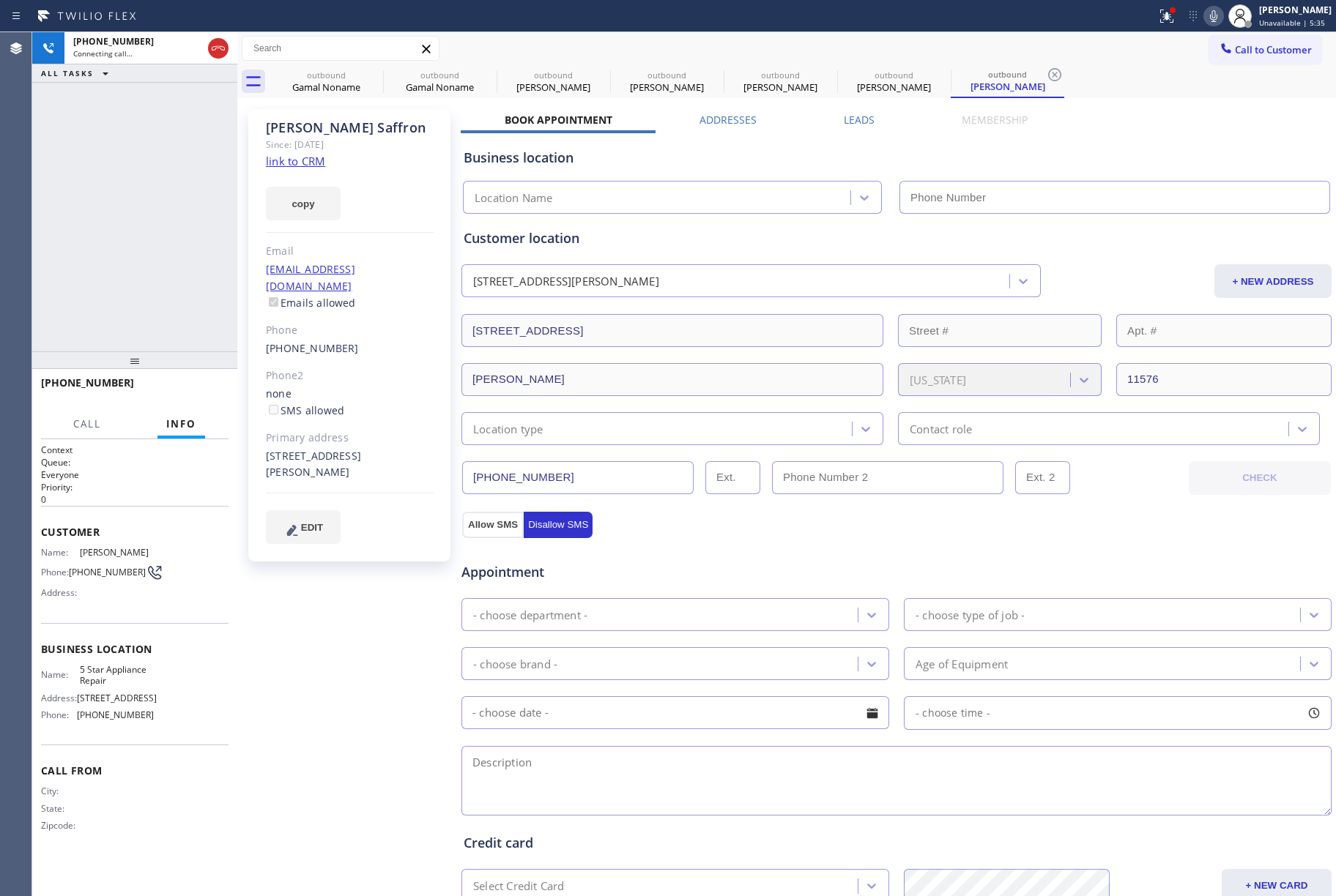
type input "[PHONE_NUMBER]"
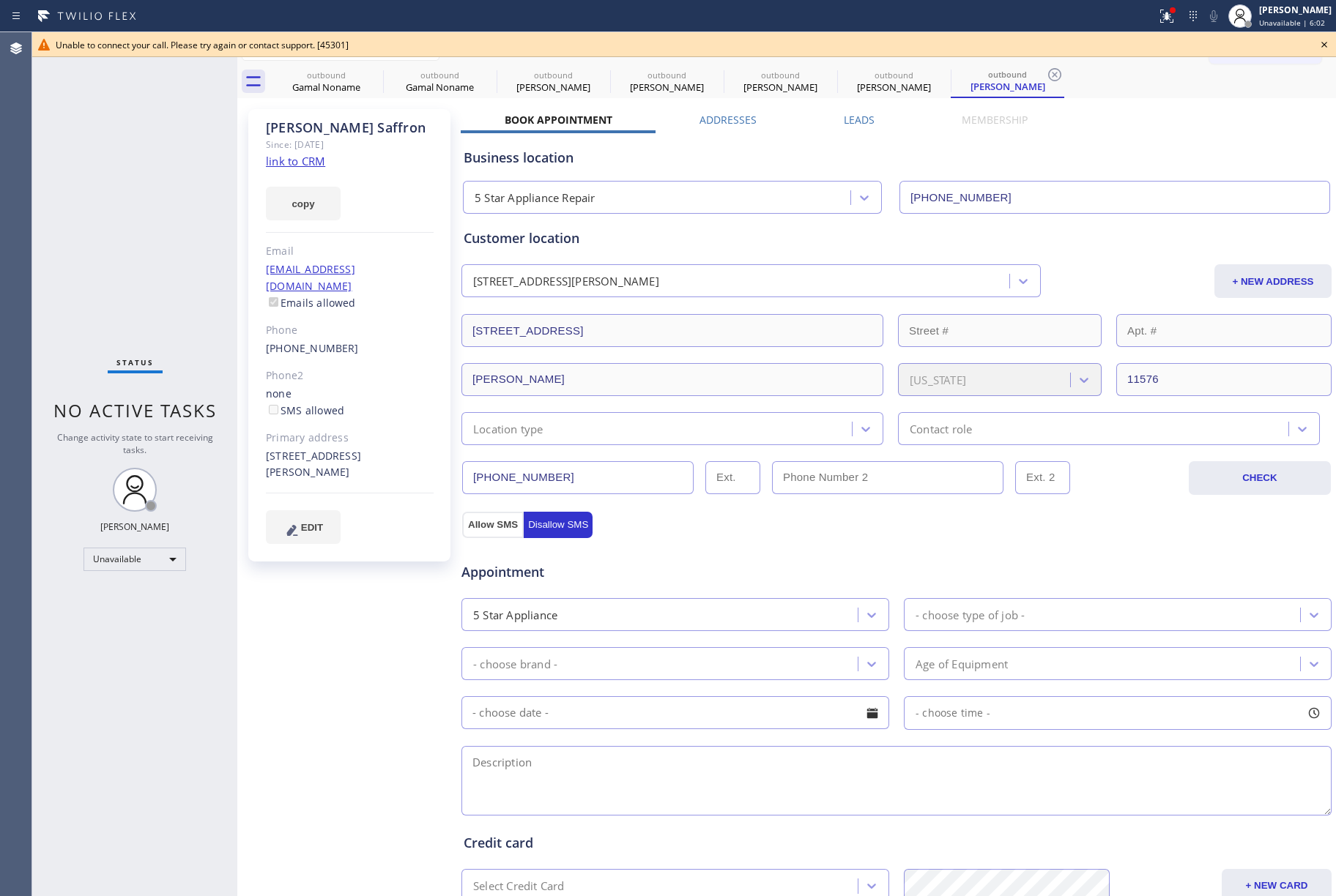
click at [1321, 41] on icon at bounding box center [1325, 45] width 18 height 18
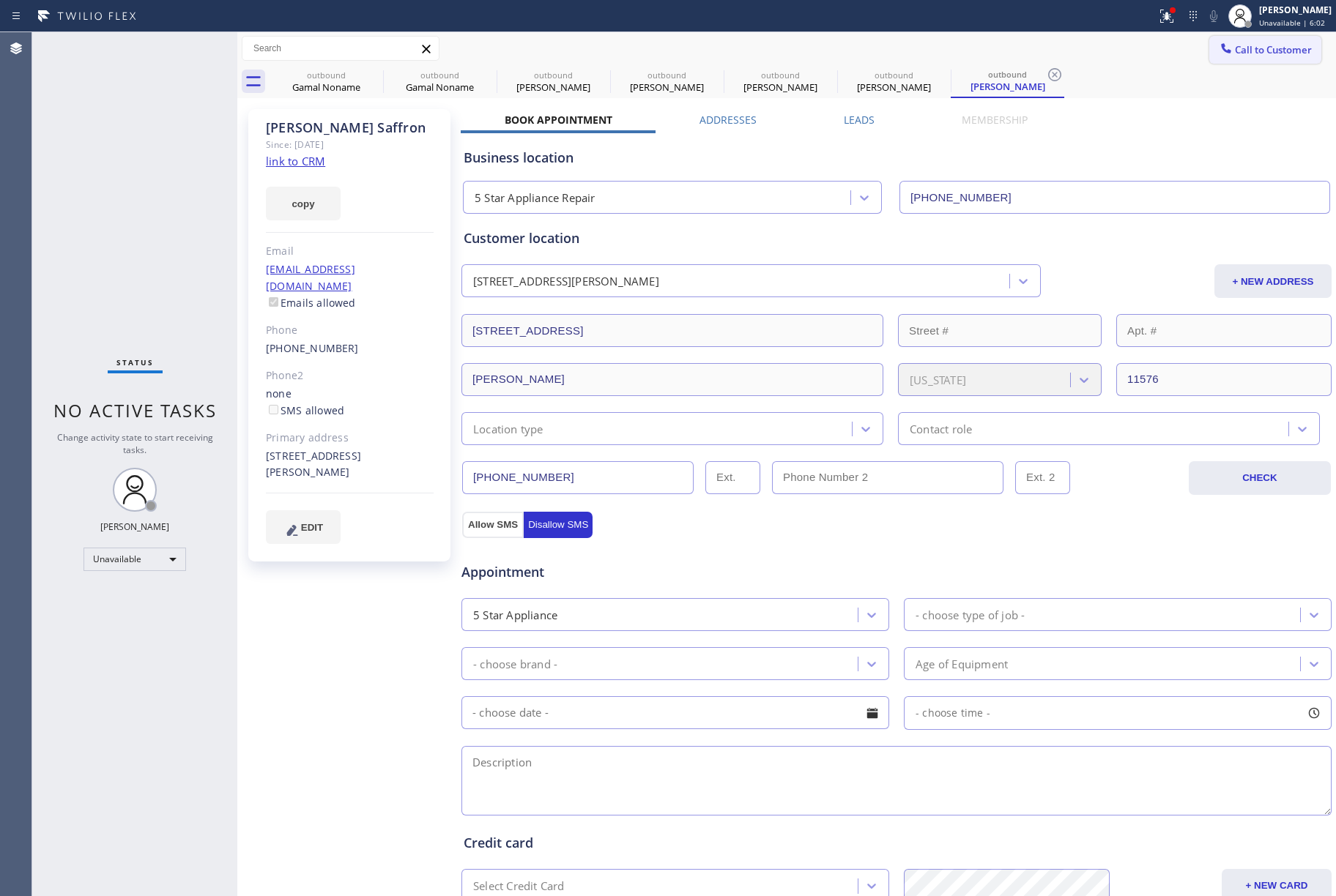
click at [1235, 54] on span "Call to Customer" at bounding box center [1273, 50] width 77 height 13
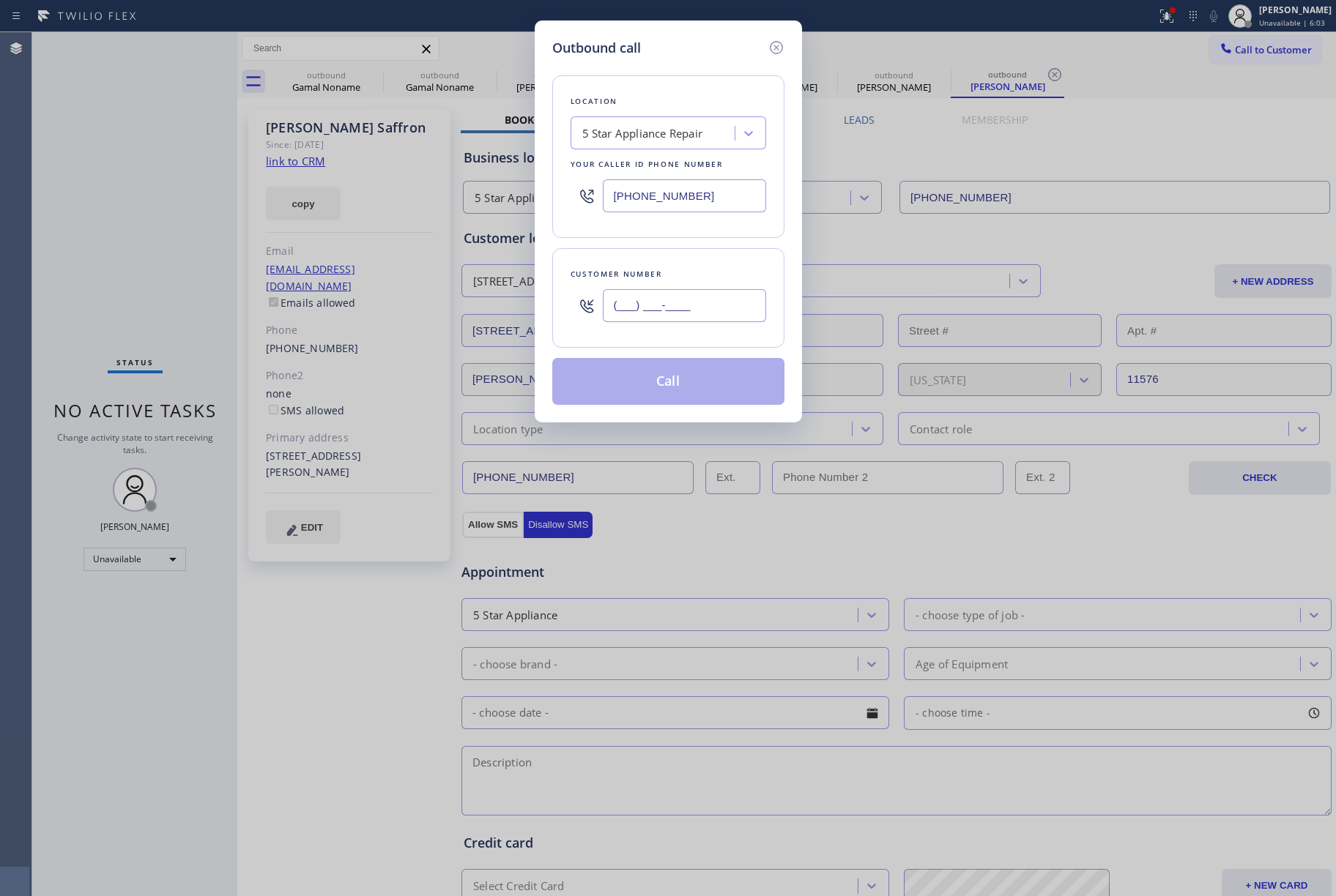
click at [701, 296] on input "(___) ___-____" at bounding box center [684, 305] width 163 height 33
paste input "323) 688-9491"
type input "[PHONE_NUMBER]"
click at [690, 258] on div "Customer number [PHONE_NUMBER]" at bounding box center [669, 298] width 232 height 100
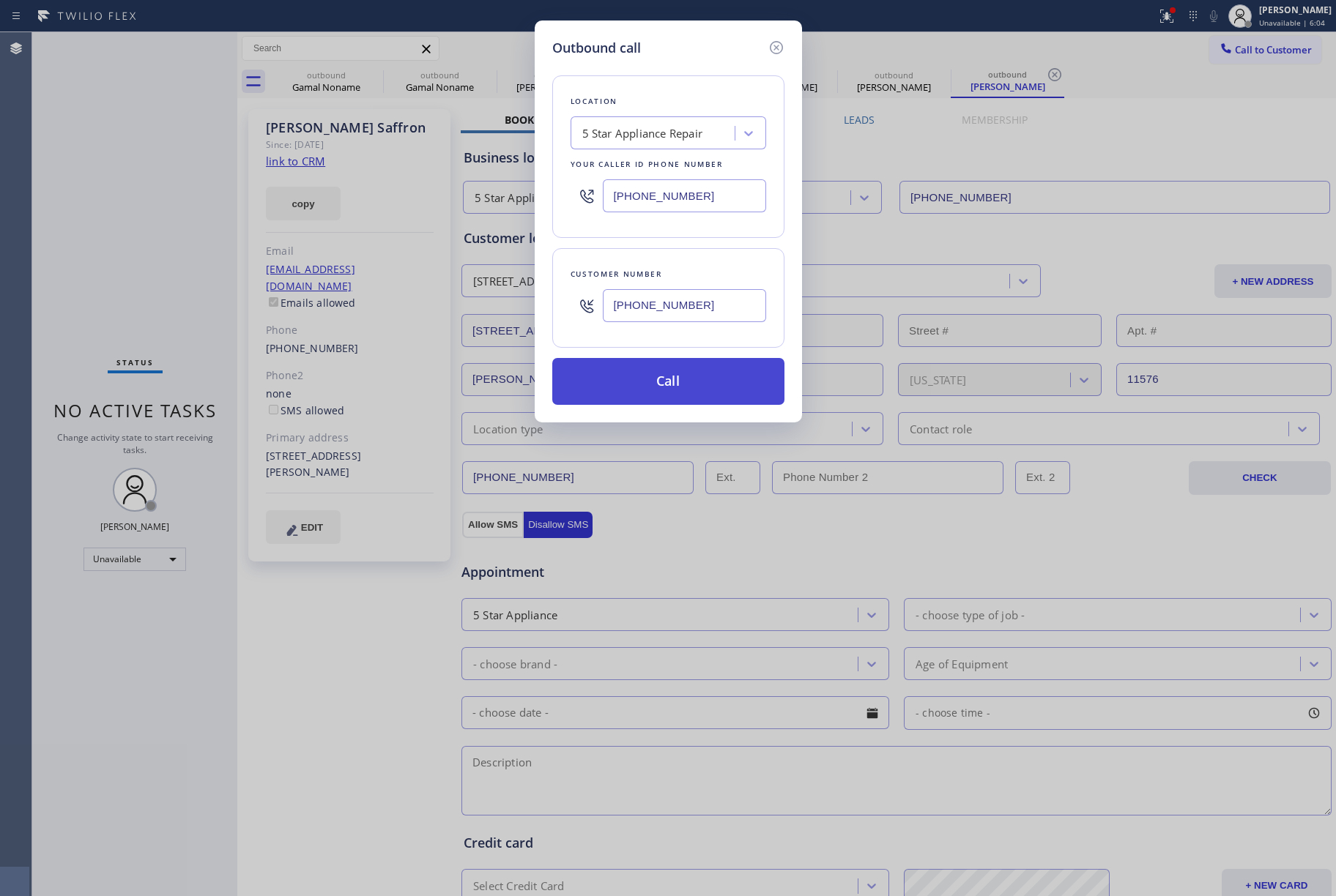
click at [679, 379] on button "Call" at bounding box center [669, 382] width 232 height 47
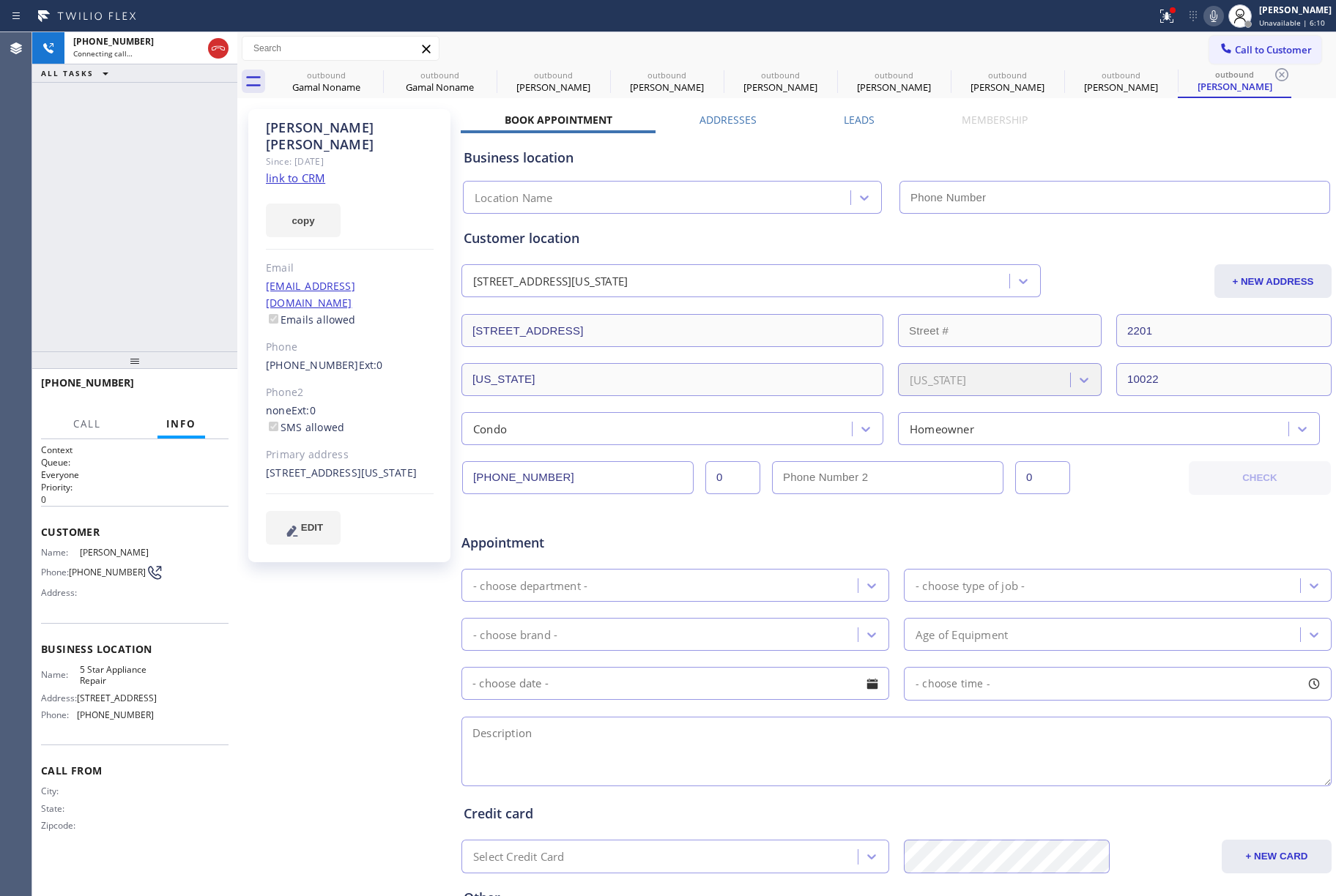
type input "[PHONE_NUMBER]"
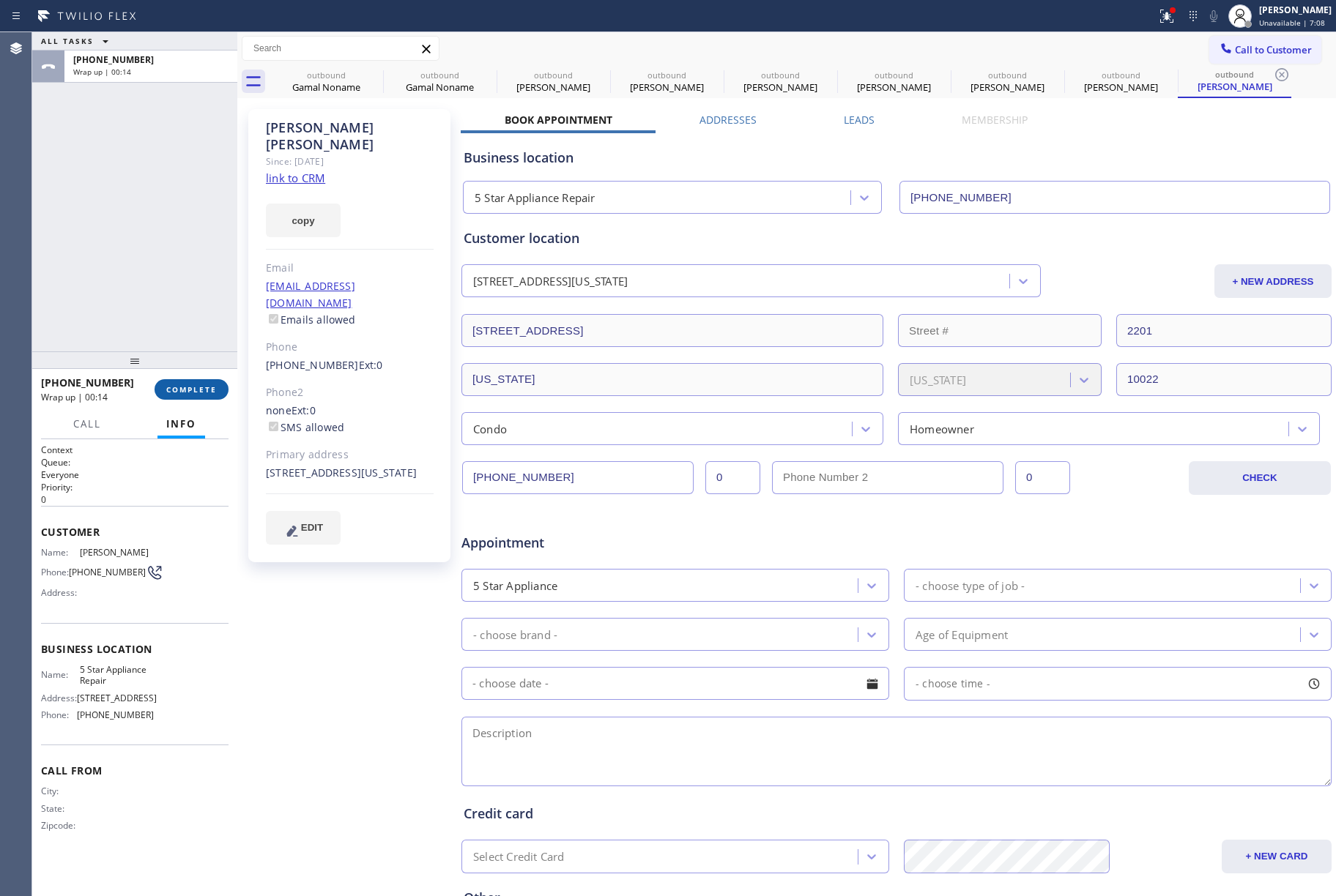
click at [183, 391] on span "COMPLETE" at bounding box center [192, 389] width 50 height 11
click at [166, 271] on div "ALL TASKS ALL TASKS ACTIVE TASKS TASKS IN WRAP UP [PHONE_NUMBER] Wrap up | 00:14" at bounding box center [135, 192] width 205 height 319
click at [166, 271] on div "ALL TASKS ALL TASKS ACTIVE TASKS TASKS IN WRAP UP [PHONE_NUMBER] Wrap up | 00:15" at bounding box center [135, 192] width 205 height 319
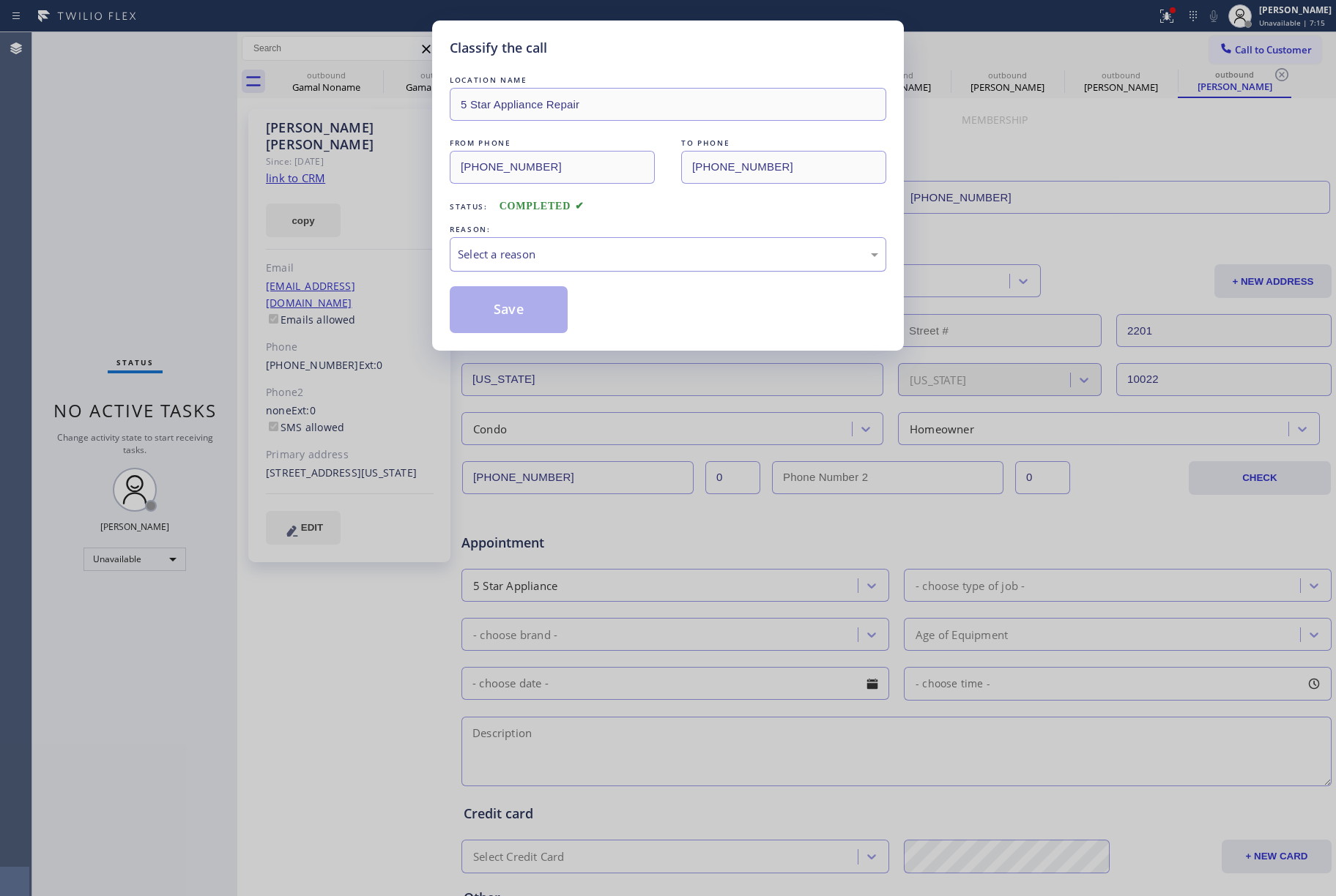
click at [583, 246] on div "Select a reason" at bounding box center [667, 254] width 420 height 17
click at [509, 306] on button "Save" at bounding box center [508, 309] width 118 height 47
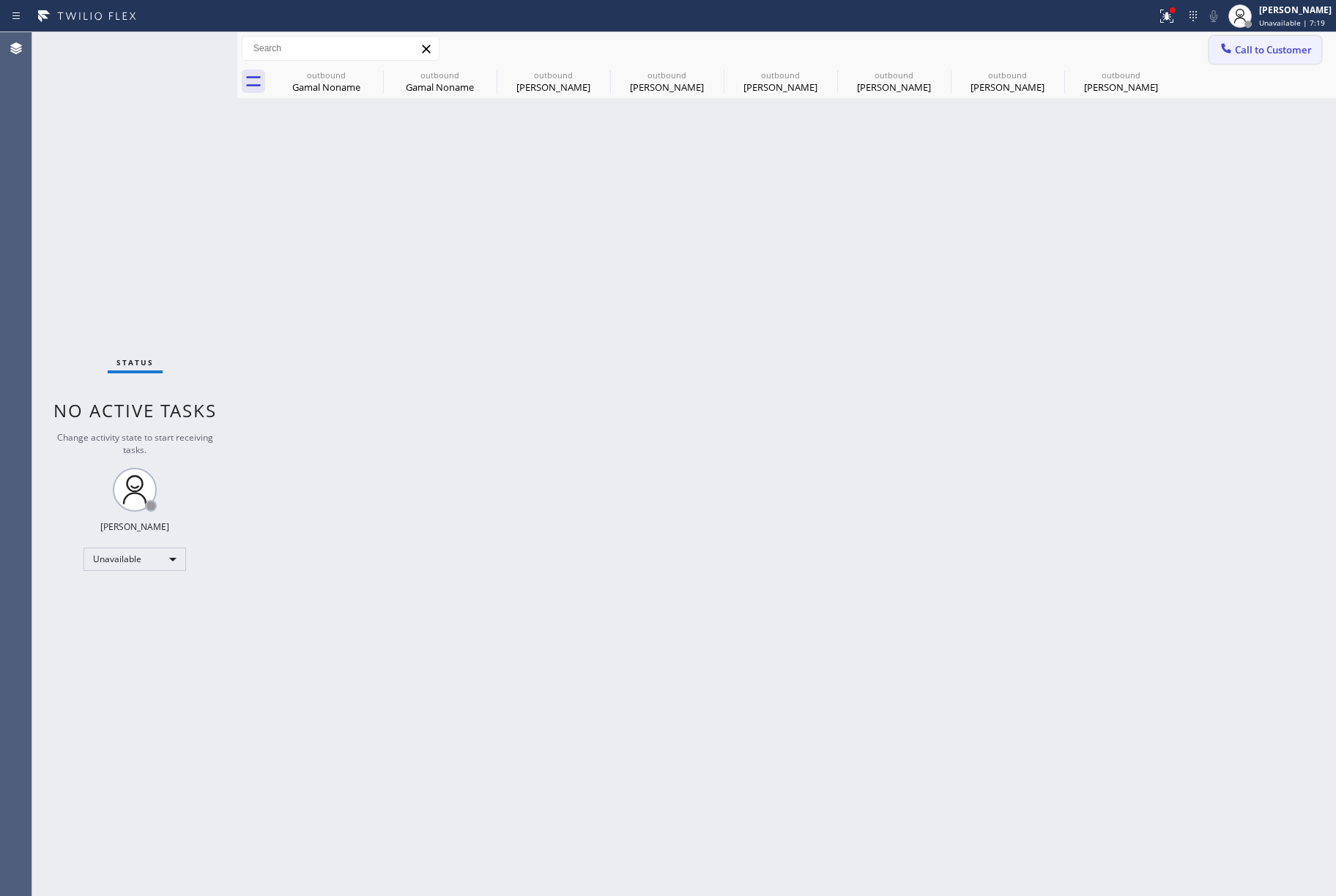
click at [1279, 43] on span "Call to Customer" at bounding box center [1273, 50] width 77 height 13
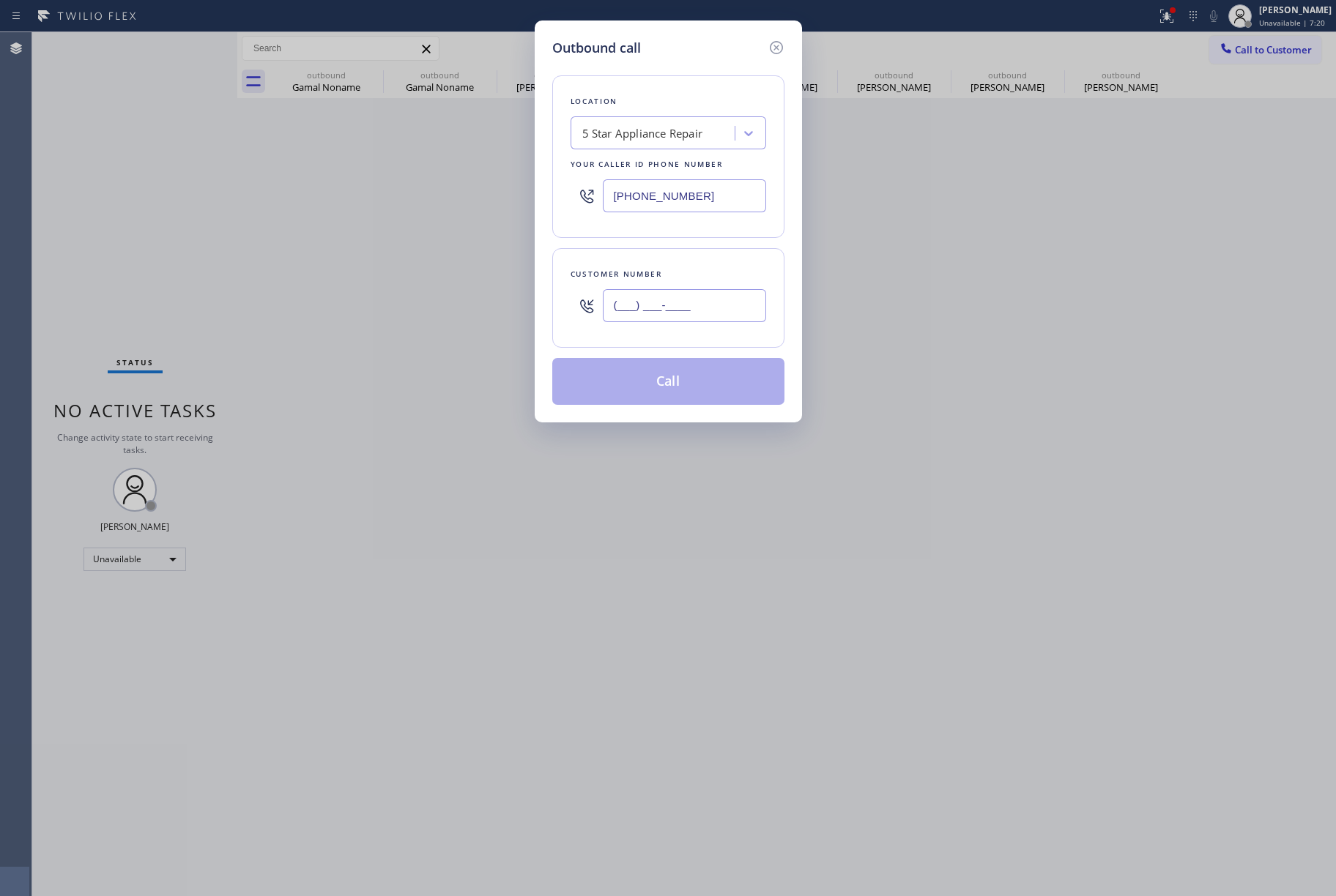
click at [714, 302] on input "(___) ___-____" at bounding box center [684, 305] width 163 height 33
paste input "516) 457-1950"
type input "[PHONE_NUMBER]"
click at [707, 275] on div "Customer number" at bounding box center [668, 274] width 196 height 15
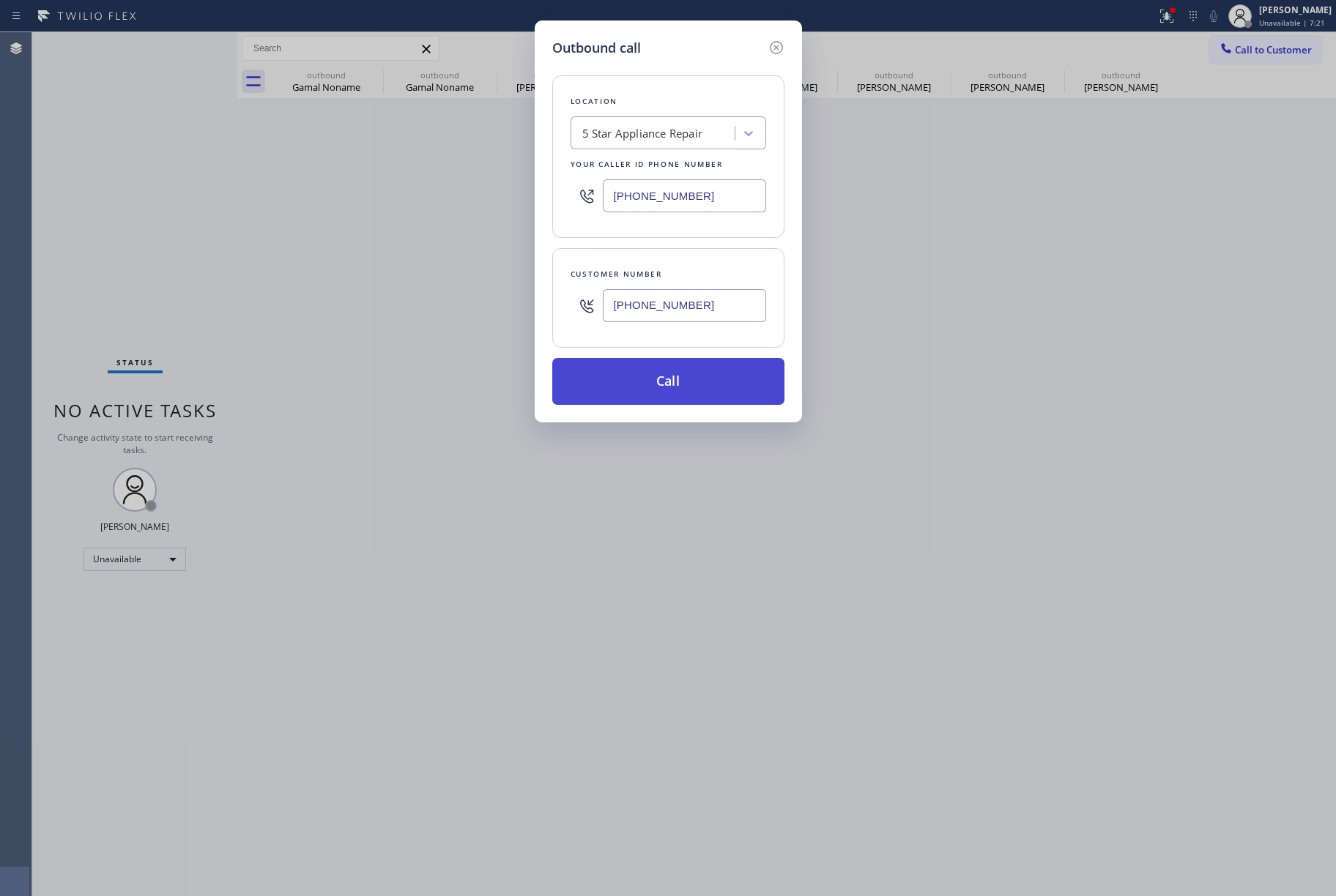
click at [690, 385] on button "Call" at bounding box center [669, 382] width 232 height 47
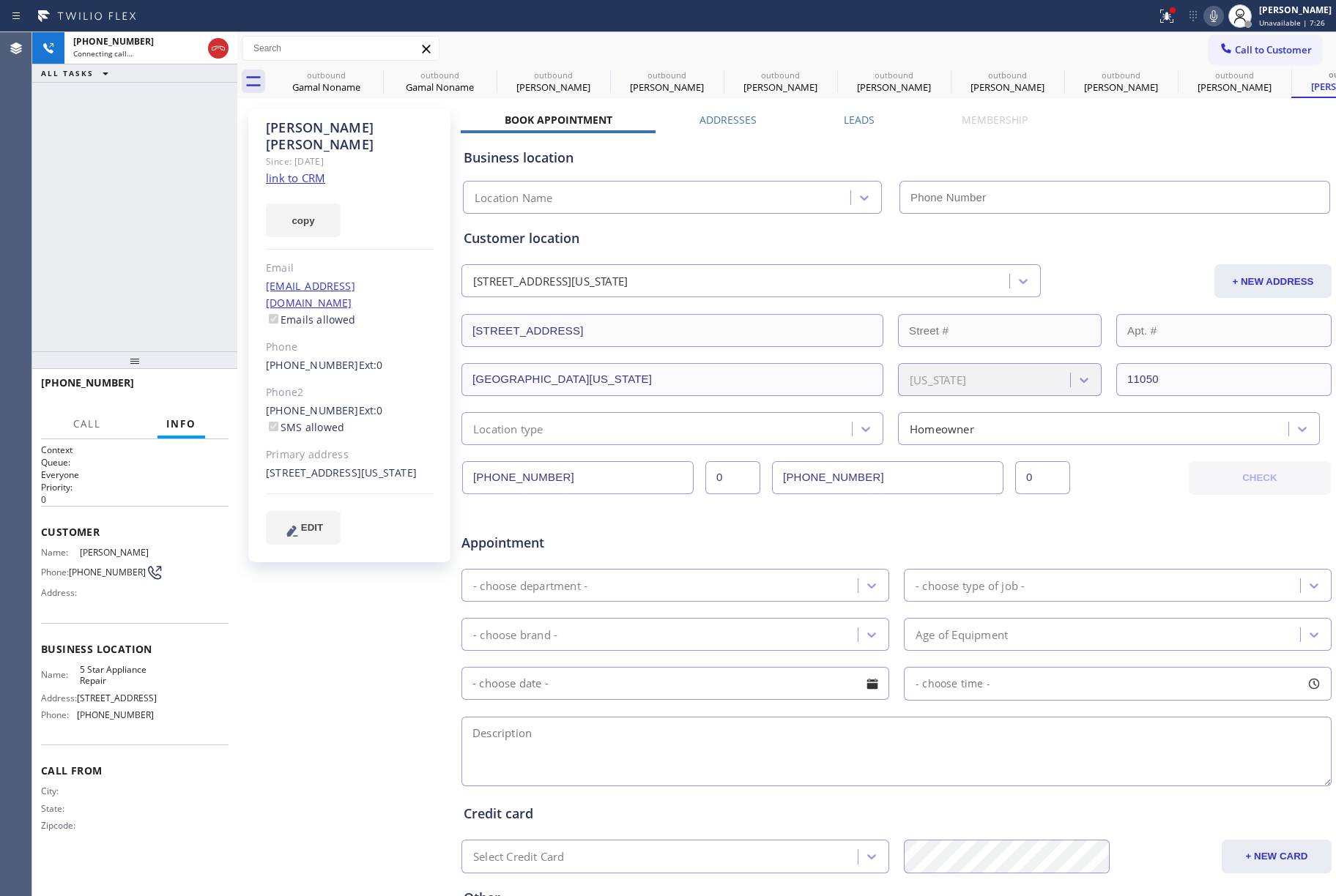
type input "[PHONE_NUMBER]"
click at [189, 393] on span "HANG UP" at bounding box center [194, 389] width 45 height 11
drag, startPoint x: 183, startPoint y: 354, endPoint x: 197, endPoint y: 393, distance: 41.4
click at [186, 367] on div at bounding box center [135, 361] width 205 height 18
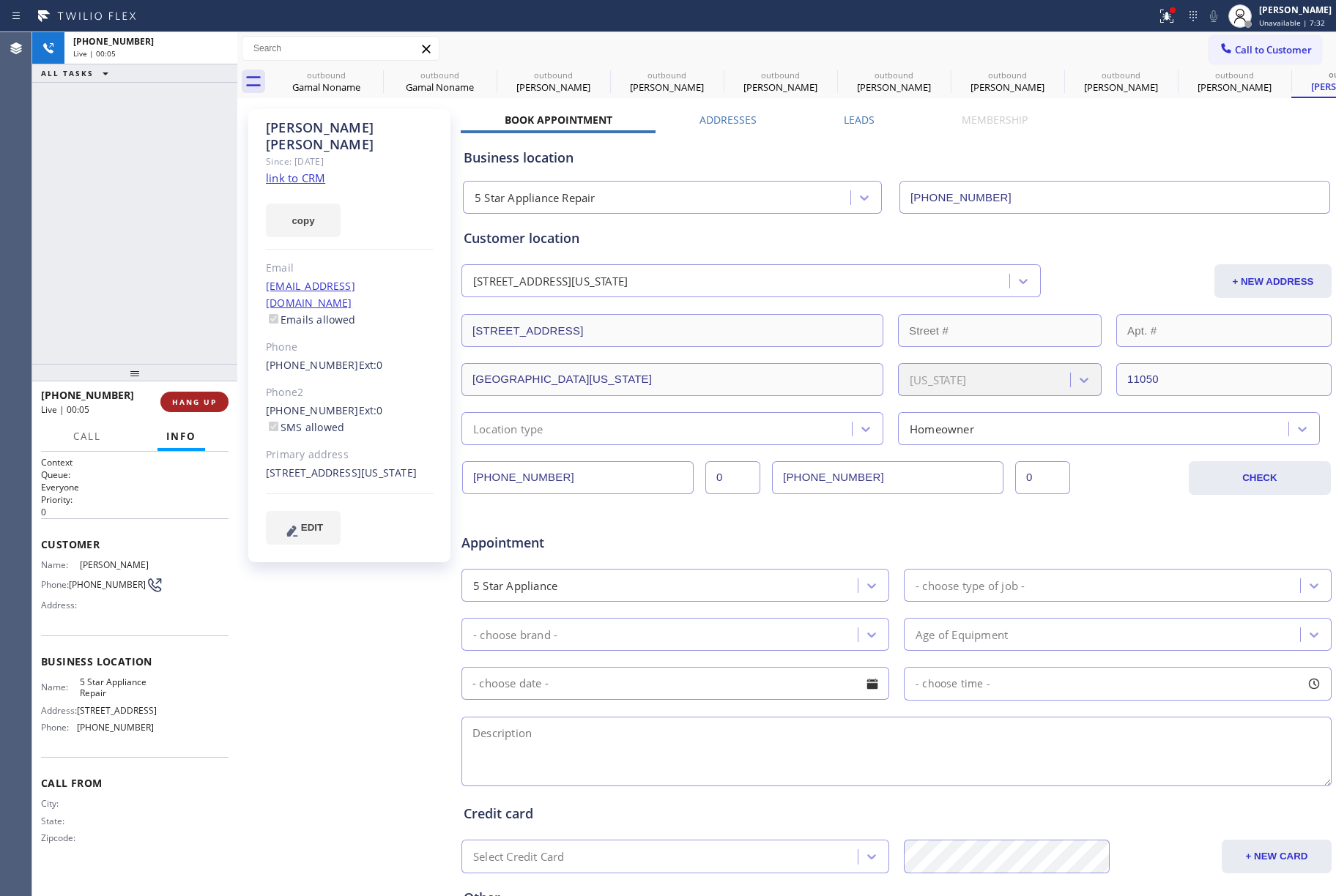
click at [197, 393] on button "HANG UP" at bounding box center [194, 401] width 68 height 20
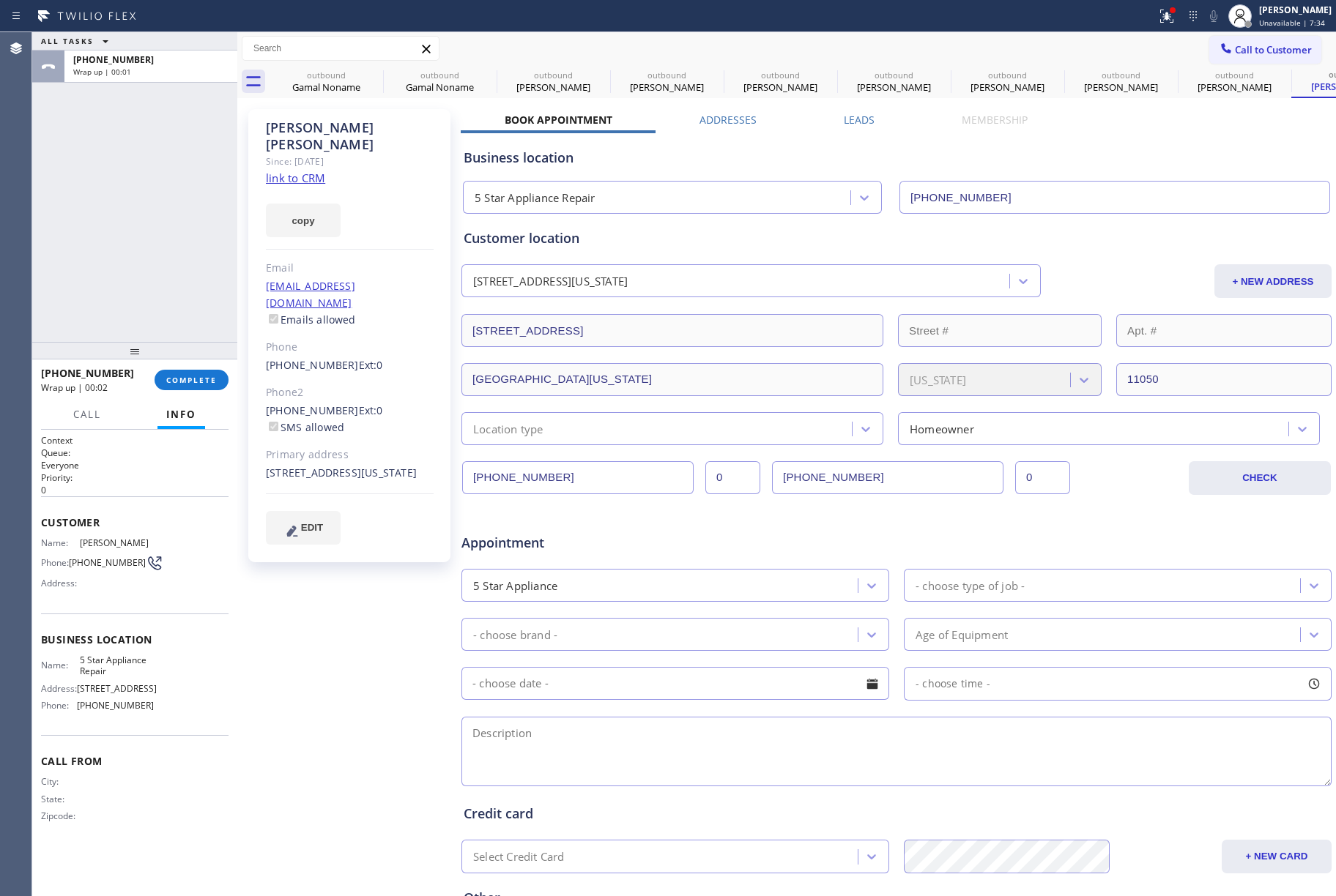
drag, startPoint x: 180, startPoint y: 372, endPoint x: 184, endPoint y: 350, distance: 22.4
click at [184, 350] on div at bounding box center [135, 351] width 205 height 18
click at [179, 379] on span "COMPLETE" at bounding box center [192, 379] width 50 height 11
click at [137, 292] on div "ALL TASKS ALL TASKS ACTIVE TASKS TASKS IN WRAP UP [PHONE_NUMBER] Wrap up | 00:09" at bounding box center [135, 187] width 205 height 309
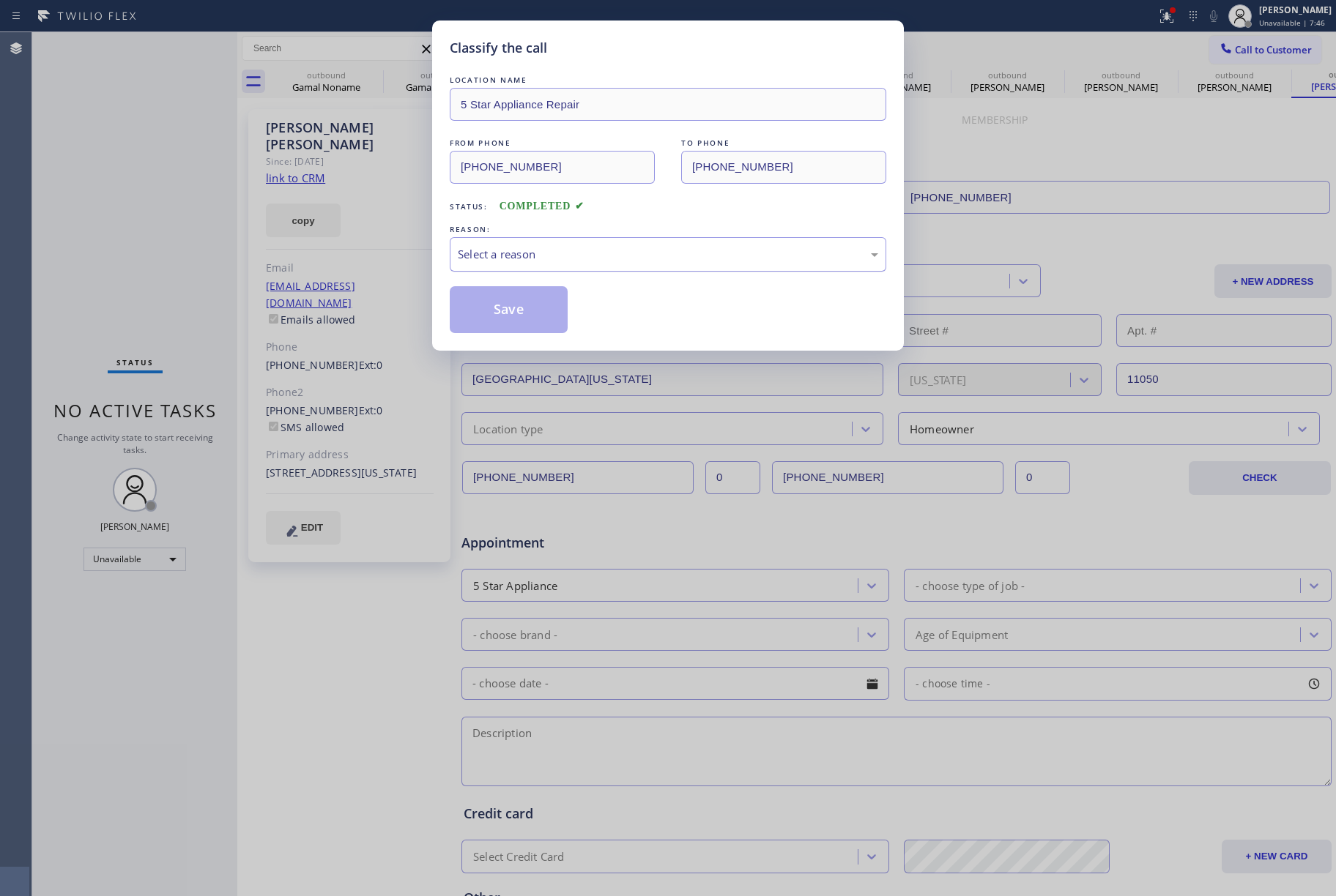
click at [561, 261] on div "Select a reason" at bounding box center [667, 254] width 420 height 17
click at [488, 322] on button "Save" at bounding box center [508, 309] width 118 height 47
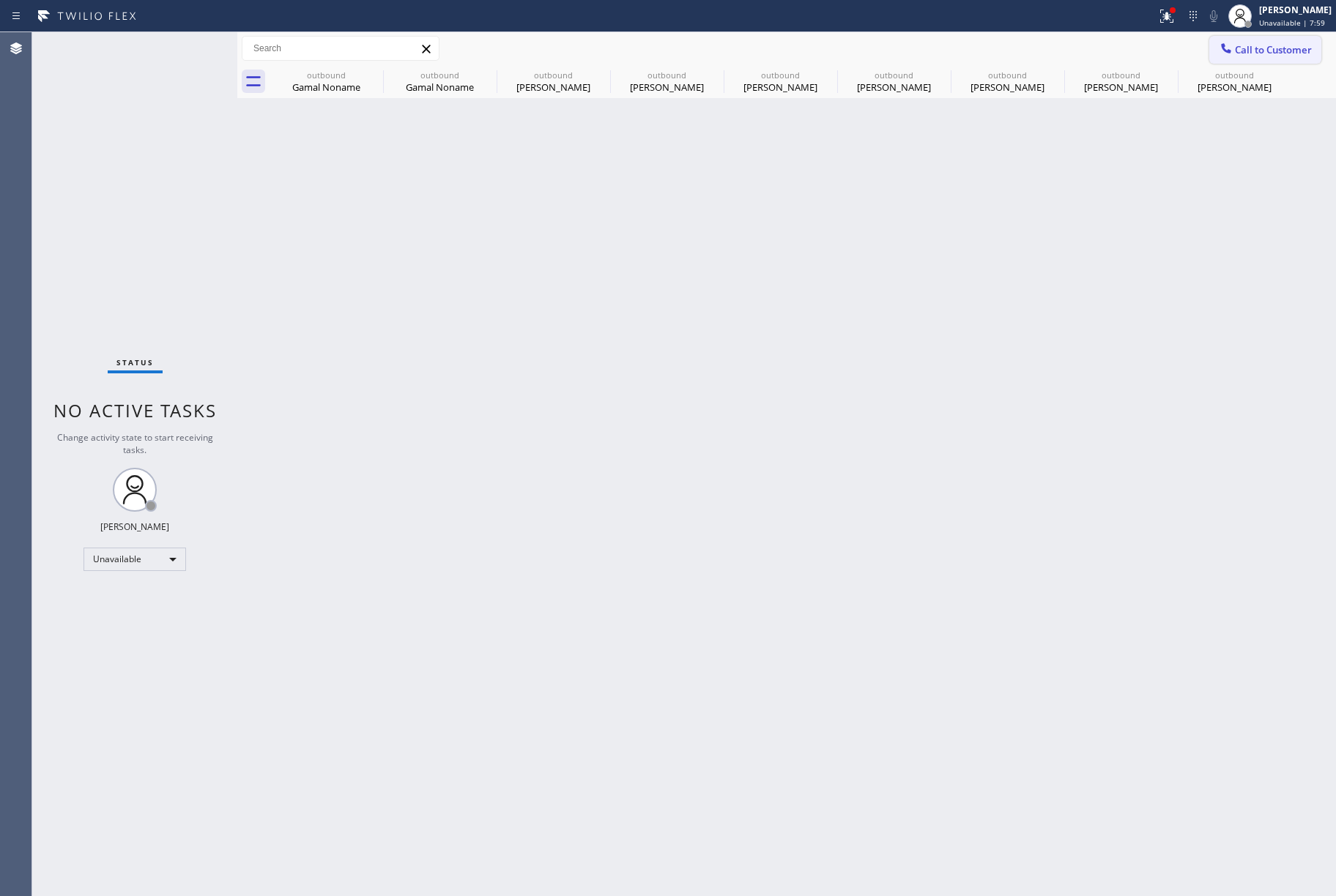
click at [1244, 51] on span "Call to Customer" at bounding box center [1273, 50] width 77 height 13
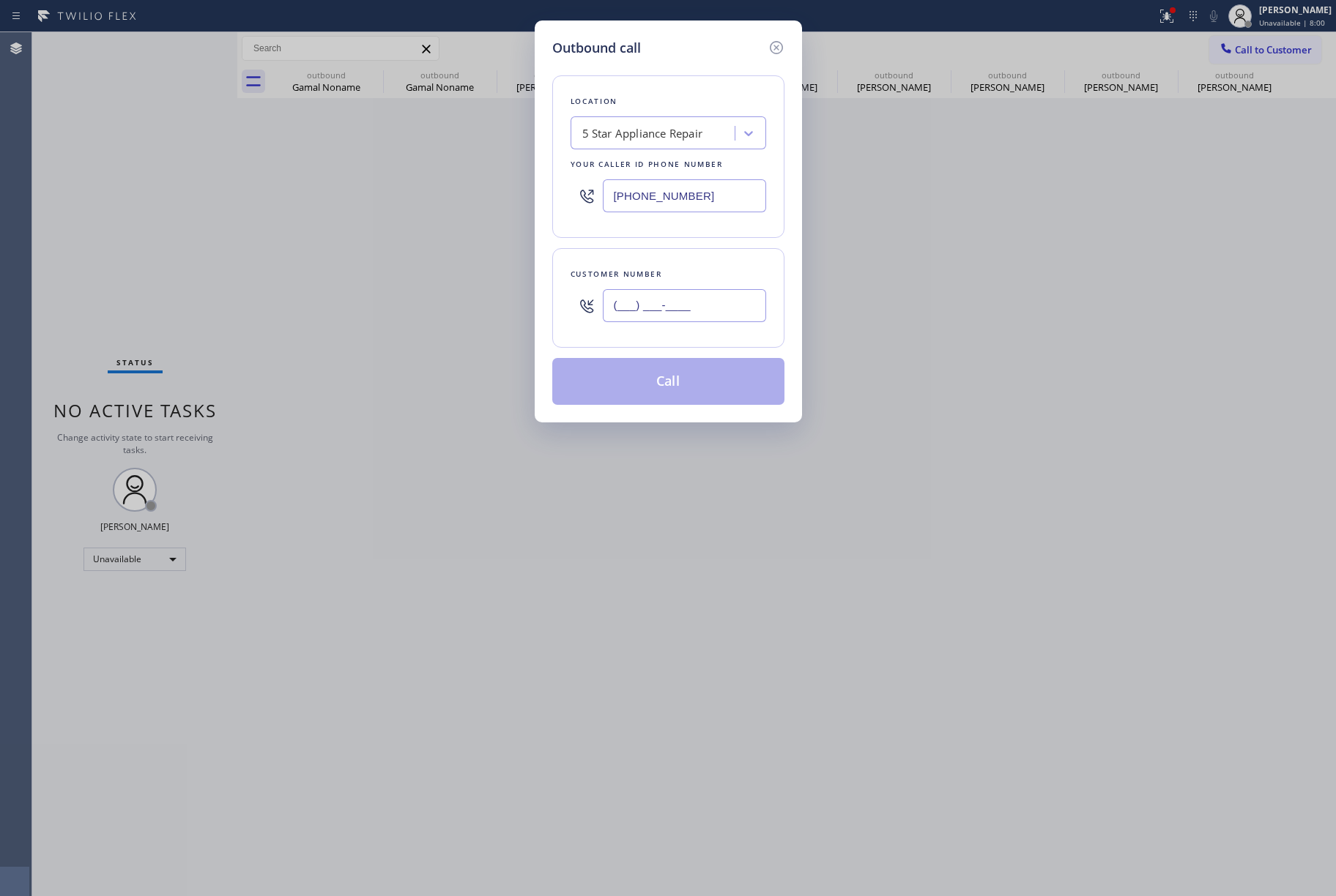
click at [646, 308] on input "(___) ___-____" at bounding box center [684, 305] width 163 height 33
paste input "619) 709-3130"
type input "[PHONE_NUMBER]"
click at [657, 262] on div "Customer number [PHONE_NUMBER]" at bounding box center [669, 298] width 232 height 100
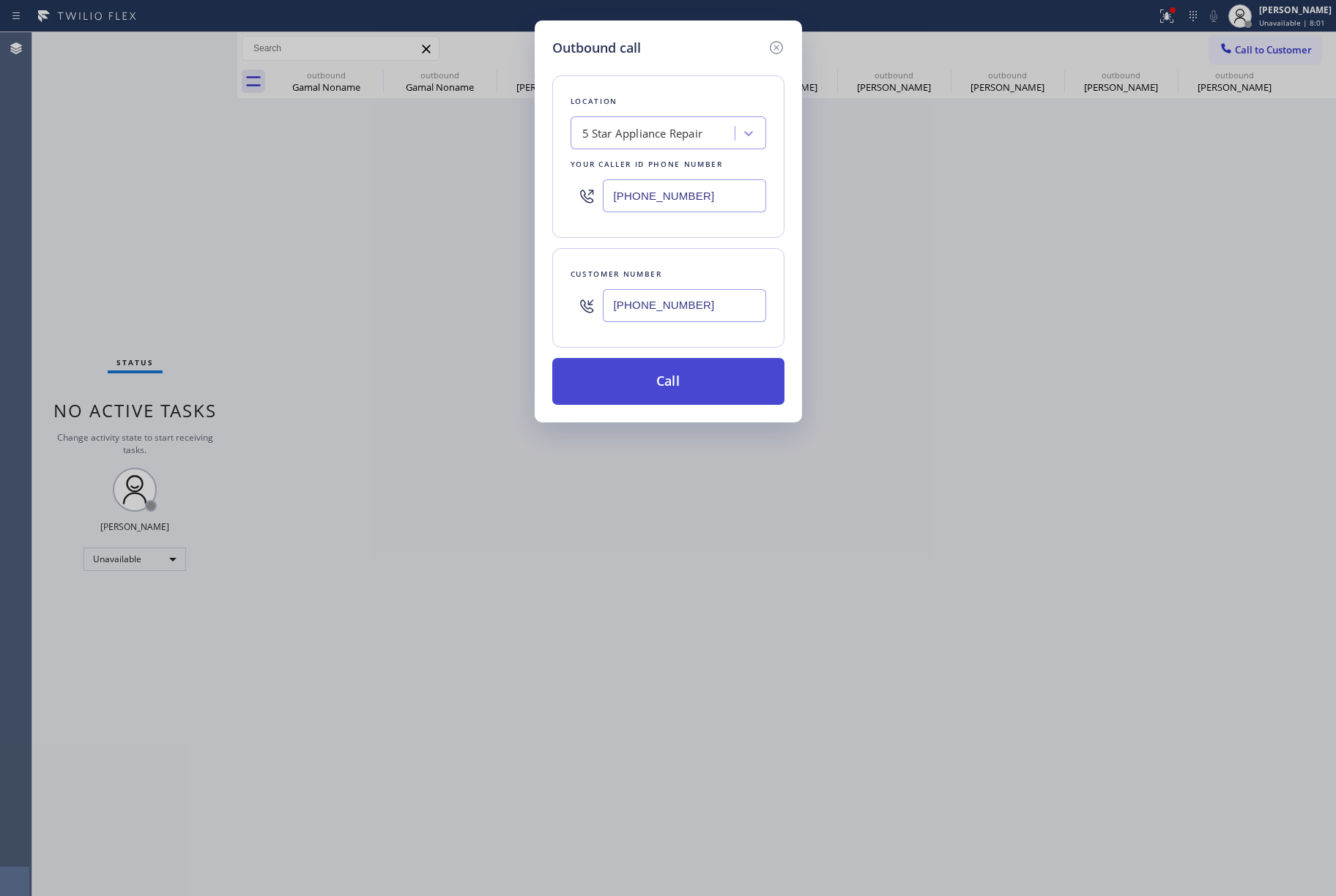
click at [672, 379] on button "Call" at bounding box center [669, 382] width 232 height 47
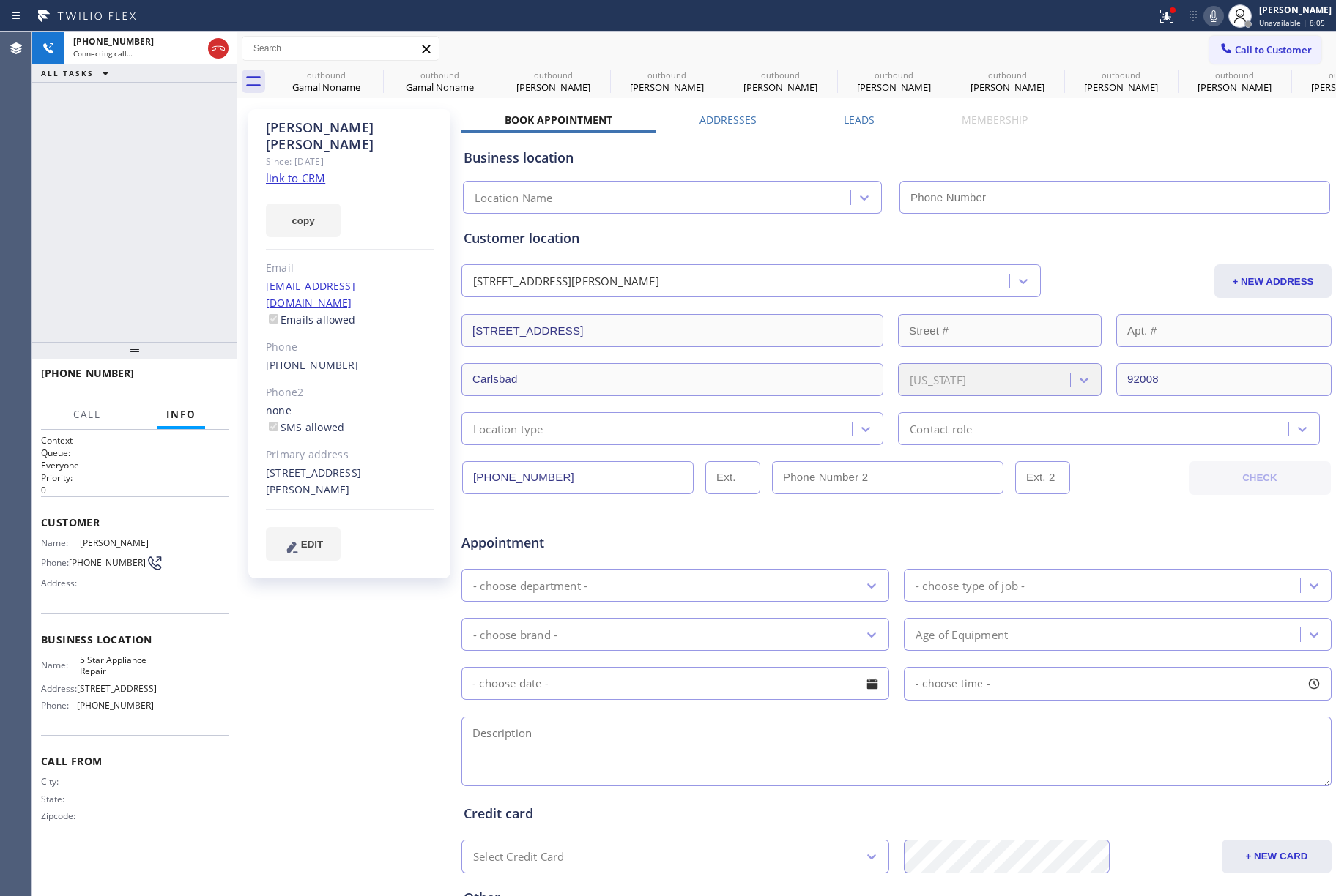
type input "[PHONE_NUMBER]"
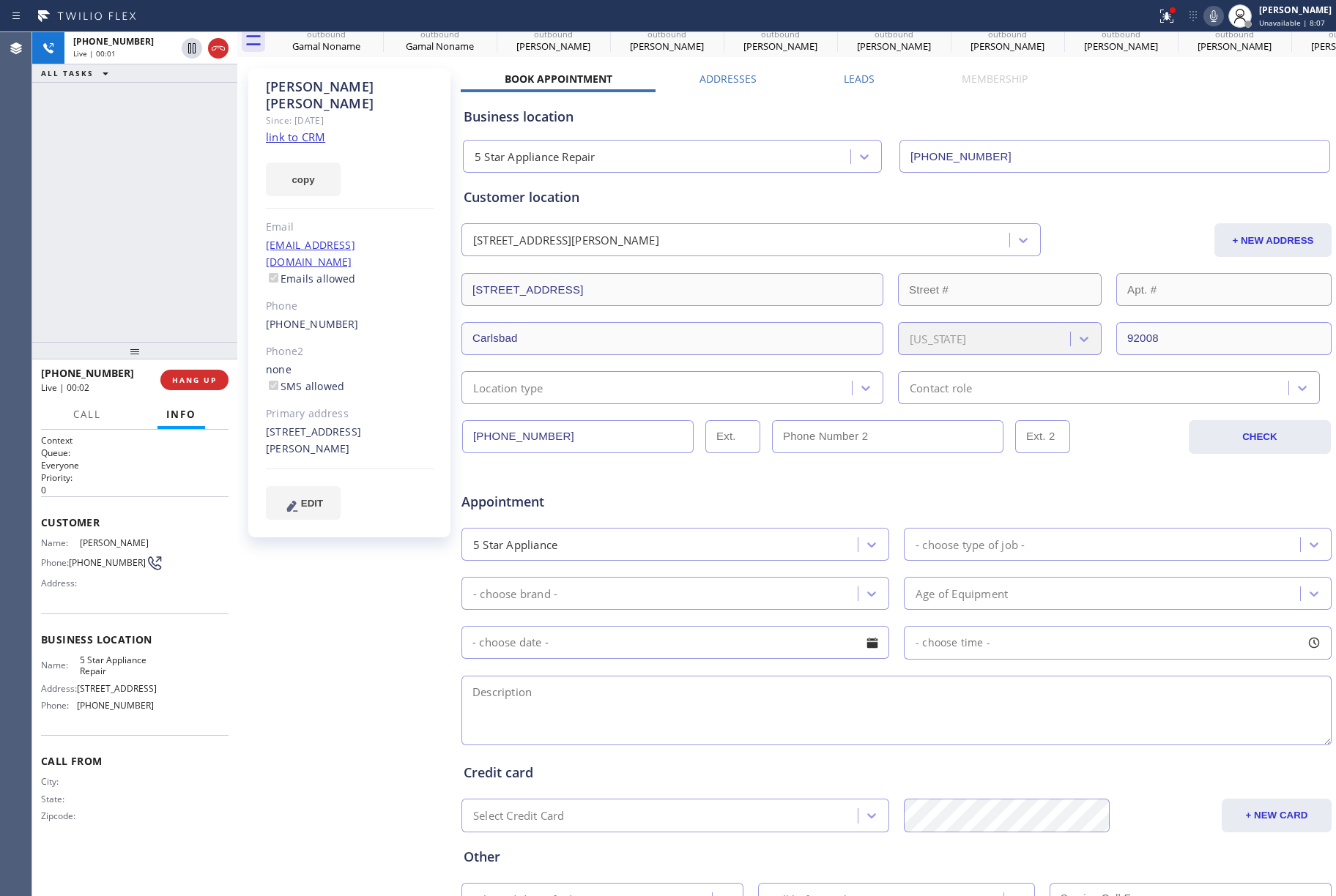
scroll to position [161, 0]
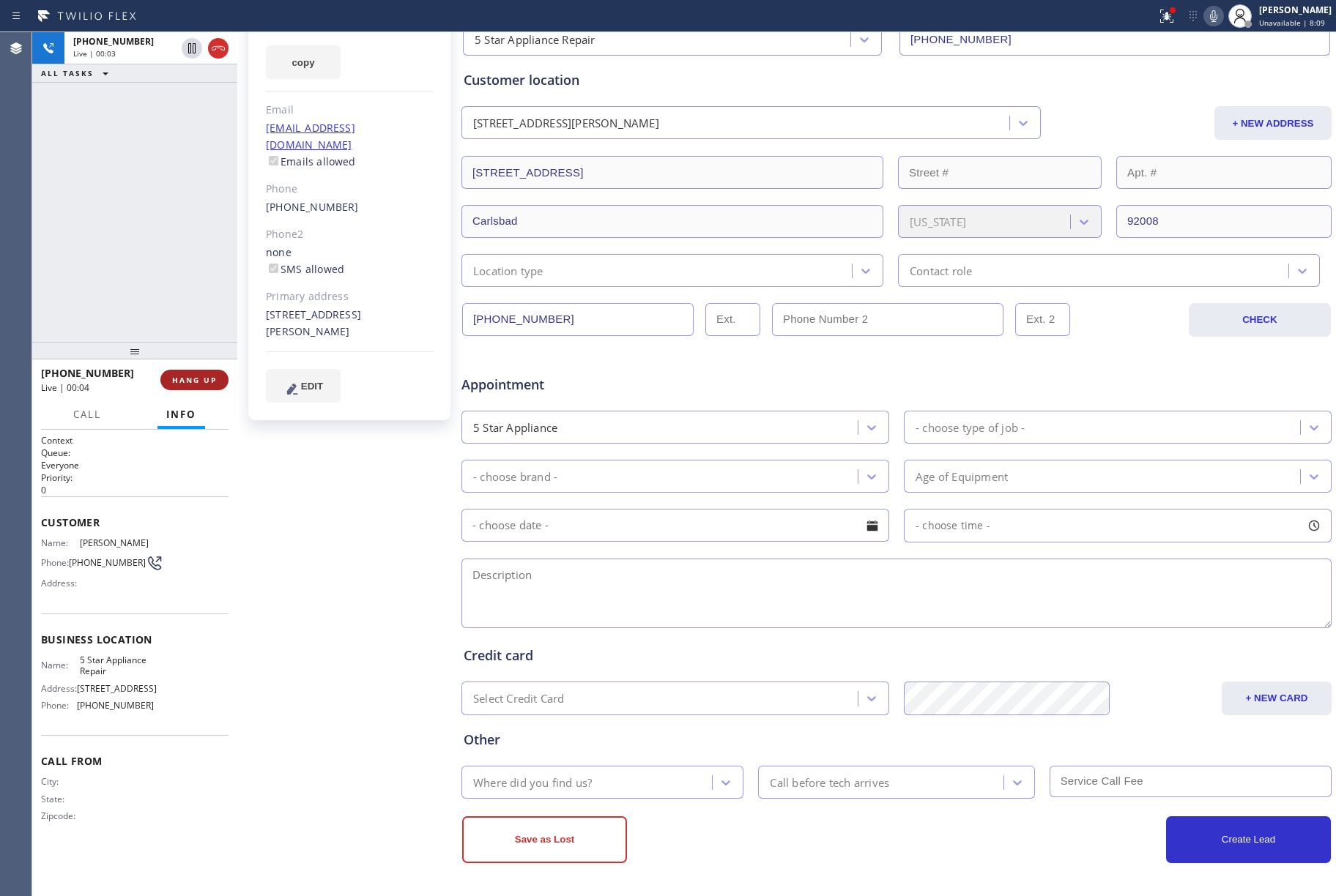
click at [176, 378] on span "HANG UP" at bounding box center [194, 379] width 45 height 11
click at [186, 375] on span "HANG UP" at bounding box center [194, 379] width 45 height 11
click at [147, 272] on div "[PHONE_NUMBER] Live | 00:05 ALL TASKS ALL TASKS ACTIVE TASKS TASKS IN WRAP UP" at bounding box center [135, 187] width 205 height 309
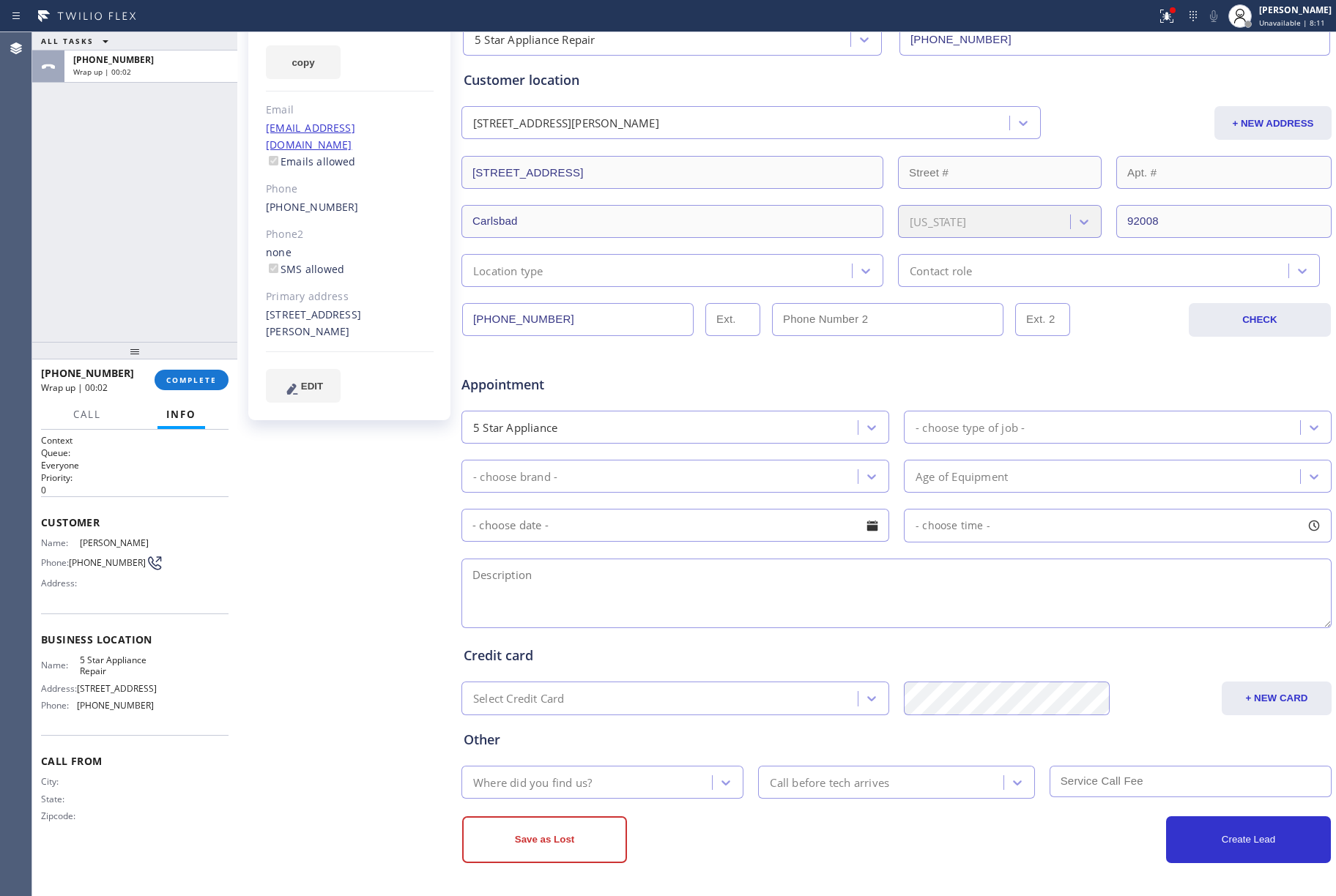
click at [201, 367] on div "[PHONE_NUMBER] Wrap up | 00:02 COMPLETE" at bounding box center [134, 379] width 188 height 38
click at [206, 378] on span "COMPLETE" at bounding box center [192, 379] width 50 height 11
click at [121, 249] on div "ALL TASKS ALL TASKS ACTIVE TASKS TASKS IN WRAP UP [PHONE_NUMBER] Wrap up | 00:02" at bounding box center [135, 187] width 205 height 309
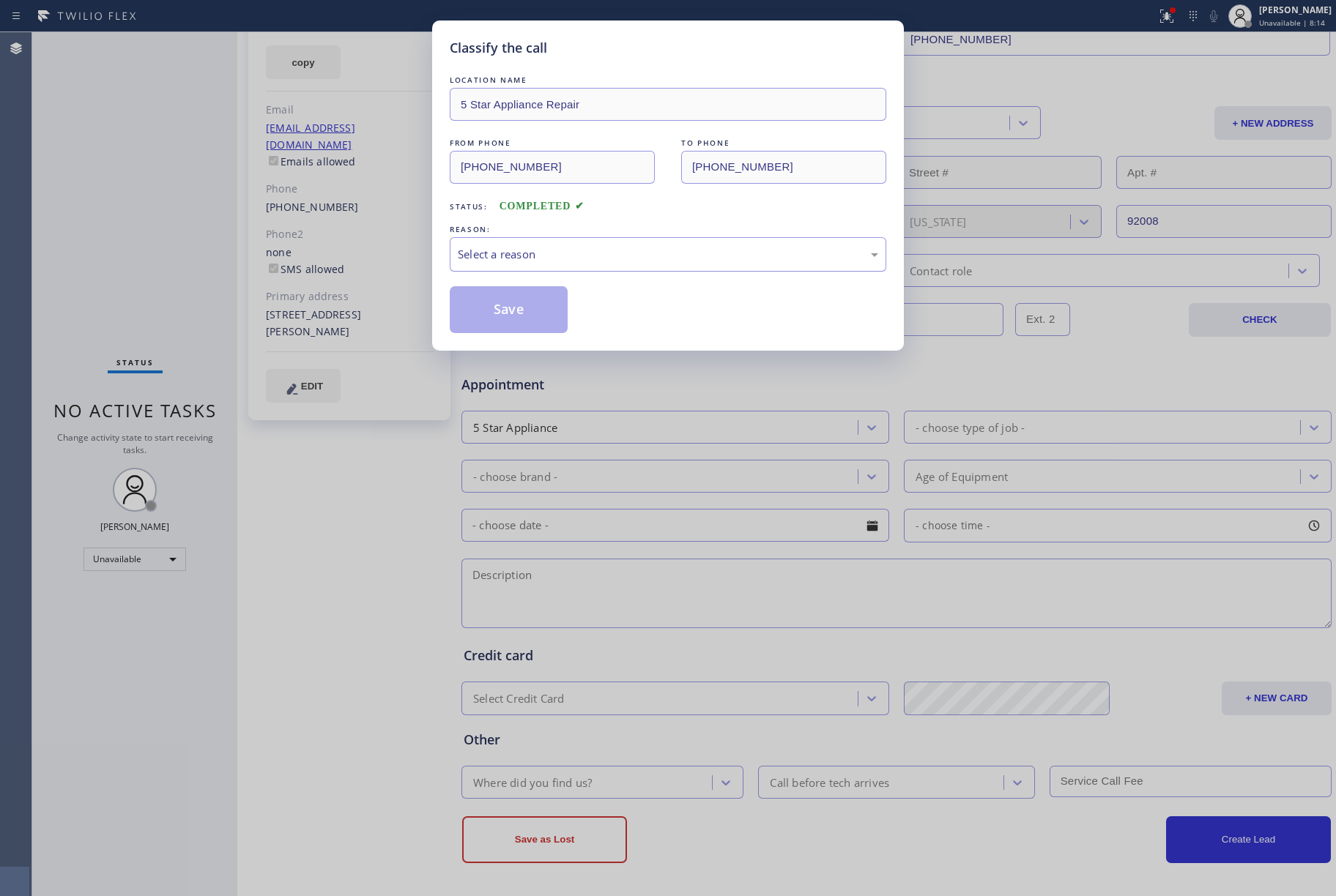
click at [573, 253] on div "Select a reason" at bounding box center [667, 254] width 420 height 17
click at [513, 330] on button "Save" at bounding box center [508, 309] width 118 height 47
click at [522, 329] on button "Save" at bounding box center [508, 309] width 118 height 47
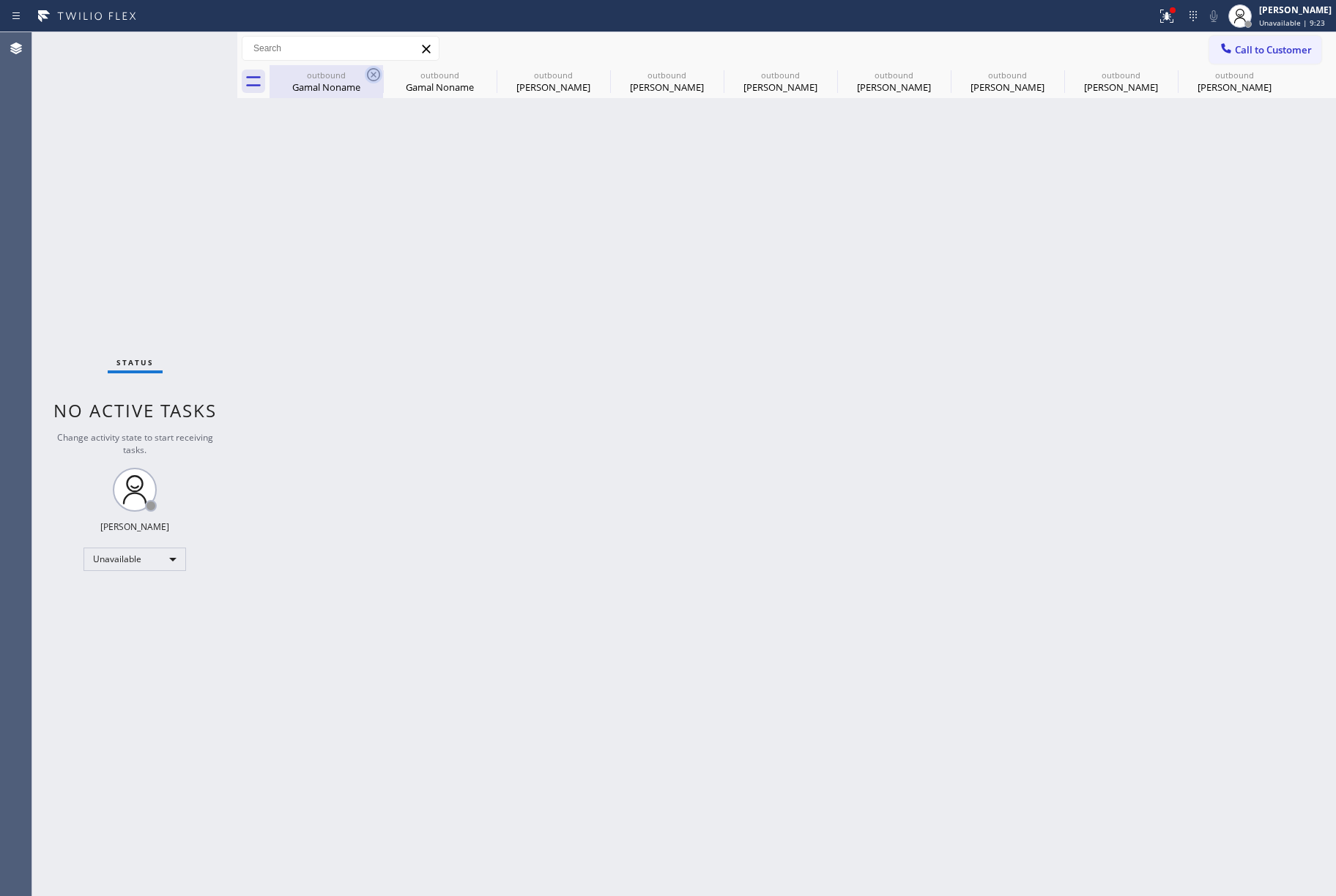
click at [370, 79] on icon at bounding box center [374, 75] width 13 height 13
click at [0, 0] on icon at bounding box center [0, 0] width 0 height 0
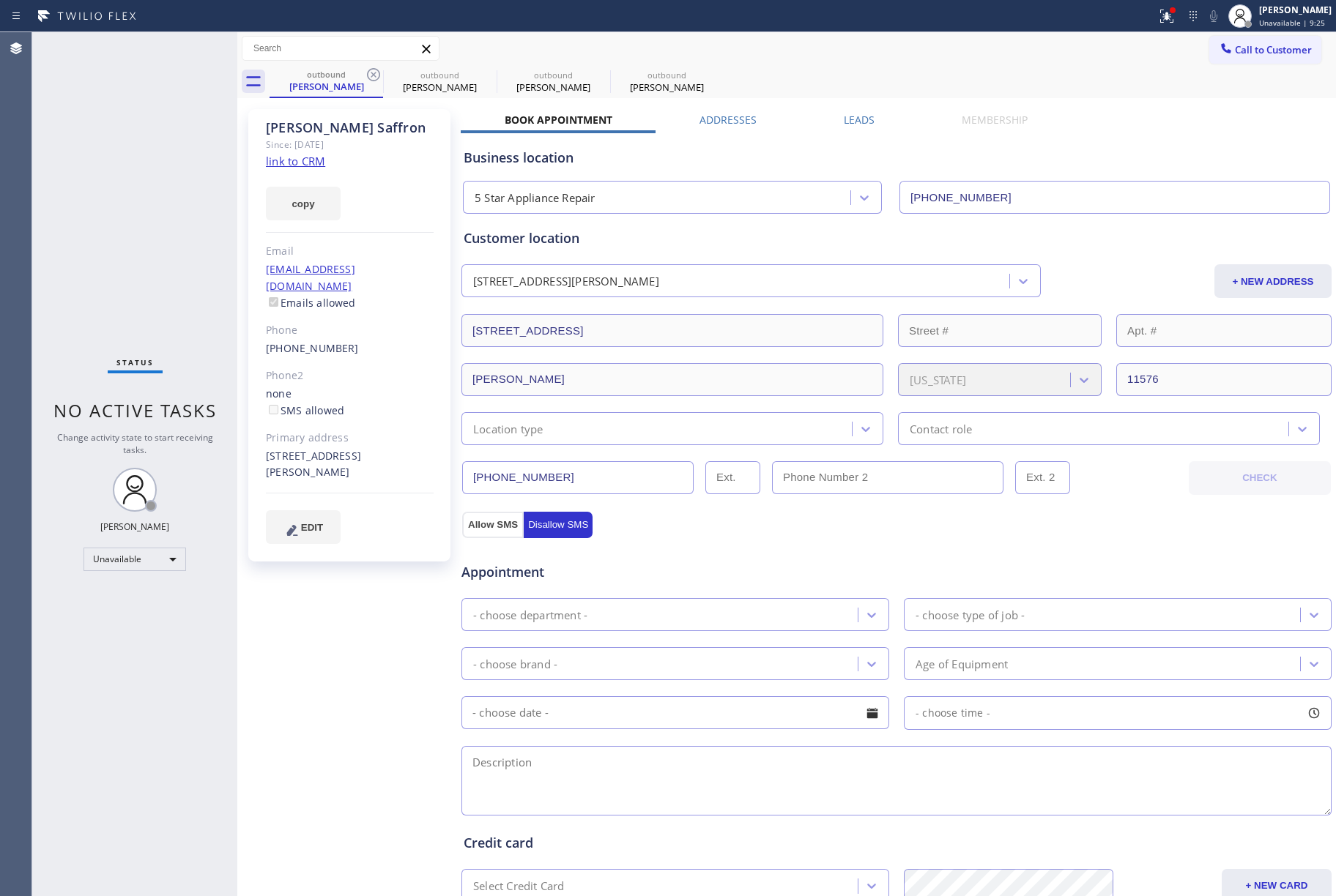
click at [370, 79] on icon at bounding box center [374, 75] width 13 height 13
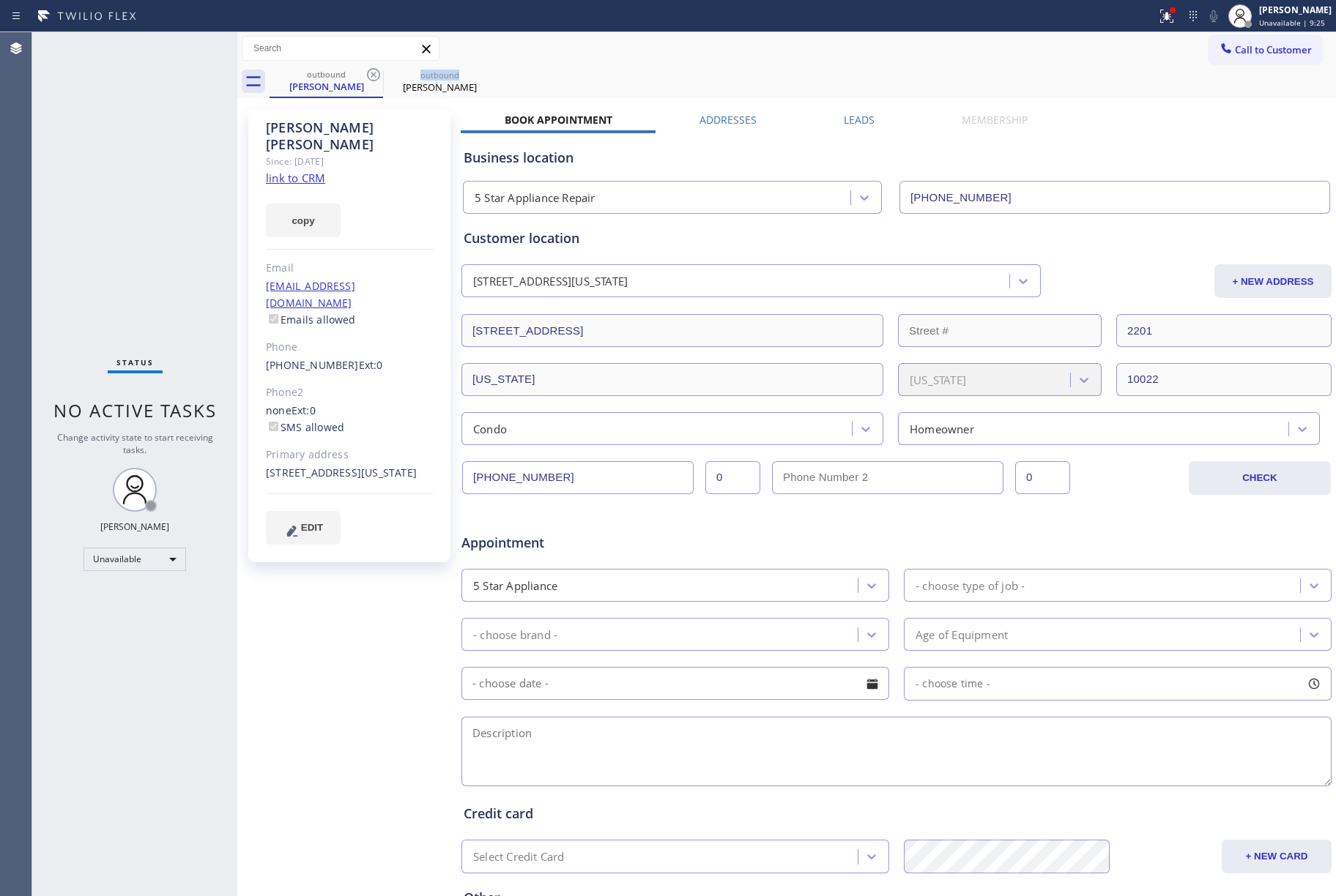
click at [370, 79] on icon at bounding box center [374, 75] width 13 height 13
click at [1219, 41] on icon at bounding box center [1226, 48] width 15 height 15
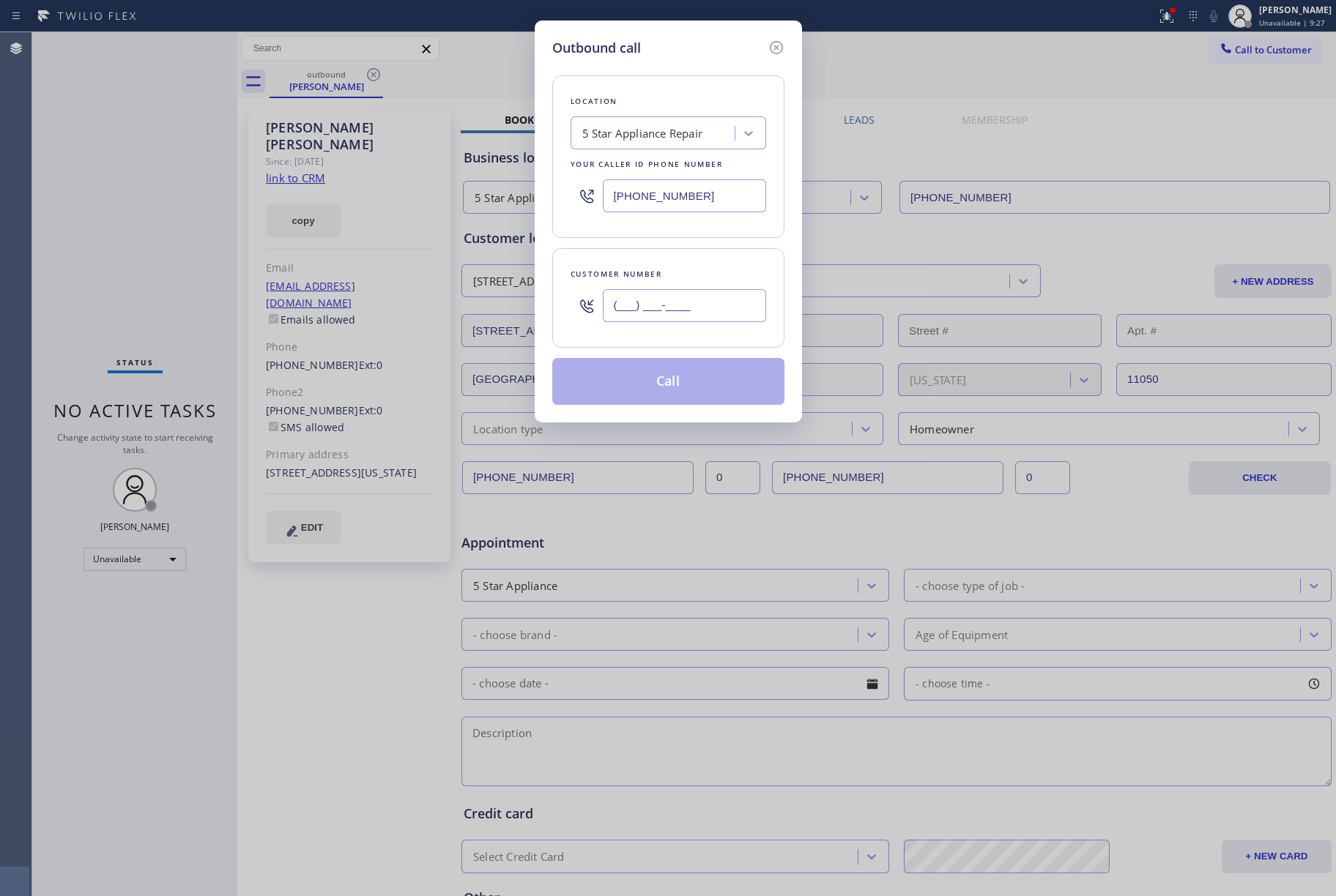
click at [657, 311] on input "(___) ___-____" at bounding box center [684, 305] width 163 height 33
paste input "760) 443-0729"
click at [657, 294] on input "[PHONE_NUMBER]" at bounding box center [684, 305] width 163 height 33
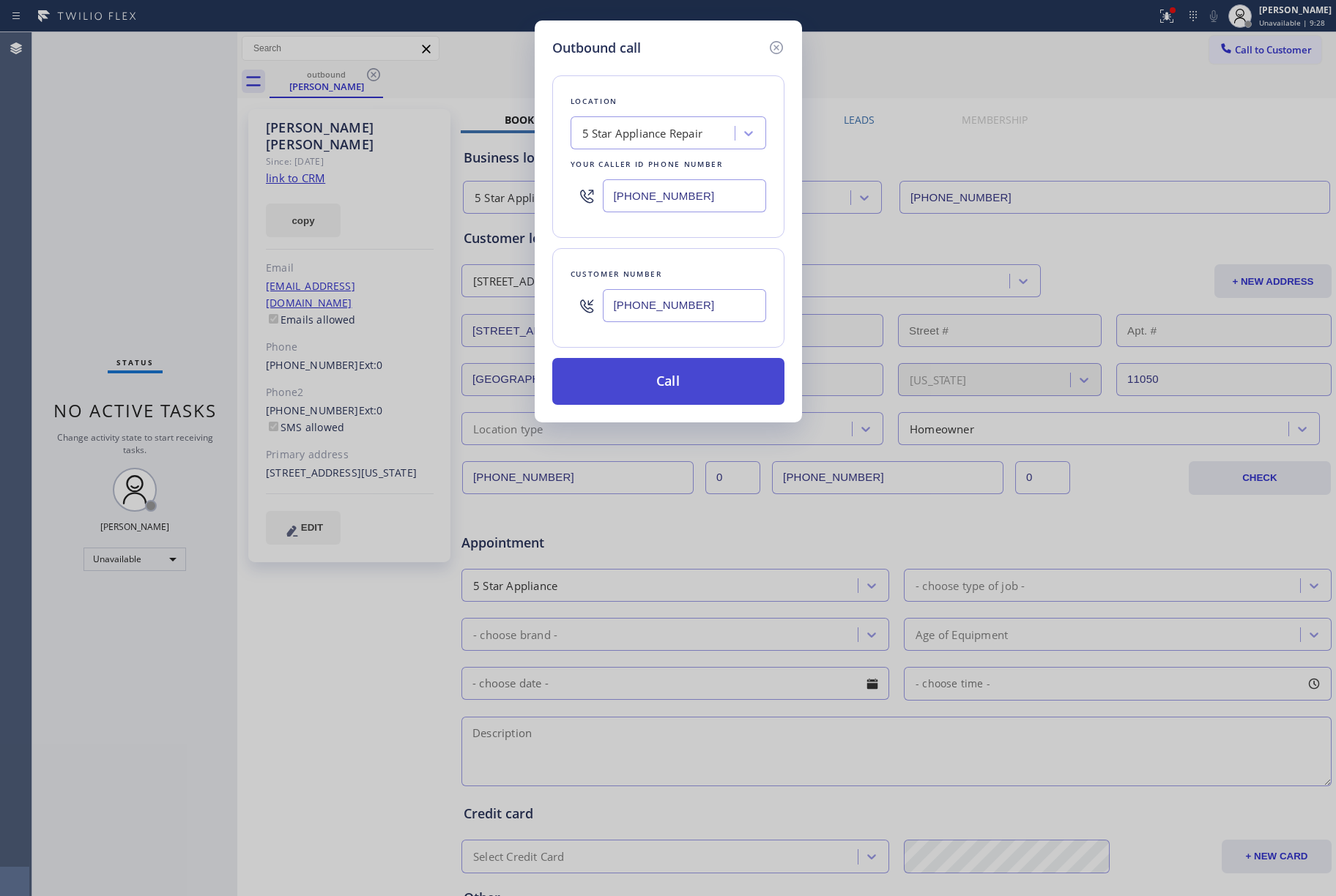
type input "[PHONE_NUMBER]"
click at [665, 392] on button "Call" at bounding box center [669, 382] width 232 height 47
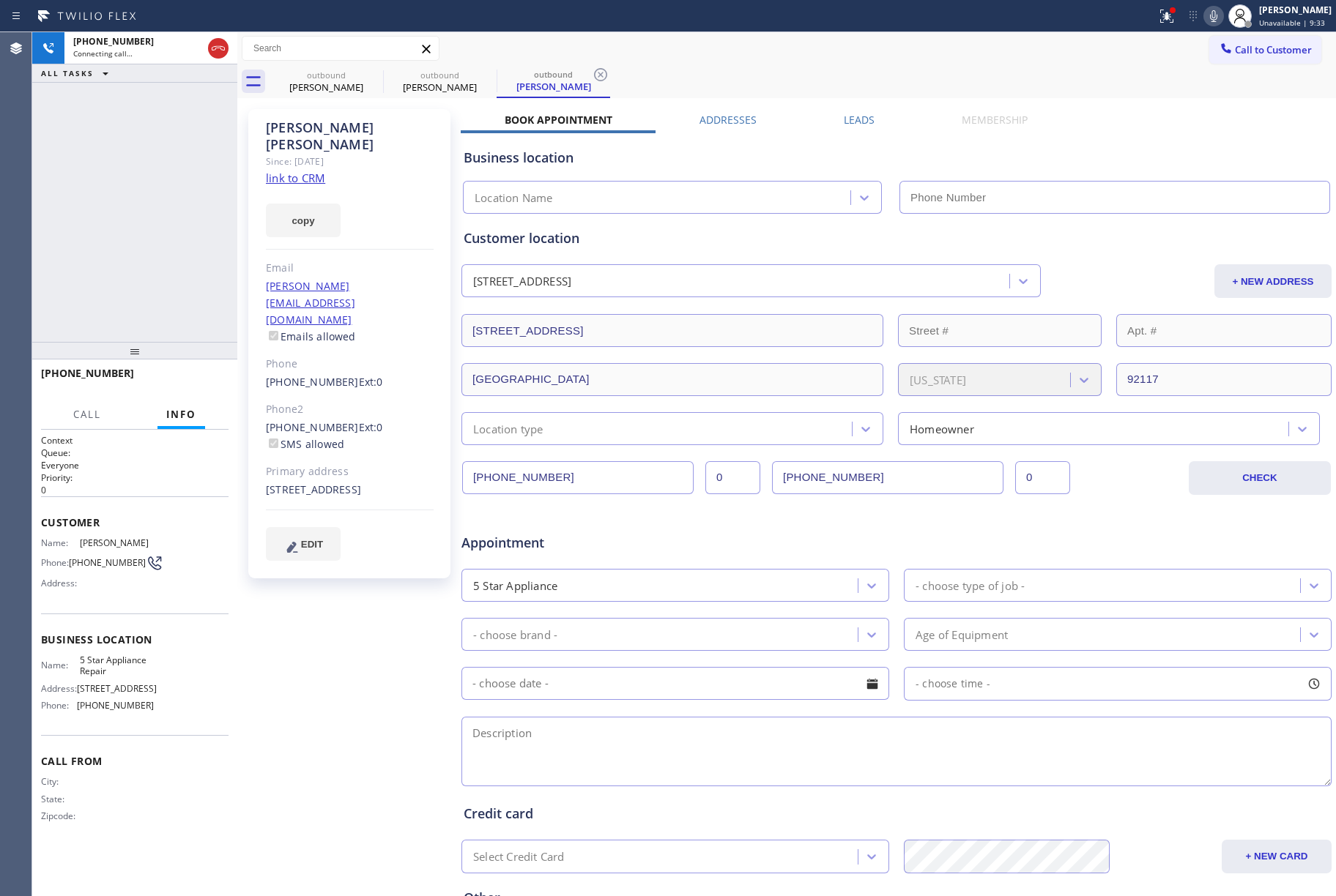
type input "[PHONE_NUMBER]"
click at [218, 387] on button "HANG UP" at bounding box center [194, 379] width 68 height 20
drag, startPoint x: 190, startPoint y: 326, endPoint x: 202, endPoint y: 387, distance: 62.2
click at [192, 331] on div "[PHONE_NUMBER] Live | 00:04 ALL TASKS ALL TASKS ACTIVE TASKS TASKS IN WRAP UP" at bounding box center [135, 187] width 205 height 309
click at [202, 387] on button "HANG UP" at bounding box center [194, 379] width 68 height 20
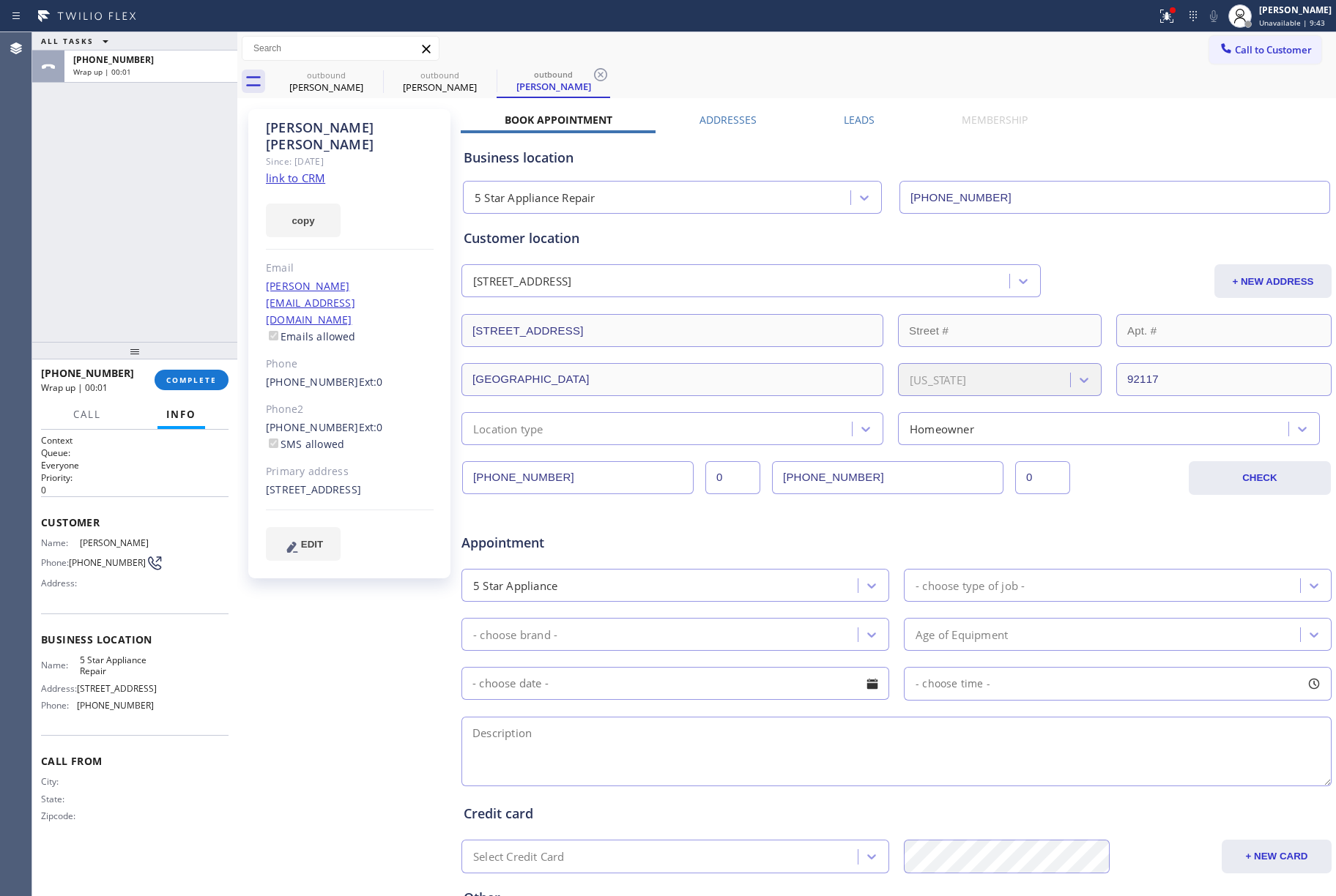
click at [171, 237] on div "ALL TASKS ALL TASKS ACTIVE TASKS TASKS IN WRAP UP [PHONE_NUMBER] Wrap up | 00:01" at bounding box center [135, 187] width 205 height 309
click at [215, 382] on span "COMPLETE" at bounding box center [192, 379] width 50 height 11
click at [159, 271] on div "ALL TASKS ALL TASKS ACTIVE TASKS TASKS IN WRAP UP [PHONE_NUMBER] Wrap up | 00:03" at bounding box center [135, 187] width 205 height 309
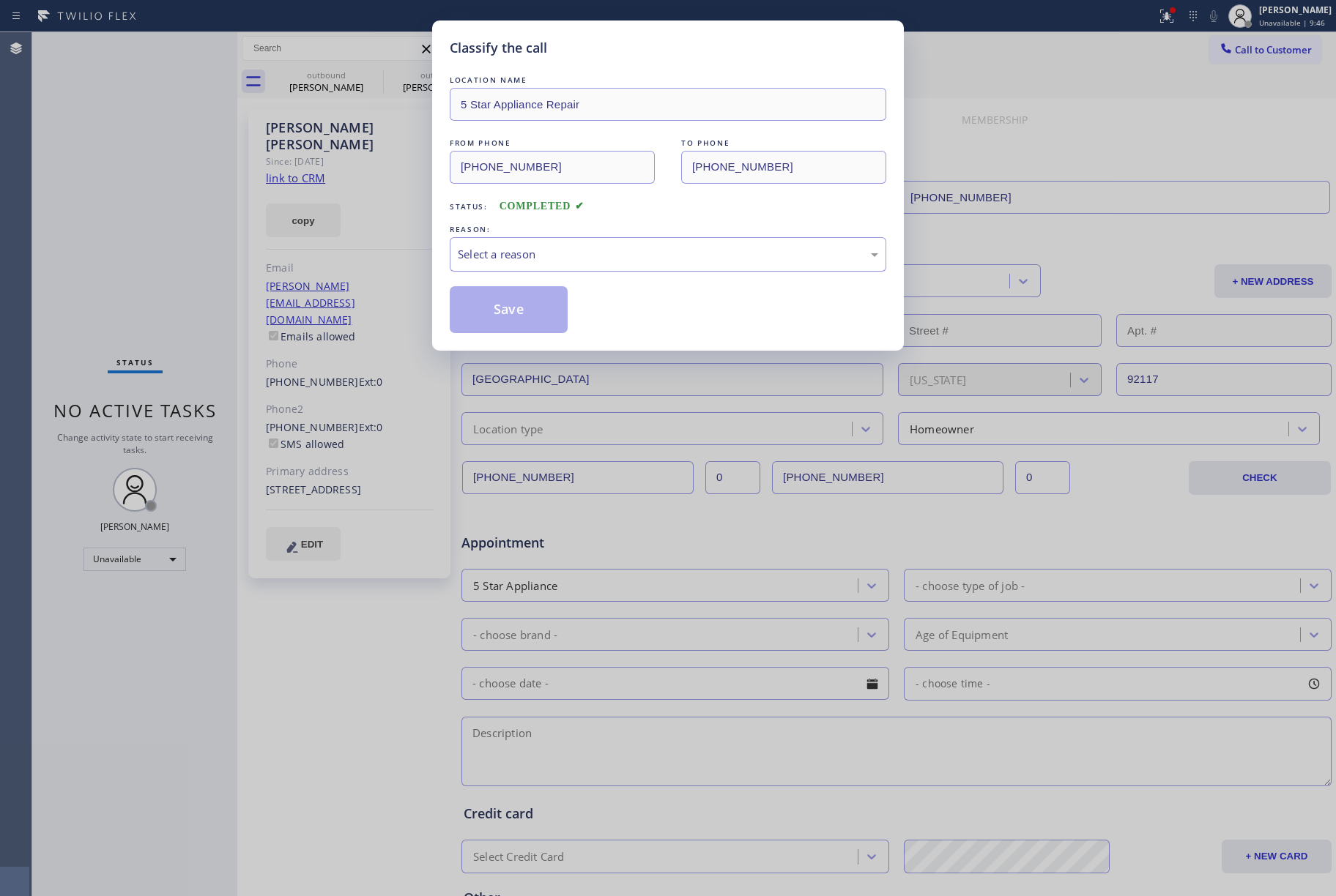
click at [566, 271] on div "Select a reason" at bounding box center [667, 254] width 436 height 34
click at [505, 299] on button "Save" at bounding box center [508, 309] width 118 height 47
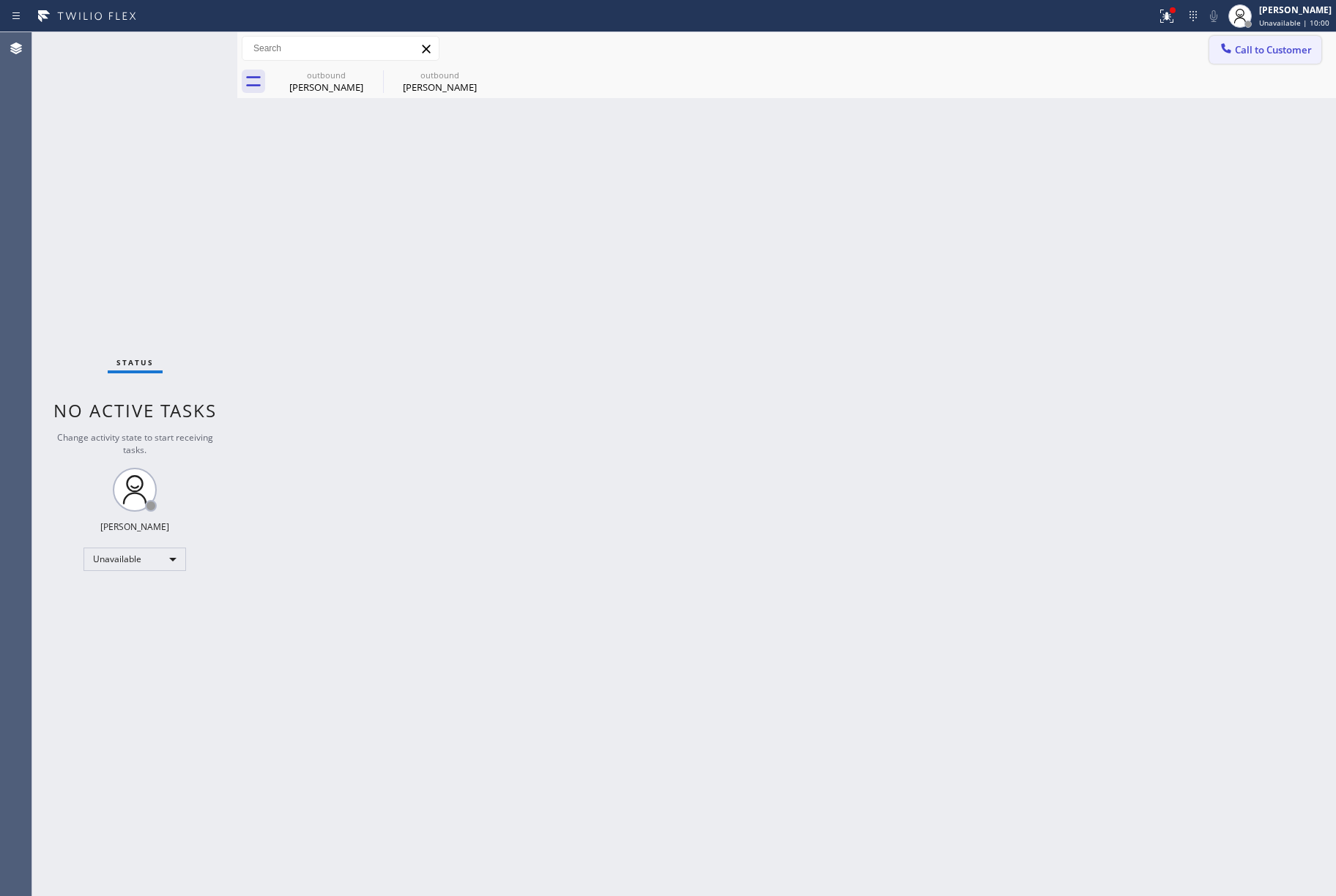
click at [1275, 58] on button "Call to Customer" at bounding box center [1265, 50] width 112 height 28
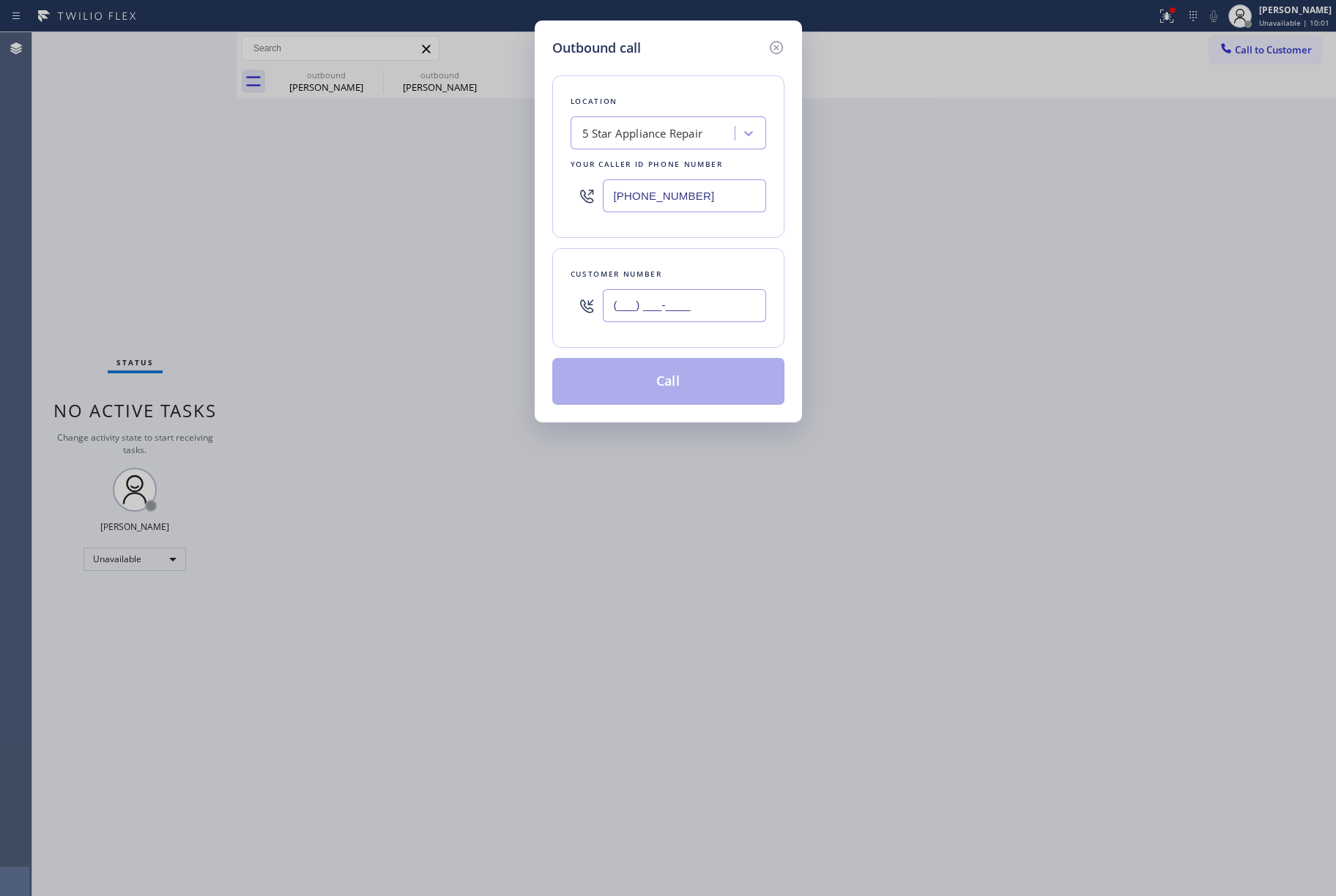
click at [631, 317] on input "(___) ___-____" at bounding box center [684, 305] width 163 height 33
paste input "310) 402-9676"
type input "[PHONE_NUMBER]"
click at [684, 241] on div "Location 5 Star Appliance Repair Your caller id phone number [PHONE_NUMBER] Cus…" at bounding box center [669, 231] width 232 height 347
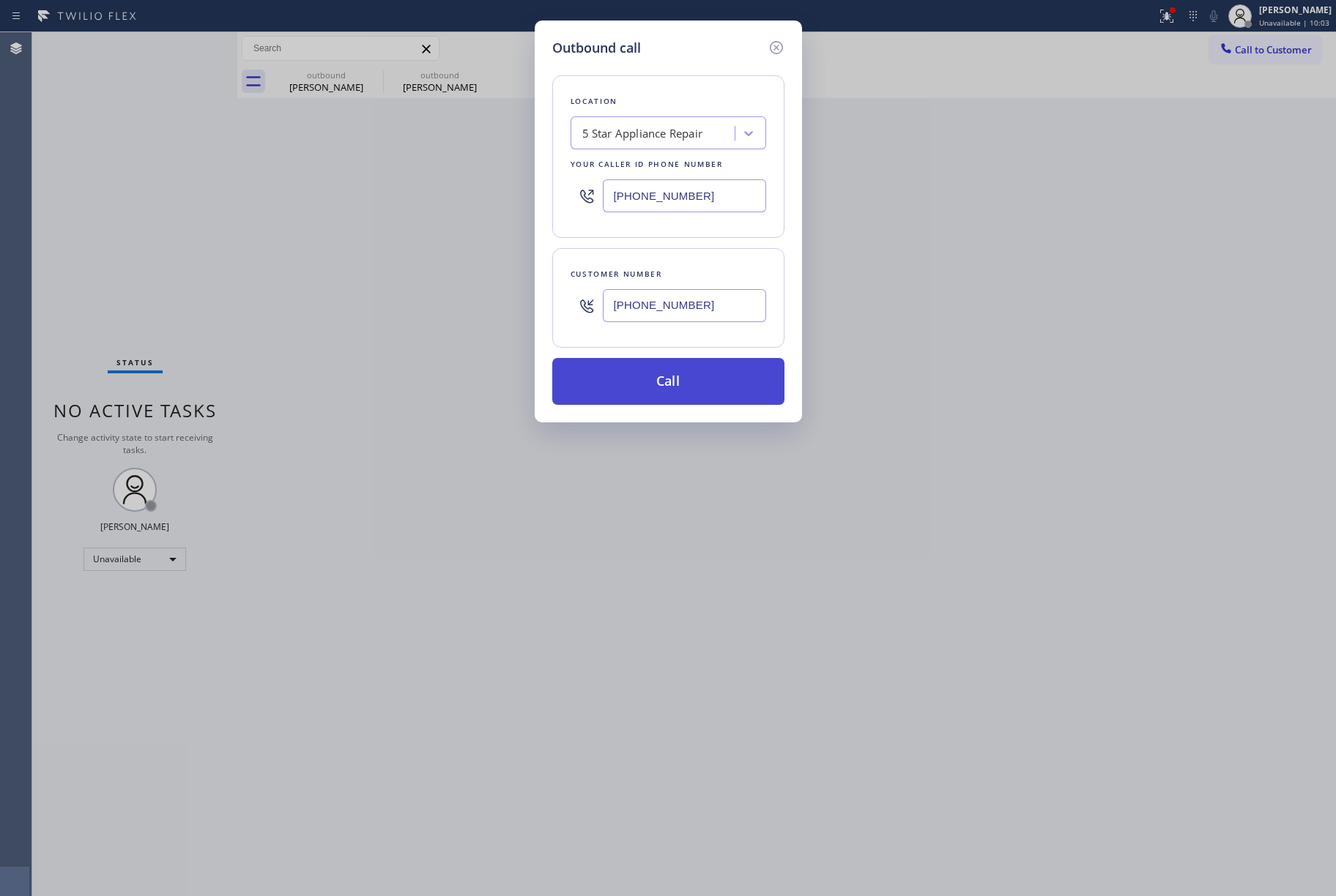
click at [696, 376] on button "Call" at bounding box center [669, 382] width 232 height 47
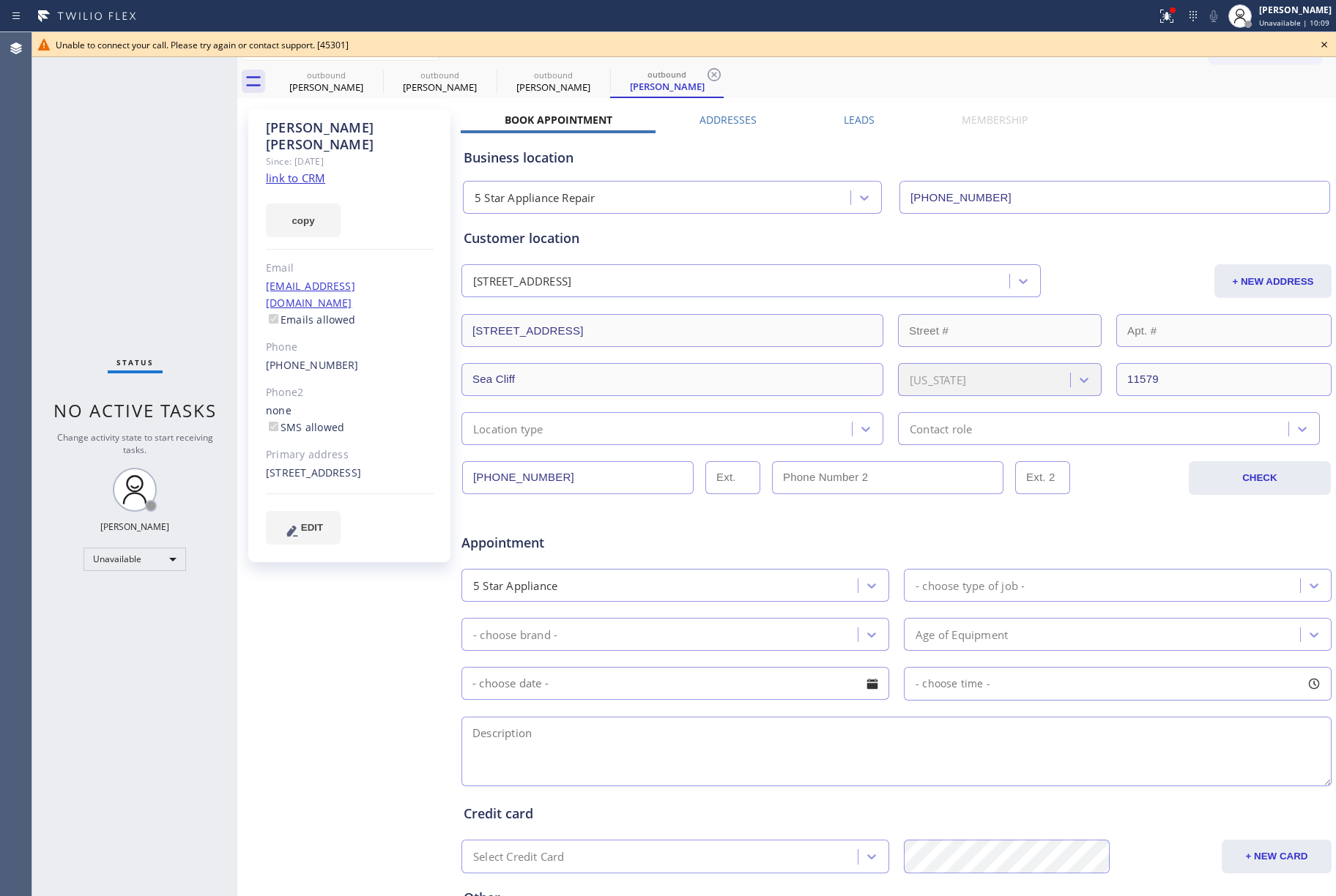
type input "[PHONE_NUMBER]"
click at [1322, 45] on icon at bounding box center [1325, 45] width 18 height 18
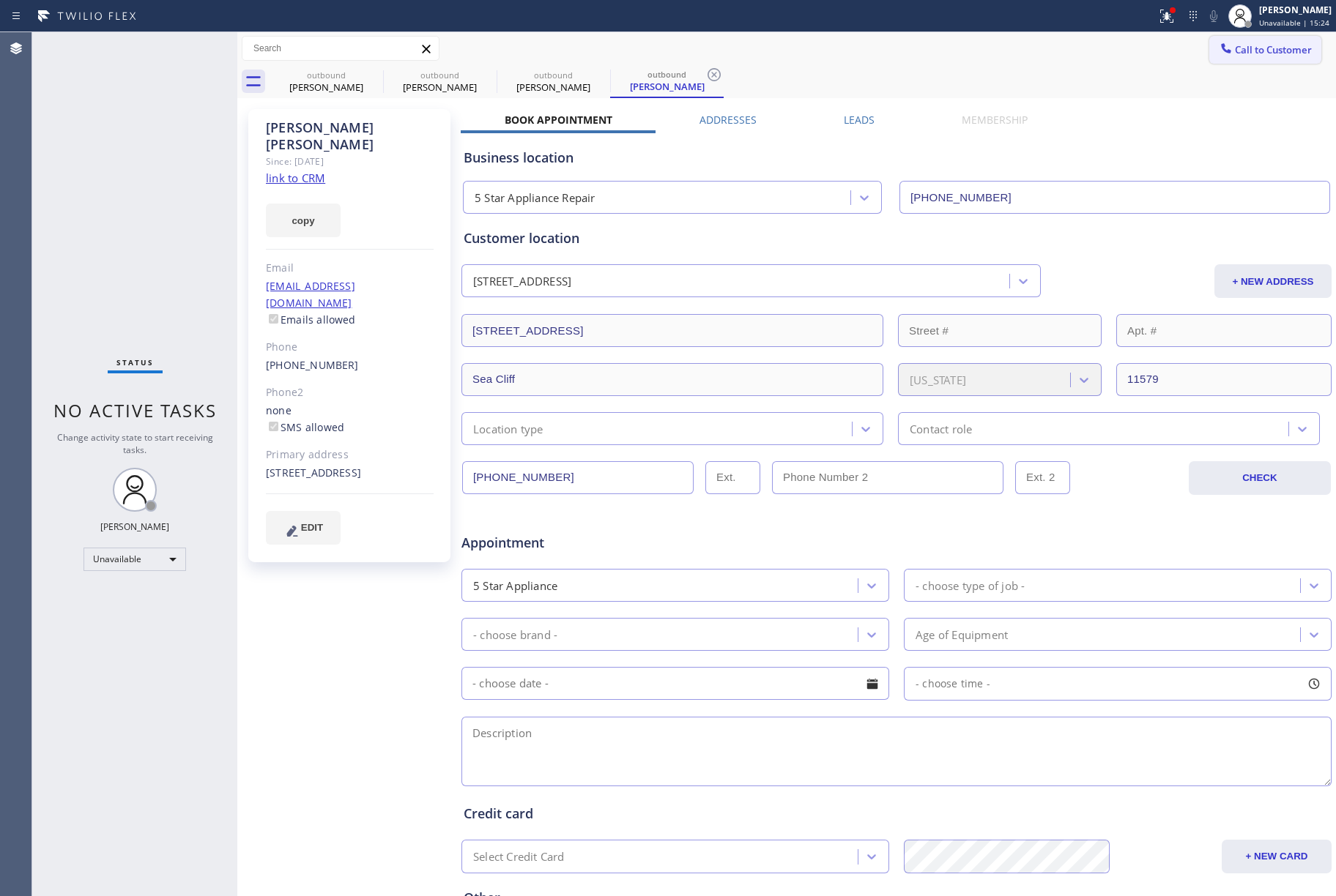
click at [1296, 50] on span "Call to Customer" at bounding box center [1273, 50] width 77 height 13
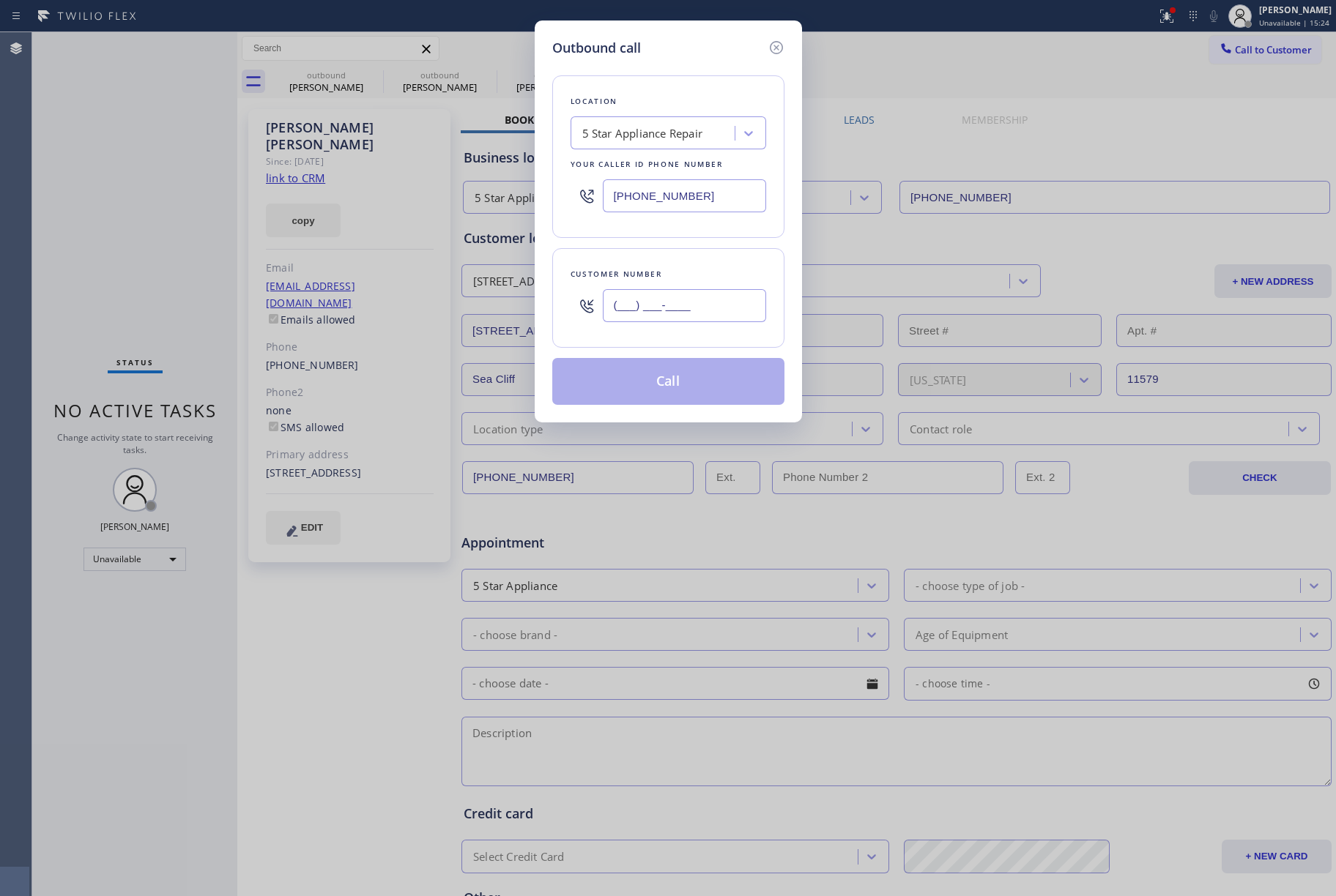
click at [680, 314] on input "(___) ___-____" at bounding box center [684, 305] width 163 height 33
paste input "203) 832-5289"
type input "[PHONE_NUMBER]"
click at [686, 279] on div "Customer number" at bounding box center [668, 274] width 196 height 15
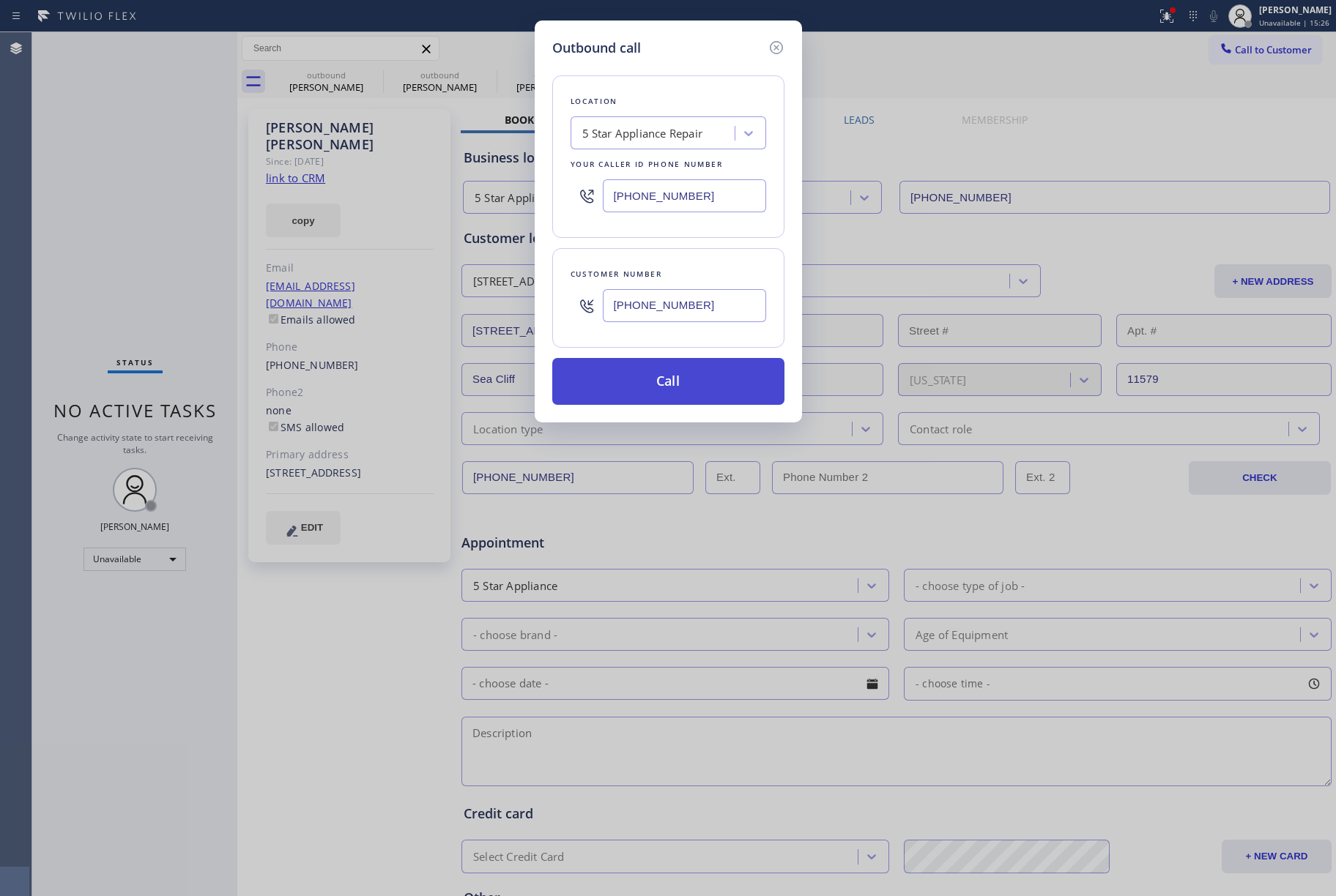
click at [677, 374] on button "Call" at bounding box center [669, 382] width 232 height 47
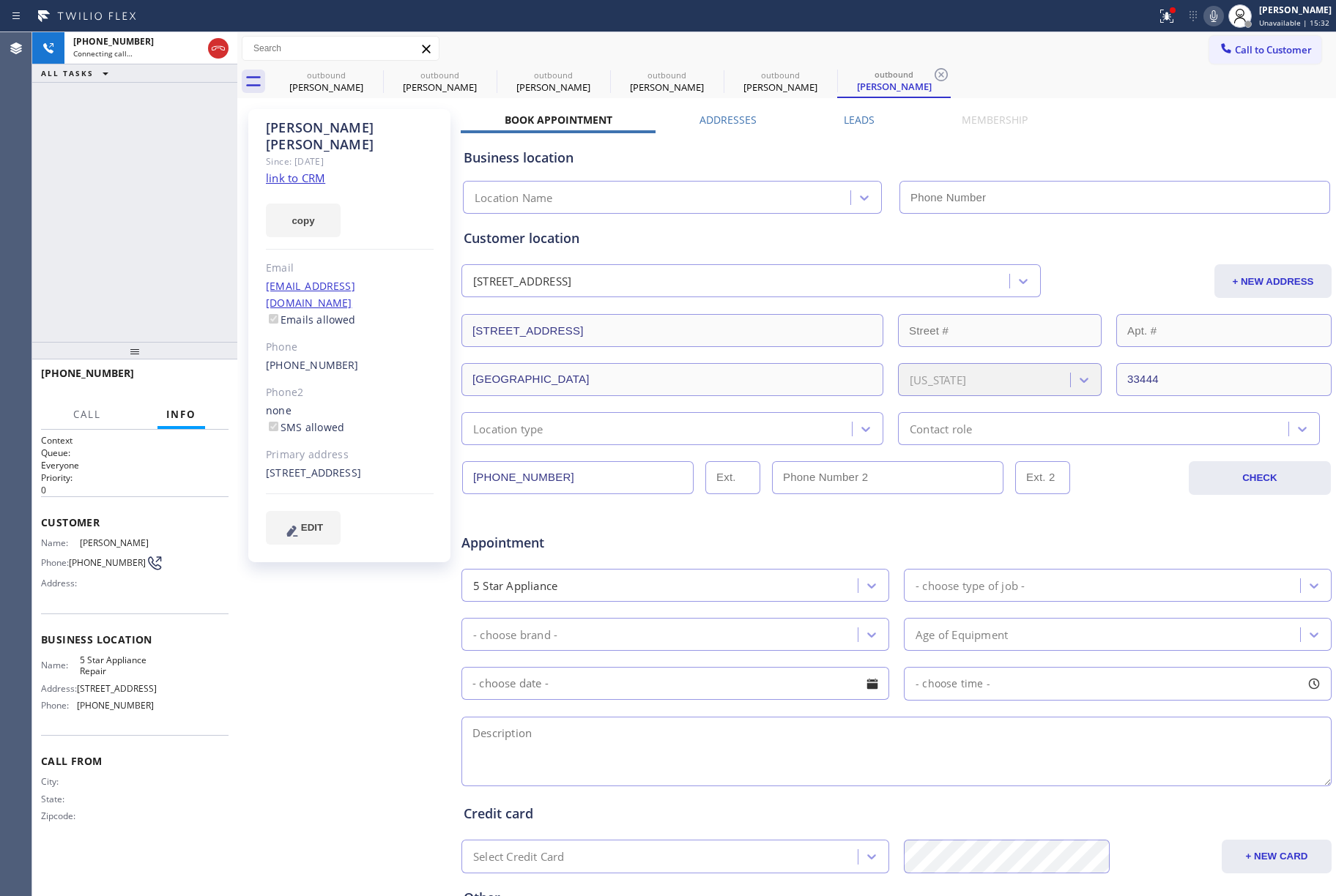
type input "[PHONE_NUMBER]"
click at [152, 249] on div "[PHONE_NUMBER] Connecting call… ALL TASKS ALL TASKS ACTIVE TASKS TASKS IN WRAP …" at bounding box center [135, 187] width 205 height 309
drag, startPoint x: 185, startPoint y: 374, endPoint x: 152, endPoint y: 279, distance: 100.6
click at [185, 373] on button "HANG UP" at bounding box center [194, 379] width 68 height 20
click at [195, 370] on button "HANG UP" at bounding box center [194, 379] width 68 height 20
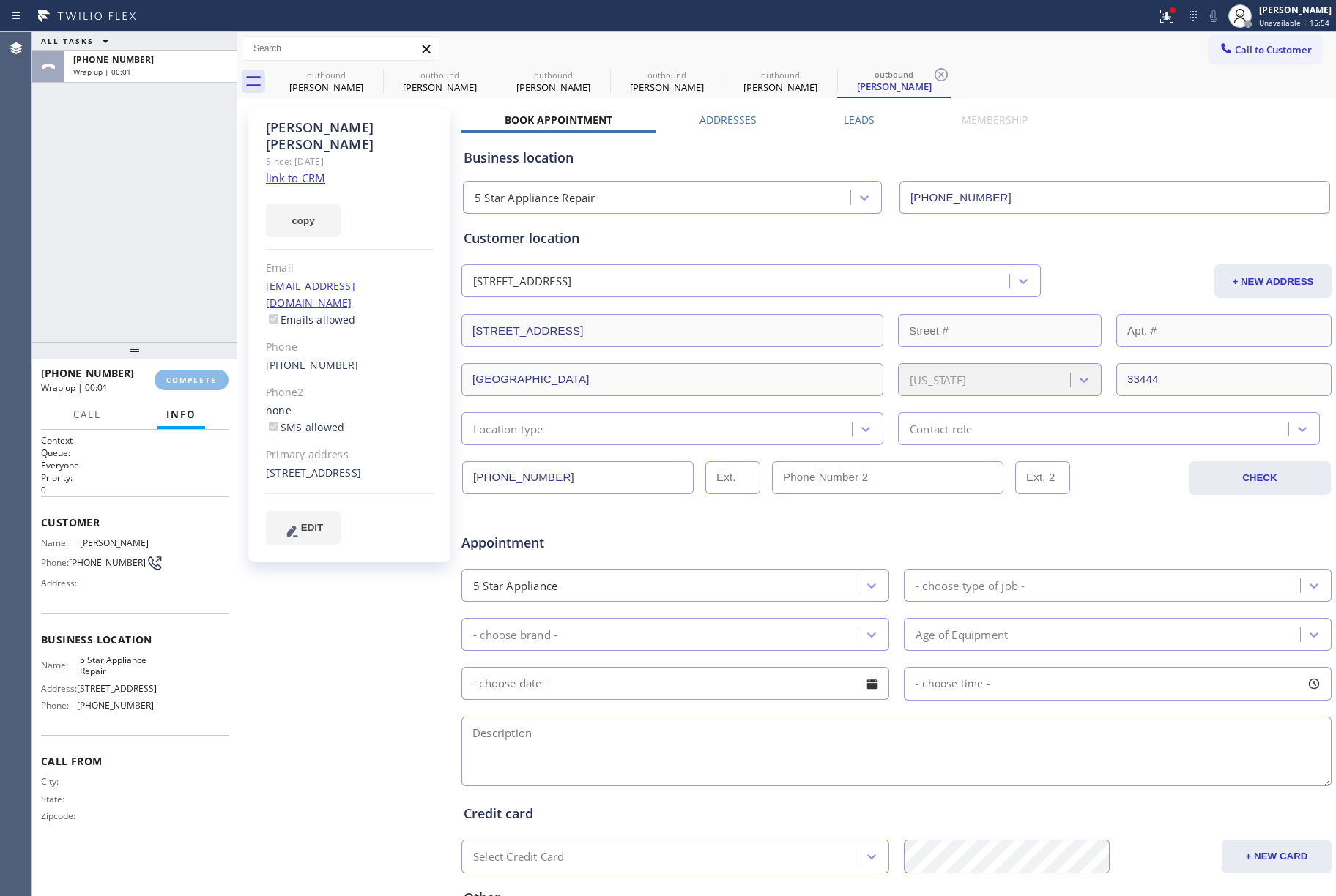
click at [150, 261] on div "ALL TASKS ALL TASKS ACTIVE TASKS TASKS IN WRAP UP [PHONE_NUMBER] Wrap up | 00:01" at bounding box center [135, 187] width 205 height 309
click at [150, 264] on div "ALL TASKS ALL TASKS ACTIVE TASKS TASKS IN WRAP UP [PHONE_NUMBER] Wrap up | 00:01" at bounding box center [135, 187] width 205 height 309
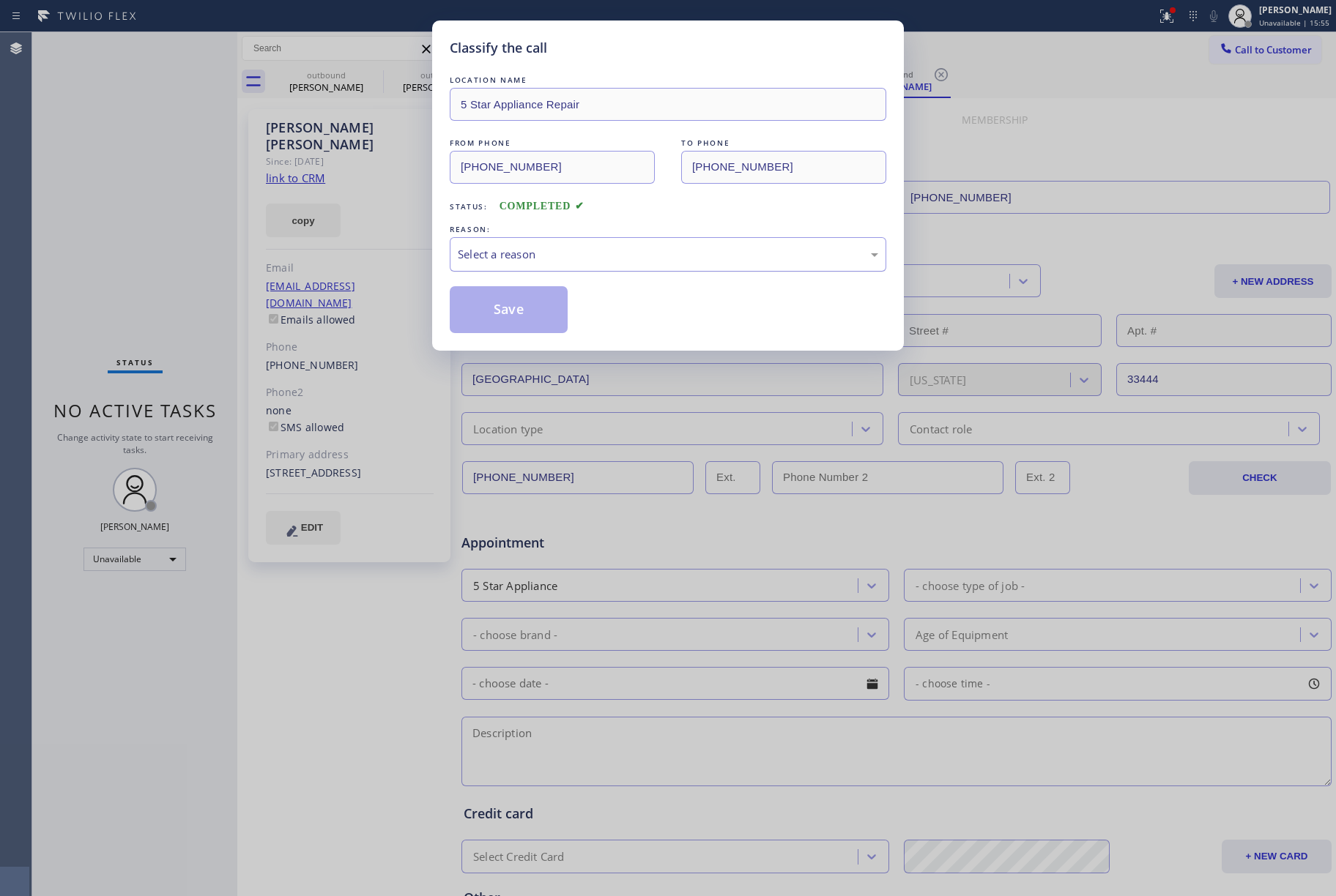
click at [607, 243] on div "Select a reason" at bounding box center [667, 254] width 436 height 34
click at [480, 314] on button "Save" at bounding box center [508, 309] width 118 height 47
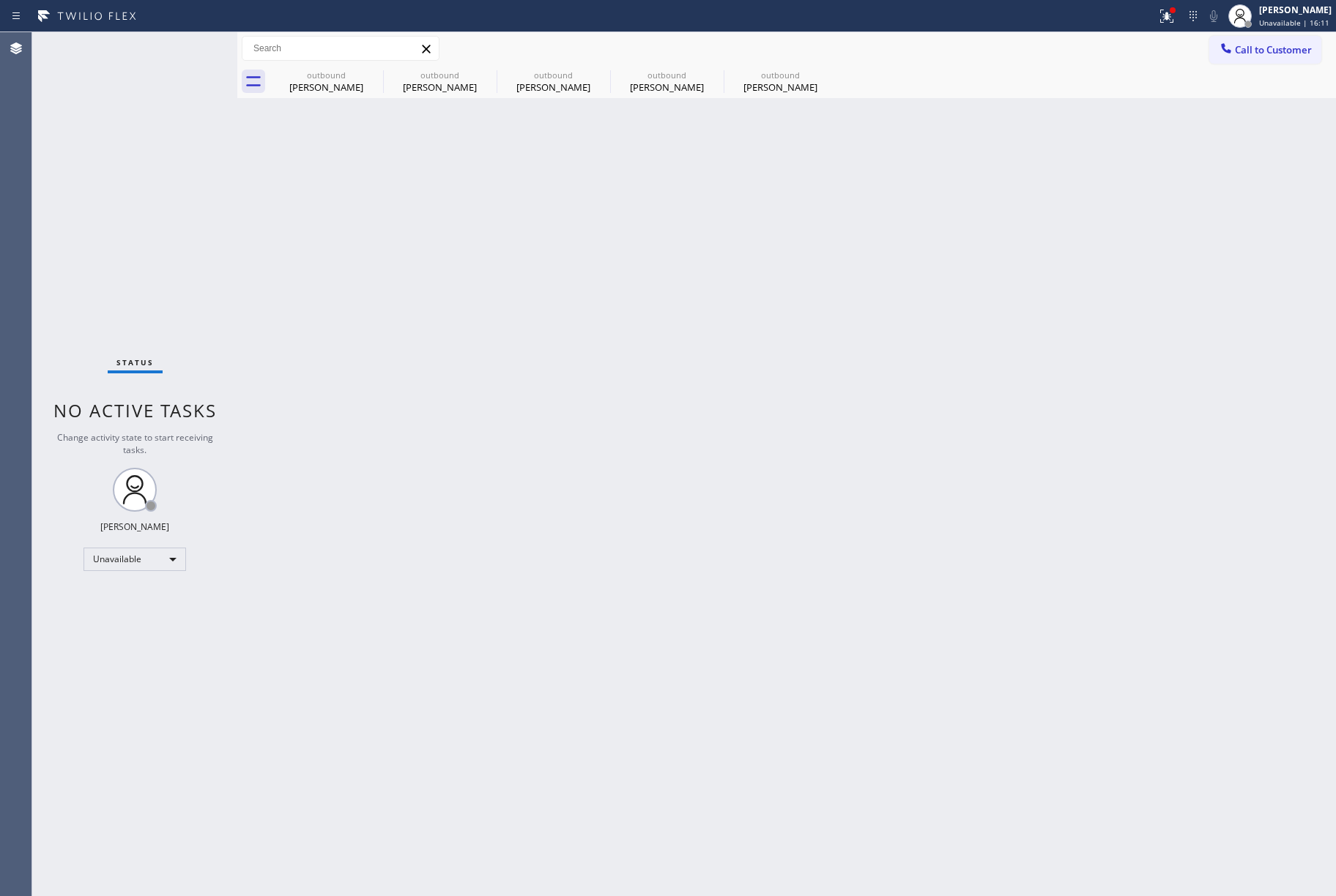
click at [1239, 48] on span "Call to Customer" at bounding box center [1273, 50] width 77 height 13
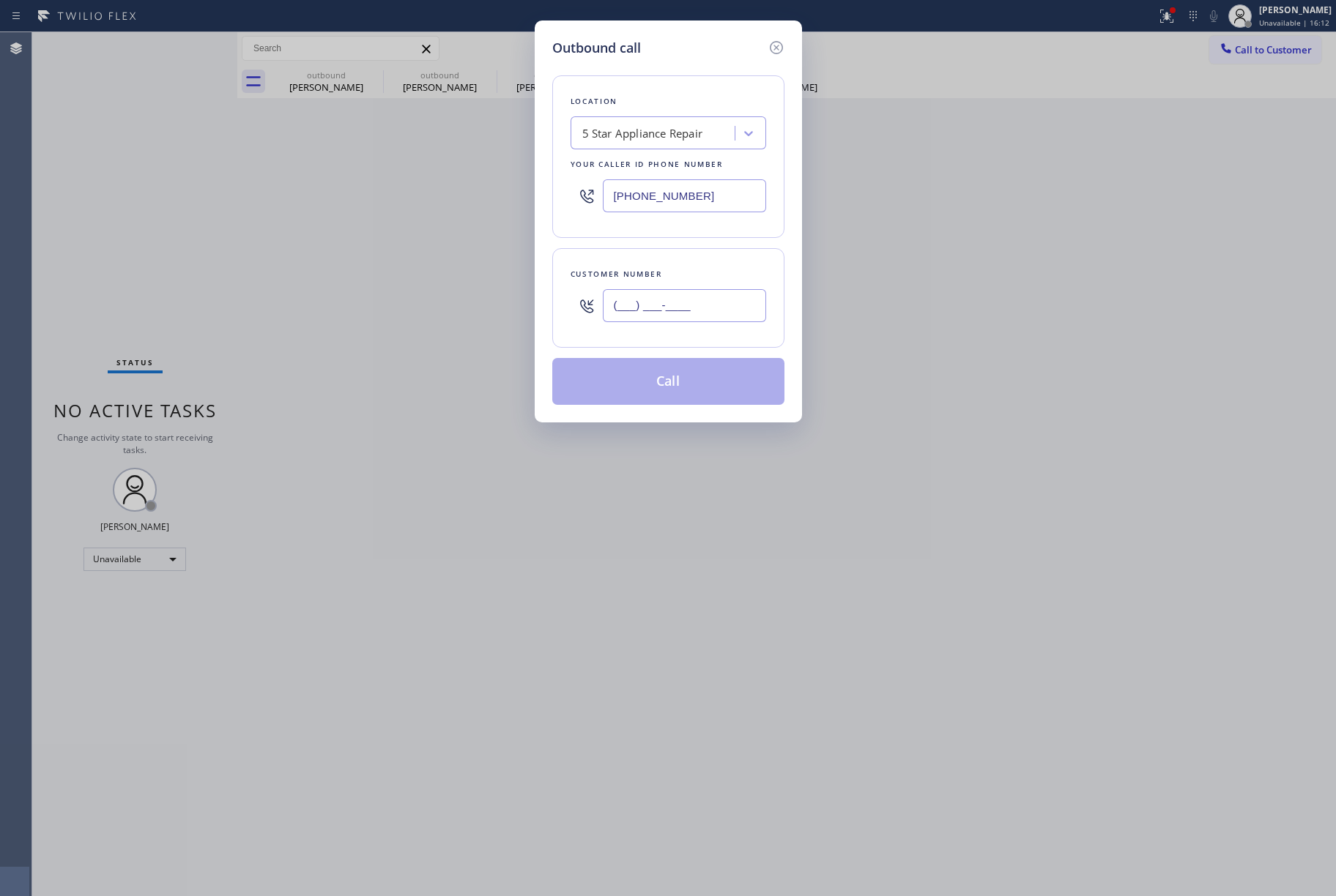
click at [719, 302] on input "(___) ___-____" at bounding box center [684, 305] width 163 height 33
paste input "716) 907-2675"
type input "[PHONE_NUMBER]"
click at [699, 271] on div "Customer number" at bounding box center [668, 274] width 196 height 15
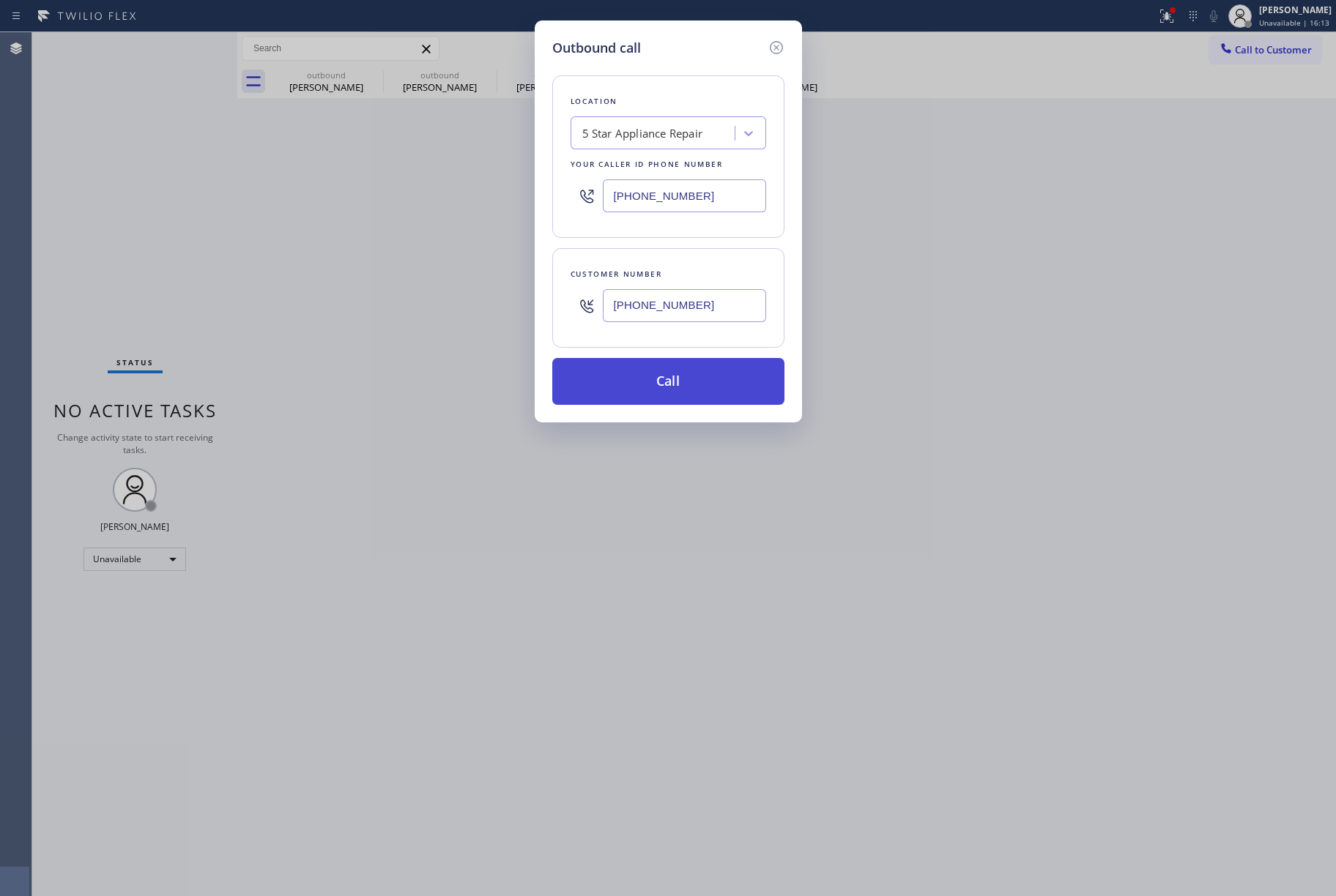
click at [683, 388] on button "Call" at bounding box center [669, 382] width 232 height 47
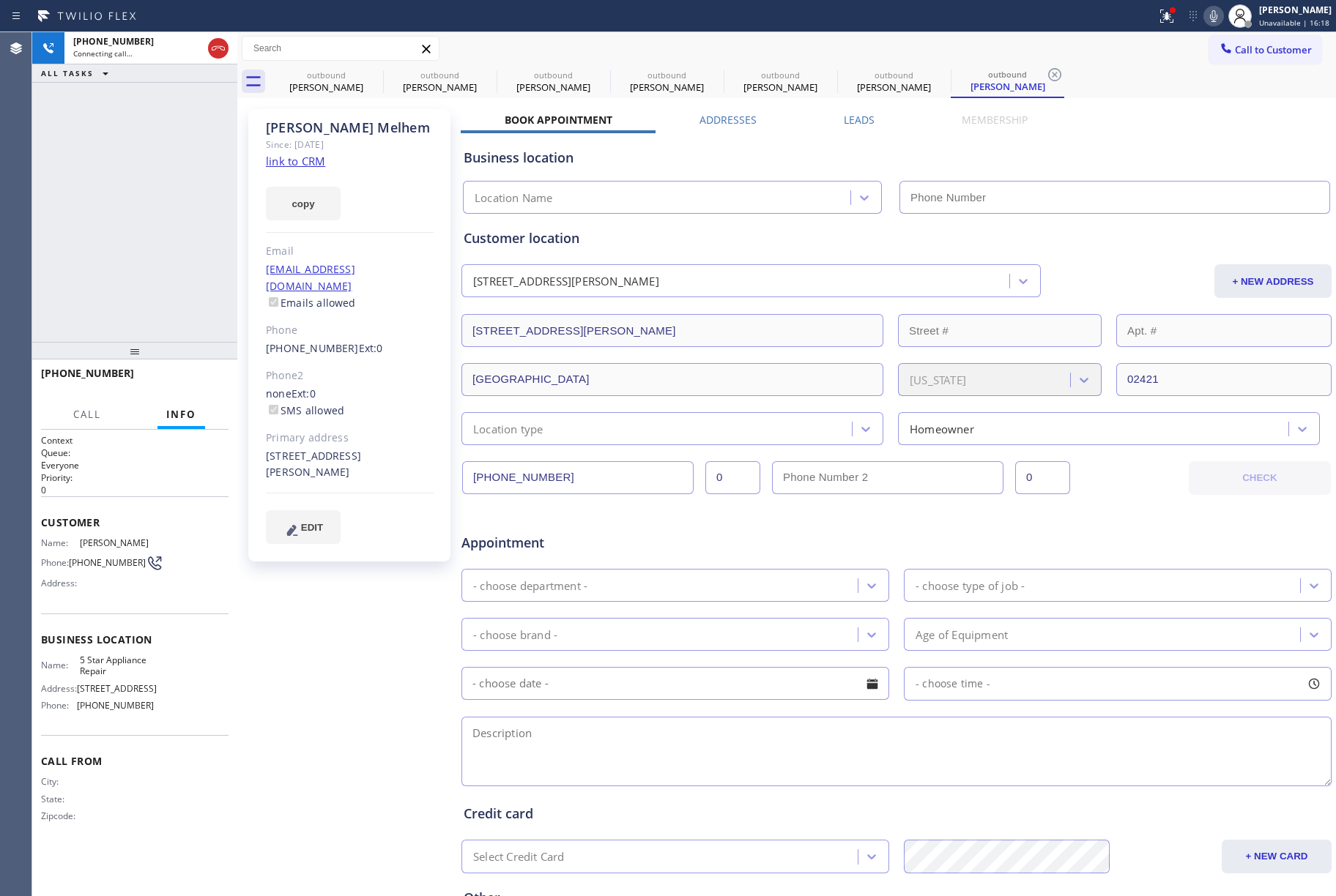
type input "[PHONE_NUMBER]"
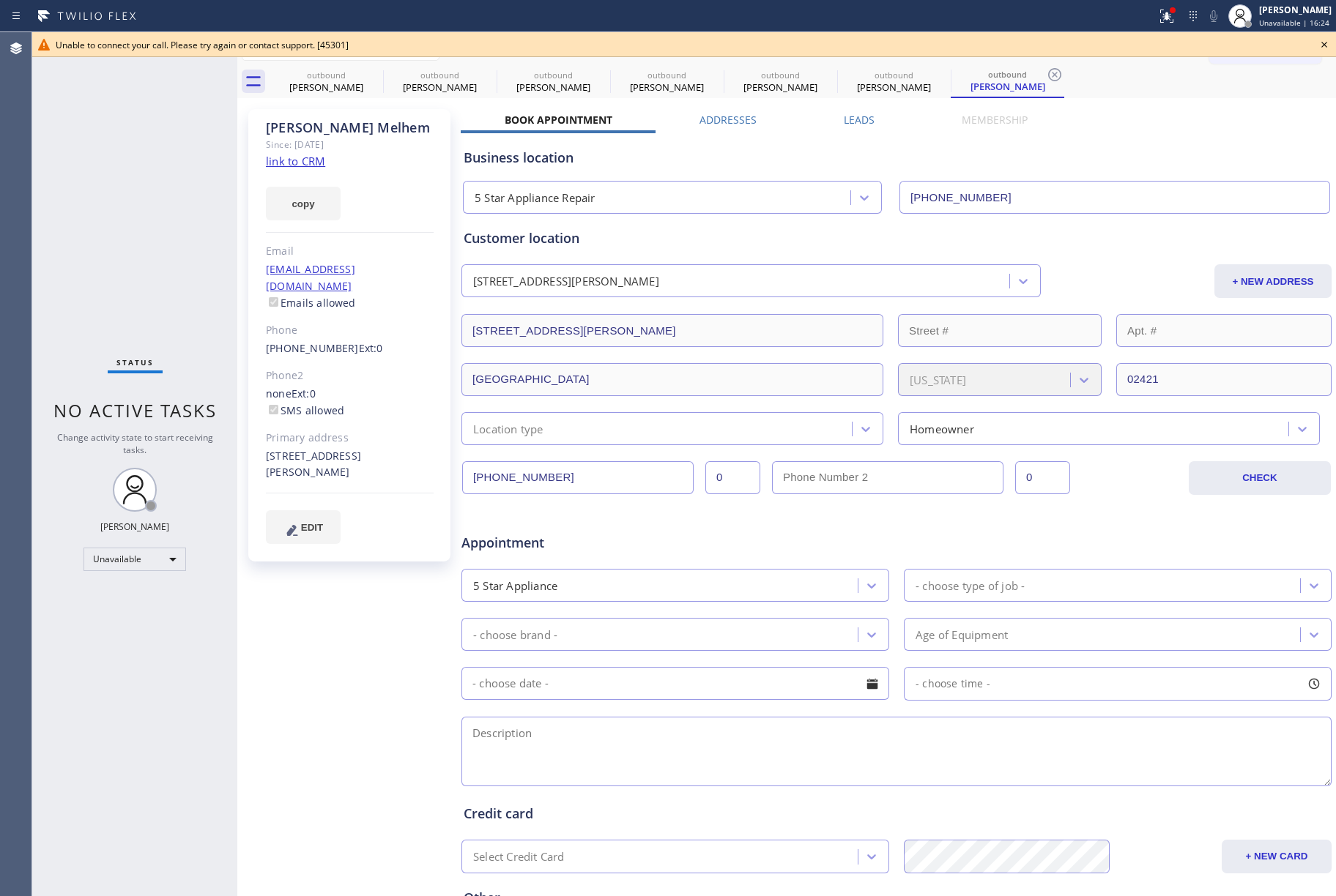
click at [203, 249] on div "Status No active tasks Change activity state to start receiving tasks. [PERSON_…" at bounding box center [135, 465] width 205 height 864
click at [1319, 41] on icon at bounding box center [1325, 45] width 18 height 18
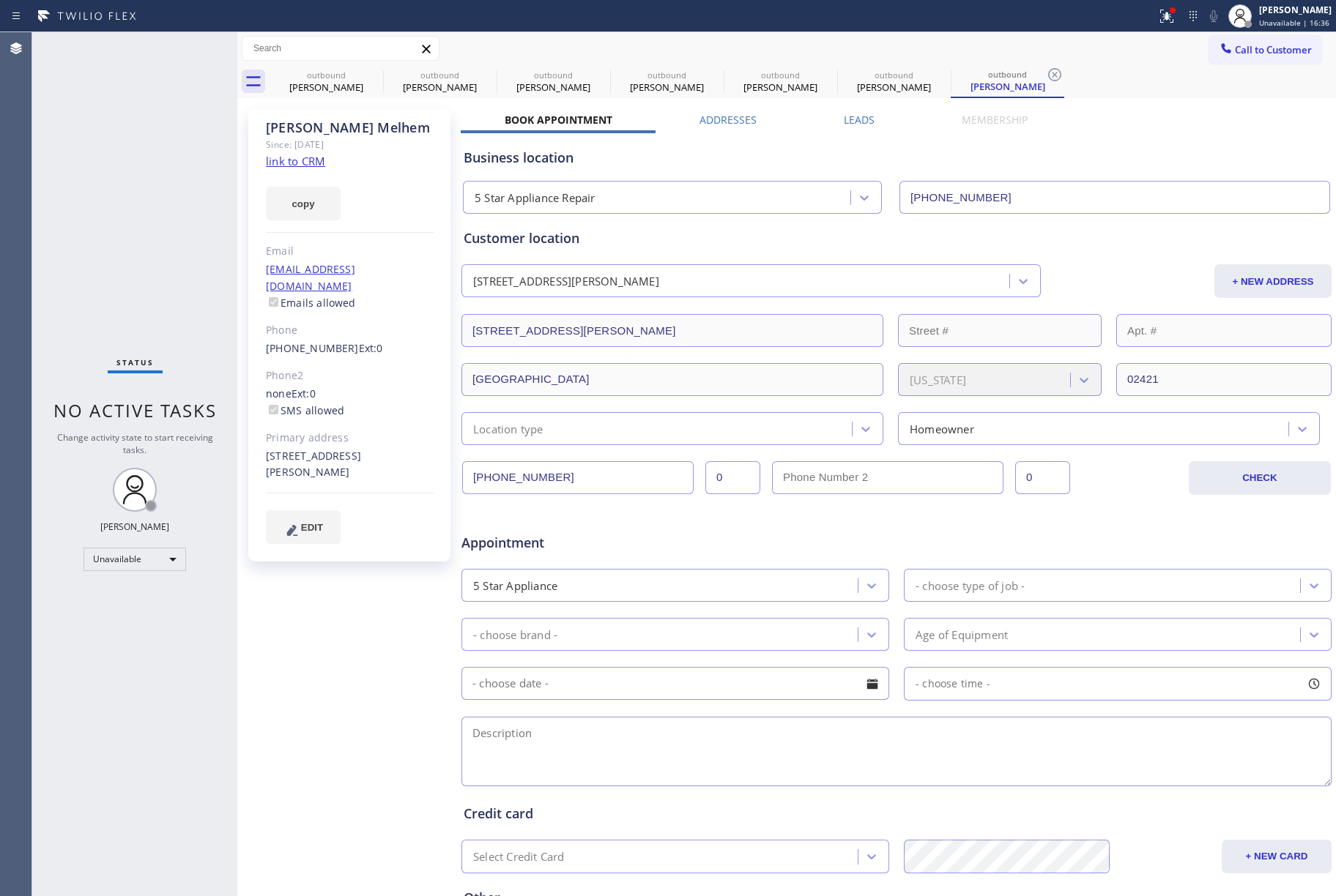
drag, startPoint x: 1264, startPoint y: 41, endPoint x: 1048, endPoint y: 94, distance: 222.4
click at [1261, 41] on button "Call to Customer" at bounding box center [1265, 50] width 112 height 28
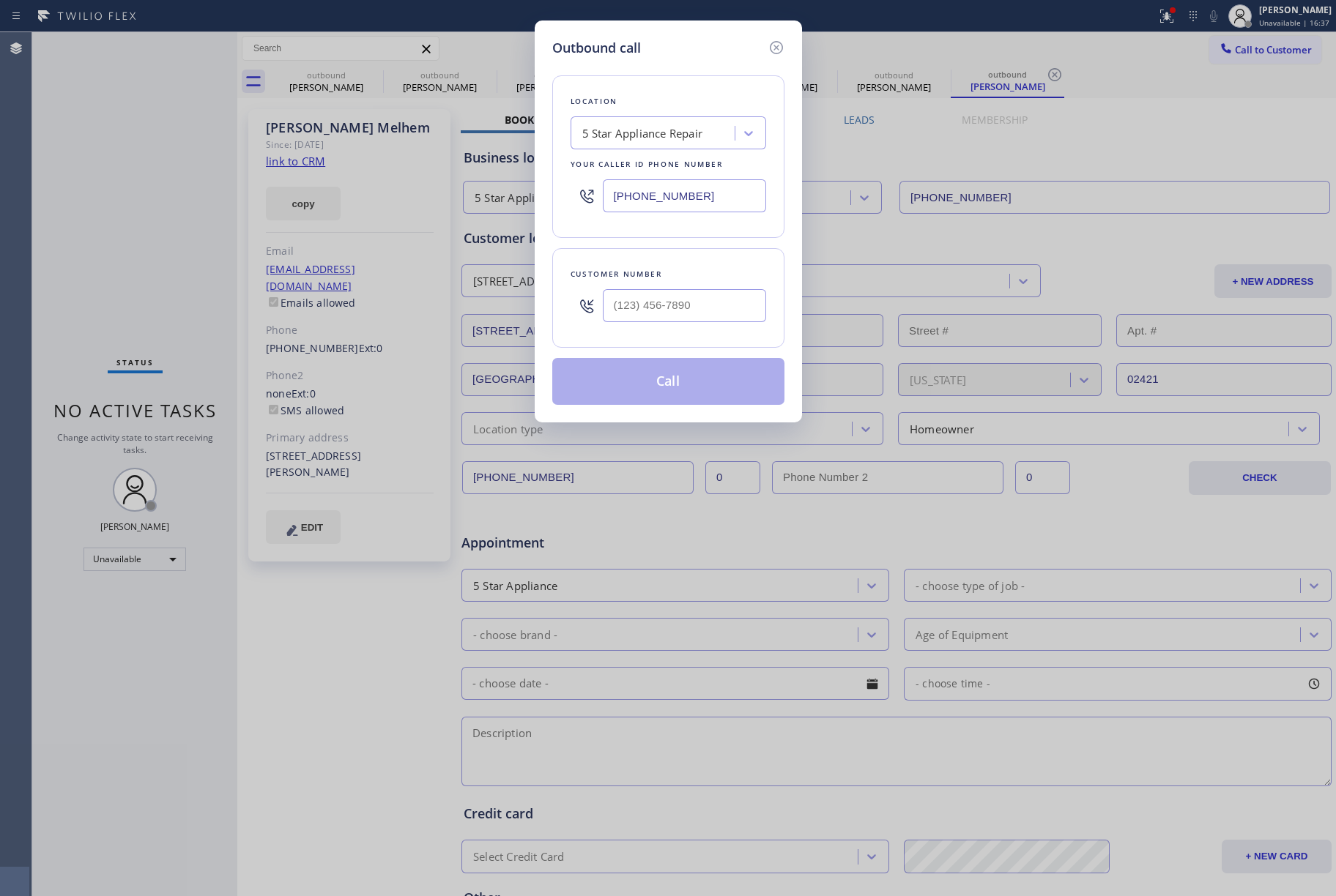
click at [702, 287] on div at bounding box center [684, 305] width 163 height 48
click at [701, 301] on input "(___) ___-____" at bounding box center [684, 305] width 163 height 33
paste input "801) 209-6420"
type input "[PHONE_NUMBER]"
click at [699, 261] on div "Customer number [PHONE_NUMBER]" at bounding box center [669, 298] width 232 height 100
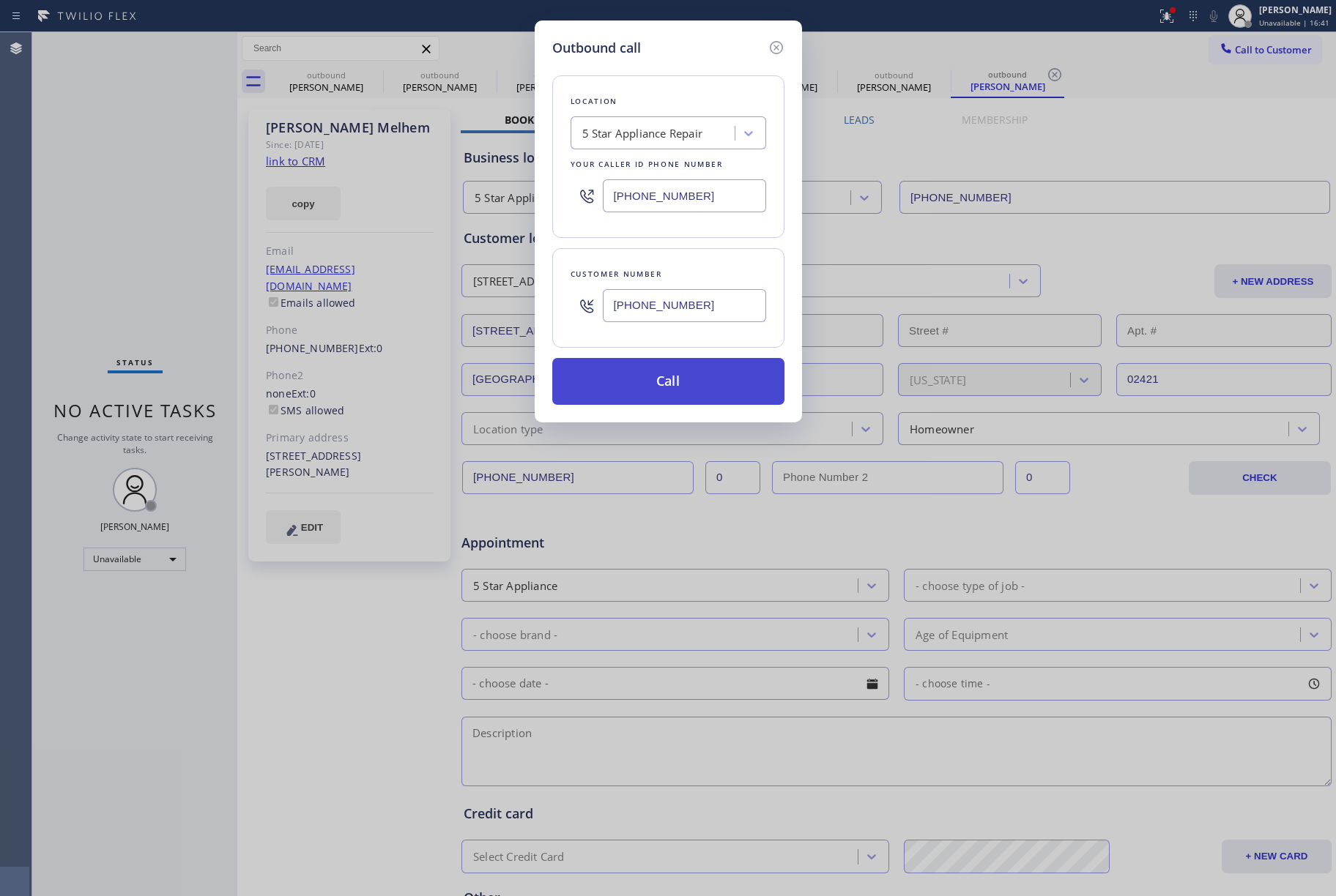
click at [628, 396] on button "Call" at bounding box center [669, 382] width 232 height 47
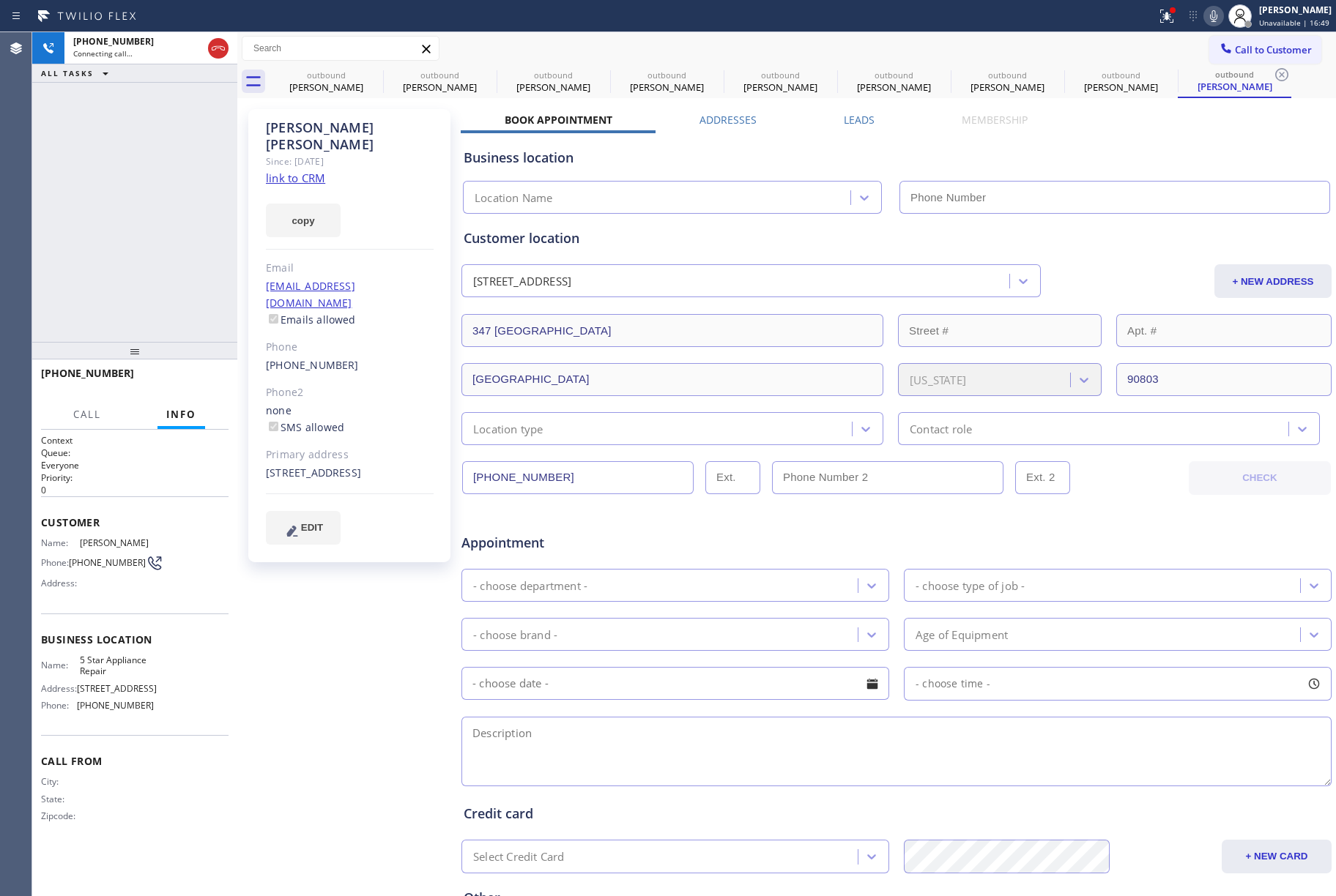
type input "[PHONE_NUMBER]"
drag, startPoint x: 115, startPoint y: 223, endPoint x: 281, endPoint y: 28, distance: 256.1
click at [115, 223] on div "[PHONE_NUMBER] Connecting call… ALL TASKS ALL TASKS ACTIVE TASKS TASKS IN WRAP …" at bounding box center [135, 187] width 205 height 309
click at [211, 382] on span "HANG UP" at bounding box center [194, 379] width 45 height 11
drag, startPoint x: 189, startPoint y: 279, endPoint x: 165, endPoint y: 244, distance: 42.4
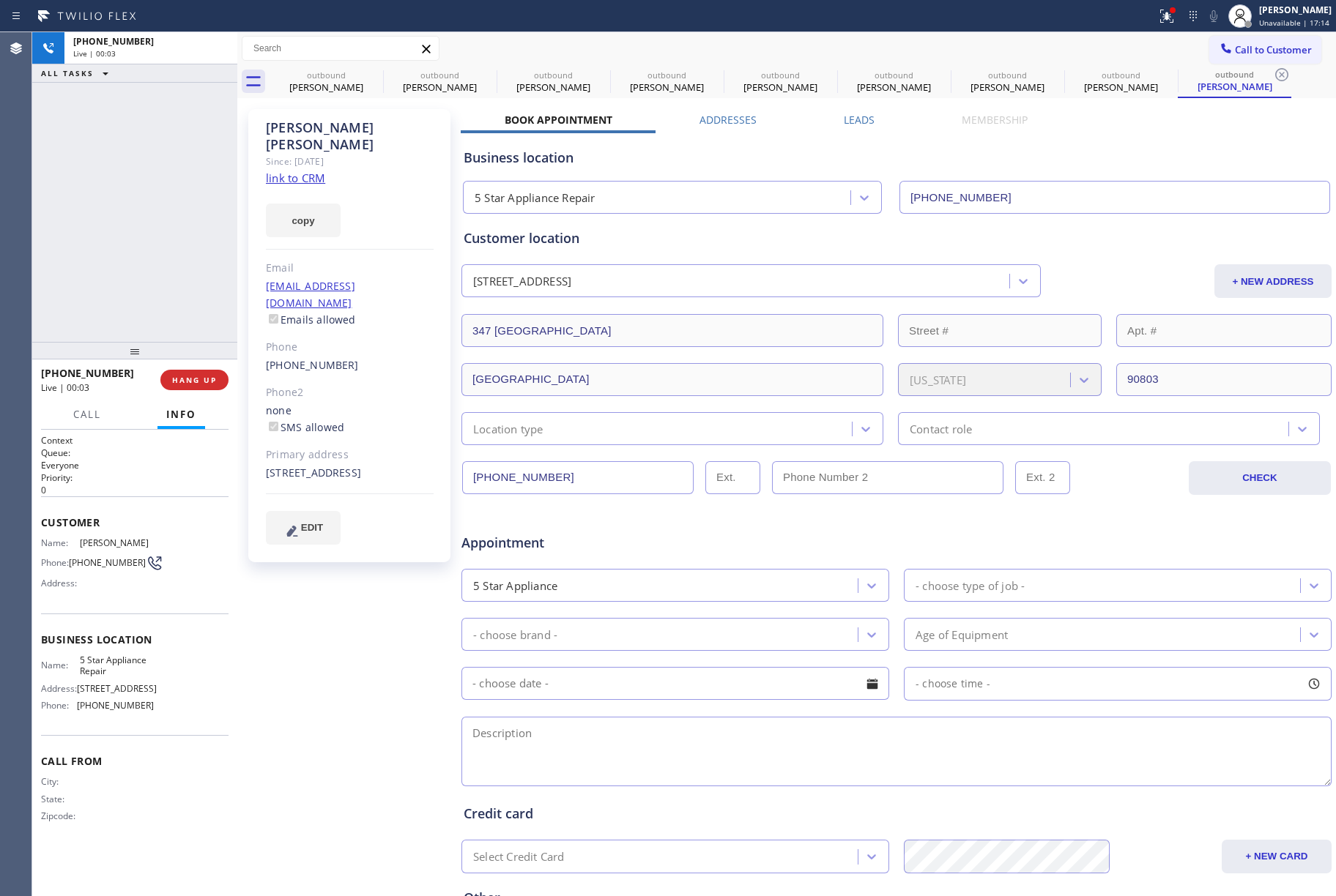
click at [191, 276] on div "[PHONE_NUMBER] Live | 00:03 ALL TASKS ALL TASKS ACTIVE TASKS TASKS IN WRAP UP" at bounding box center [135, 187] width 205 height 309
click at [201, 372] on button "COMPLETE" at bounding box center [191, 379] width 74 height 20
click at [175, 284] on div "ALL TASKS ALL TASKS ACTIVE TASKS TASKS IN WRAP UP [PHONE_NUMBER] Wrap up | 00:03" at bounding box center [135, 187] width 205 height 309
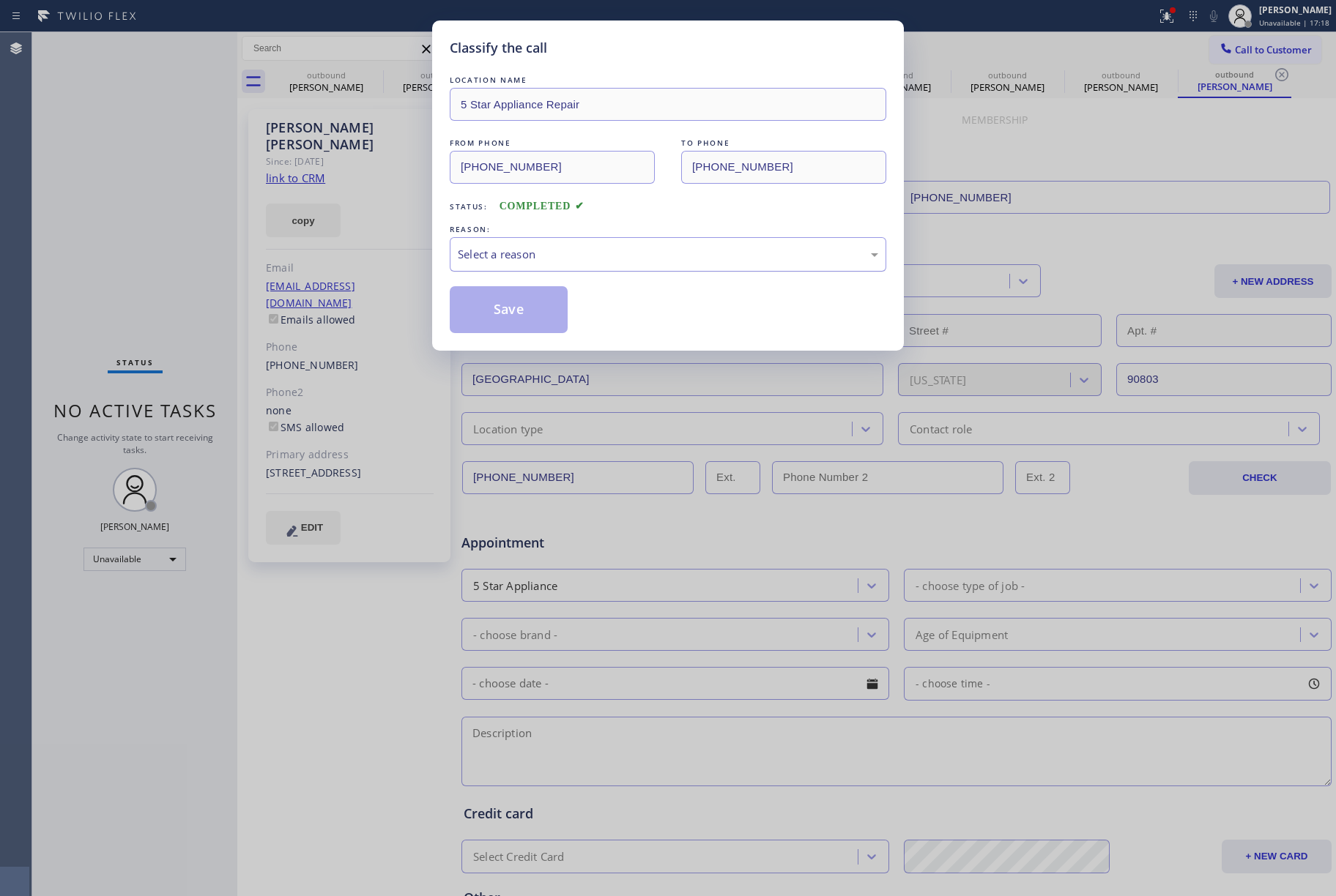
drag, startPoint x: 489, startPoint y: 249, endPoint x: 489, endPoint y: 264, distance: 15.0
click at [489, 264] on div "Select a reason" at bounding box center [667, 254] width 436 height 34
click at [487, 318] on button "Save" at bounding box center [508, 309] width 118 height 47
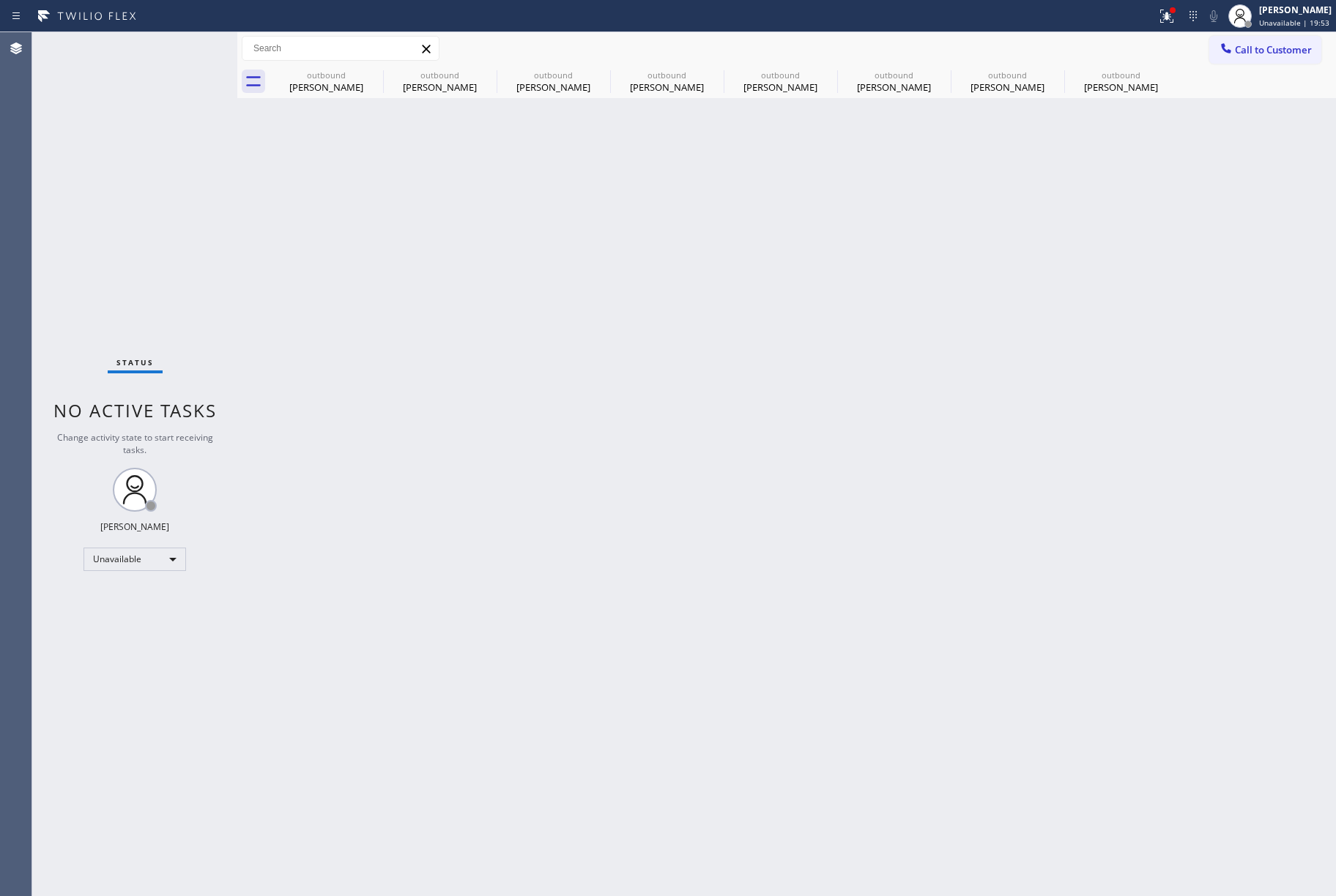
click at [733, 372] on div "Back to Dashboard Change Sender ID Customers Technicians Select a contact Outbo…" at bounding box center [787, 465] width 1099 height 864
drag, startPoint x: 735, startPoint y: 370, endPoint x: 635, endPoint y: 118, distance: 271.1
click at [735, 363] on div "Back to Dashboard Change Sender ID Customers Technicians Select a contact Outbo…" at bounding box center [787, 465] width 1099 height 864
click at [1252, 50] on span "Call to Customer" at bounding box center [1273, 50] width 77 height 13
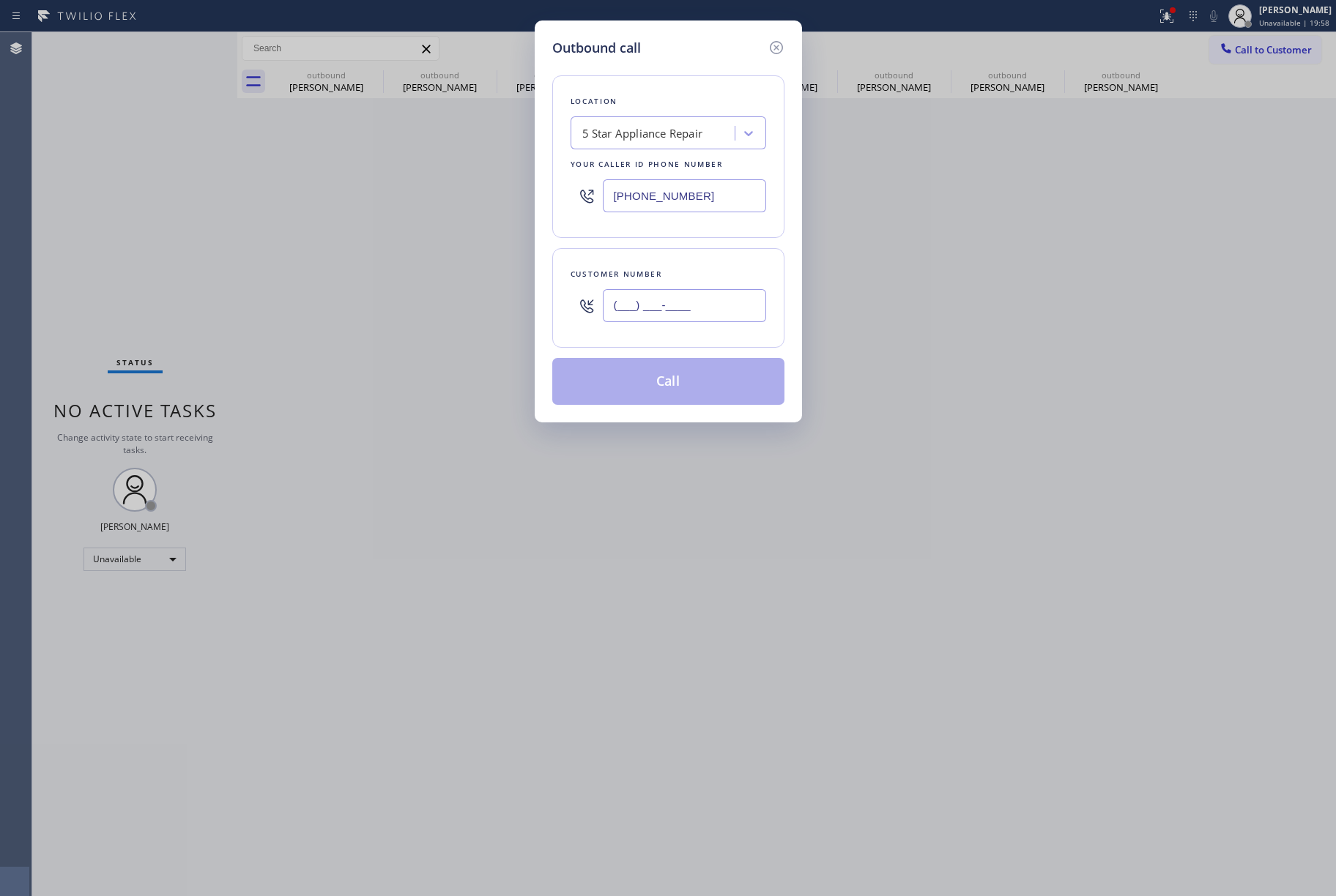
click at [679, 305] on input "(___) ___-____" at bounding box center [684, 305] width 163 height 33
paste input "623) 329-6263"
type input "[PHONE_NUMBER]"
drag, startPoint x: 680, startPoint y: 262, endPoint x: 684, endPoint y: 281, distance: 19.4
click at [680, 261] on div "Customer number [PHONE_NUMBER]" at bounding box center [669, 298] width 232 height 100
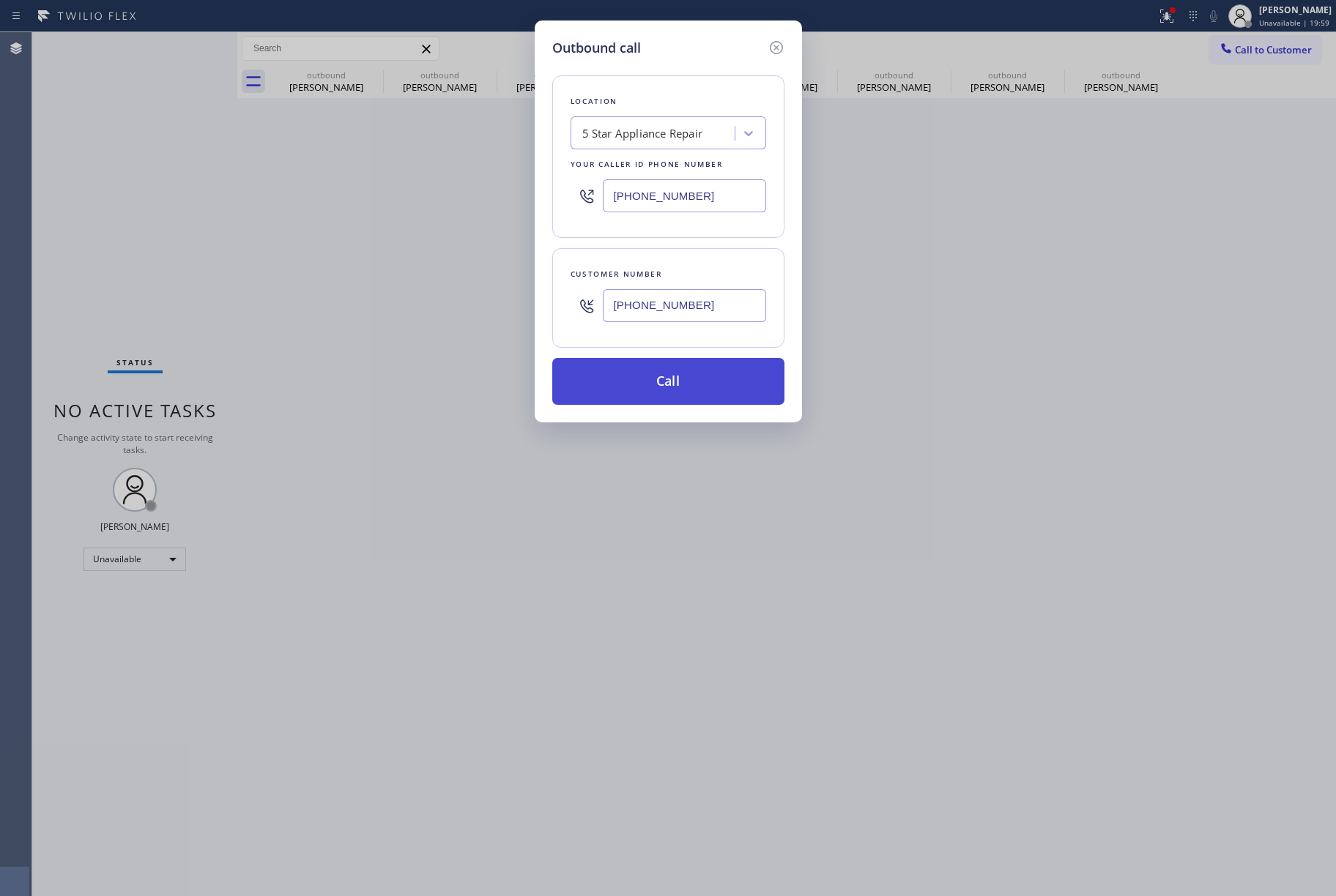
click at [690, 387] on button "Call" at bounding box center [669, 382] width 232 height 47
click at [683, 378] on button "Call" at bounding box center [669, 382] width 232 height 47
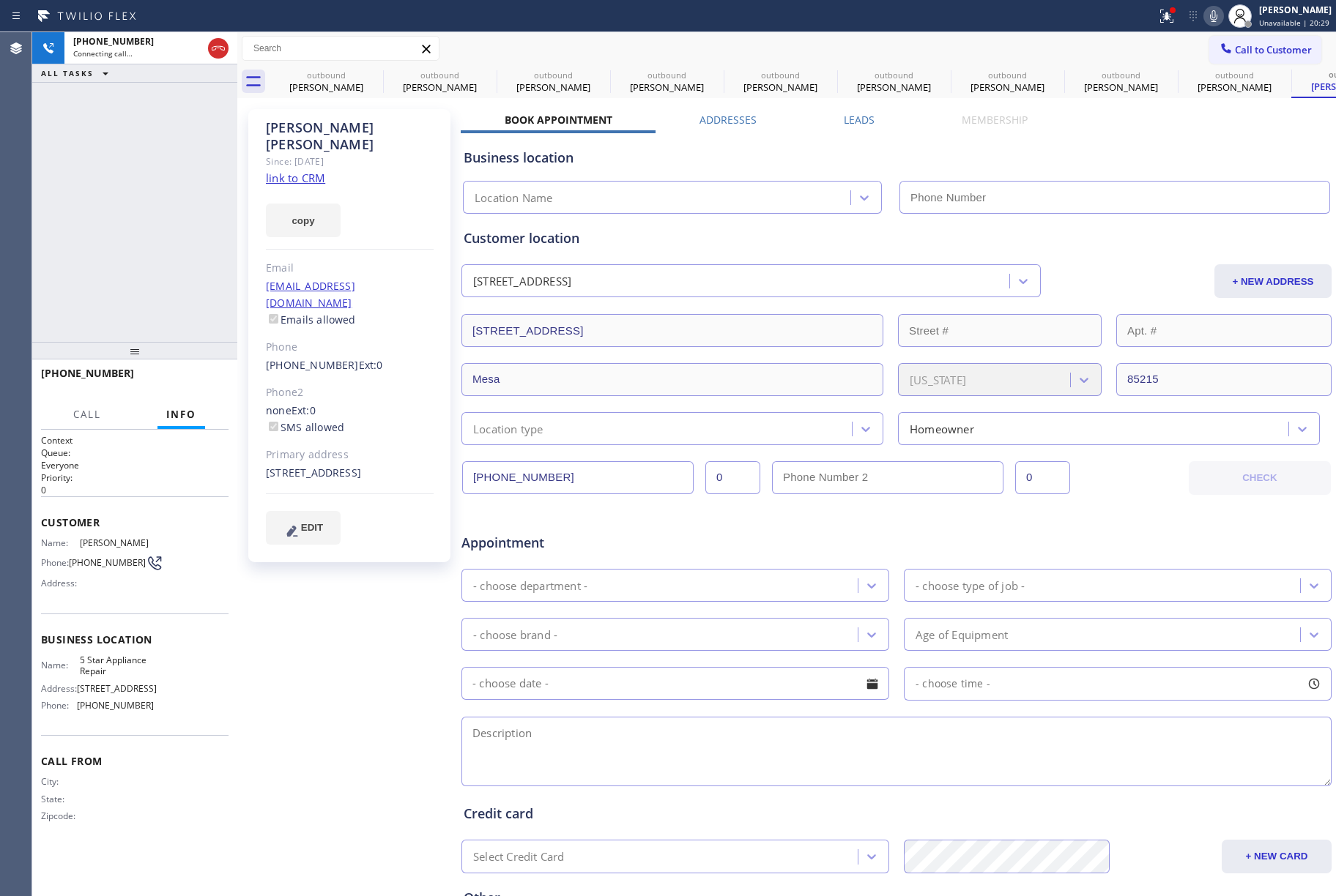
type input "[PHONE_NUMBER]"
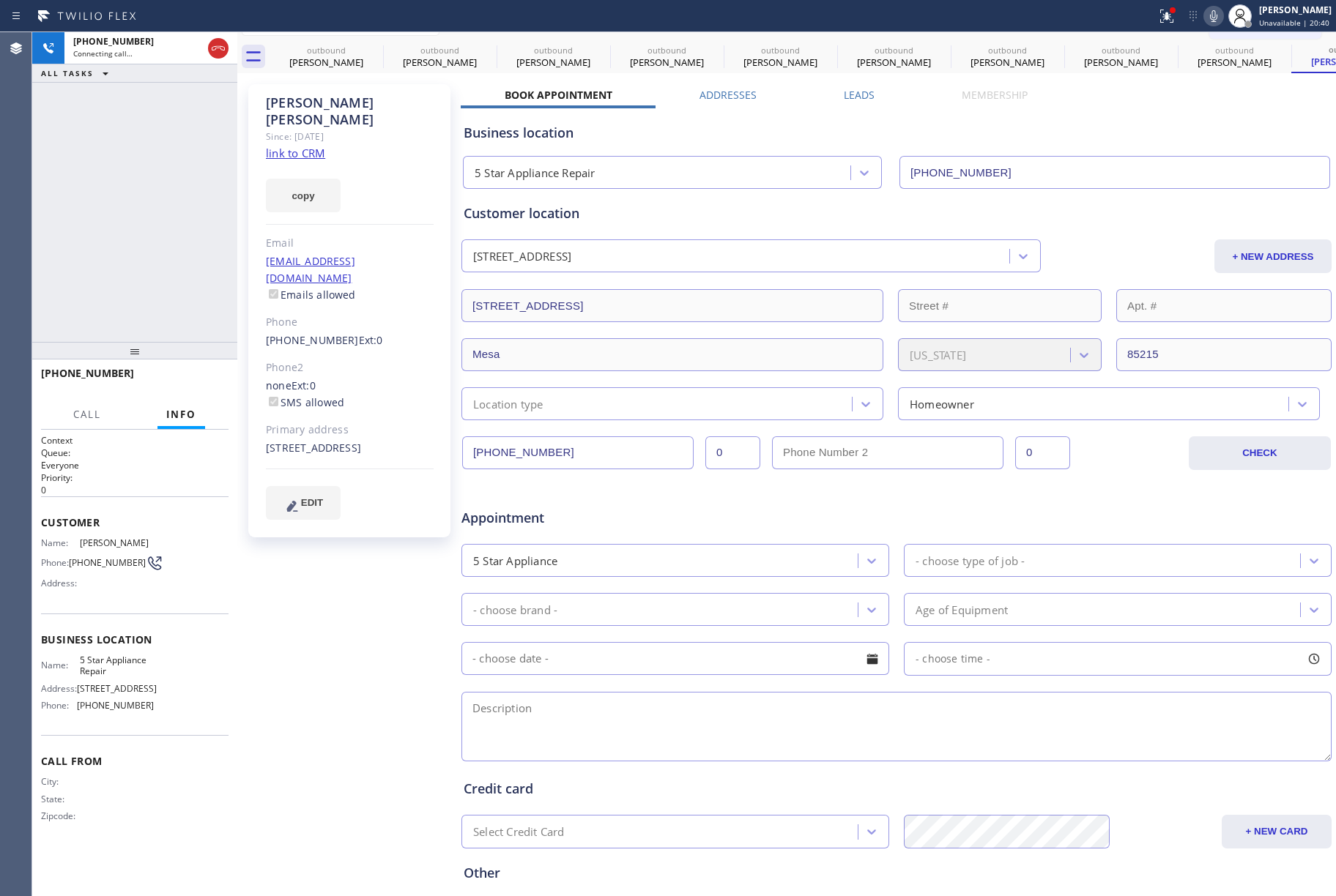
scroll to position [161, 0]
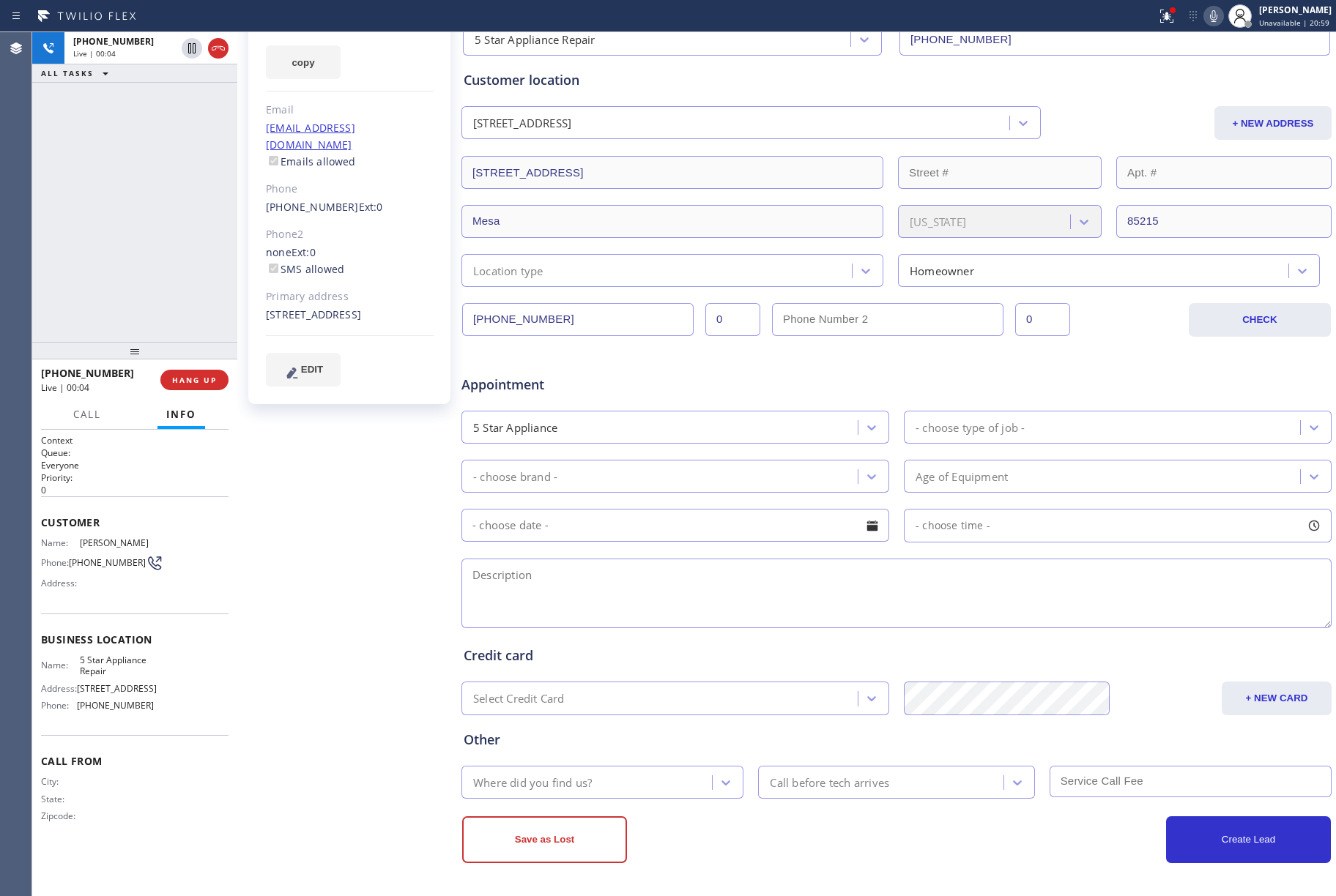
drag, startPoint x: 185, startPoint y: 383, endPoint x: 171, endPoint y: 335, distance: 50.0
click at [185, 383] on span "HANG UP" at bounding box center [194, 379] width 45 height 11
click at [171, 335] on div "[PHONE_NUMBER] Live | 00:05 ALL TASKS ALL TASKS ACTIVE TASKS TASKS IN WRAP UP" at bounding box center [135, 187] width 205 height 309
drag, startPoint x: 204, startPoint y: 387, endPoint x: 180, endPoint y: 318, distance: 73.1
click at [204, 387] on button "COMPLETE" at bounding box center [191, 379] width 74 height 20
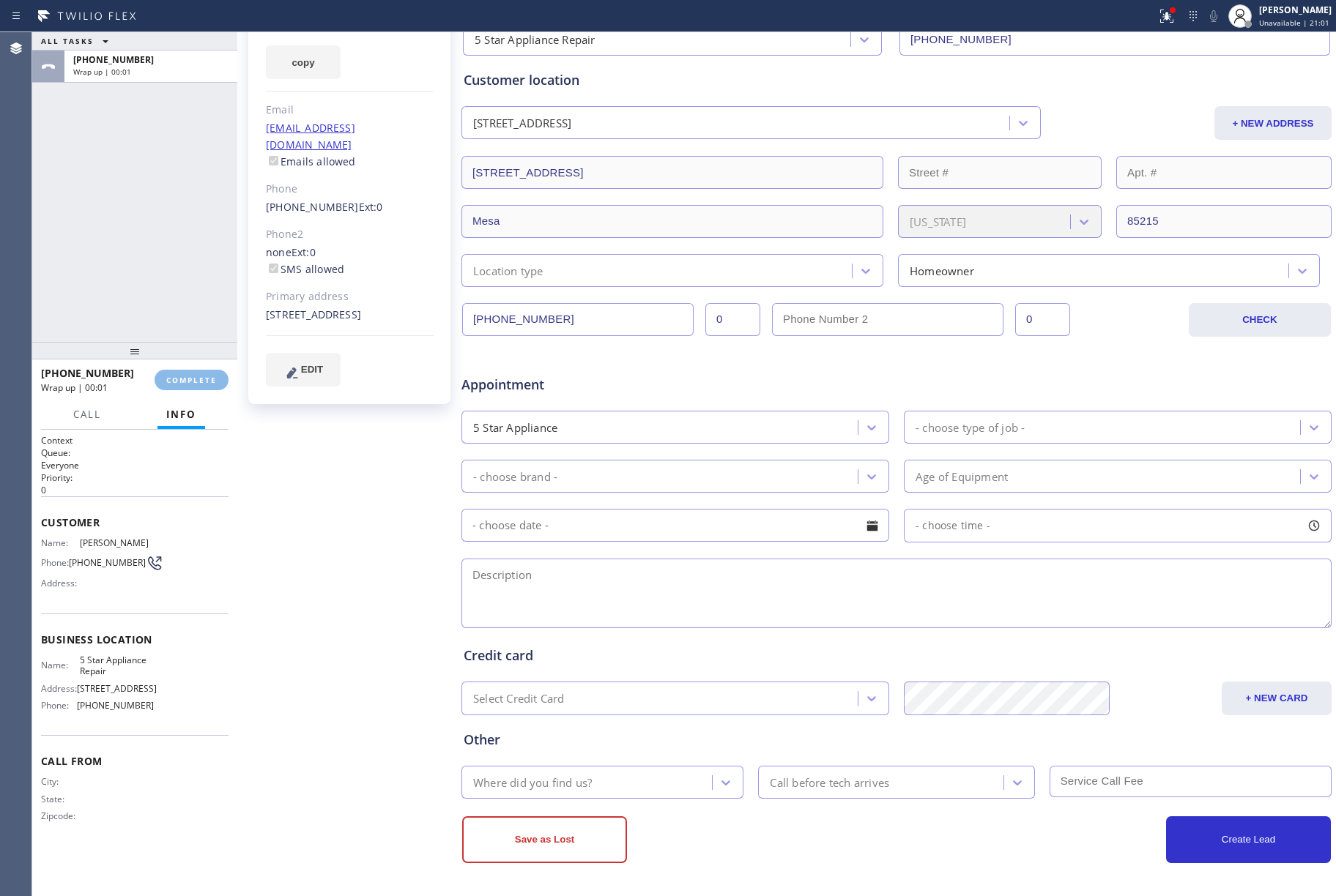
click at [118, 200] on div "ALL TASKS ALL TASKS ACTIVE TASKS TASKS IN WRAP UP [PHONE_NUMBER] Wrap up | 00:01" at bounding box center [135, 187] width 205 height 309
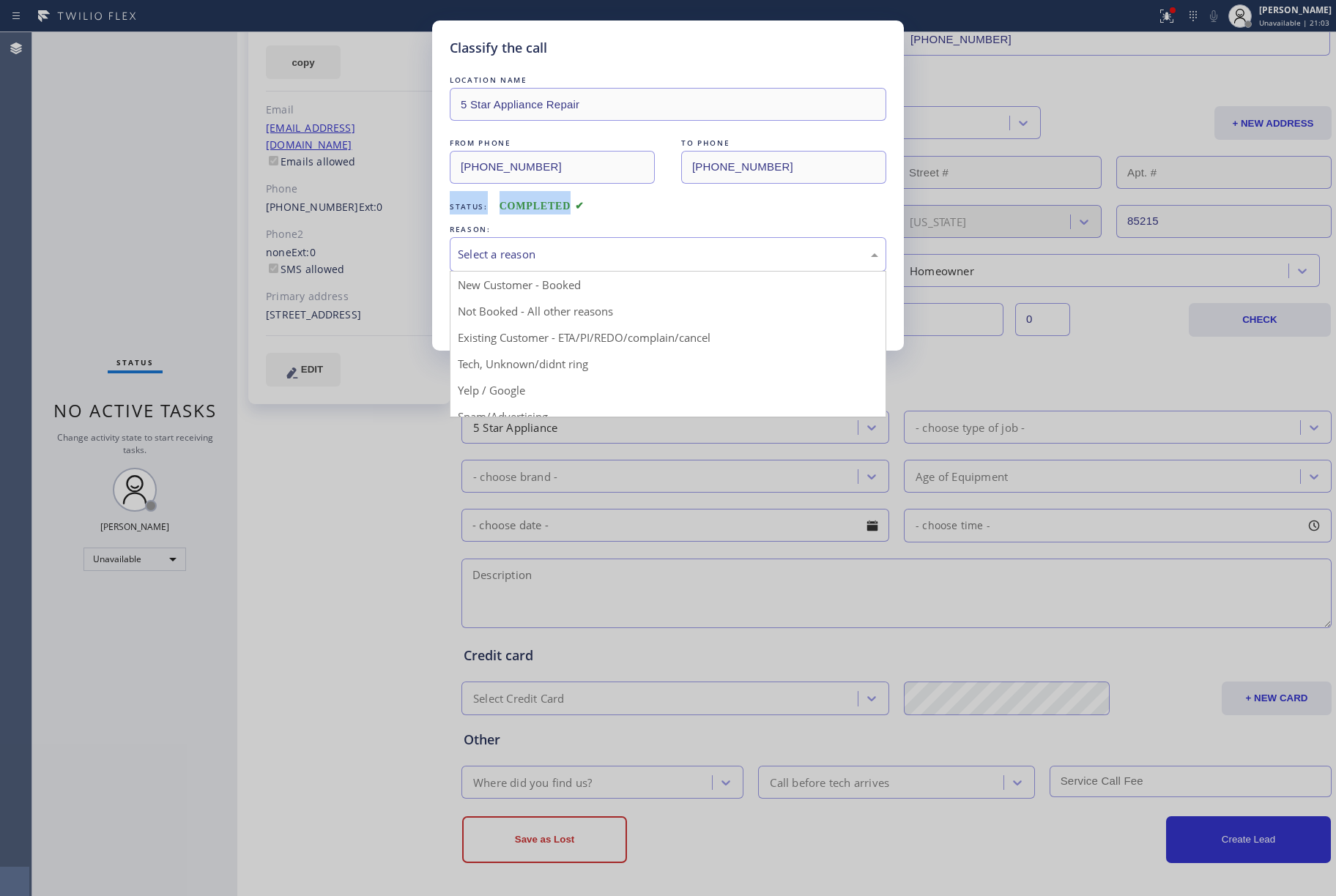
click at [519, 249] on div "Select a reason" at bounding box center [667, 254] width 420 height 17
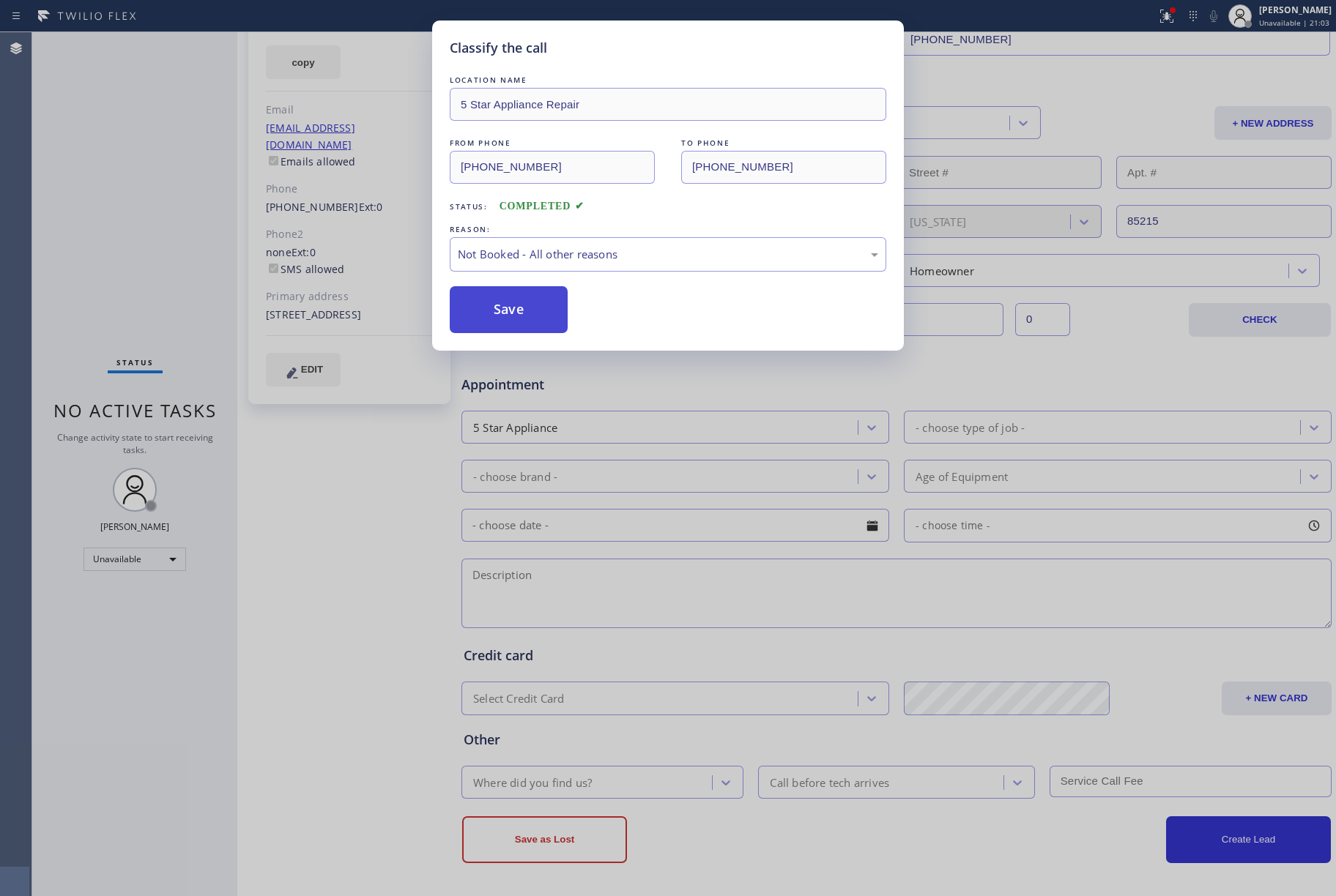
drag, startPoint x: 497, startPoint y: 311, endPoint x: 1302, endPoint y: 537, distance: 836.1
click at [497, 310] on button "Save" at bounding box center [508, 309] width 118 height 47
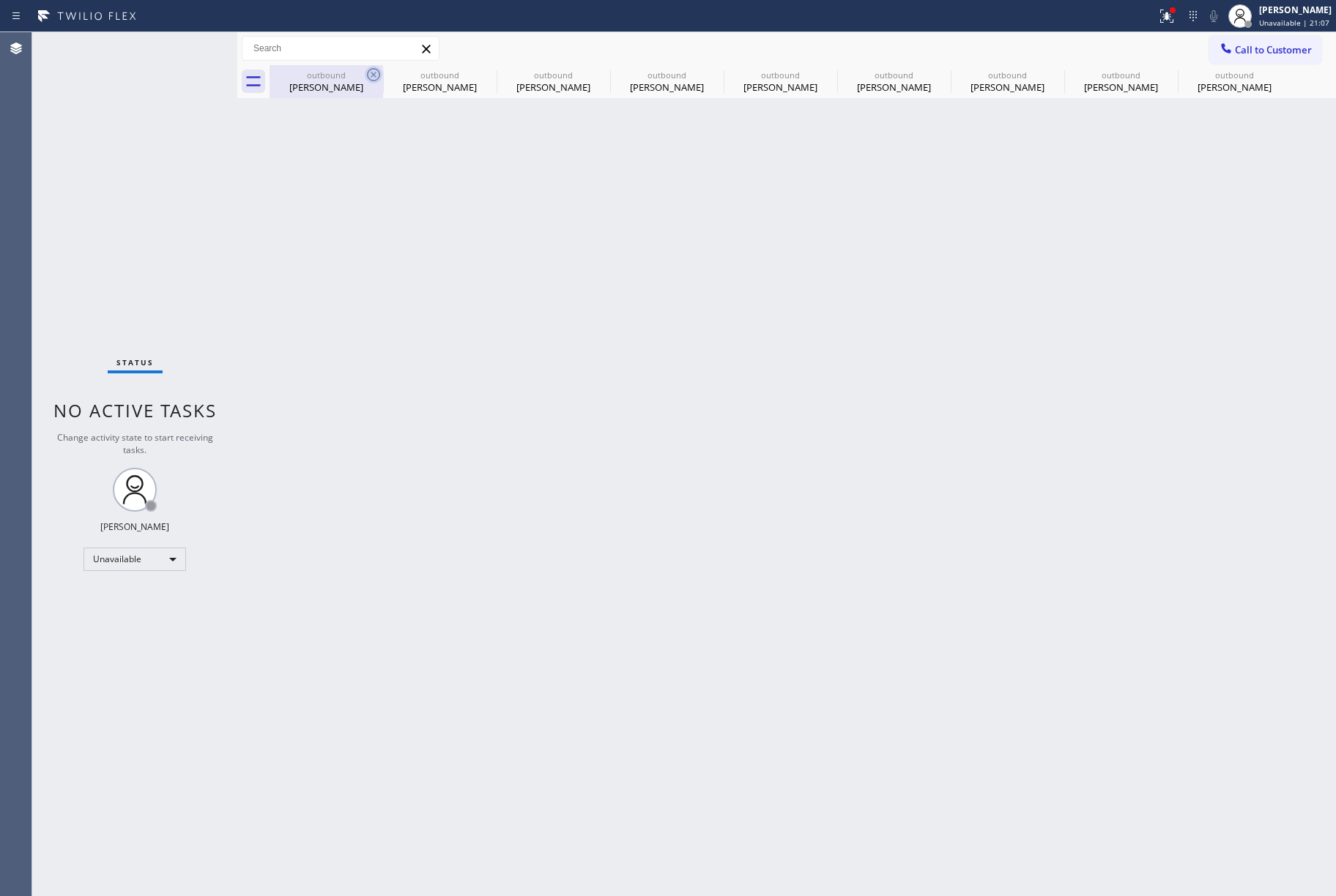
click at [371, 82] on icon at bounding box center [374, 75] width 18 height 18
click at [0, 0] on icon at bounding box center [0, 0] width 0 height 0
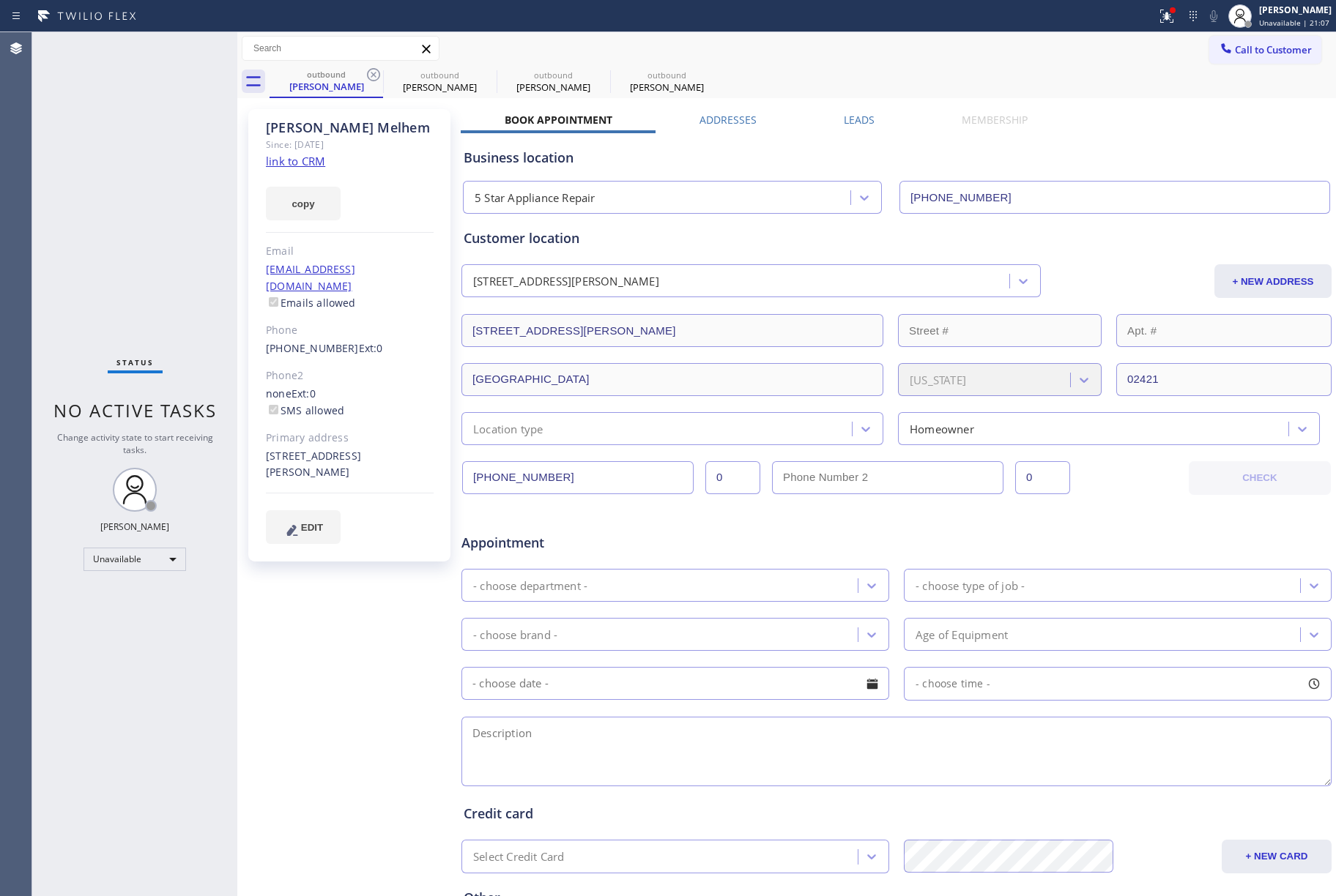
click at [371, 82] on icon at bounding box center [374, 75] width 18 height 18
click at [0, 0] on icon at bounding box center [0, 0] width 0 height 0
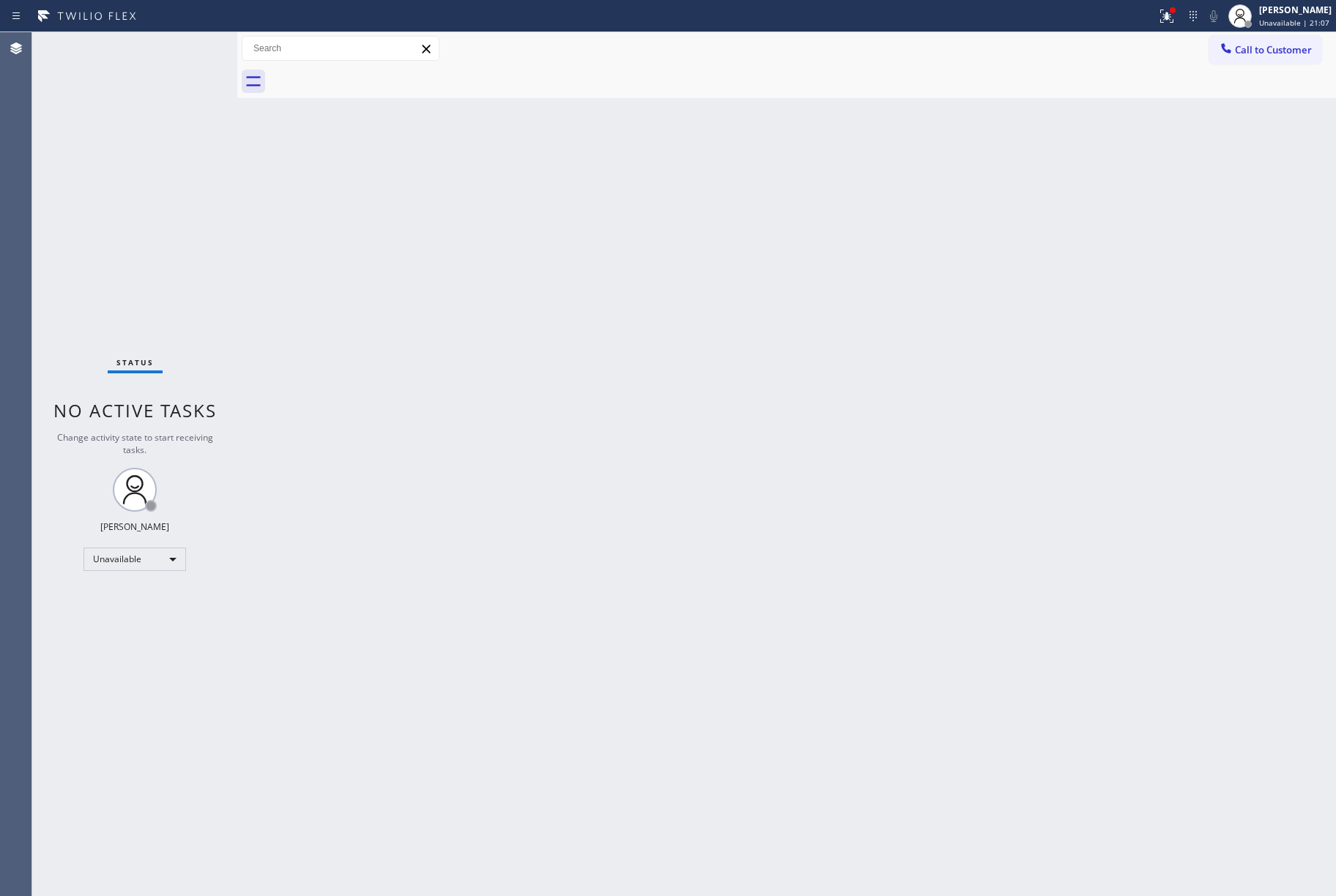
click at [371, 82] on div at bounding box center [803, 81] width 1066 height 33
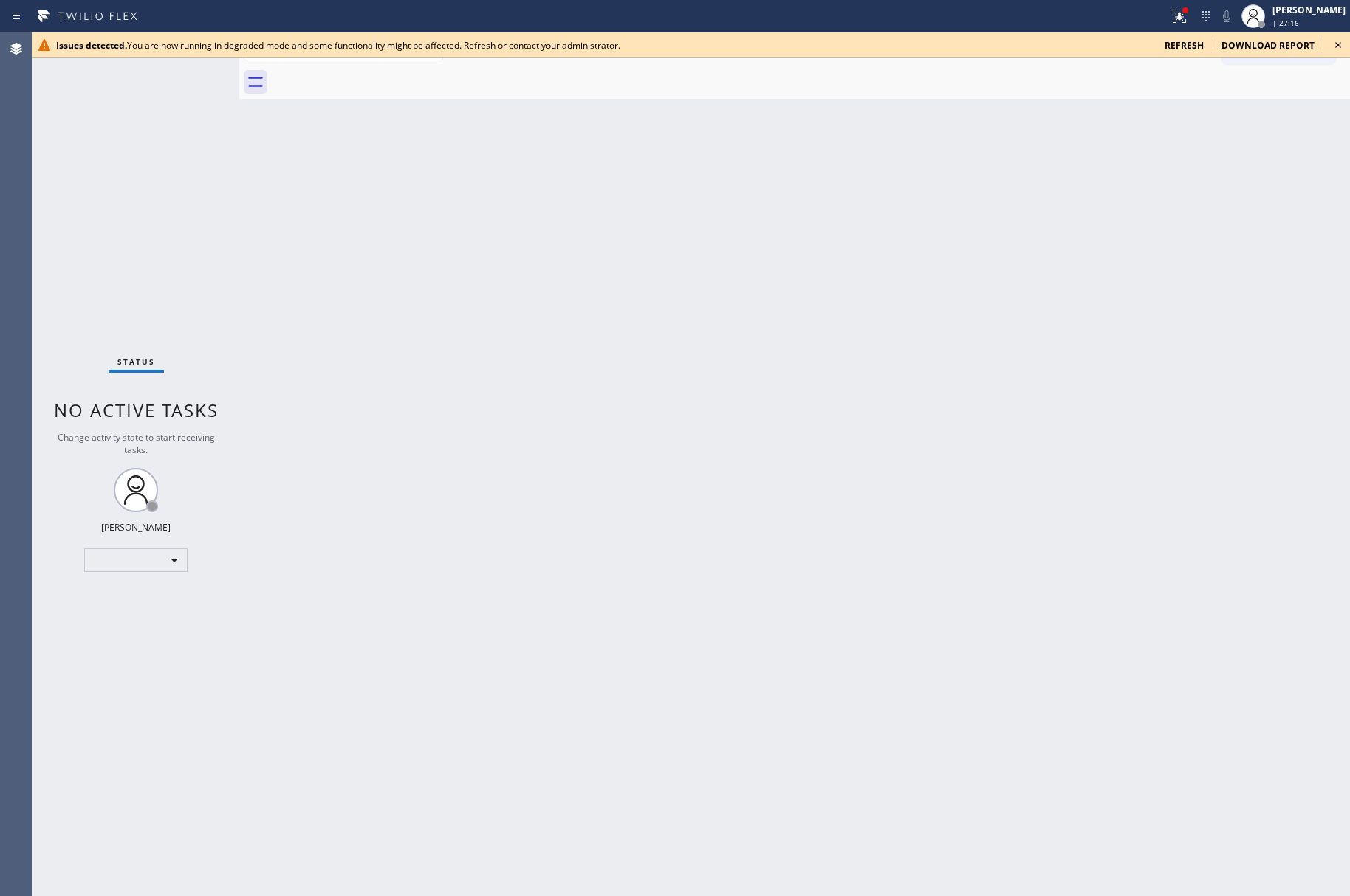
drag, startPoint x: 120, startPoint y: 243, endPoint x: 412, endPoint y: 110, distance: 320.9
click at [119, 239] on div "Status No active tasks Change activity state to start receiving tasks. [PERSON_…" at bounding box center [136, 464] width 206 height 864
click at [659, 388] on div "Back to Dashboard Change Sender ID Customers Technicians Select a contact Outbo…" at bounding box center [795, 468] width 1111 height 871
click at [1339, 38] on icon at bounding box center [1338, 45] width 18 height 18
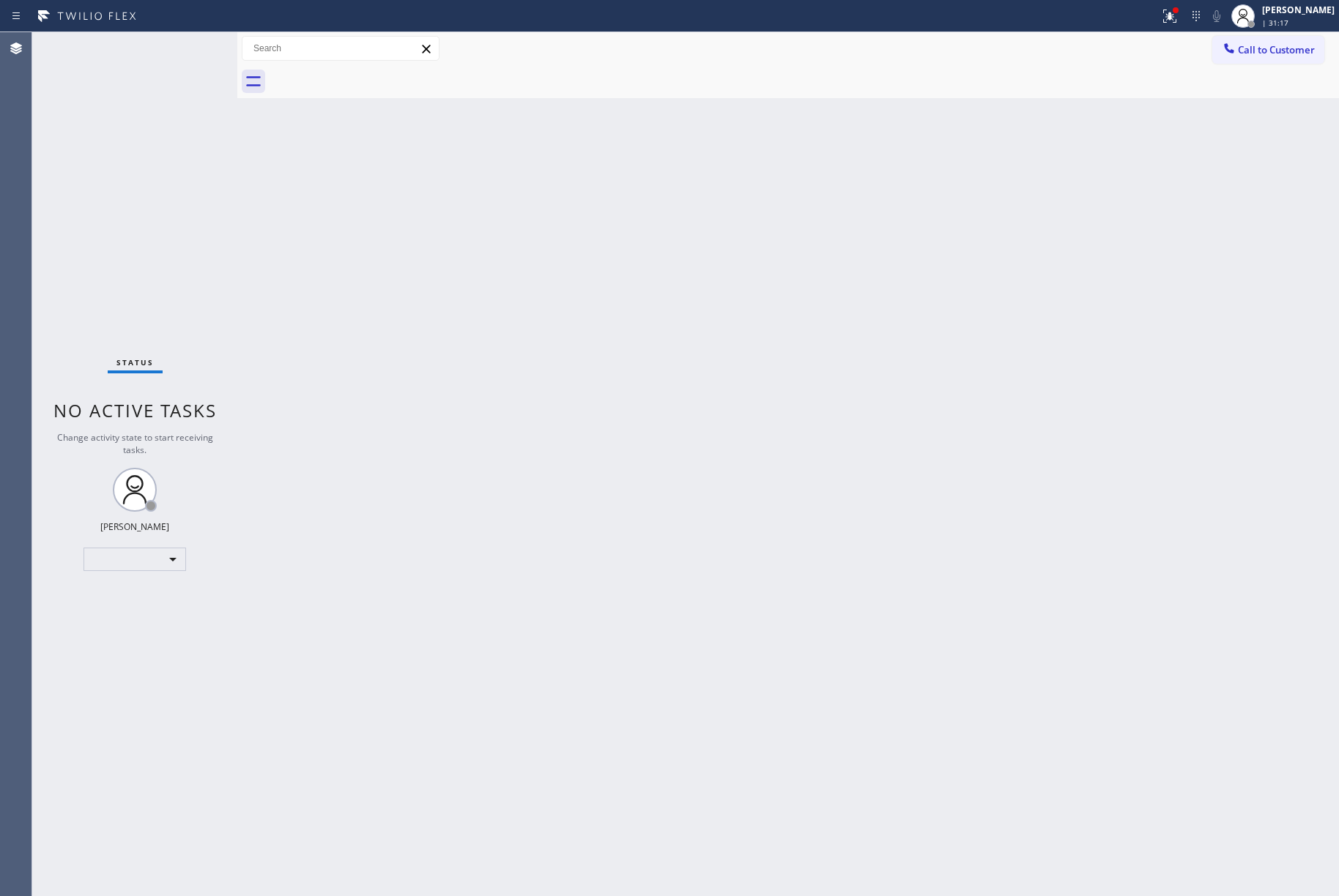
click at [204, 182] on div "Status No active tasks Change activity state to start receiving tasks. Jenelyn …" at bounding box center [135, 465] width 205 height 864
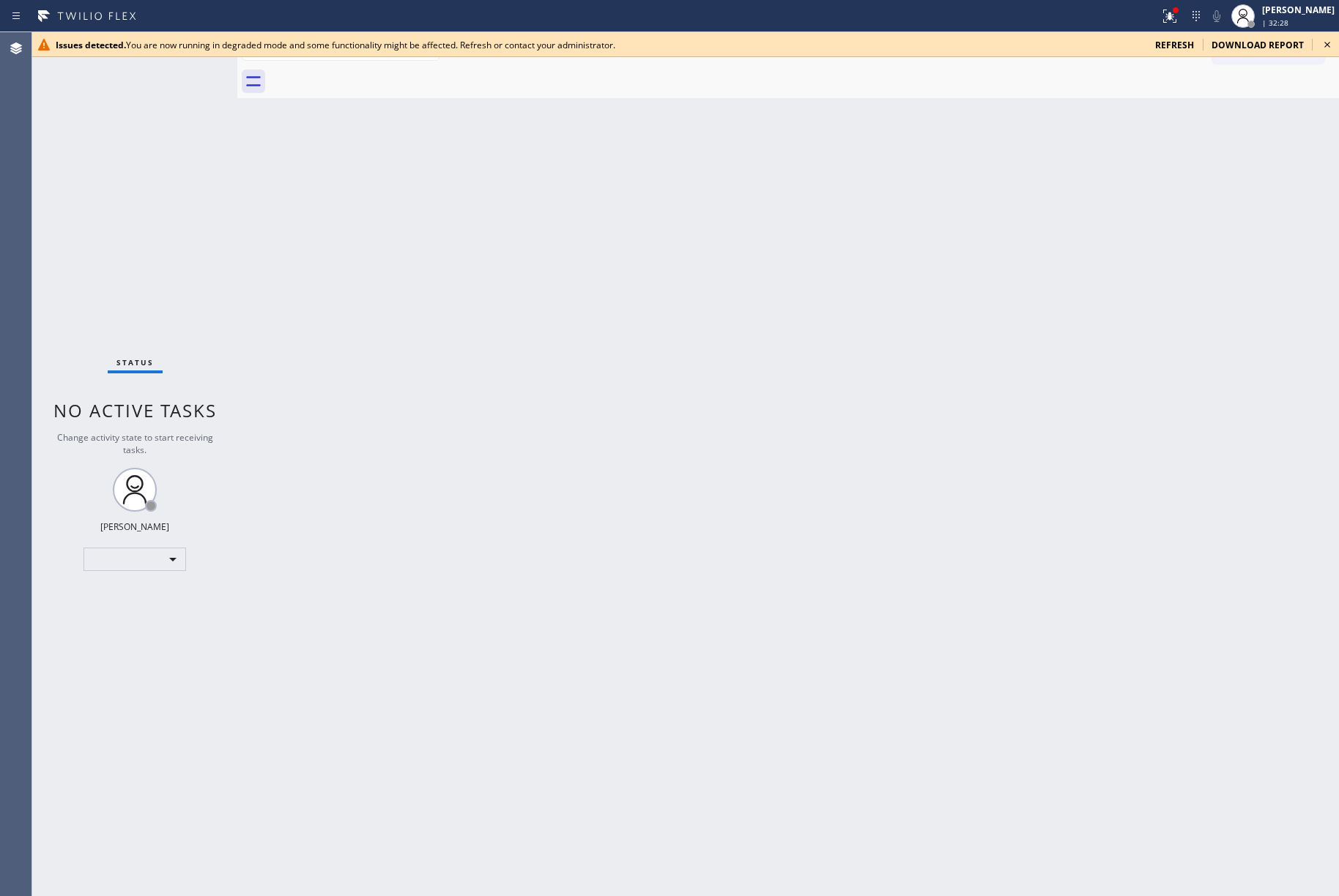
click at [1325, 42] on icon at bounding box center [1327, 44] width 6 height 6
click at [1281, 48] on span "Call to Customer" at bounding box center [1276, 50] width 77 height 13
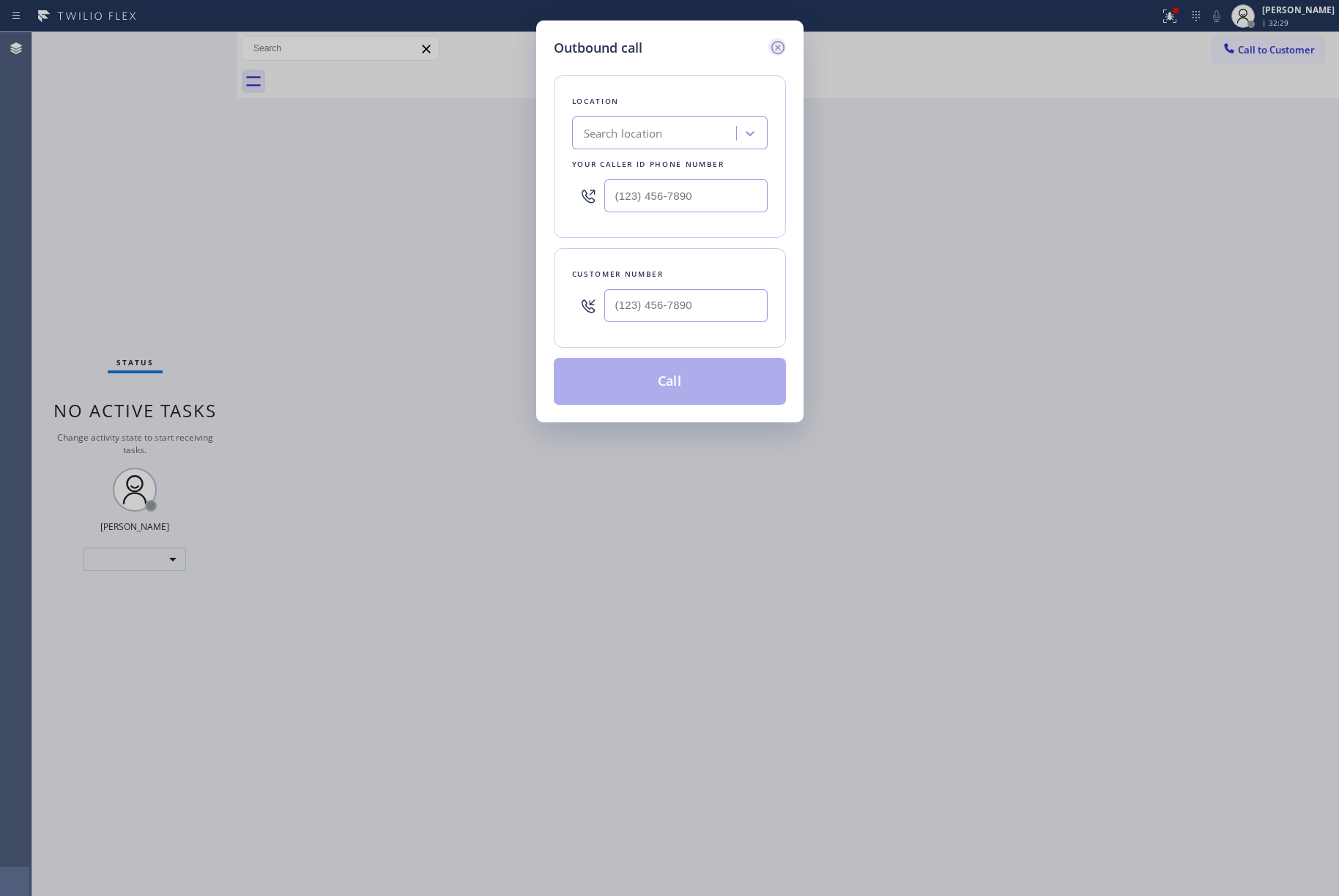
click at [772, 48] on icon at bounding box center [778, 48] width 18 height 18
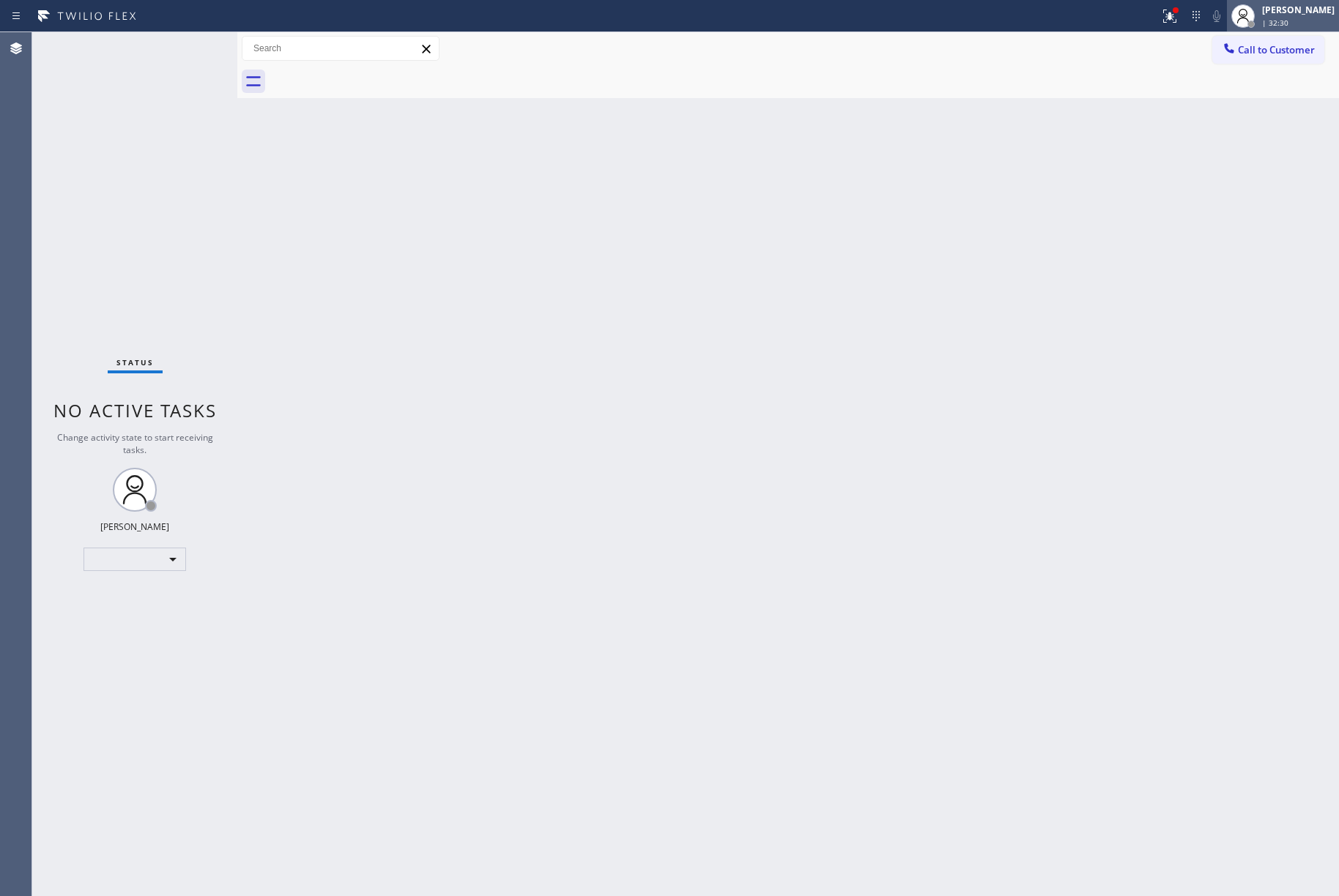
click at [1288, 25] on span "| 32:30" at bounding box center [1275, 23] width 26 height 11
click at [1270, 41] on div "Status report Issues detected You are now running in degraded mode and some fun…" at bounding box center [670, 448] width 1339 height 896
click at [156, 560] on div "​" at bounding box center [135, 559] width 102 height 24
click at [1272, 45] on span "Call to Customer" at bounding box center [1276, 50] width 77 height 13
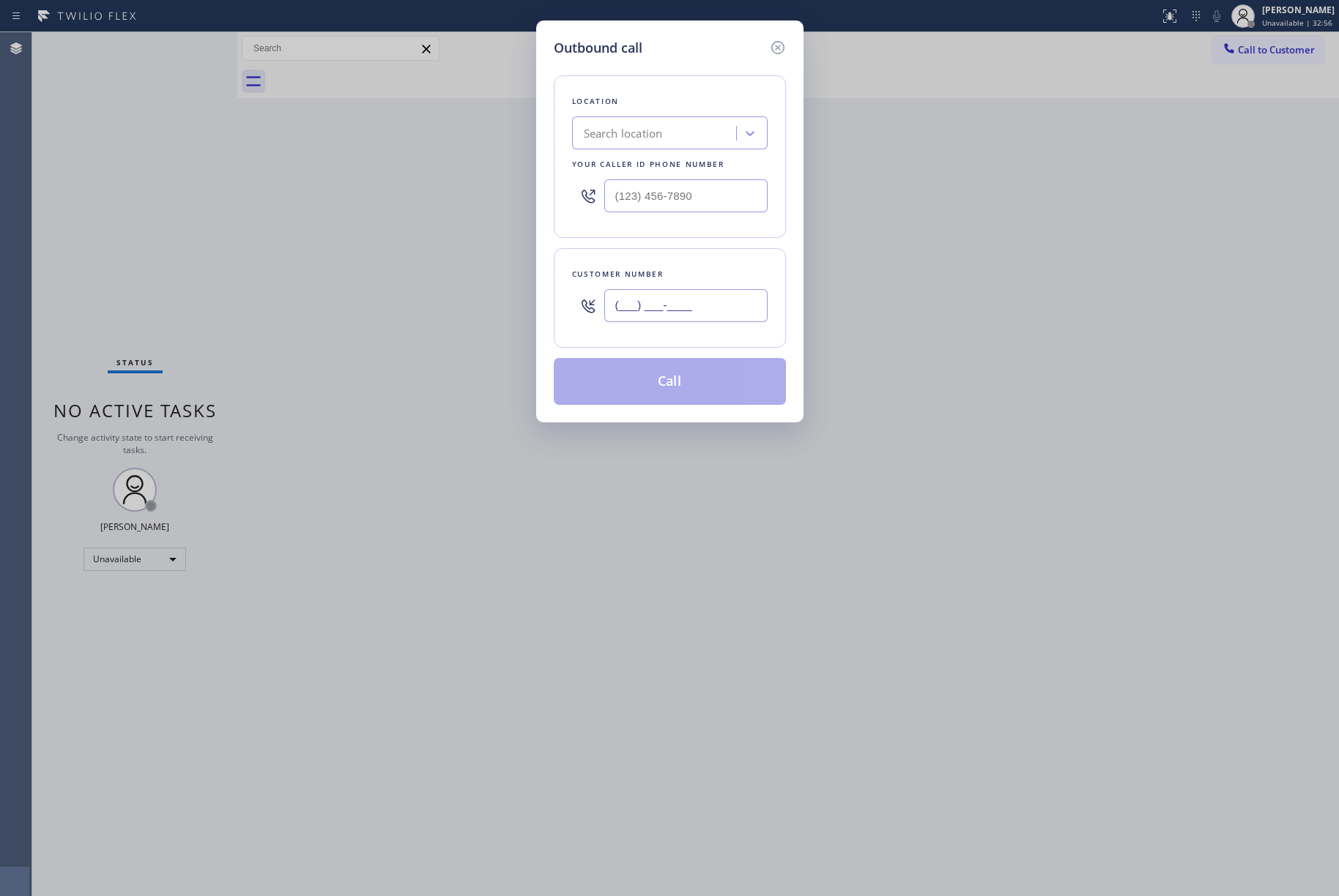
click at [666, 292] on input "(___) ___-____" at bounding box center [686, 305] width 163 height 33
paste input "408) 781-1164"
type input "[PHONE_NUMBER]"
drag, startPoint x: 709, startPoint y: 195, endPoint x: 575, endPoint y: 182, distance: 134.6
click at [575, 182] on div "(___) ___-____" at bounding box center [670, 196] width 196 height 48
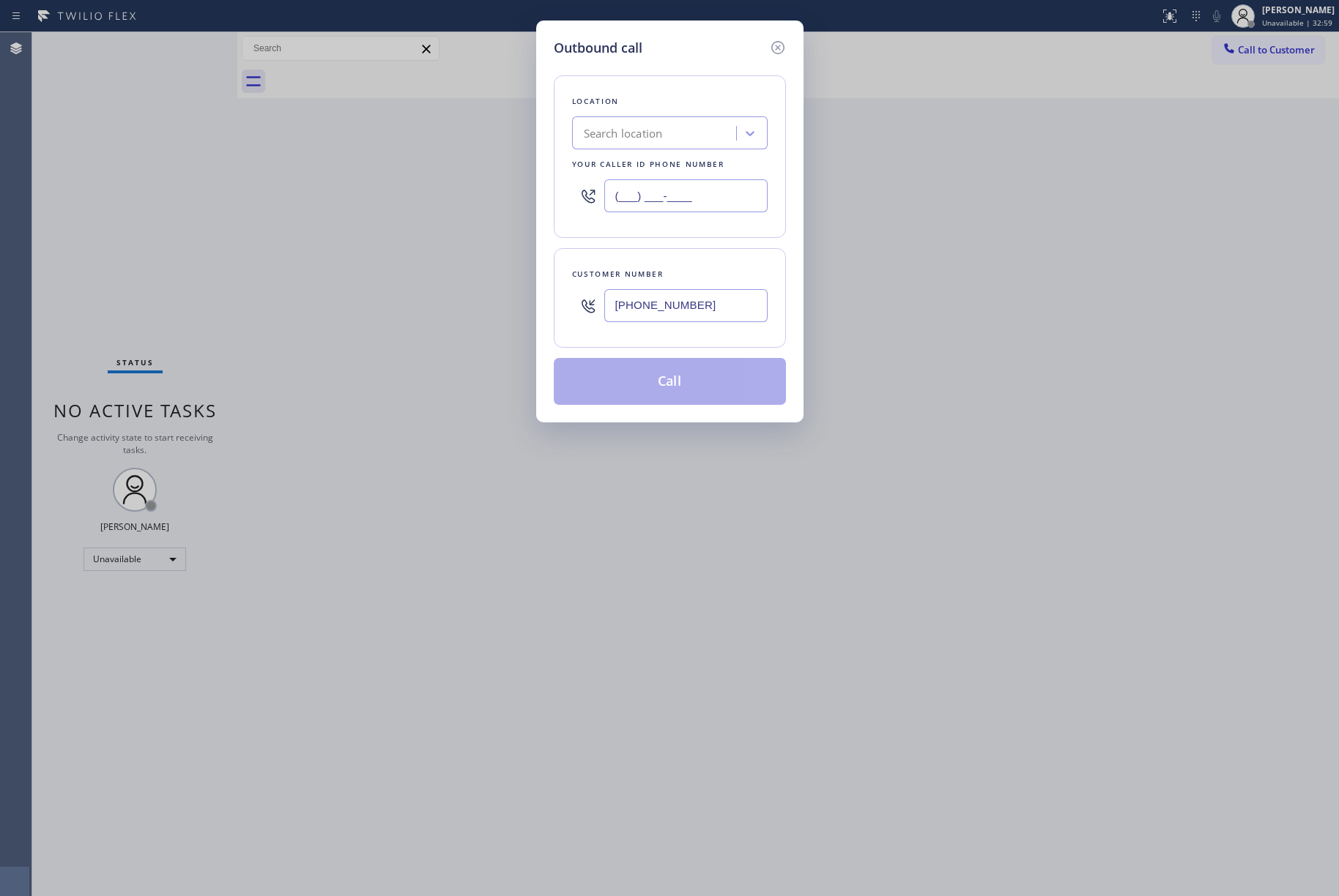
paste input "855) 731-4952"
type input "[PHONE_NUMBER]"
drag, startPoint x: 679, startPoint y: 89, endPoint x: 692, endPoint y: 98, distance: 15.8
click at [680, 88] on div "Location Search location Your caller id phone number (855) 731-4952" at bounding box center [670, 157] width 232 height 162
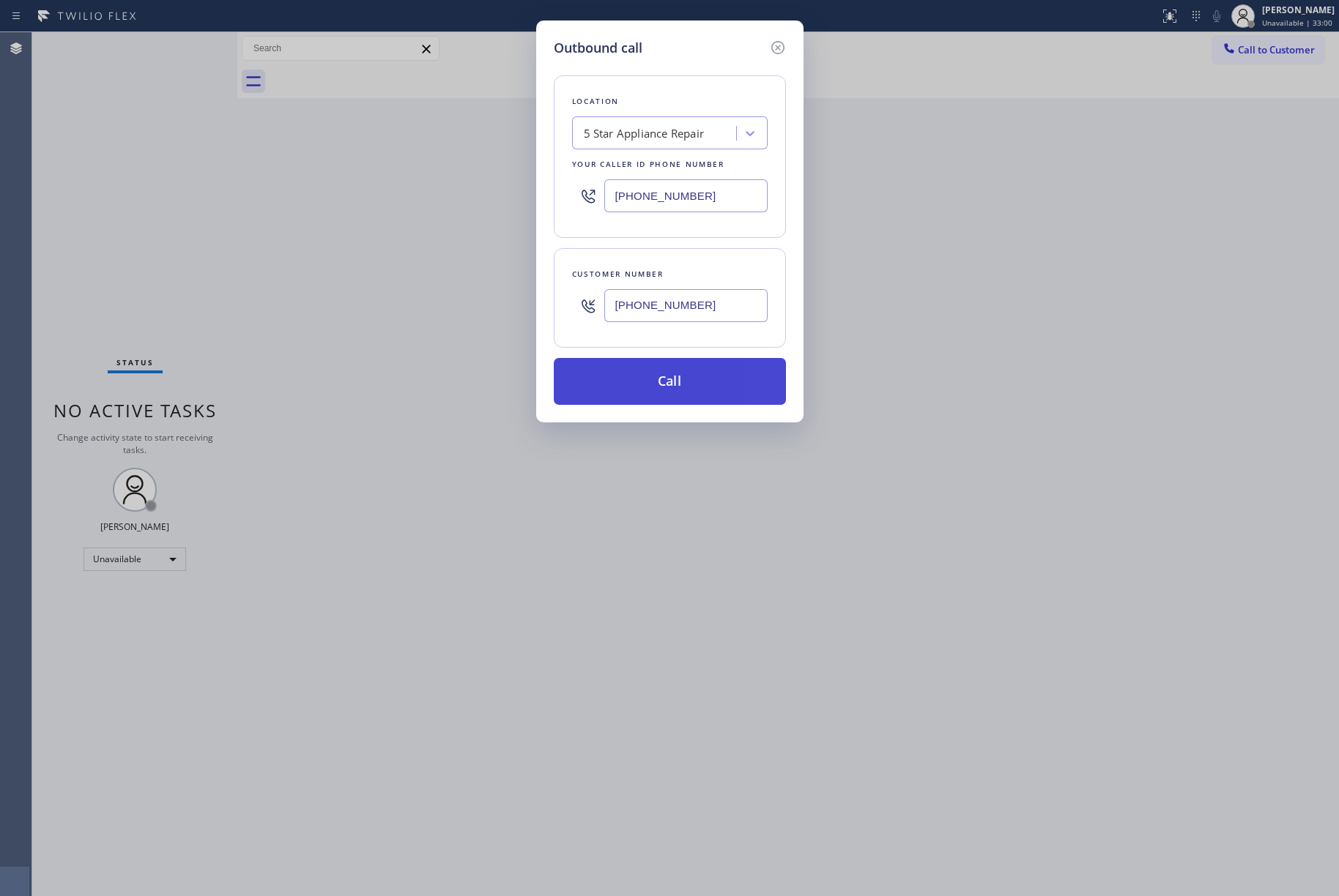
click at [664, 373] on button "Call" at bounding box center [670, 382] width 232 height 47
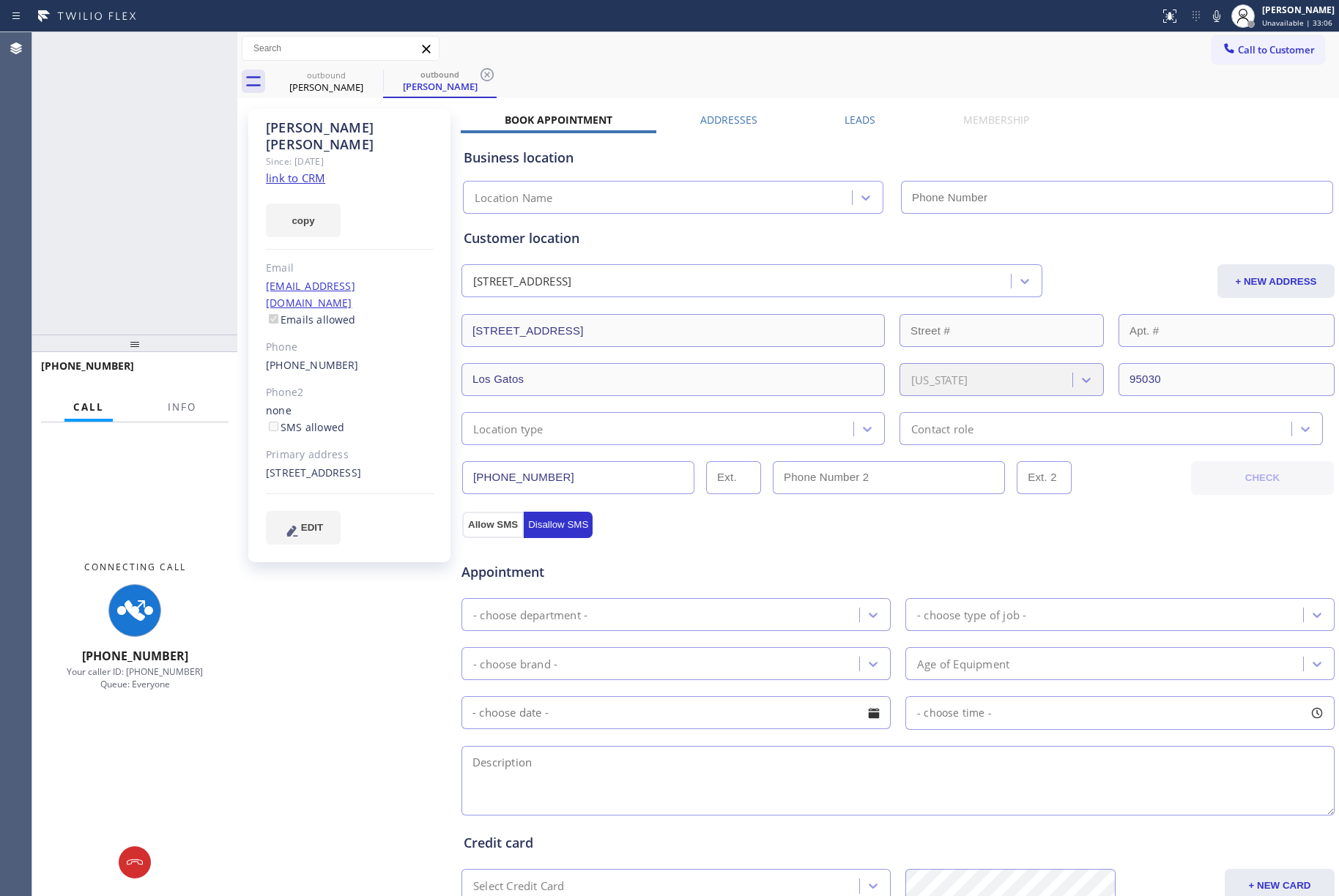
type input "[PHONE_NUMBER]"
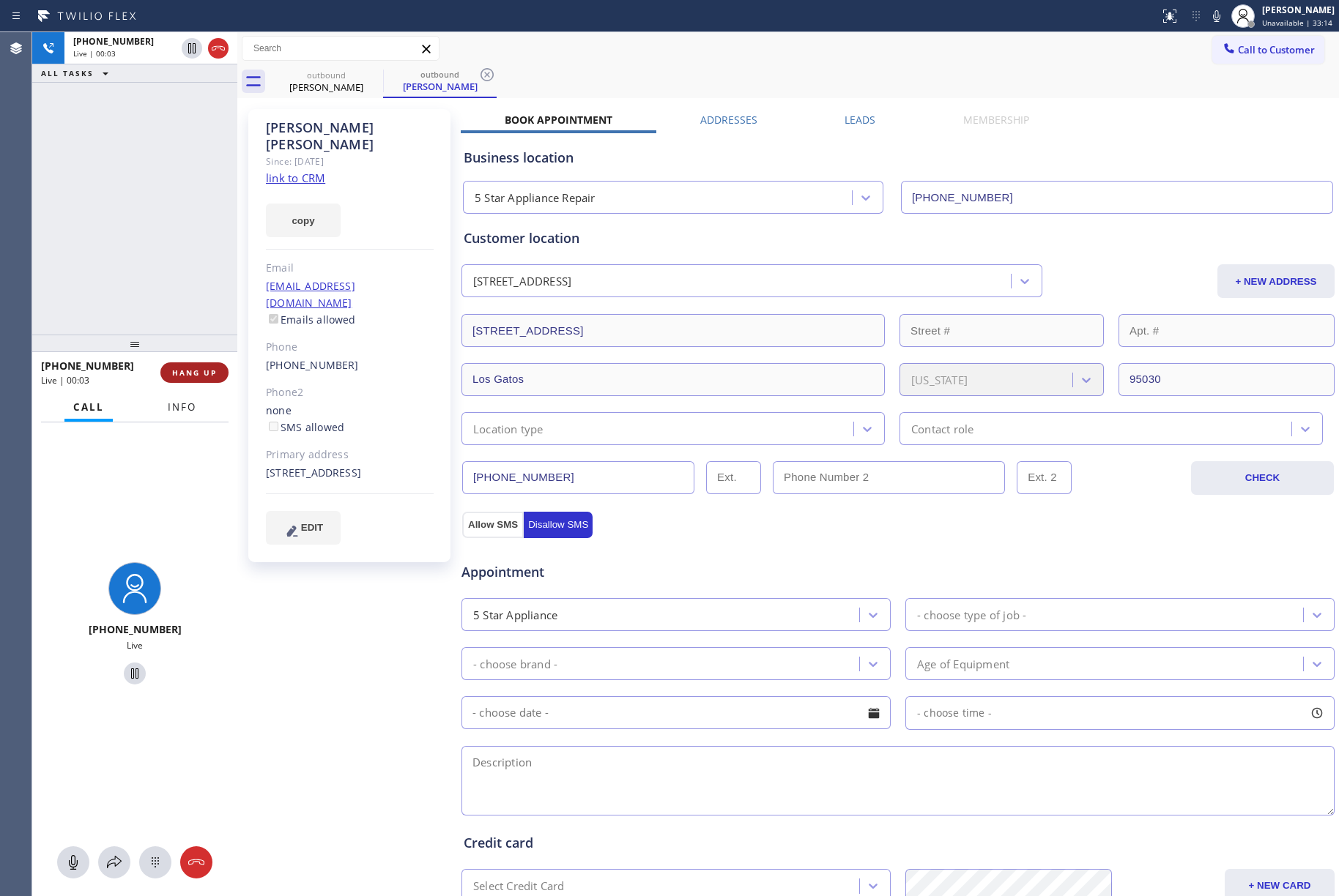
drag, startPoint x: 192, startPoint y: 403, endPoint x: 194, endPoint y: 374, distance: 29.1
click at [192, 396] on button "Info" at bounding box center [182, 407] width 46 height 28
click at [194, 374] on span "HANG UP" at bounding box center [194, 372] width 45 height 11
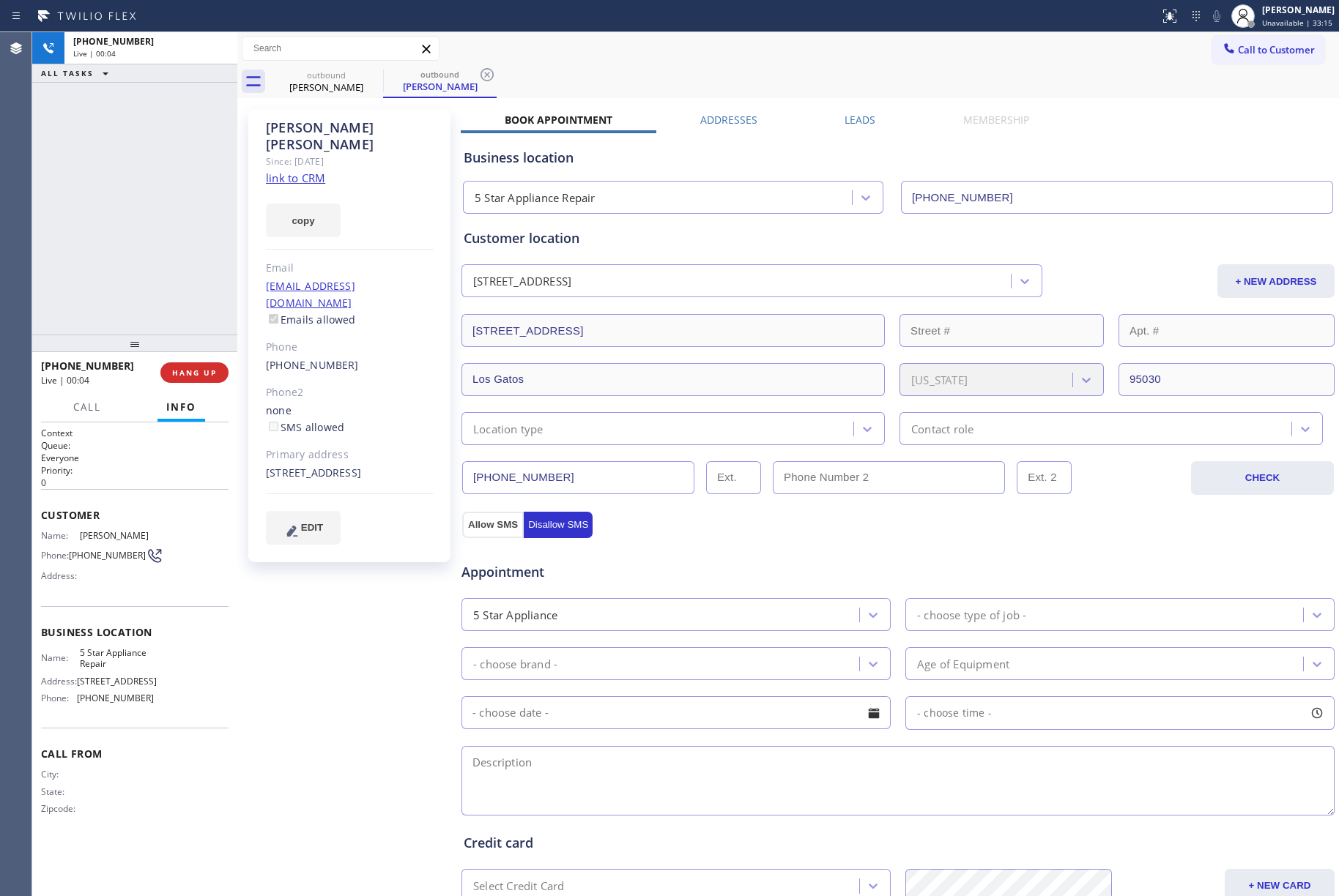
drag, startPoint x: 199, startPoint y: 374, endPoint x: 170, endPoint y: 224, distance: 152.8
click at [201, 374] on span "HANG UP" at bounding box center [194, 372] width 45 height 11
click at [170, 224] on div "ALL TASKS ALL TASKS ACTIVE TASKS TASKS IN WRAP UP +14087811164 Wrap up | 00:01" at bounding box center [135, 184] width 205 height 302
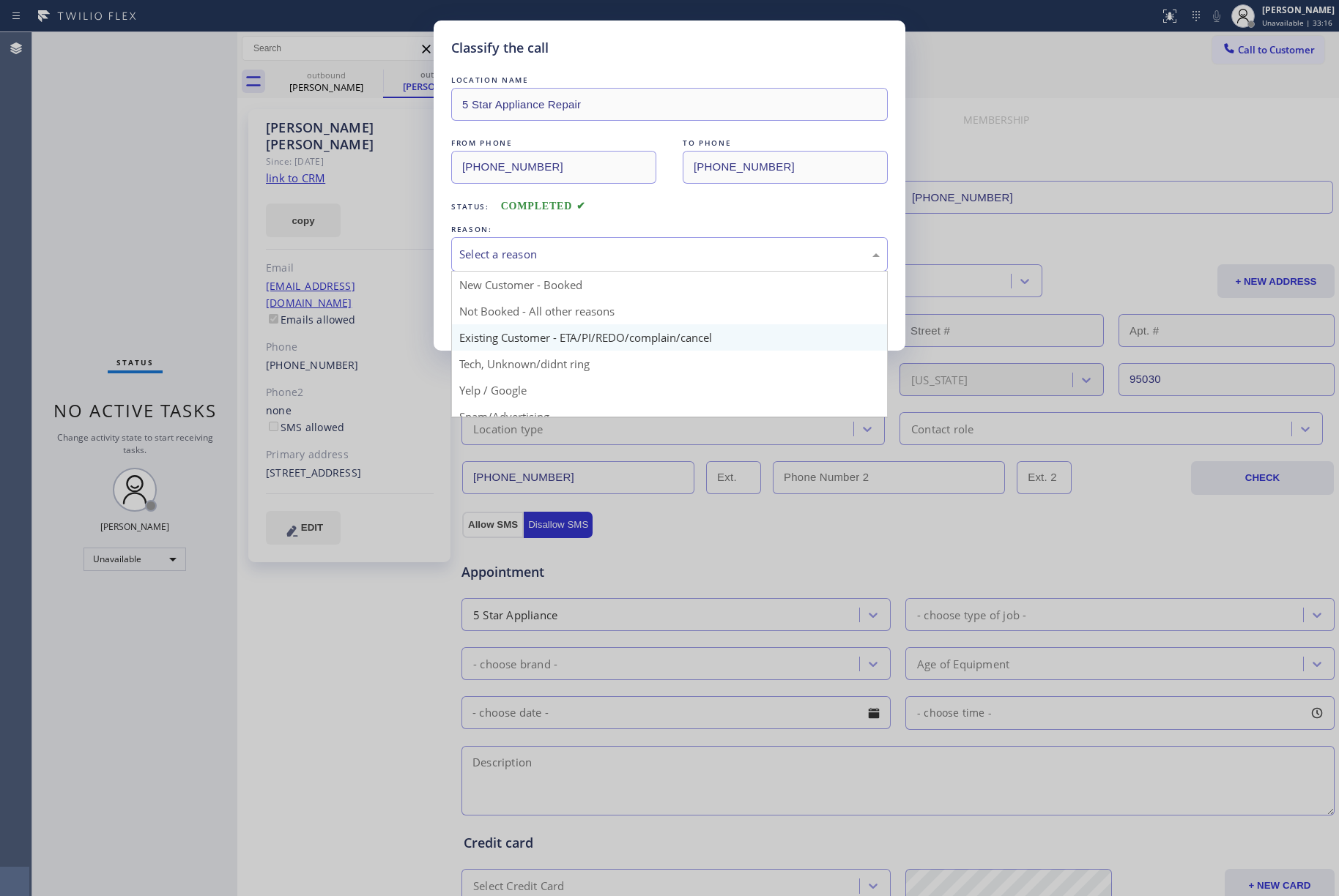
drag, startPoint x: 607, startPoint y: 256, endPoint x: 514, endPoint y: 349, distance: 131.5
click at [604, 264] on div "Select a reason" at bounding box center [669, 254] width 436 height 34
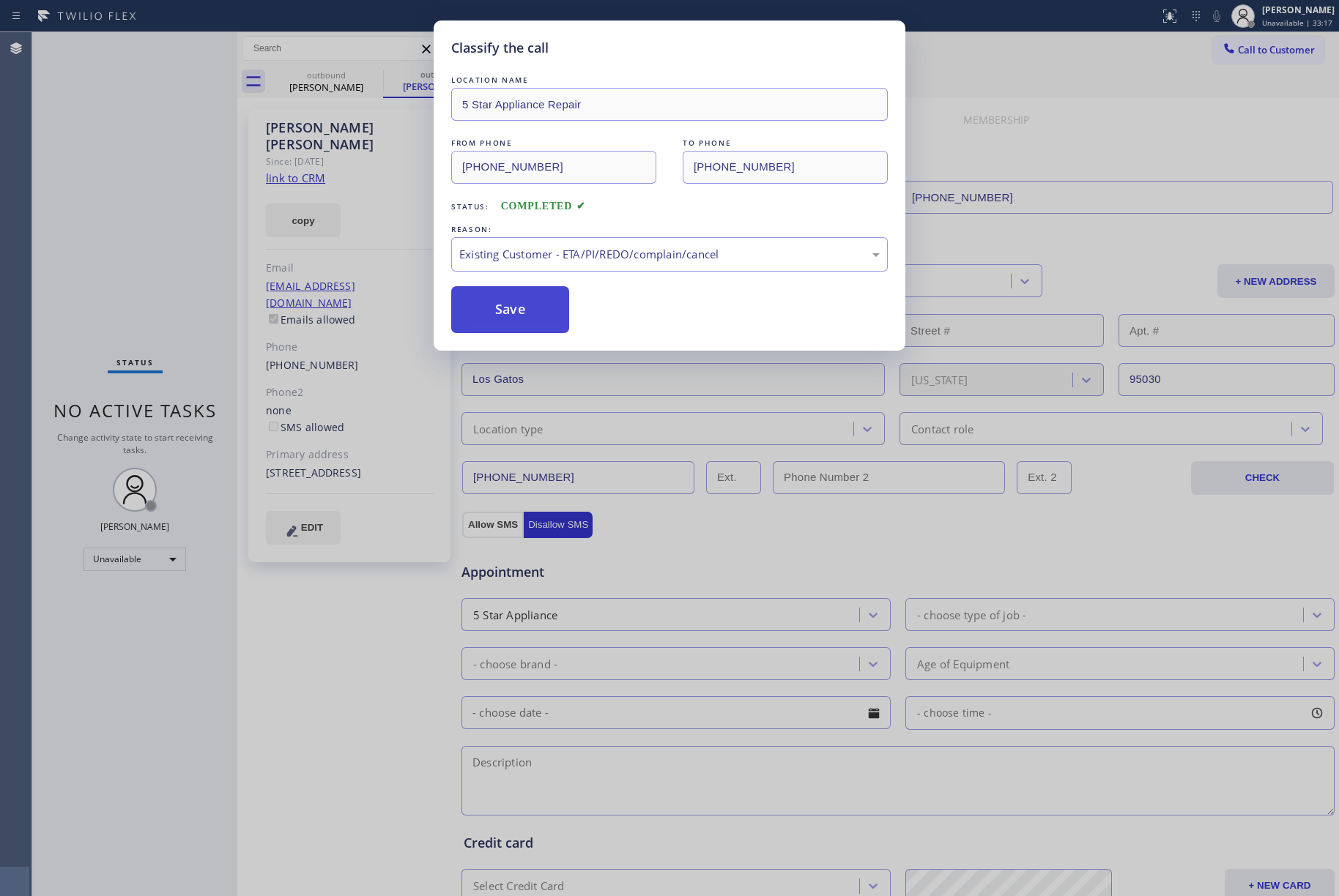
click at [483, 312] on button "Save" at bounding box center [509, 309] width 118 height 47
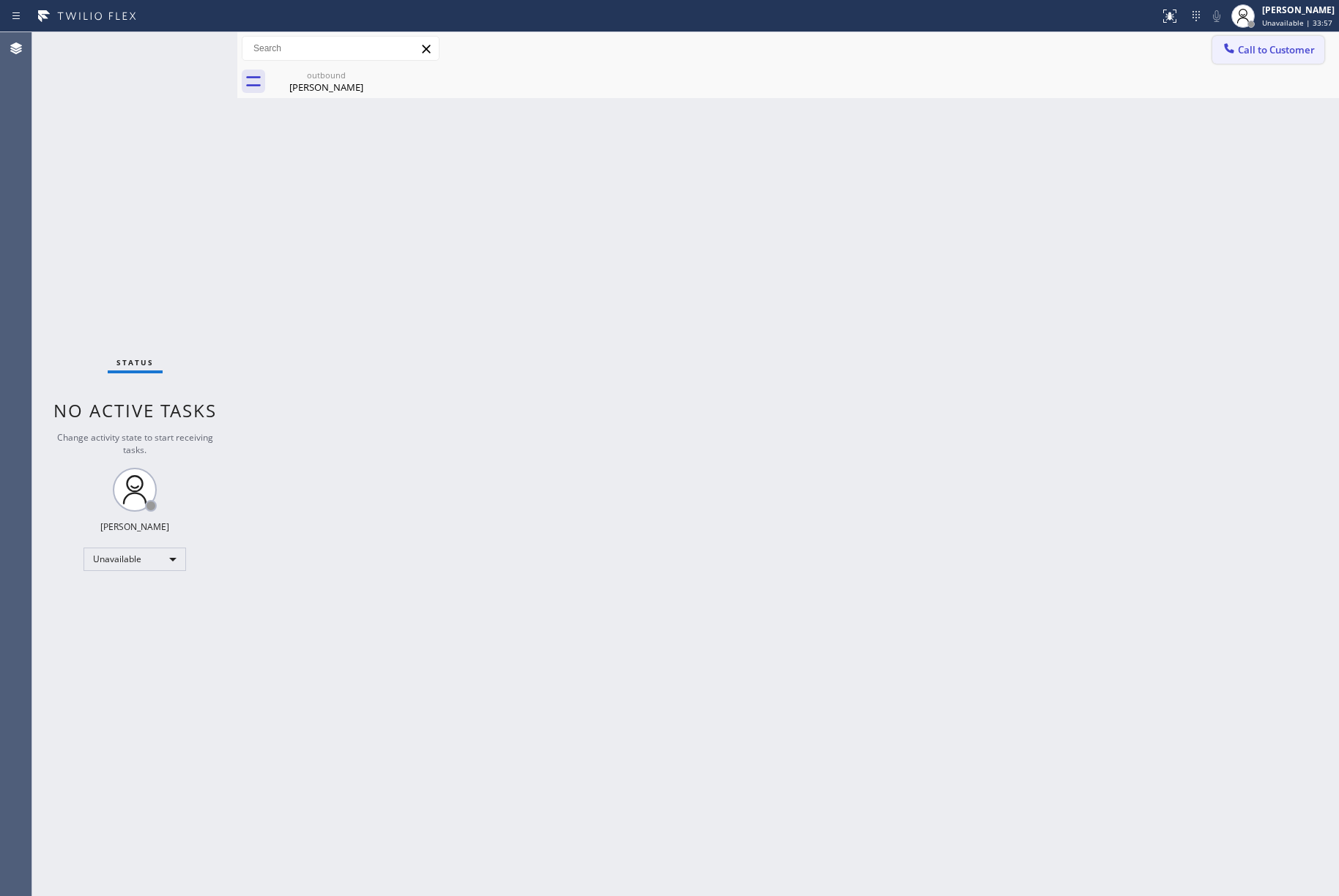
click at [1267, 60] on button "Call to Customer" at bounding box center [1268, 50] width 112 height 28
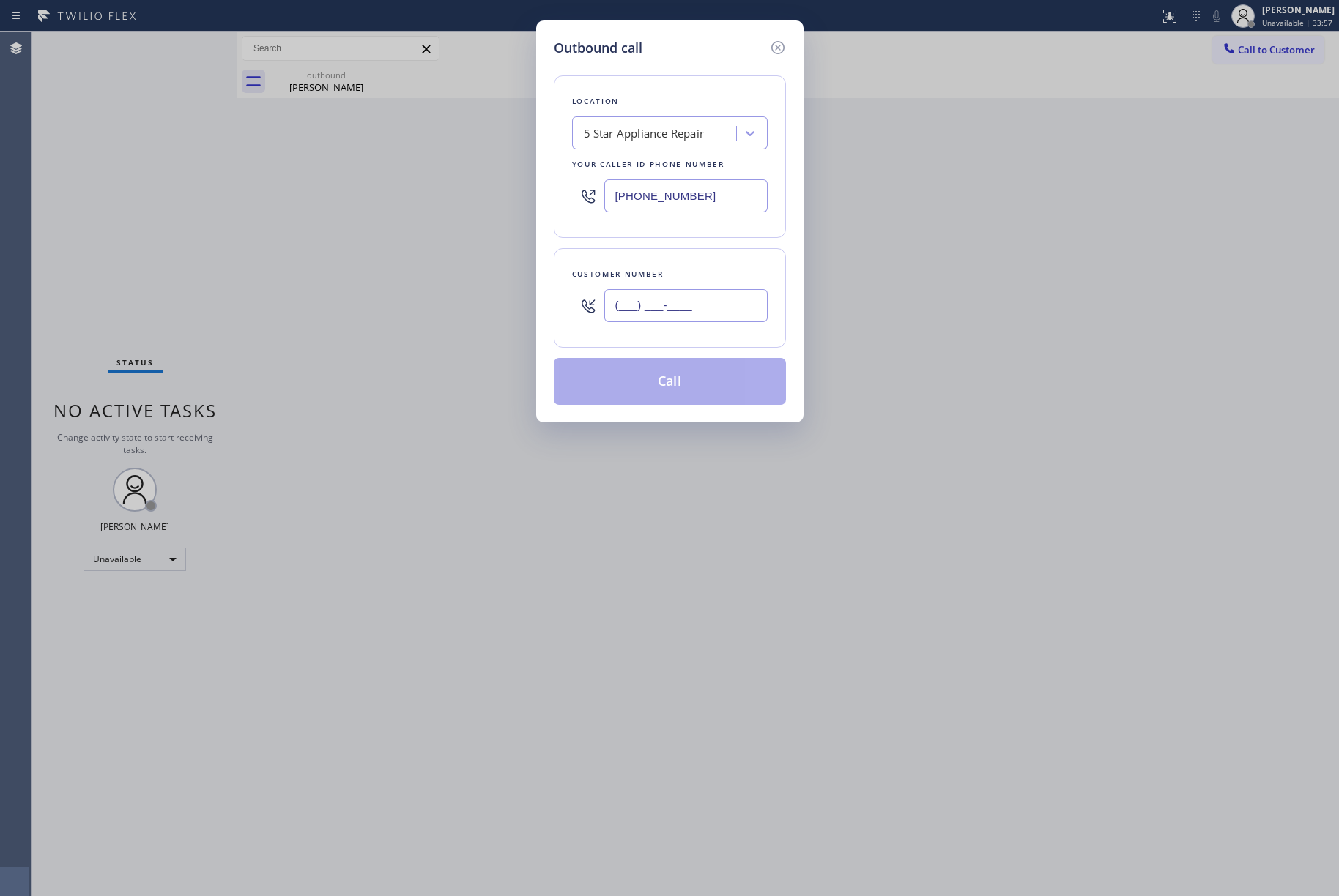
click at [684, 301] on input "(___) ___-____" at bounding box center [686, 305] width 163 height 33
paste input "516) 457-1950"
type input "[PHONE_NUMBER]"
click at [684, 275] on div "Customer number" at bounding box center [670, 274] width 196 height 15
click at [672, 374] on button "Call" at bounding box center [670, 382] width 232 height 47
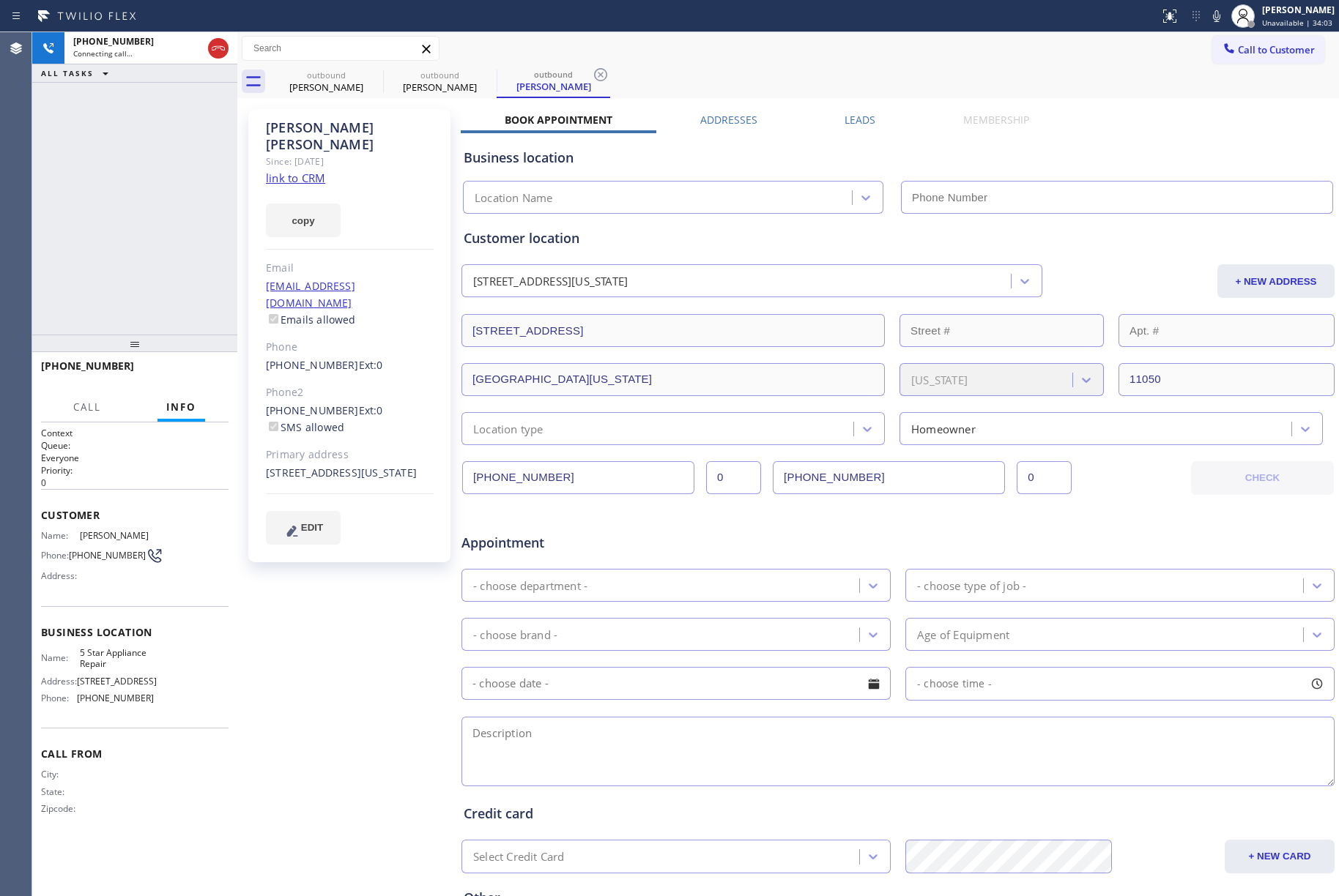
type input "[PHONE_NUMBER]"
click at [194, 366] on button "HANG UP" at bounding box center [194, 372] width 68 height 20
click at [195, 309] on div "+15164571950 Live | 00:57 ALL TASKS ALL TASKS ACTIVE TASKS TASKS IN WRAP UP" at bounding box center [135, 184] width 205 height 302
click at [214, 366] on button "HANG UP" at bounding box center [194, 372] width 68 height 20
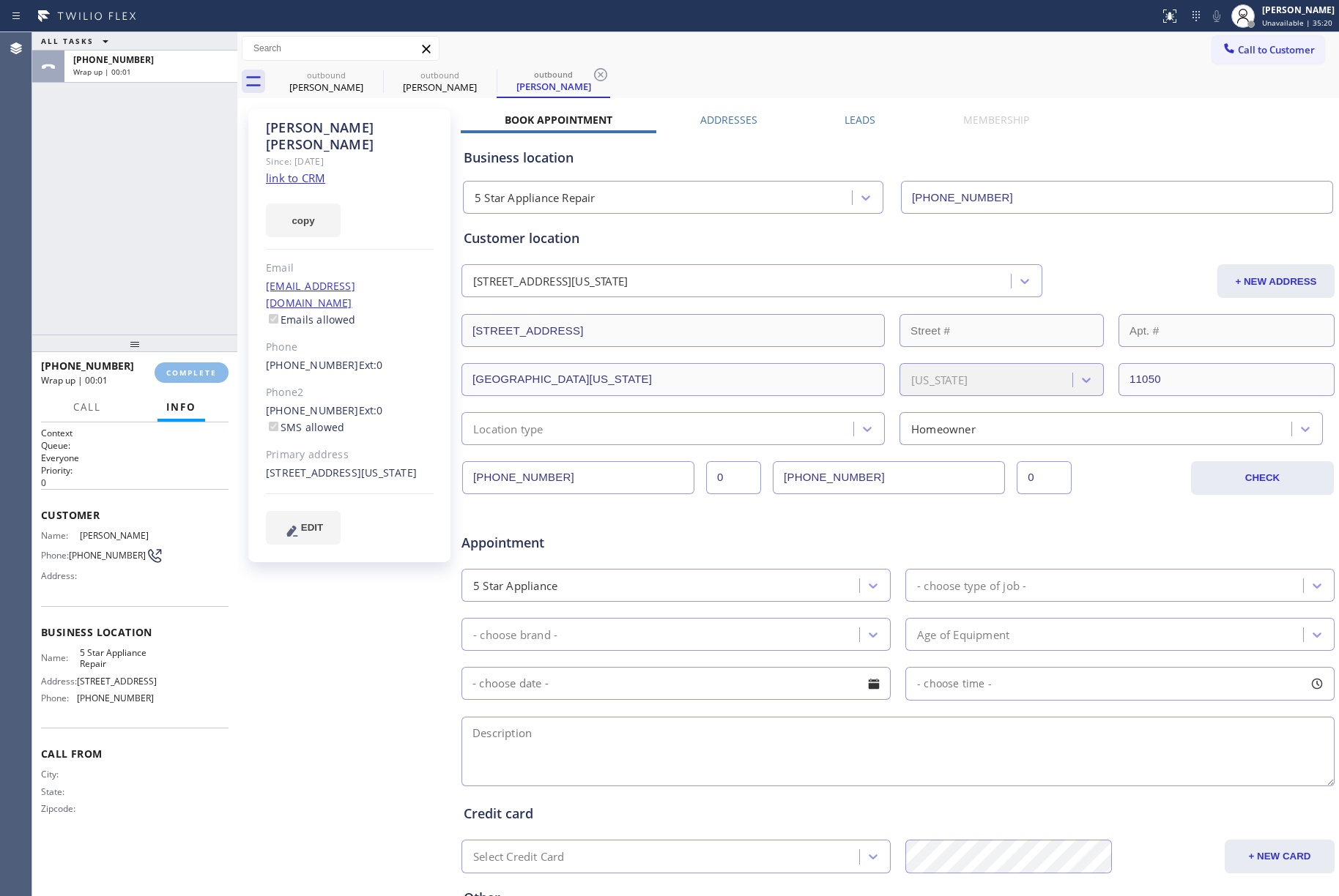
click at [174, 241] on div "ALL TASKS ALL TASKS ACTIVE TASKS TASKS IN WRAP UP +15164571950 Wrap up | 00:01" at bounding box center [135, 184] width 205 height 302
click at [174, 241] on div "ALL TASKS ALL TASKS ACTIVE TASKS TASKS IN WRAP UP +15164571950 Wrap up | 00:02" at bounding box center [135, 184] width 205 height 302
click at [190, 369] on span "COMPLETE" at bounding box center [192, 372] width 50 height 11
click at [145, 283] on div "ALL TASKS ALL TASKS ACTIVE TASKS TASKS IN WRAP UP +15164571950 Wrap up | 00:03" at bounding box center [135, 184] width 205 height 302
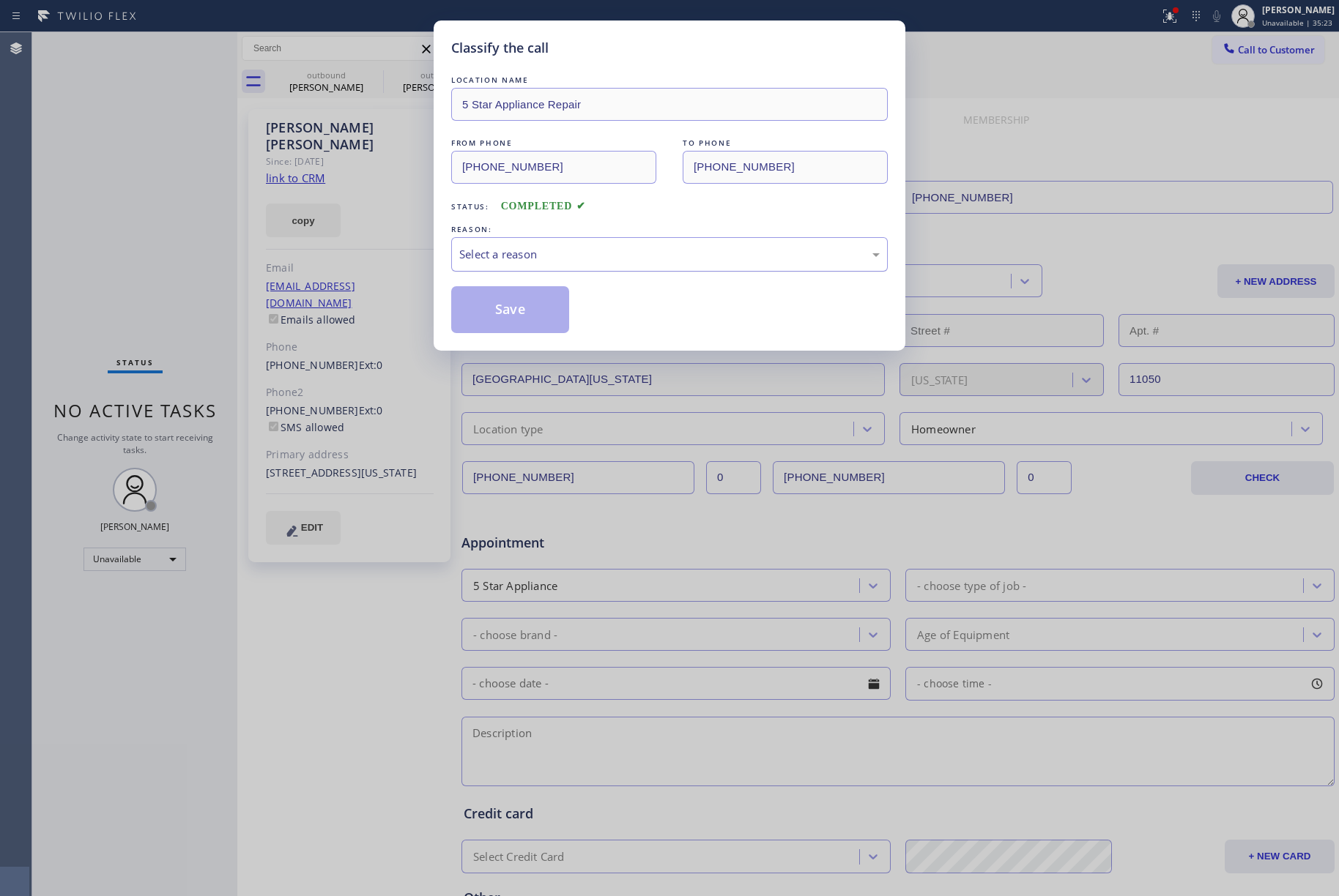
drag, startPoint x: 600, startPoint y: 241, endPoint x: 595, endPoint y: 258, distance: 17.7
click at [599, 248] on div "Select a reason" at bounding box center [669, 254] width 436 height 34
click at [488, 320] on button "Save" at bounding box center [509, 309] width 118 height 47
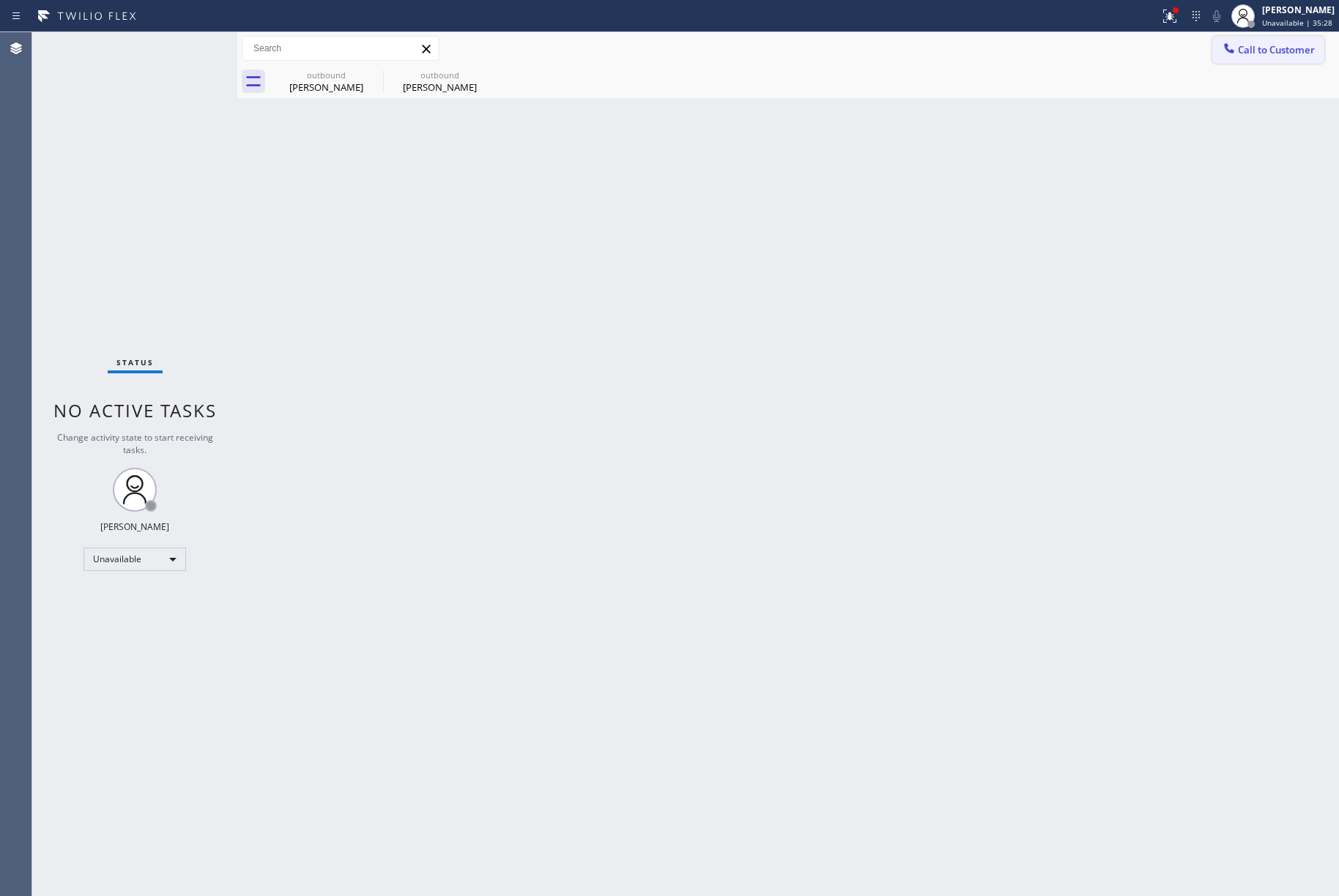
click at [1263, 54] on span "Call to Customer" at bounding box center [1276, 50] width 77 height 13
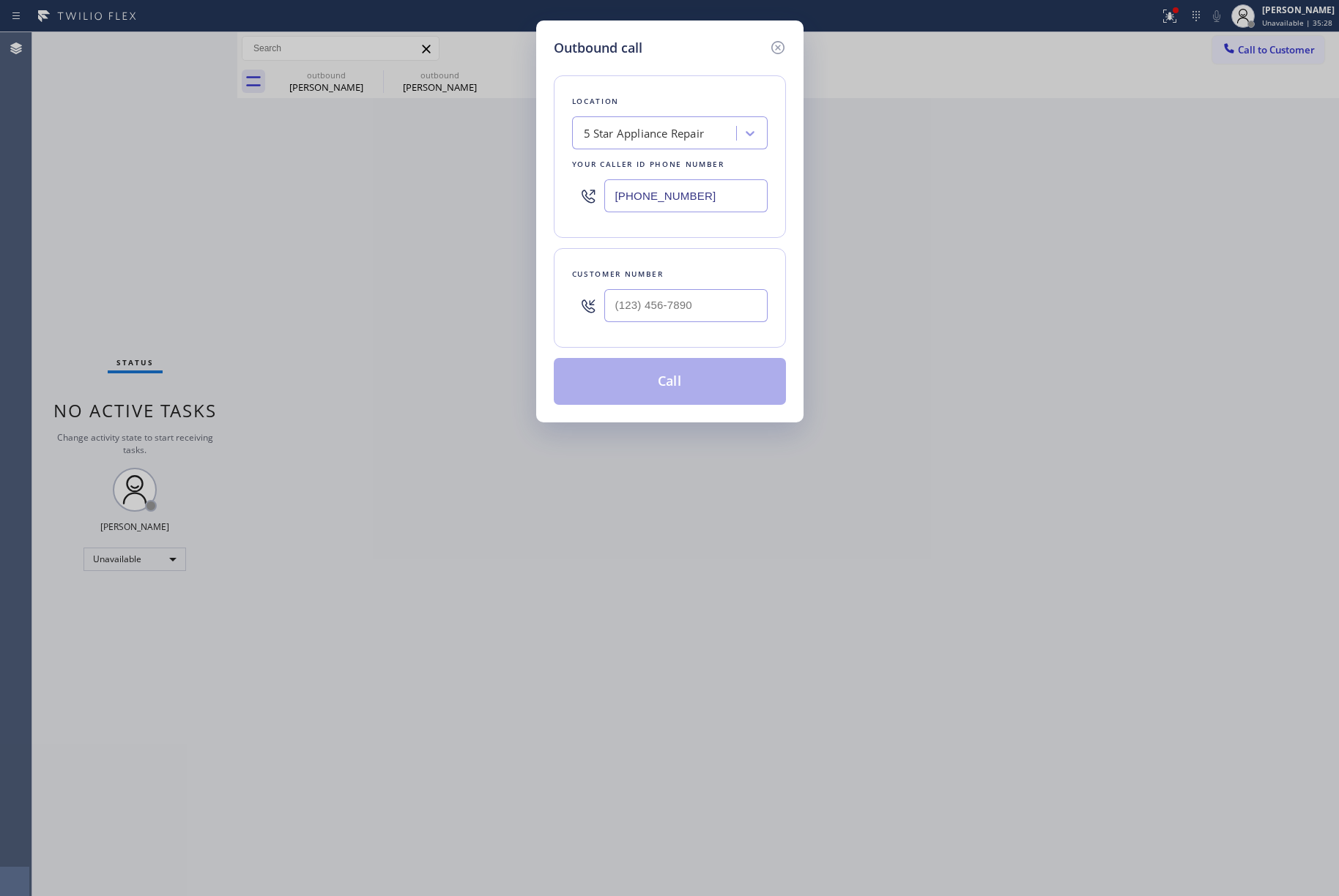
click at [657, 286] on div at bounding box center [686, 305] width 163 height 48
click at [668, 272] on div "Customer number" at bounding box center [670, 274] width 196 height 15
click at [686, 301] on input "(___) ___-____" at bounding box center [686, 305] width 163 height 33
paste input "619) 709-3130"
type input "[PHONE_NUMBER]"
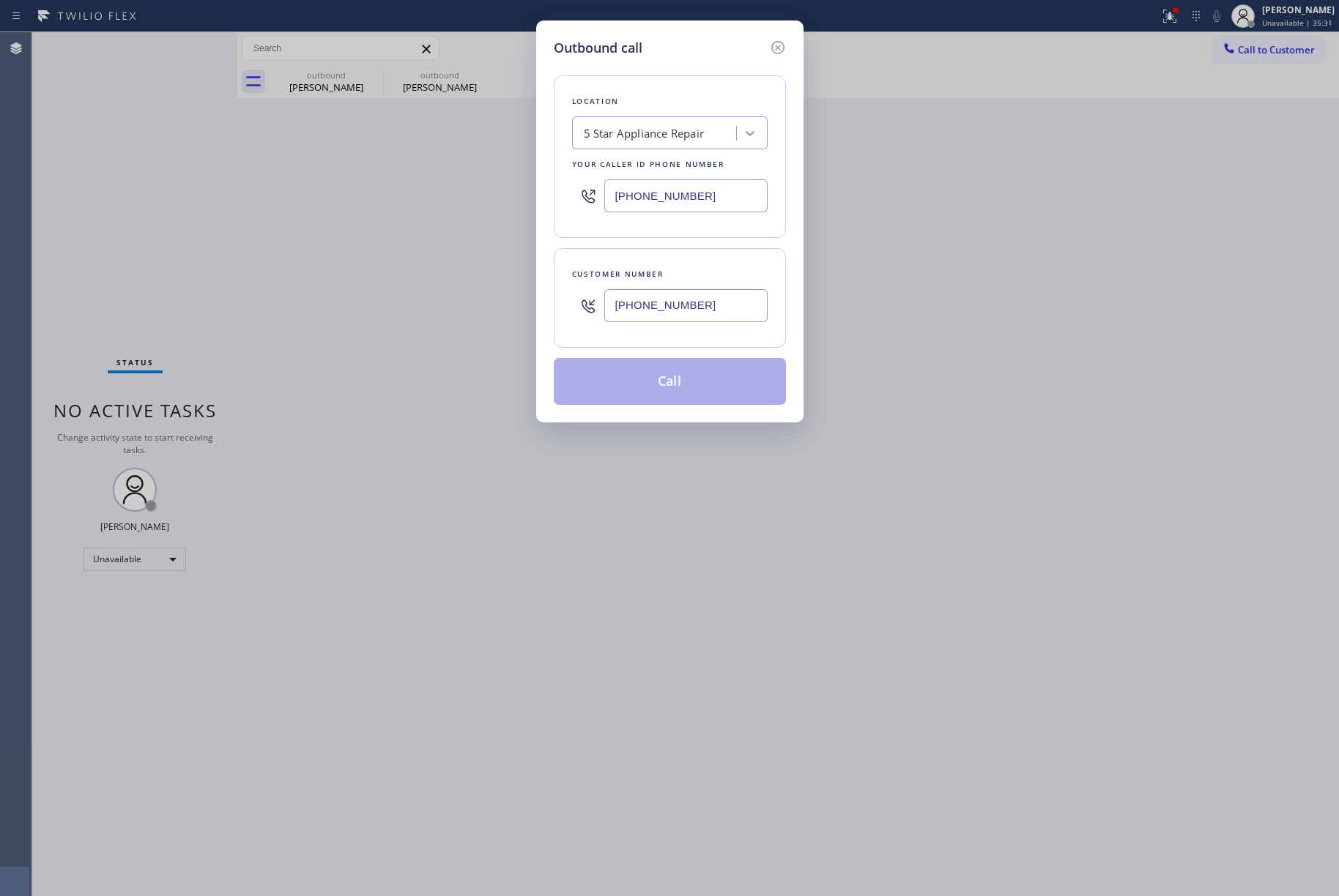
click at [689, 381] on button "Call" at bounding box center [670, 382] width 232 height 47
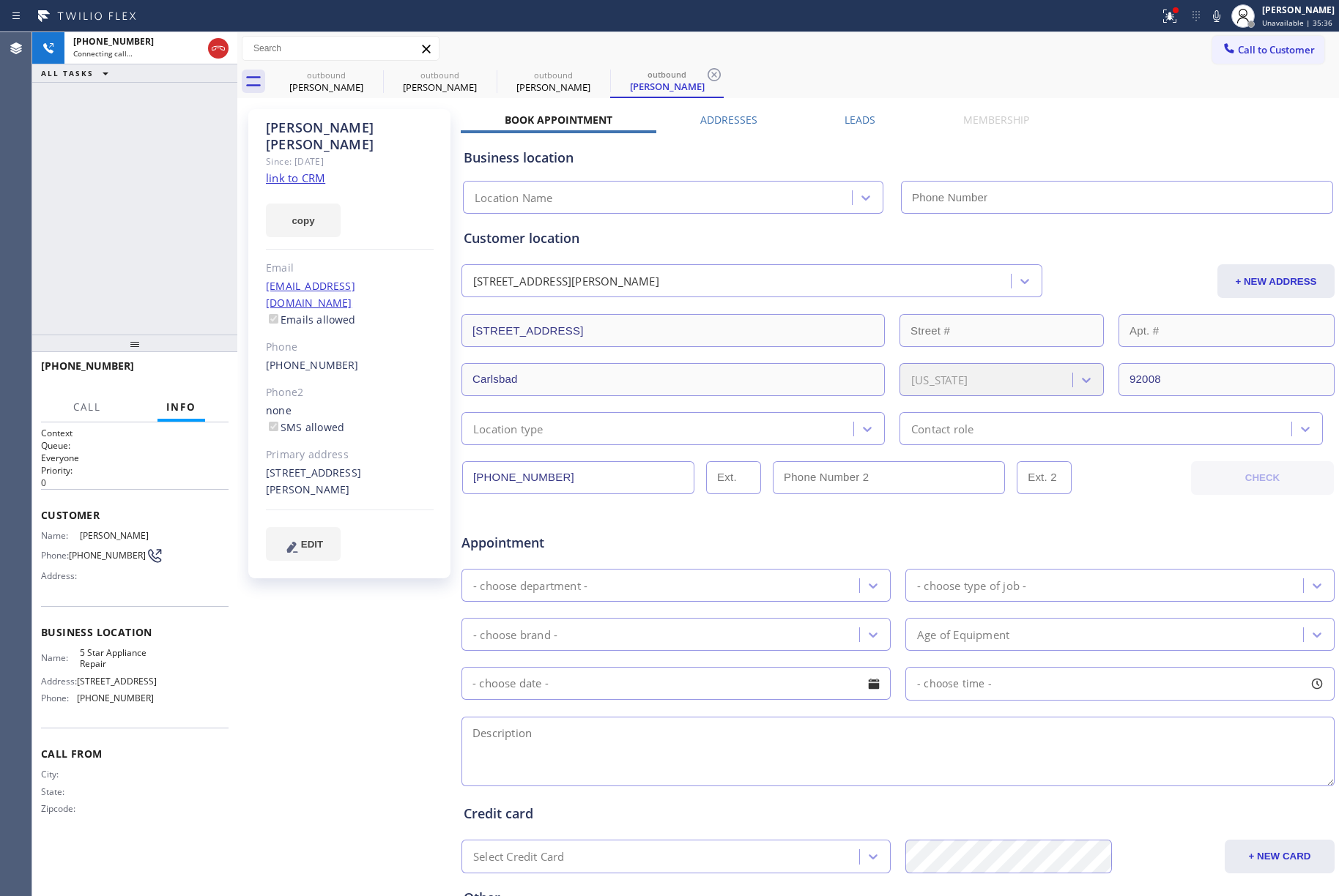
type input "[PHONE_NUMBER]"
click at [197, 370] on span "HANG UP" at bounding box center [194, 372] width 45 height 11
drag, startPoint x: 190, startPoint y: 315, endPoint x: 204, endPoint y: 372, distance: 58.7
click at [194, 335] on div "+16197093130 Live | 00:05 ALL TASKS ALL TASKS ACTIVE TASKS TASKS IN WRAP UP +16…" at bounding box center [135, 465] width 205 height 864
click at [204, 372] on span "HANG UP" at bounding box center [194, 372] width 45 height 11
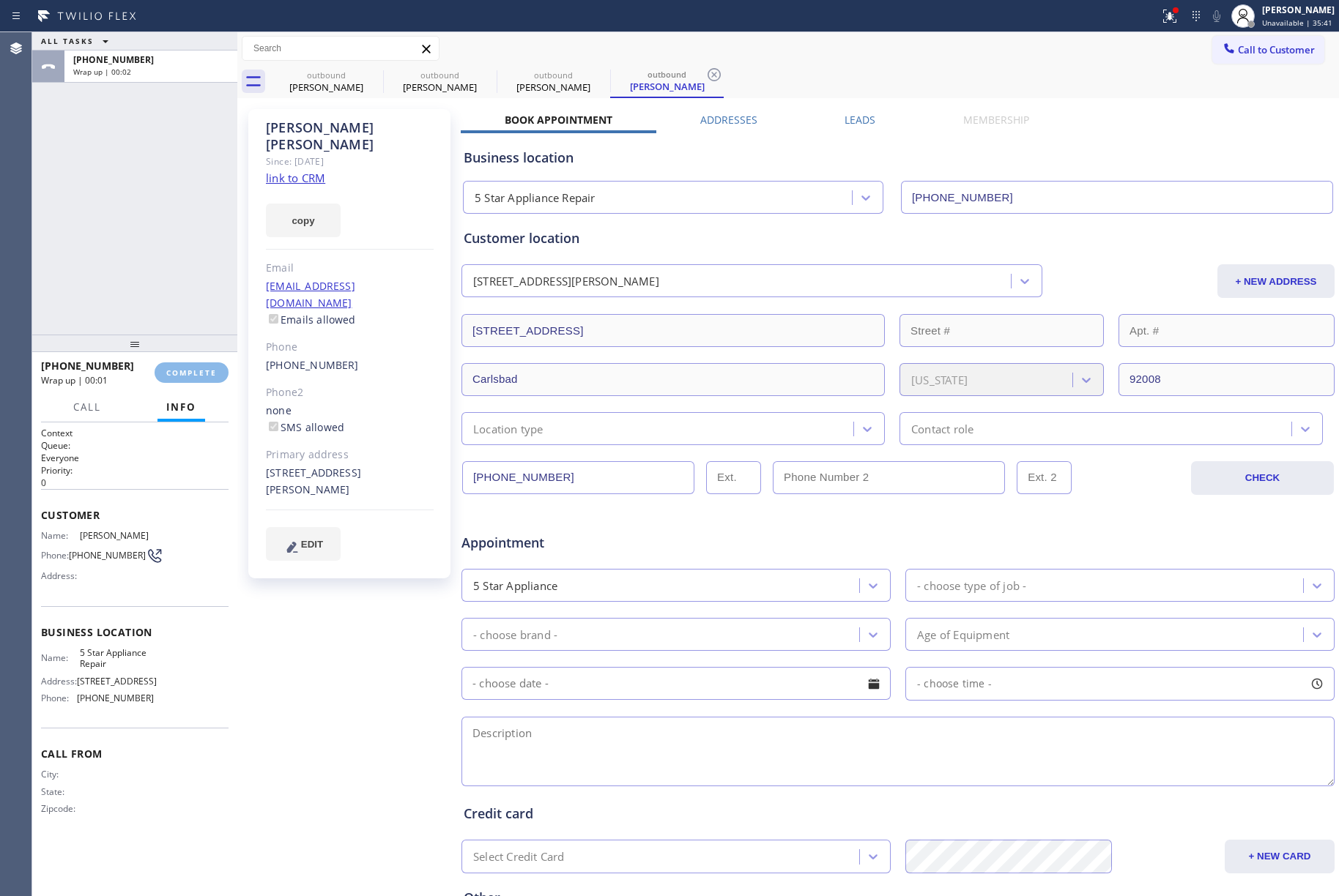
click at [185, 262] on div "ALL TASKS ALL TASKS ACTIVE TASKS TASKS IN WRAP UP [PHONE_NUMBER] Wrap up | 00:02" at bounding box center [135, 184] width 205 height 302
drag, startPoint x: 191, startPoint y: 360, endPoint x: 197, endPoint y: 372, distance: 13.4
click at [192, 363] on div "[PHONE_NUMBER] Wrap up | 00:02 COMPLETE" at bounding box center [134, 372] width 188 height 38
click at [197, 372] on span "COMPLETE" at bounding box center [192, 372] width 50 height 11
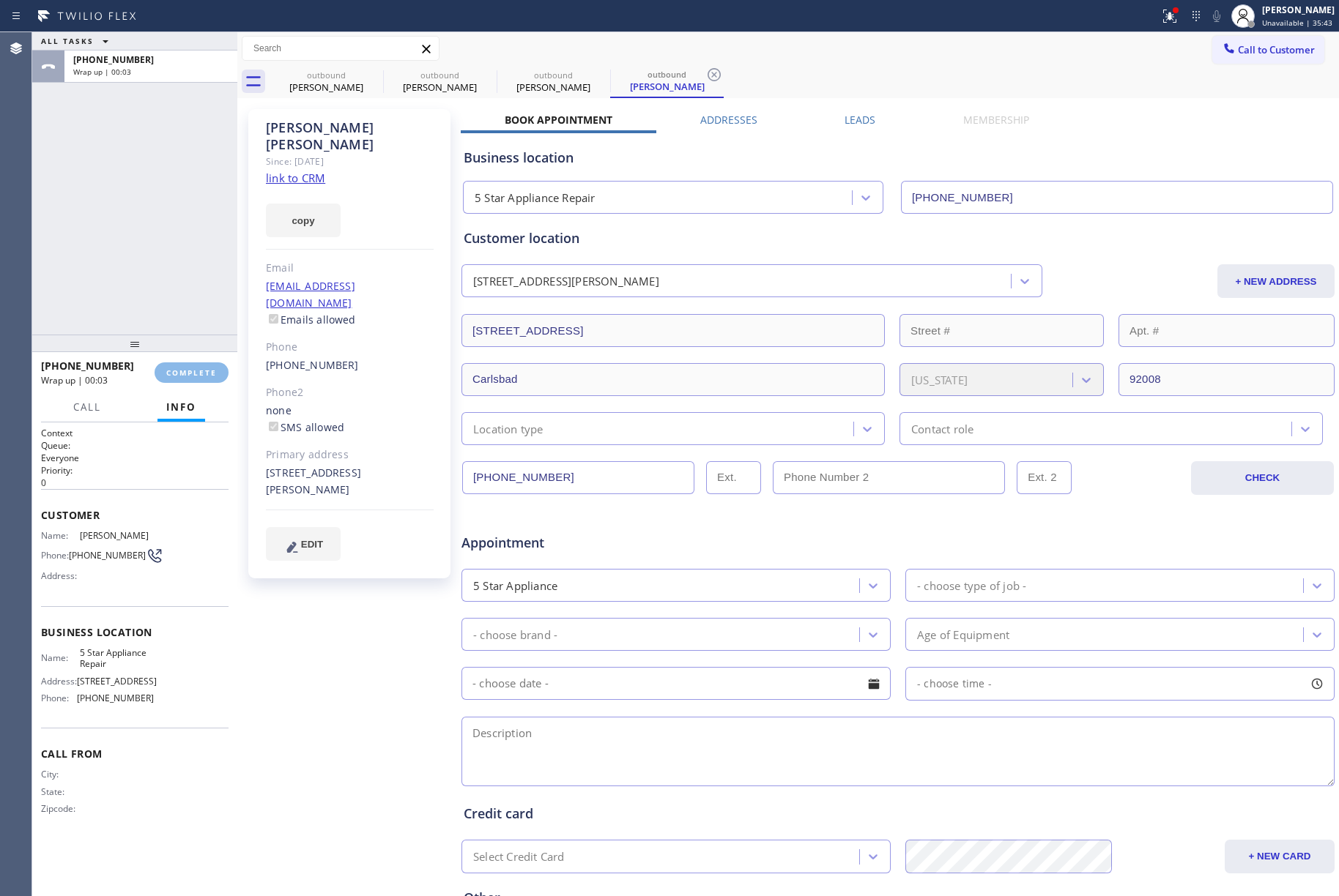
click at [166, 258] on div "ALL TASKS ALL TASKS ACTIVE TASKS TASKS IN WRAP UP +16197093130 Wrap up | 00:03" at bounding box center [135, 184] width 205 height 302
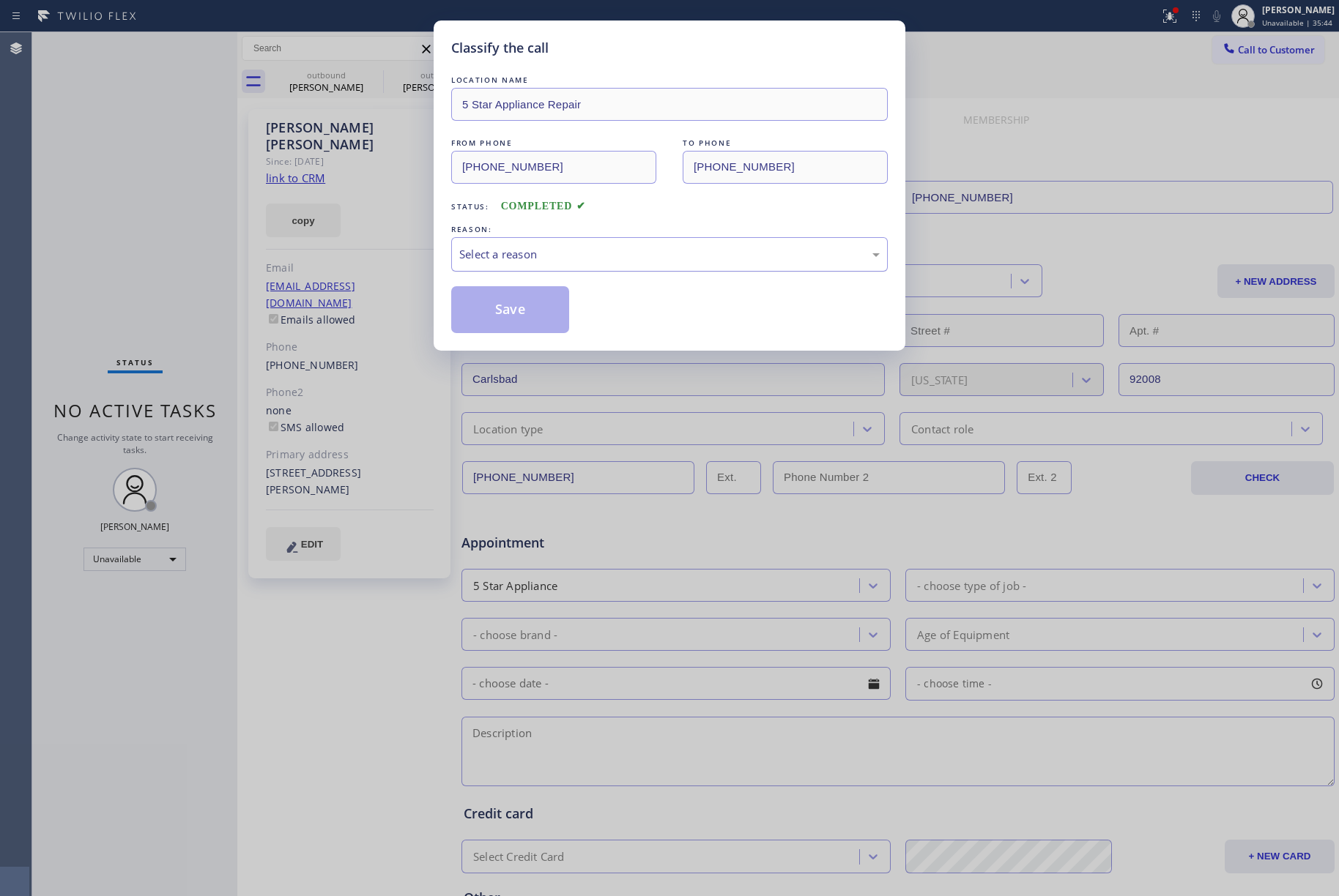
drag, startPoint x: 578, startPoint y: 241, endPoint x: 577, endPoint y: 267, distance: 26.0
click at [577, 241] on div "Select a reason" at bounding box center [669, 254] width 436 height 34
click at [539, 321] on button "Save" at bounding box center [509, 309] width 118 height 47
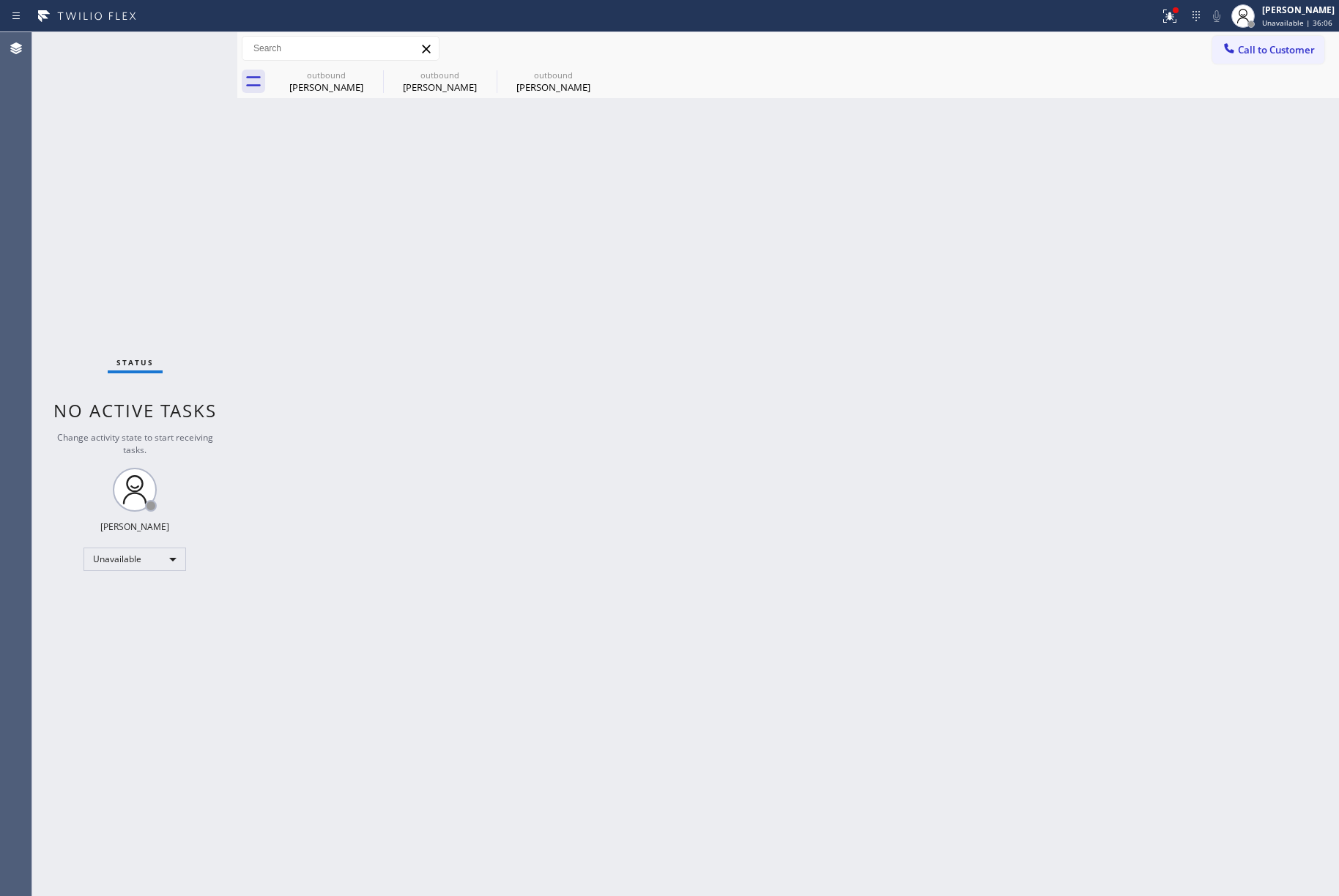
drag, startPoint x: 1266, startPoint y: 59, endPoint x: 674, endPoint y: 162, distance: 600.9
click at [1259, 60] on button "Call to Customer" at bounding box center [1268, 50] width 112 height 28
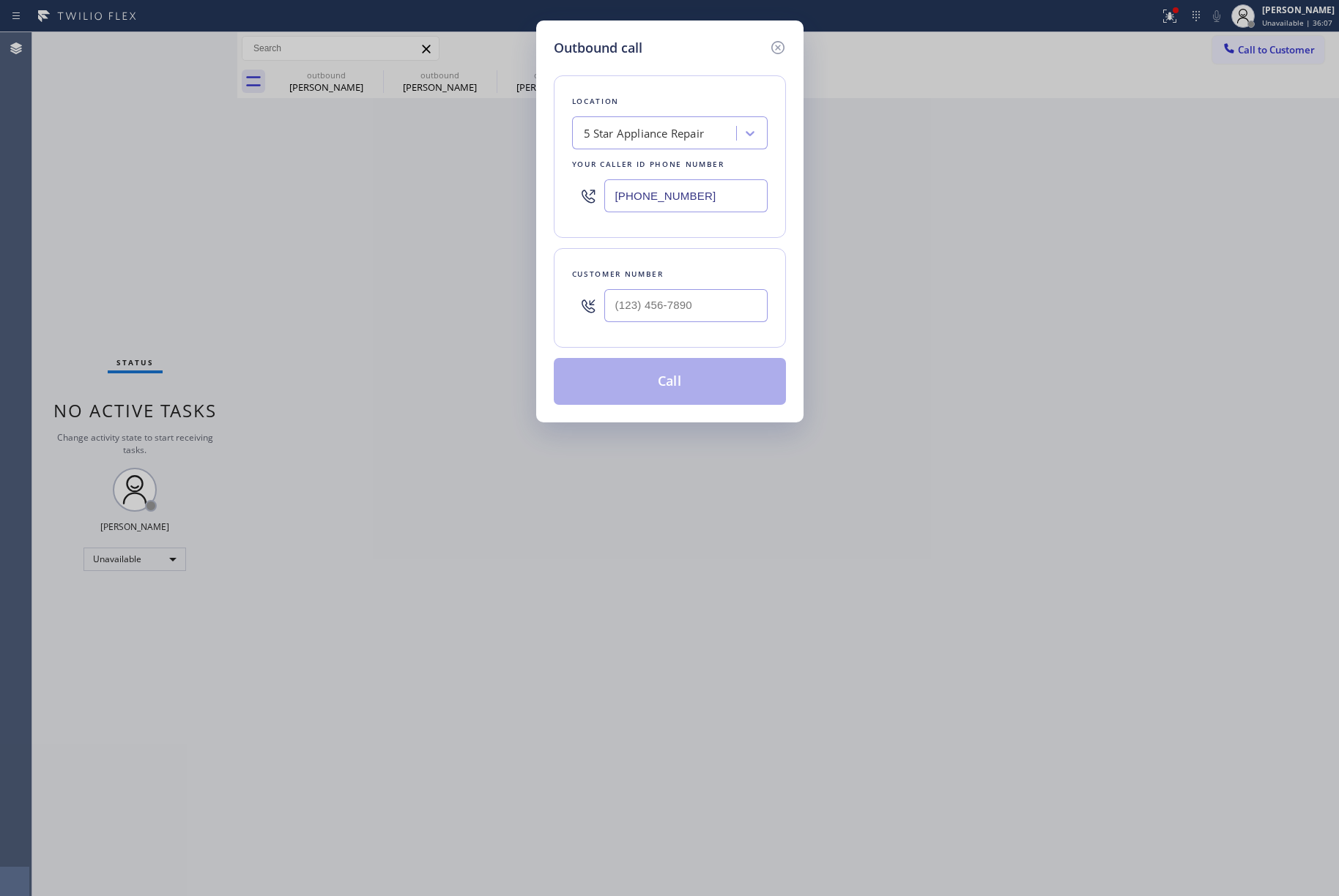
click at [642, 334] on div "Customer number" at bounding box center [670, 298] width 232 height 100
click at [642, 308] on input "(___) ___-____" at bounding box center [686, 305] width 163 height 33
paste input "203) 832-5289"
type input "[PHONE_NUMBER]"
click at [642, 276] on div "Customer number" at bounding box center [670, 274] width 196 height 15
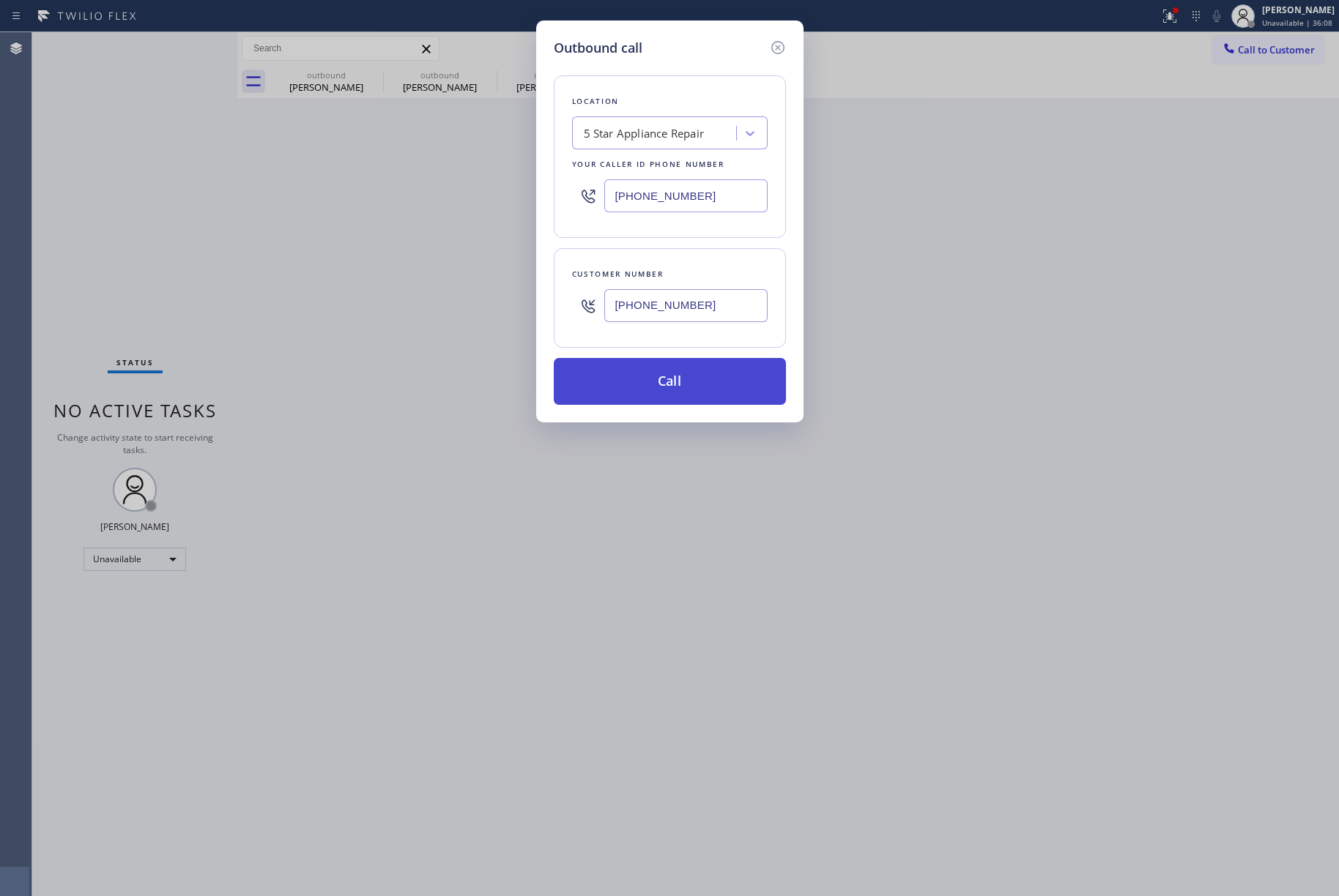
click at [639, 374] on button "Call" at bounding box center [670, 382] width 232 height 47
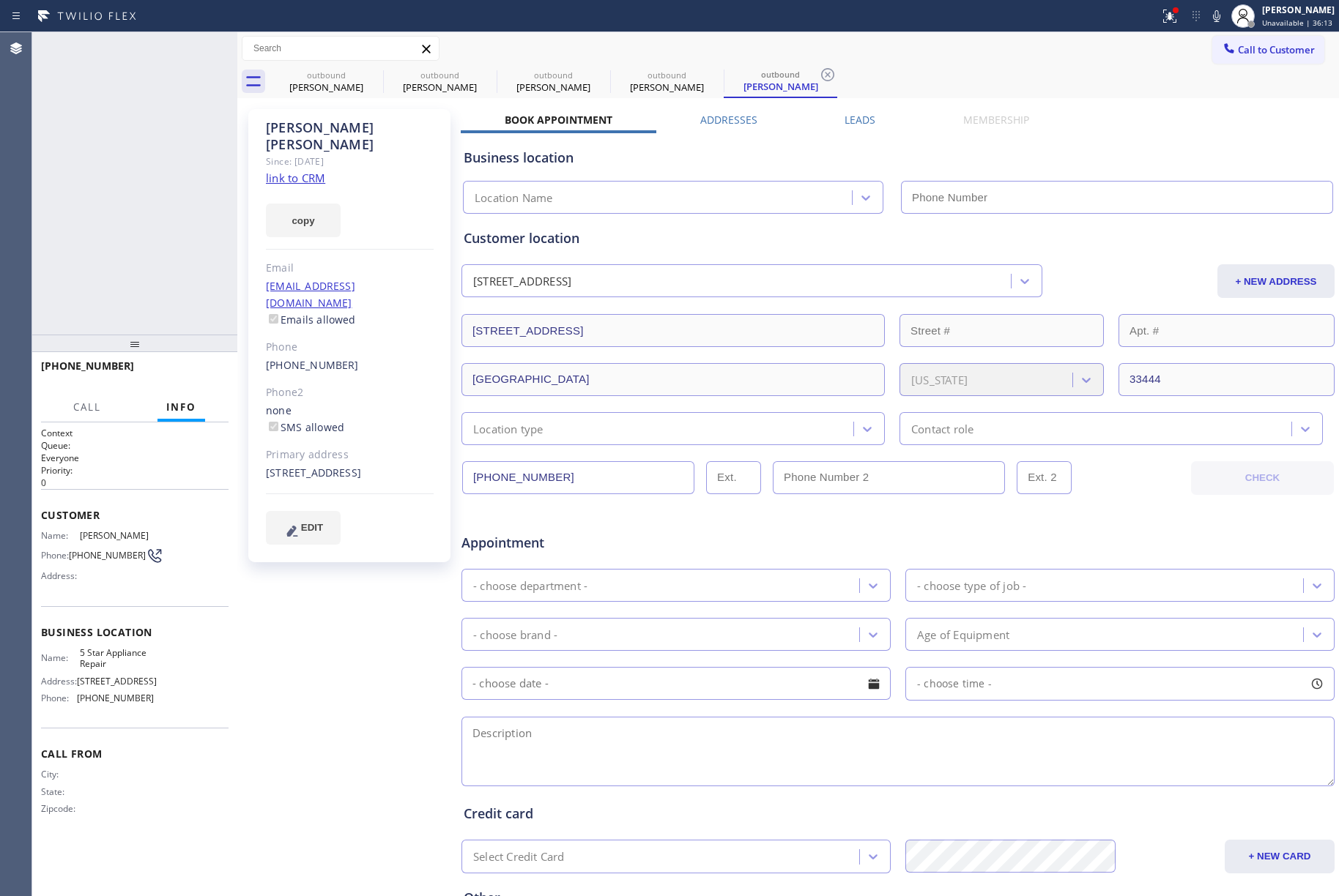
type input "[PHONE_NUMBER]"
click at [211, 372] on span "HANG UP" at bounding box center [194, 372] width 45 height 11
drag, startPoint x: 194, startPoint y: 315, endPoint x: 212, endPoint y: 378, distance: 65.5
click at [197, 321] on div "+12038325289 Live | 00:04 ALL TASKS ALL TASKS ACTIVE TASKS TASKS IN WRAP UP" at bounding box center [135, 184] width 205 height 302
click at [212, 378] on button "HANG UP" at bounding box center [194, 372] width 68 height 20
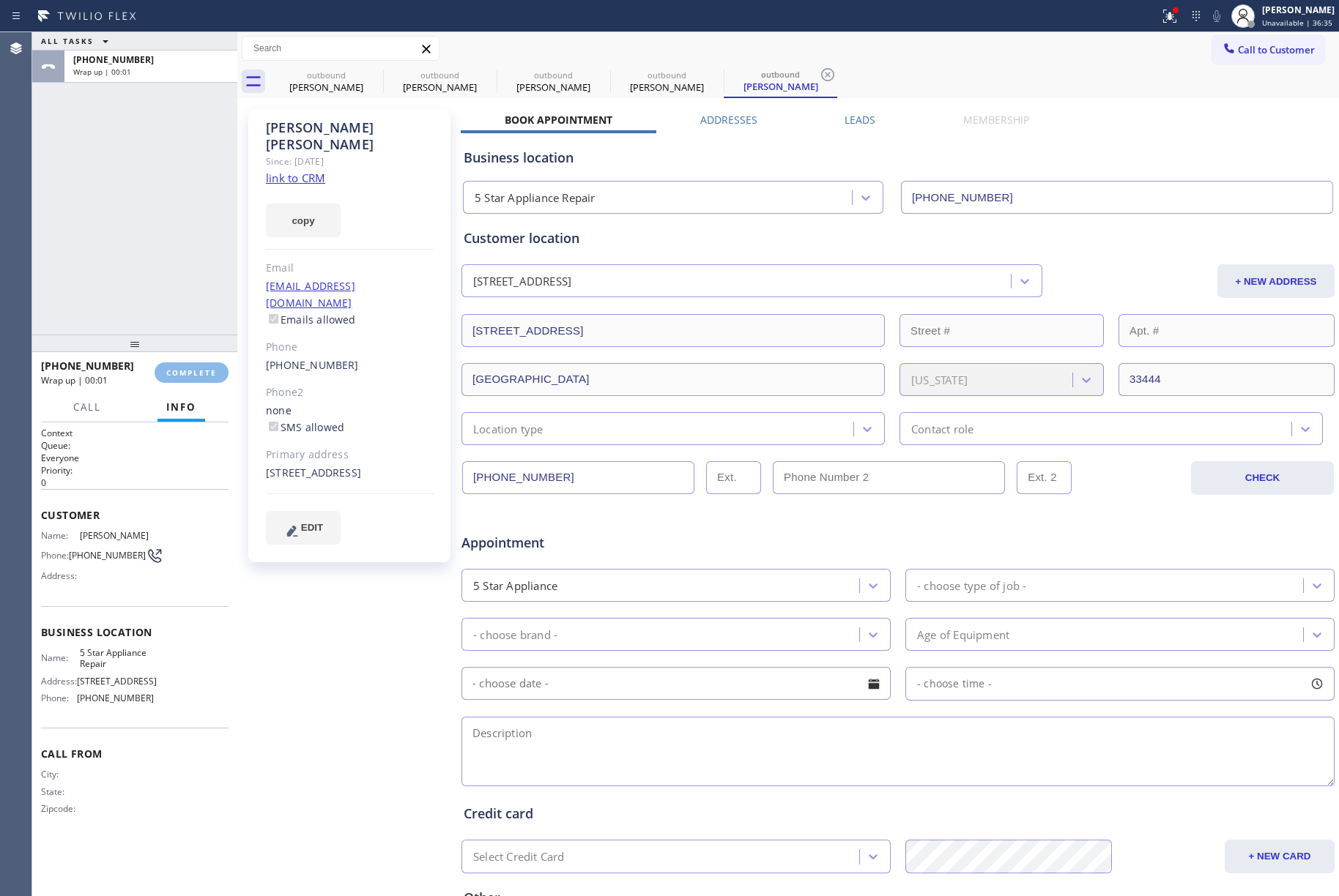
click at [156, 256] on div "ALL TASKS ALL TASKS ACTIVE TASKS TASKS IN WRAP UP [PHONE_NUMBER] Wrap up | 00:01" at bounding box center [135, 184] width 205 height 302
drag, startPoint x: 156, startPoint y: 256, endPoint x: 186, endPoint y: 275, distance: 35.5
click at [156, 256] on div "ALL TASKS ALL TASKS ACTIVE TASKS TASKS IN WRAP UP [PHONE_NUMBER] Wrap up | 00:01" at bounding box center [135, 184] width 205 height 302
click at [195, 374] on span "COMPLETE" at bounding box center [192, 372] width 50 height 11
click at [162, 252] on div "ALL TASKS ALL TASKS ACTIVE TASKS TASKS IN WRAP UP +12038325289 Wrap up | 00:02" at bounding box center [135, 184] width 205 height 302
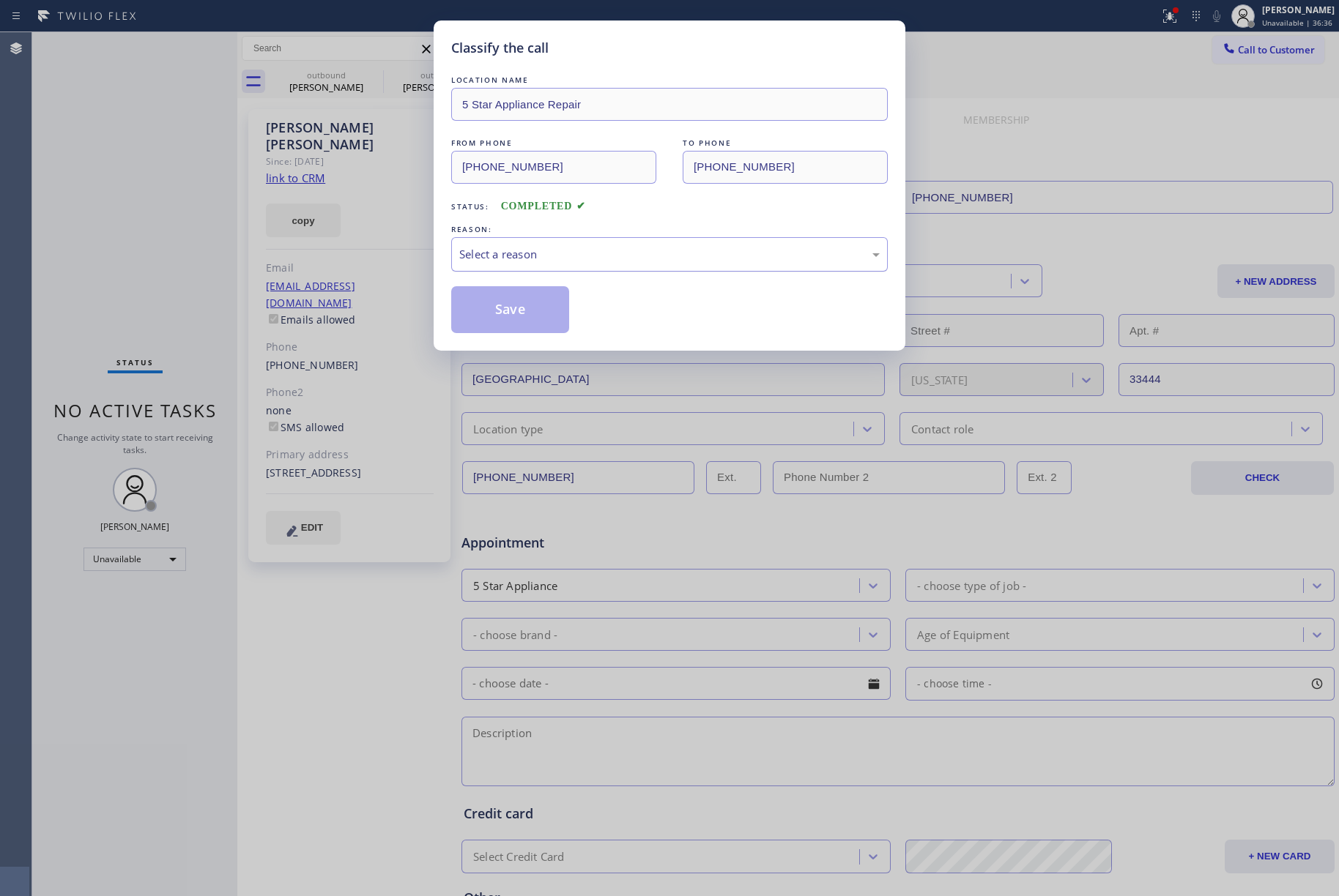
click at [592, 268] on div "Select a reason" at bounding box center [669, 254] width 436 height 34
click at [519, 322] on button "Save" at bounding box center [509, 309] width 118 height 47
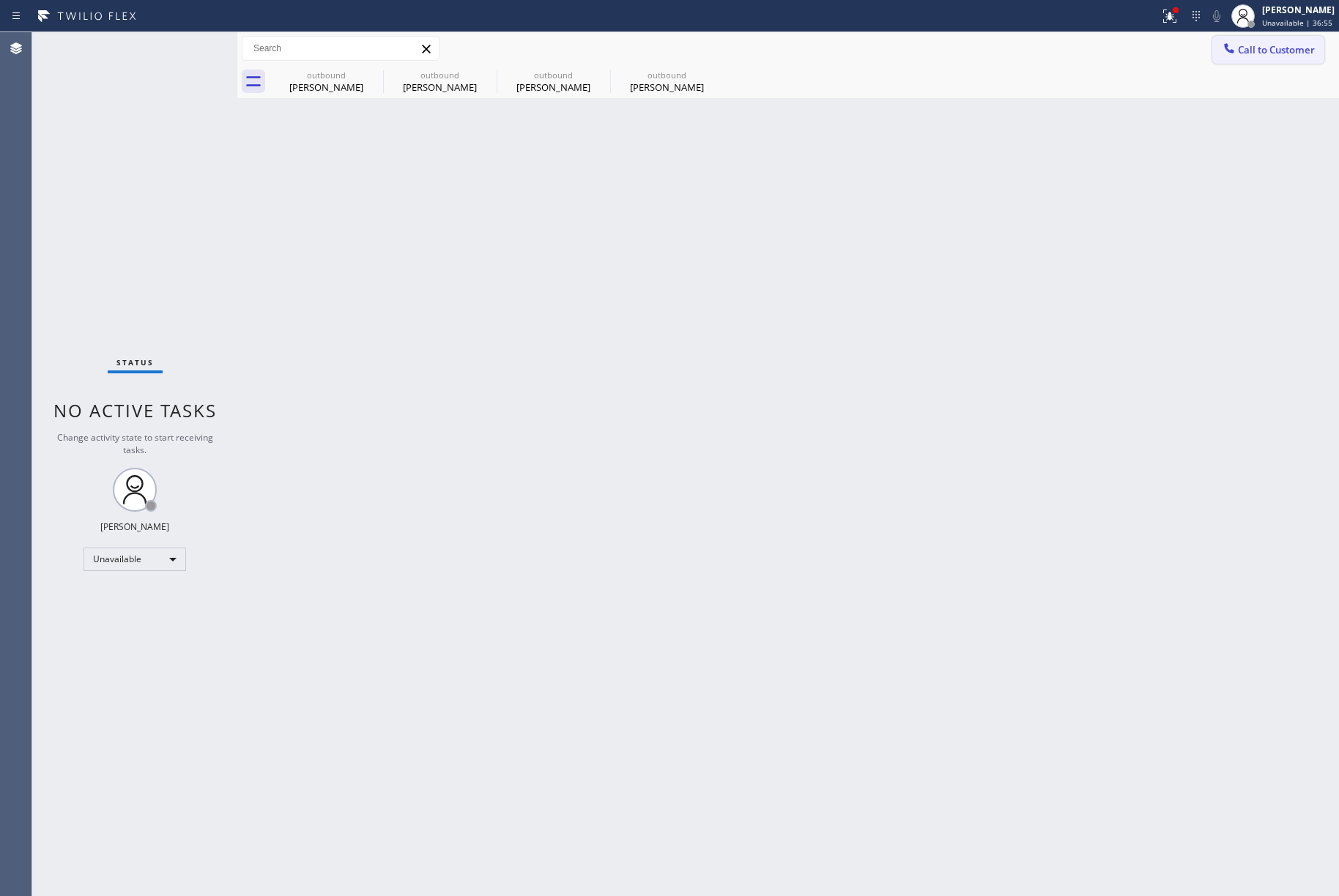
click at [1252, 58] on button "Call to Customer" at bounding box center [1268, 50] width 112 height 28
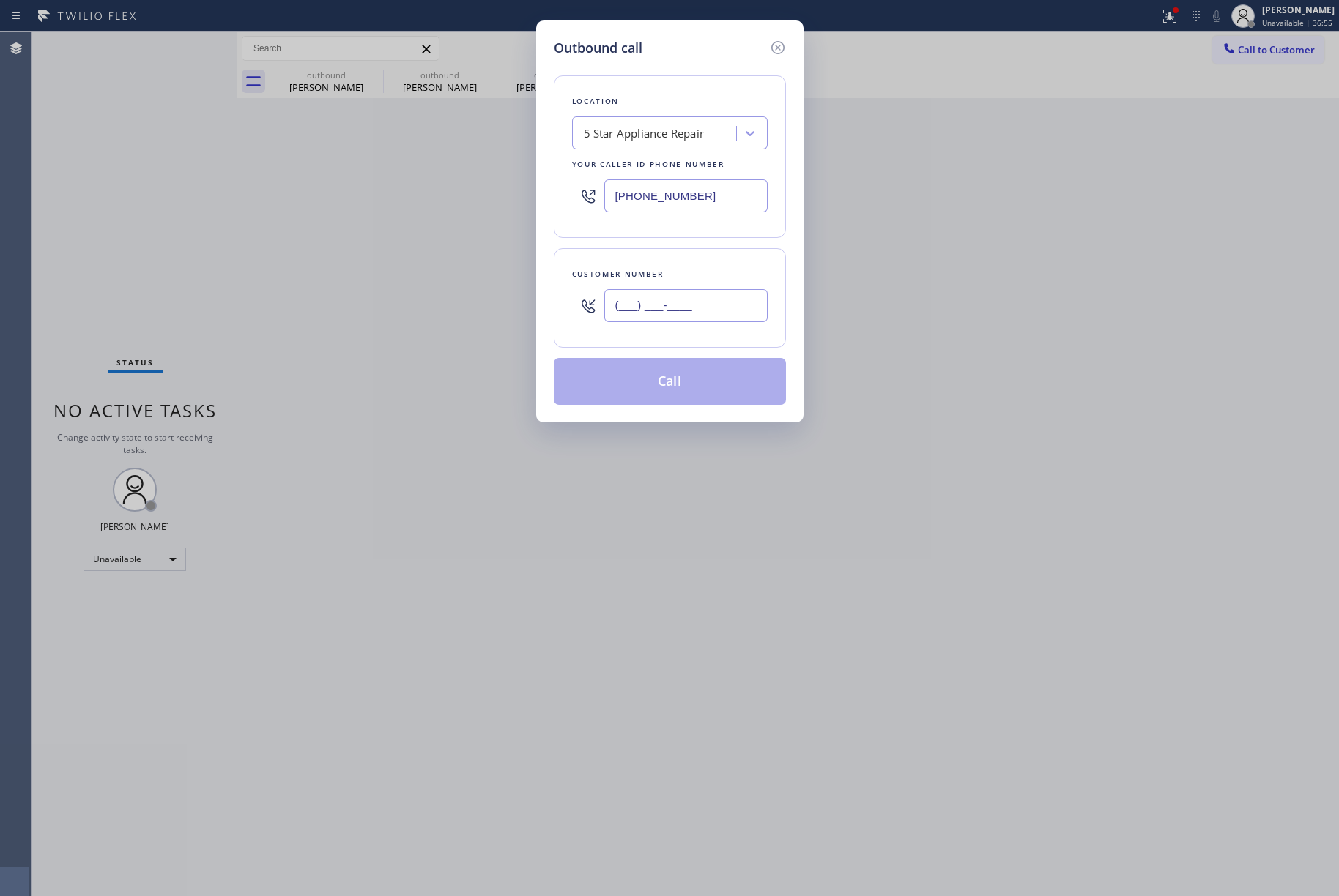
click at [704, 300] on input "(___) ___-____" at bounding box center [686, 305] width 163 height 33
paste input "801) 209-6420"
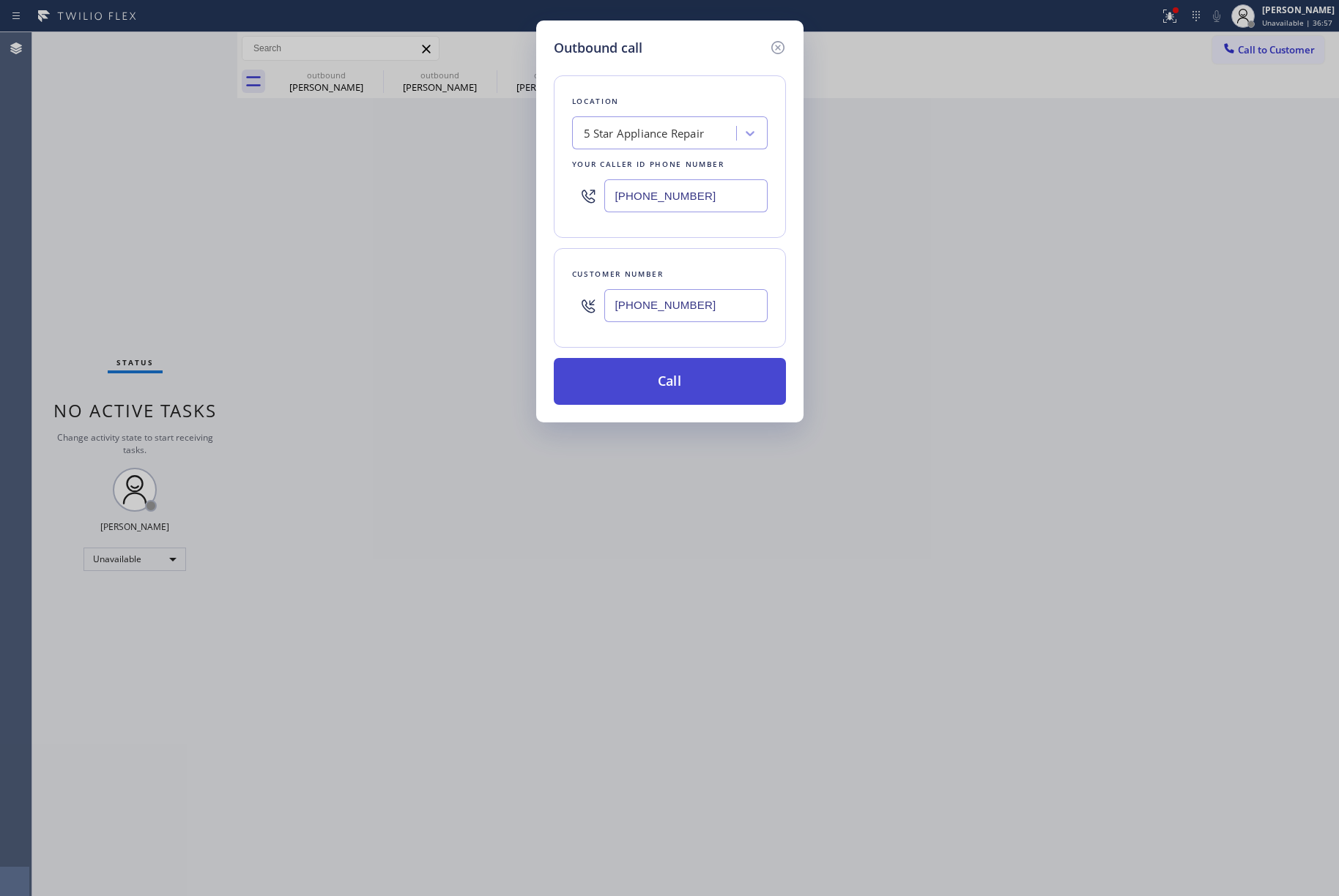
type input "[PHONE_NUMBER]"
click at [666, 385] on button "Call" at bounding box center [670, 382] width 232 height 47
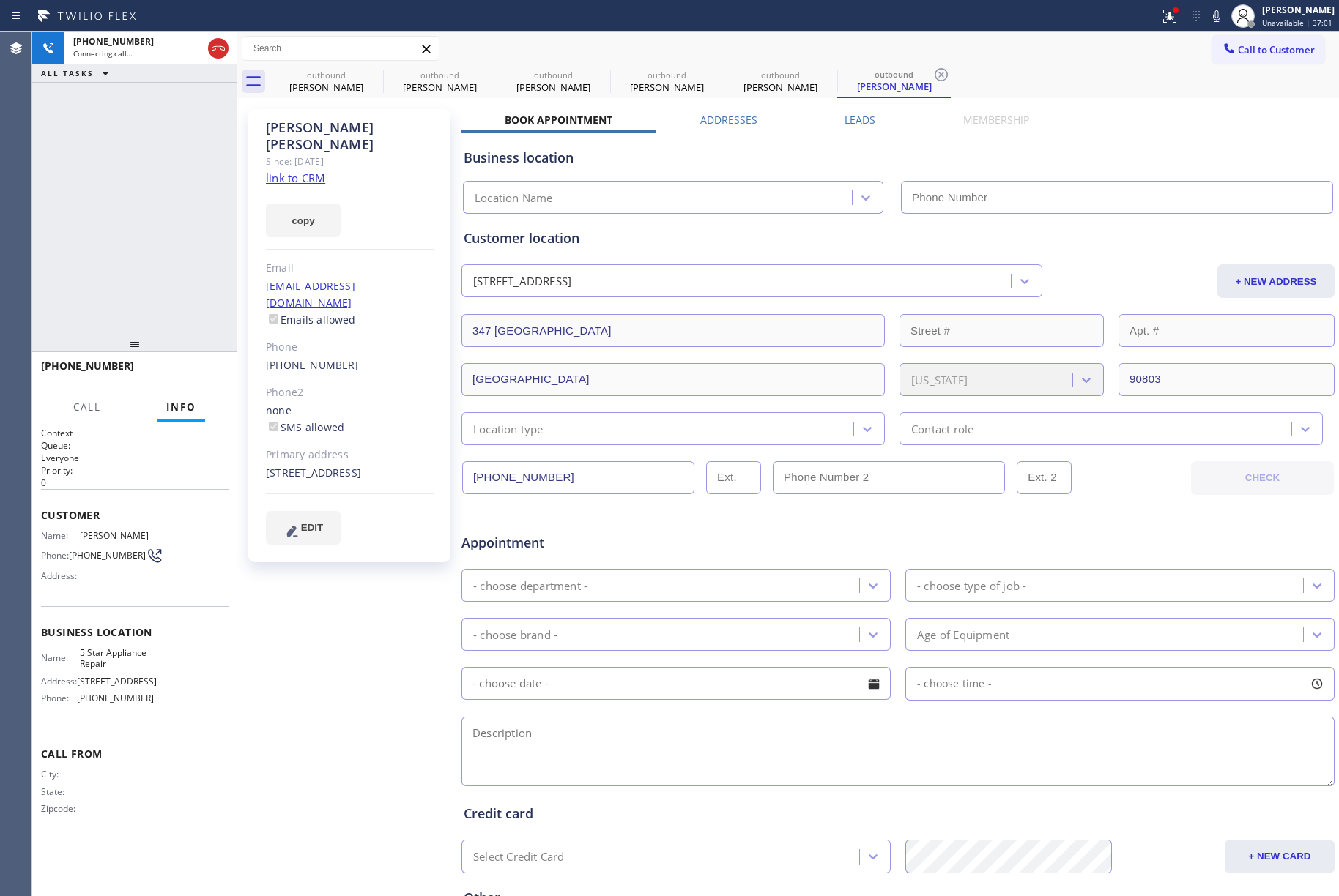
click at [124, 162] on div "[PHONE_NUMBER] Connecting call… ALL TASKS ALL TASKS ACTIVE TASKS TASKS IN WRAP …" at bounding box center [135, 184] width 205 height 302
type input "[PHONE_NUMBER]"
click at [171, 255] on div "[PHONE_NUMBER] Connecting call… ALL TASKS ALL TASKS ACTIVE TASKS TASKS IN WRAP …" at bounding box center [135, 184] width 205 height 302
click at [223, 44] on icon at bounding box center [219, 49] width 18 height 18
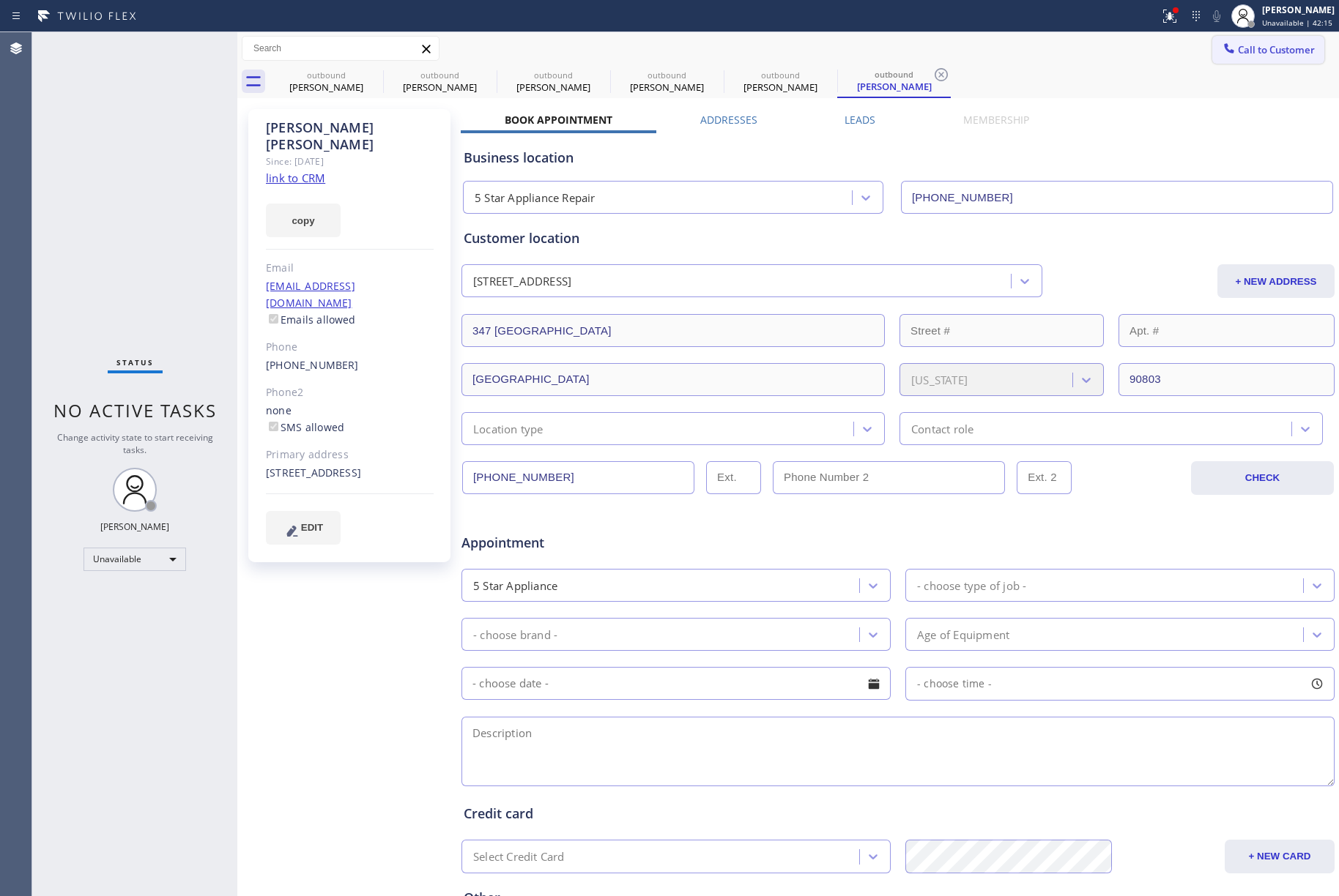
drag, startPoint x: 1272, startPoint y: 45, endPoint x: 912, endPoint y: 177, distance: 383.4
click at [1272, 45] on span "Call to Customer" at bounding box center [1276, 50] width 77 height 13
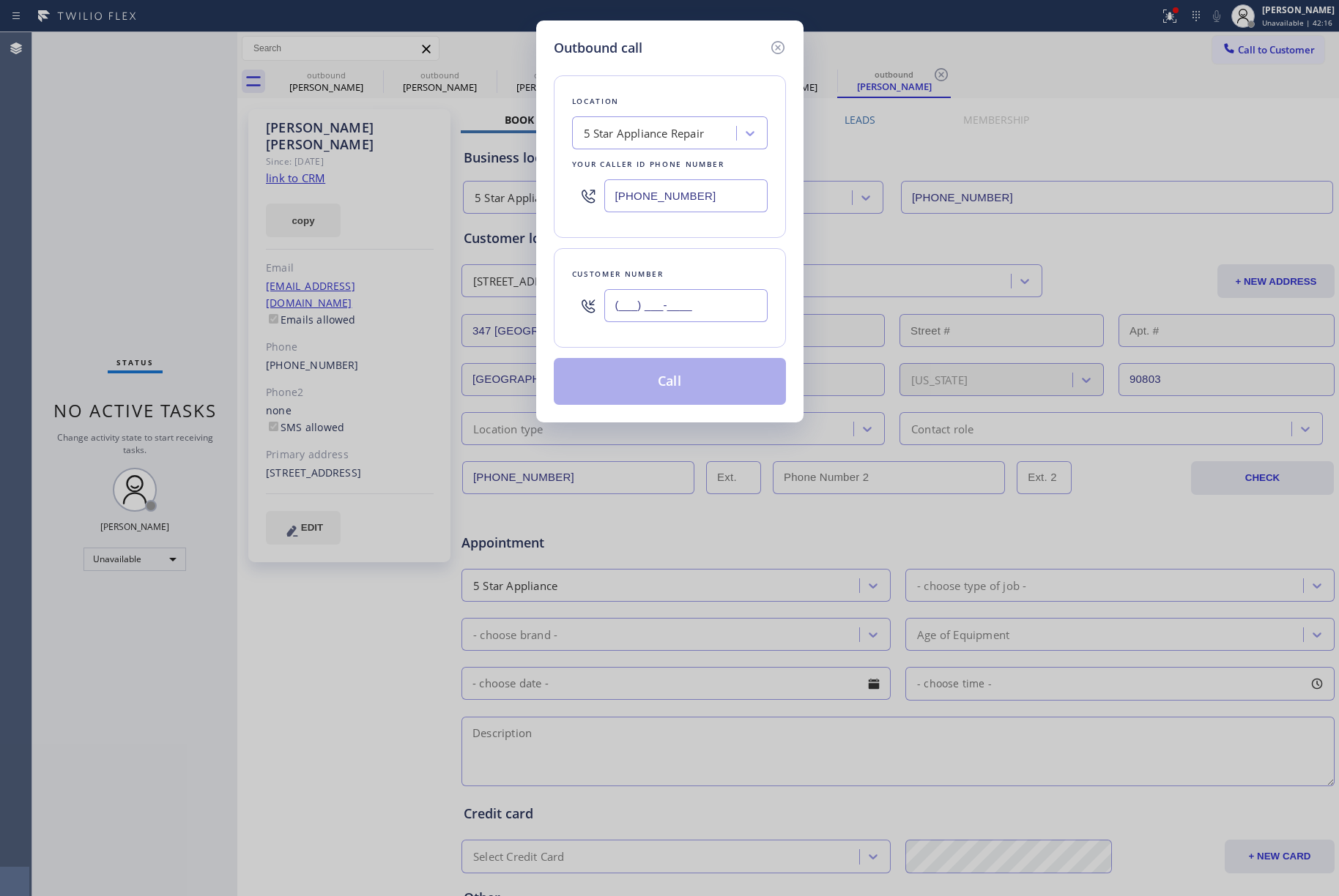
click at [695, 296] on input "(___) ___-____" at bounding box center [686, 305] width 163 height 33
paste input "253) 691-5114"
type input "(253) 691-5114"
click at [681, 274] on div "Customer number" at bounding box center [670, 274] width 196 height 15
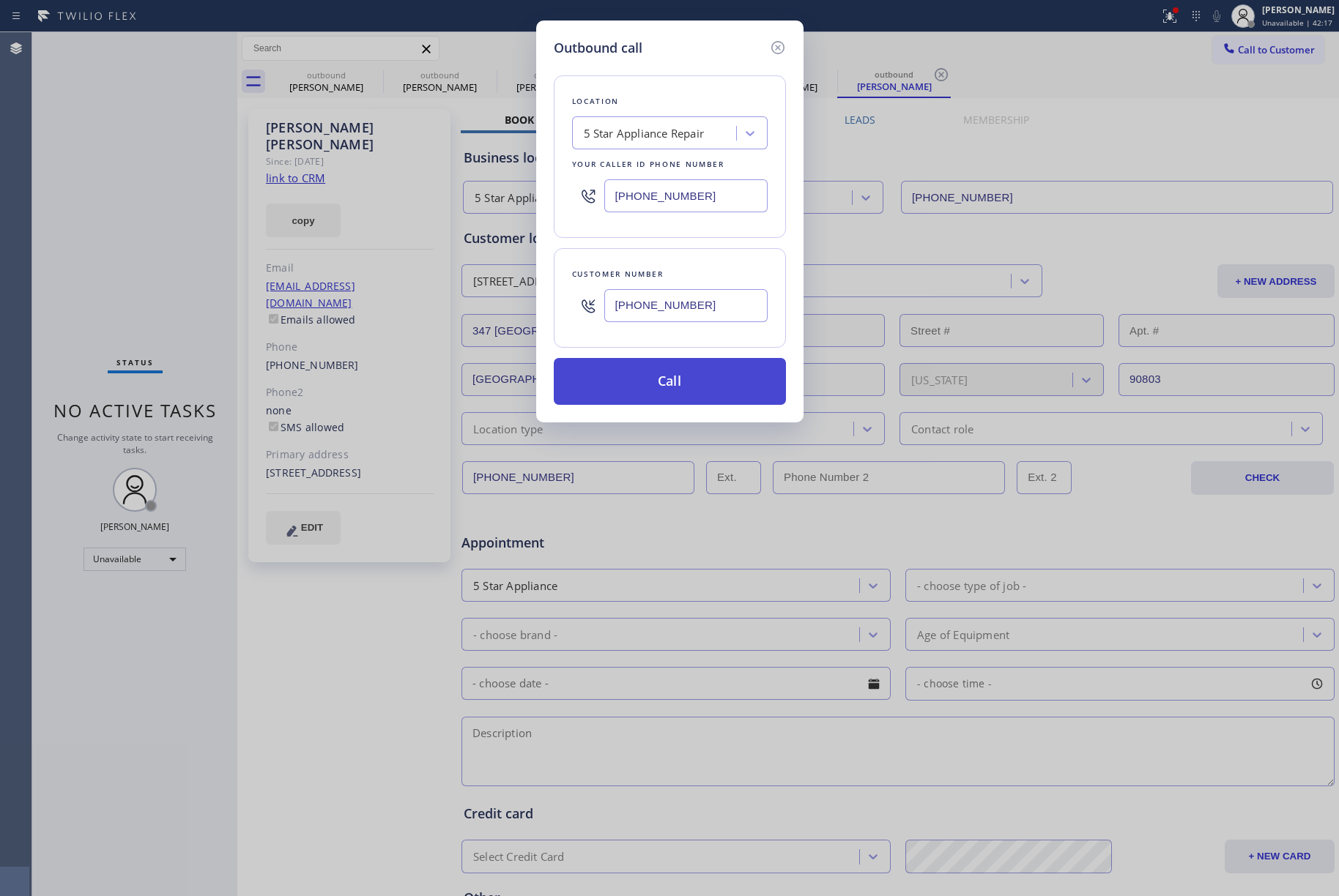
click at [659, 387] on button "Call" at bounding box center [670, 382] width 232 height 47
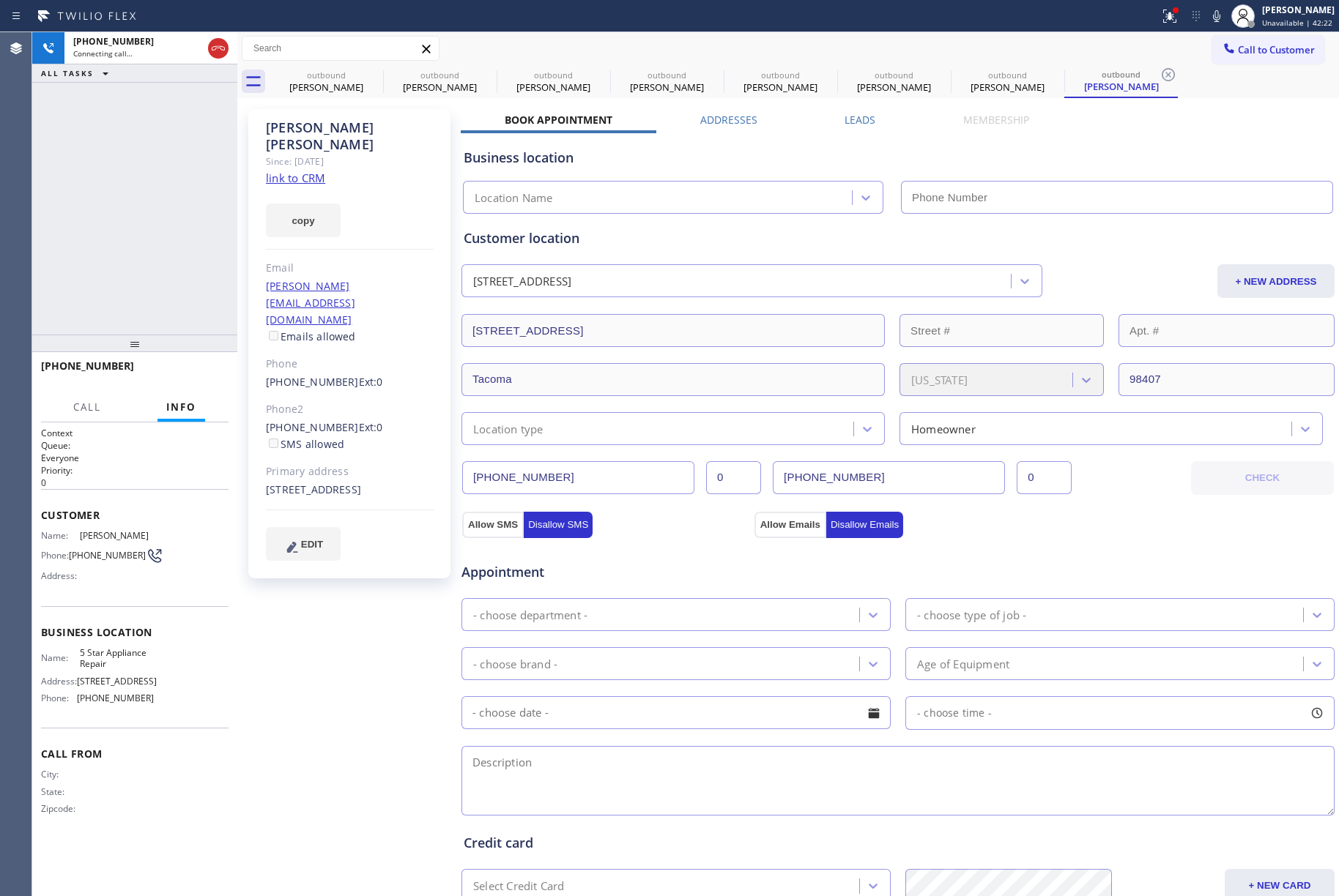
type input "[PHONE_NUMBER]"
click at [182, 372] on span "HANG UP" at bounding box center [194, 372] width 45 height 11
drag, startPoint x: 182, startPoint y: 320, endPoint x: 194, endPoint y: 360, distance: 41.8
click at [182, 322] on div "+12536915114 Live | 00:06 ALL TASKS ALL TASKS ACTIVE TASKS TASKS IN WRAP UP" at bounding box center [135, 184] width 205 height 302
click at [194, 367] on span "HANG UP" at bounding box center [194, 372] width 45 height 11
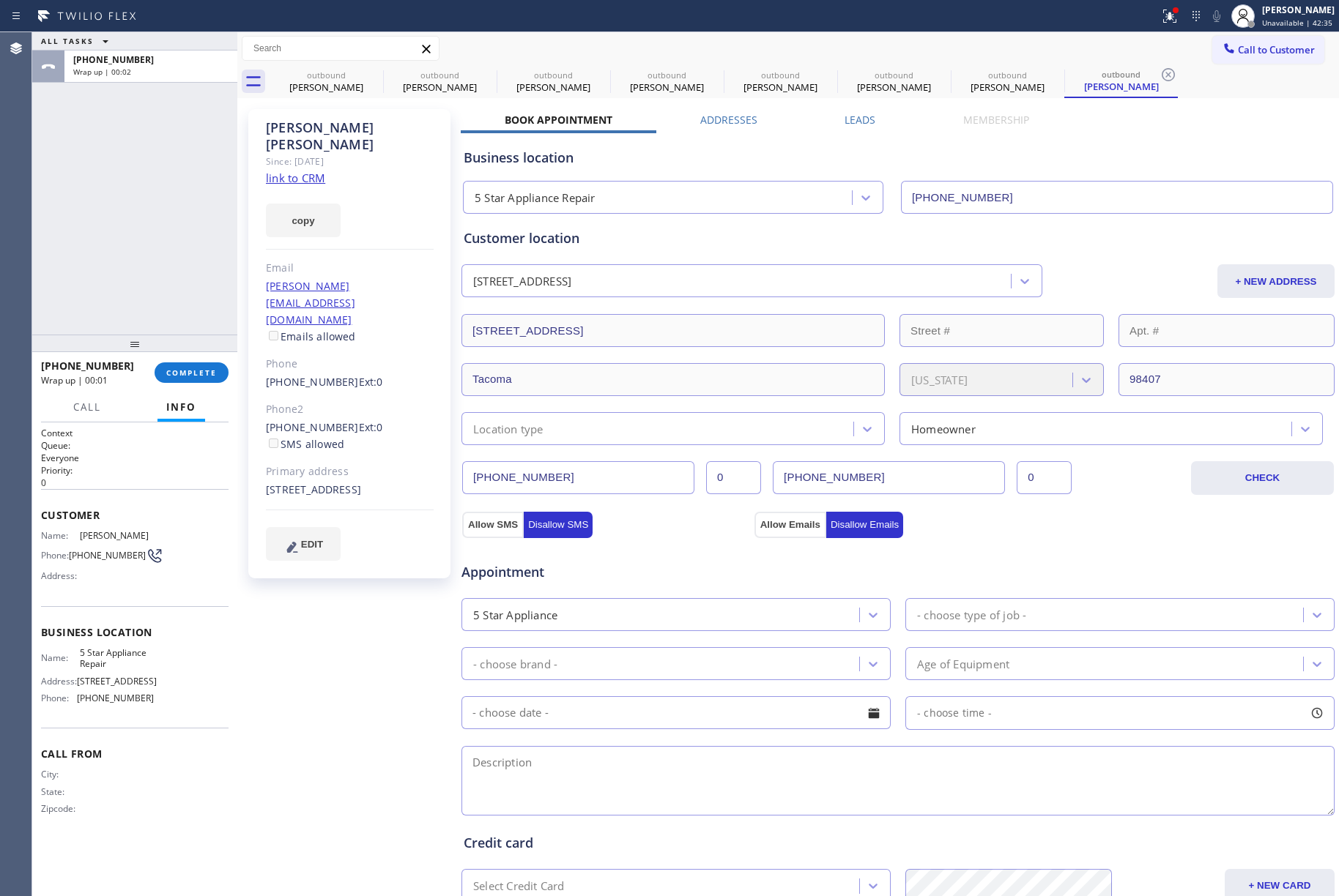
click at [170, 256] on div "ALL TASKS ALL TASKS ACTIVE TASKS TASKS IN WRAP UP +12536915114 Wrap up | 00:02" at bounding box center [135, 184] width 205 height 302
click at [167, 359] on div "+12536915114 Wrap up | 00:03 COMPLETE" at bounding box center [134, 372] width 188 height 38
click at [173, 369] on span "COMPLETE" at bounding box center [192, 372] width 50 height 11
click at [124, 235] on div "ALL TASKS ALL TASKS ACTIVE TASKS TASKS IN WRAP UP +12536915114 Wrap up | 00:04" at bounding box center [135, 184] width 205 height 302
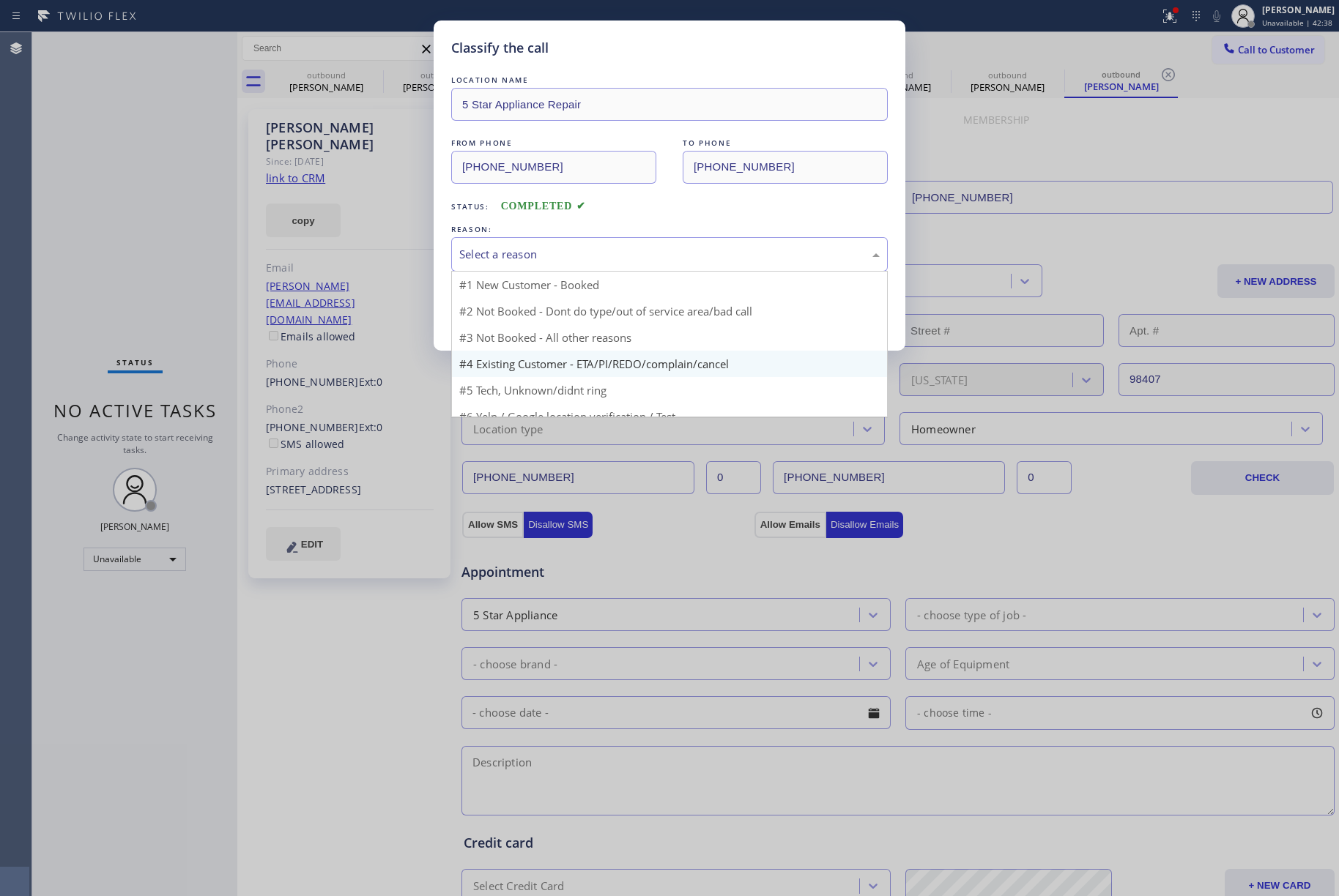
drag, startPoint x: 533, startPoint y: 247, endPoint x: 501, endPoint y: 346, distance: 104.0
click at [531, 253] on div "Select a reason" at bounding box center [669, 254] width 420 height 17
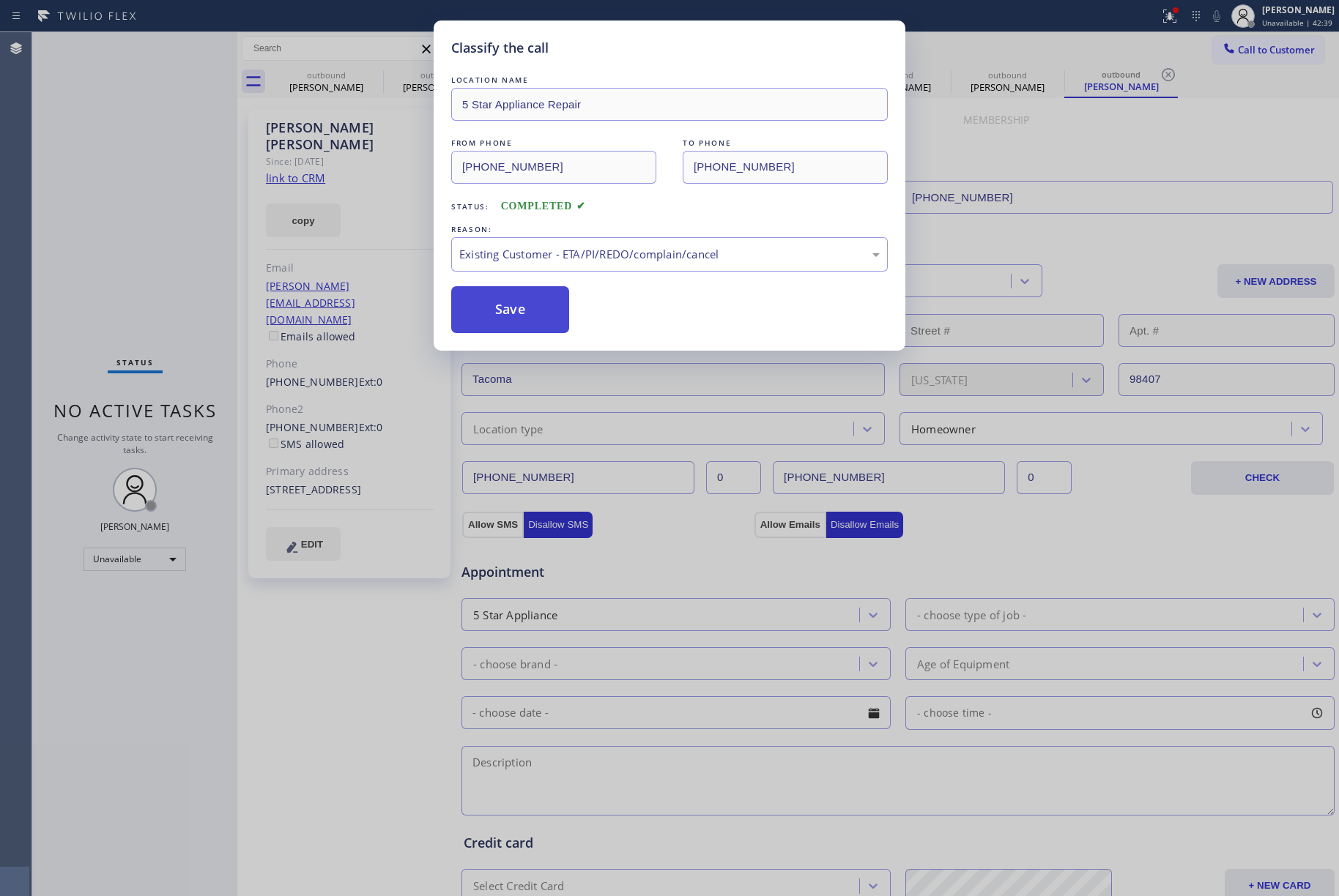
click at [492, 301] on button "Save" at bounding box center [509, 309] width 118 height 47
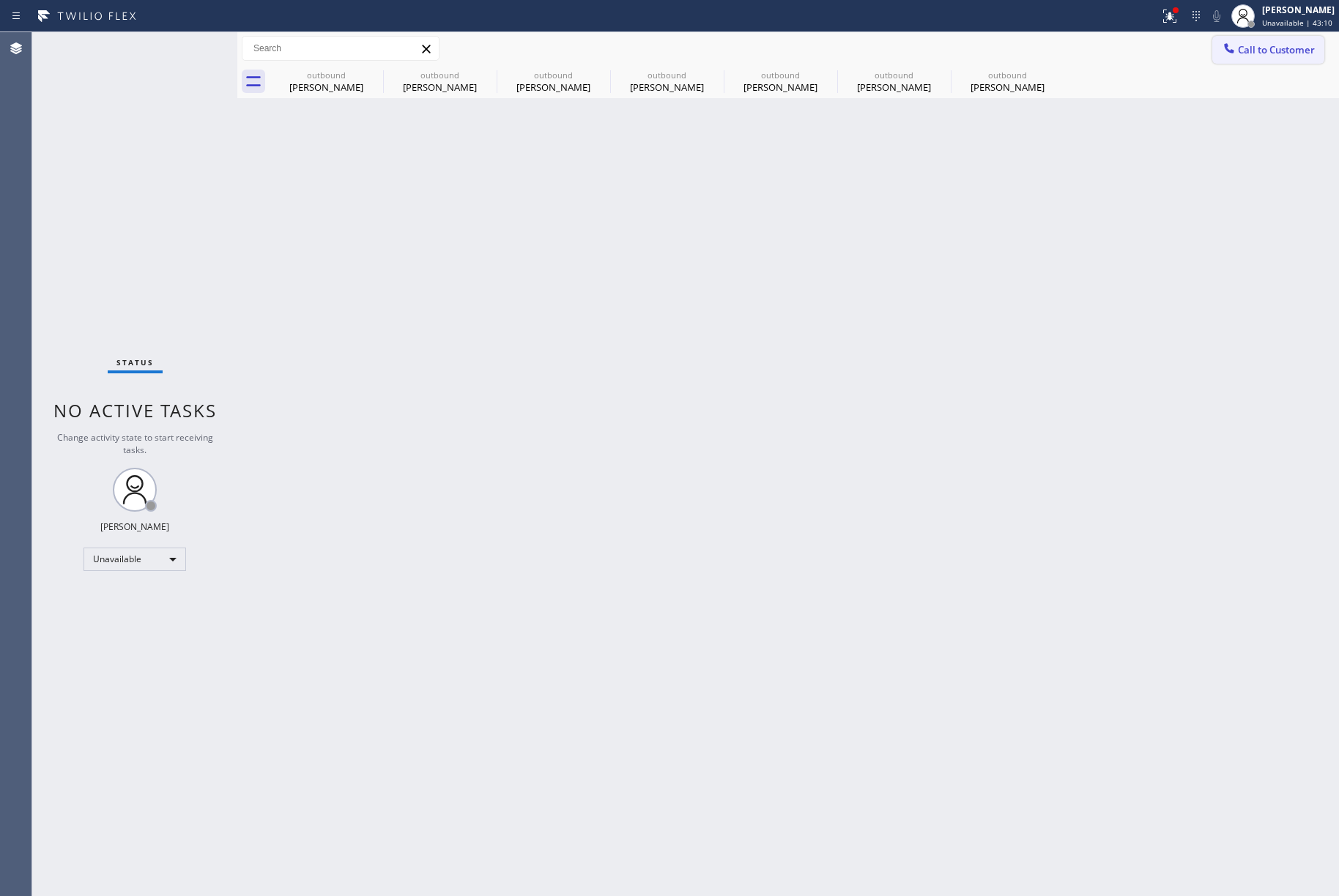
click at [1266, 45] on span "Call to Customer" at bounding box center [1276, 50] width 77 height 13
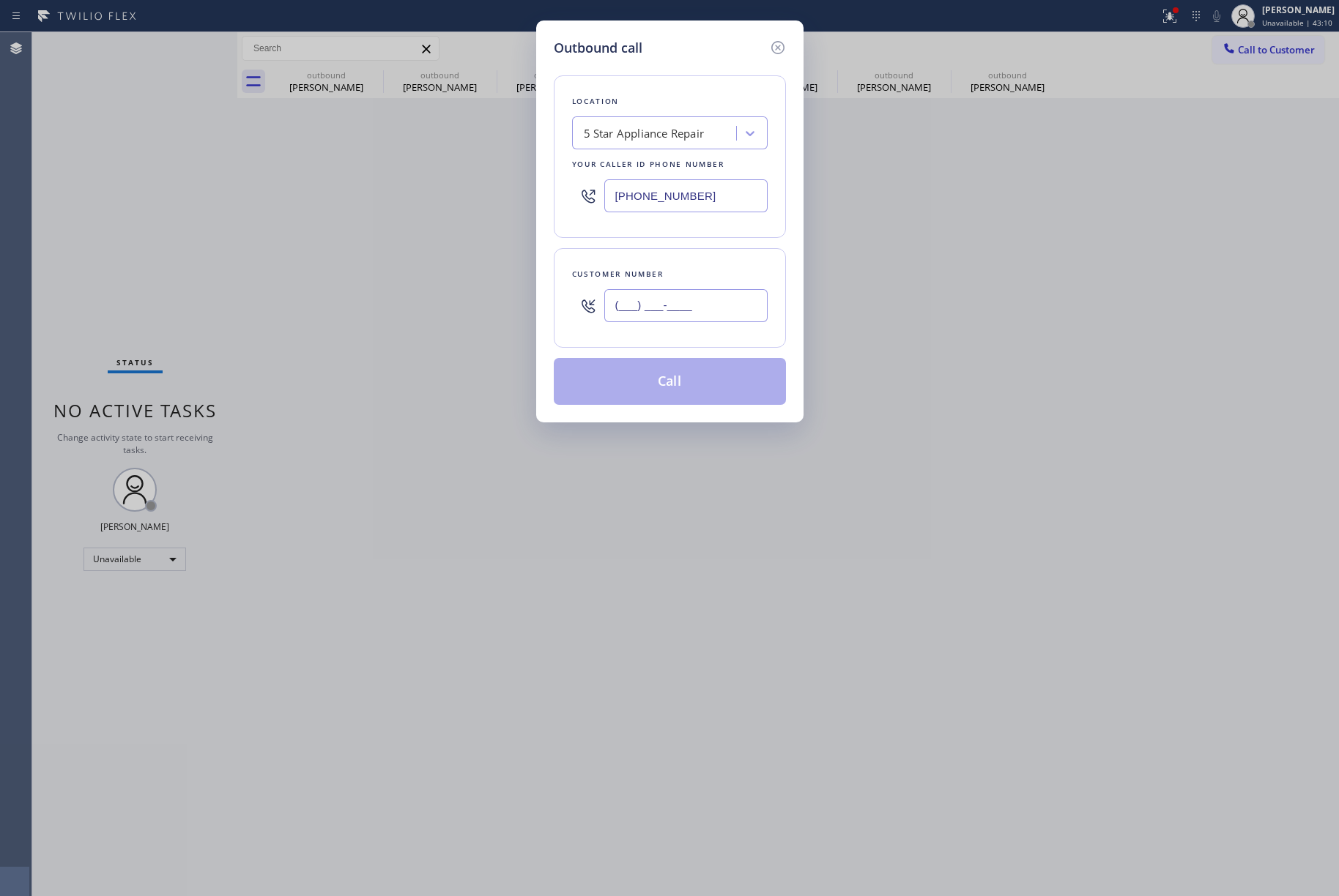
click at [761, 302] on input "(___) ___-____" at bounding box center [686, 305] width 163 height 33
paste input "619) 875-2996"
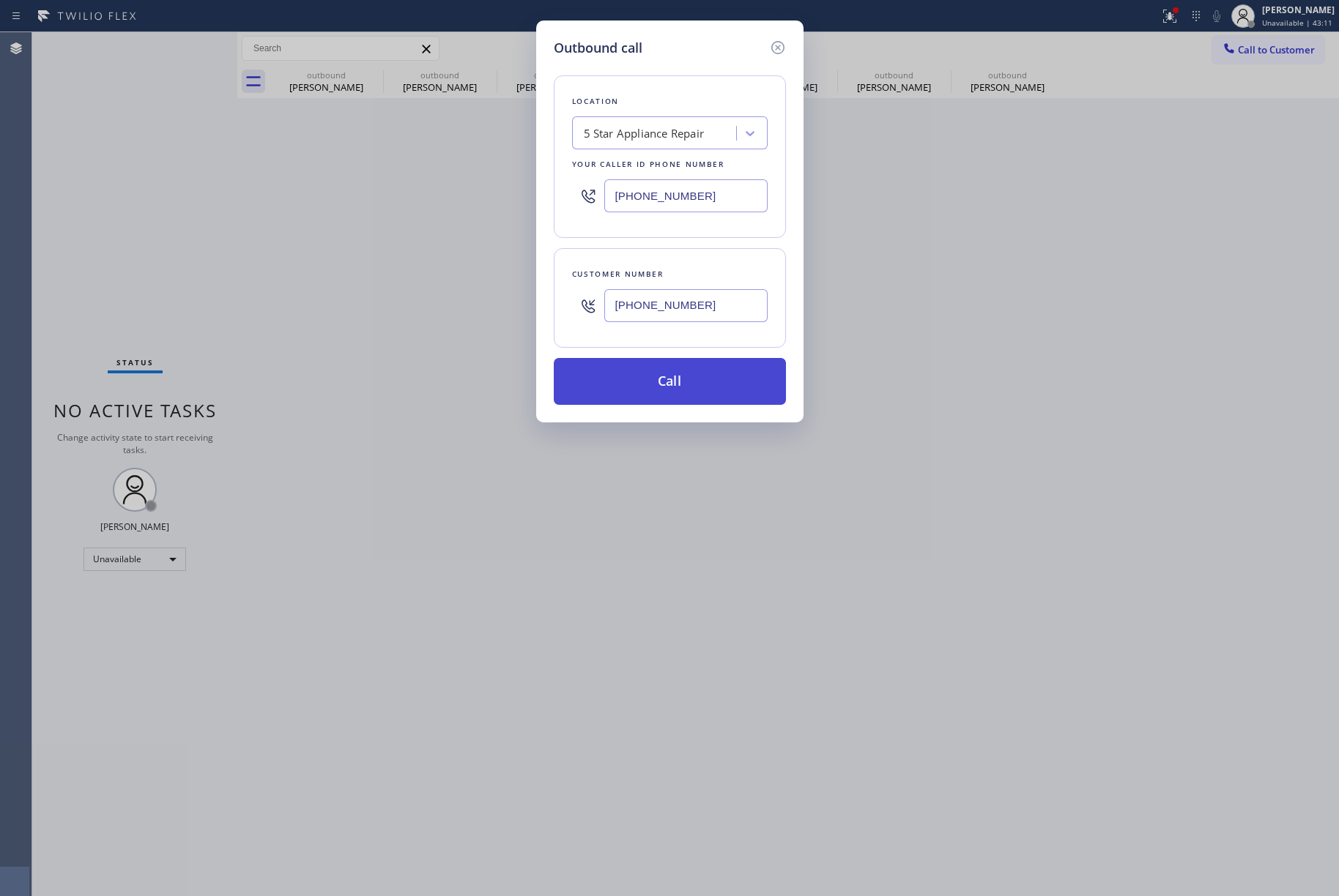
type input "(619) 875-2996"
click at [682, 385] on button "Call" at bounding box center [670, 382] width 232 height 47
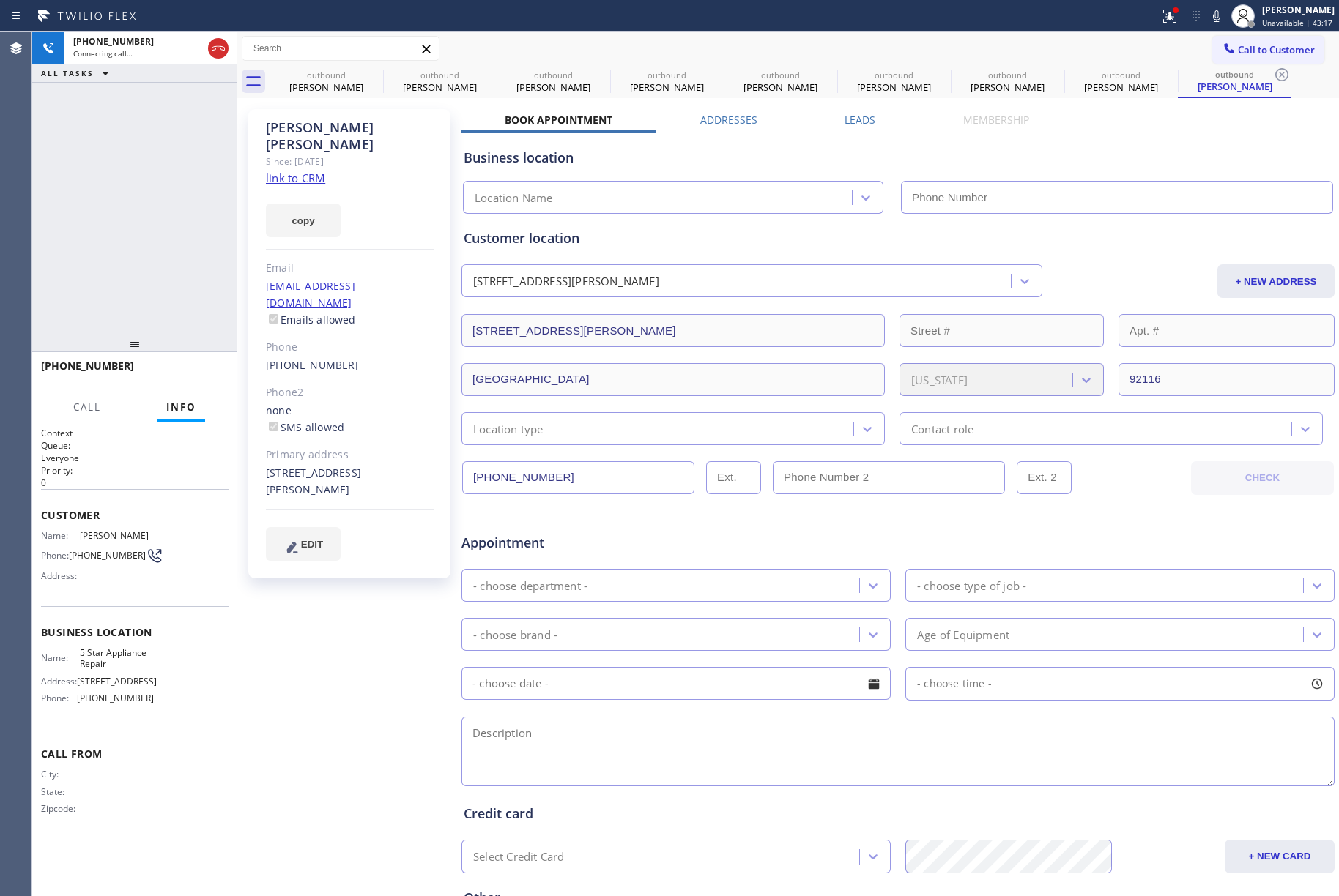
type input "[PHONE_NUMBER]"
click at [184, 379] on button "HANG UP" at bounding box center [194, 372] width 68 height 20
click at [183, 331] on div "+16198752996 Live | 00:04 ALL TASKS ALL TASKS ACTIVE TASKS TASKS IN WRAP UP +16…" at bounding box center [135, 465] width 205 height 864
click at [188, 367] on span "HANG UP" at bounding box center [194, 372] width 45 height 11
click at [167, 290] on div "+16198752996 Live | 00:05 ALL TASKS ALL TASKS ACTIVE TASKS TASKS IN WRAP UP" at bounding box center [135, 184] width 205 height 302
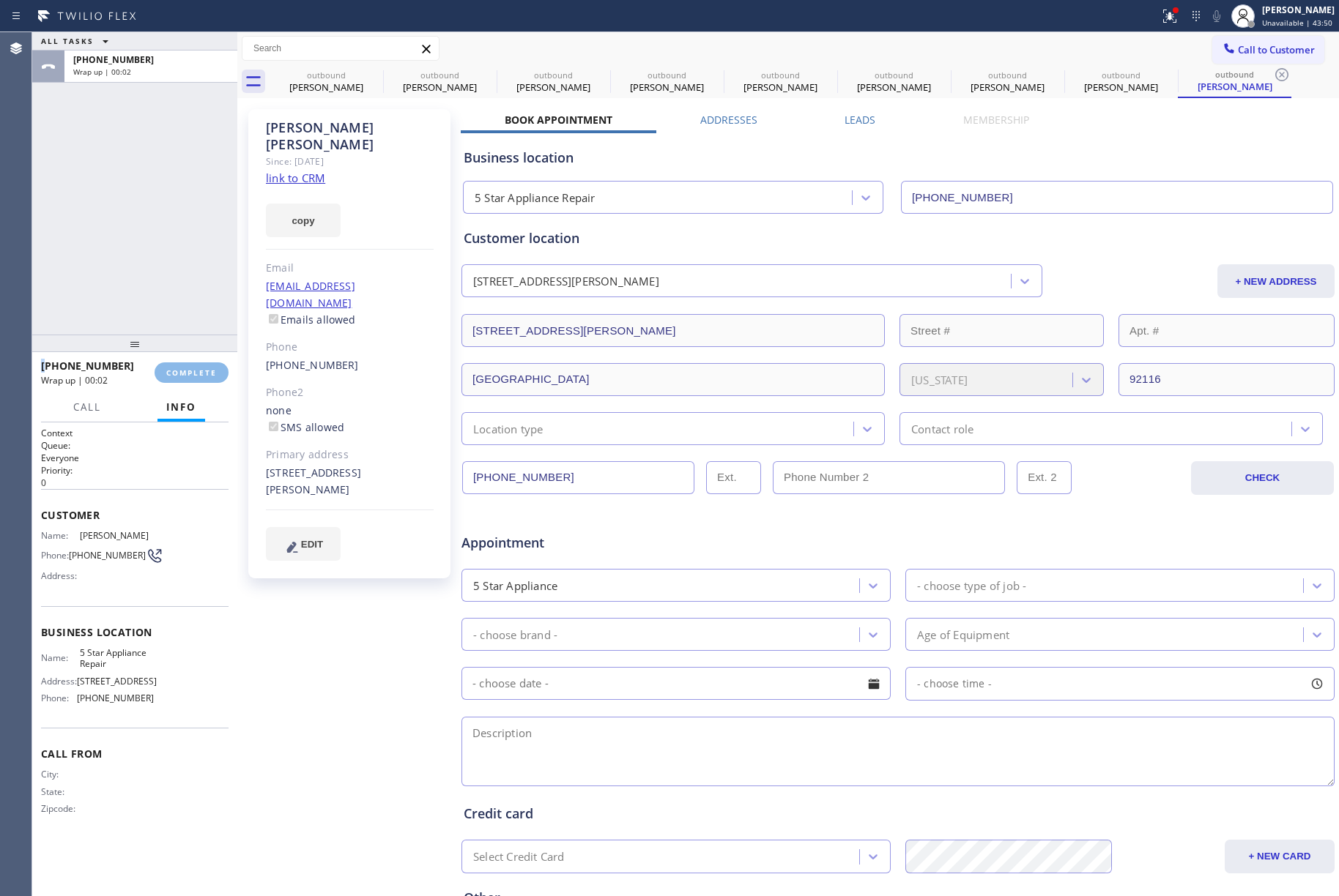
click at [167, 290] on div "ALL TASKS ALL TASKS ACTIVE TASKS TASKS IN WRAP UP +16198752996 Wrap up | 00:02" at bounding box center [135, 184] width 205 height 302
click at [197, 374] on span "COMPLETE" at bounding box center [192, 372] width 50 height 11
click at [121, 211] on div "ALL TASKS ALL TASKS ACTIVE TASKS TASKS IN WRAP UP +16198752996 Wrap up | 00:02" at bounding box center [135, 184] width 205 height 302
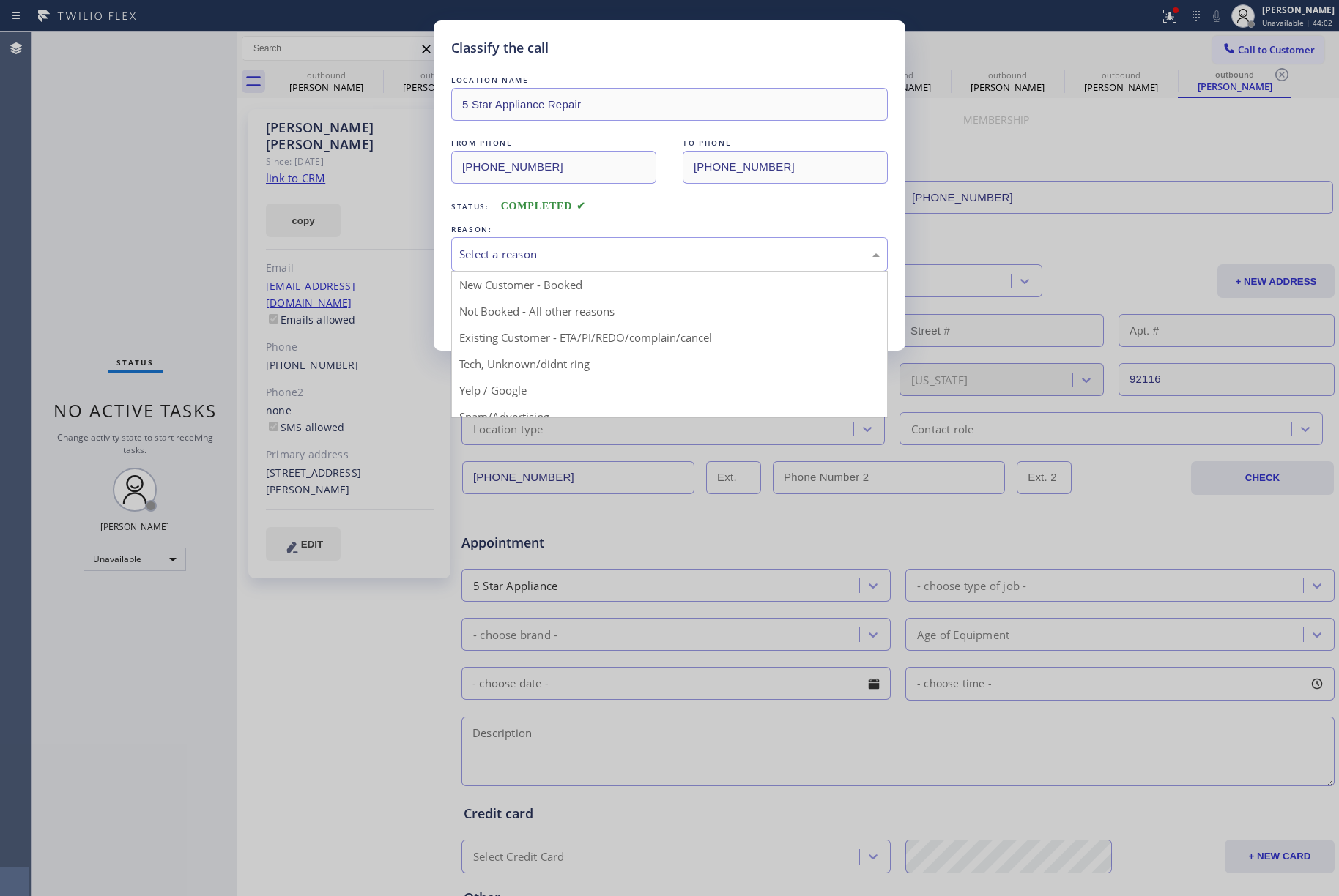
click at [581, 247] on div "Select a reason" at bounding box center [669, 254] width 420 height 17
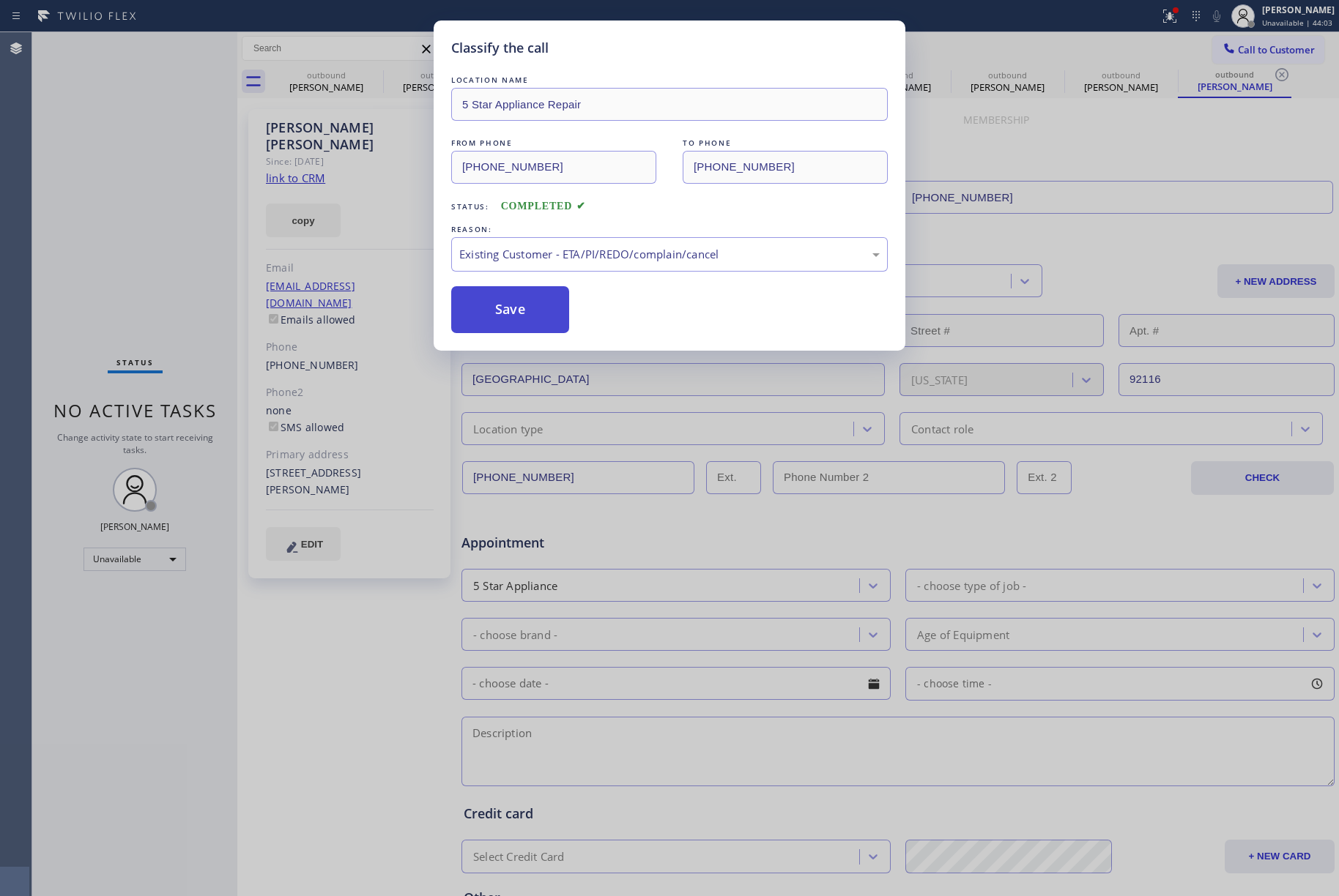
click at [522, 317] on button "Save" at bounding box center [509, 309] width 118 height 47
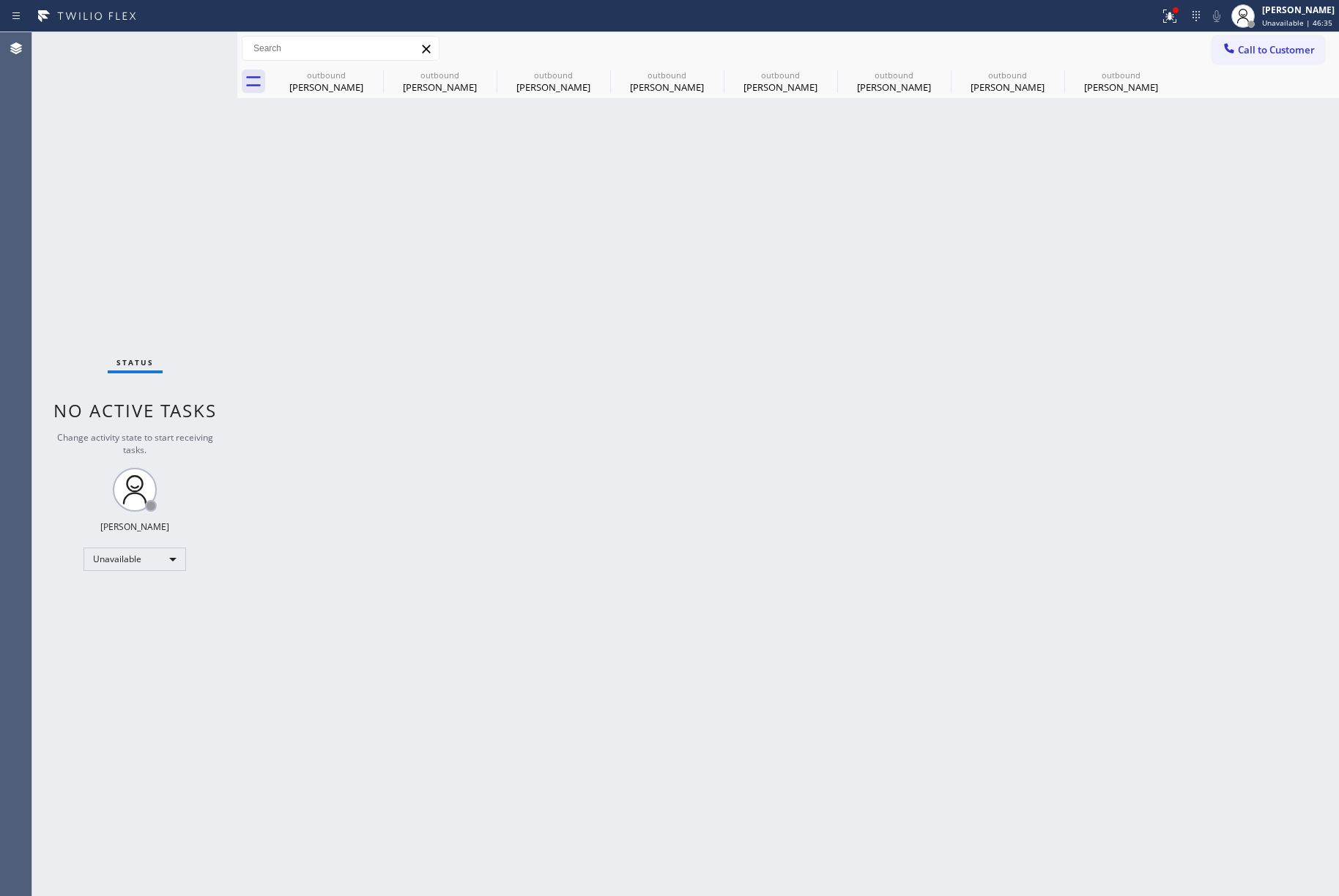
click at [620, 302] on div "Back to Dashboard Change Sender ID Customers Technicians Select a contact Outbo…" at bounding box center [788, 465] width 1102 height 864
click at [379, 77] on icon at bounding box center [374, 75] width 13 height 13
click at [0, 0] on icon at bounding box center [0, 0] width 0 height 0
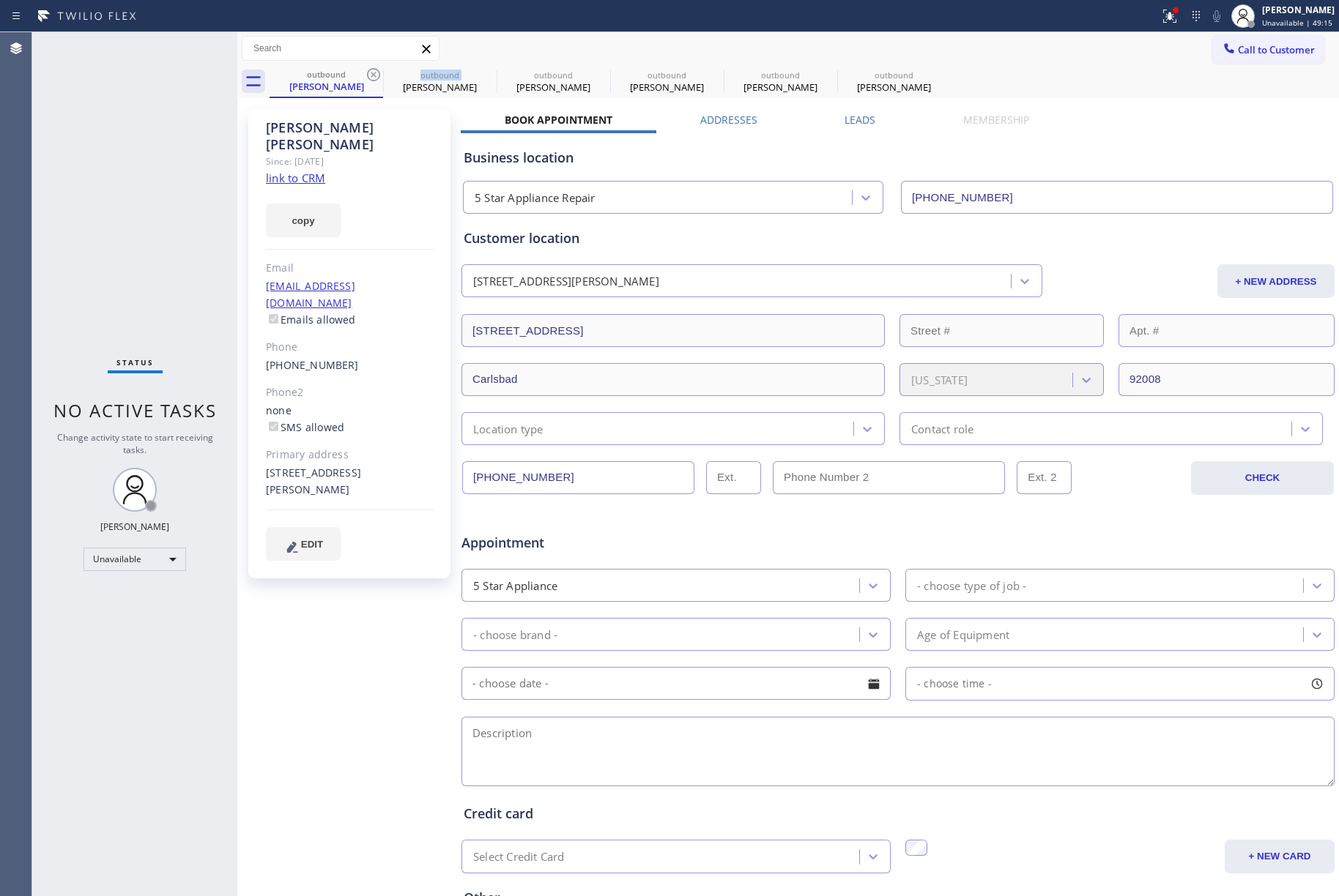
click at [379, 77] on icon at bounding box center [374, 75] width 13 height 13
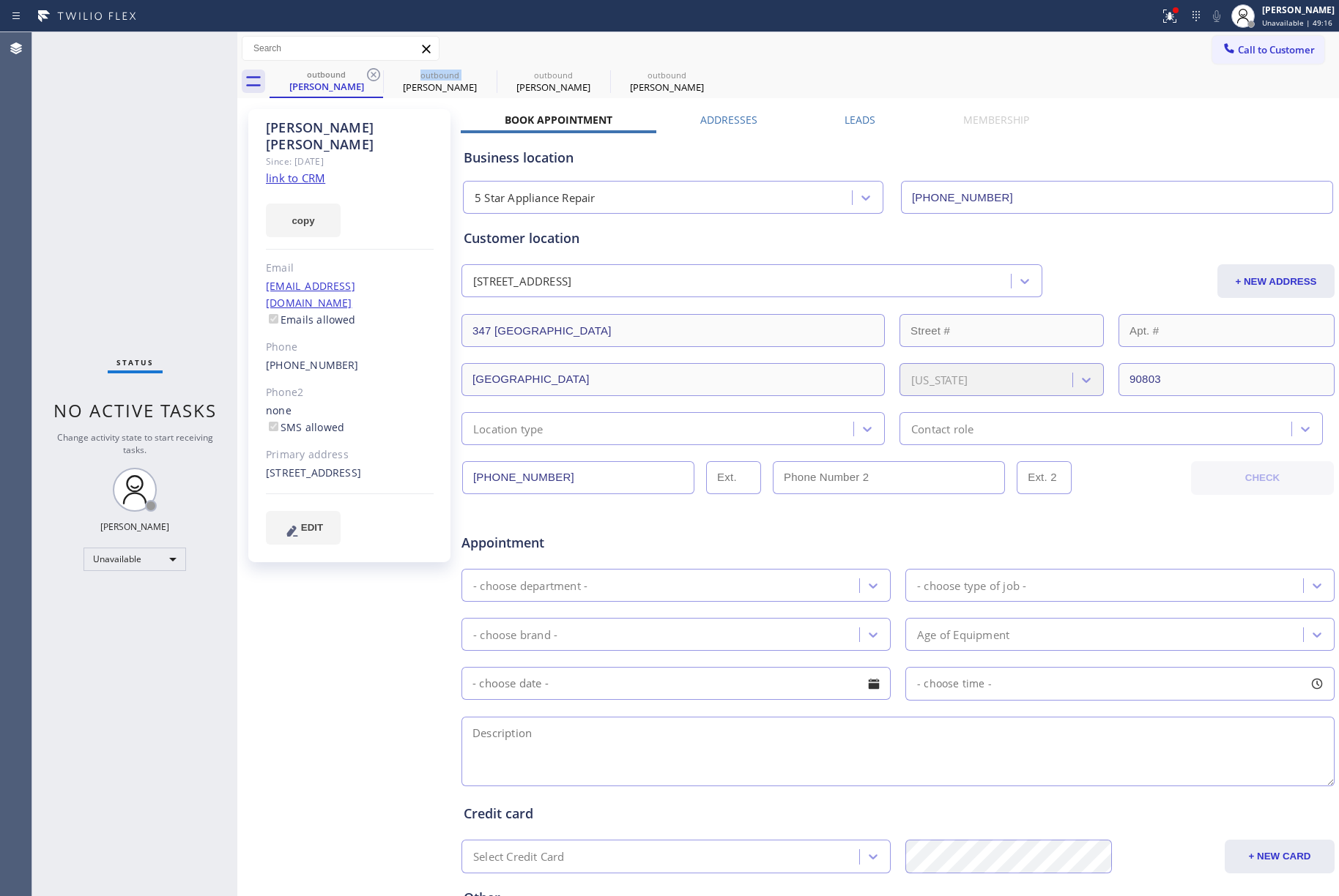
click at [379, 77] on icon at bounding box center [374, 75] width 13 height 13
click at [0, 0] on icon at bounding box center [0, 0] width 0 height 0
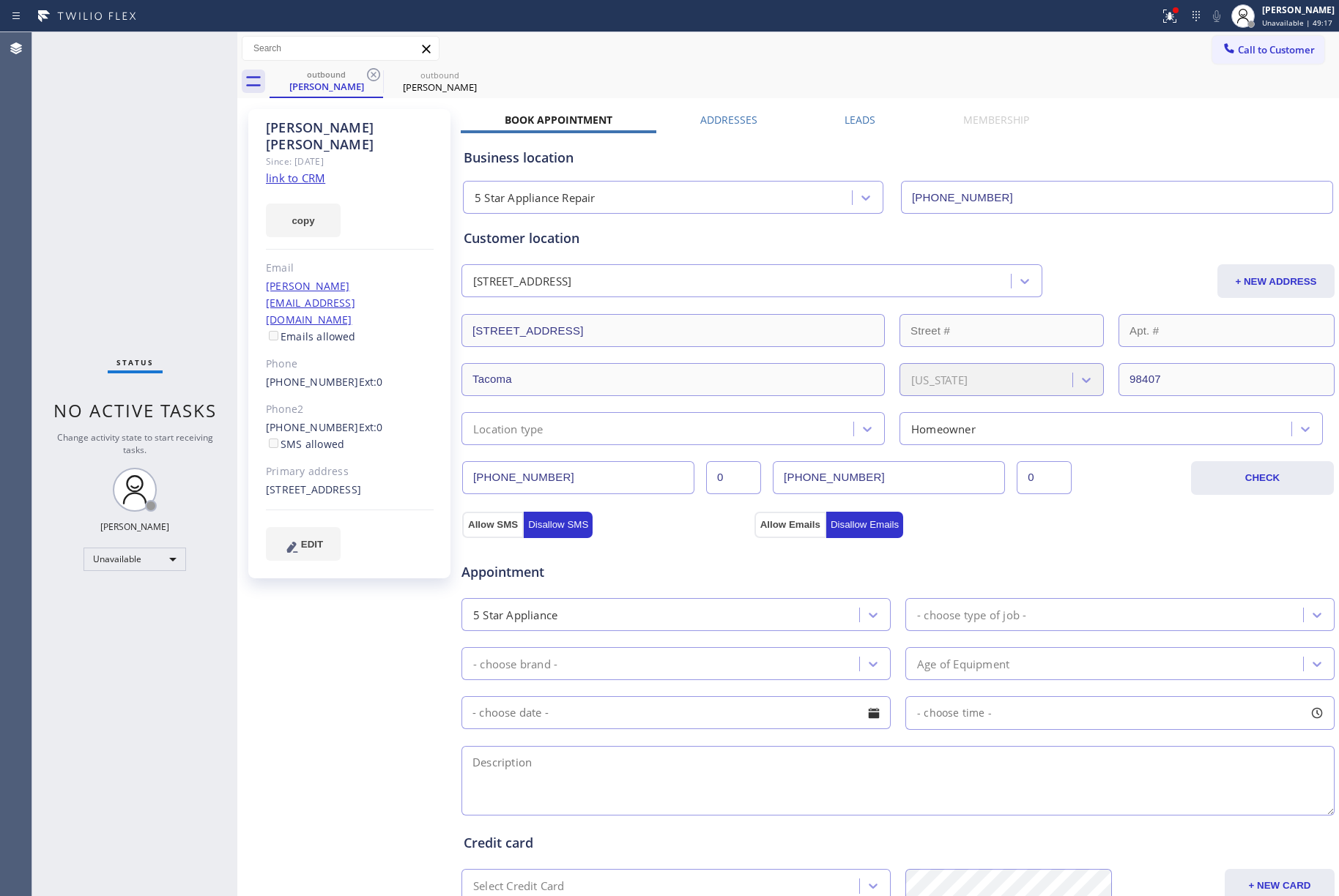
click at [1290, 66] on div "outbound Bert Paul outbound Barbara Crosthwaite" at bounding box center [804, 81] width 1069 height 33
click at [1235, 59] on button "Call to Customer" at bounding box center [1268, 50] width 112 height 28
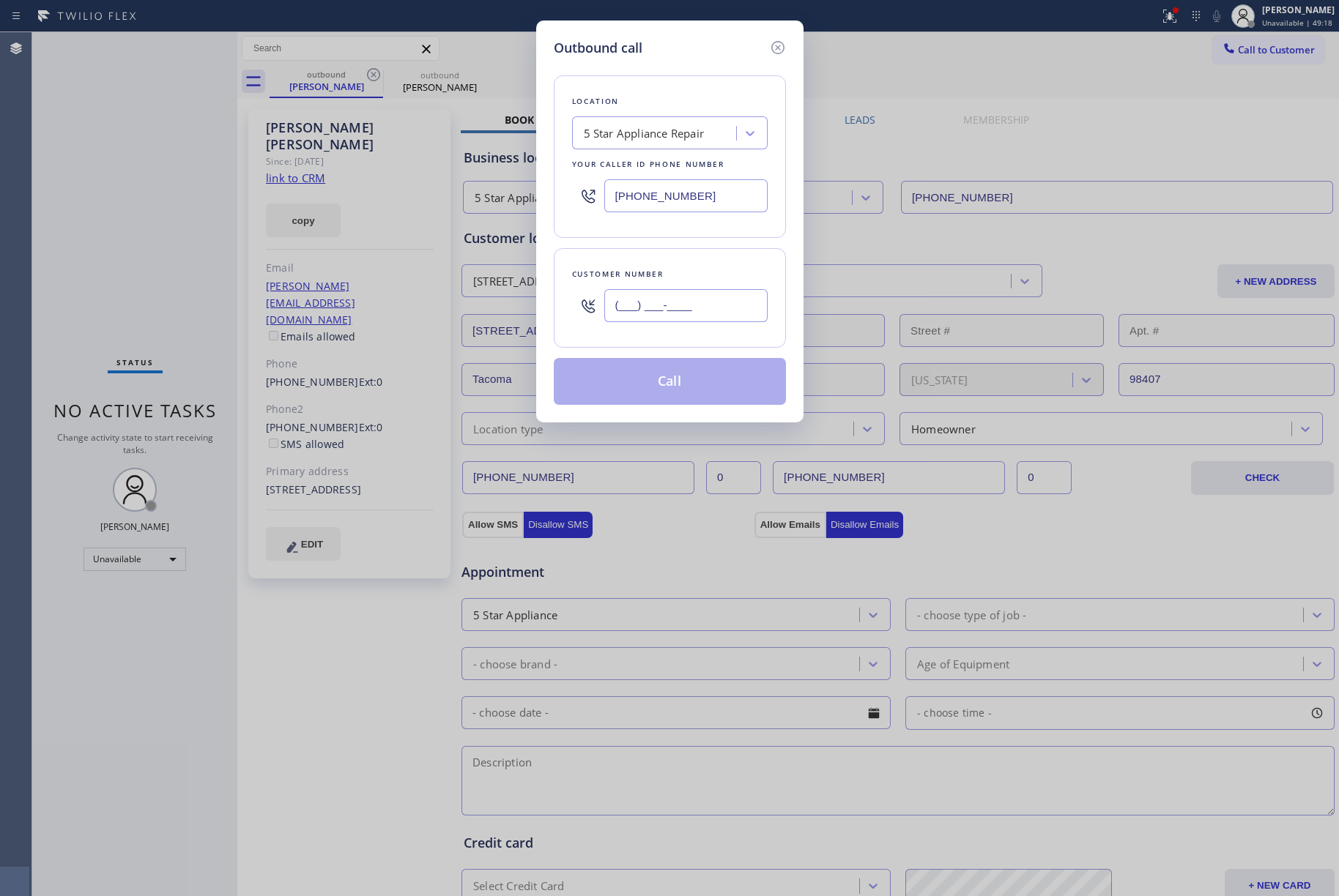
click at [710, 297] on input "(___) ___-____" at bounding box center [686, 305] width 163 height 33
paste input "716) 713-2070"
type input "(716) 713-2070"
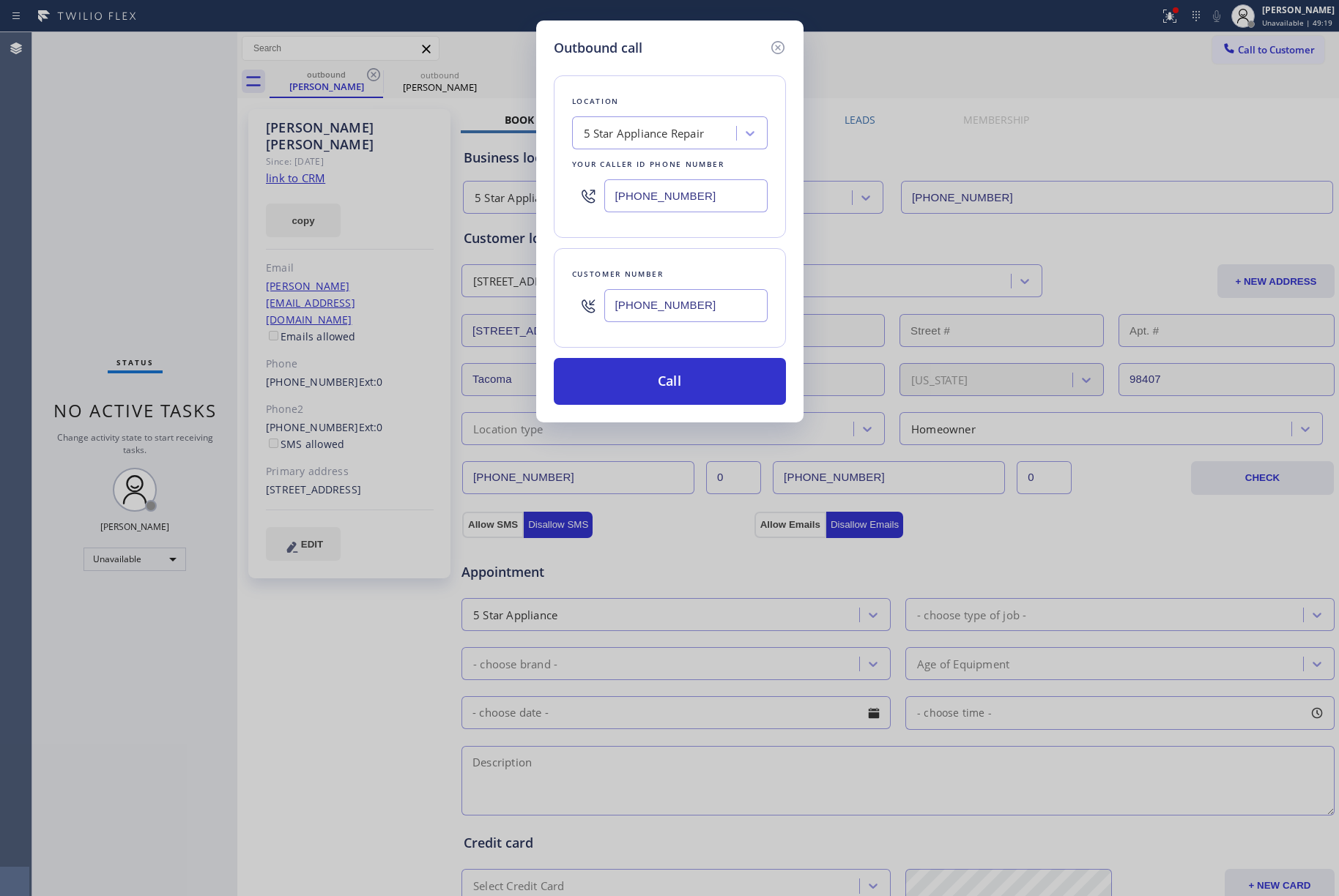
click at [699, 262] on div "Customer number (716) 713-2070" at bounding box center [670, 298] width 232 height 100
click at [642, 383] on button "Call" at bounding box center [670, 382] width 232 height 47
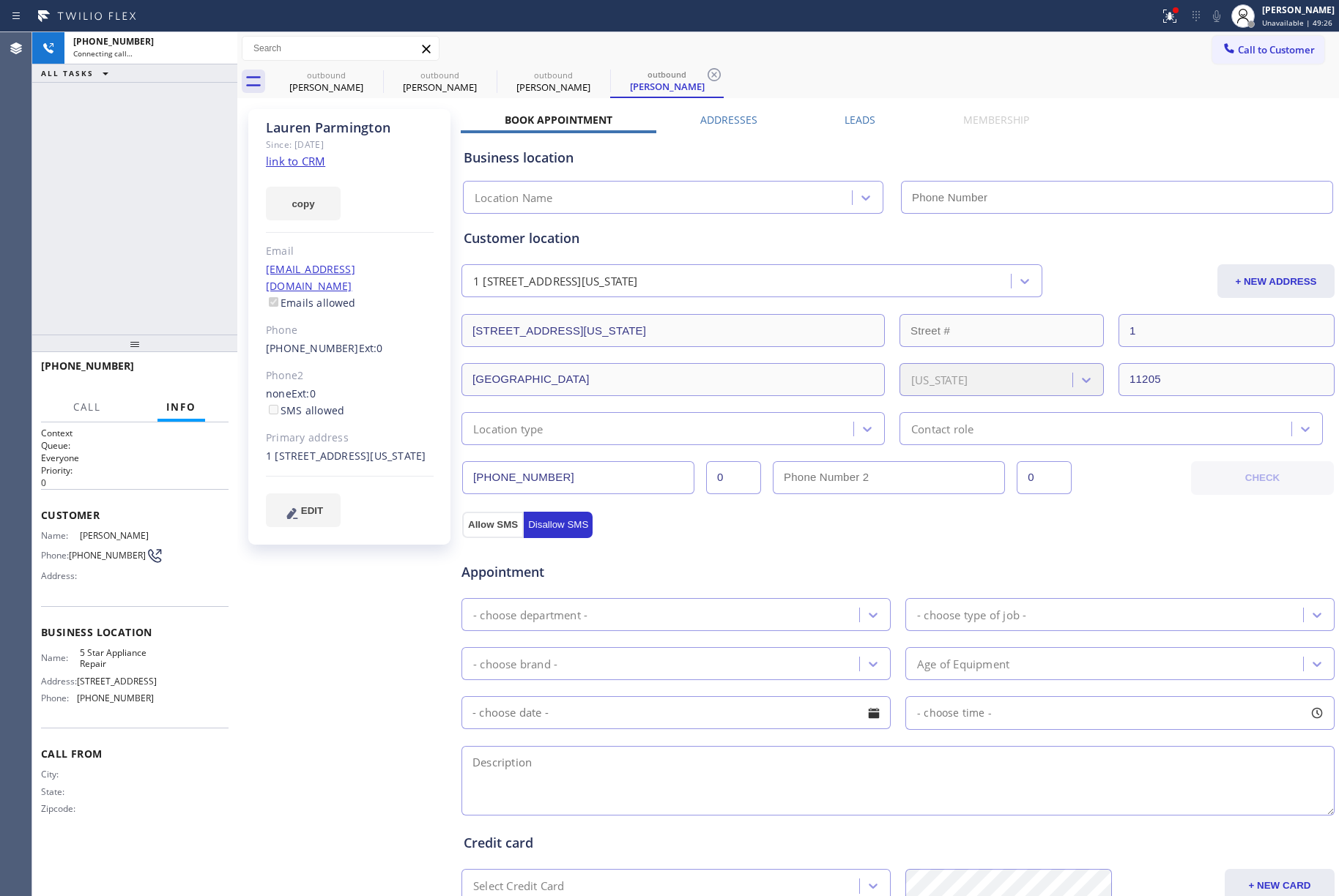
type input "[PHONE_NUMBER]"
drag, startPoint x: 209, startPoint y: 352, endPoint x: 206, endPoint y: 359, distance: 7.6
click at [208, 353] on div at bounding box center [135, 344] width 205 height 18
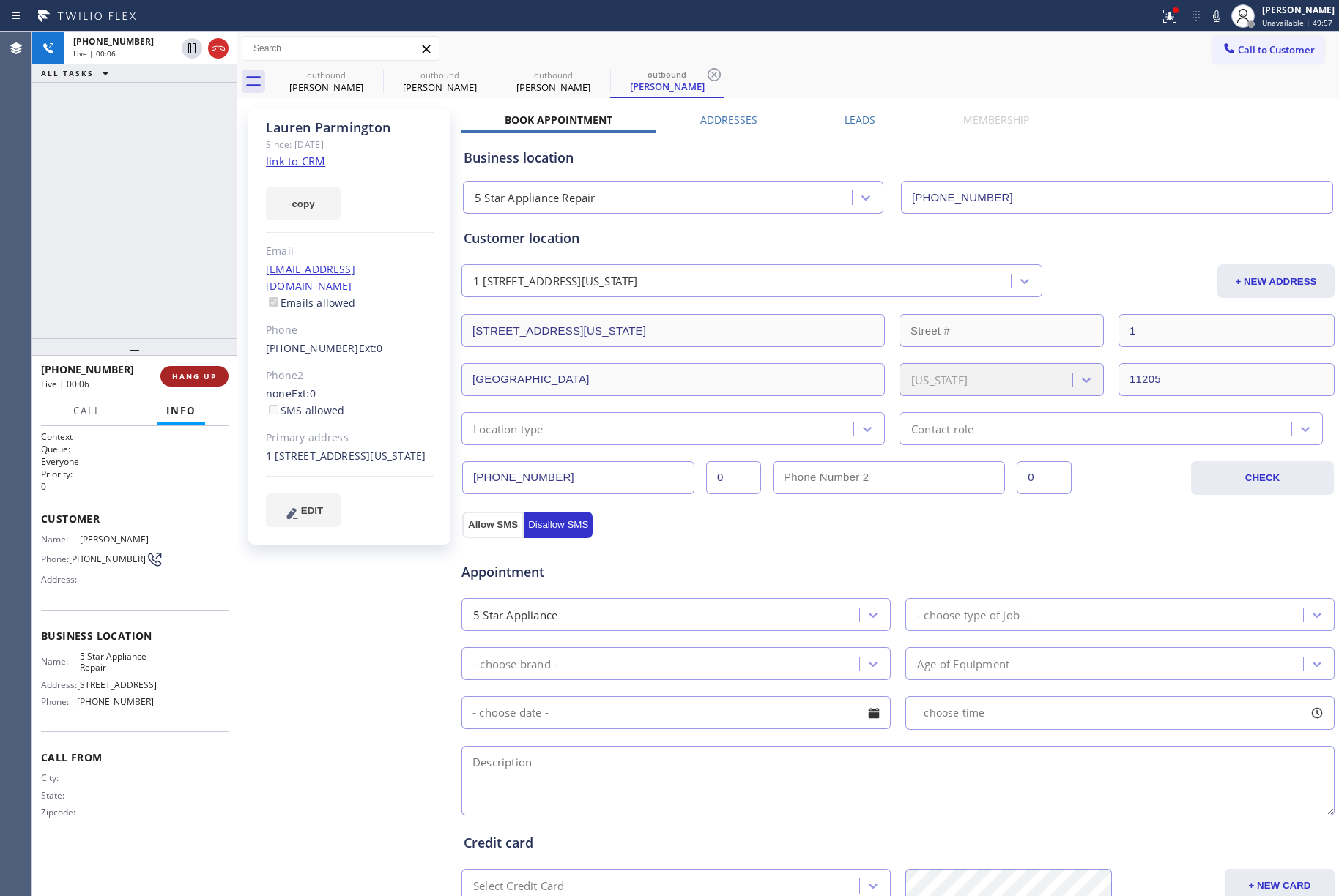
click at [206, 373] on span "HANG UP" at bounding box center [194, 376] width 45 height 11
drag, startPoint x: 126, startPoint y: 223, endPoint x: 234, endPoint y: 268, distance: 117.0
click at [126, 223] on div "+17167132070 Live | 00:07 ALL TASKS ALL TASKS ACTIVE TASKS TASKS IN WRAP UP" at bounding box center [135, 185] width 205 height 306
click at [205, 365] on div "+17167132070 Wrap up | 00:02 COMPLETE" at bounding box center [134, 376] width 188 height 38
click at [206, 371] on span "COMPLETE" at bounding box center [192, 376] width 50 height 11
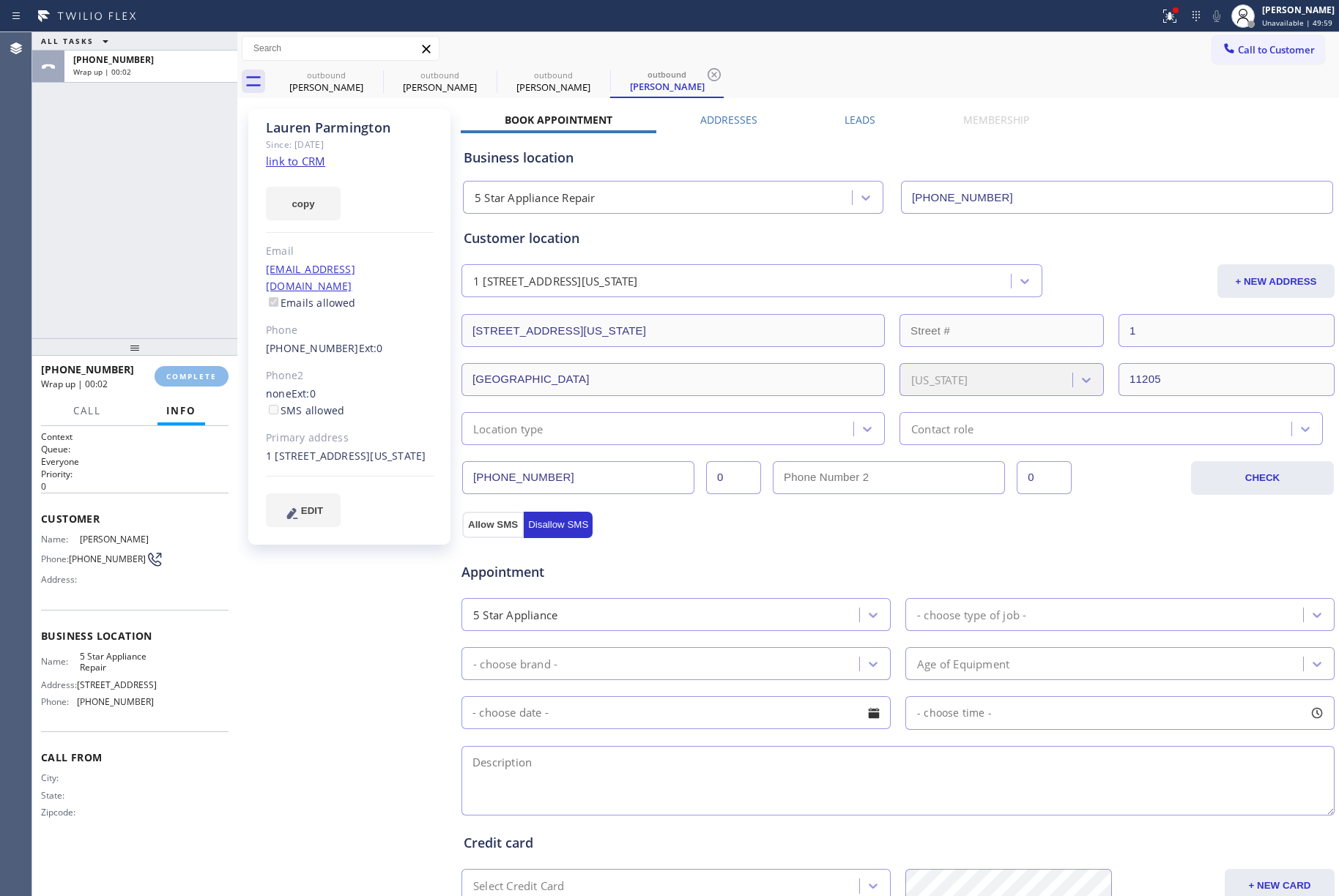
click at [177, 273] on div "ALL TASKS ALL TASKS ACTIVE TASKS TASKS IN WRAP UP +17167132070 Wrap up | 00:02" at bounding box center [135, 185] width 205 height 306
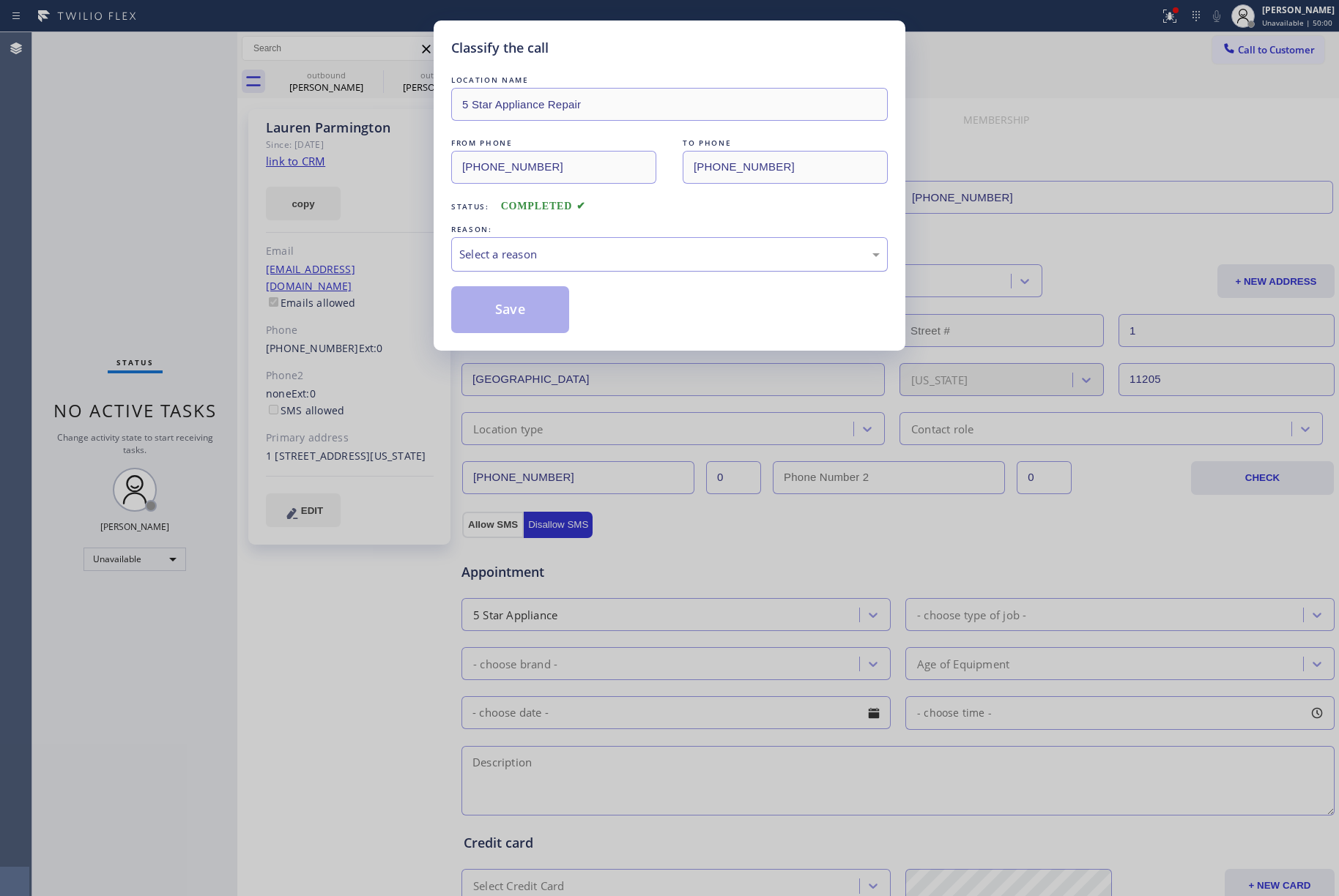
click at [583, 255] on div "Select a reason" at bounding box center [669, 254] width 420 height 17
click at [485, 293] on button "Save" at bounding box center [509, 309] width 118 height 47
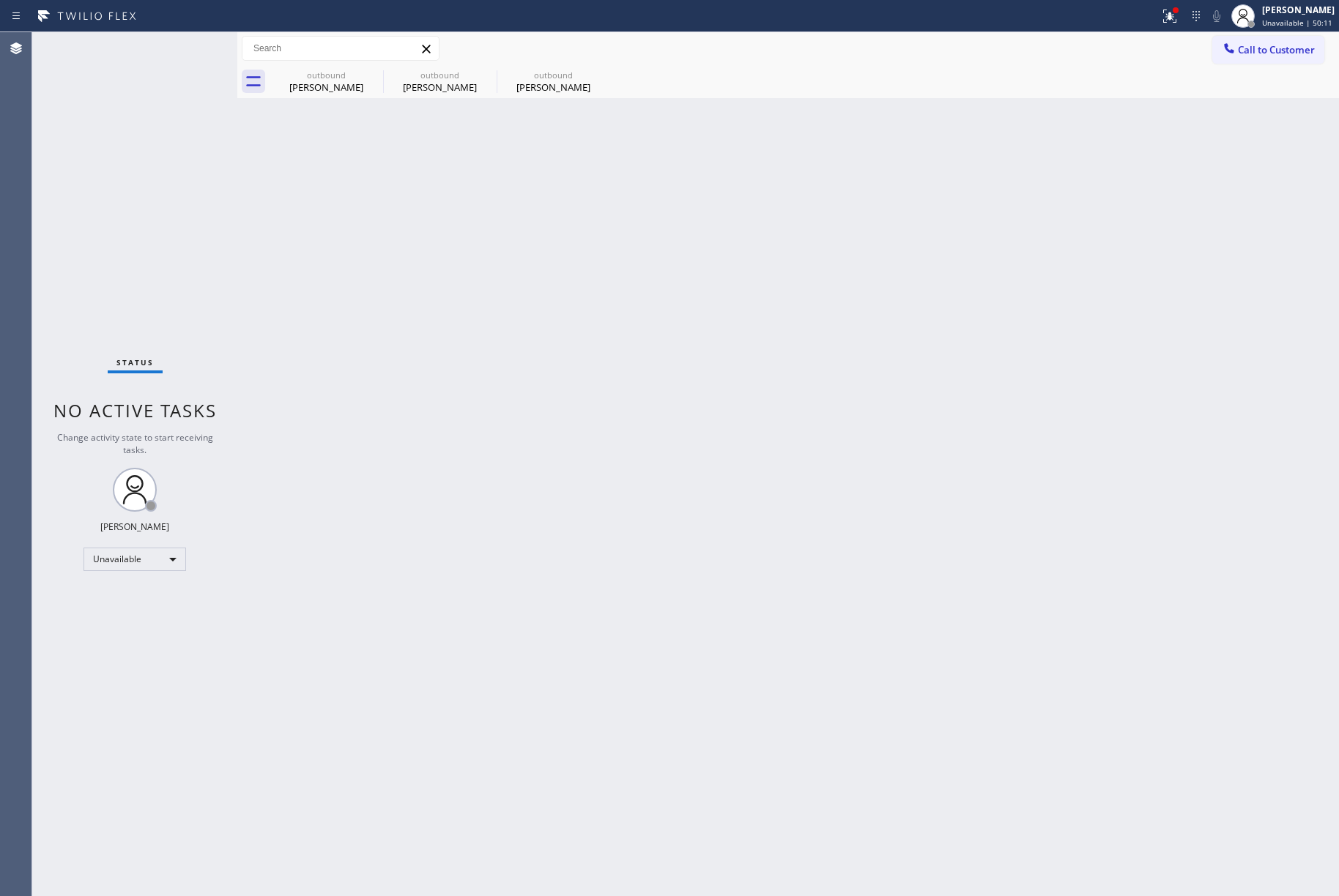
drag, startPoint x: 1281, startPoint y: 45, endPoint x: 739, endPoint y: 148, distance: 551.7
click at [1280, 45] on span "Call to Customer" at bounding box center [1276, 50] width 77 height 13
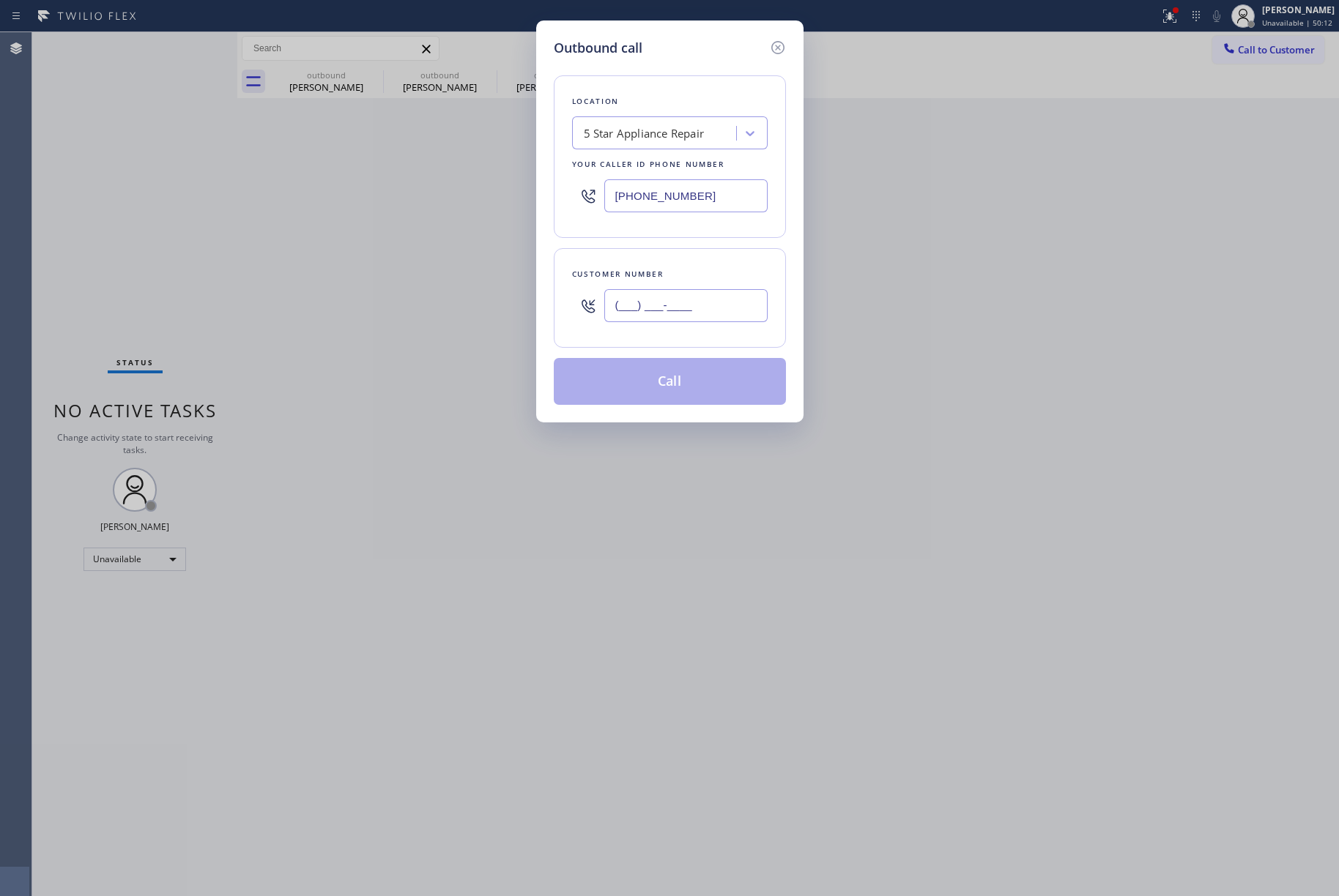
click at [701, 299] on input "(___) ___-____" at bounding box center [686, 305] width 163 height 33
paste input "818) 557-1247"
type input "(818) 557-1247"
click at [700, 274] on div "Customer number" at bounding box center [670, 274] width 196 height 15
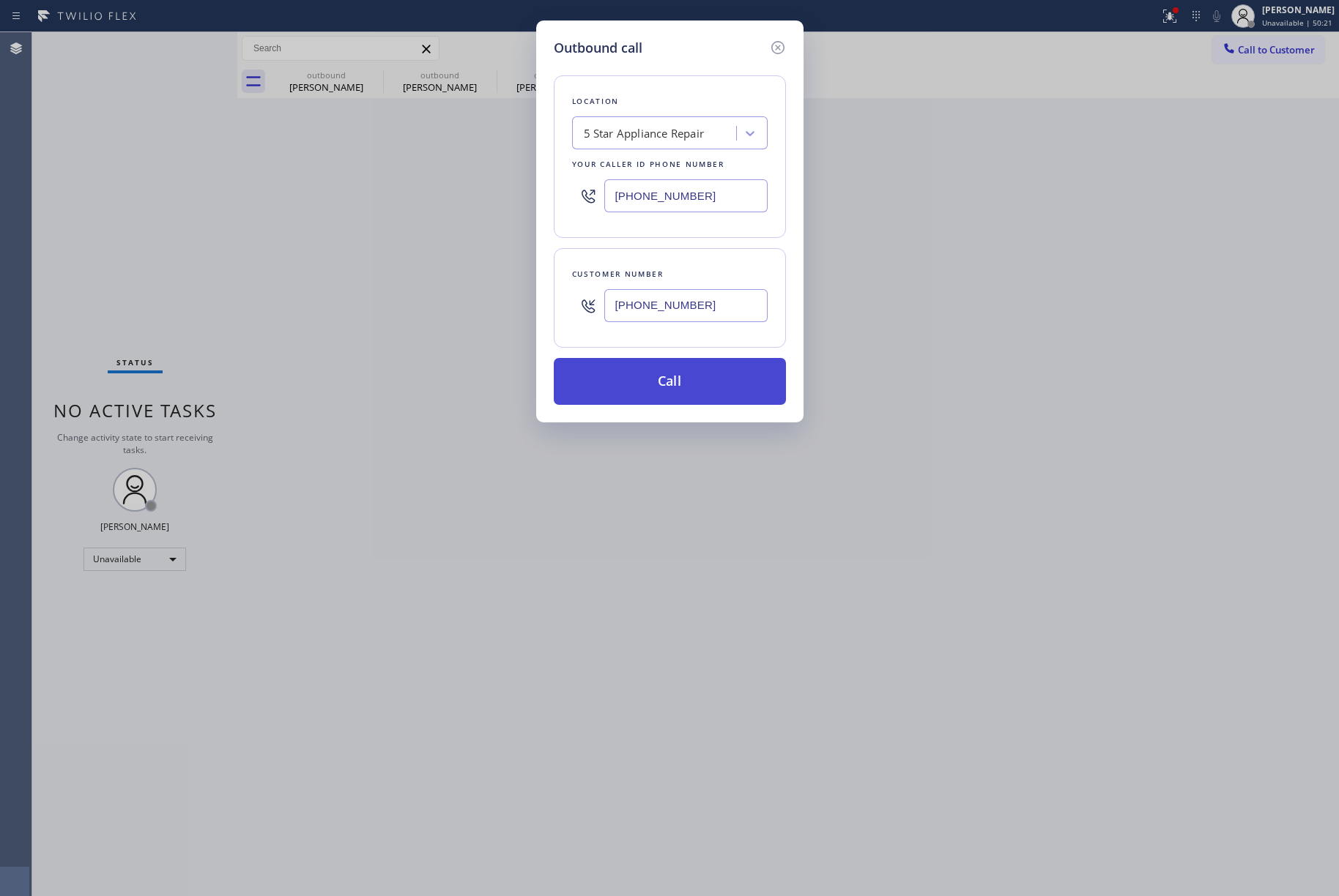
click at [730, 370] on button "Call" at bounding box center [670, 382] width 232 height 47
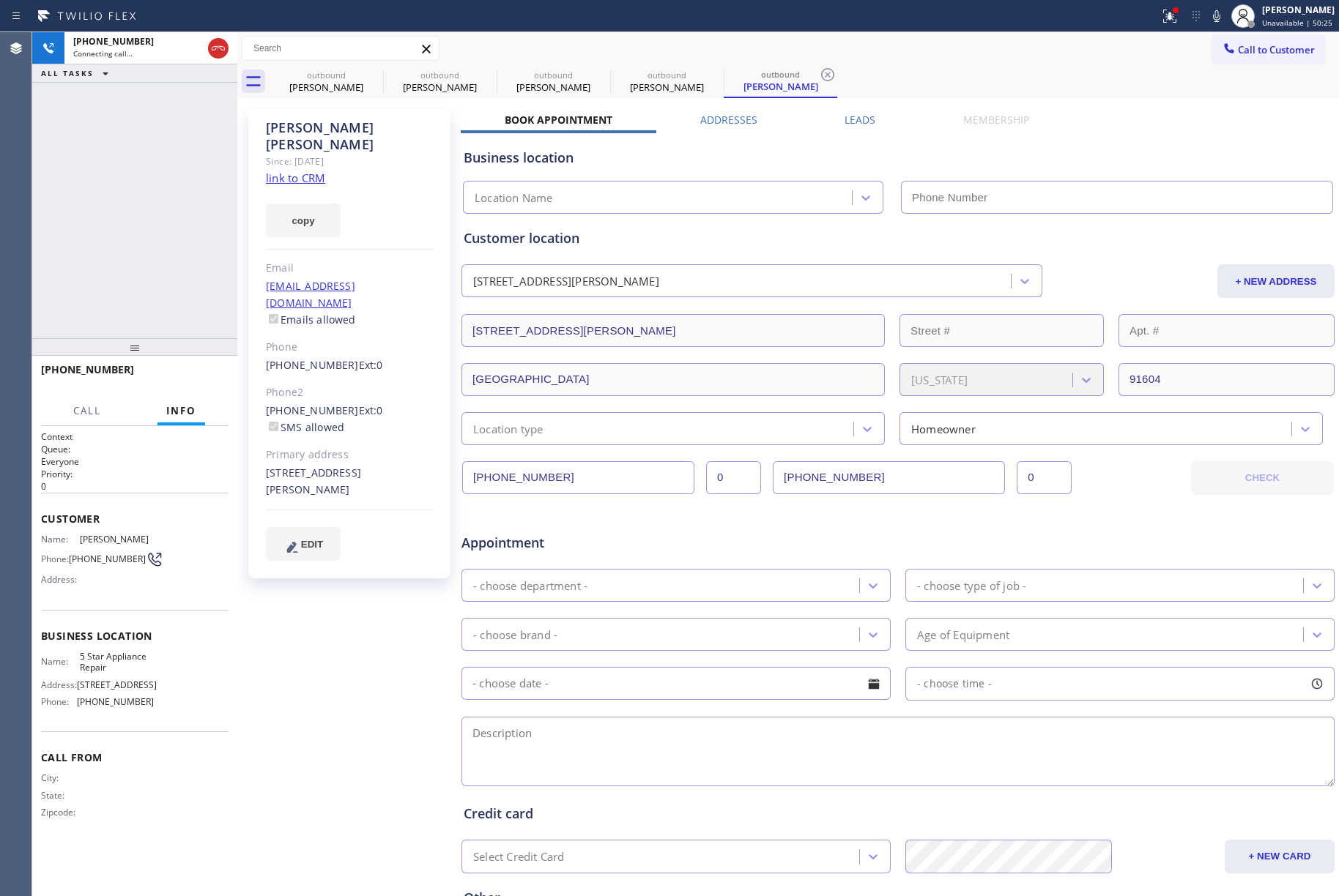
type input "[PHONE_NUMBER]"
click at [219, 370] on button "HANG UP" at bounding box center [194, 376] width 68 height 20
click at [205, 370] on button "HANG UP" at bounding box center [194, 376] width 68 height 20
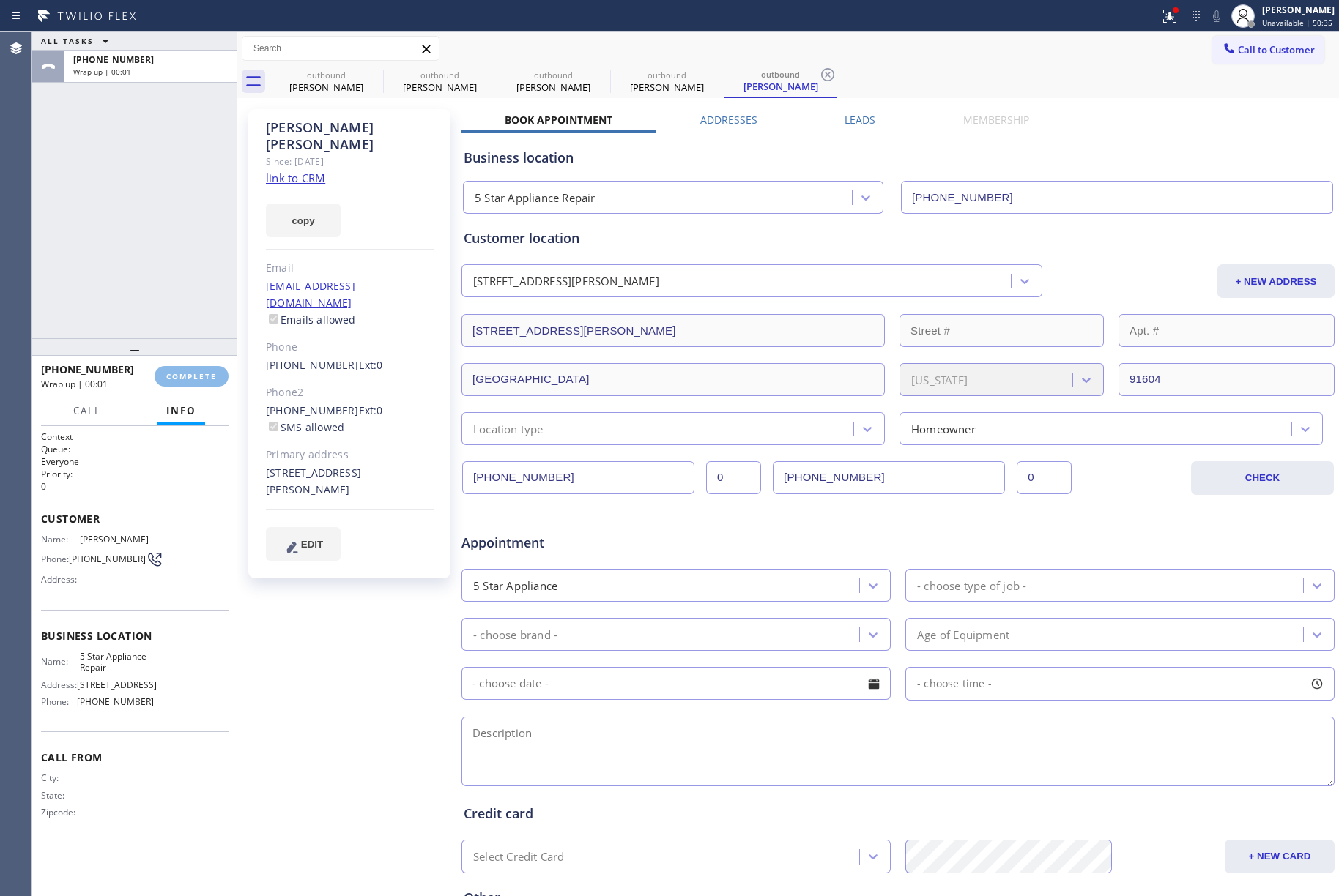
click at [155, 238] on div "ALL TASKS ALL TASKS ACTIVE TASKS TASKS IN WRAP UP +18185571247 Wrap up | 00:01" at bounding box center [135, 185] width 205 height 306
drag, startPoint x: 155, startPoint y: 238, endPoint x: 271, endPoint y: 247, distance: 116.3
click at [155, 238] on div "ALL TASKS ALL TASKS ACTIVE TASKS TASKS IN WRAP UP +18185571247 Wrap up | 00:01" at bounding box center [135, 185] width 205 height 306
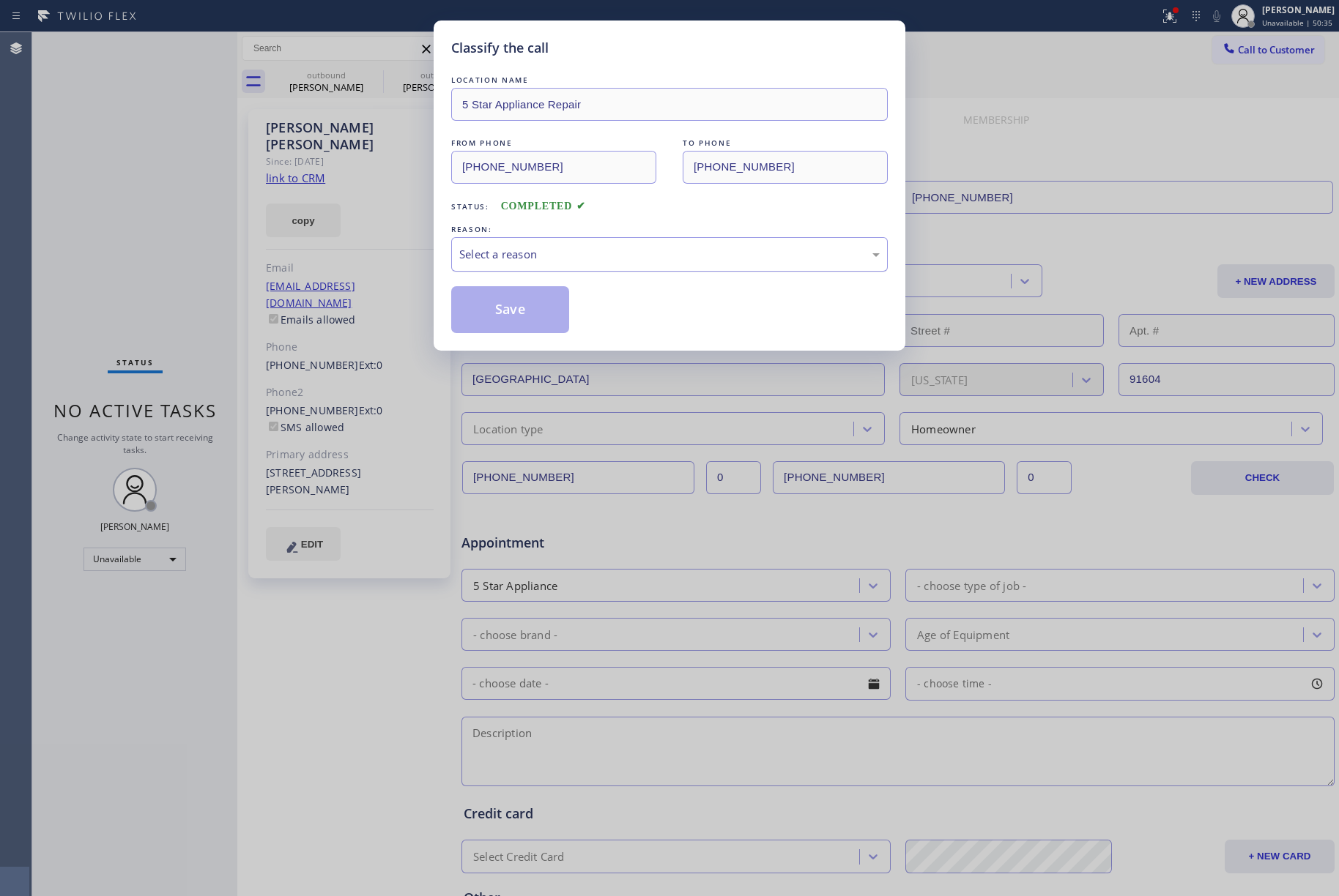
drag, startPoint x: 578, startPoint y: 258, endPoint x: 578, endPoint y: 271, distance: 13.0
click at [578, 262] on div "Select a reason" at bounding box center [669, 254] width 420 height 17
click at [487, 314] on button "Save" at bounding box center [509, 309] width 118 height 47
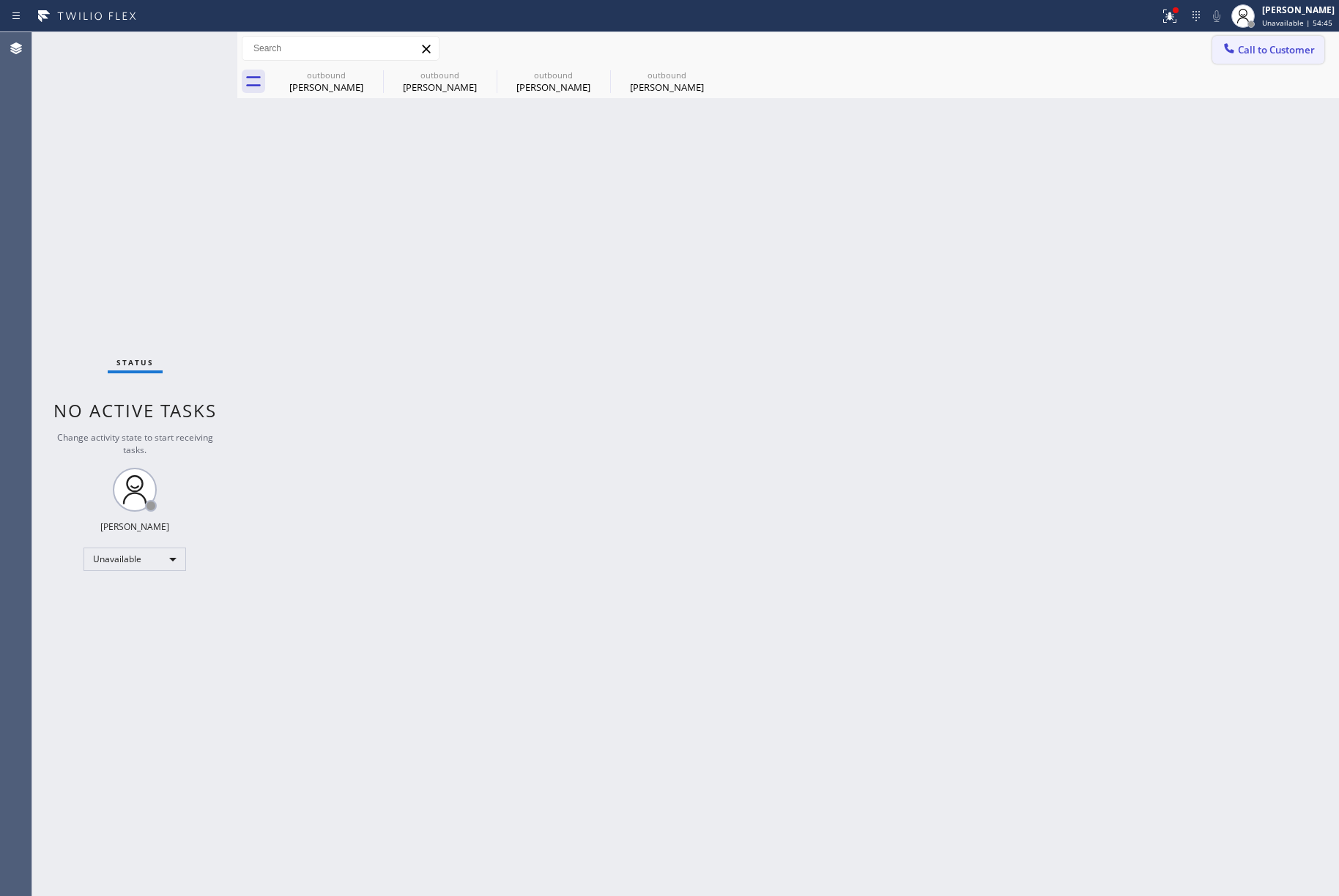
click at [1251, 48] on span "Call to Customer" at bounding box center [1276, 50] width 77 height 13
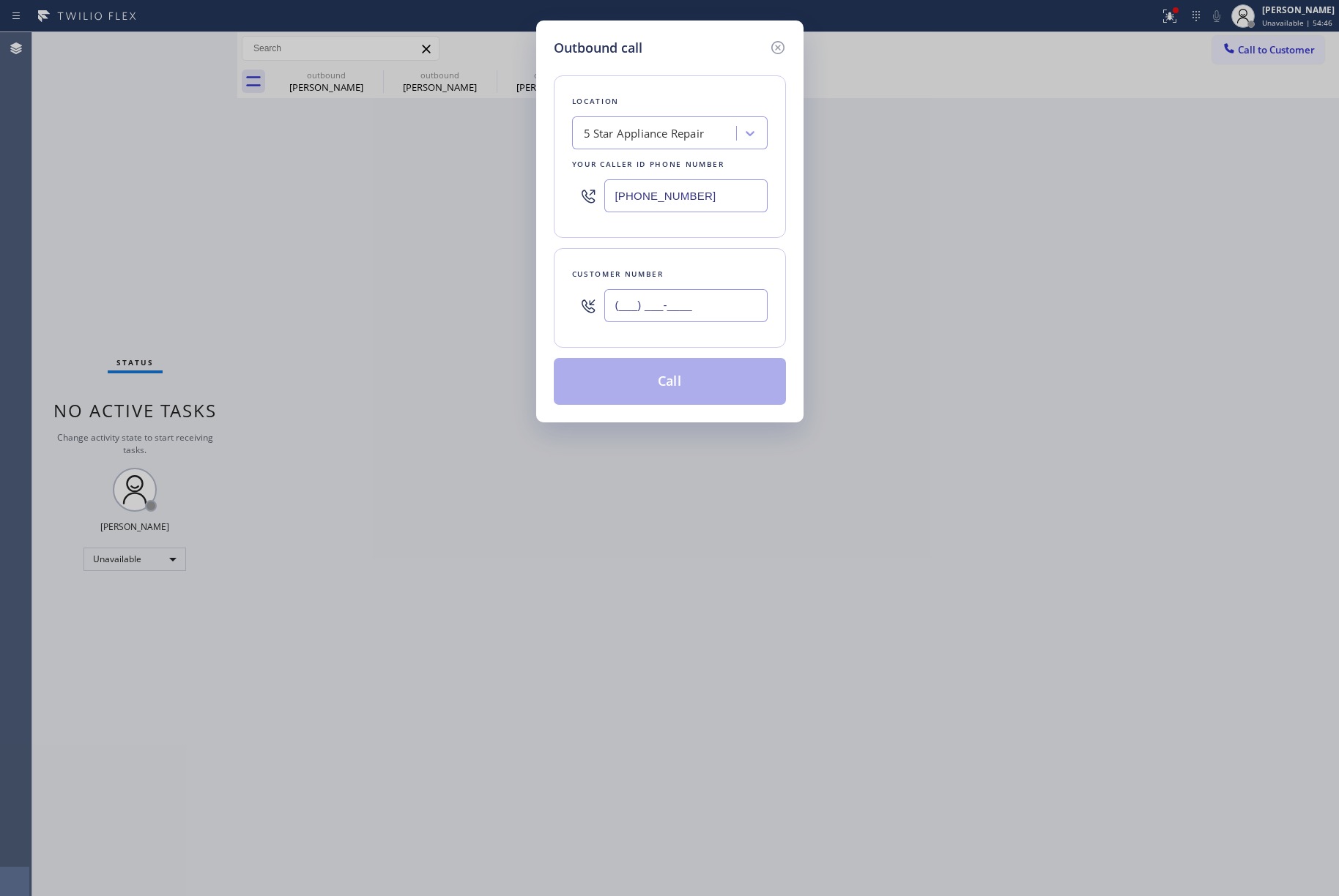
click at [734, 305] on input "(___) ___-____" at bounding box center [686, 305] width 163 height 33
paste input "818) 457-2416"
type input "(818) 457-2416"
click at [713, 256] on div "Customer number (818) 457-2416" at bounding box center [670, 298] width 232 height 100
click at [712, 387] on button "Call" at bounding box center [670, 382] width 232 height 47
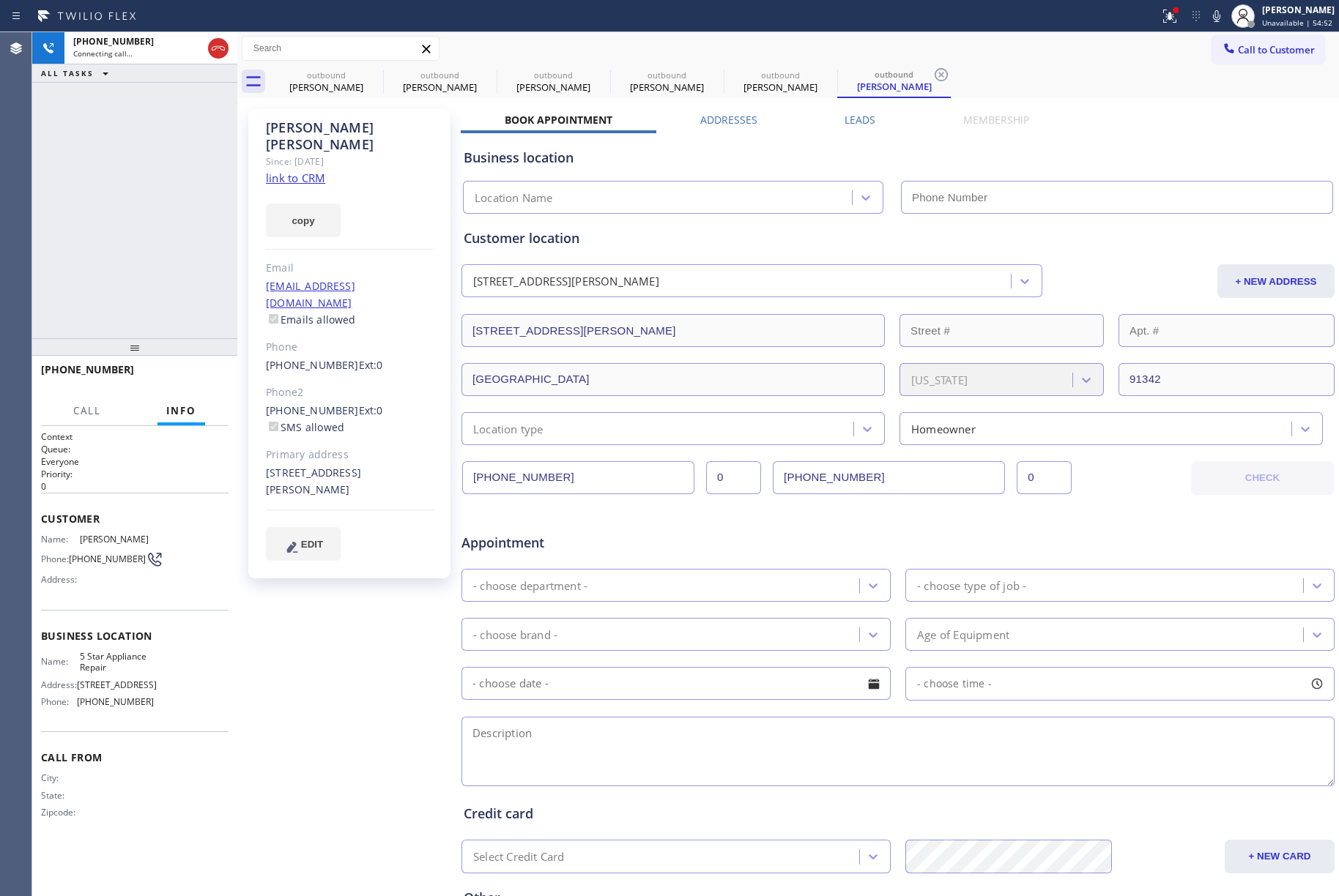
type input "[PHONE_NUMBER]"
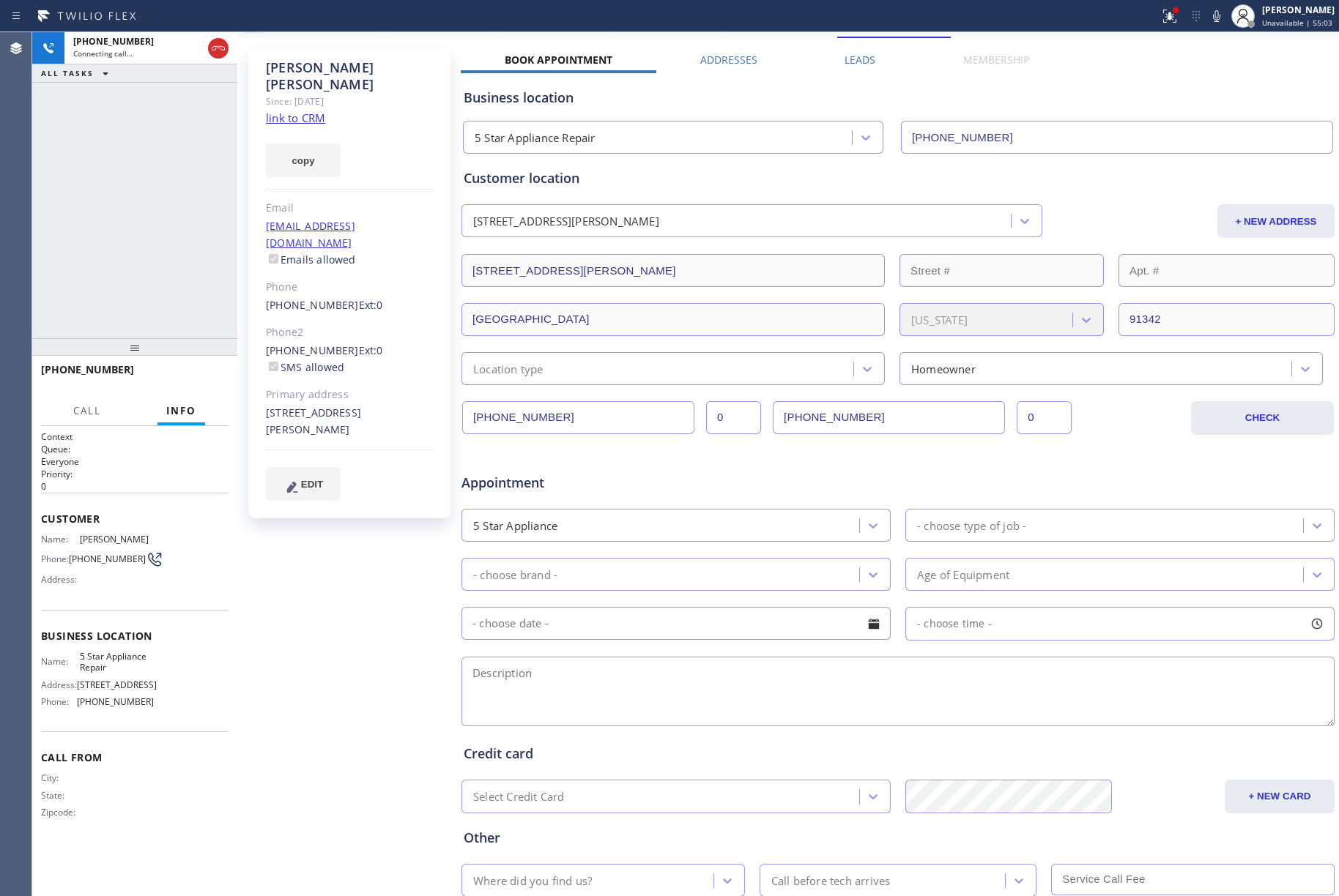
scroll to position [161, 0]
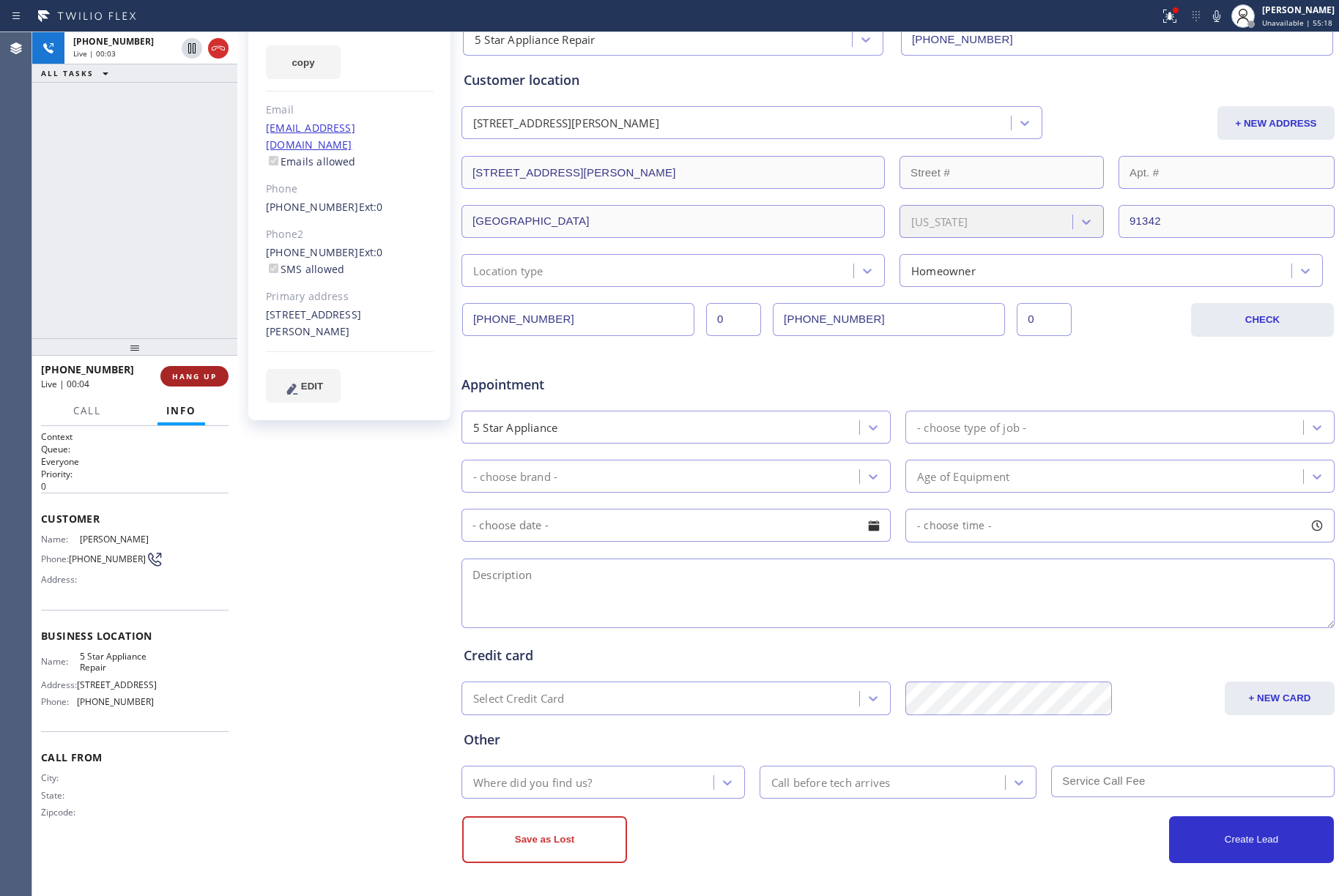
click at [193, 379] on span "HANG UP" at bounding box center [194, 376] width 45 height 11
click at [188, 314] on div "+18184572416 Live | 00:03 ALL TASKS ALL TASKS ACTIVE TASKS TASKS IN WRAP UP" at bounding box center [135, 185] width 205 height 306
click at [208, 363] on div "+18184572416 Live | 00:04 HANG UP" at bounding box center [134, 376] width 188 height 38
click at [208, 373] on span "COMPLETE" at bounding box center [192, 376] width 50 height 11
click at [173, 270] on div "ALL TASKS ALL TASKS ACTIVE TASKS TASKS IN WRAP UP +18184572416 Wrap up | 00:02" at bounding box center [135, 185] width 205 height 306
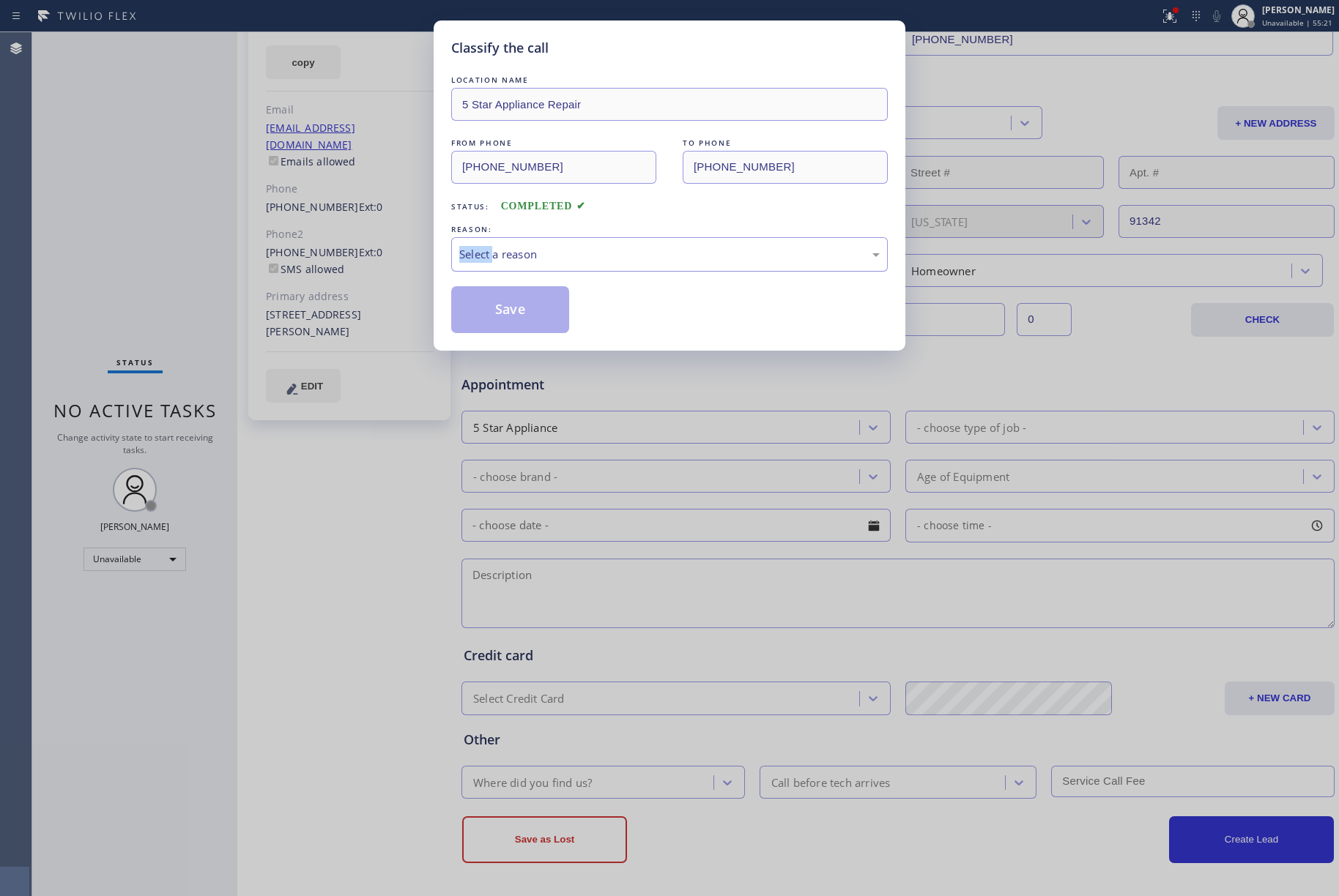
click at [534, 237] on div "Select a reason" at bounding box center [669, 254] width 436 height 34
click at [507, 316] on button "Save" at bounding box center [509, 309] width 118 height 47
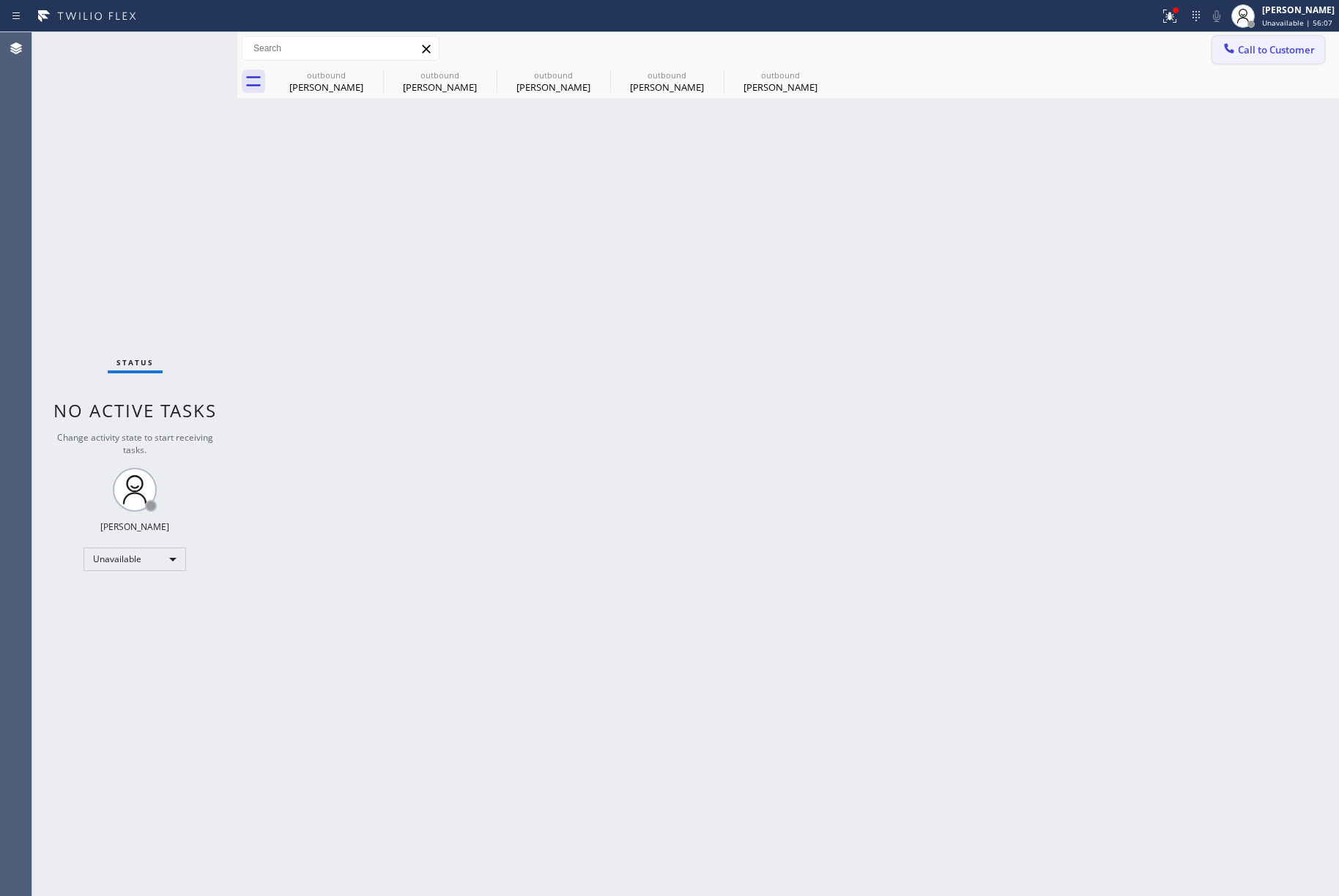
click at [1285, 44] on span "Call to Customer" at bounding box center [1276, 50] width 77 height 13
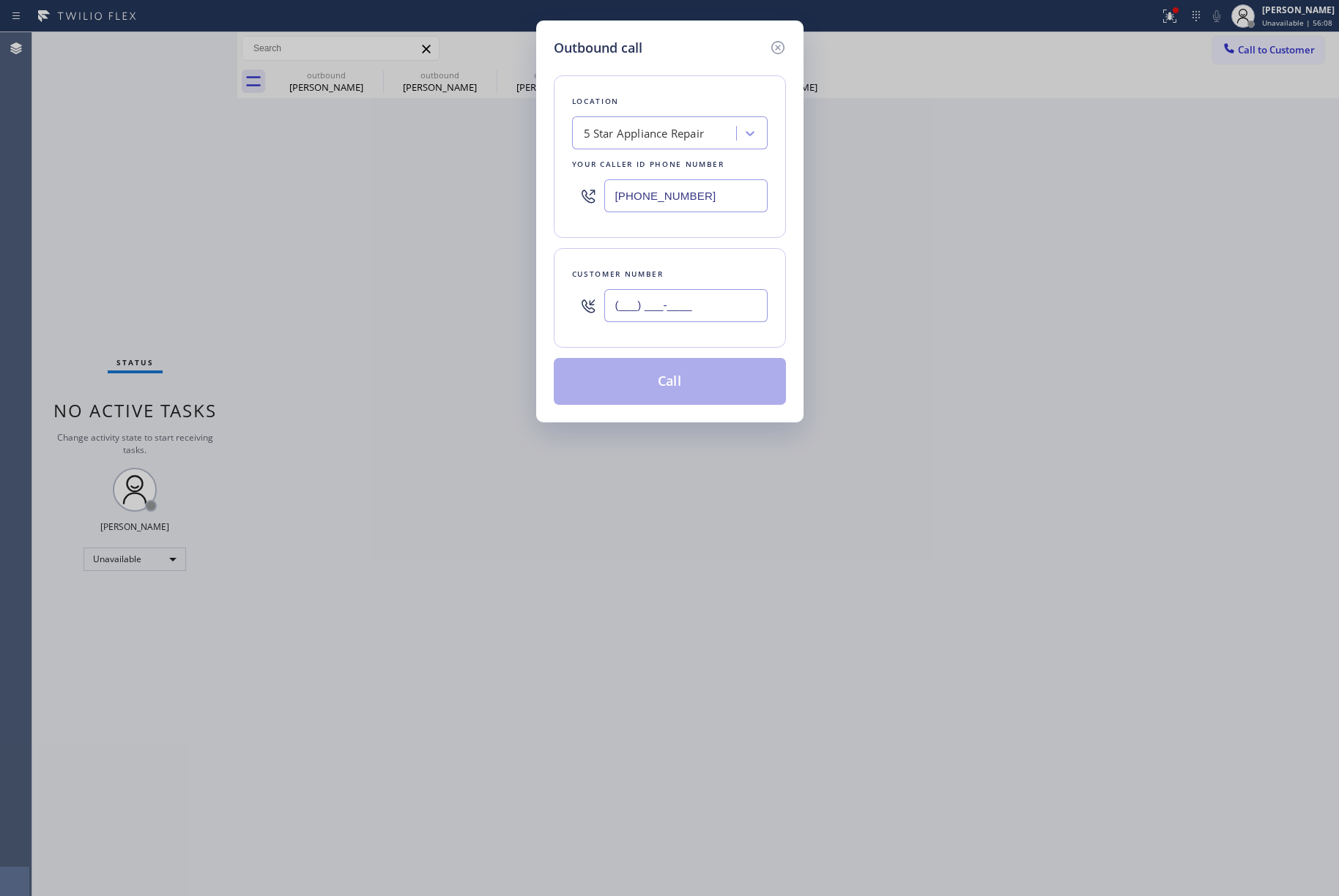
click at [678, 318] on input "(___) ___-____" at bounding box center [686, 305] width 163 height 33
paste input "626) 885-3588"
type input "(626) 885-3588"
click at [690, 272] on div "Customer number" at bounding box center [670, 274] width 196 height 15
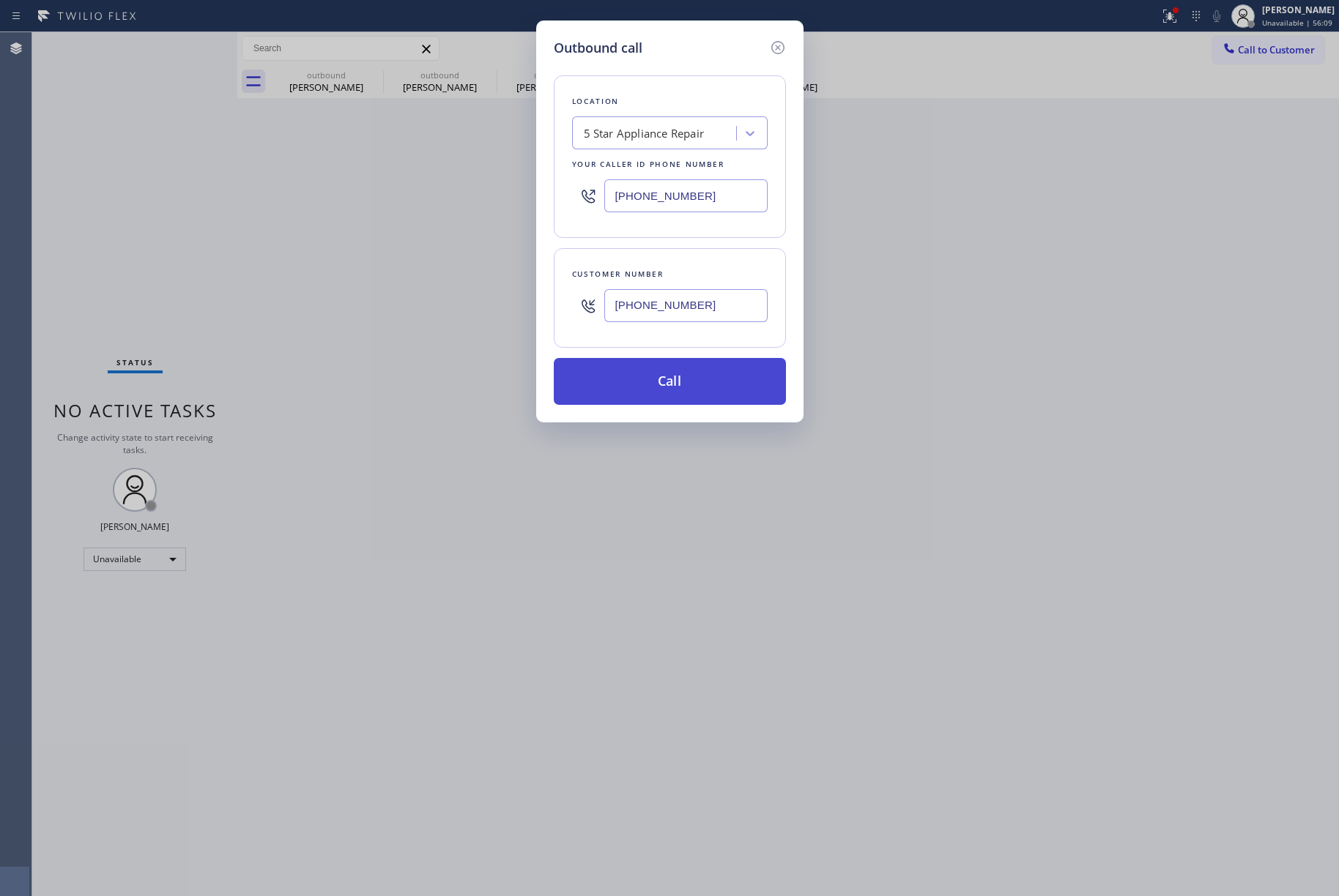
click at [690, 376] on button "Call" at bounding box center [670, 382] width 232 height 47
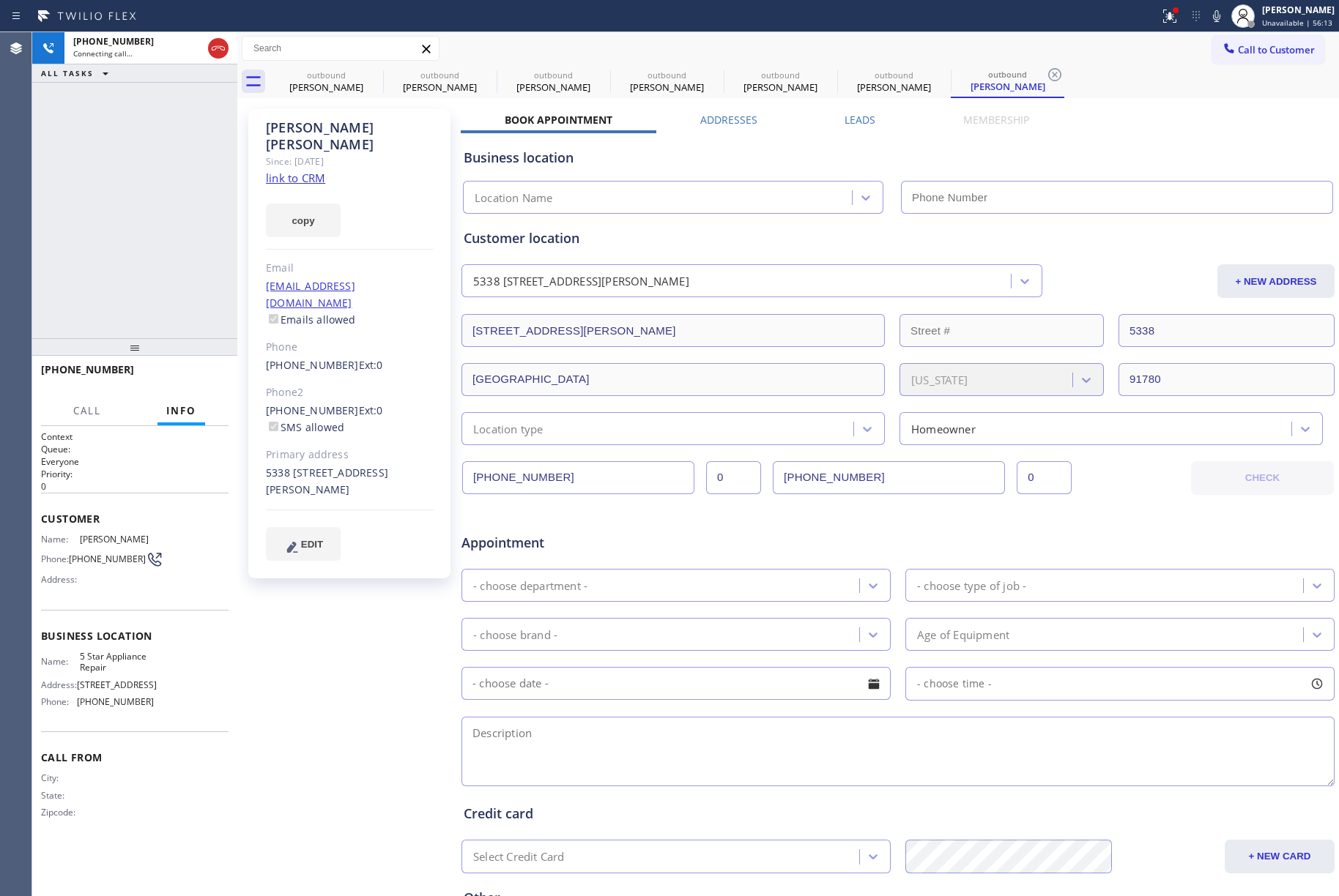
type input "[PHONE_NUMBER]"
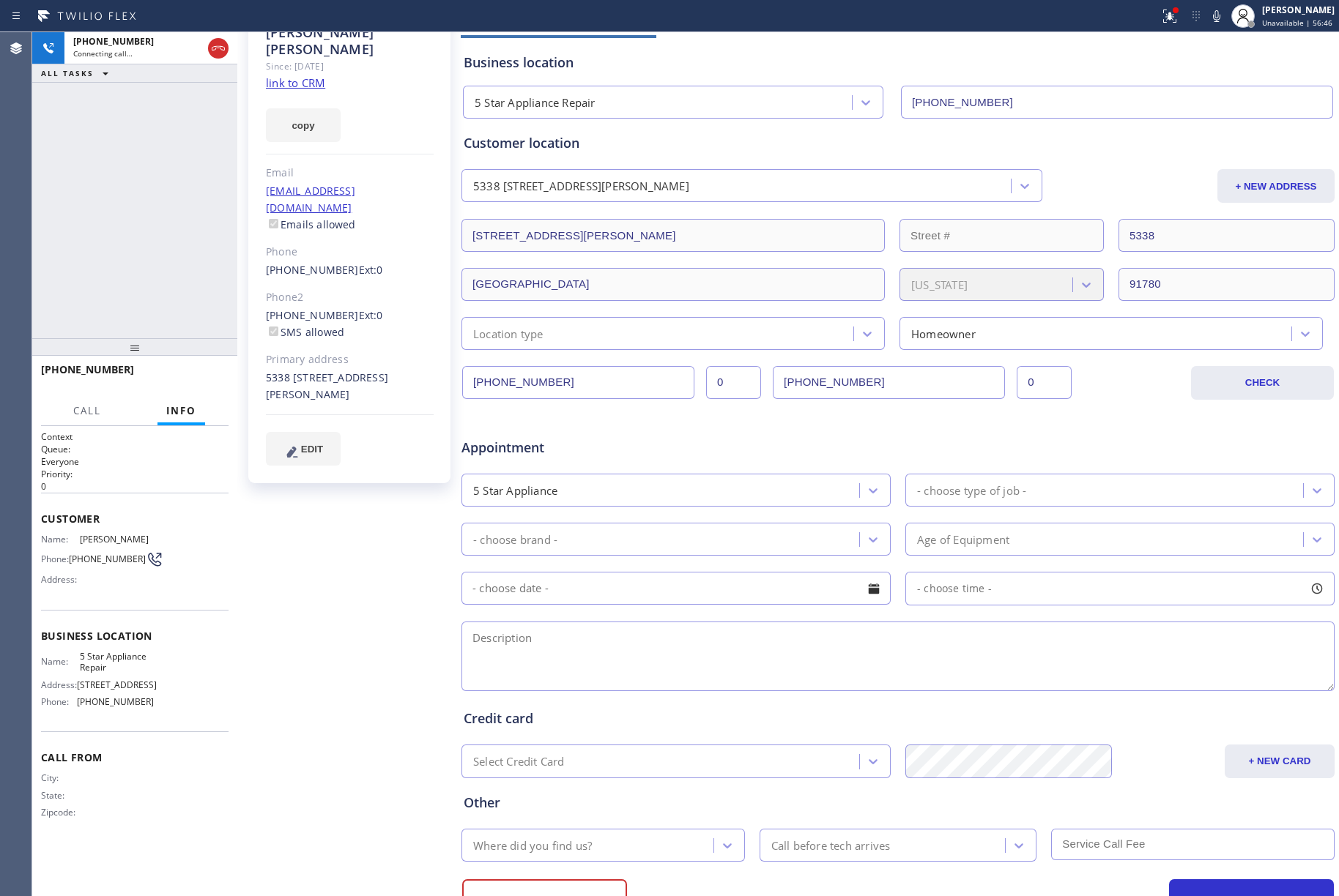
scroll to position [161, 0]
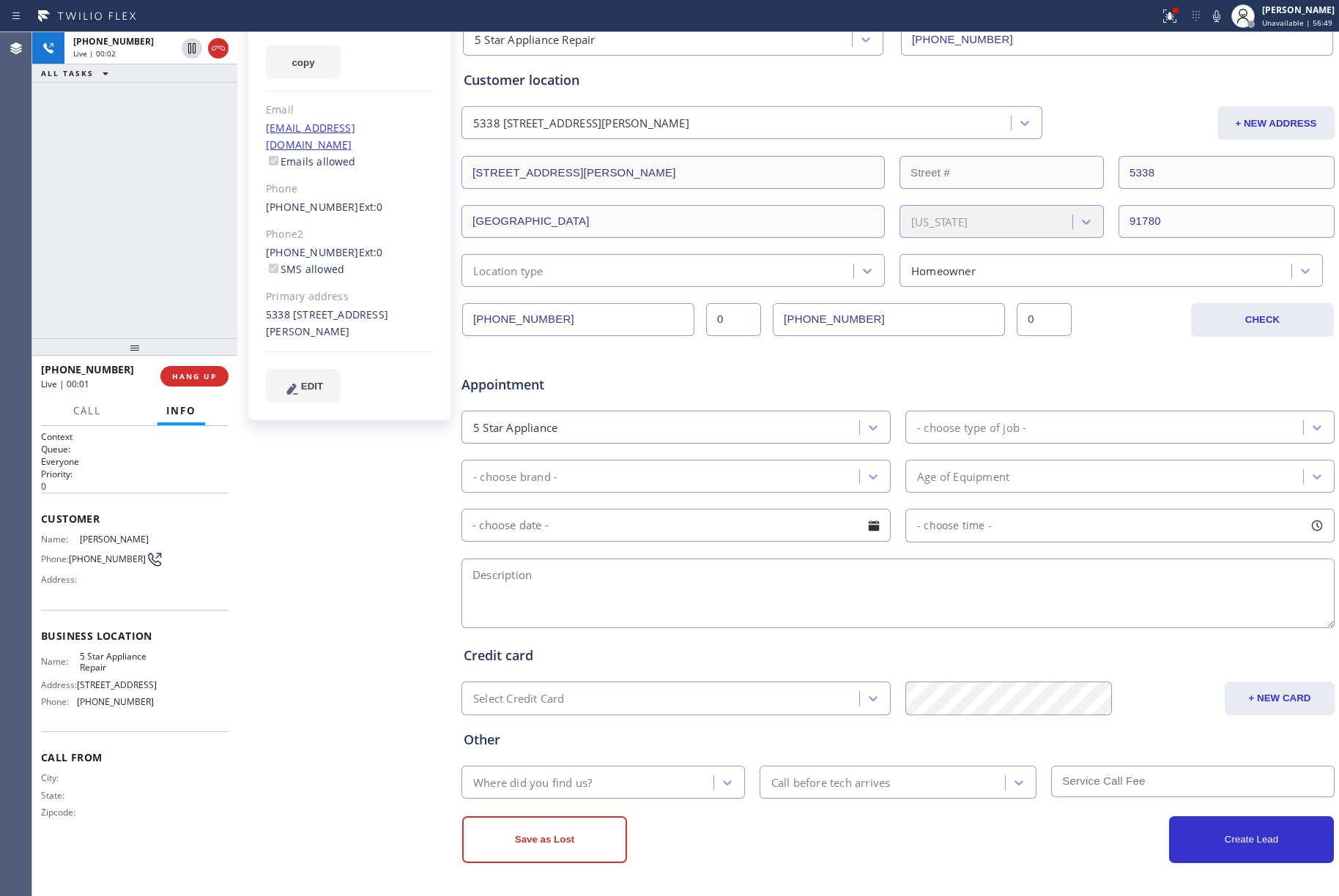
drag, startPoint x: 191, startPoint y: 378, endPoint x: 184, endPoint y: 310, distance: 68.4
click at [191, 378] on span "HANG UP" at bounding box center [194, 376] width 45 height 11
click at [184, 315] on div "+16268853588 Live | 00:02 ALL TASKS ALL TASKS ACTIVE TASKS TASKS IN WRAP UP" at bounding box center [135, 185] width 205 height 306
click at [204, 385] on button "HANG UP" at bounding box center [194, 376] width 68 height 20
click at [189, 223] on div "ALL TASKS ALL TASKS ACTIVE TASKS TASKS IN WRAP UP +16268853588 Wrap up | 00:01" at bounding box center [135, 185] width 205 height 306
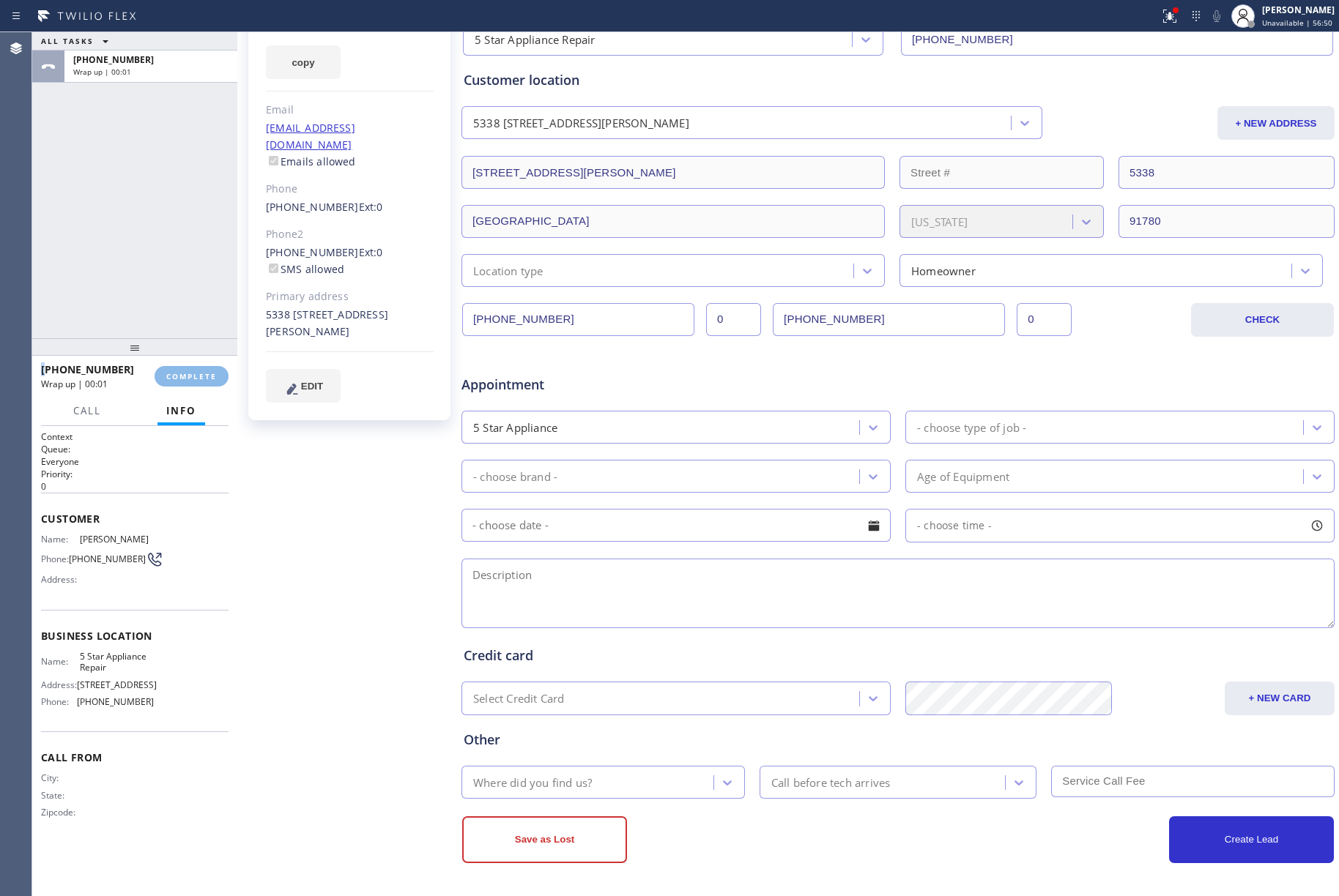
click at [189, 223] on div "ALL TASKS ALL TASKS ACTIVE TASKS TASKS IN WRAP UP +16268853588 Wrap up | 00:01" at bounding box center [135, 185] width 205 height 306
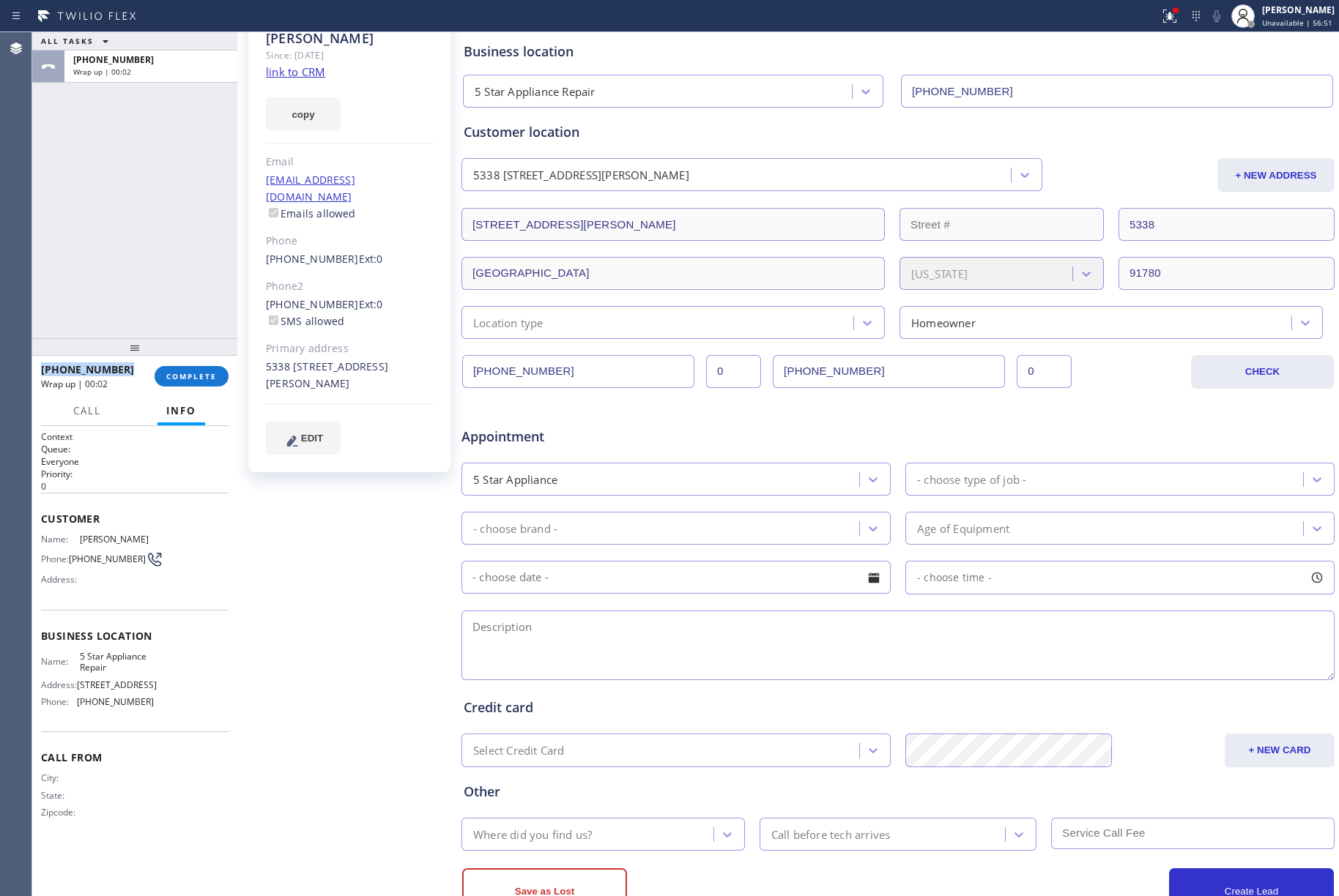
scroll to position [63, 0]
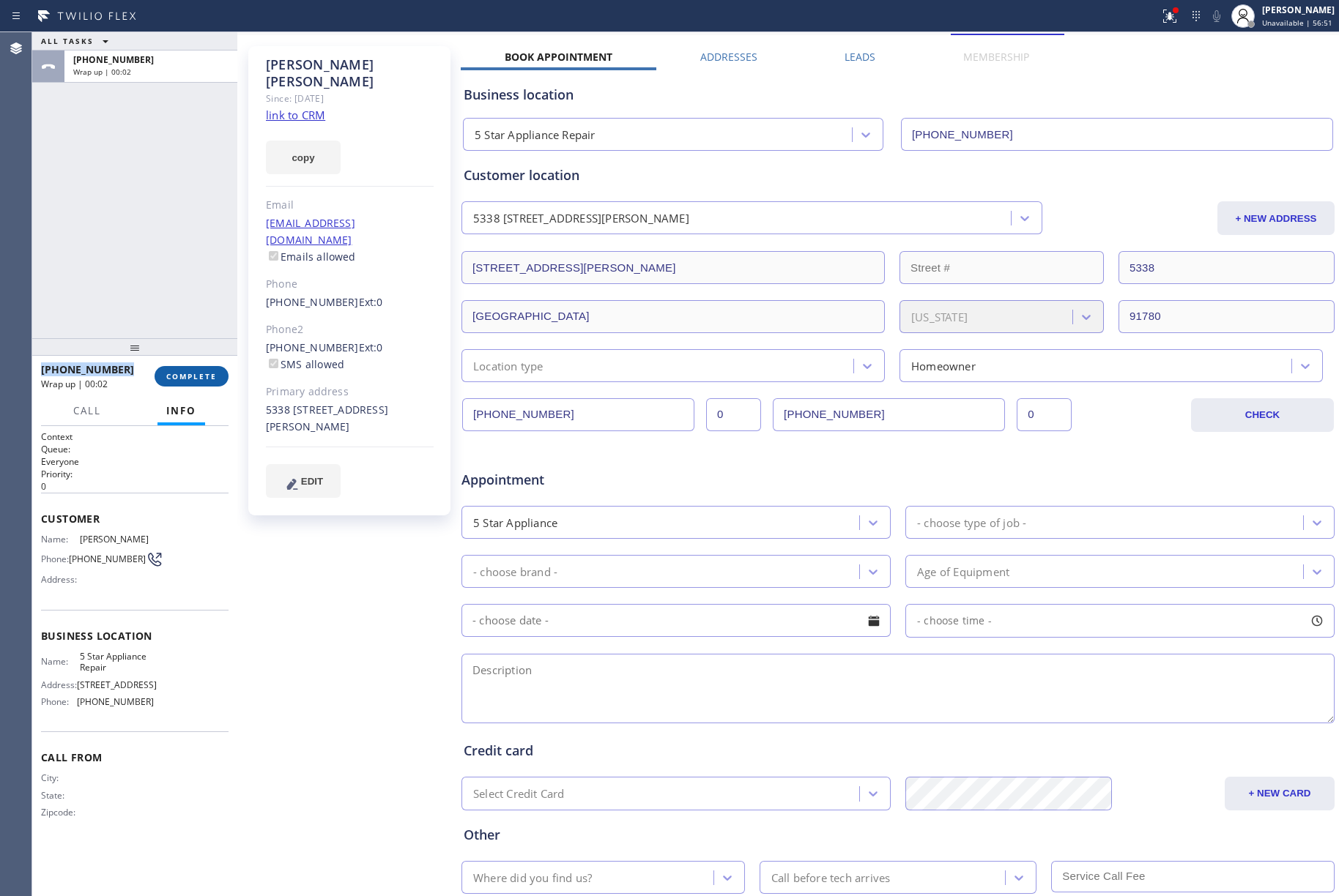
click at [193, 376] on span "COMPLETE" at bounding box center [192, 376] width 50 height 11
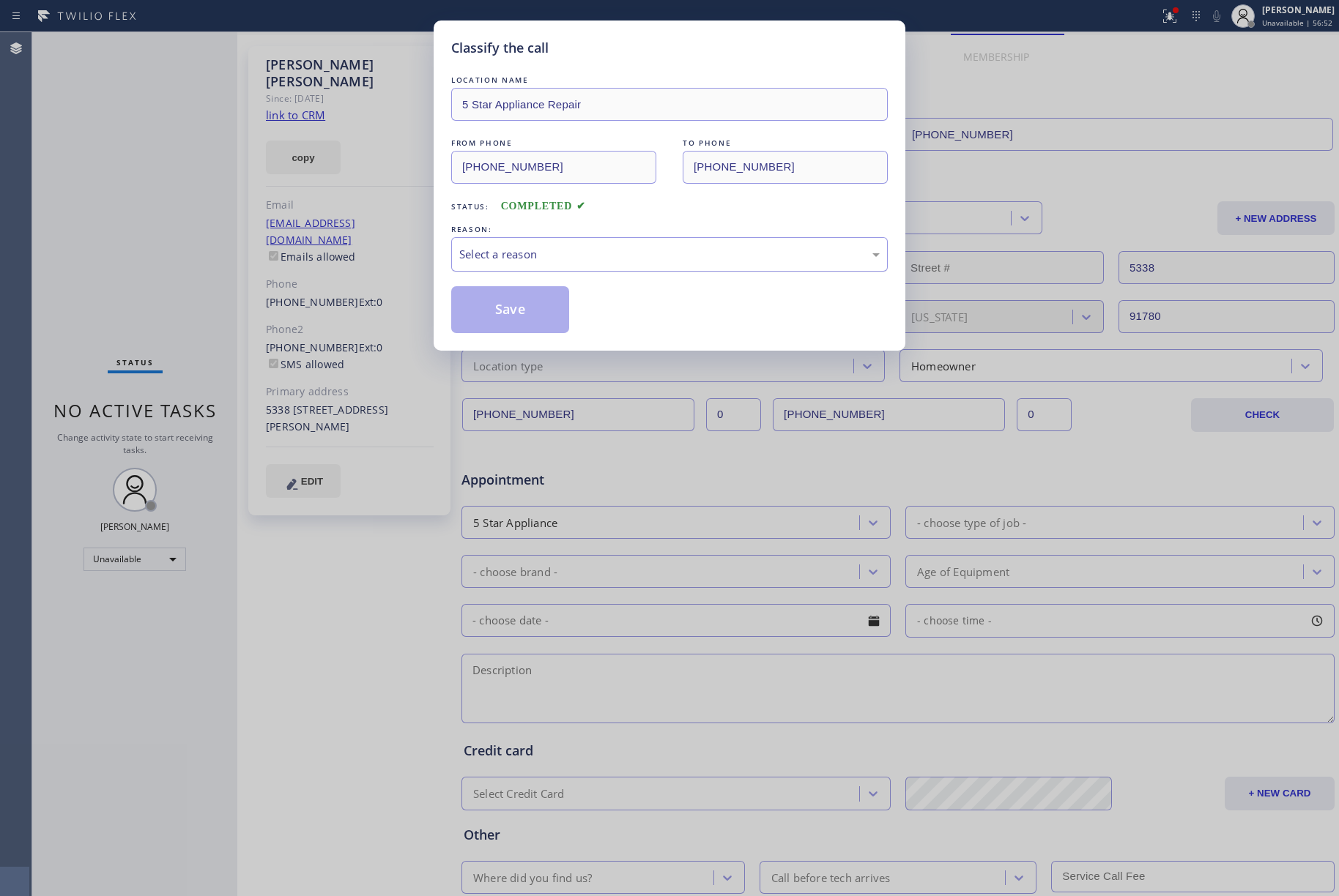
click at [608, 246] on div "Select a reason" at bounding box center [669, 254] width 420 height 17
click at [509, 262] on div "Not Booked - All other reasons" at bounding box center [669, 254] width 420 height 17
drag, startPoint x: 507, startPoint y: 318, endPoint x: 422, endPoint y: 11, distance: 318.5
click at [507, 316] on button "Save" at bounding box center [509, 309] width 118 height 47
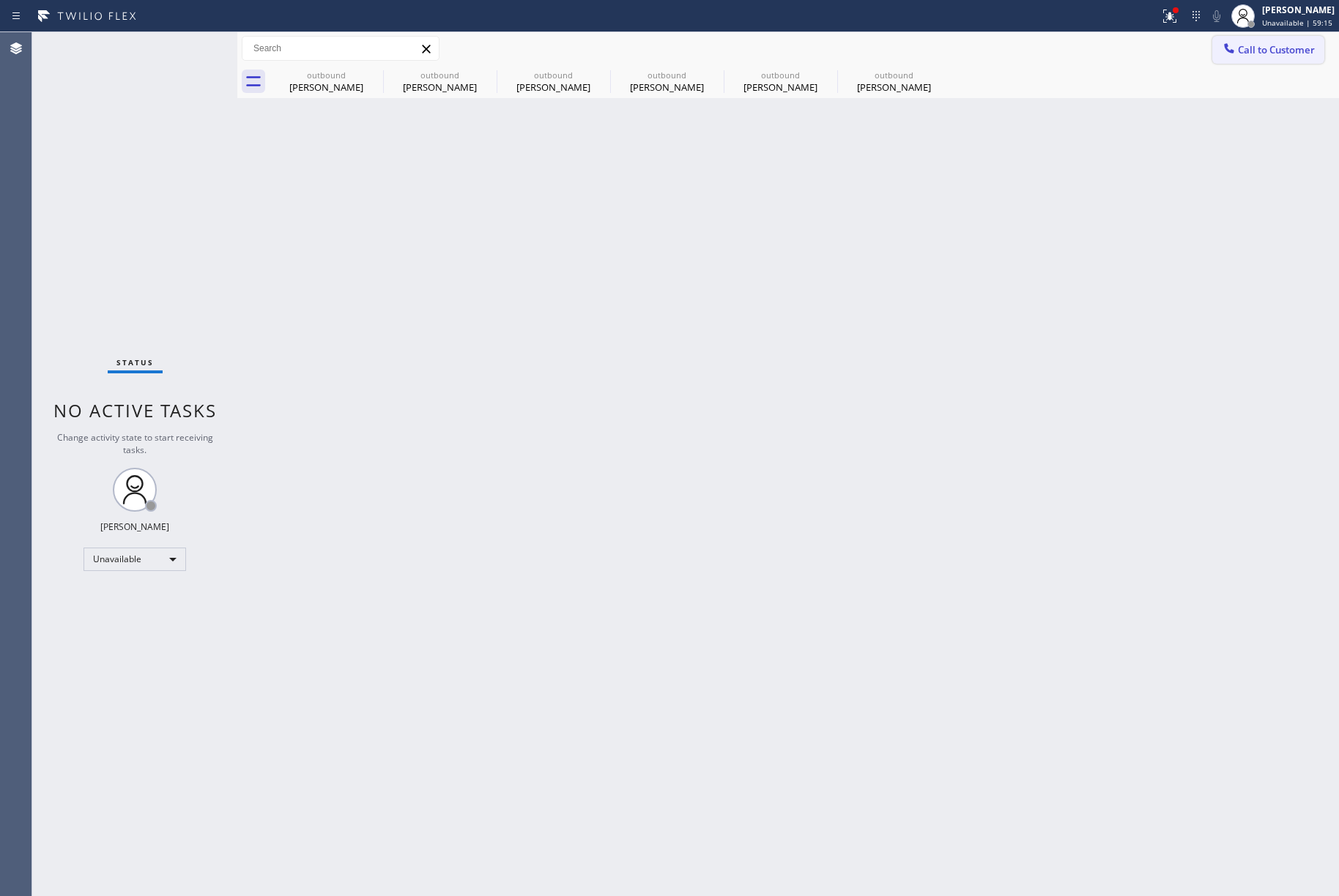
click at [1263, 45] on span "Call to Customer" at bounding box center [1276, 50] width 77 height 13
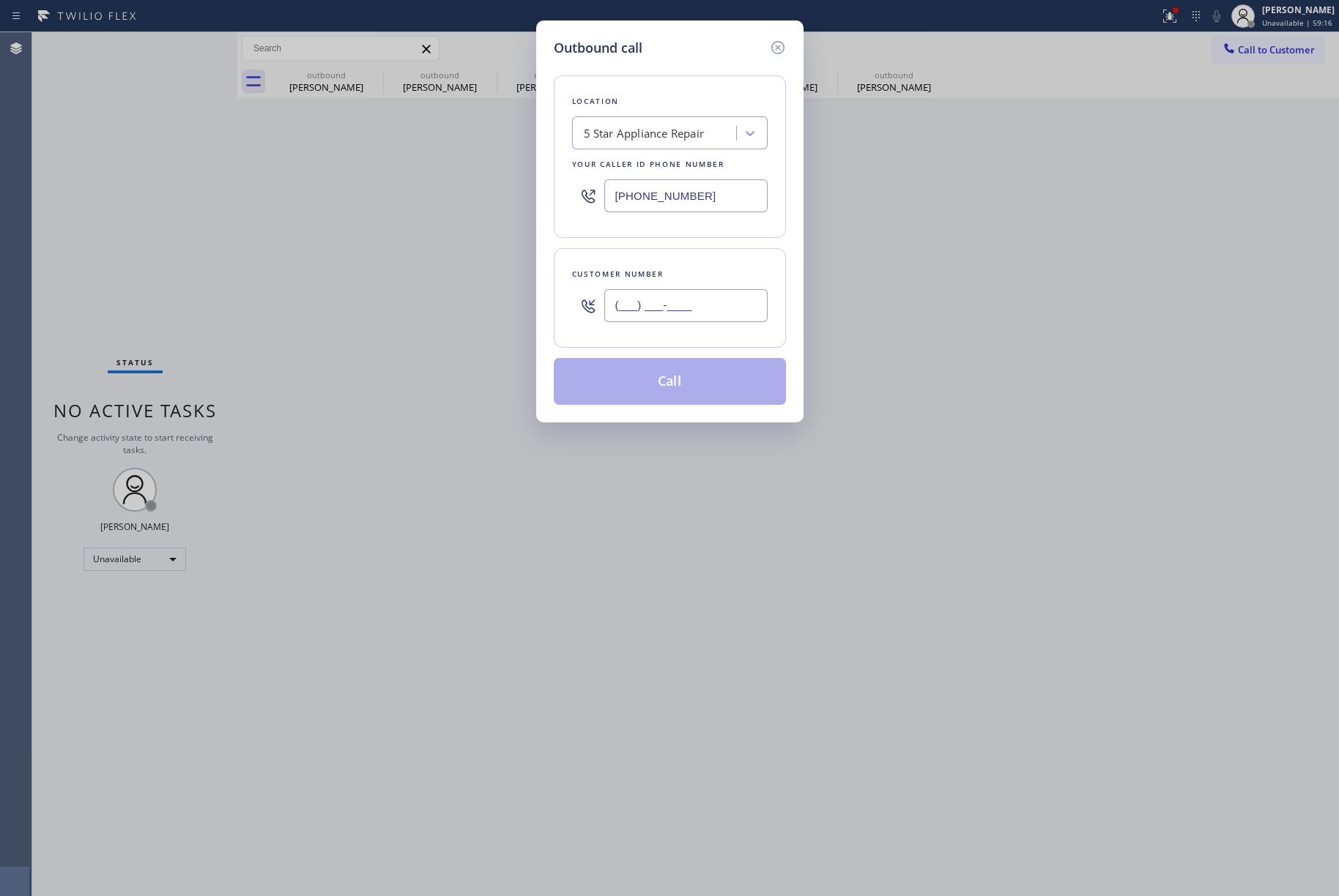
click at [674, 309] on input "(___) ___-____" at bounding box center [686, 305] width 163 height 33
paste input "914) 282-0022"
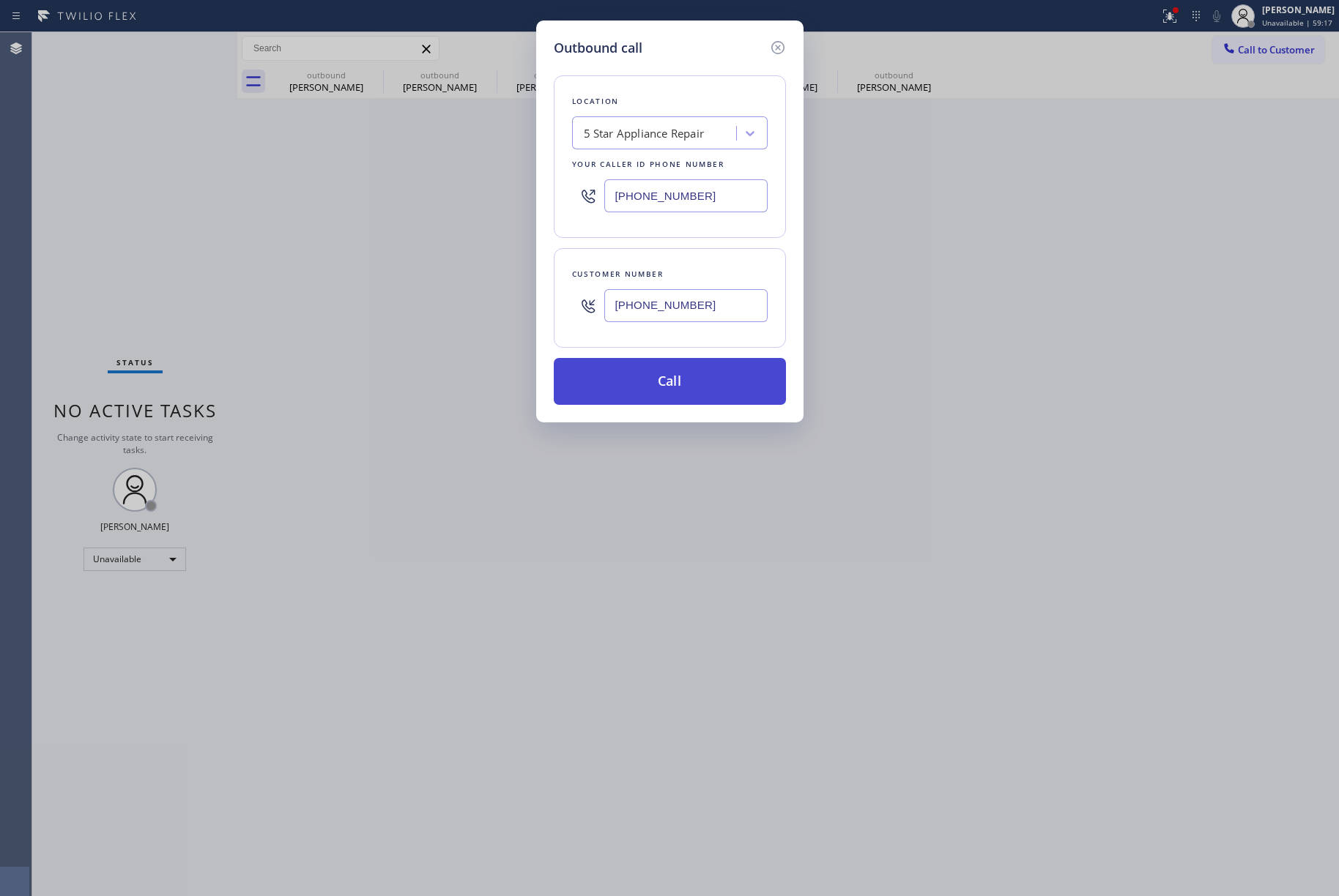
type input "(914) 282-0022"
click at [692, 387] on button "Call" at bounding box center [670, 382] width 232 height 47
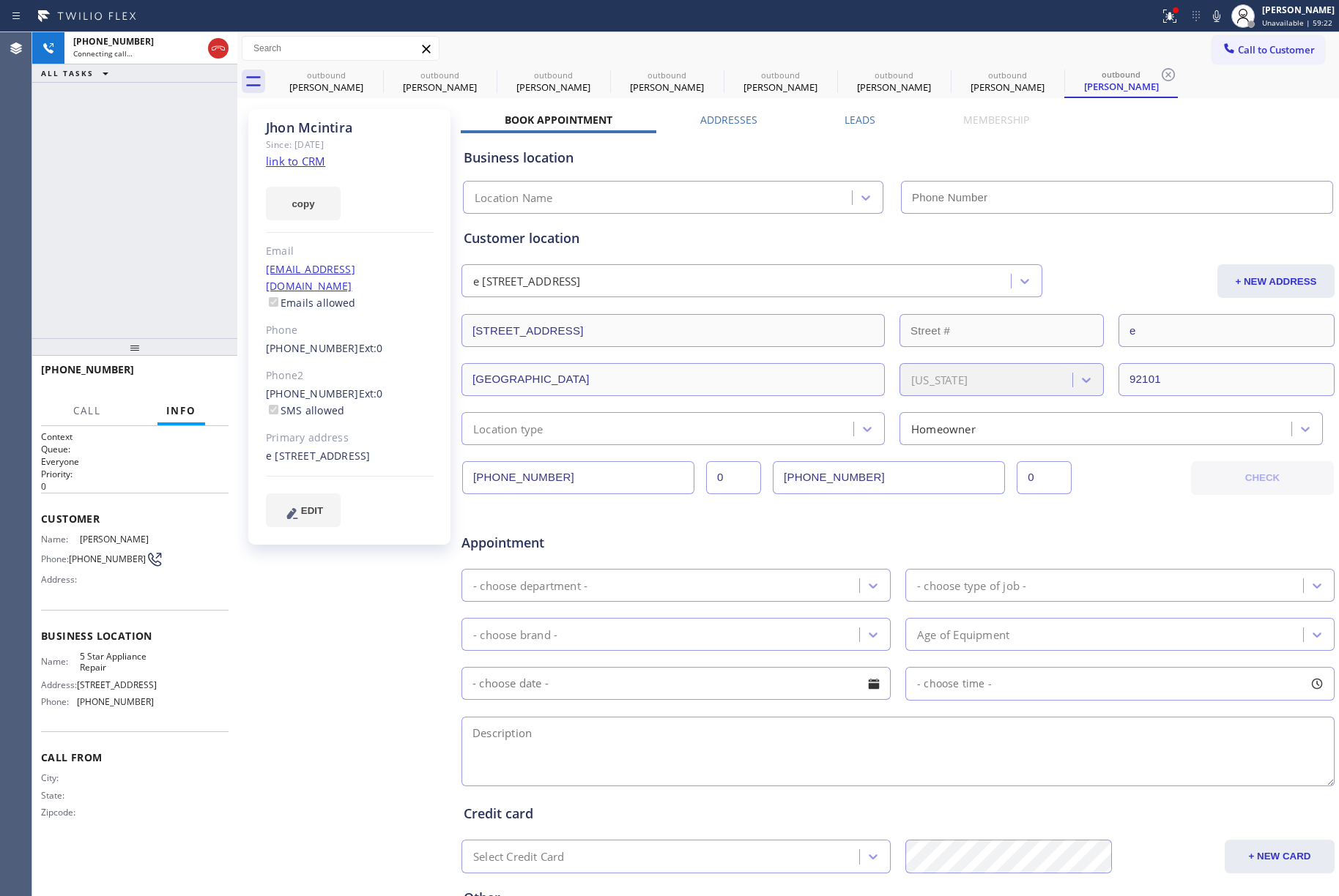
type input "[PHONE_NUMBER]"
click at [214, 48] on icon at bounding box center [219, 49] width 18 height 18
click at [171, 194] on div "+19142820022 Connecting call… ALL TASKS ALL TASKS ACTIVE TASKS TASKS IN WRAP UP" at bounding box center [135, 185] width 205 height 306
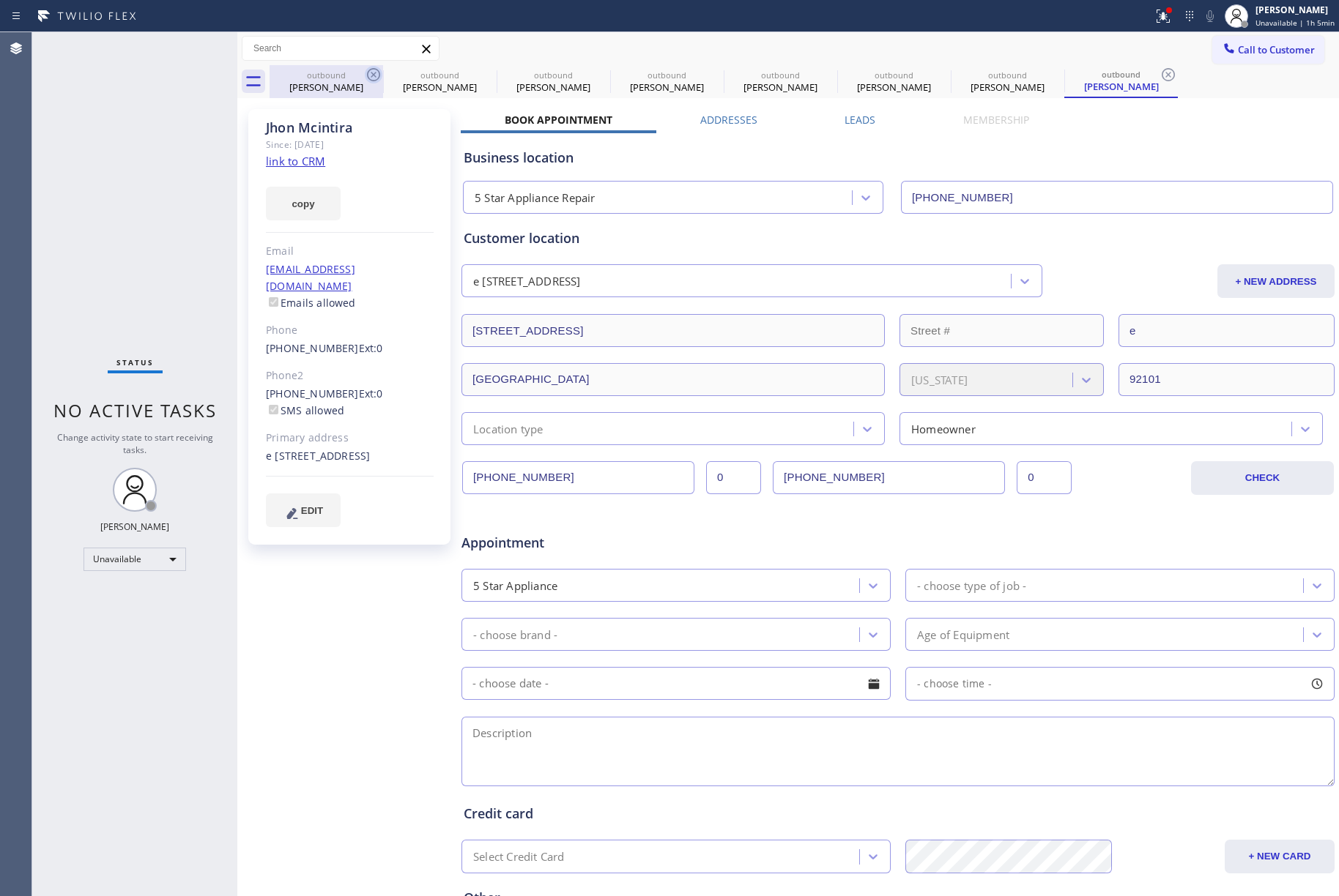
click at [365, 76] on icon at bounding box center [374, 75] width 18 height 18
click at [0, 0] on icon at bounding box center [0, 0] width 0 height 0
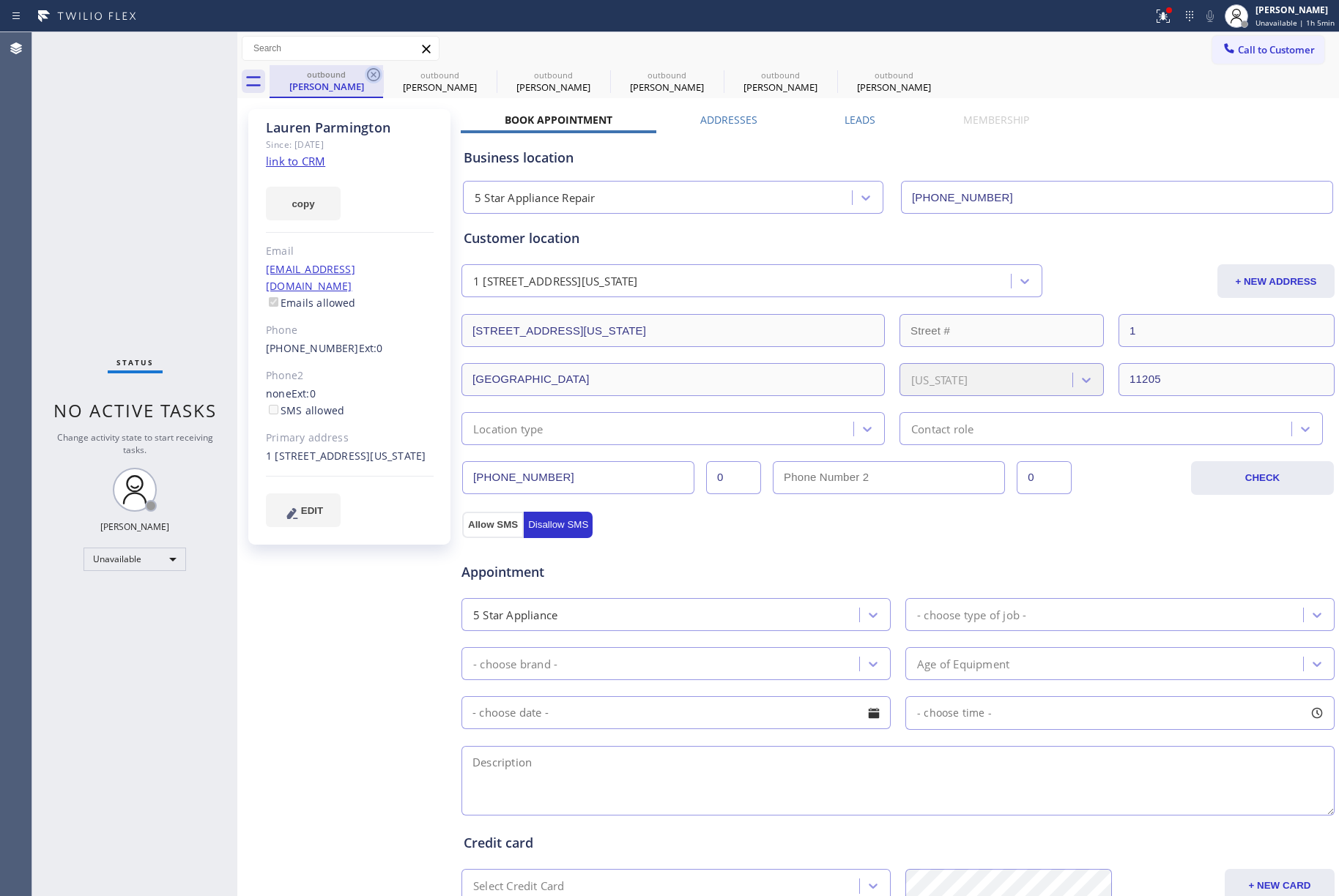
click at [374, 75] on icon at bounding box center [374, 75] width 13 height 13
click at [0, 0] on icon at bounding box center [0, 0] width 0 height 0
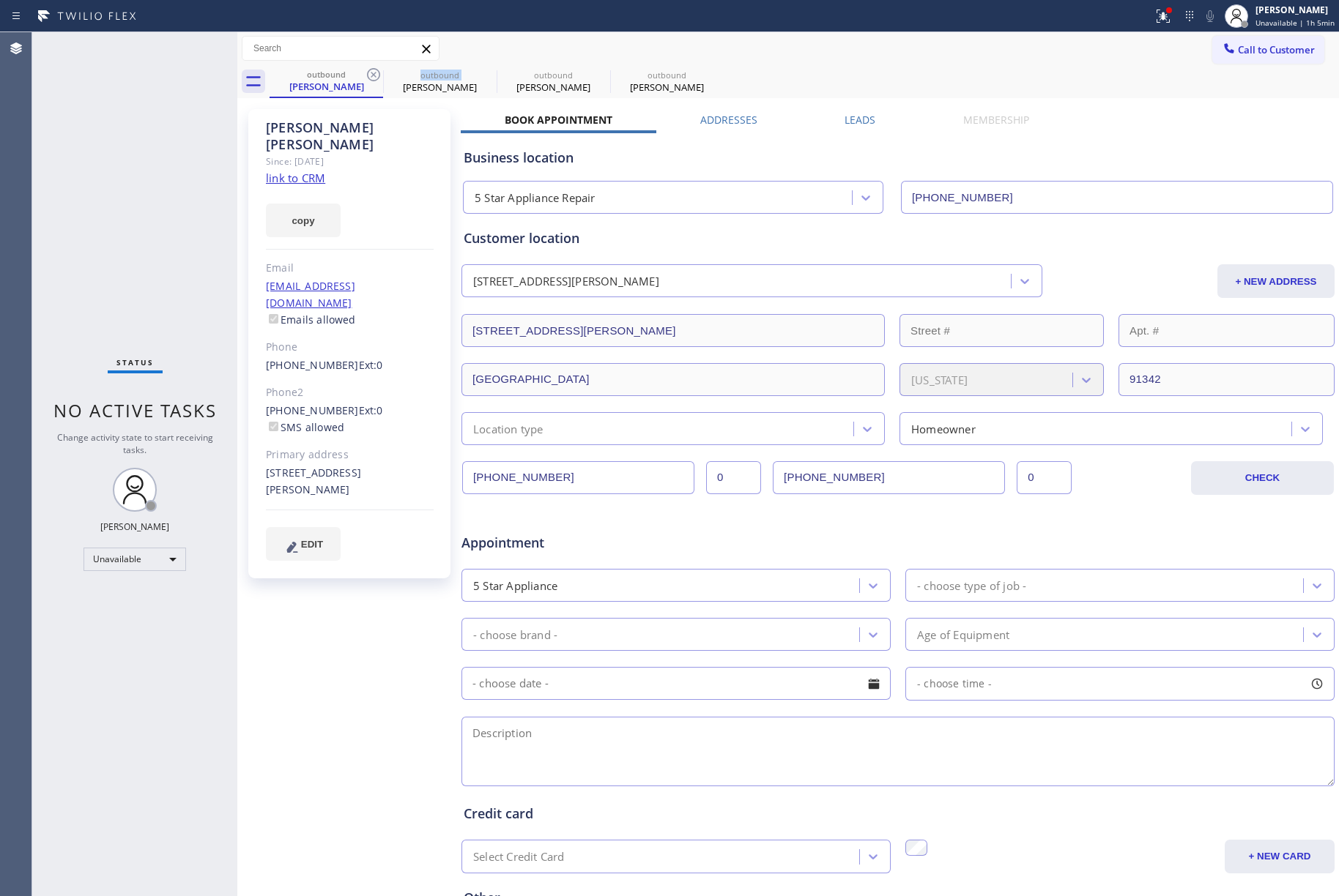
click at [374, 75] on icon at bounding box center [374, 75] width 13 height 13
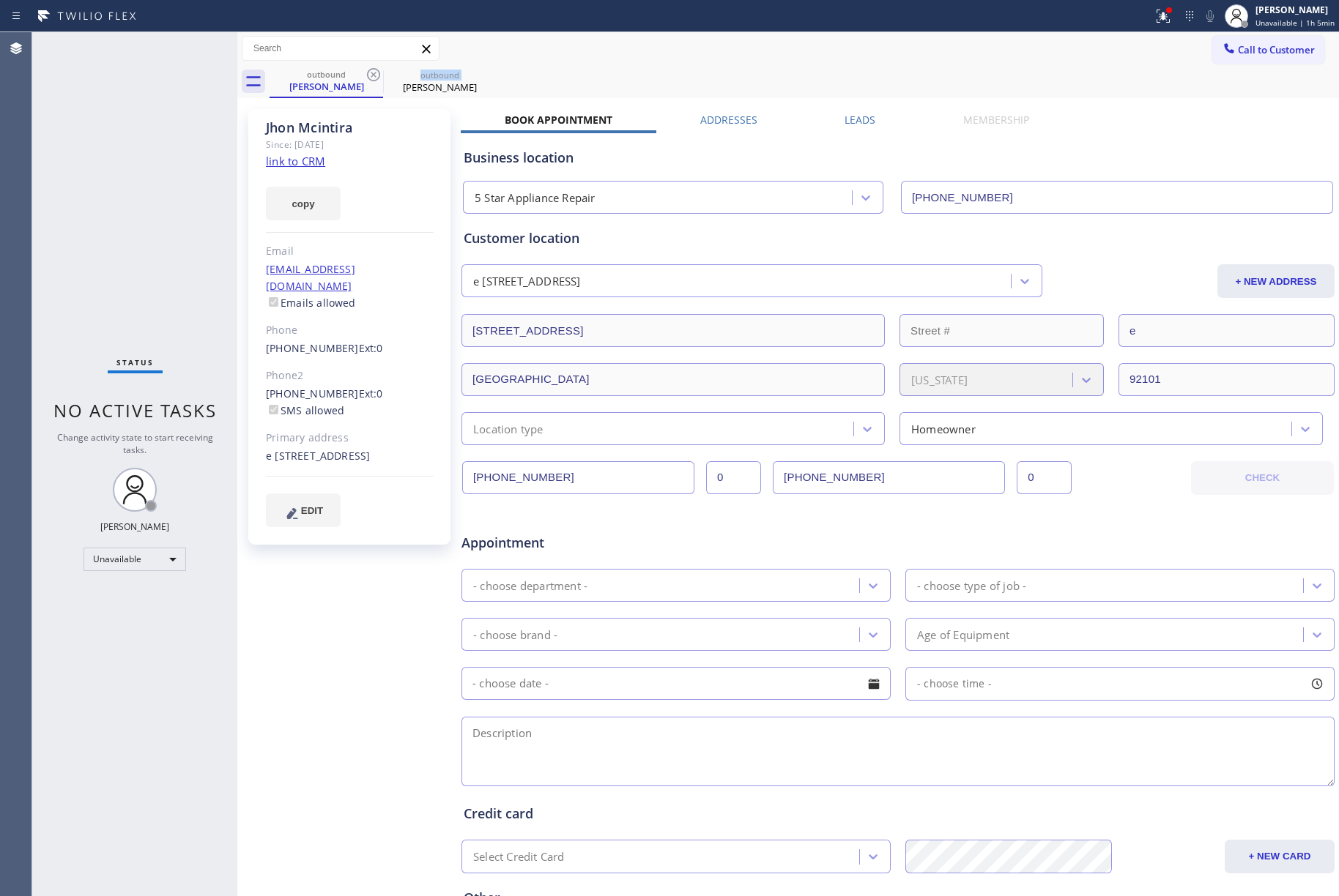
click at [374, 75] on icon at bounding box center [374, 75] width 13 height 13
click at [147, 220] on div "Status No active tasks Change activity state to start receiving tasks. [PERSON_…" at bounding box center [135, 465] width 205 height 864
drag, startPoint x: 164, startPoint y: 176, endPoint x: 367, endPoint y: 93, distance: 219.3
click at [185, 162] on div "Status No active tasks Change activity state to start receiving tasks. [PERSON_…" at bounding box center [135, 465] width 205 height 864
drag, startPoint x: 1259, startPoint y: 48, endPoint x: 920, endPoint y: 162, distance: 357.7
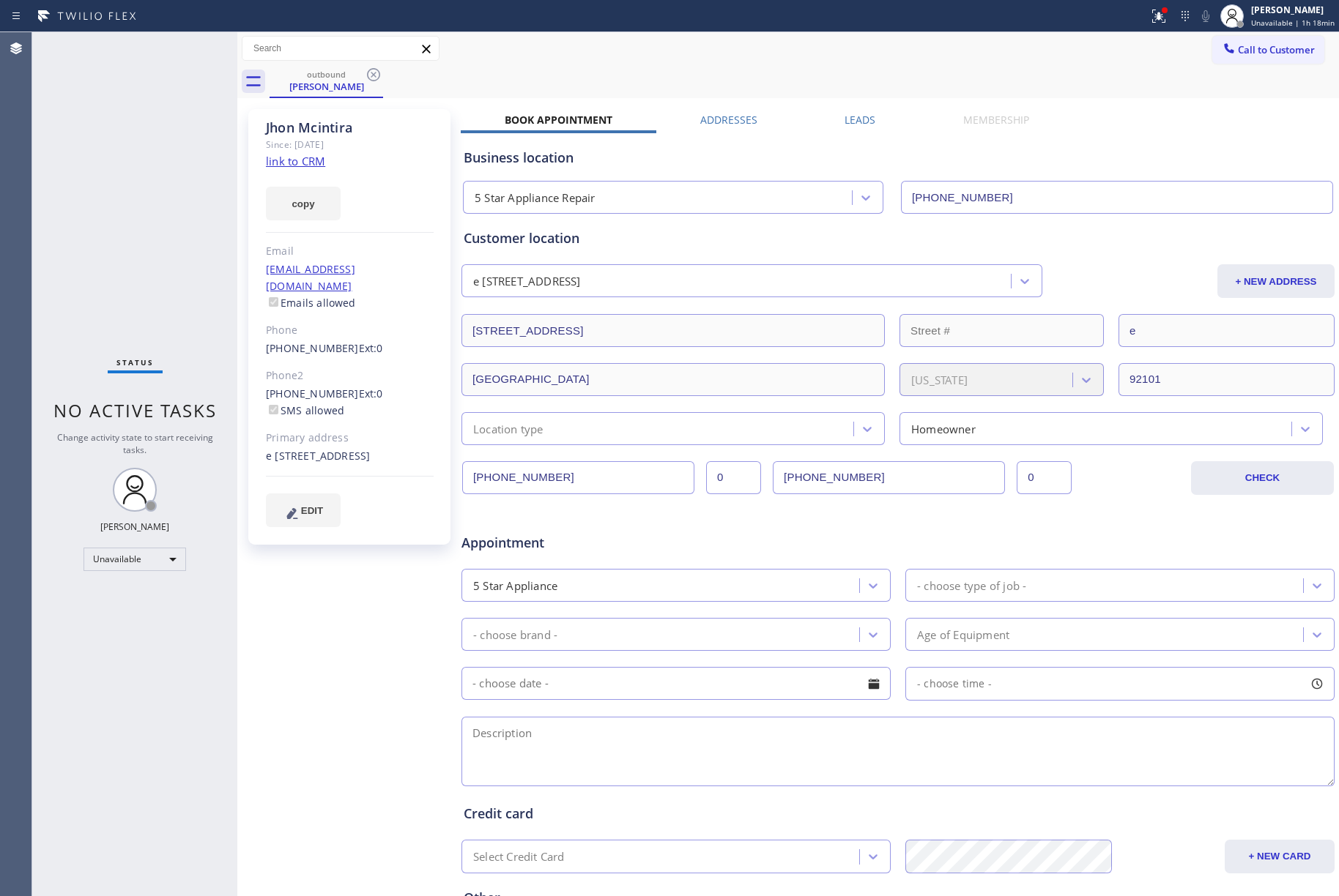
click at [1258, 50] on span "Call to Customer" at bounding box center [1276, 50] width 77 height 13
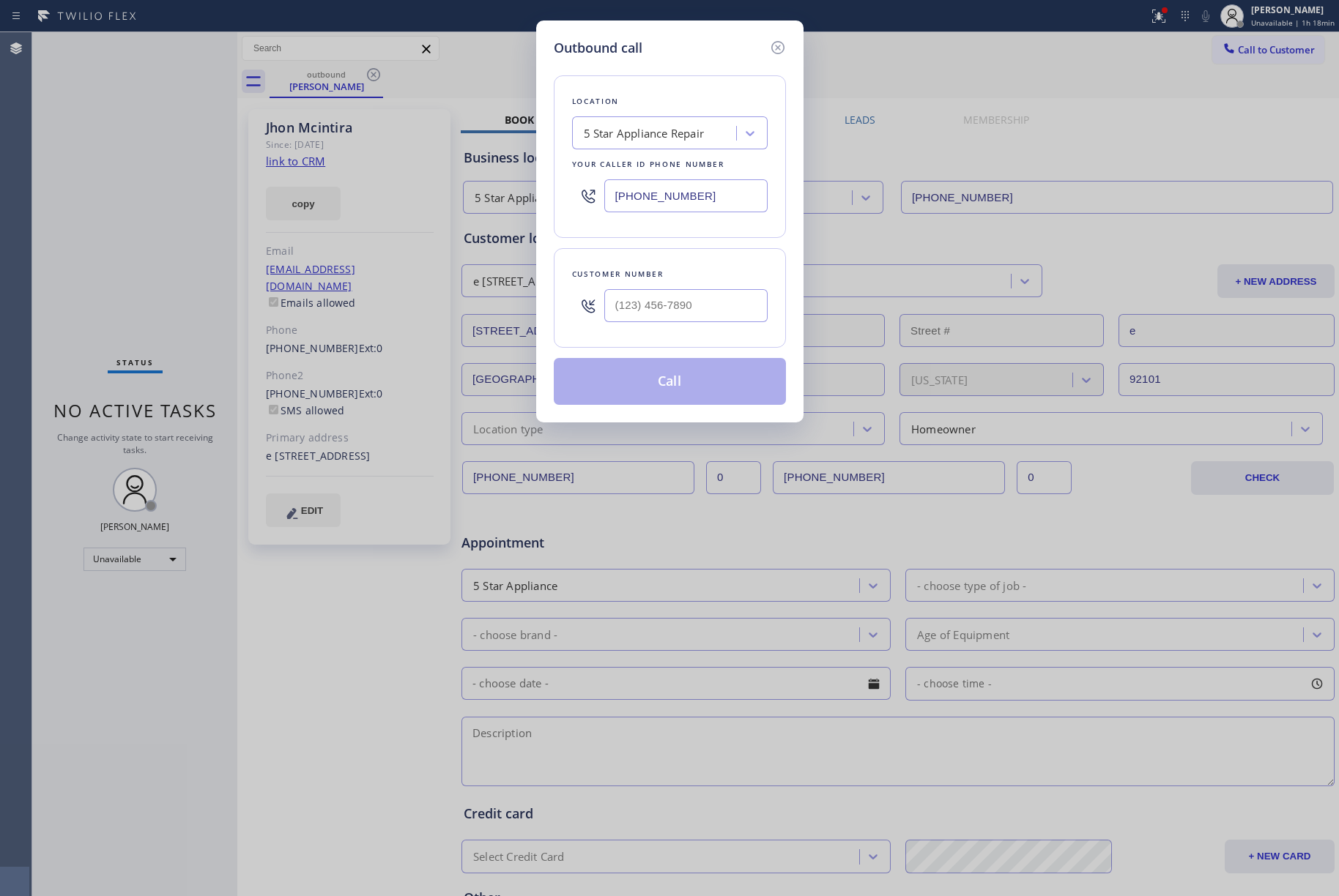
click at [655, 136] on div "5 Star Appliance Repair" at bounding box center [644, 133] width 121 height 17
paste input "8478145151"
type input "8478145151"
click at [669, 308] on input "(___) ___-____" at bounding box center [686, 305] width 163 height 33
paste input "847) 814-5151"
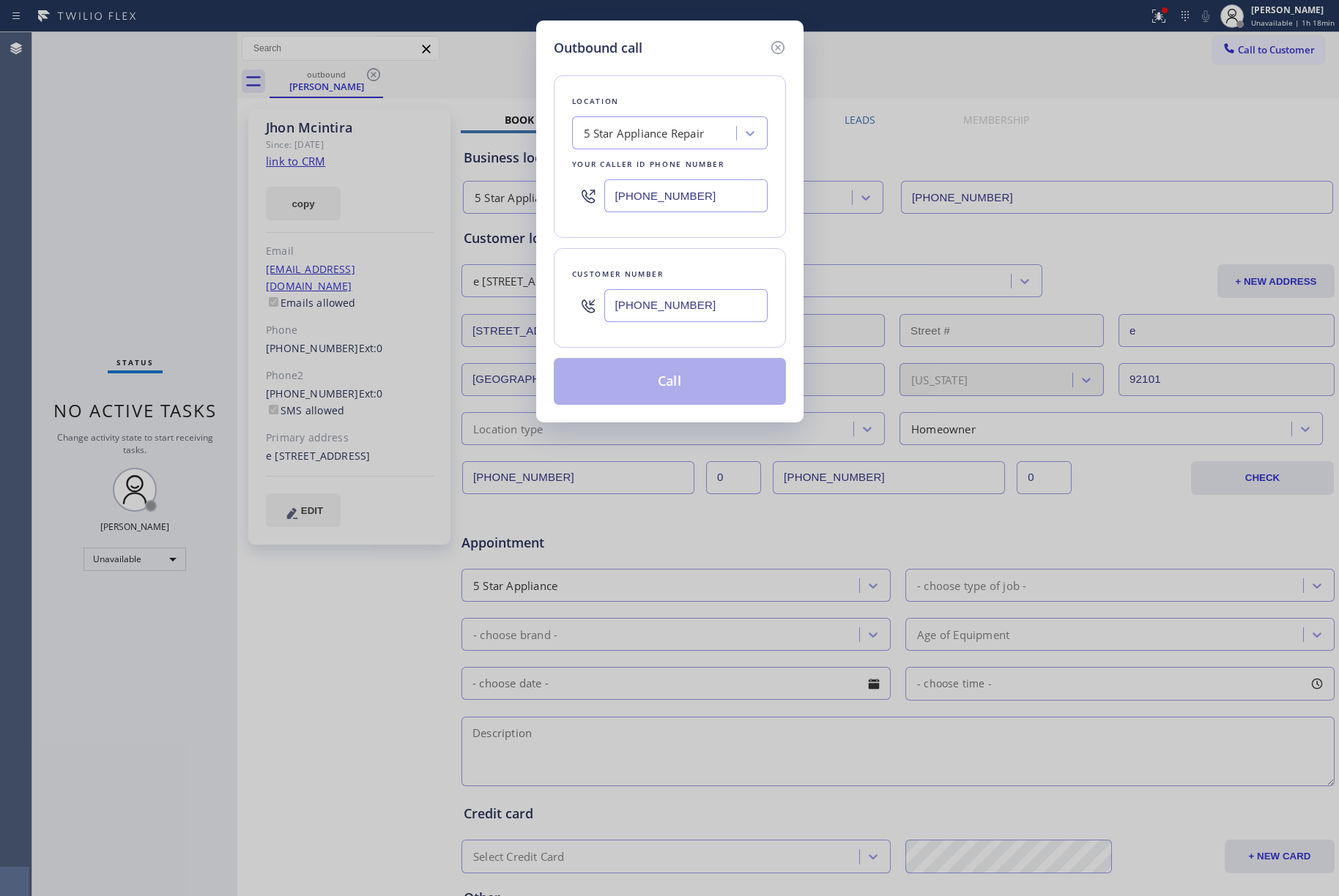
type input "(847) 814-5151"
drag, startPoint x: 175, startPoint y: 171, endPoint x: 513, endPoint y: 130, distance: 340.5
click at [175, 171] on div "Outbound call Location 5 Star Appliance Repair Your caller id phone number (855…" at bounding box center [670, 448] width 1339 height 896
drag, startPoint x: 727, startPoint y: 195, endPoint x: 644, endPoint y: 122, distance: 110.5
click at [595, 193] on div "[PHONE_NUMBER]" at bounding box center [670, 196] width 196 height 48
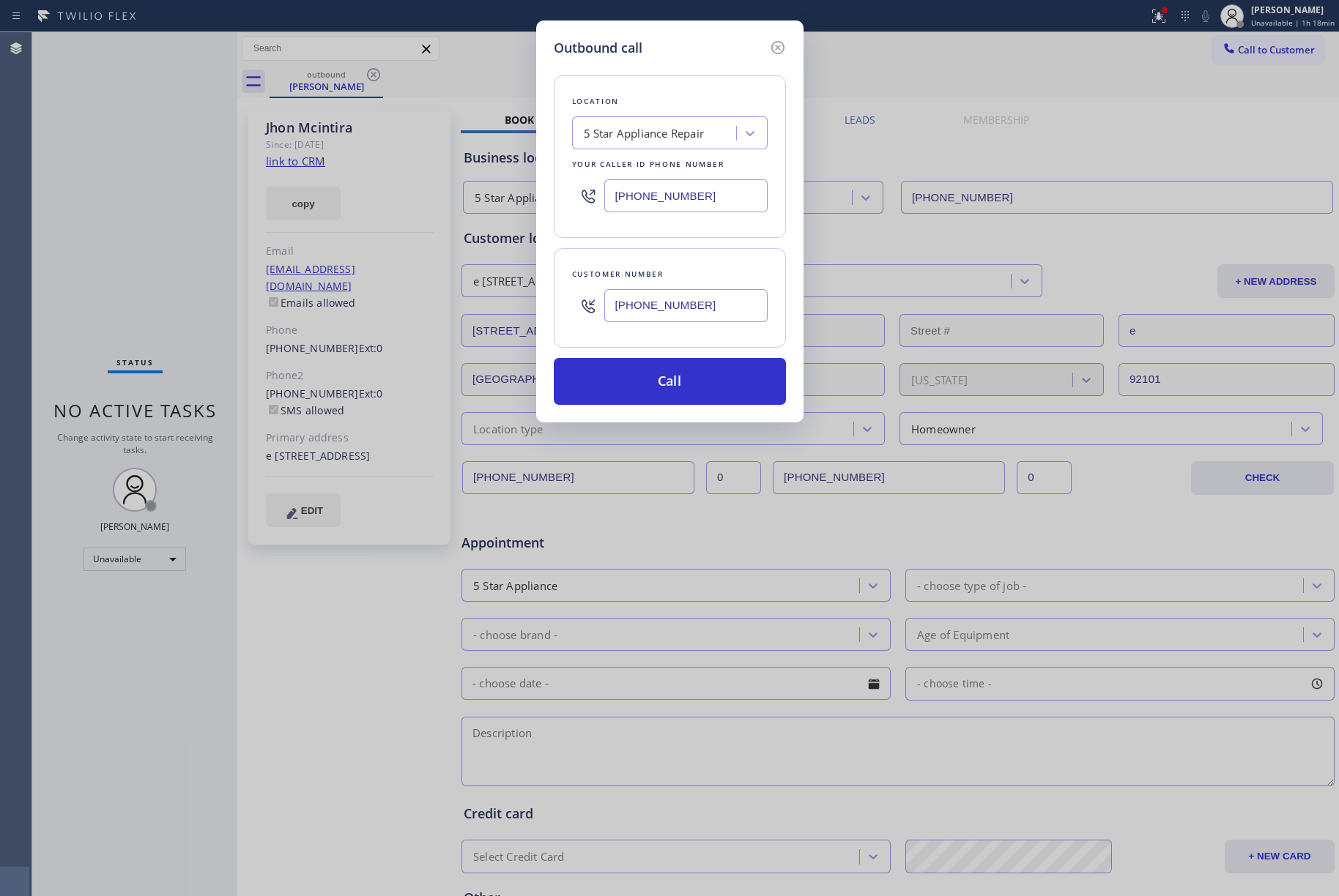
paste input "33) 692-2271"
type input "(833) 692-2271"
drag, startPoint x: 655, startPoint y: 95, endPoint x: 666, endPoint y: 95, distance: 11.0
click at [659, 95] on div "Location" at bounding box center [670, 101] width 196 height 15
click at [688, 384] on button "Call" at bounding box center [670, 382] width 232 height 47
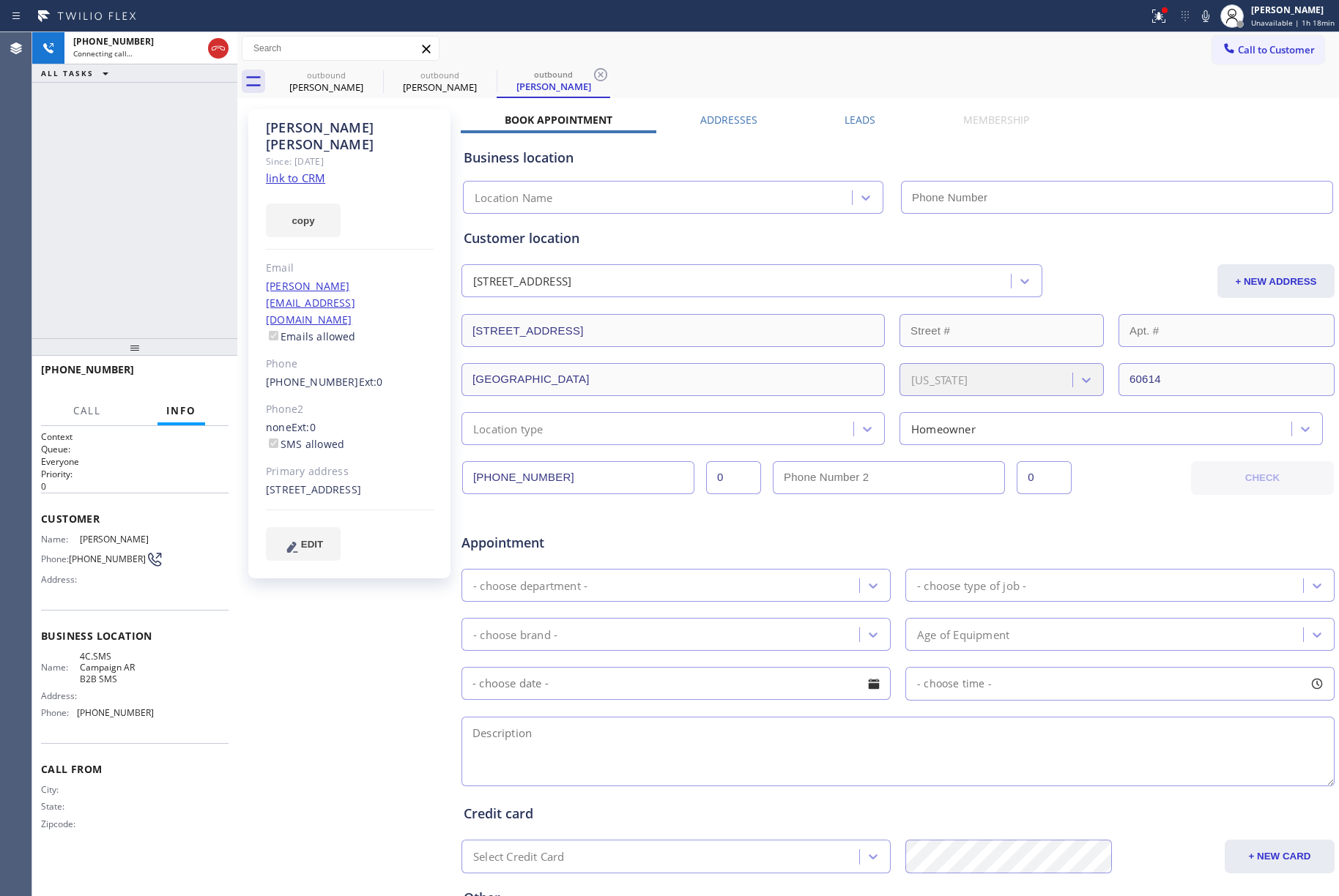
click at [308, 153] on div "Since: [DATE]" at bounding box center [349, 161] width 167 height 17
click at [305, 171] on link "link to CRM" at bounding box center [295, 178] width 59 height 15
type input "(833) 692-2271"
click at [124, 262] on div "+18478145151 Live | 00:29 ALL TASKS ALL TASKS ACTIVE TASKS TASKS IN WRAP UP" at bounding box center [135, 185] width 205 height 306
click at [175, 273] on div "+18478145151 Live | 00:33 ALL TASKS ALL TASKS ACTIVE TASKS TASKS IN WRAP UP" at bounding box center [135, 185] width 205 height 306
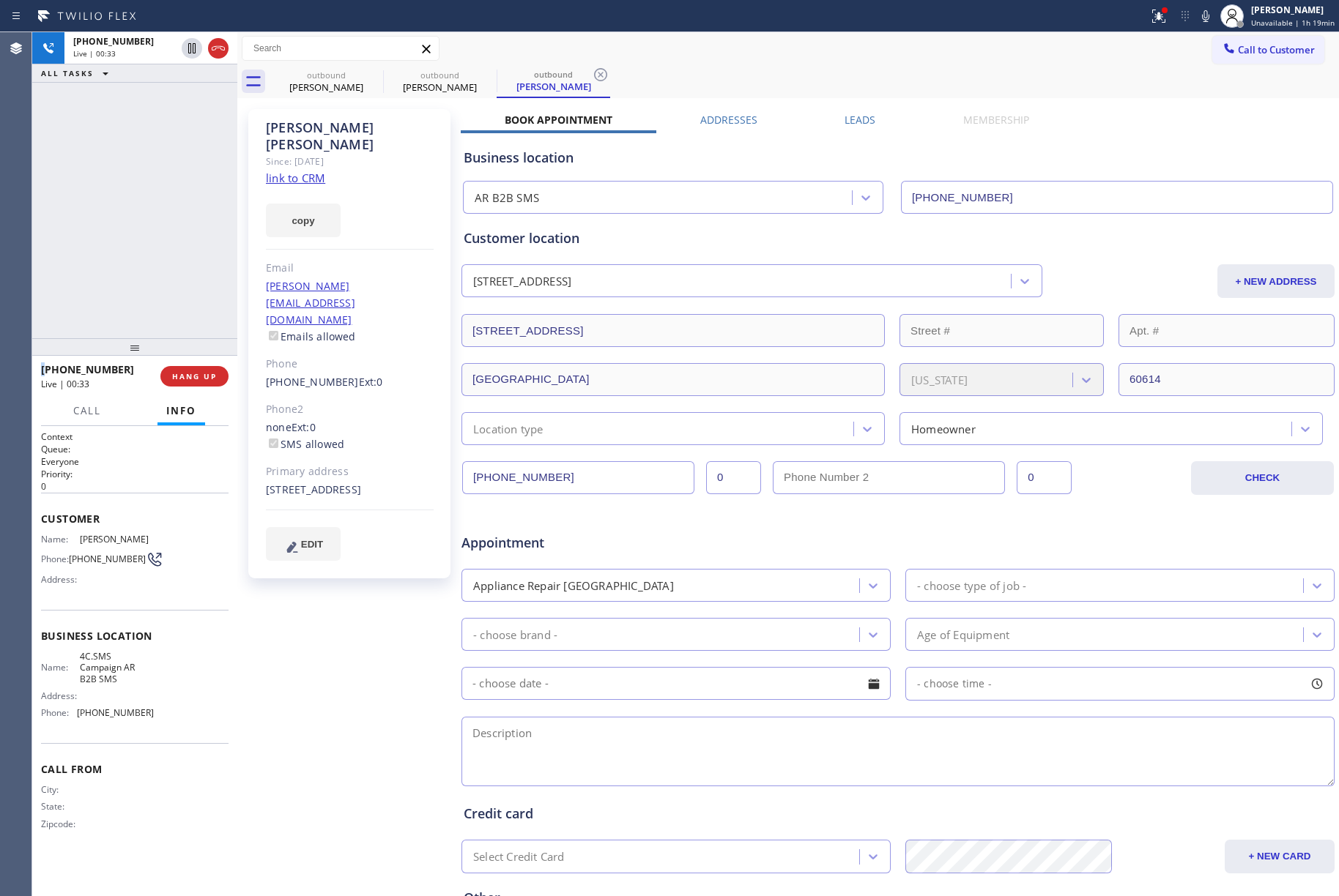
click at [175, 273] on div "+18478145151 Live | 00:33 ALL TASKS ALL TASKS ACTIVE TASKS TASKS IN WRAP UP" at bounding box center [135, 185] width 205 height 306
click at [202, 379] on span "HANG UP" at bounding box center [194, 376] width 45 height 11
click at [375, 374] on div "(847) 814-5151 Ext: 0" at bounding box center [349, 383] width 167 height 17
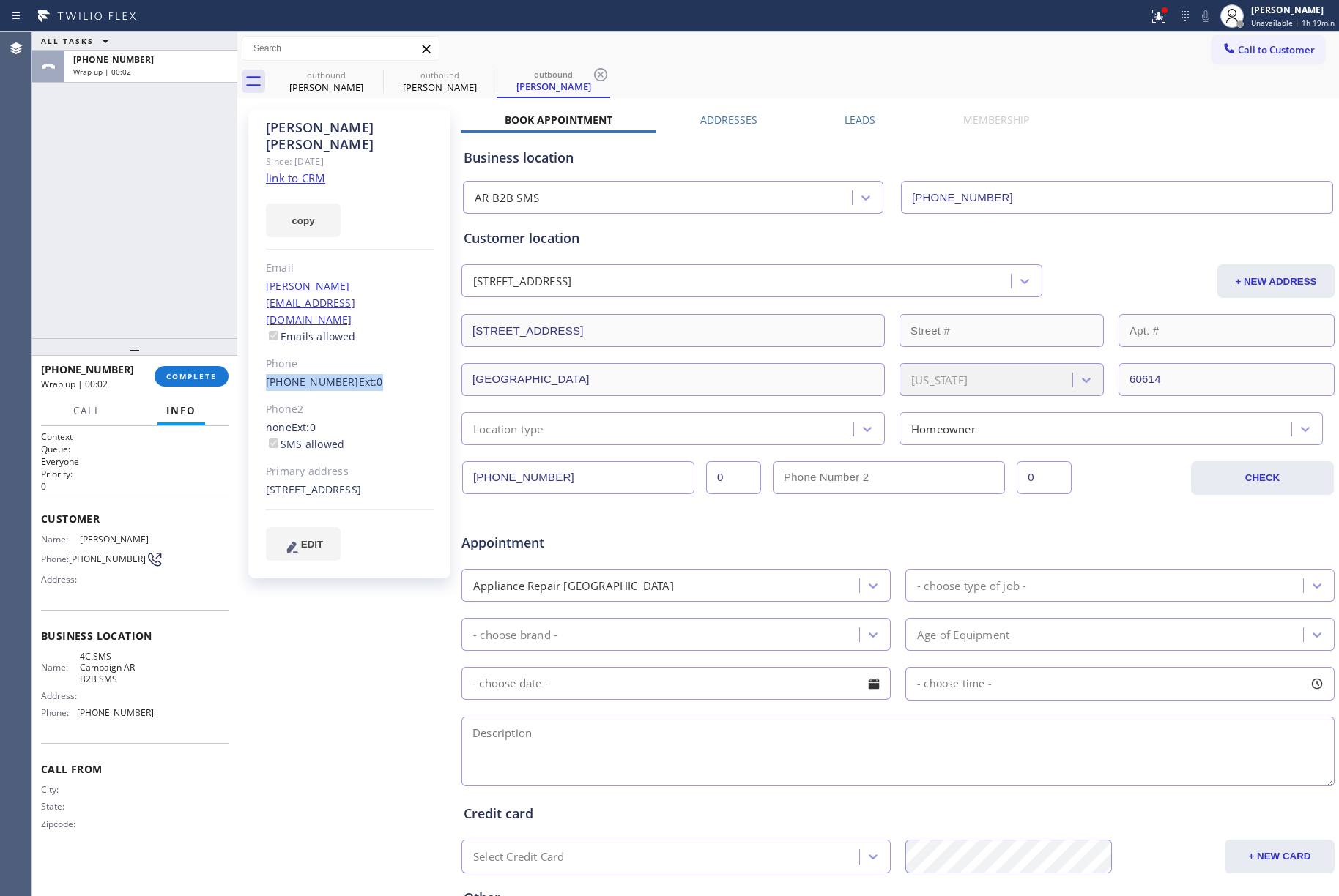
copy div "(847) 814-5151 Ext: 0"
click at [184, 374] on span "COMPLETE" at bounding box center [192, 376] width 50 height 11
drag, startPoint x: 176, startPoint y: 283, endPoint x: 226, endPoint y: 264, distance: 53.5
click at [176, 279] on div "ALL TASKS ALL TASKS ACTIVE TASKS TASKS IN WRAP UP +18478145151 Wrap up | 00:14" at bounding box center [135, 185] width 205 height 306
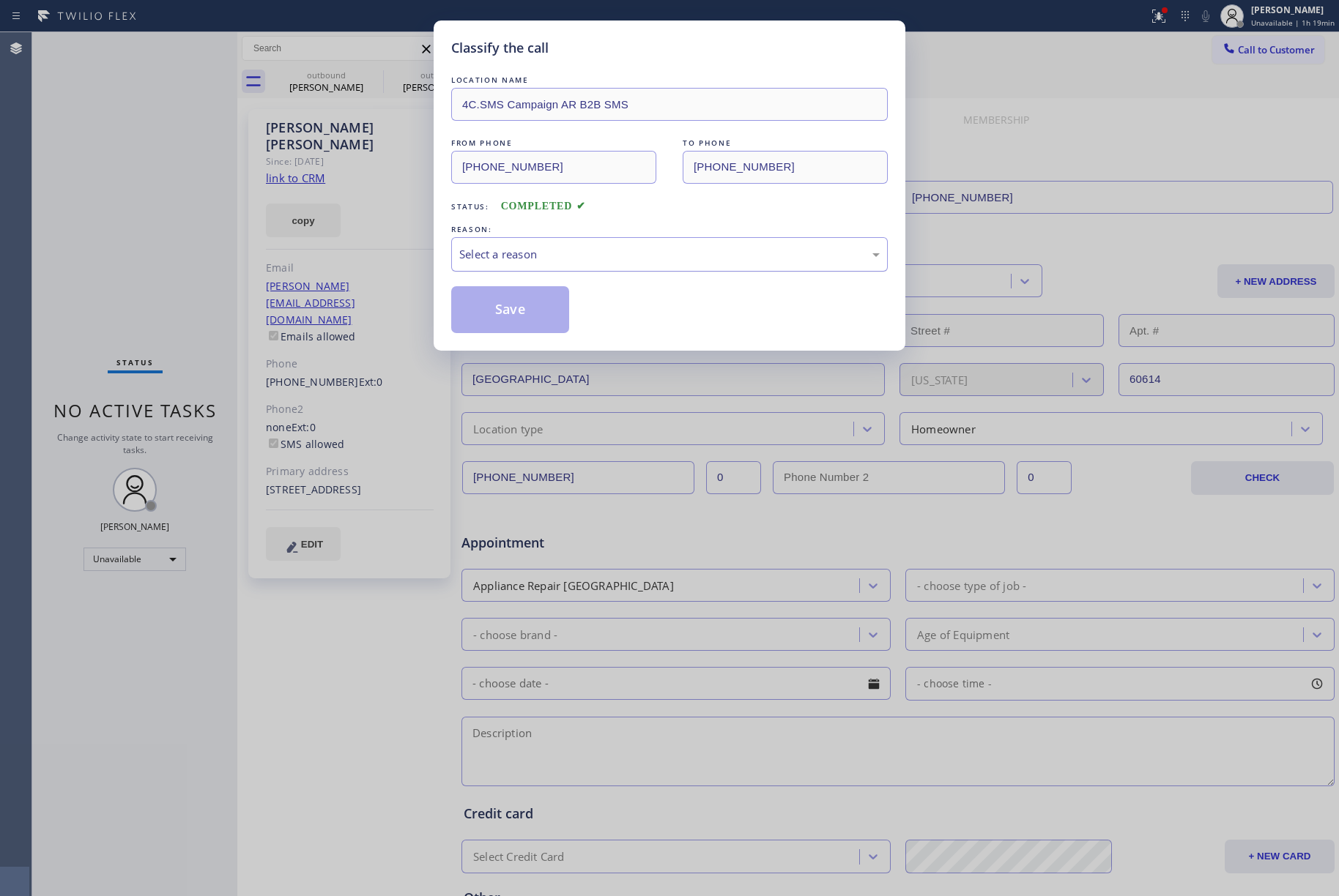
click at [555, 258] on div "Select a reason" at bounding box center [669, 254] width 420 height 17
click at [464, 297] on button "Save" at bounding box center [509, 309] width 118 height 47
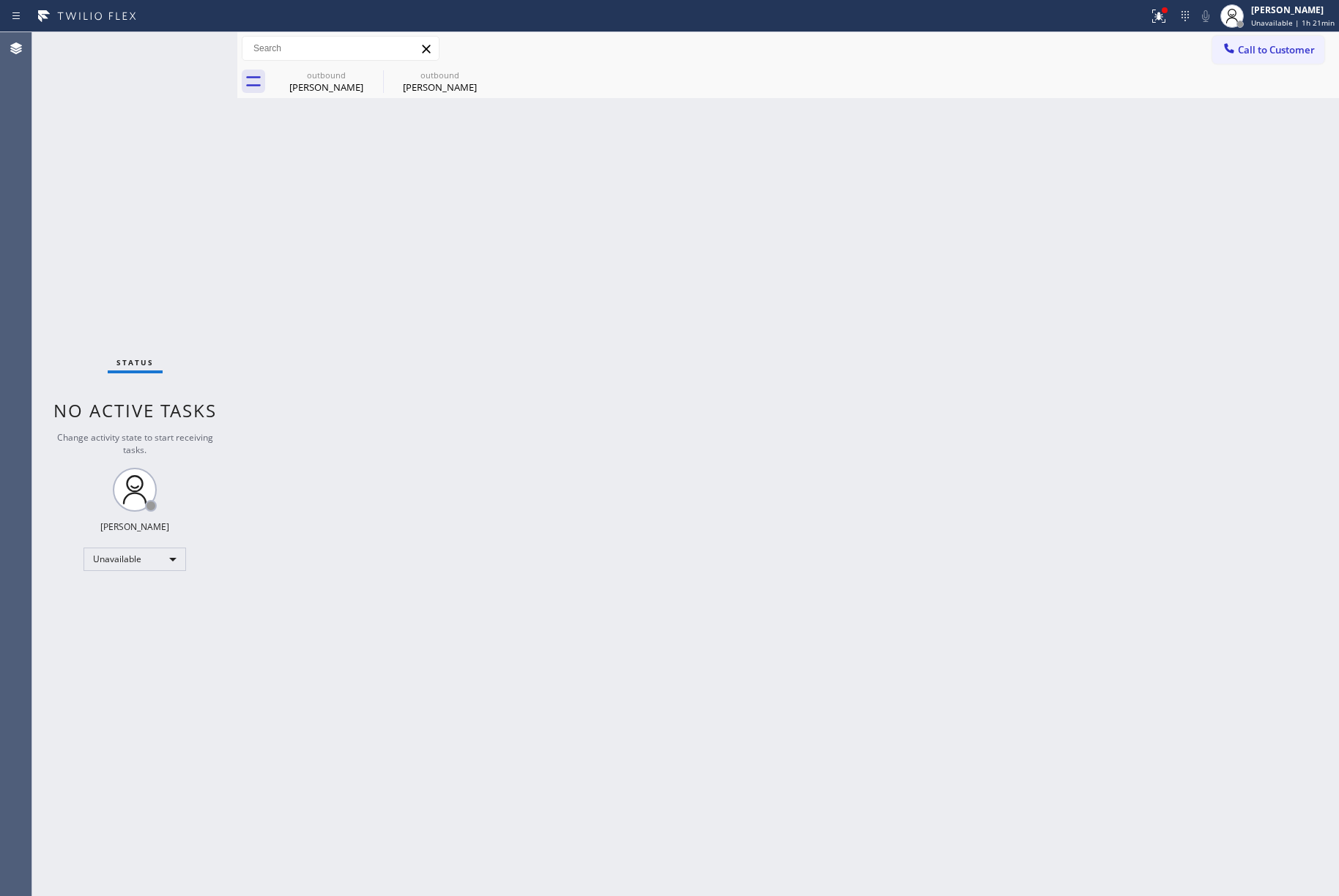
click at [133, 237] on div "Status No active tasks Change activity state to start receiving tasks. [PERSON_…" at bounding box center [135, 465] width 205 height 864
drag, startPoint x: 150, startPoint y: 215, endPoint x: 721, endPoint y: 15, distance: 605.0
click at [158, 210] on div "Status No active tasks Change activity state to start receiving tasks. [PERSON_…" at bounding box center [135, 465] width 205 height 864
click at [1244, 22] on div at bounding box center [1239, 24] width 7 height 7
click at [1251, 59] on button "Offline" at bounding box center [1265, 58] width 146 height 19
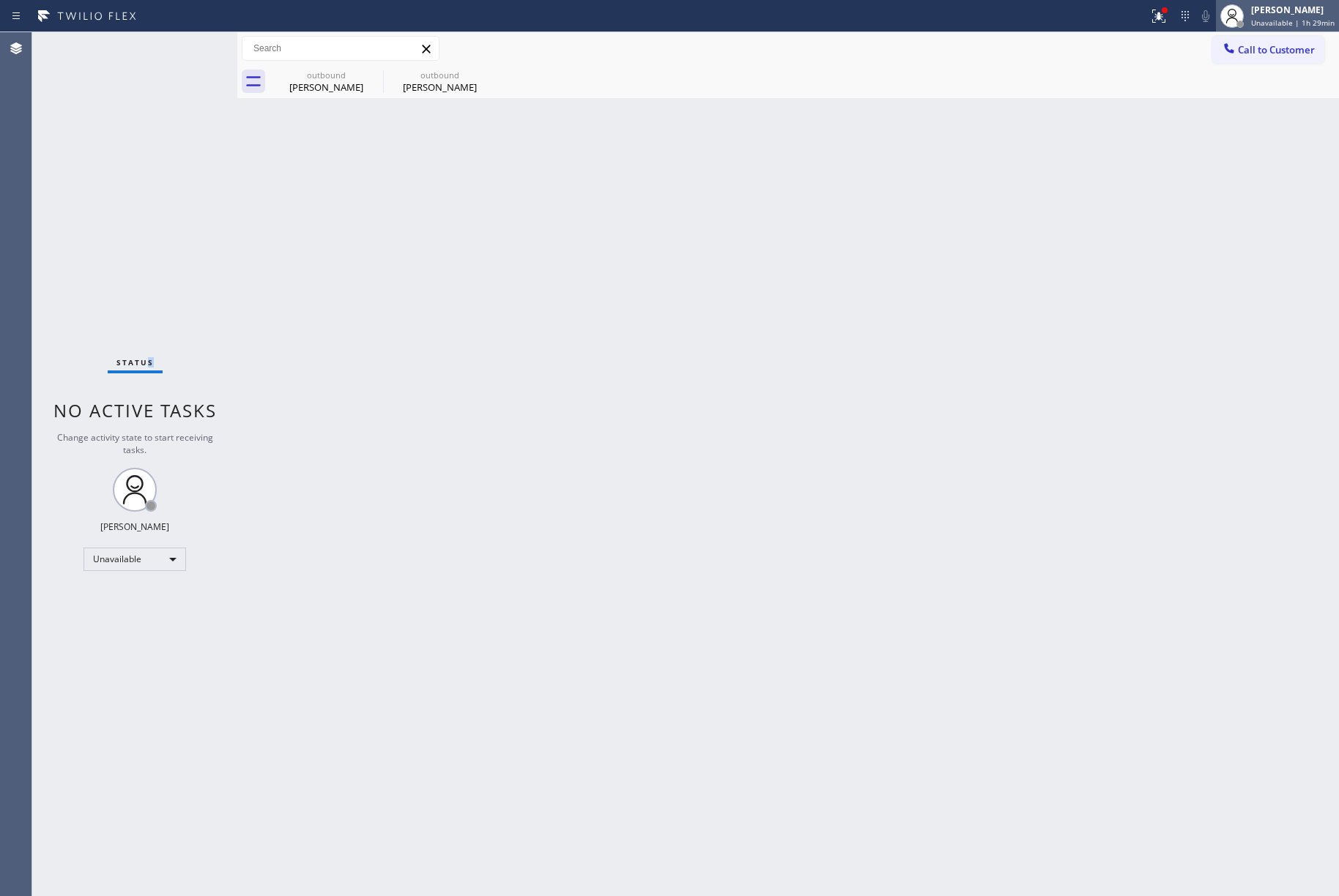
click at [1288, 20] on span "Unavailable | 1h 29min" at bounding box center [1293, 23] width 84 height 11
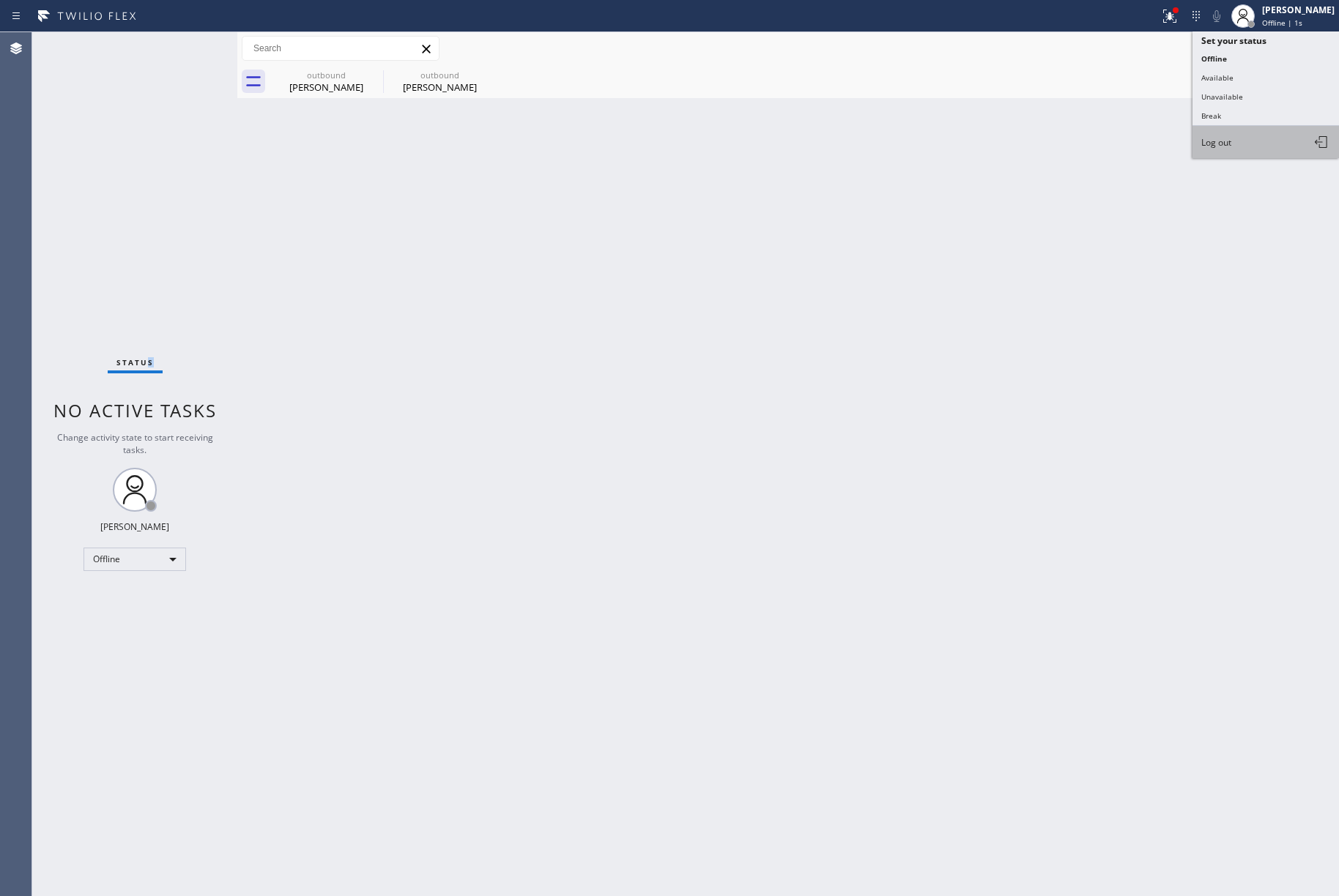
click at [1267, 139] on button "Log out" at bounding box center [1265, 142] width 146 height 32
